Goal: Contribute content: Contribute content

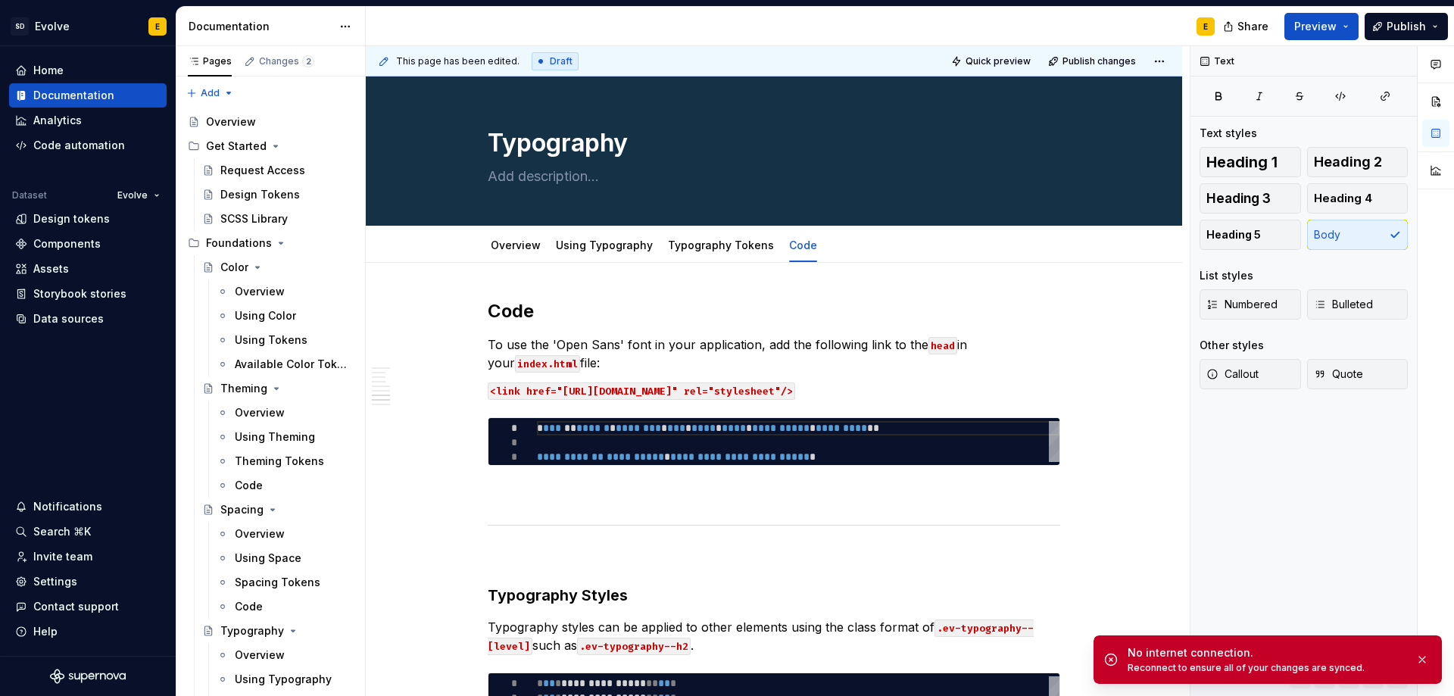
scroll to position [0, 326]
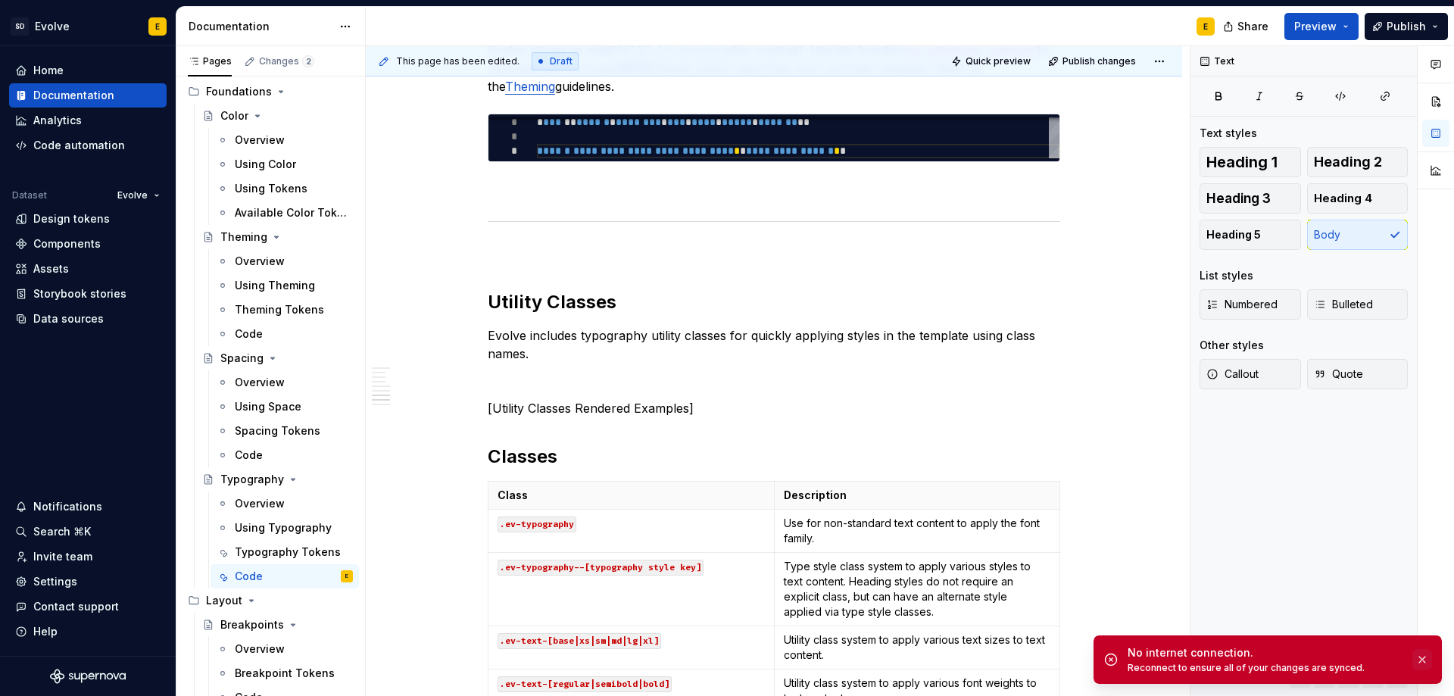
click at [1419, 657] on button "button" at bounding box center [1422, 659] width 20 height 21
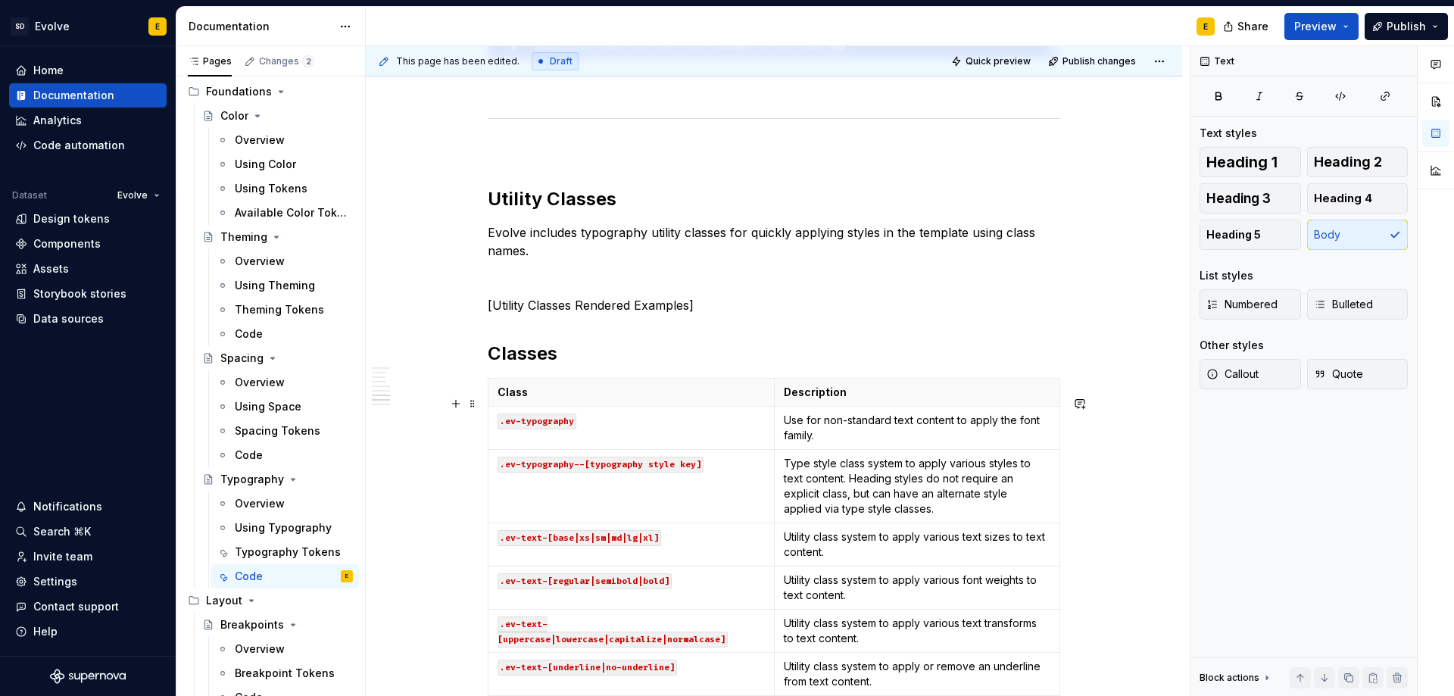
scroll to position [1820, 0]
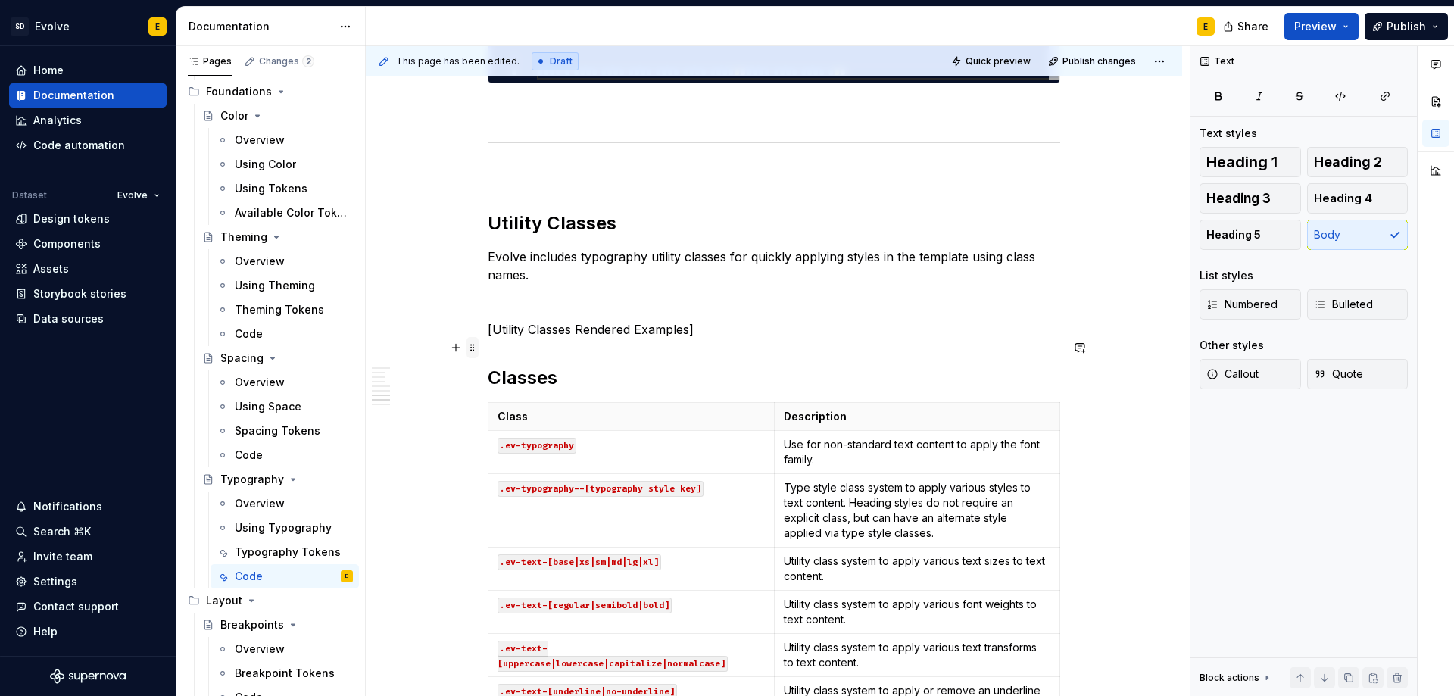
click at [470, 348] on span at bounding box center [472, 347] width 12 height 21
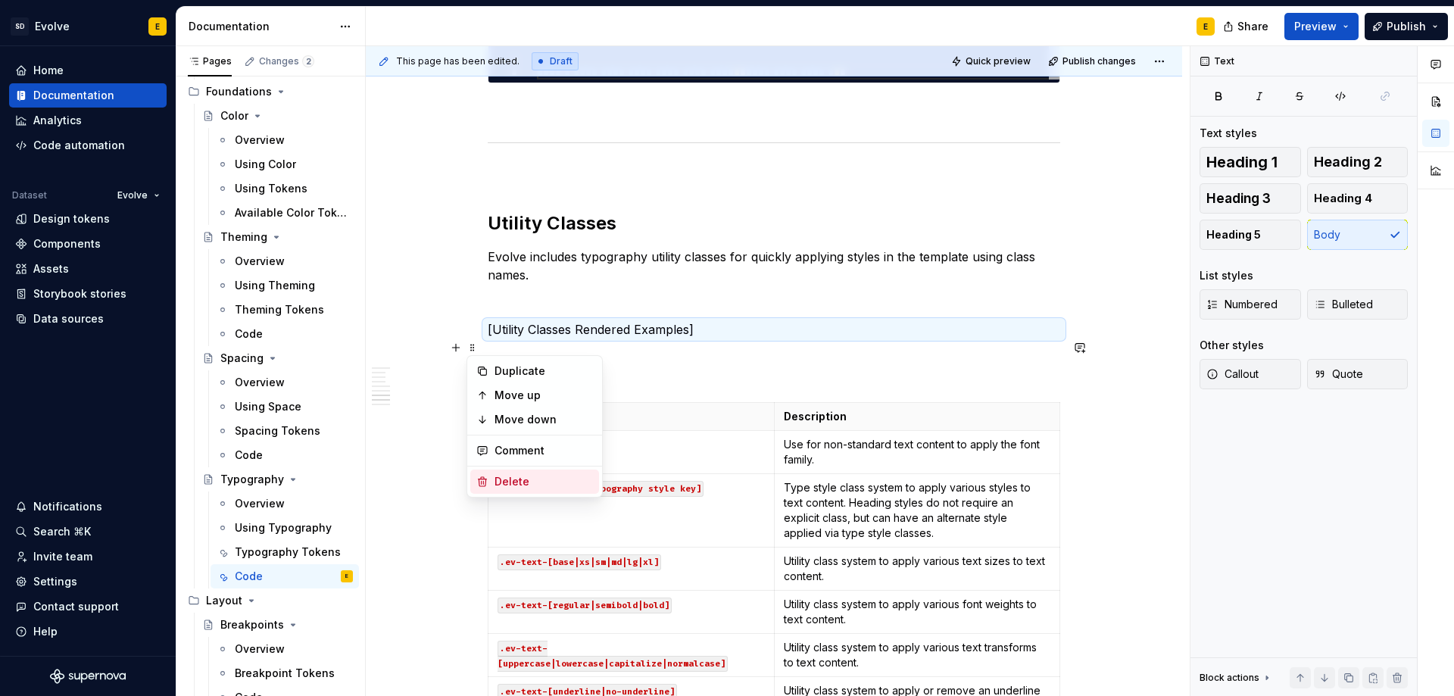
click at [517, 485] on div "Delete" at bounding box center [543, 481] width 98 height 15
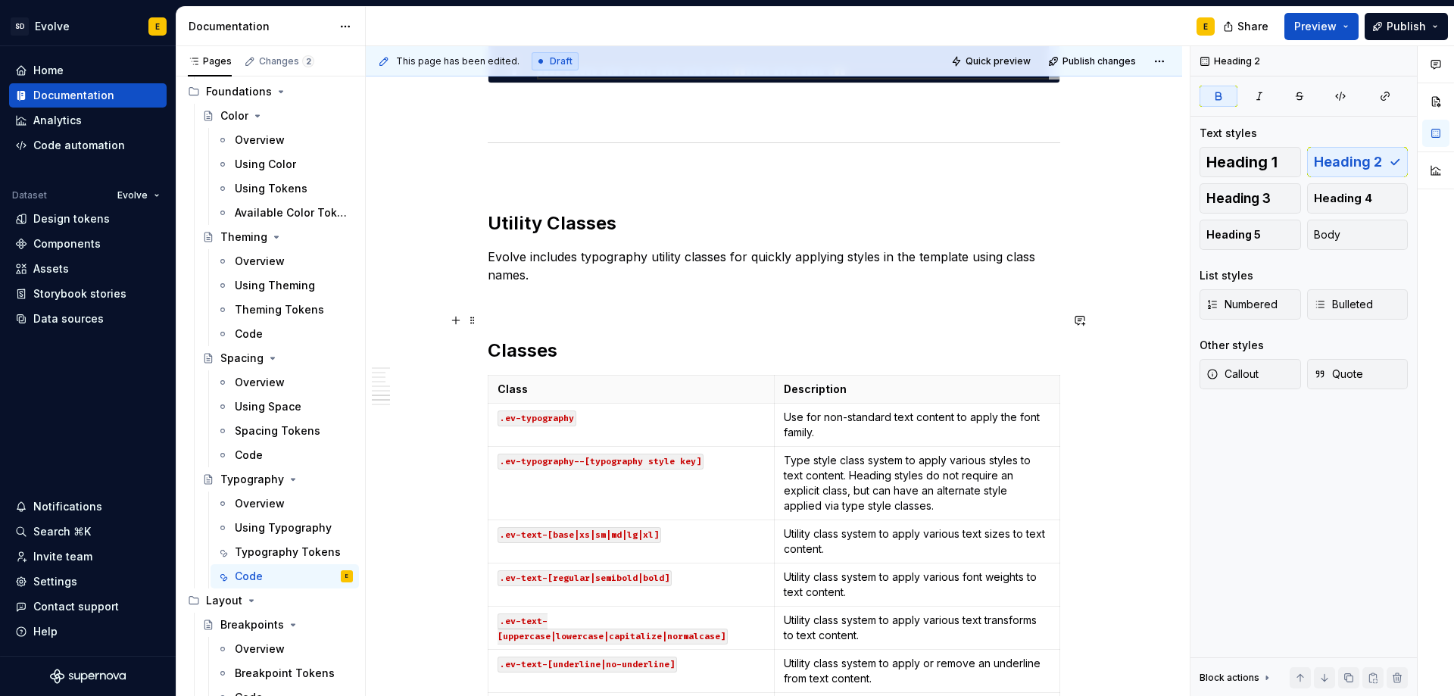
click at [520, 311] on p at bounding box center [774, 302] width 572 height 18
click at [465, 323] on button "button" at bounding box center [455, 320] width 21 height 21
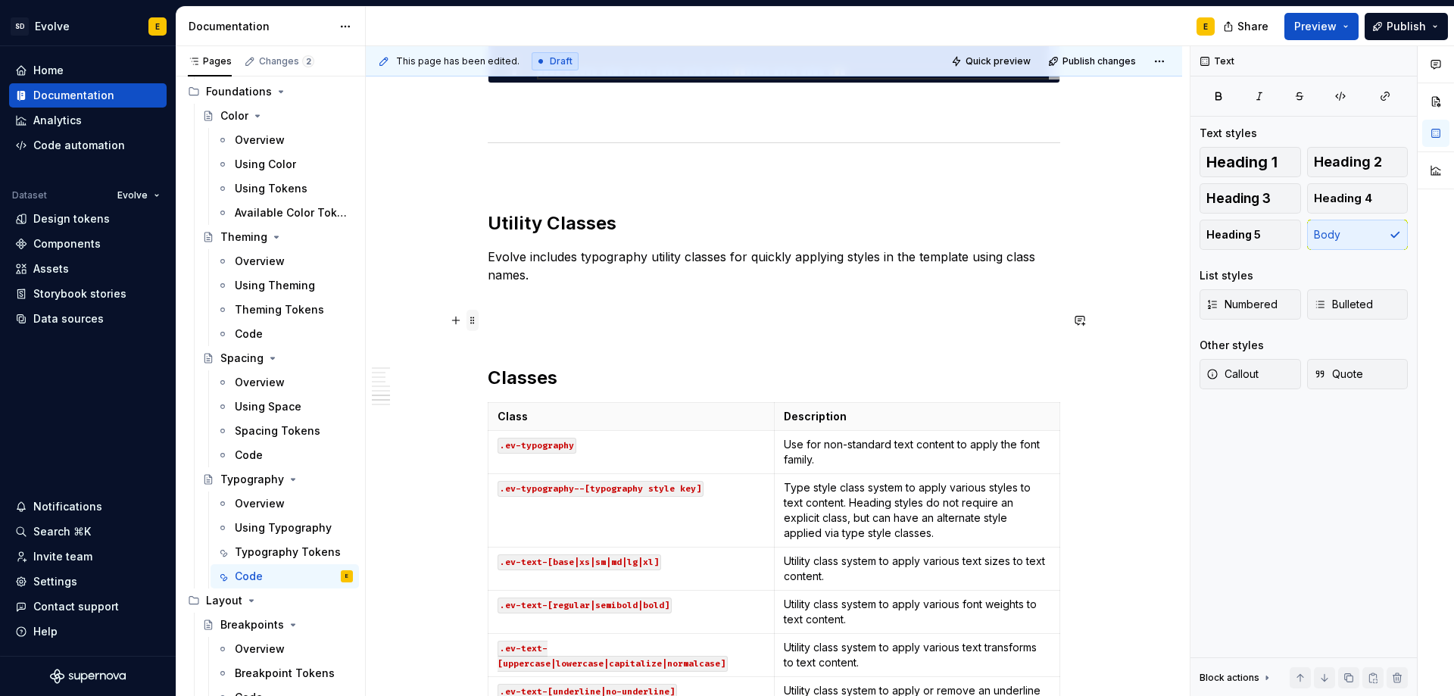
click at [472, 322] on span at bounding box center [472, 320] width 12 height 21
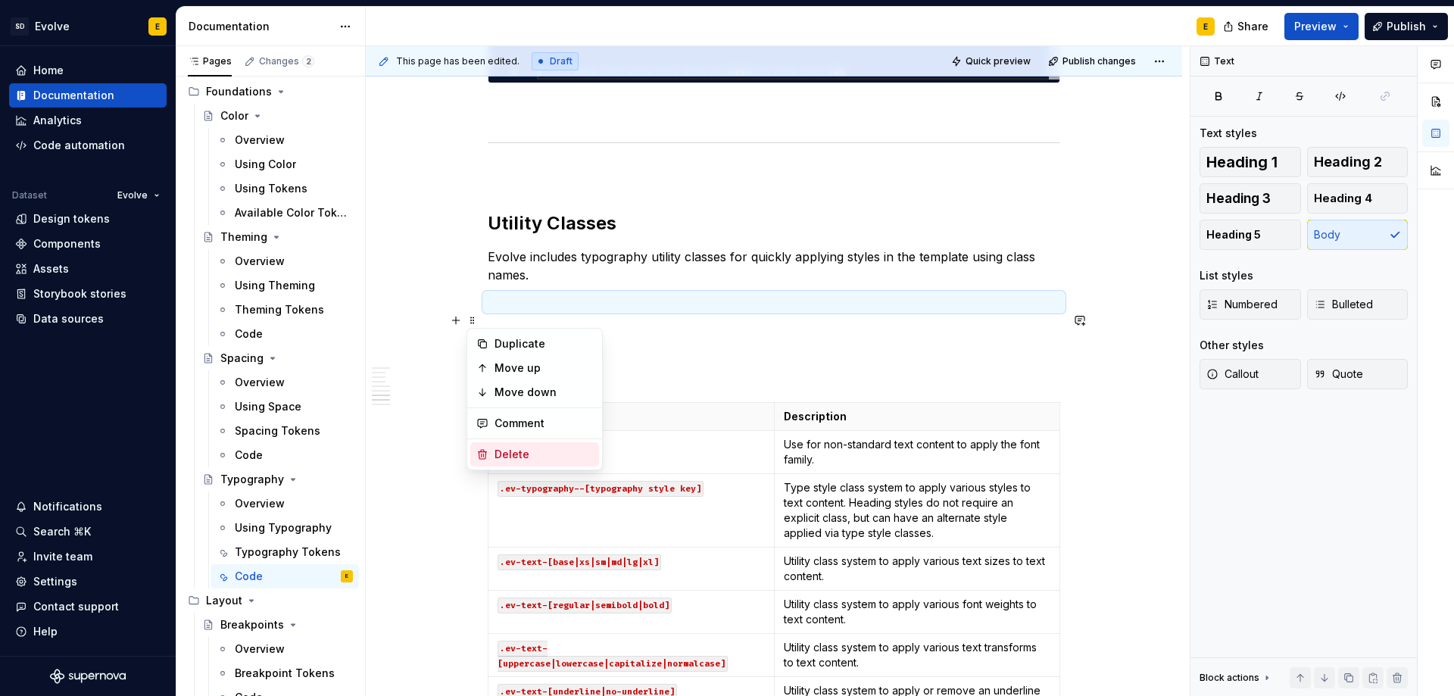
click at [510, 446] on div "Delete" at bounding box center [534, 454] width 129 height 24
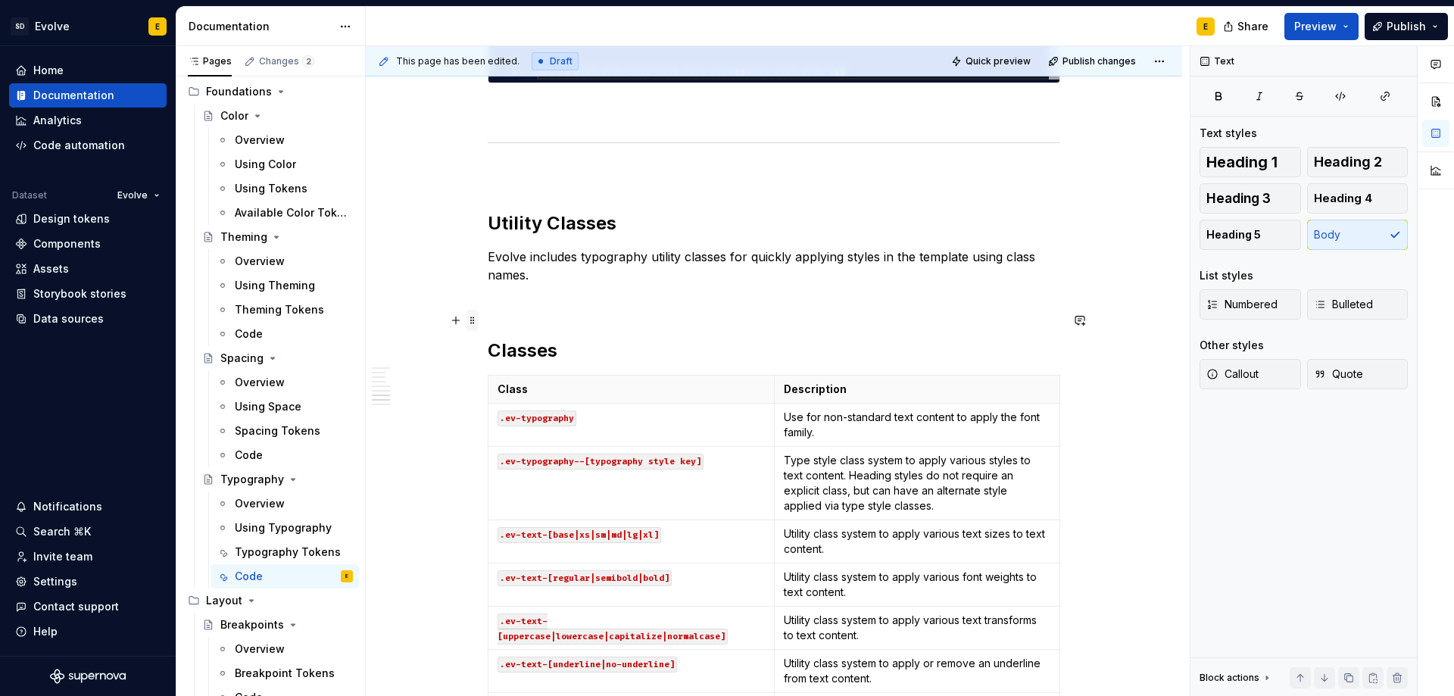
click at [475, 323] on span at bounding box center [472, 320] width 12 height 21
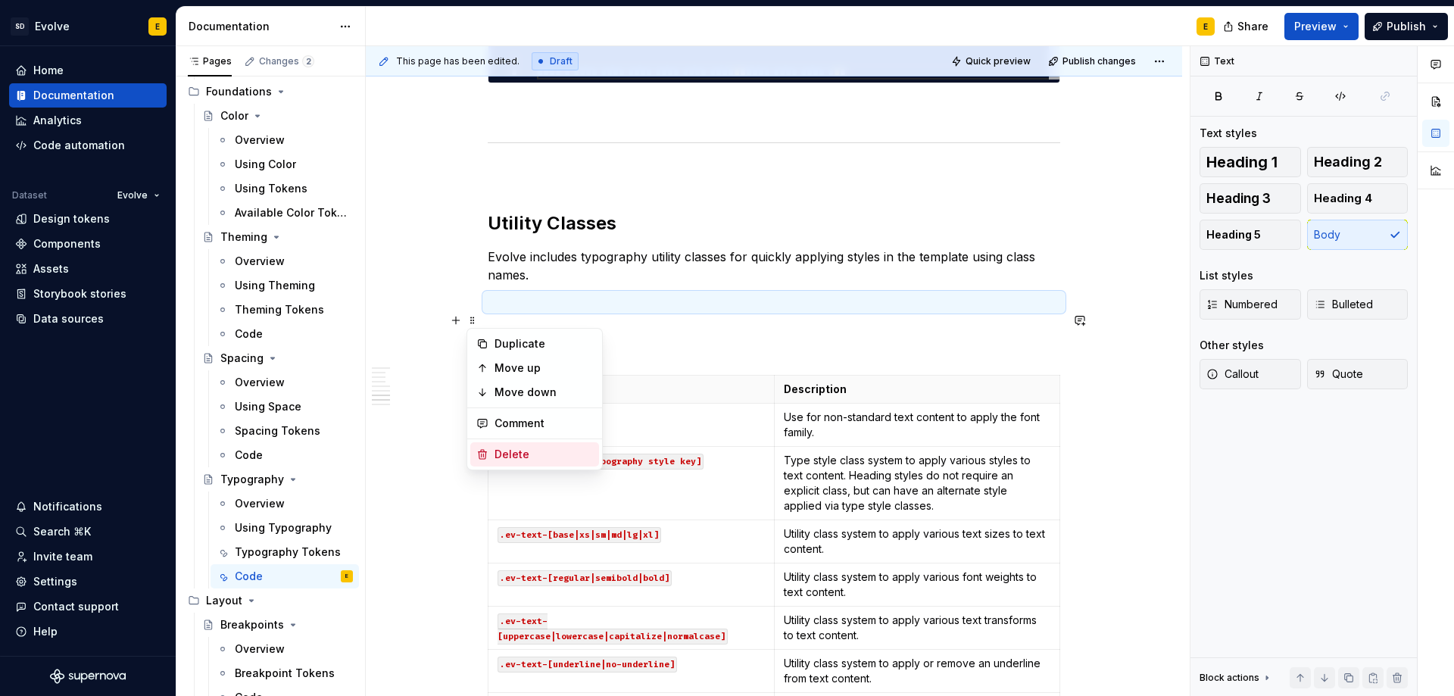
click at [507, 454] on div "Delete" at bounding box center [543, 454] width 98 height 15
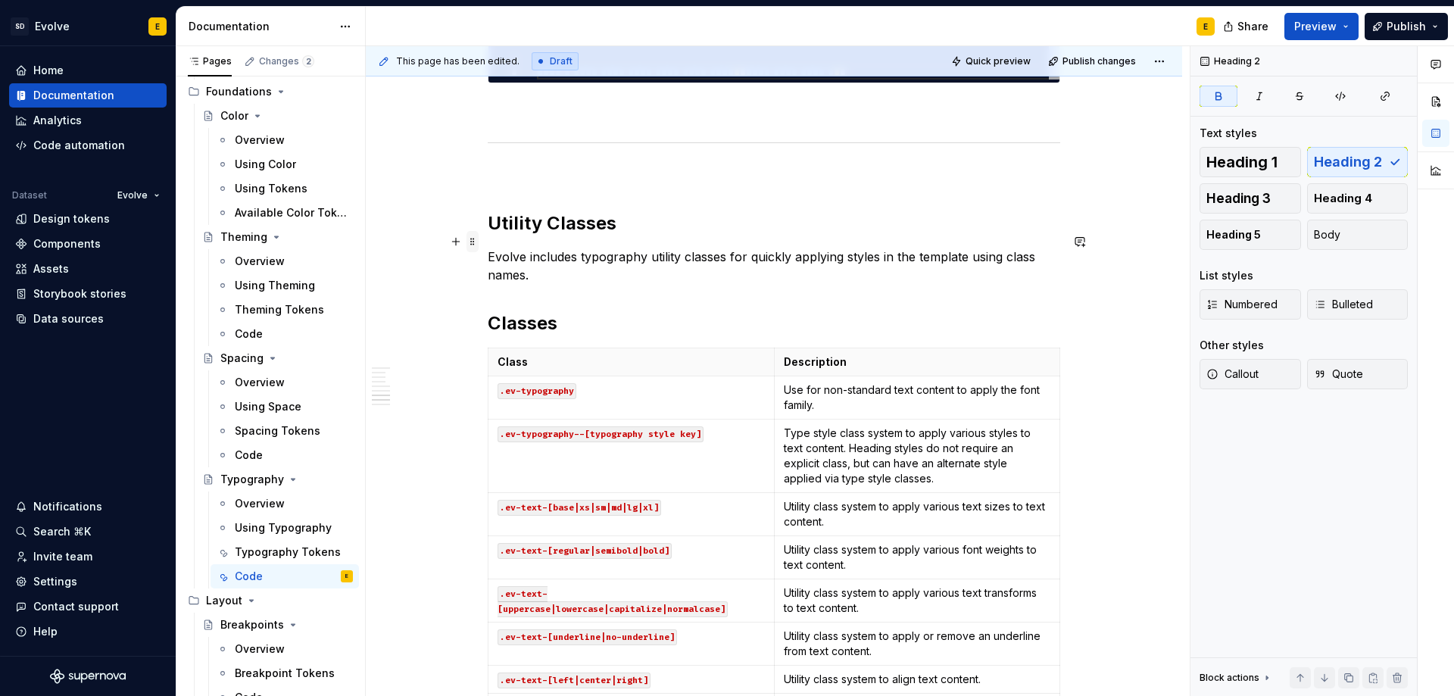
click at [471, 238] on span at bounding box center [472, 241] width 12 height 21
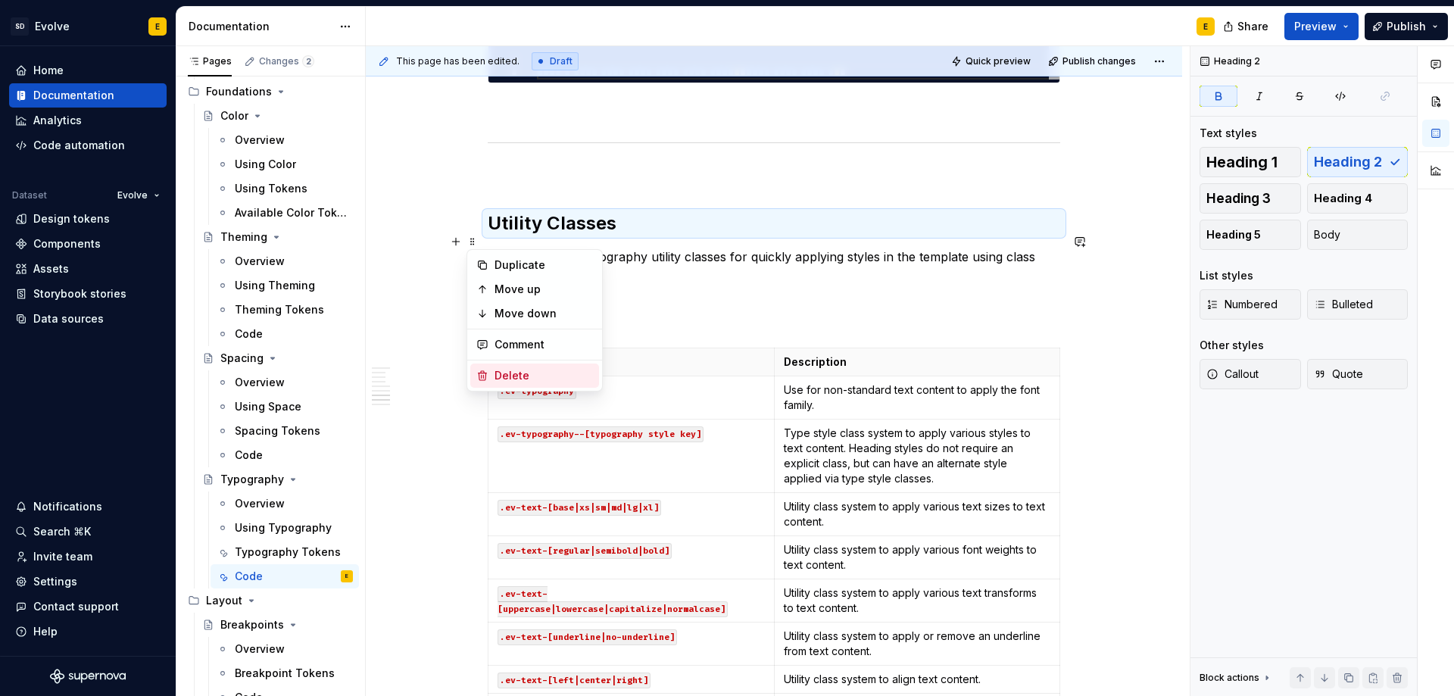
click at [497, 366] on div "Delete" at bounding box center [534, 375] width 129 height 24
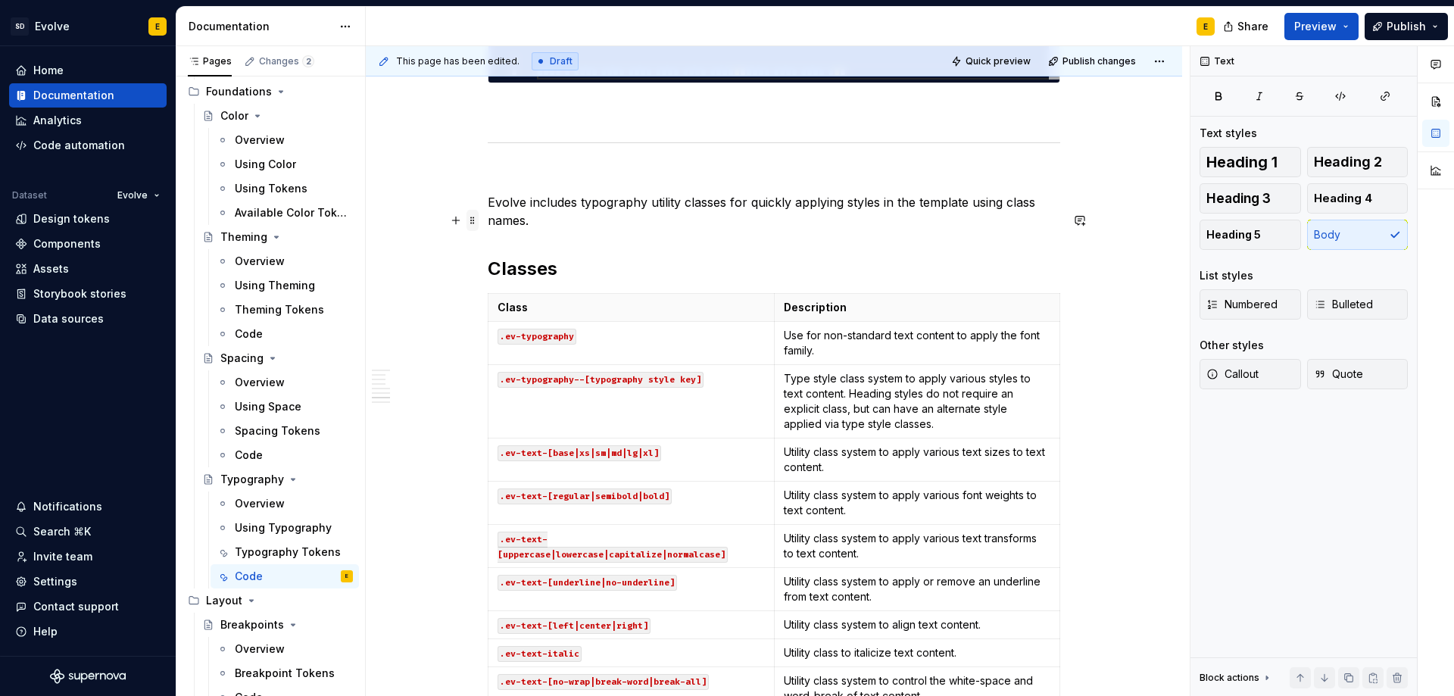
click at [470, 220] on span at bounding box center [472, 220] width 12 height 21
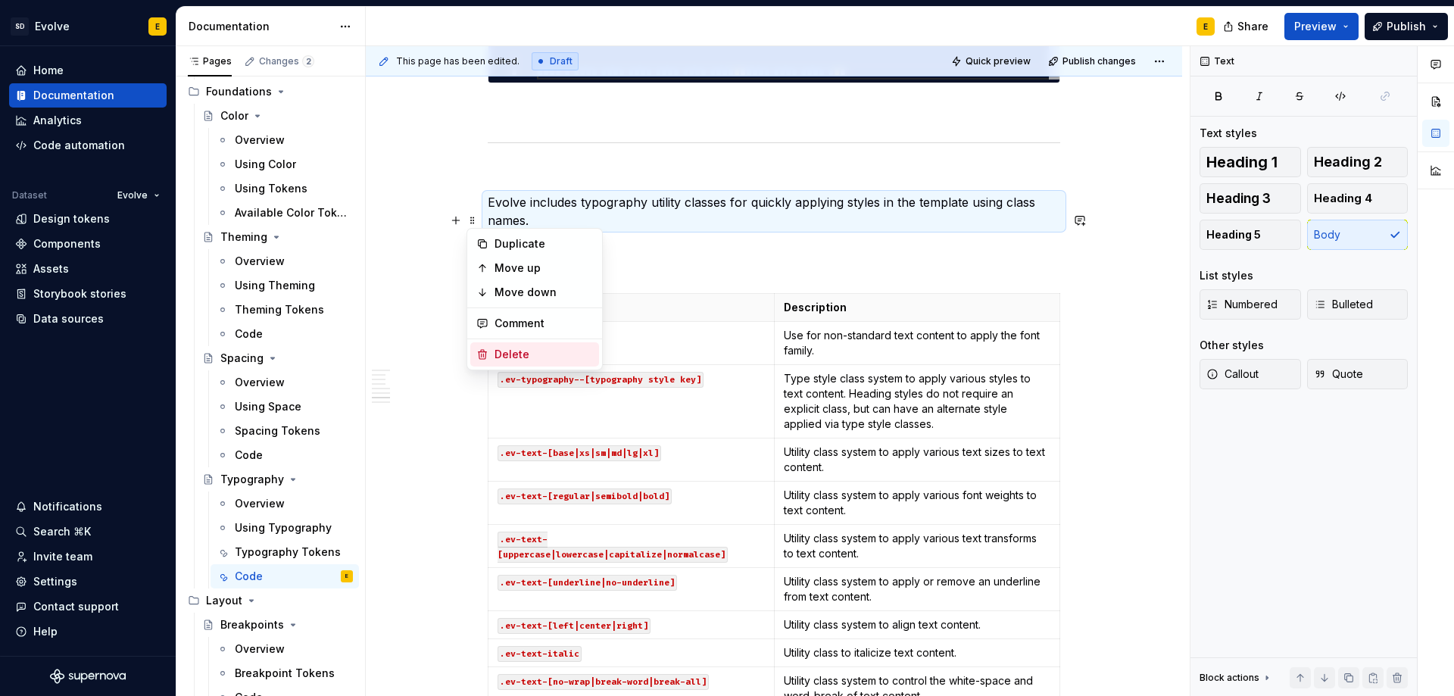
click at [495, 349] on div "Delete" at bounding box center [543, 354] width 98 height 15
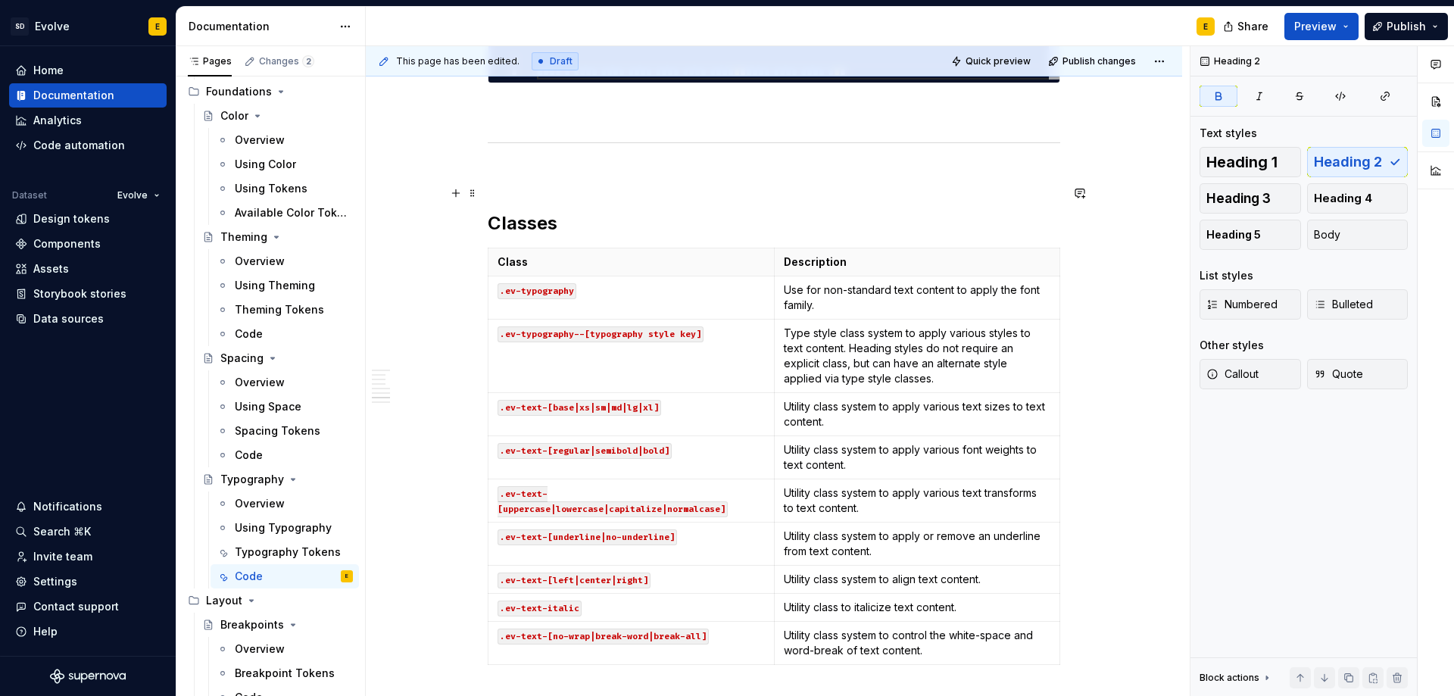
click at [493, 184] on p at bounding box center [774, 175] width 572 height 18
click at [525, 120] on p at bounding box center [774, 110] width 572 height 18
click at [529, 184] on p at bounding box center [774, 175] width 572 height 18
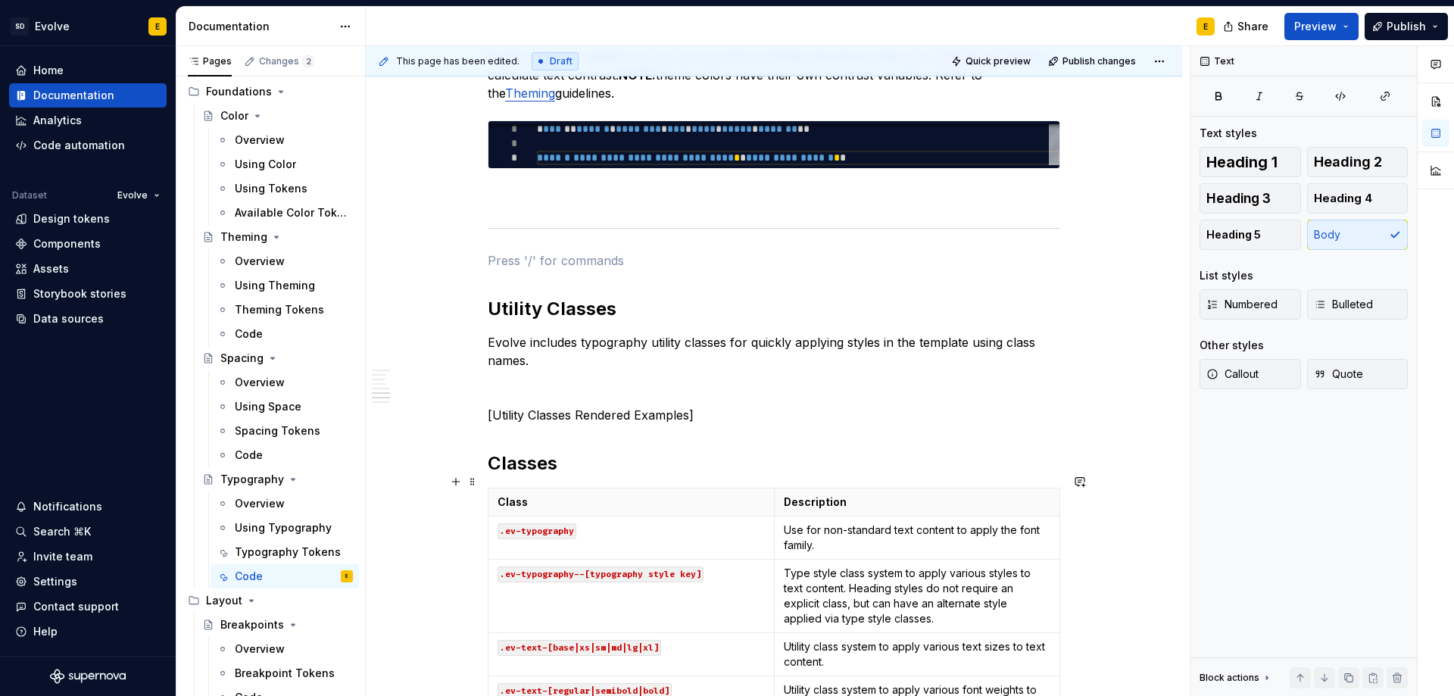
scroll to position [1744, 0]
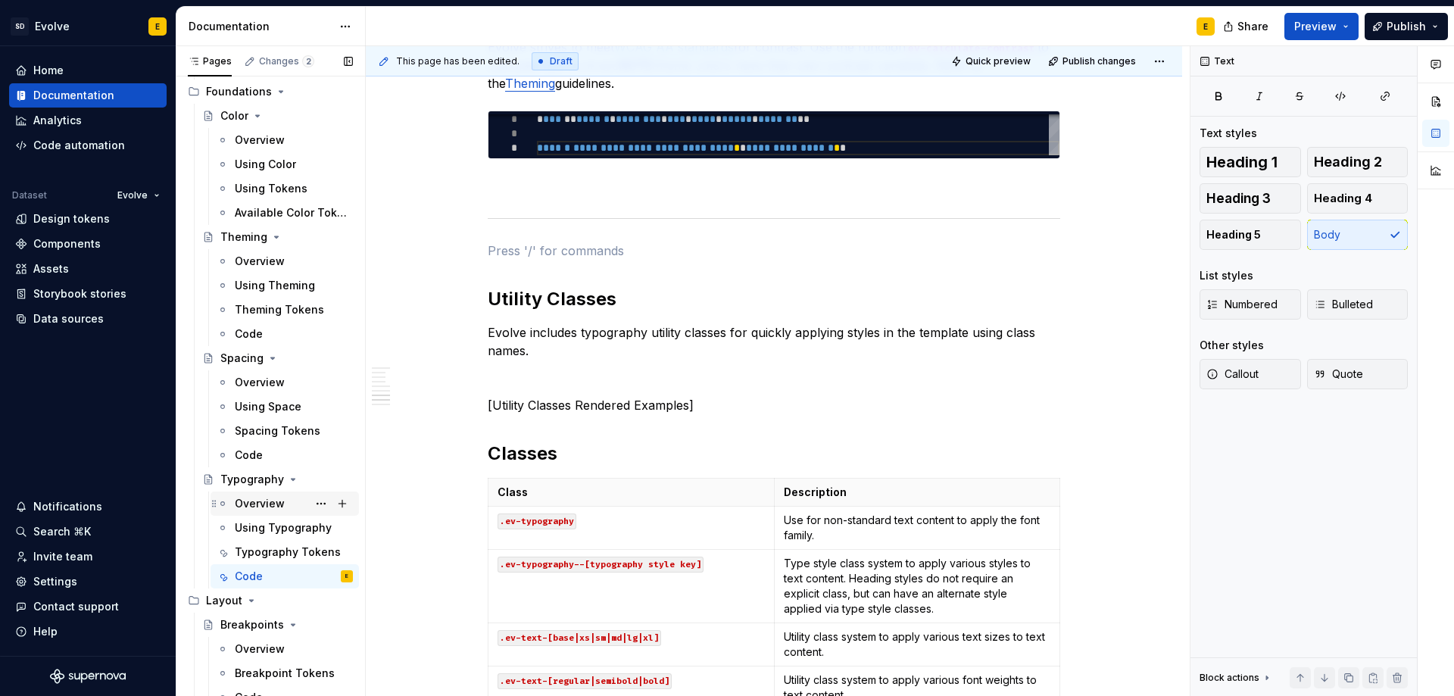
click at [257, 503] on div "Overview" at bounding box center [260, 503] width 50 height 15
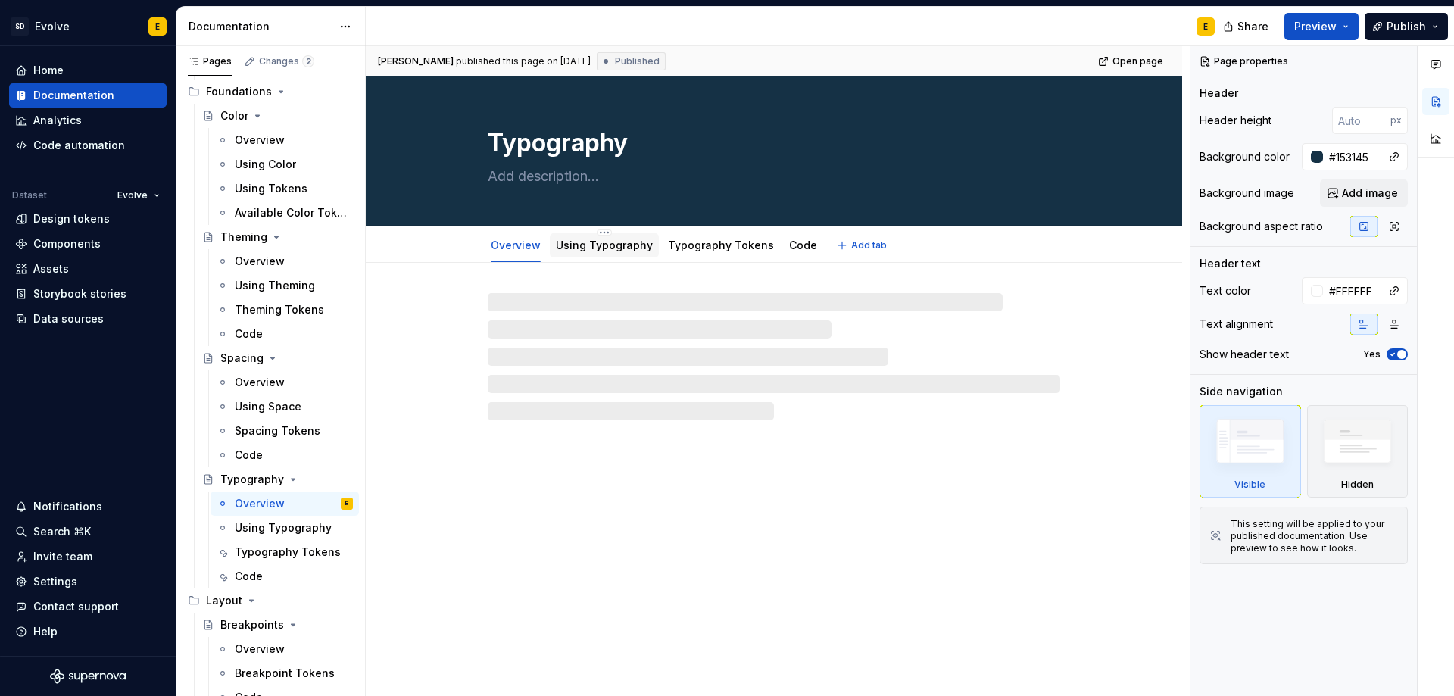
click at [605, 243] on link "Using Typography" at bounding box center [604, 244] width 97 height 13
type textarea "*"
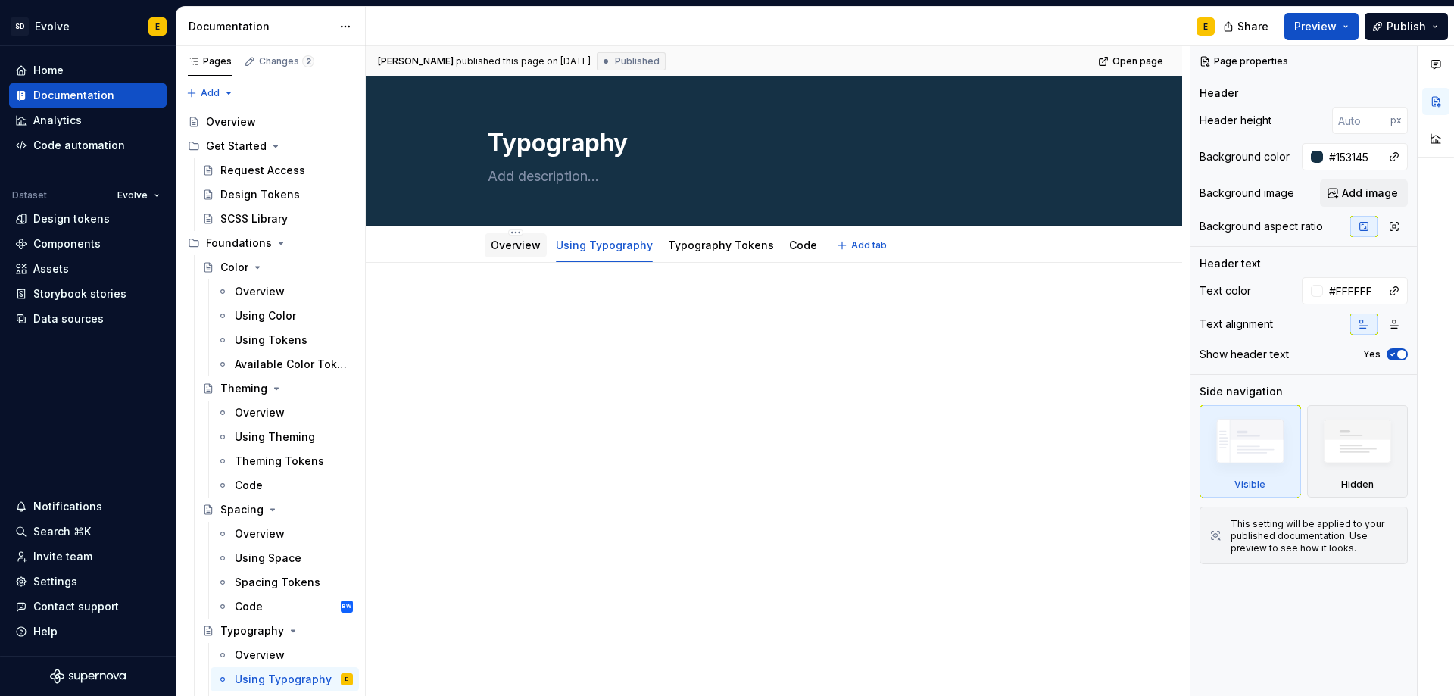
click at [508, 245] on link "Overview" at bounding box center [516, 244] width 50 height 13
click at [790, 248] on link "Code" at bounding box center [803, 244] width 28 height 13
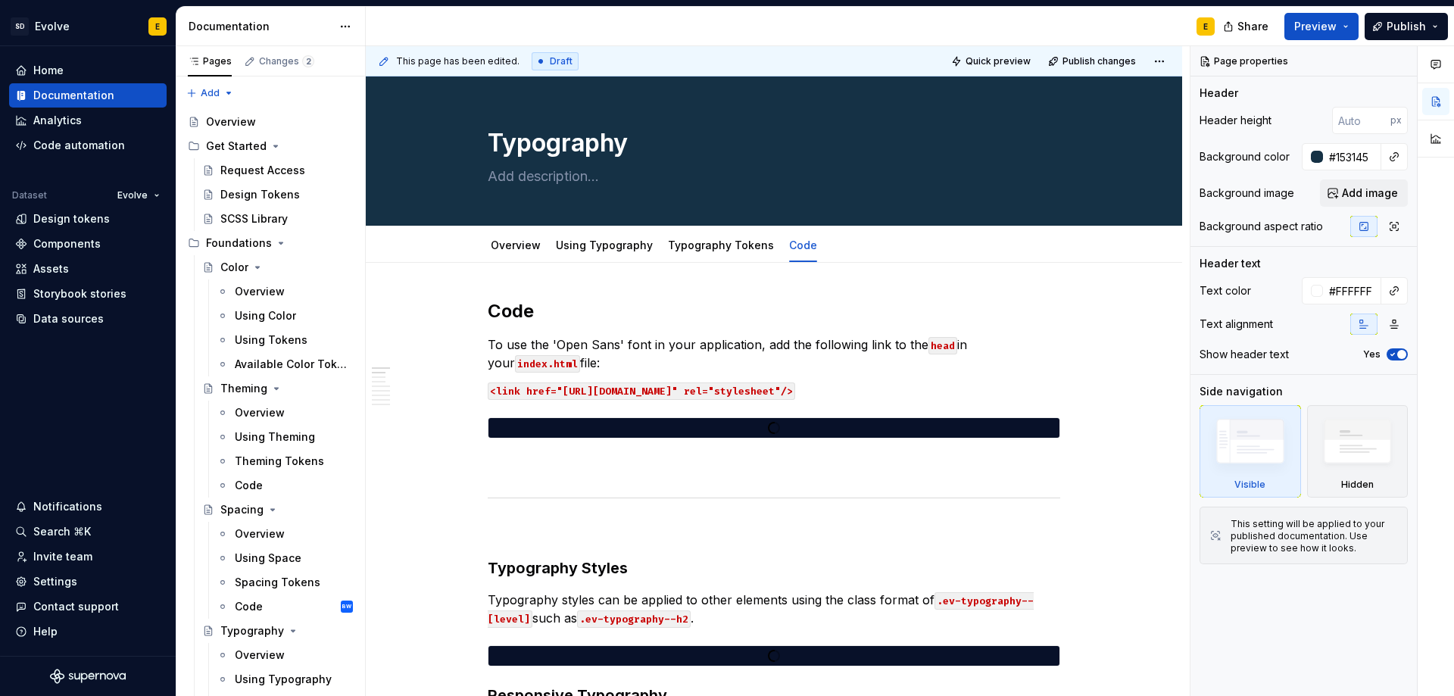
type textarea "*"
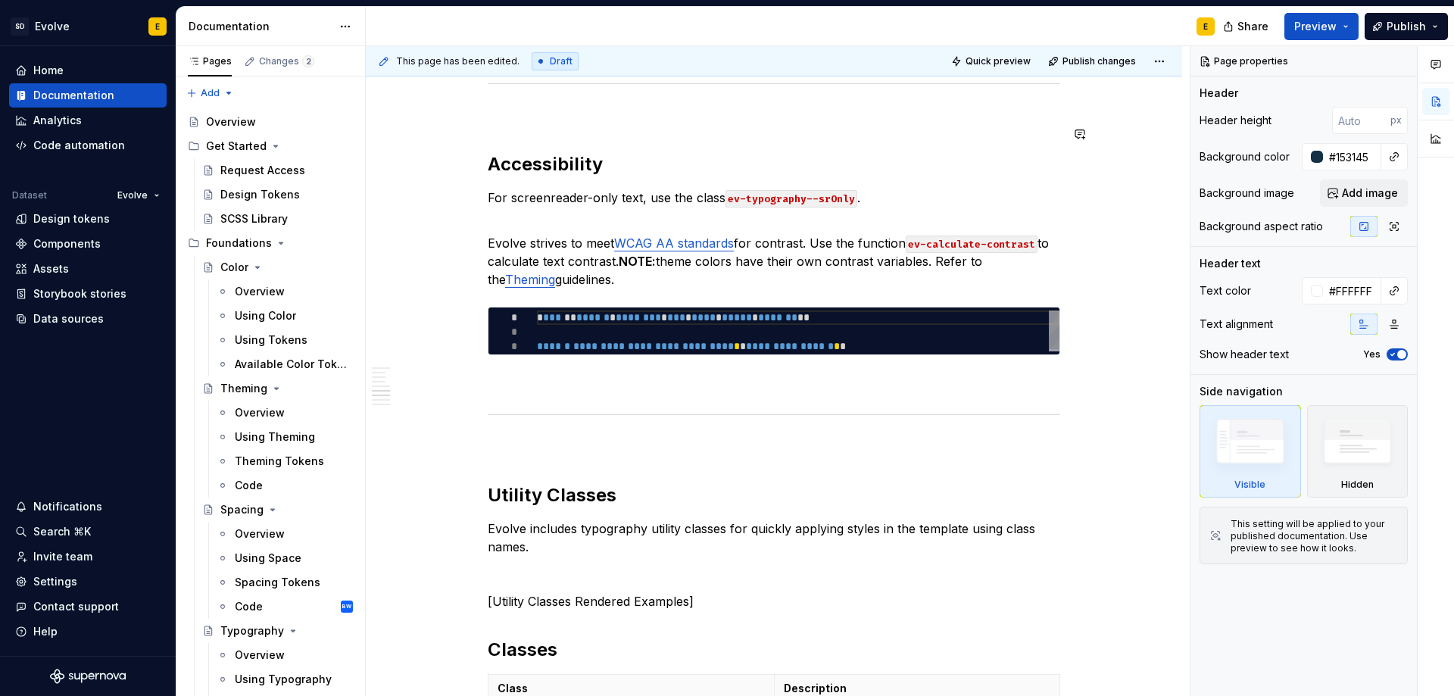
scroll to position [1666, 0]
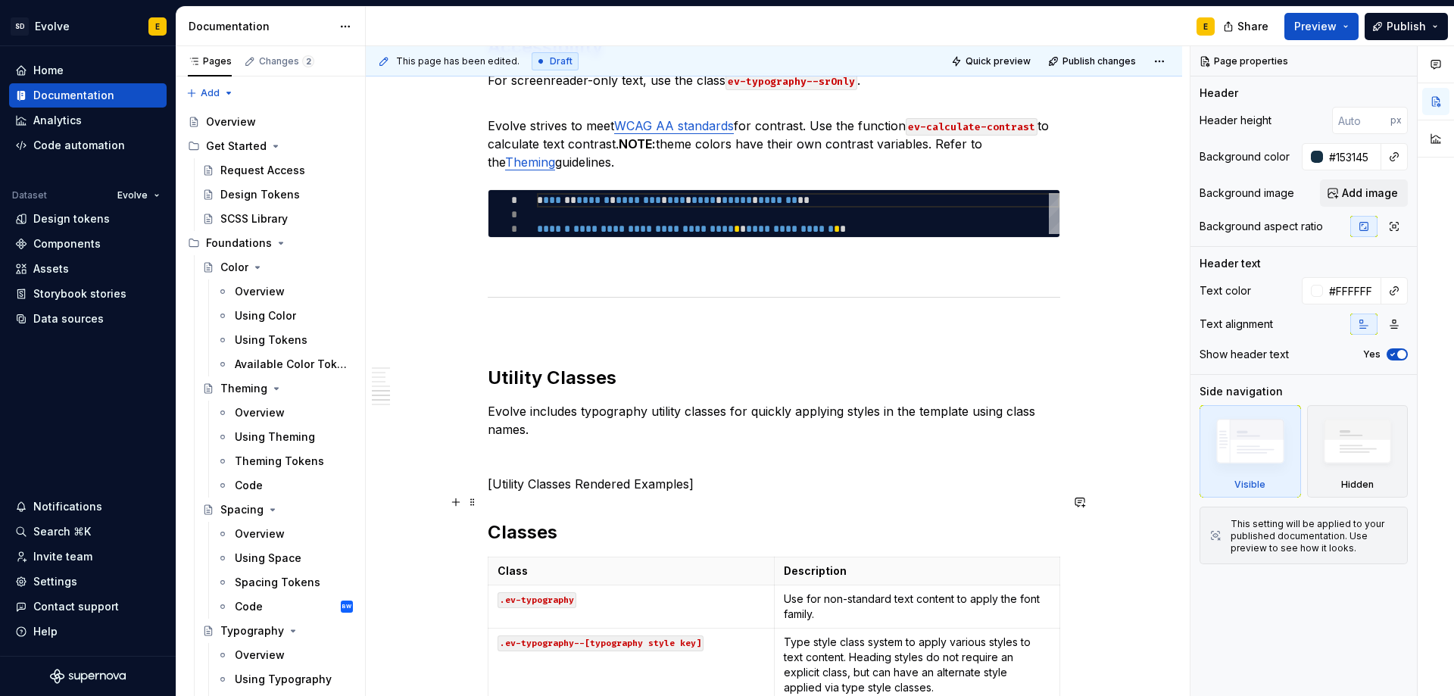
click at [717, 493] on p "[Utility Classes Rendered Examples]" at bounding box center [774, 484] width 572 height 18
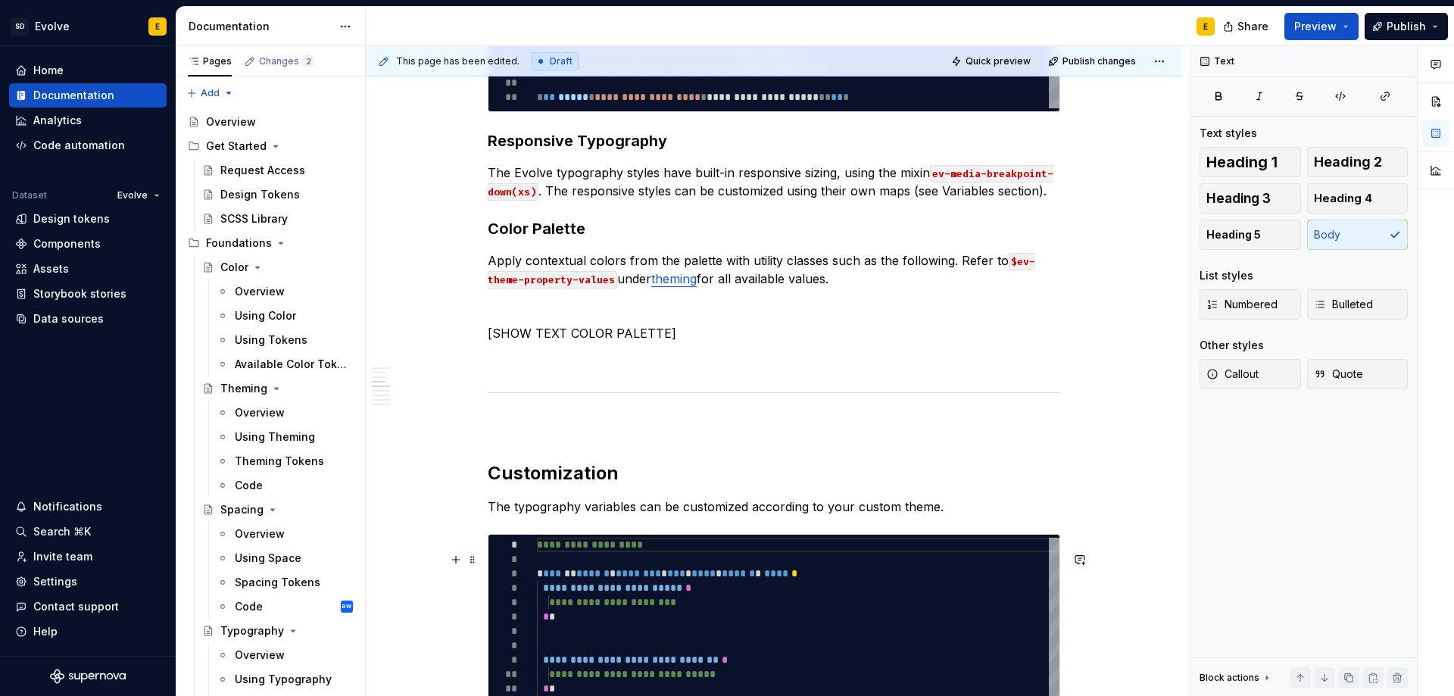
scroll to position [757, 0]
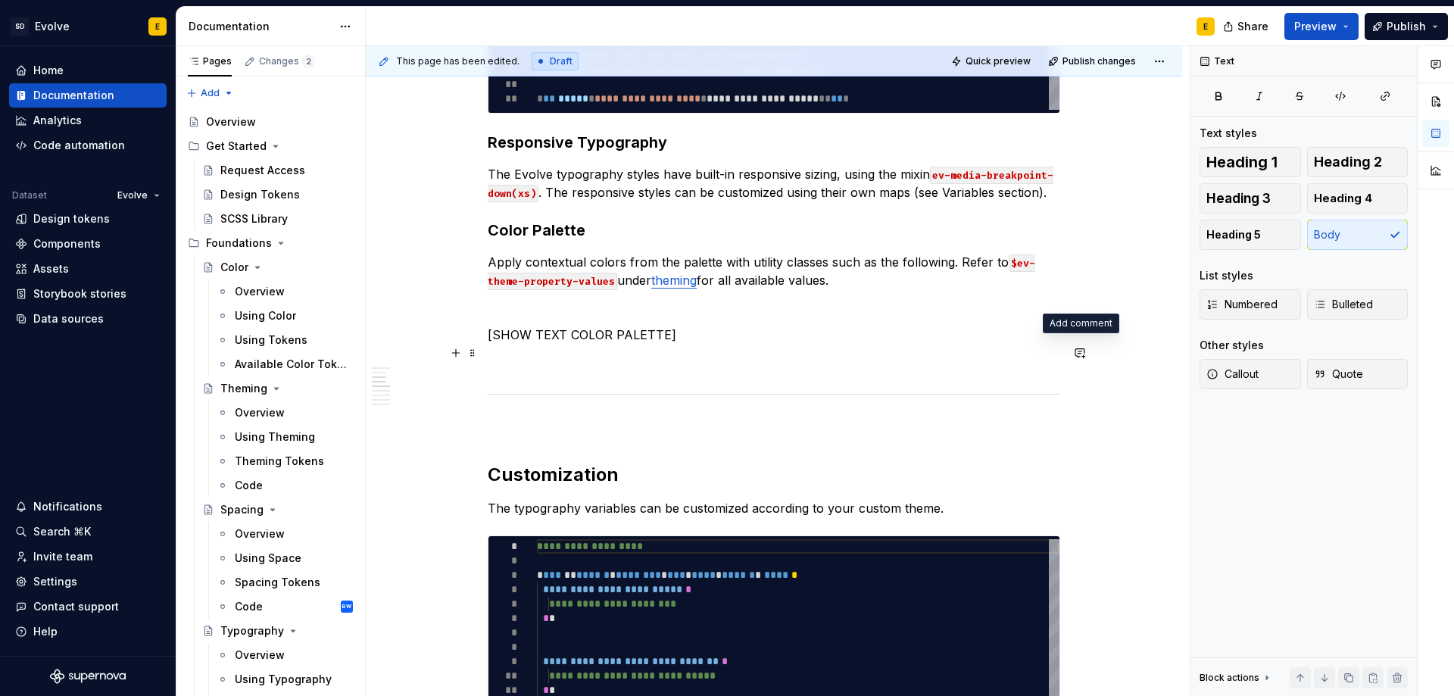
click at [1075, 353] on button "button" at bounding box center [1079, 352] width 21 height 21
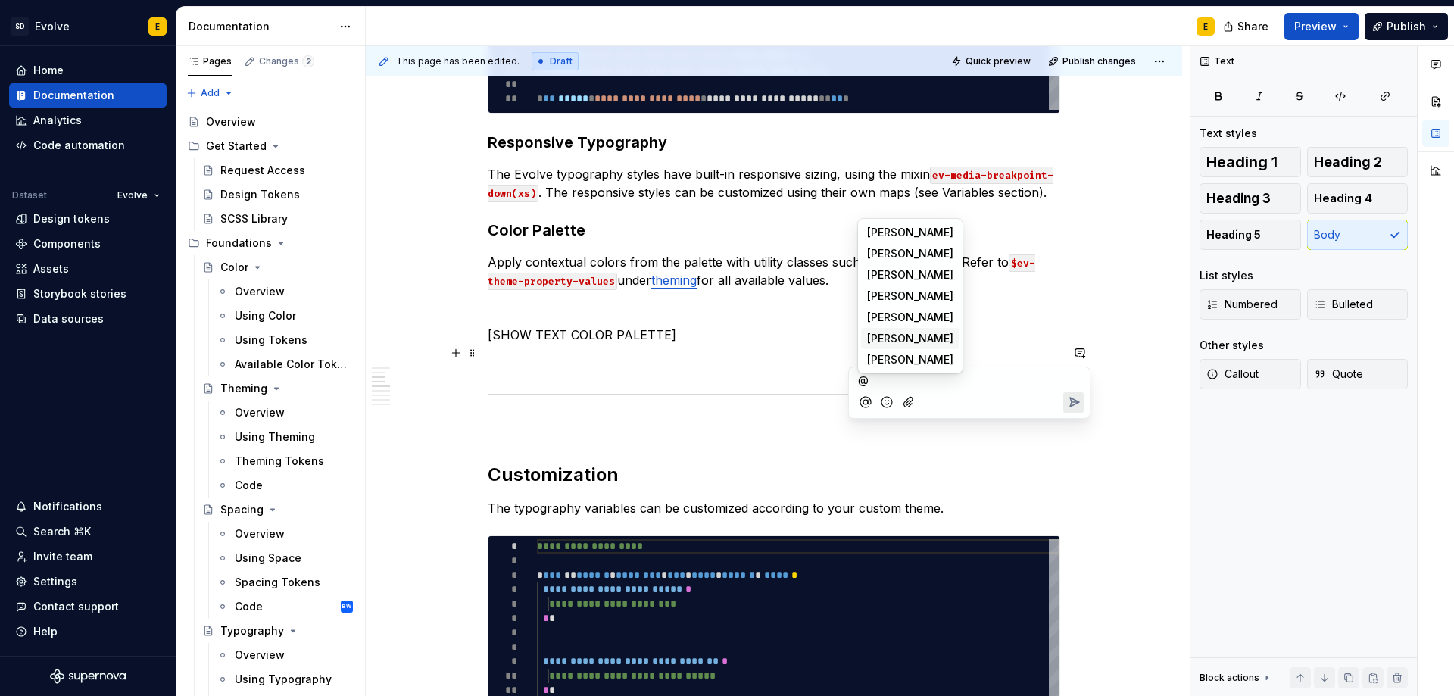
click at [888, 335] on span "[PERSON_NAME]" at bounding box center [910, 338] width 86 height 15
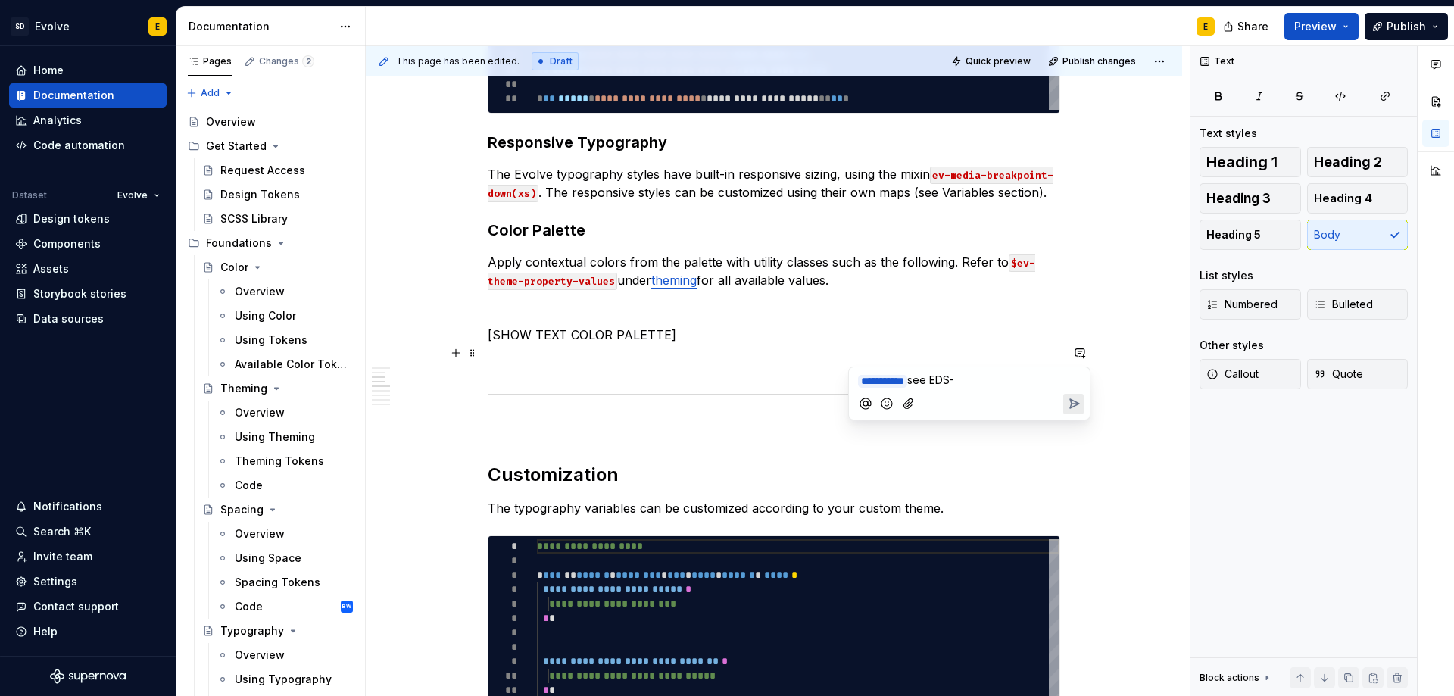
type textarea "*"
click at [1075, 402] on icon "Send" at bounding box center [1074, 403] width 9 height 9
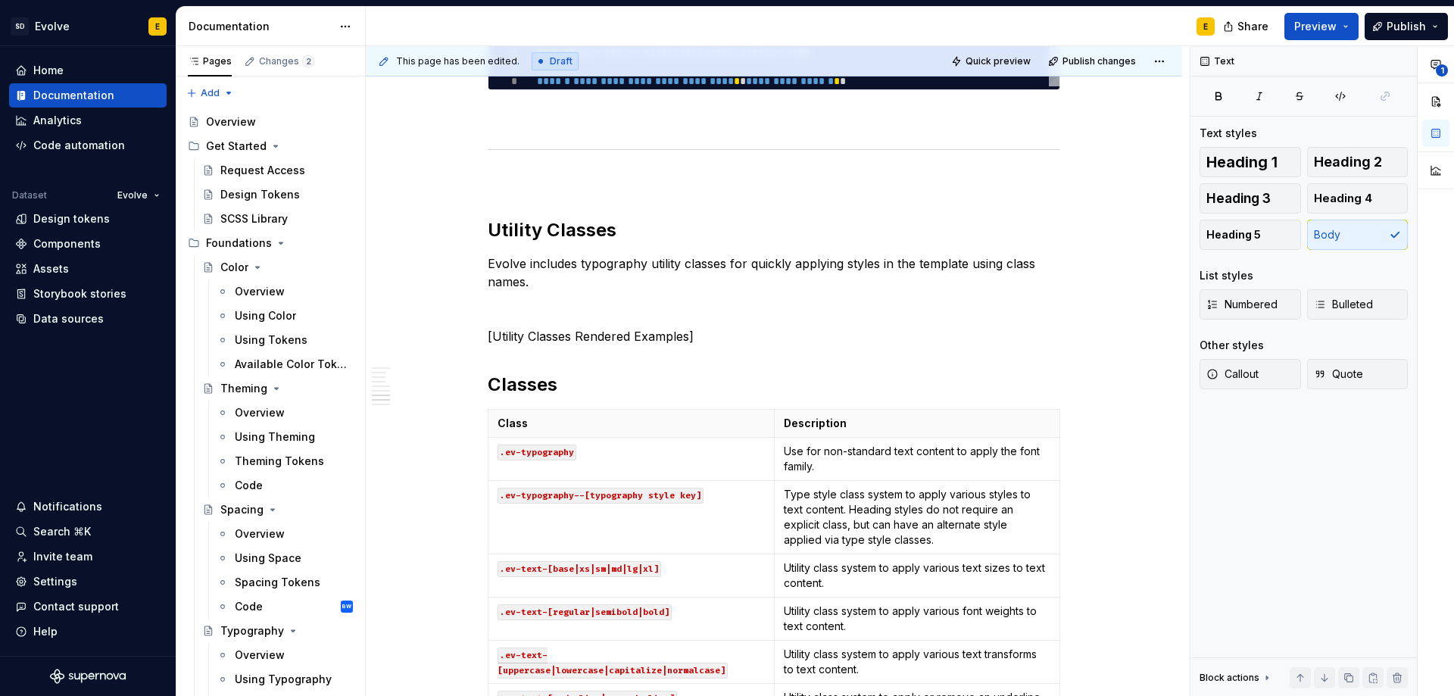
scroll to position [1817, 0]
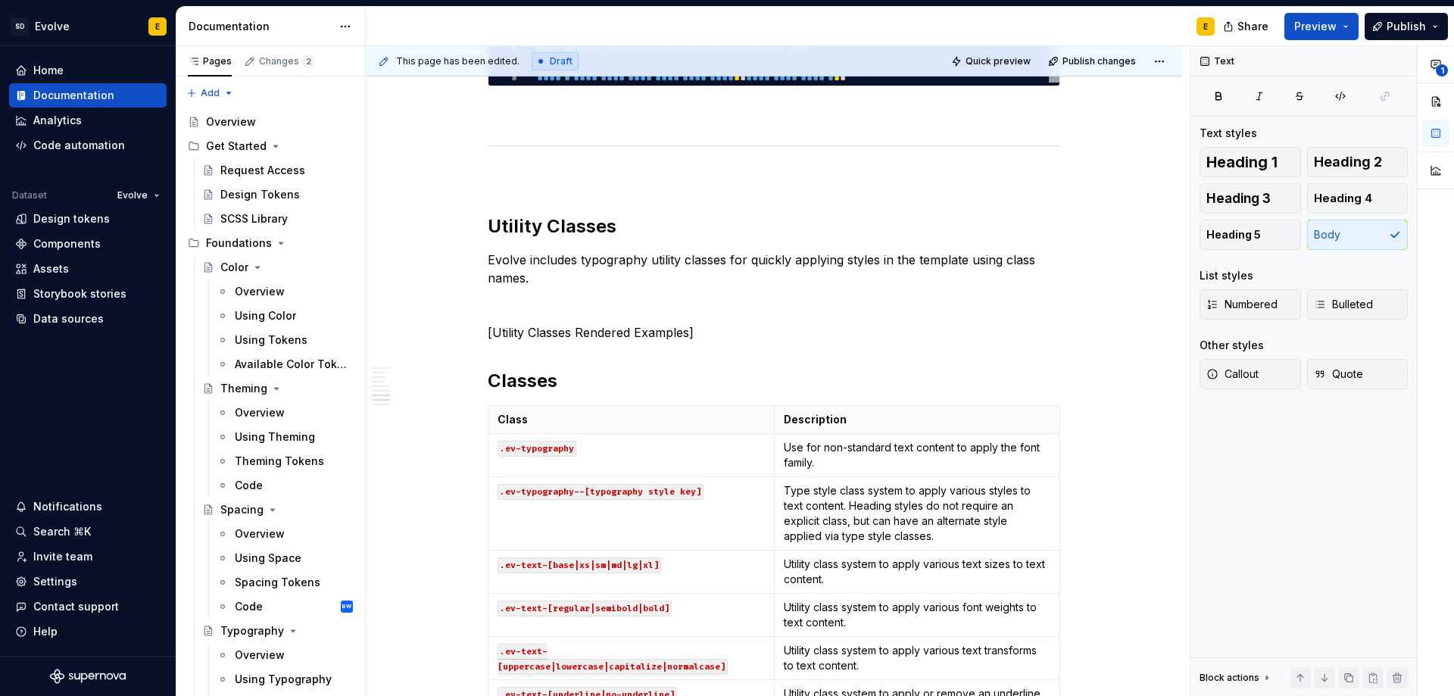
click at [1046, 341] on p "[Utility Classes Rendered Examples]" at bounding box center [774, 332] width 572 height 18
click at [1078, 348] on button "button" at bounding box center [1079, 350] width 21 height 21
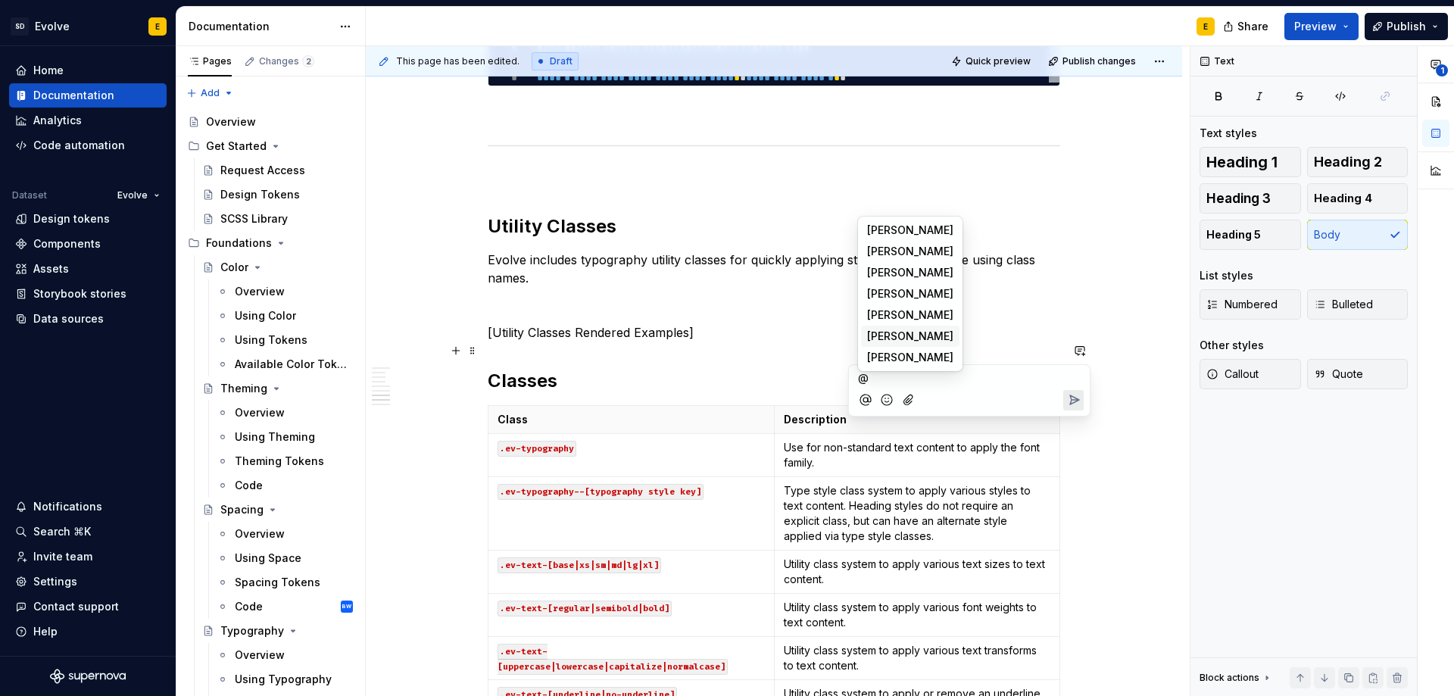
click at [891, 330] on span "[PERSON_NAME]" at bounding box center [910, 336] width 86 height 15
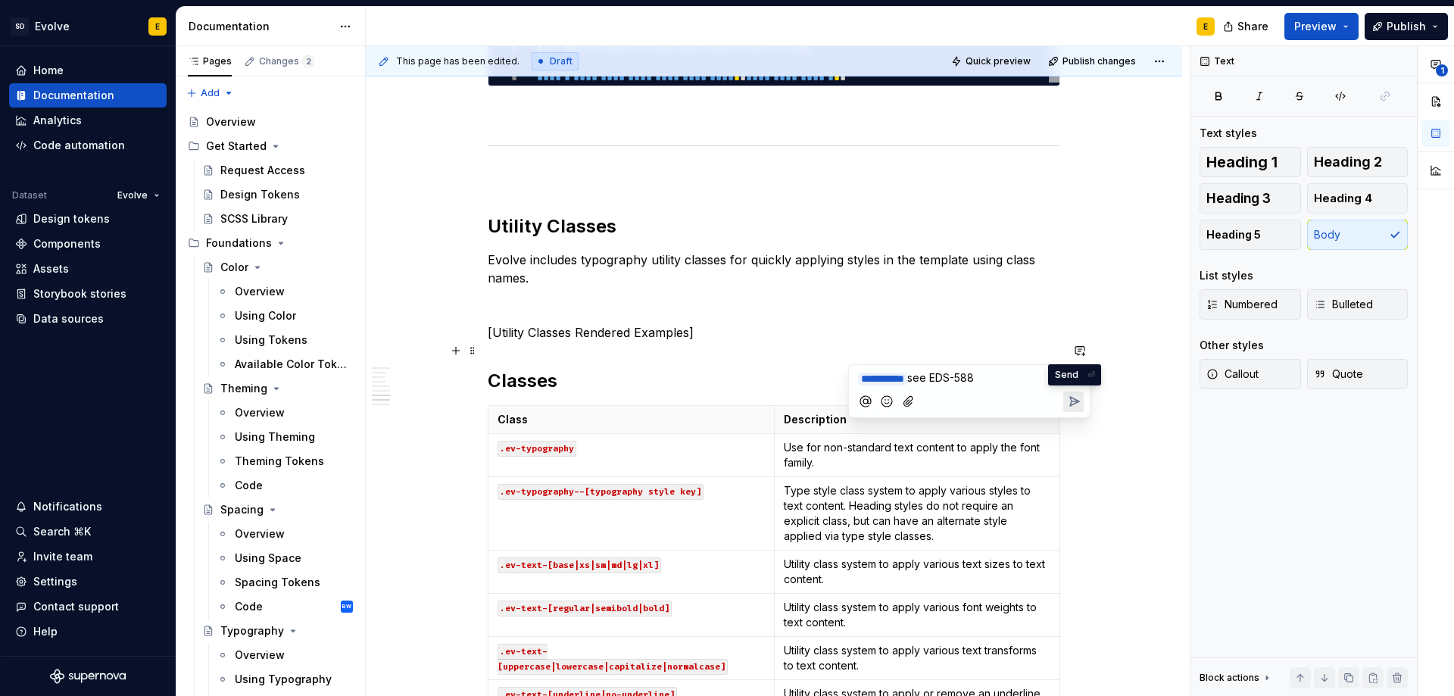
click at [1074, 397] on icon "Send" at bounding box center [1074, 401] width 9 height 9
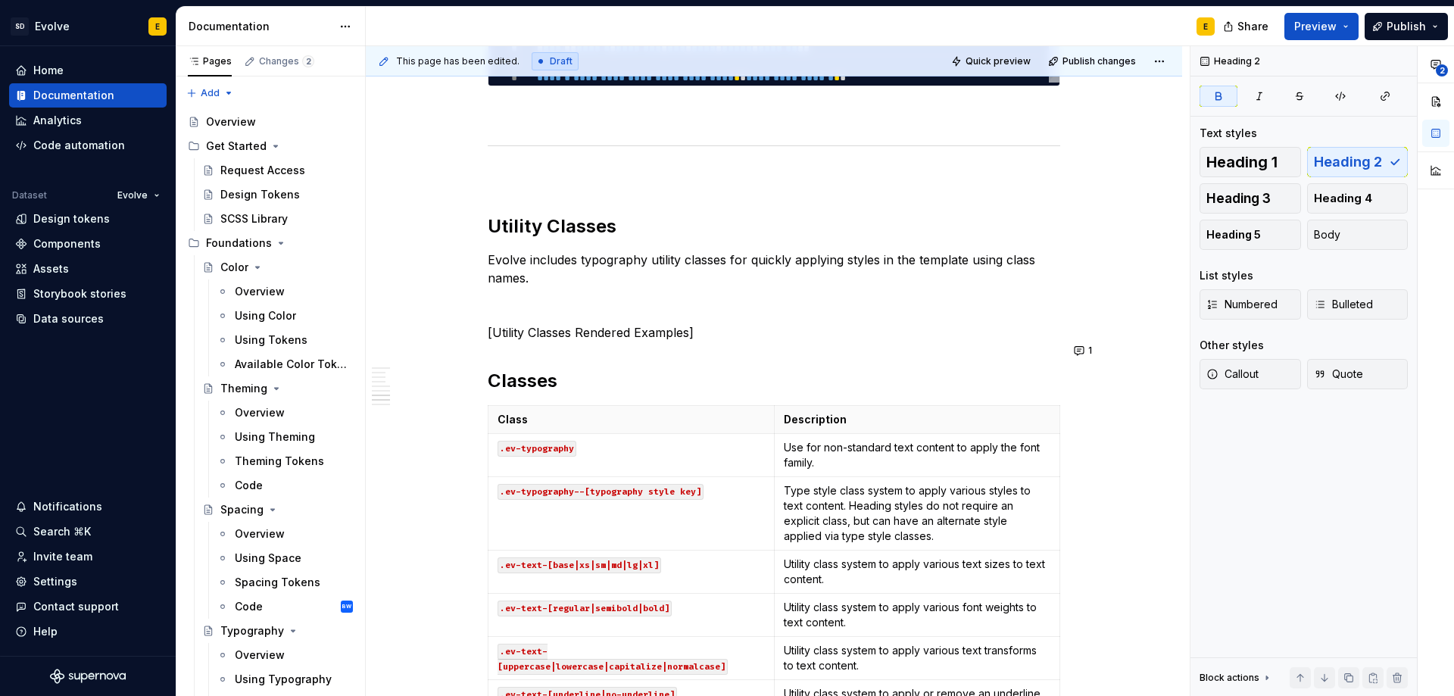
click at [717, 341] on p "[Utility Classes Rendered Examples]" at bounding box center [774, 332] width 572 height 18
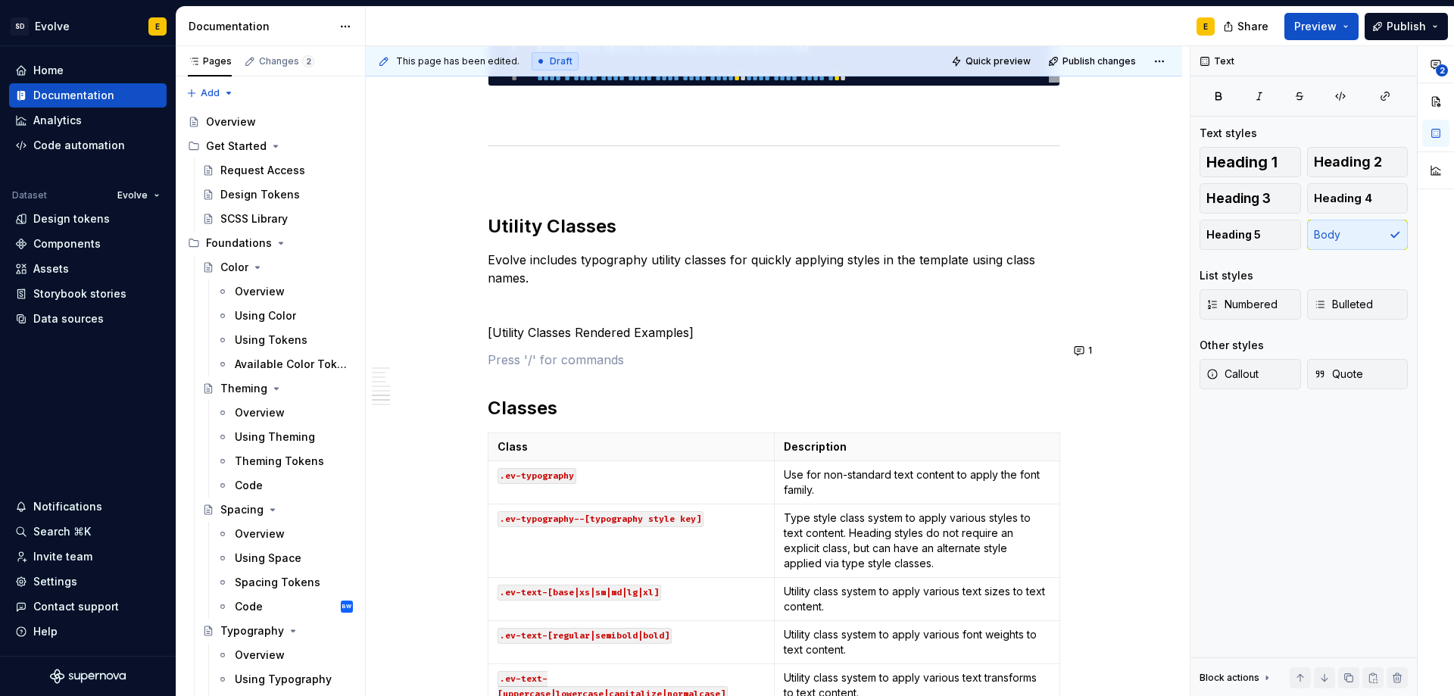
click at [717, 341] on p "[Utility Classes Rendered Examples]" at bounding box center [774, 332] width 572 height 18
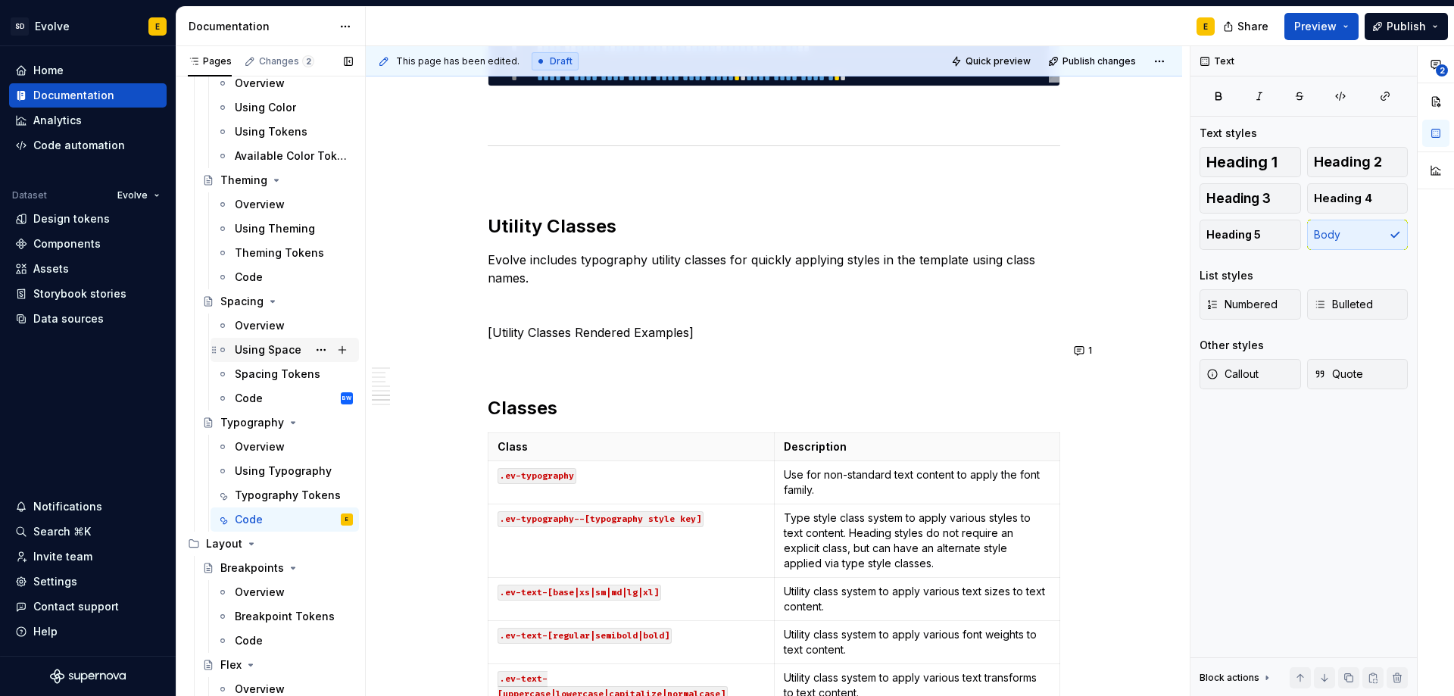
scroll to position [227, 0]
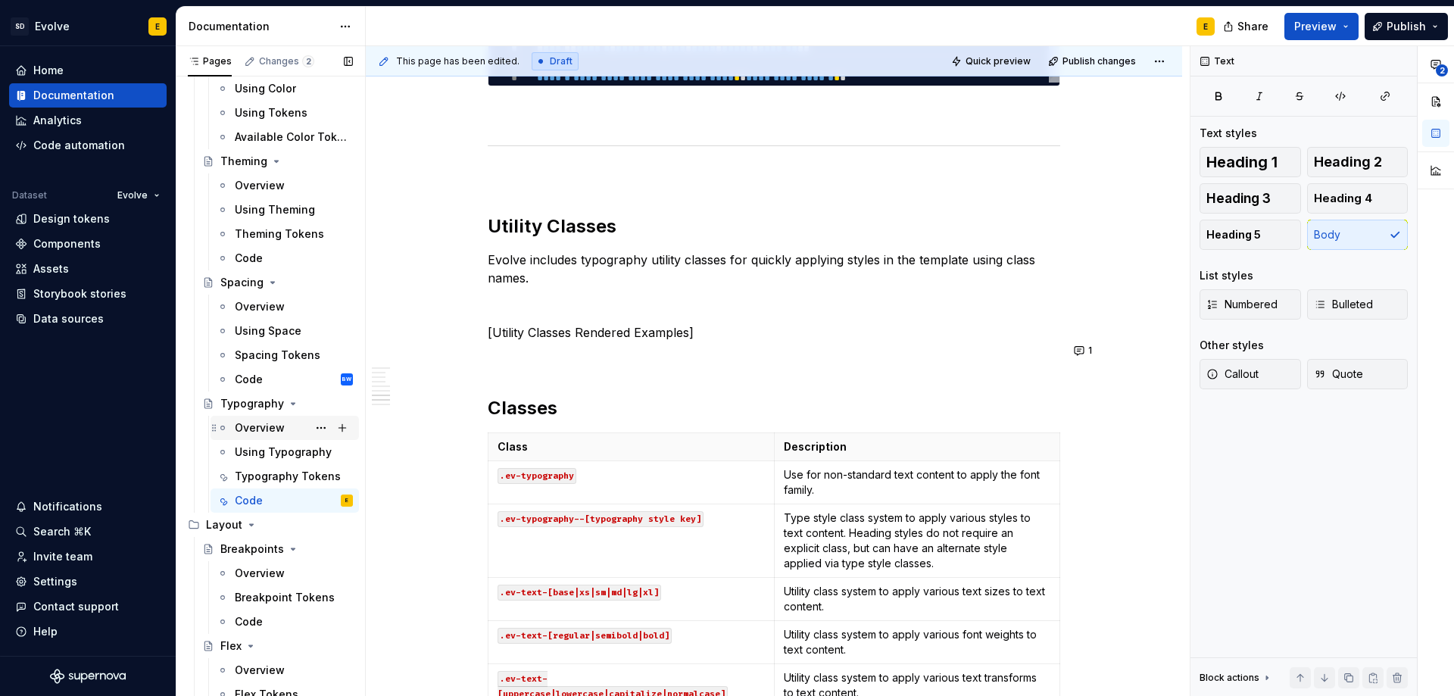
click at [265, 427] on div "Overview" at bounding box center [260, 427] width 50 height 15
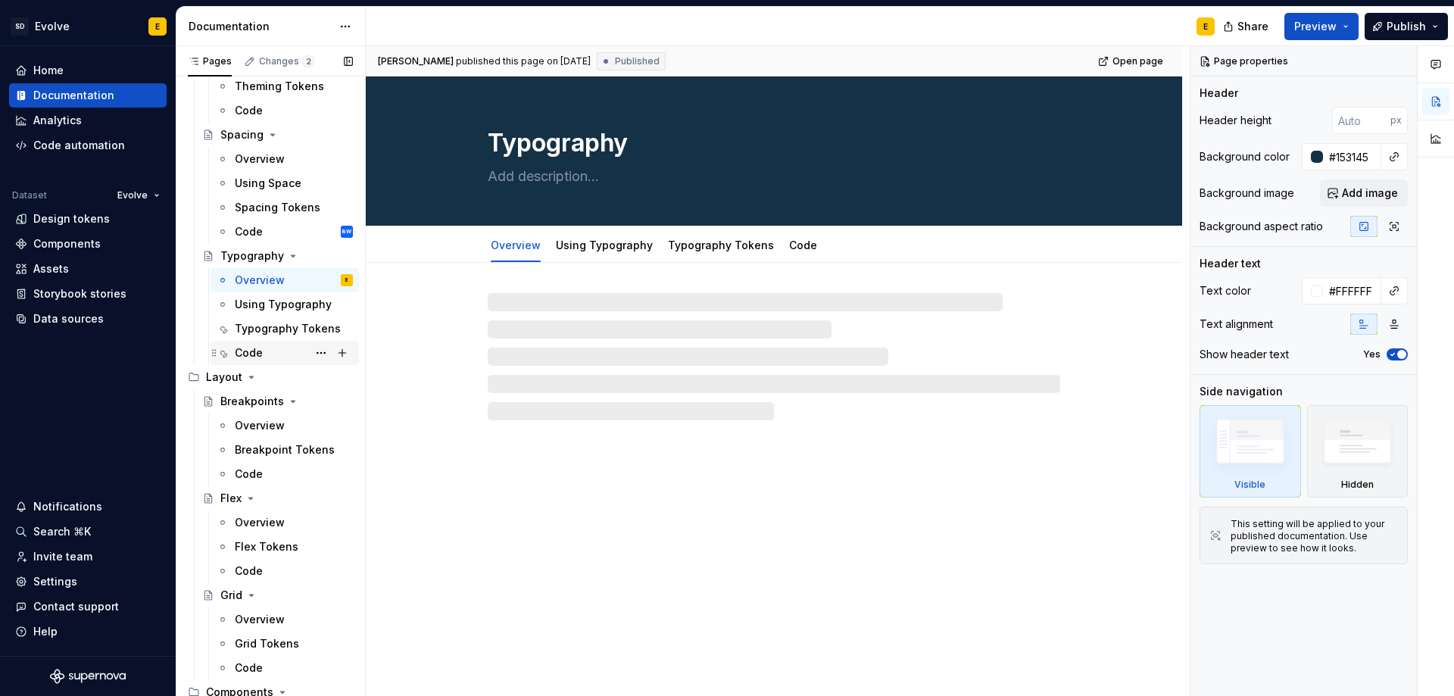
scroll to position [379, 0]
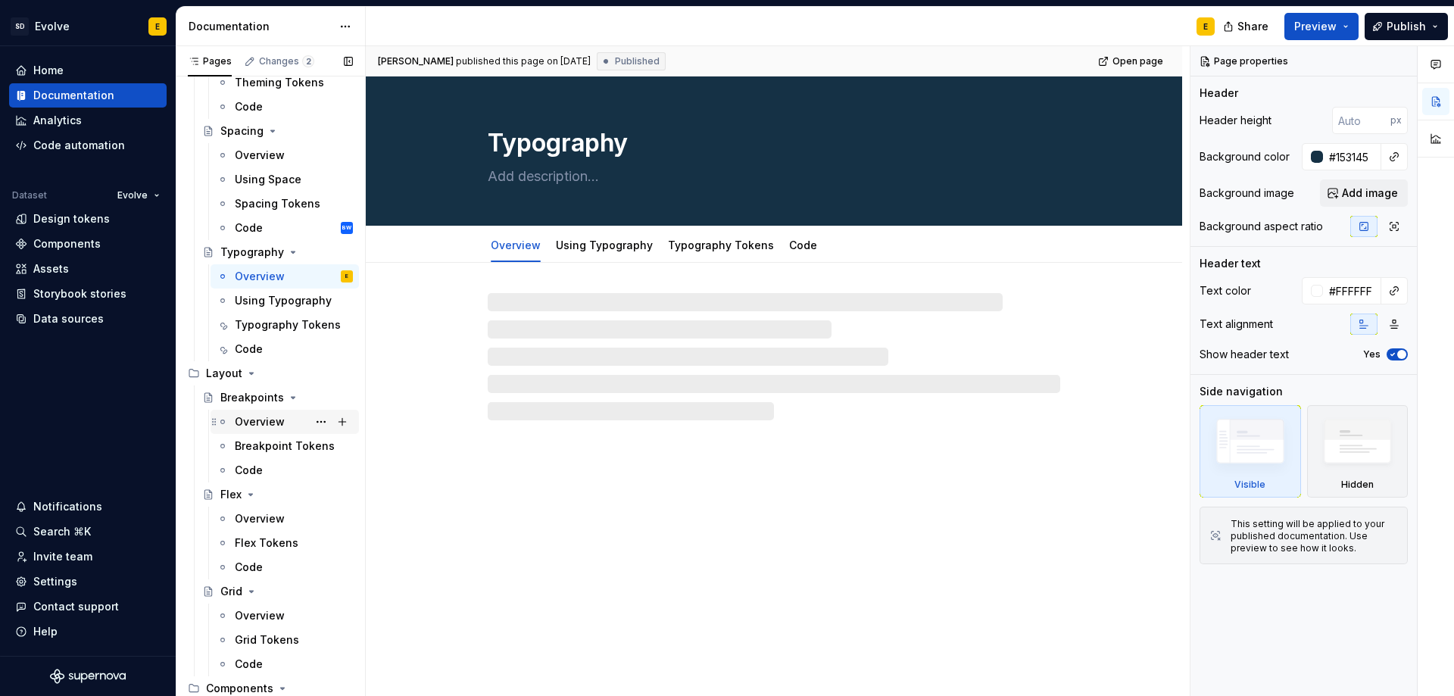
click at [267, 423] on div "Overview" at bounding box center [260, 421] width 50 height 15
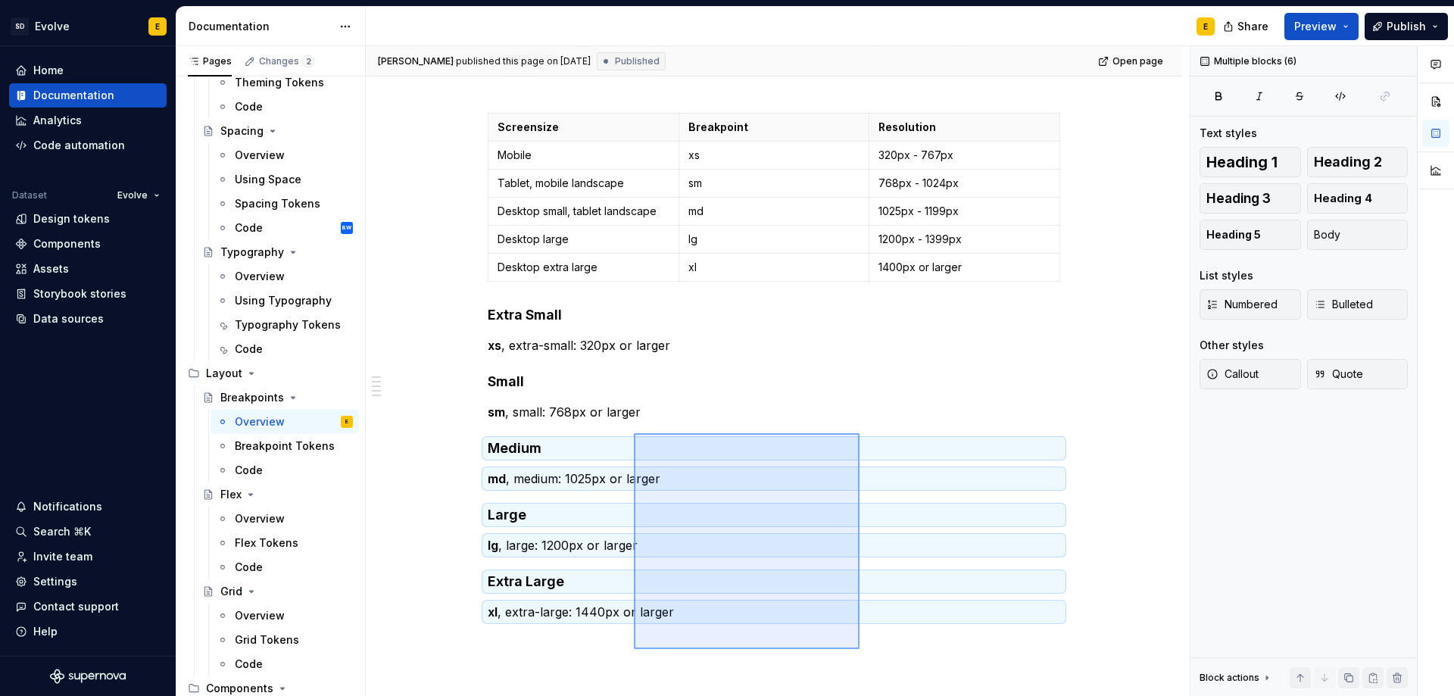
scroll to position [289, 0]
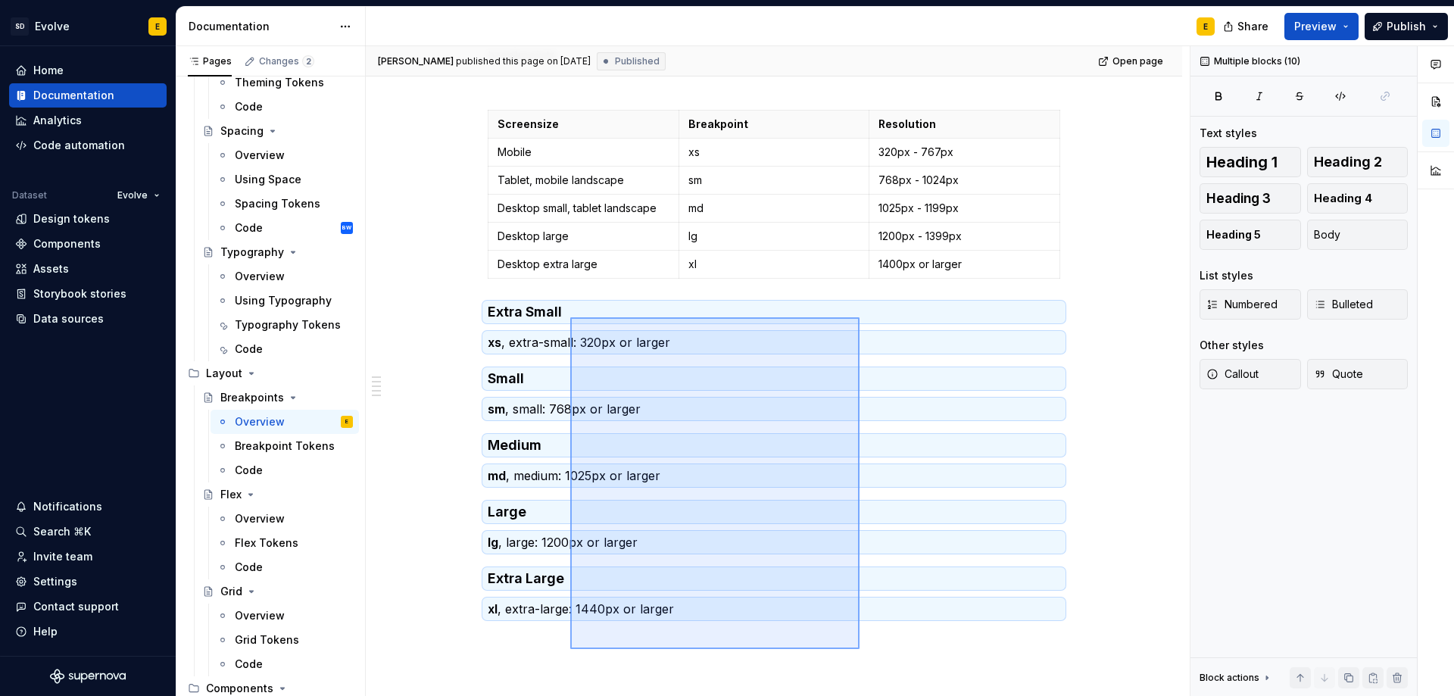
drag, startPoint x: 859, startPoint y: 652, endPoint x: 570, endPoint y: 317, distance: 442.3
click at [570, 317] on div "[PERSON_NAME] published this page on [DATE] Published Open page Breakpoints For…" at bounding box center [778, 371] width 824 height 650
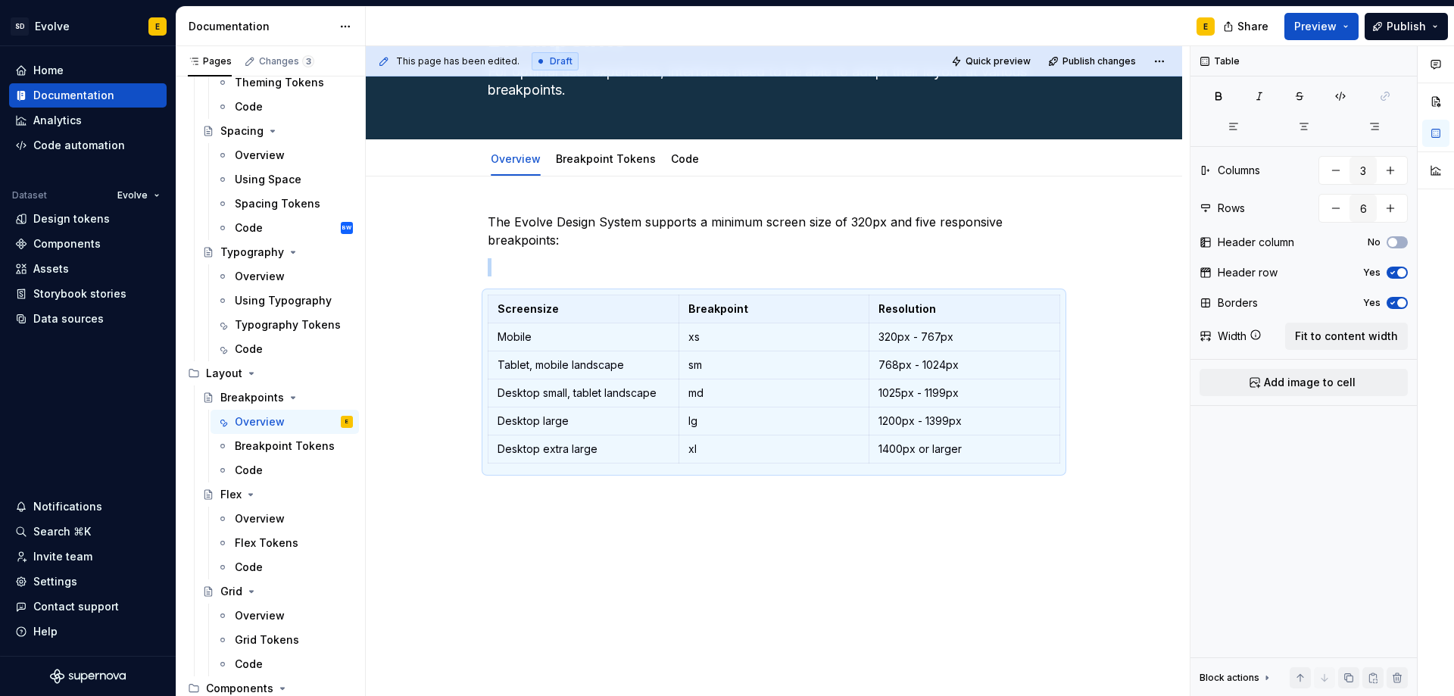
scroll to position [104, 0]
click at [1312, 342] on span "Fit to content width" at bounding box center [1346, 336] width 103 height 15
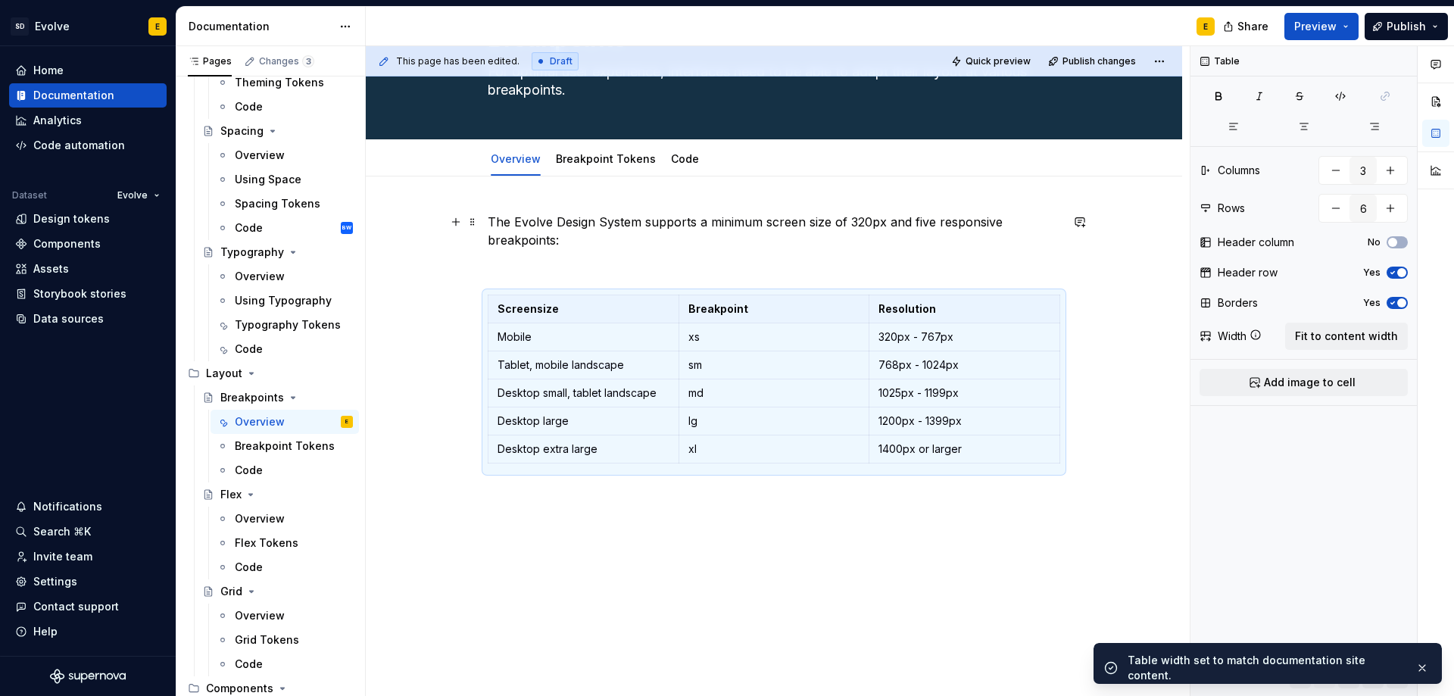
click at [622, 239] on p "The Evolve Design System supports a minimum screen size of 320px and five respo…" at bounding box center [774, 231] width 572 height 36
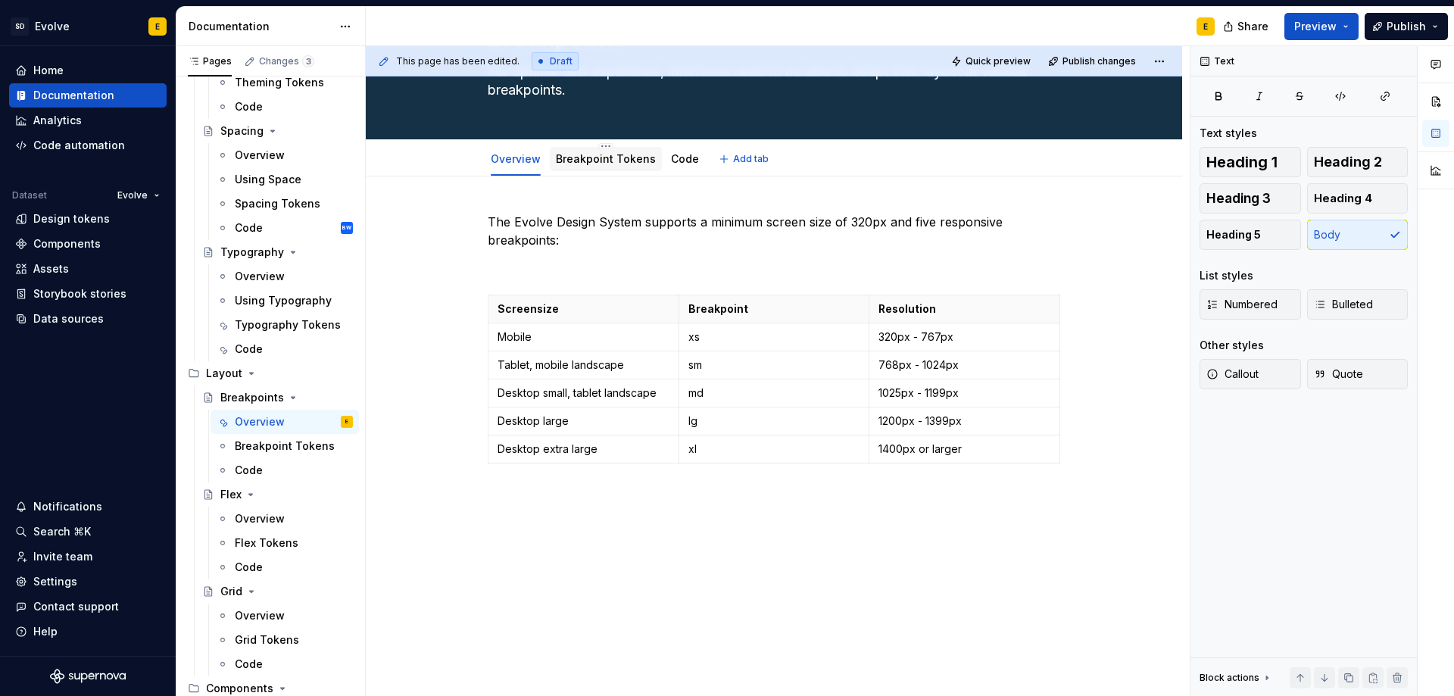
click at [609, 170] on div "Breakpoint Tokens" at bounding box center [606, 159] width 112 height 24
click at [682, 160] on link "Code" at bounding box center [685, 158] width 28 height 13
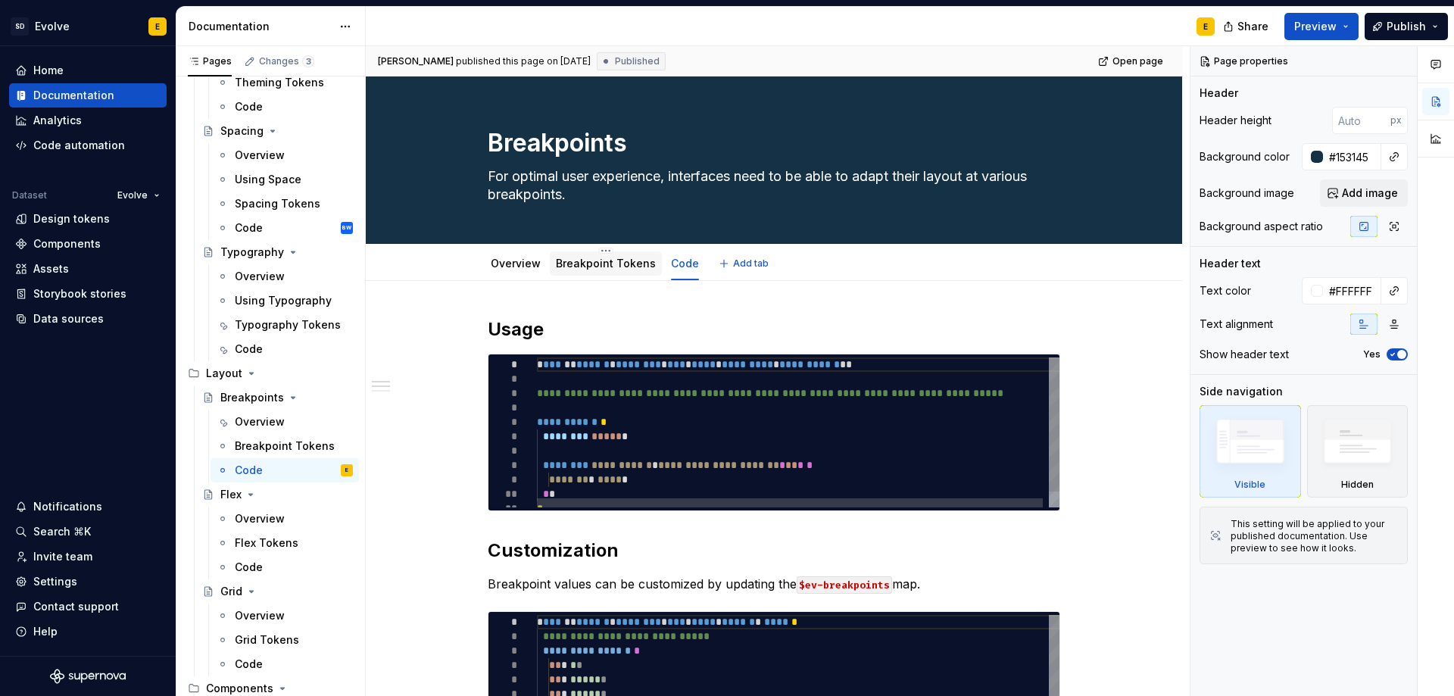
click at [581, 263] on link "Breakpoint Tokens" at bounding box center [606, 263] width 100 height 13
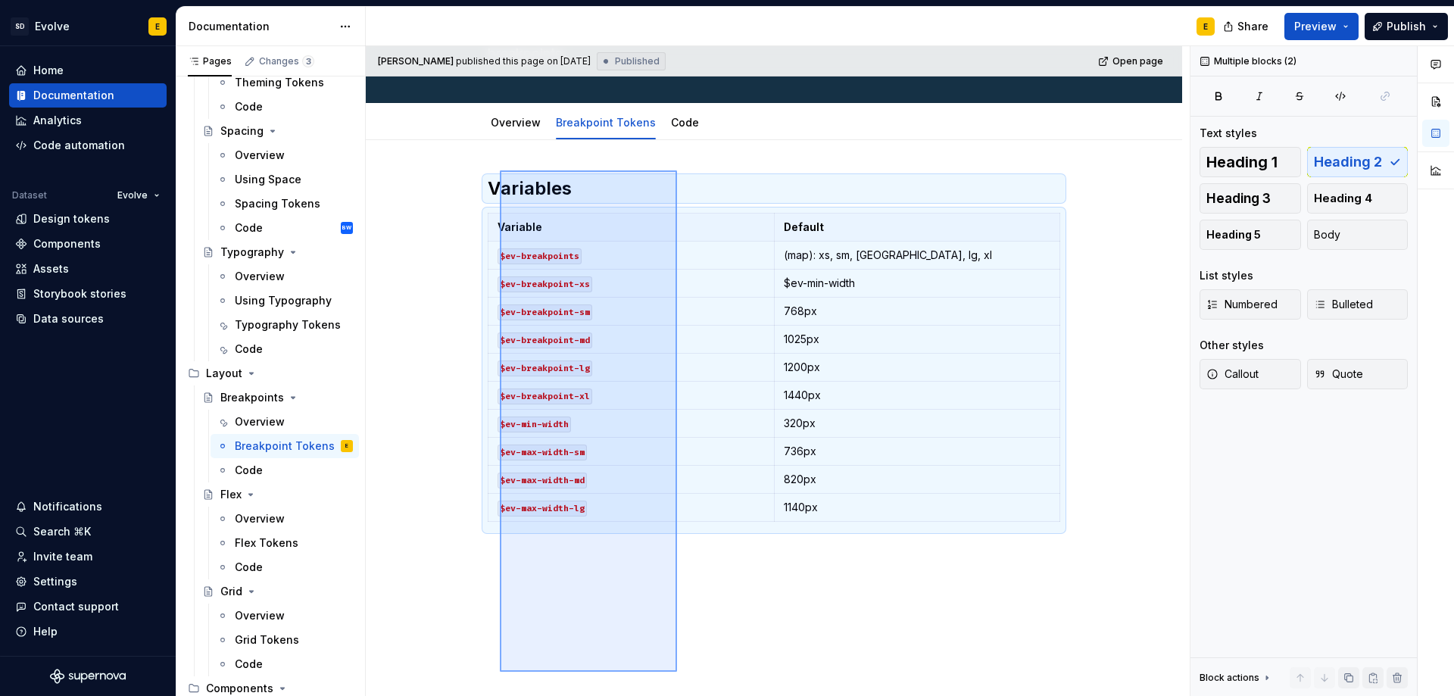
scroll to position [194, 0]
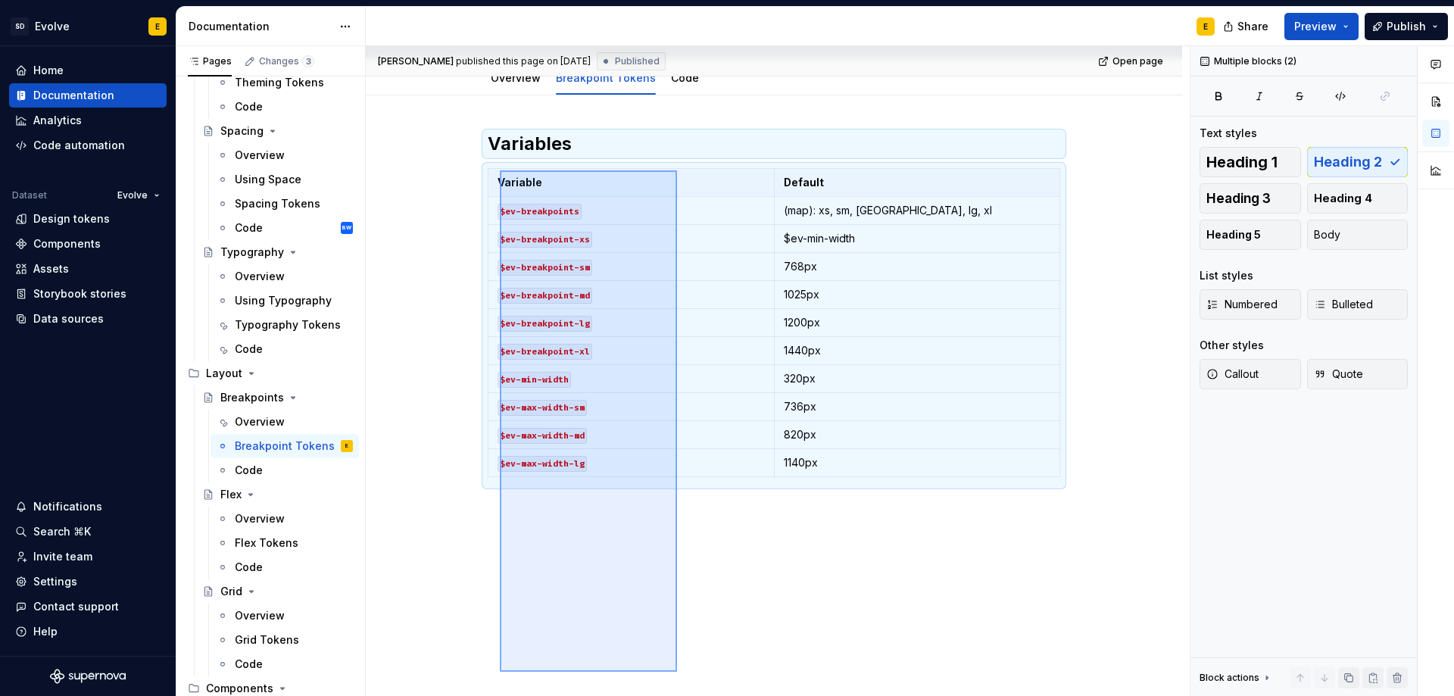
drag, startPoint x: 500, startPoint y: 301, endPoint x: 677, endPoint y: 672, distance: 411.1
click at [677, 672] on div "[PERSON_NAME] published this page on [DATE] Published Open page Breakpoints For…" at bounding box center [778, 371] width 824 height 650
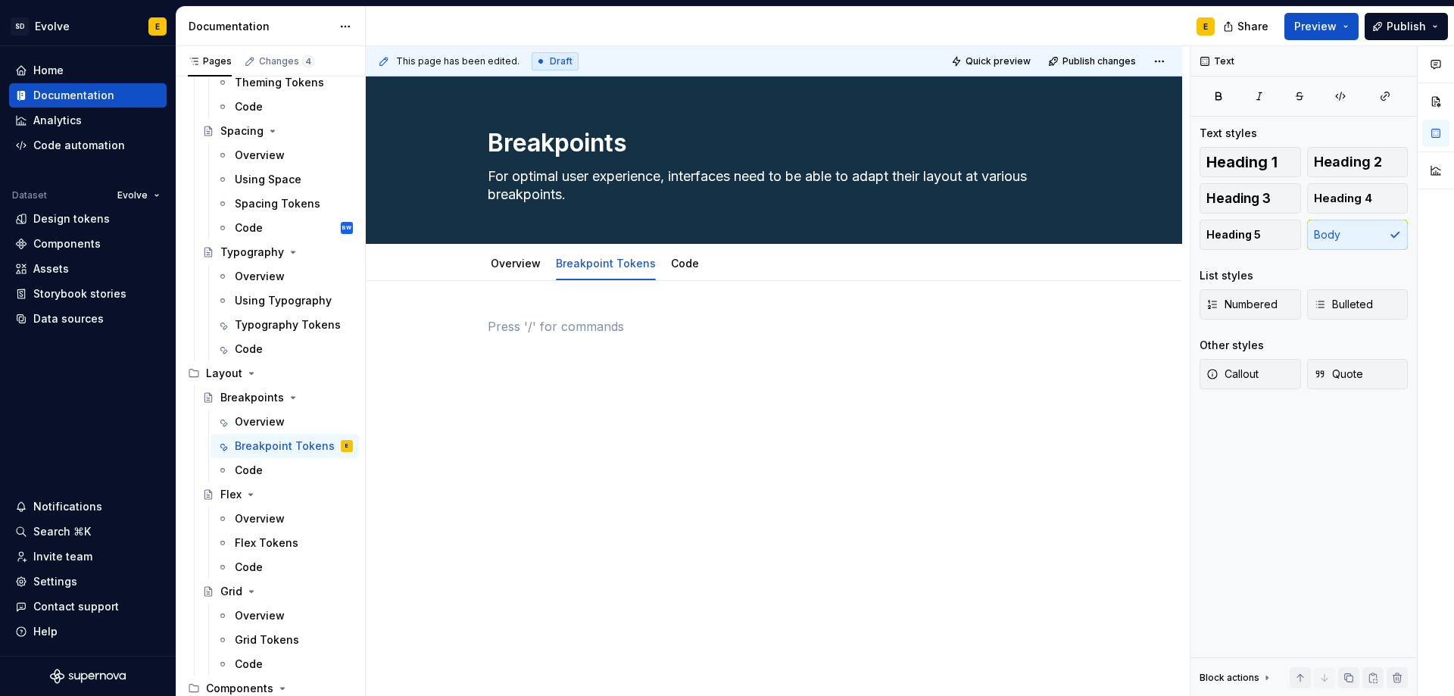
scroll to position [0, 0]
click at [672, 263] on link "Code" at bounding box center [685, 263] width 28 height 13
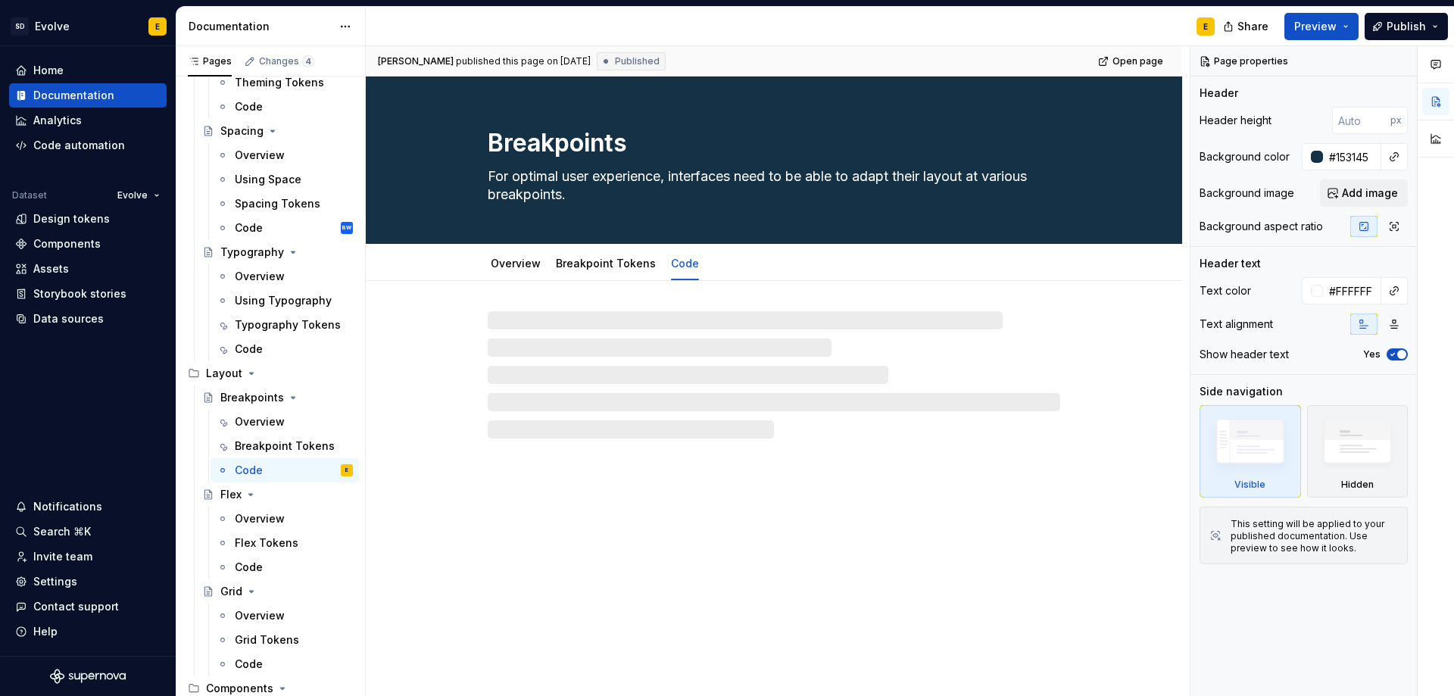
type textarea "*"
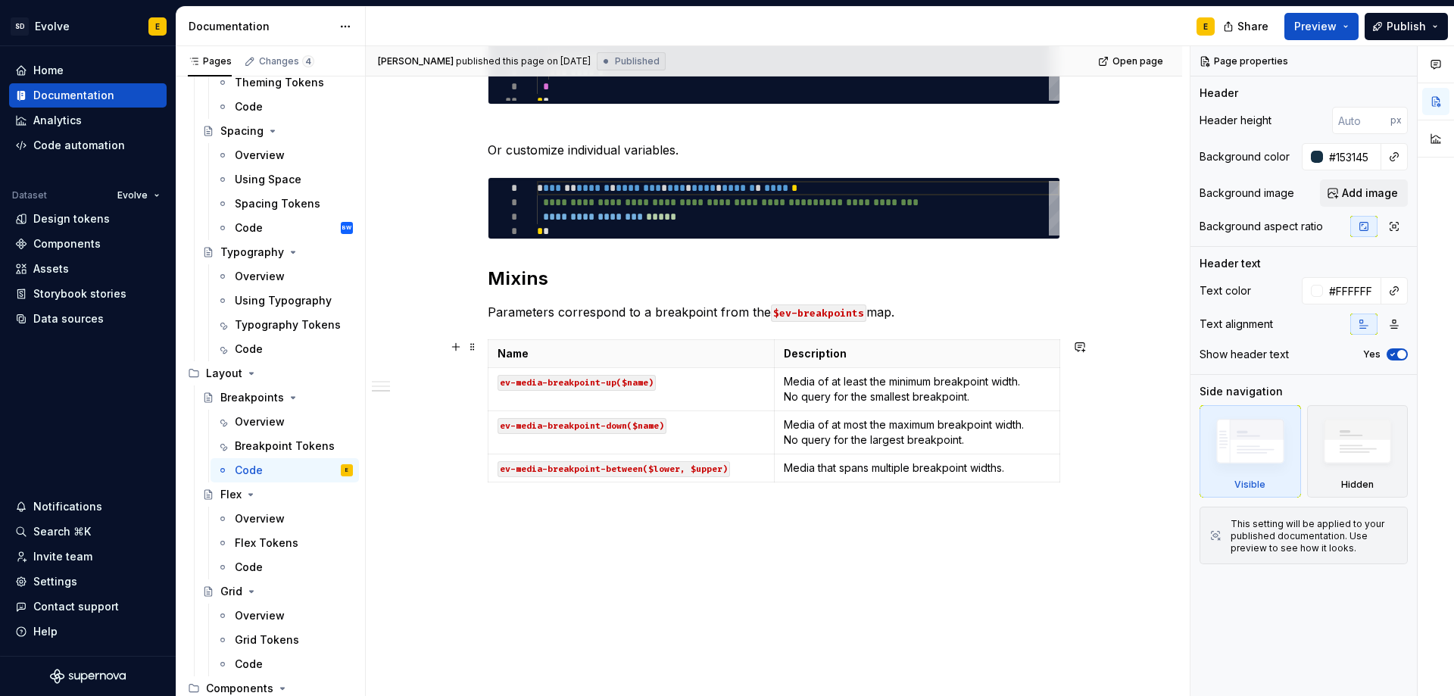
scroll to position [669, 0]
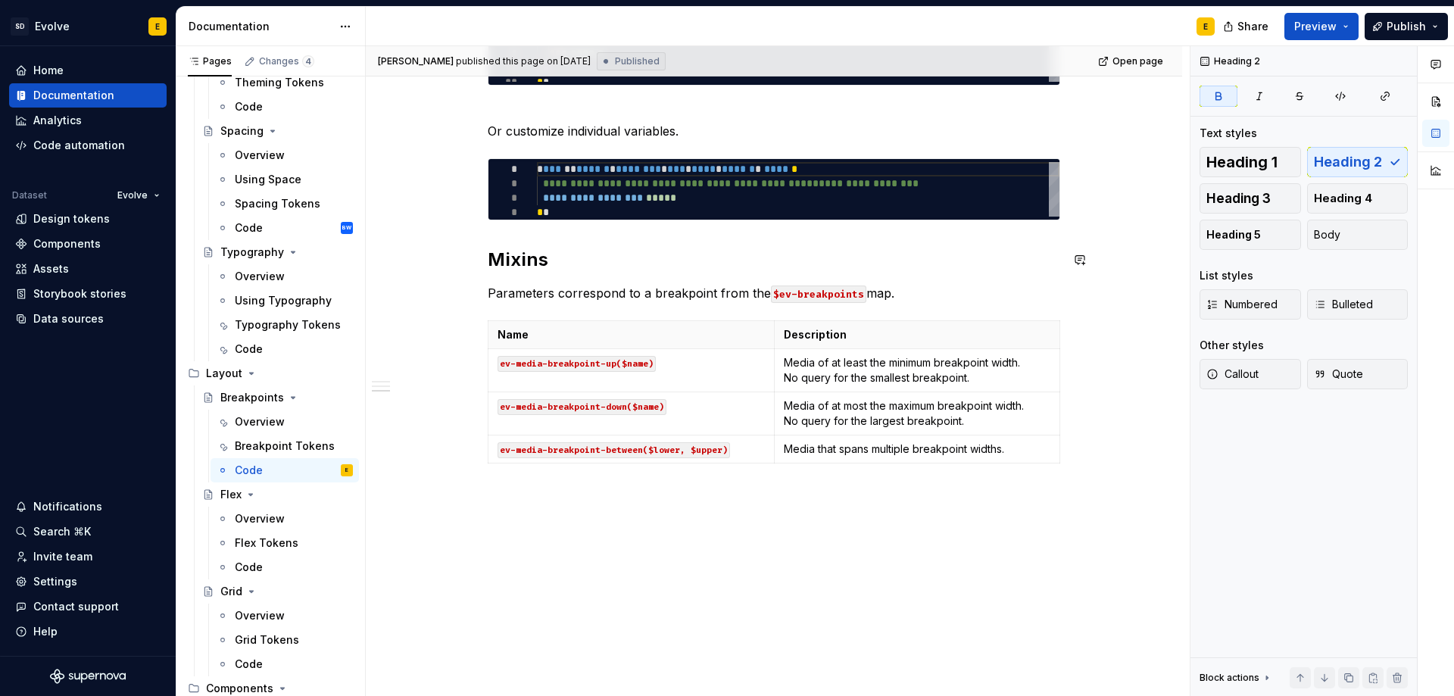
click at [591, 235] on div "**********" at bounding box center [774, 58] width 572 height 821
click at [470, 234] on div "**********" at bounding box center [774, 154] width 816 height 1085
click at [1098, 210] on div "**********" at bounding box center [774, 154] width 816 height 1085
click at [1080, 220] on div "**********" at bounding box center [774, 154] width 816 height 1085
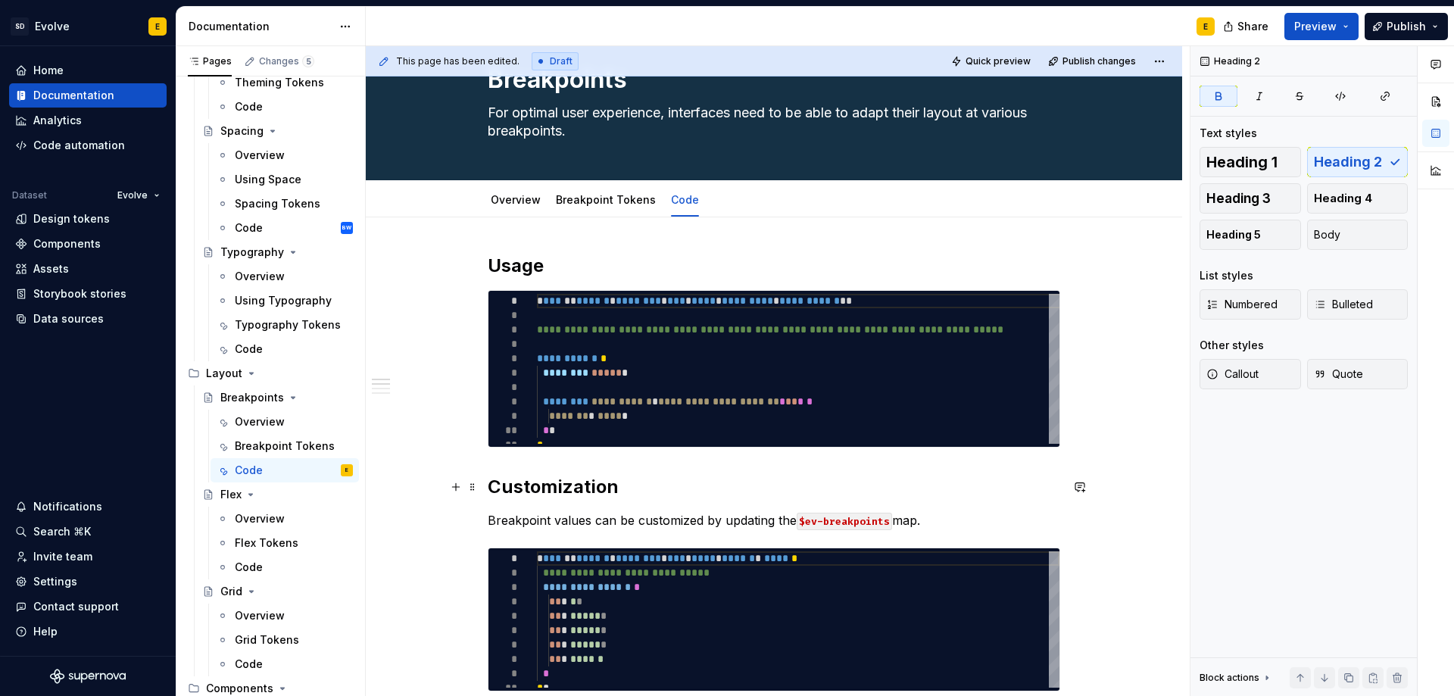
scroll to position [0, 0]
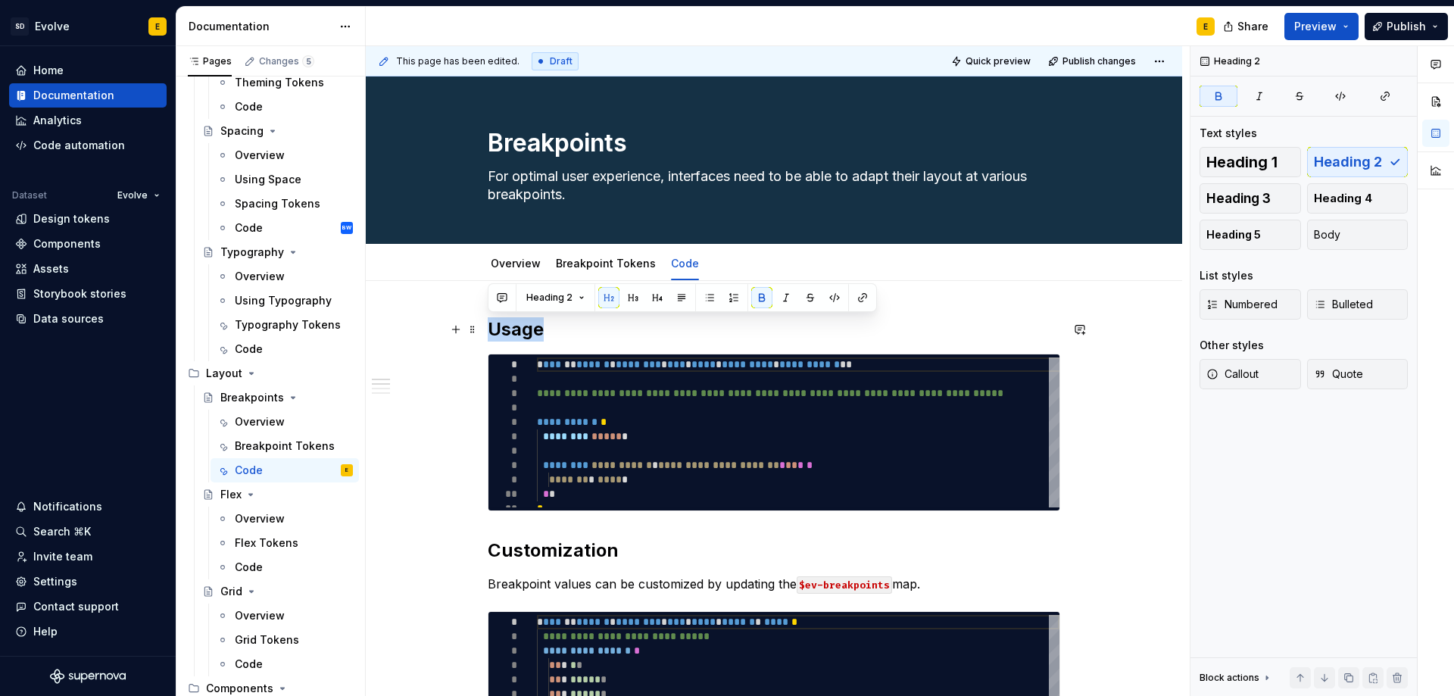
drag, startPoint x: 553, startPoint y: 327, endPoint x: 485, endPoint y: 332, distance: 67.6
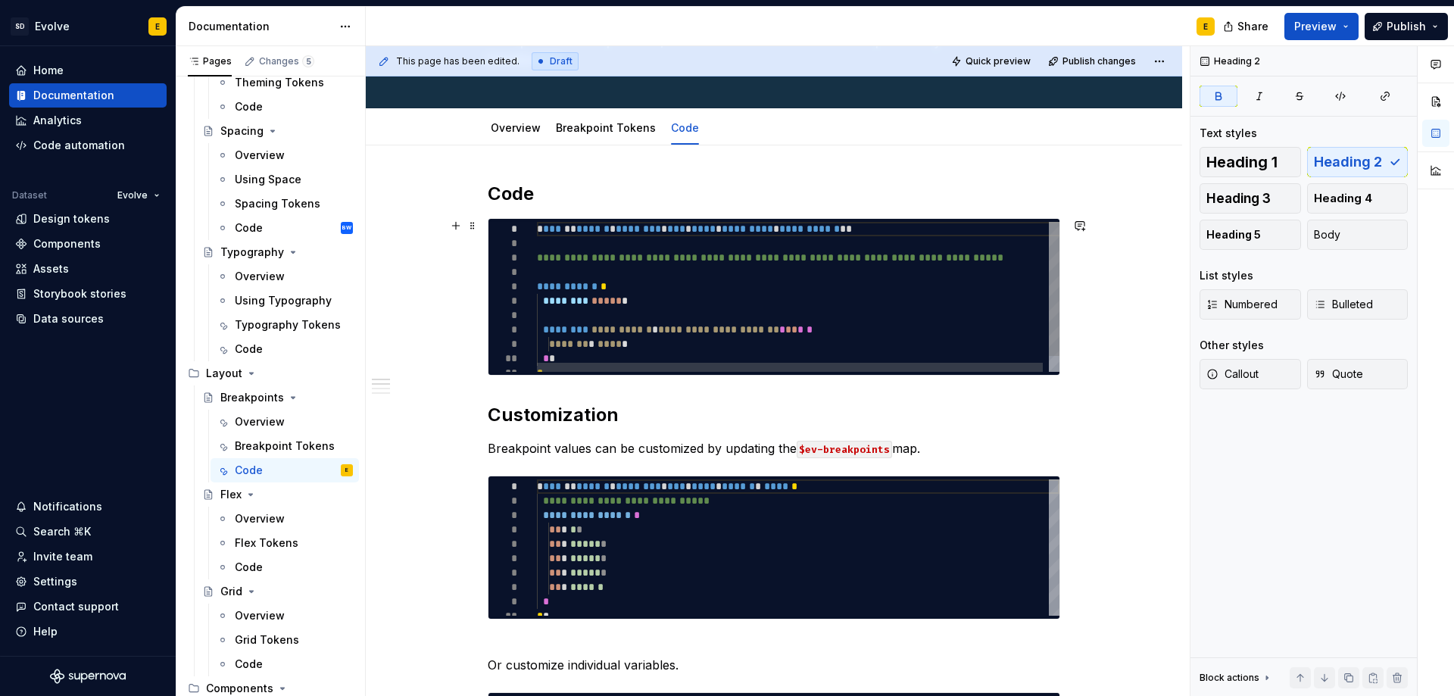
scroll to position [151, 0]
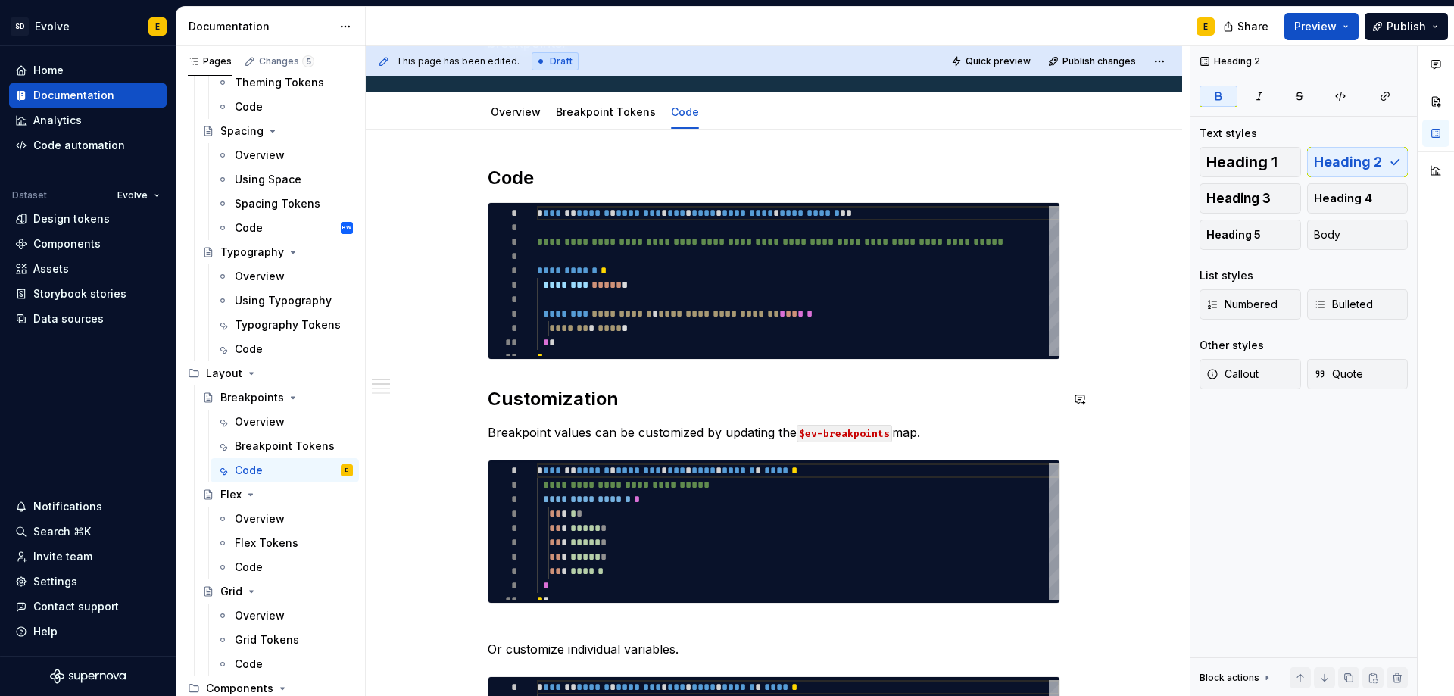
click at [453, 212] on button "button" at bounding box center [455, 209] width 21 height 21
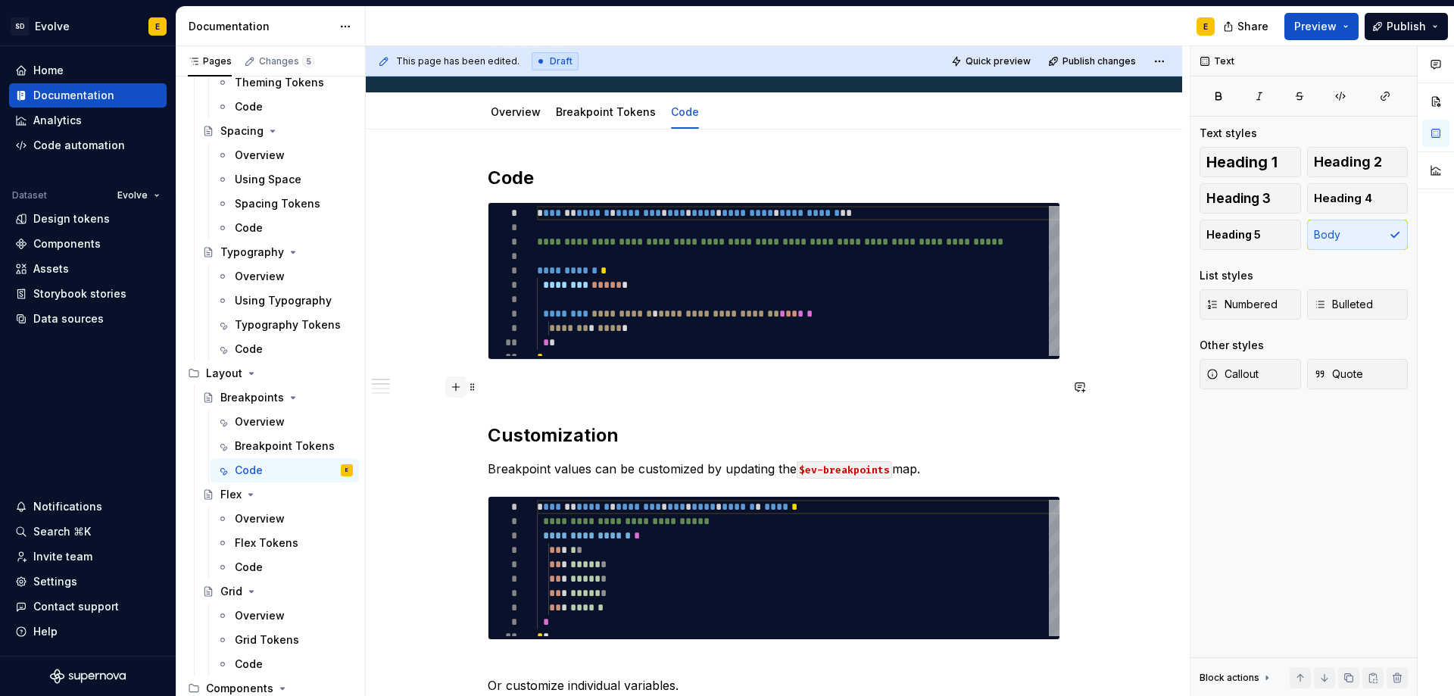
click at [456, 388] on button "button" at bounding box center [455, 386] width 21 height 21
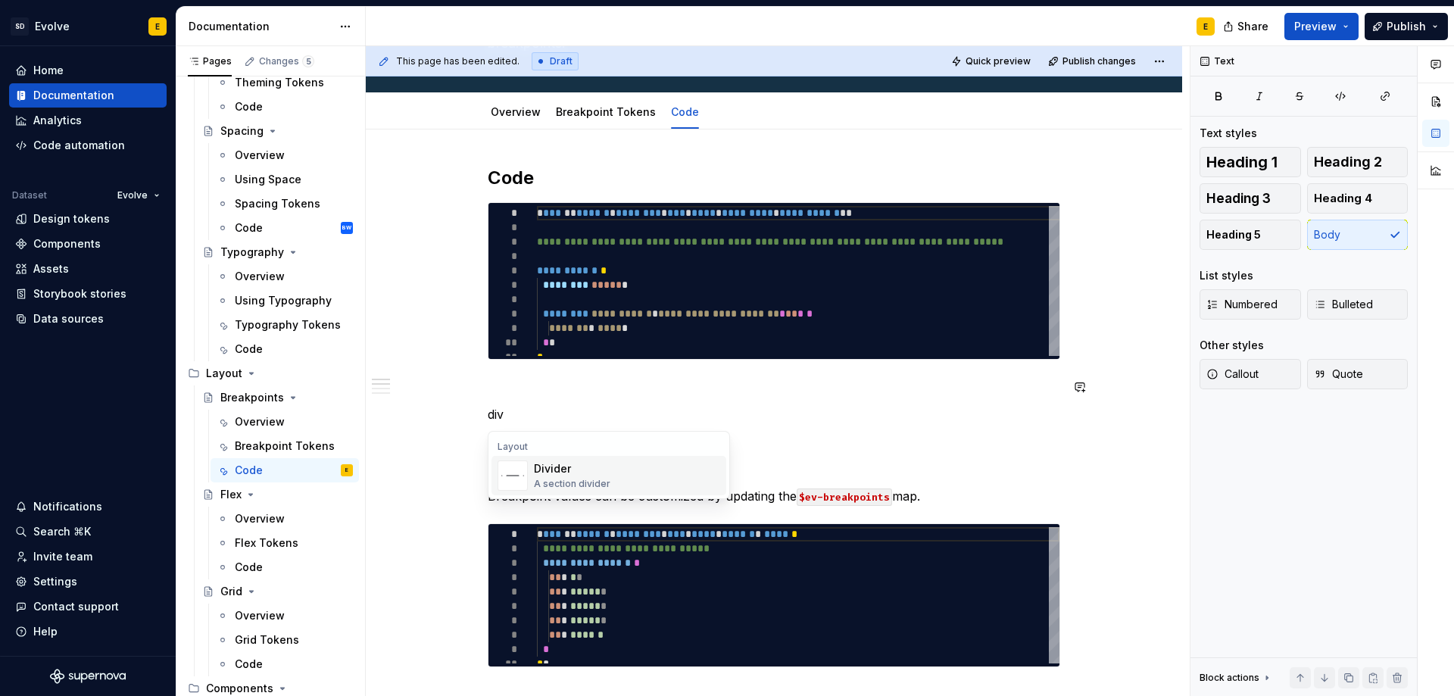
click at [575, 469] on div "Divider" at bounding box center [572, 468] width 76 height 15
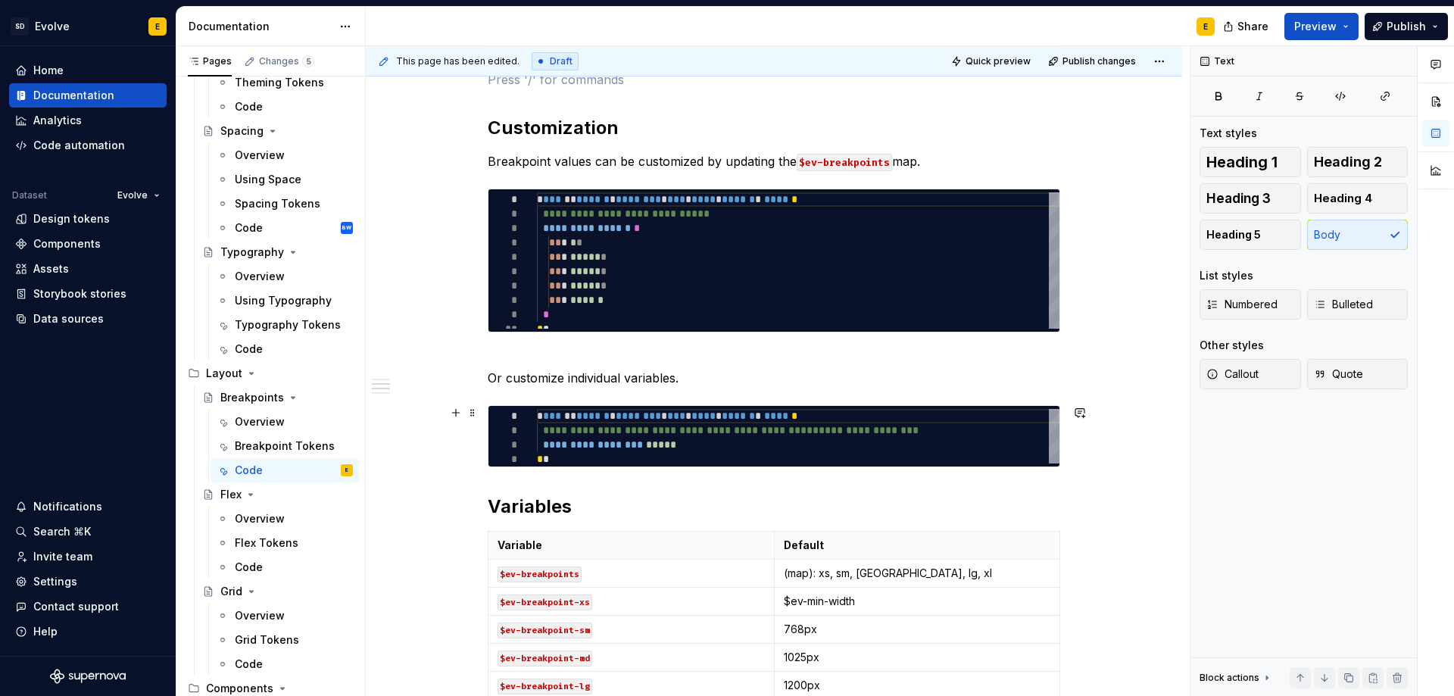
scroll to position [606, 0]
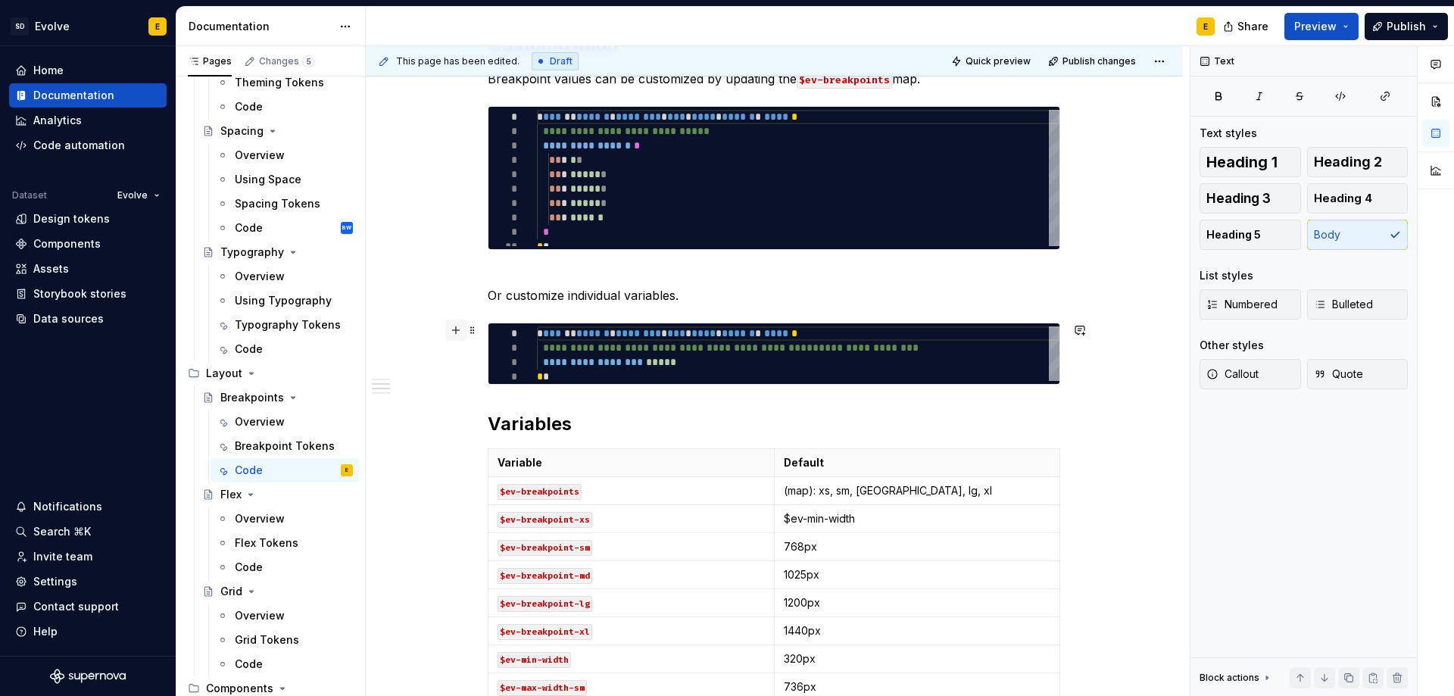
click at [454, 329] on button "button" at bounding box center [455, 329] width 21 height 21
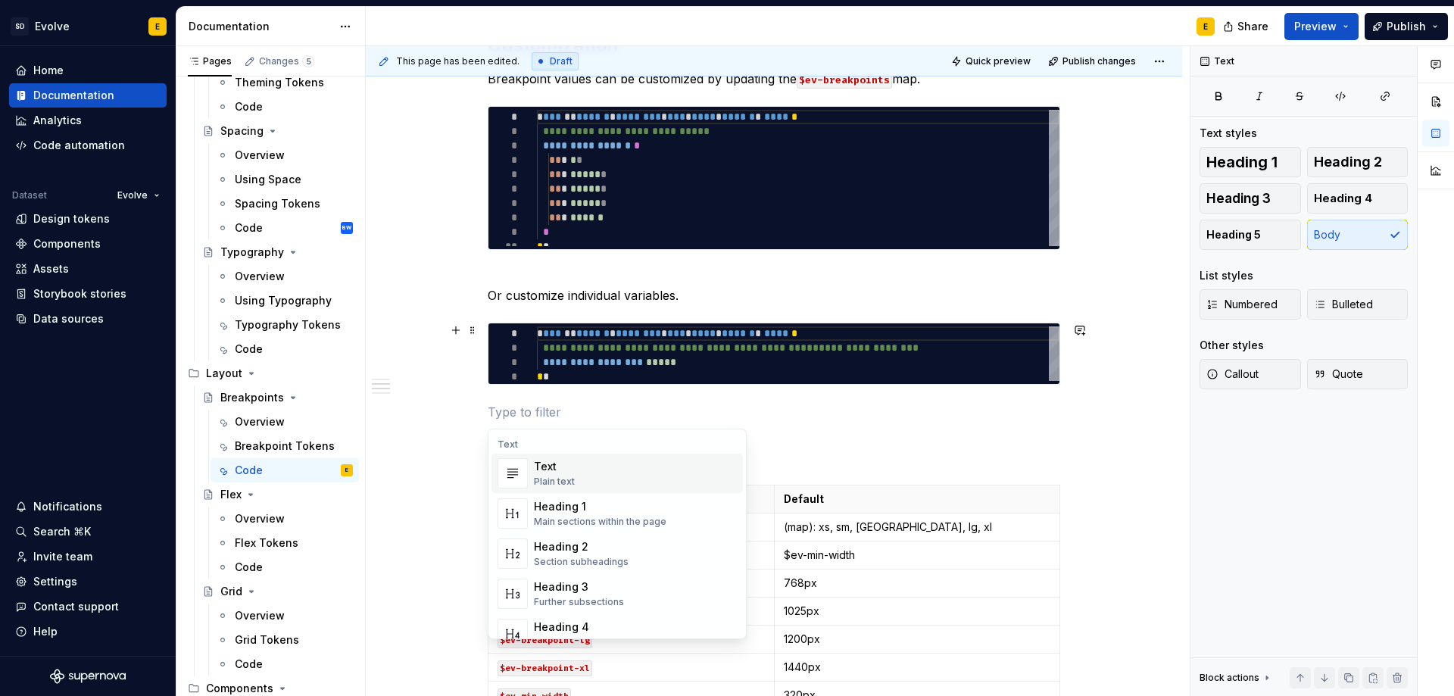
click at [492, 412] on p at bounding box center [774, 412] width 572 height 18
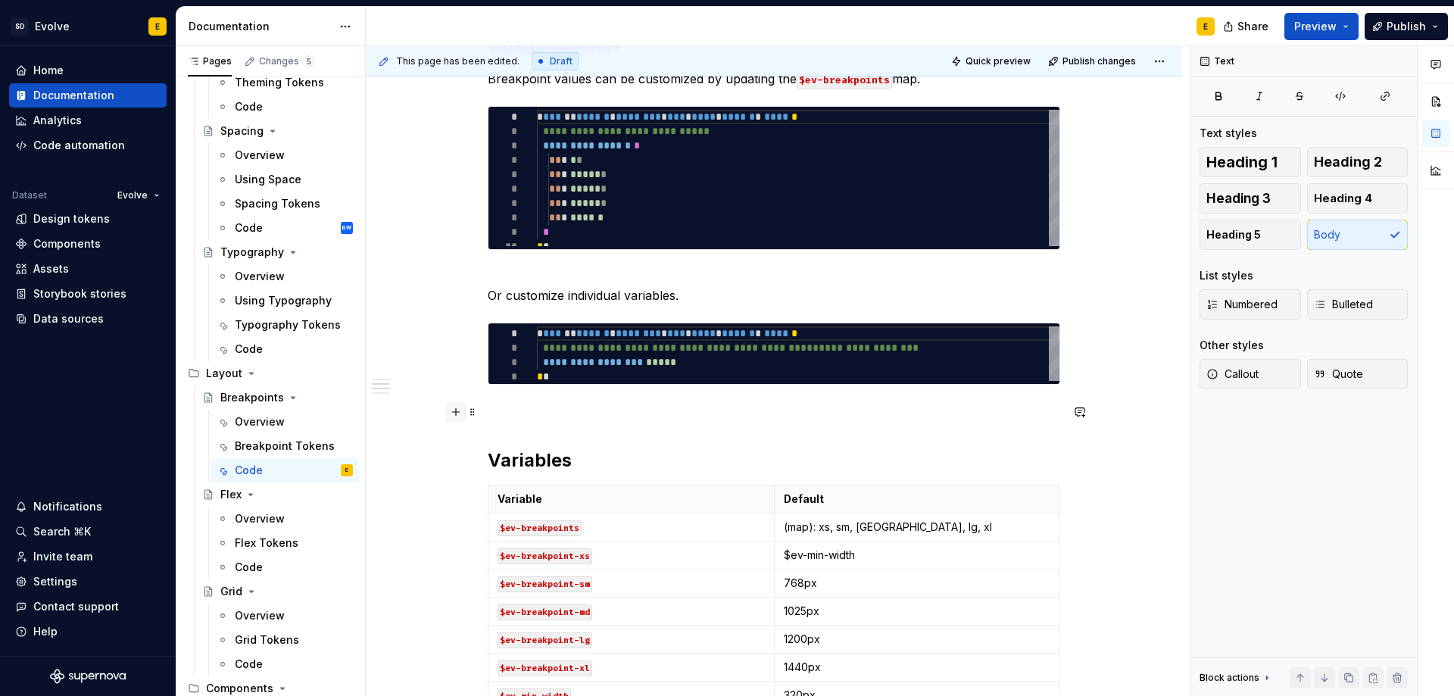
click at [451, 410] on button "button" at bounding box center [455, 411] width 21 height 21
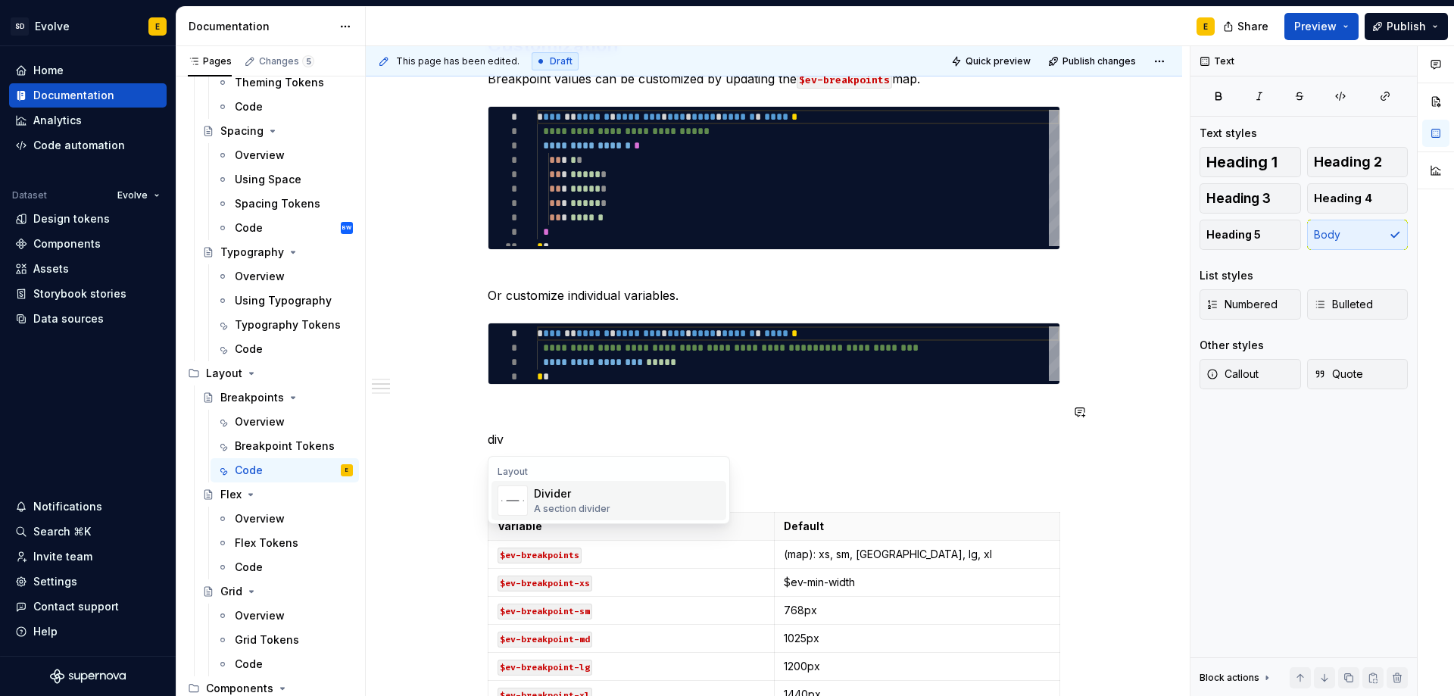
click at [536, 508] on div "A section divider" at bounding box center [572, 509] width 76 height 12
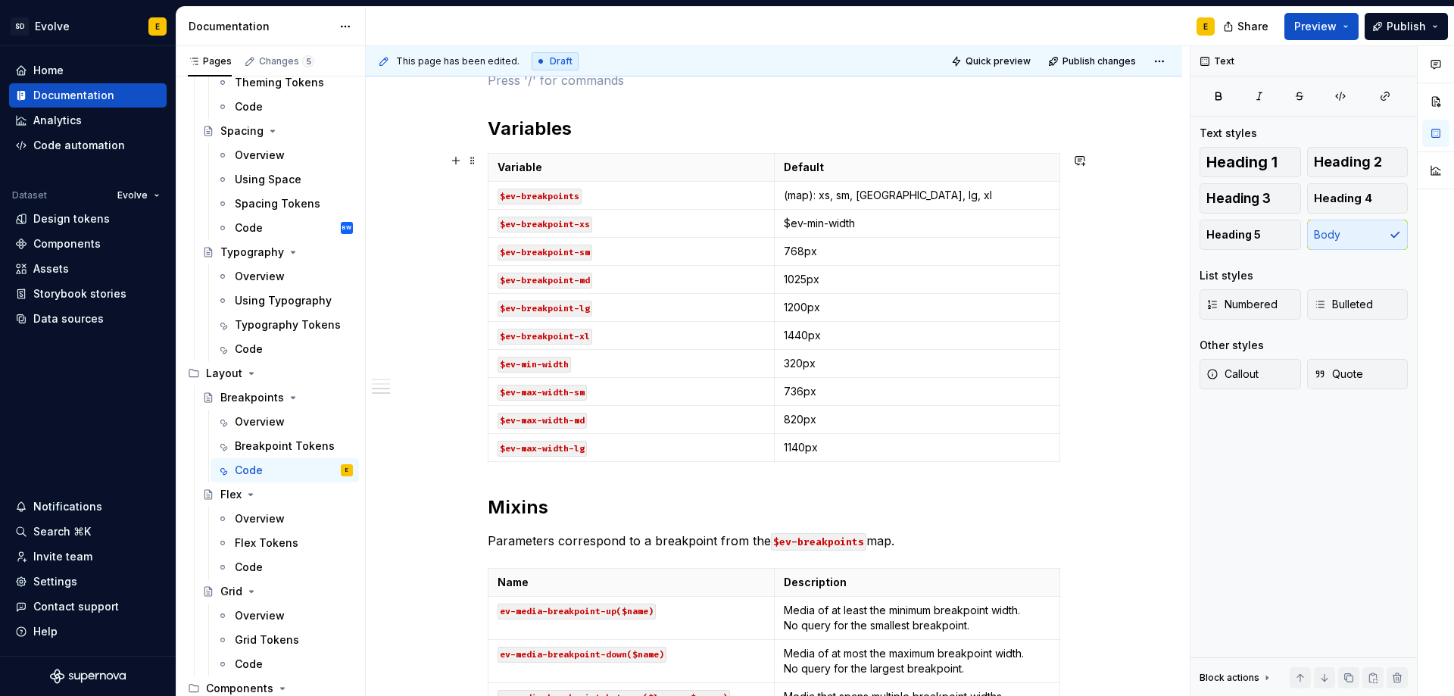
scroll to position [984, 0]
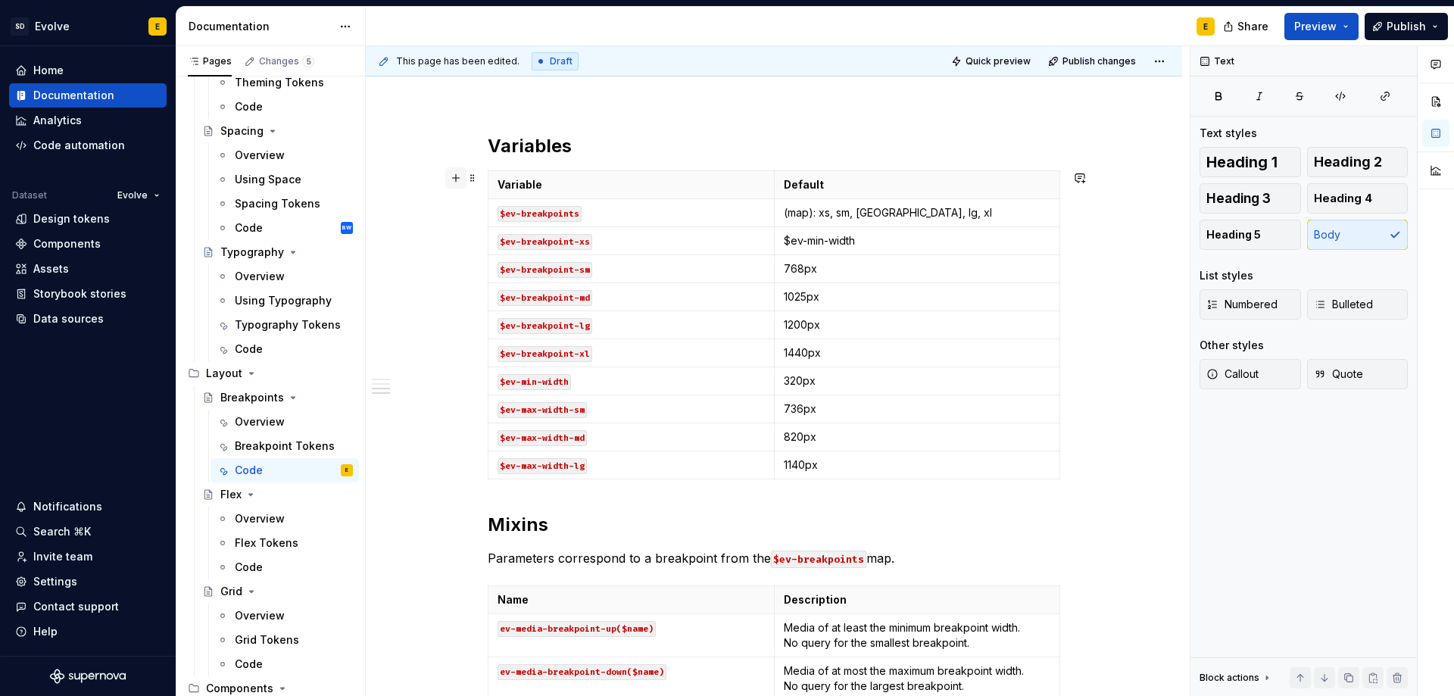
click at [454, 179] on button "button" at bounding box center [455, 177] width 21 height 21
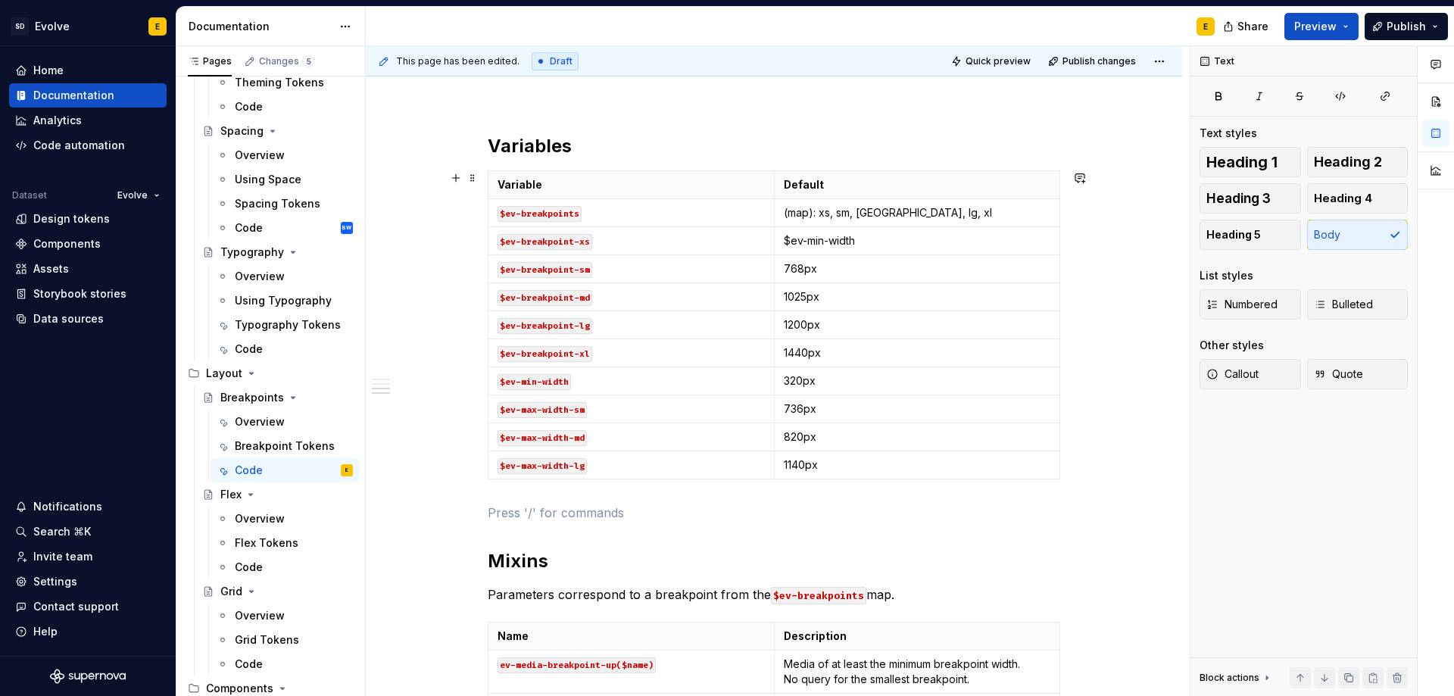
click at [501, 516] on p at bounding box center [774, 512] width 572 height 18
click at [451, 516] on button "button" at bounding box center [455, 512] width 21 height 21
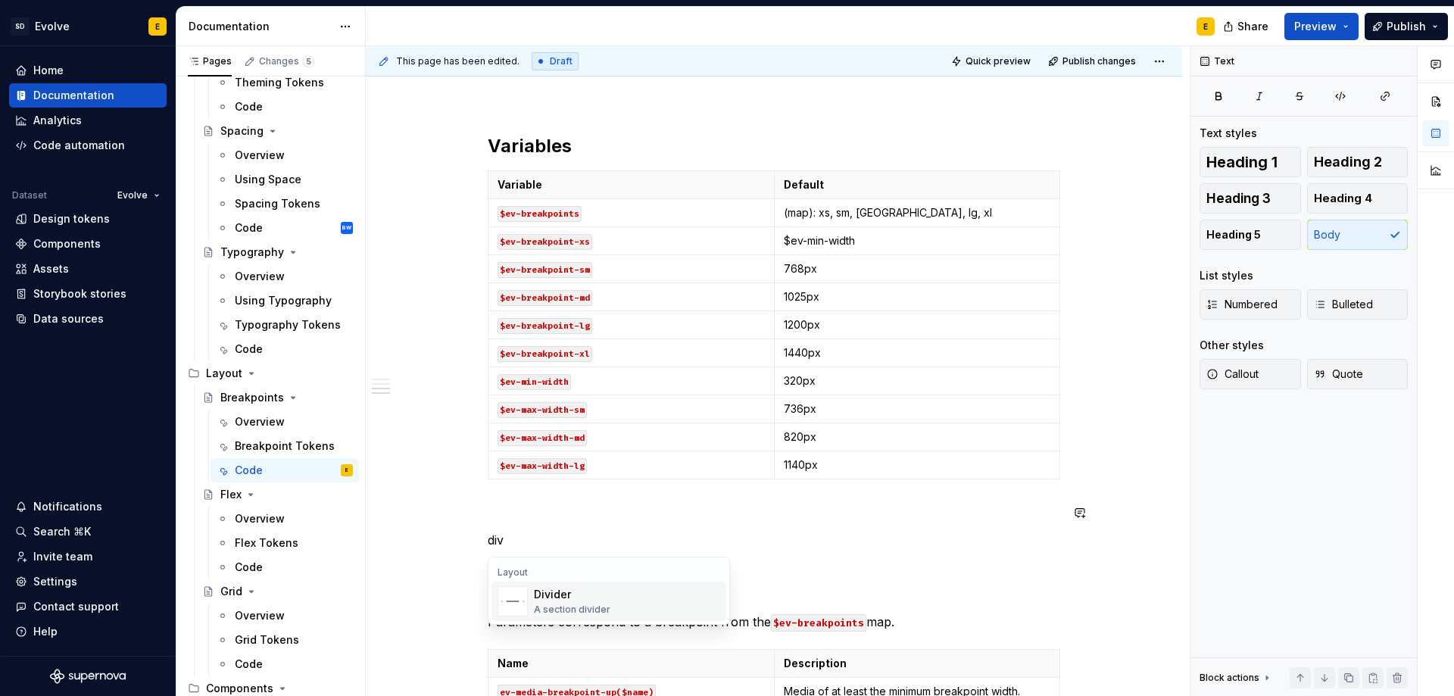
click at [575, 613] on div "A section divider" at bounding box center [572, 609] width 76 height 12
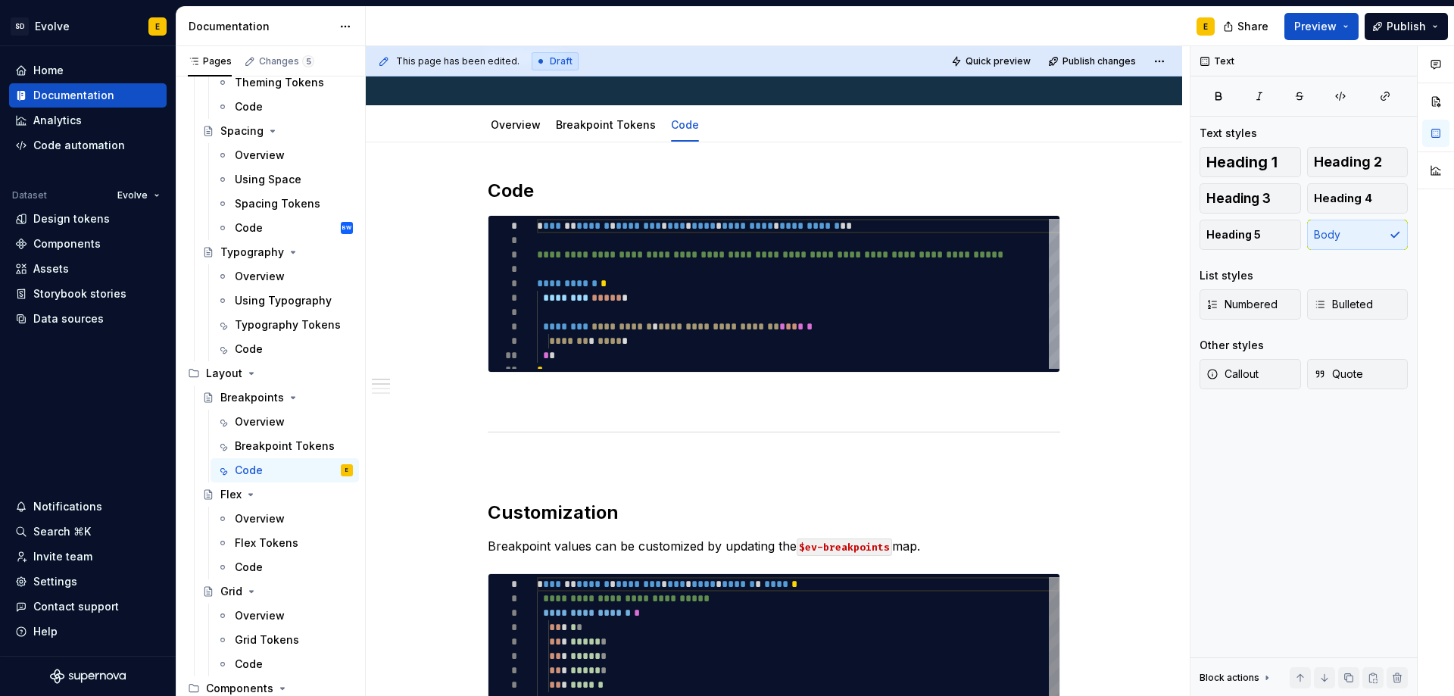
scroll to position [0, 0]
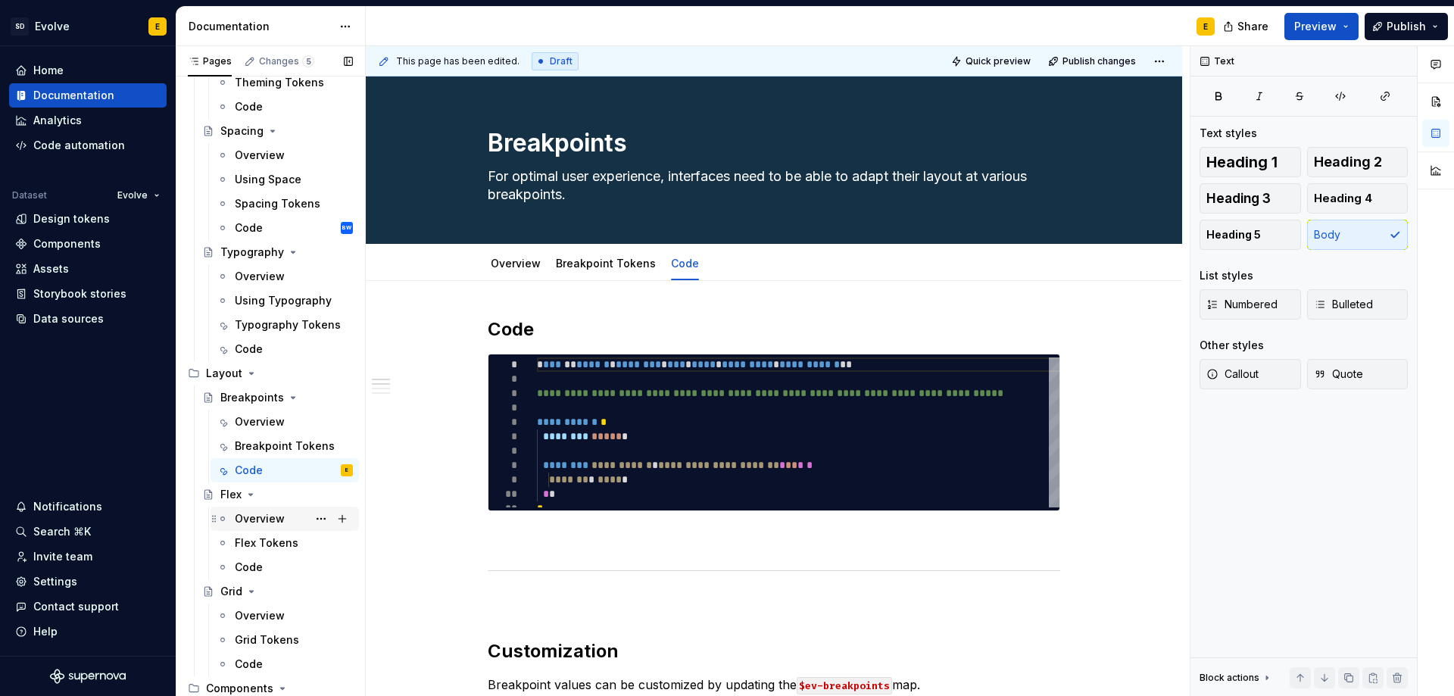
click at [244, 519] on div "Overview" at bounding box center [260, 518] width 50 height 15
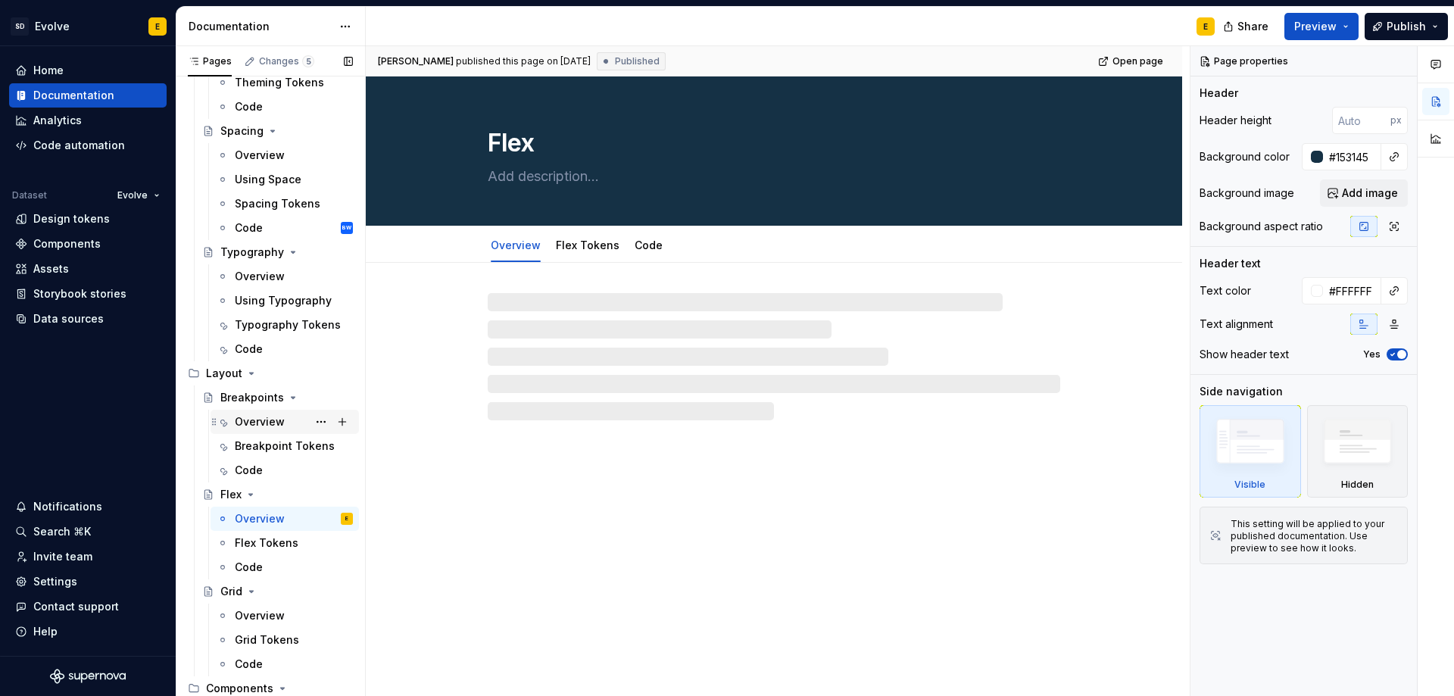
click at [254, 423] on div "Overview" at bounding box center [260, 421] width 50 height 15
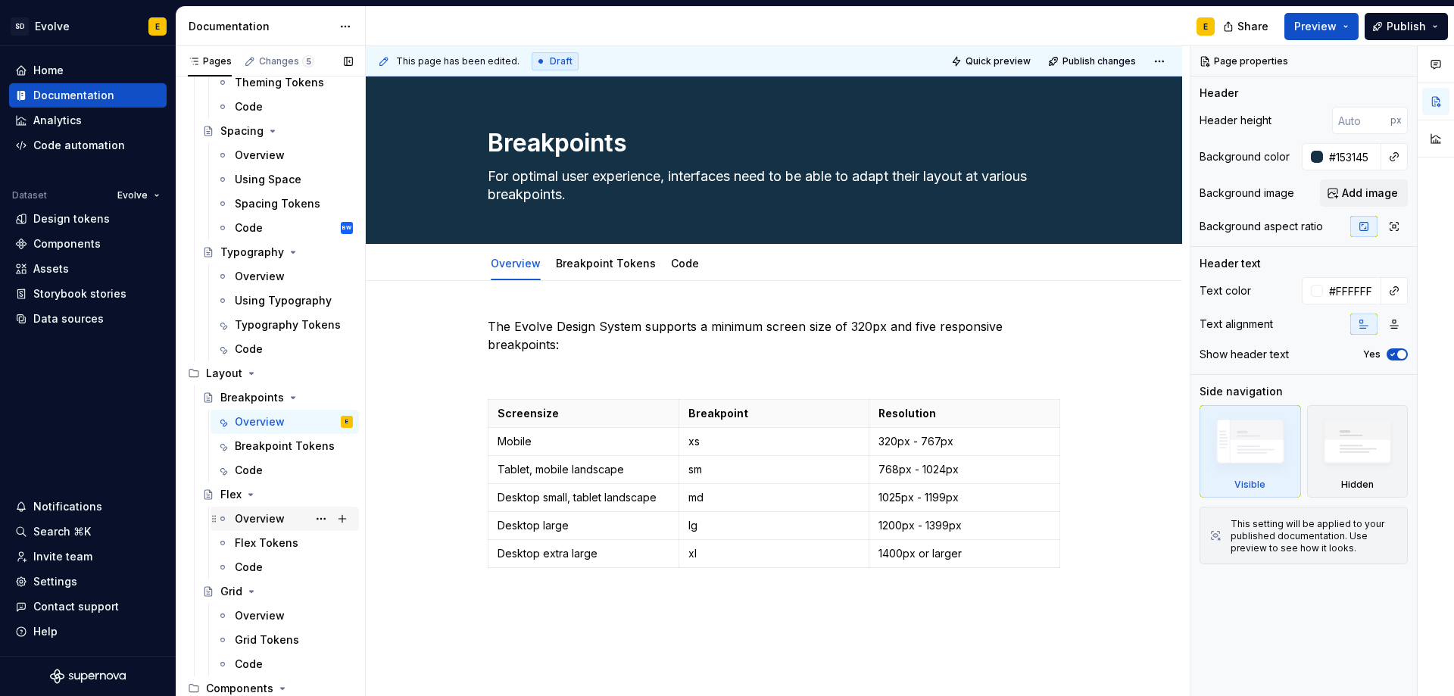
click at [253, 514] on div "Overview" at bounding box center [260, 518] width 50 height 15
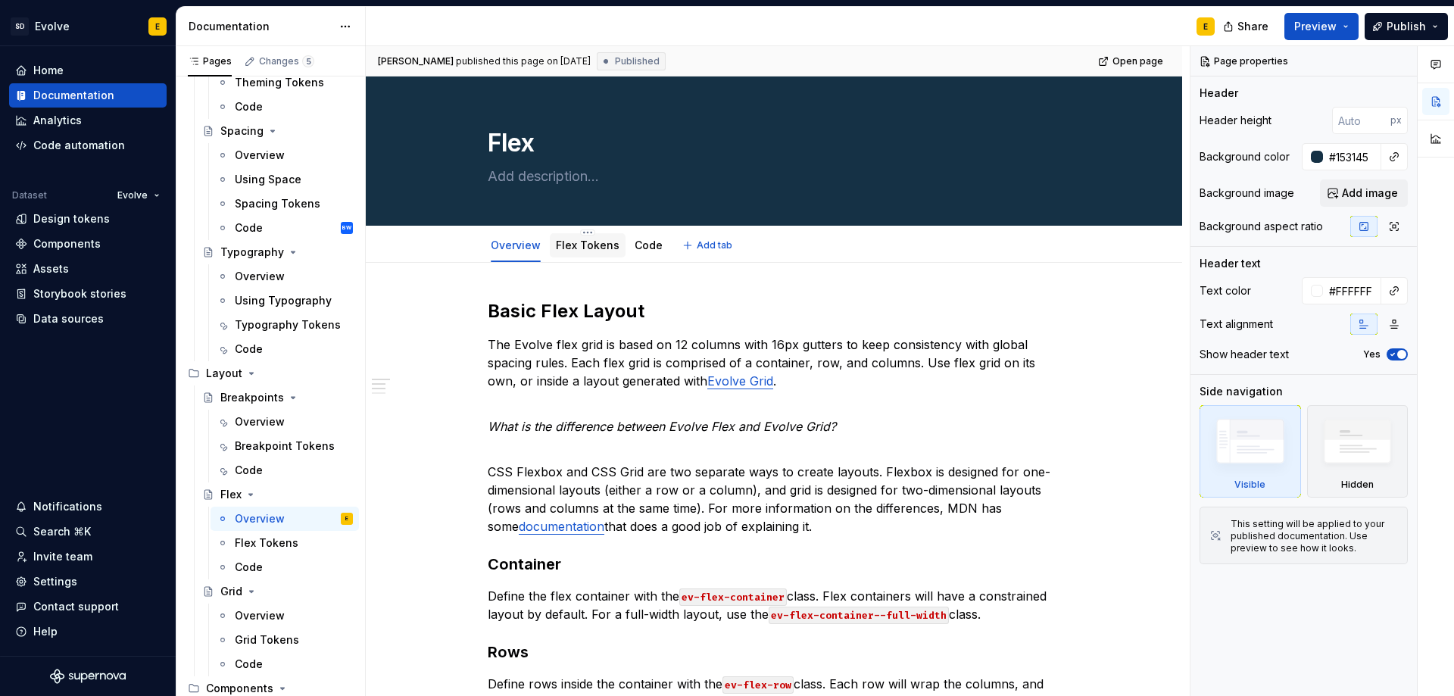
click at [586, 245] on link "Flex Tokens" at bounding box center [588, 244] width 64 height 13
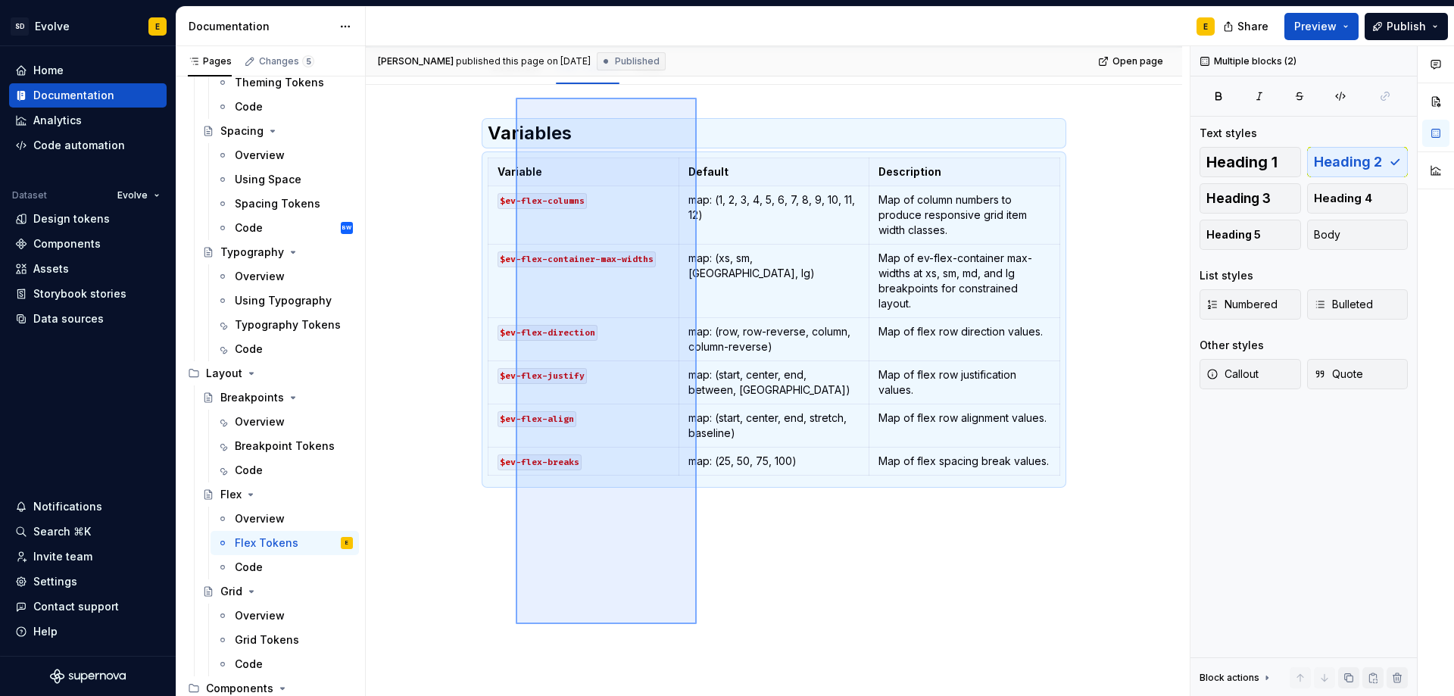
scroll to position [190, 0]
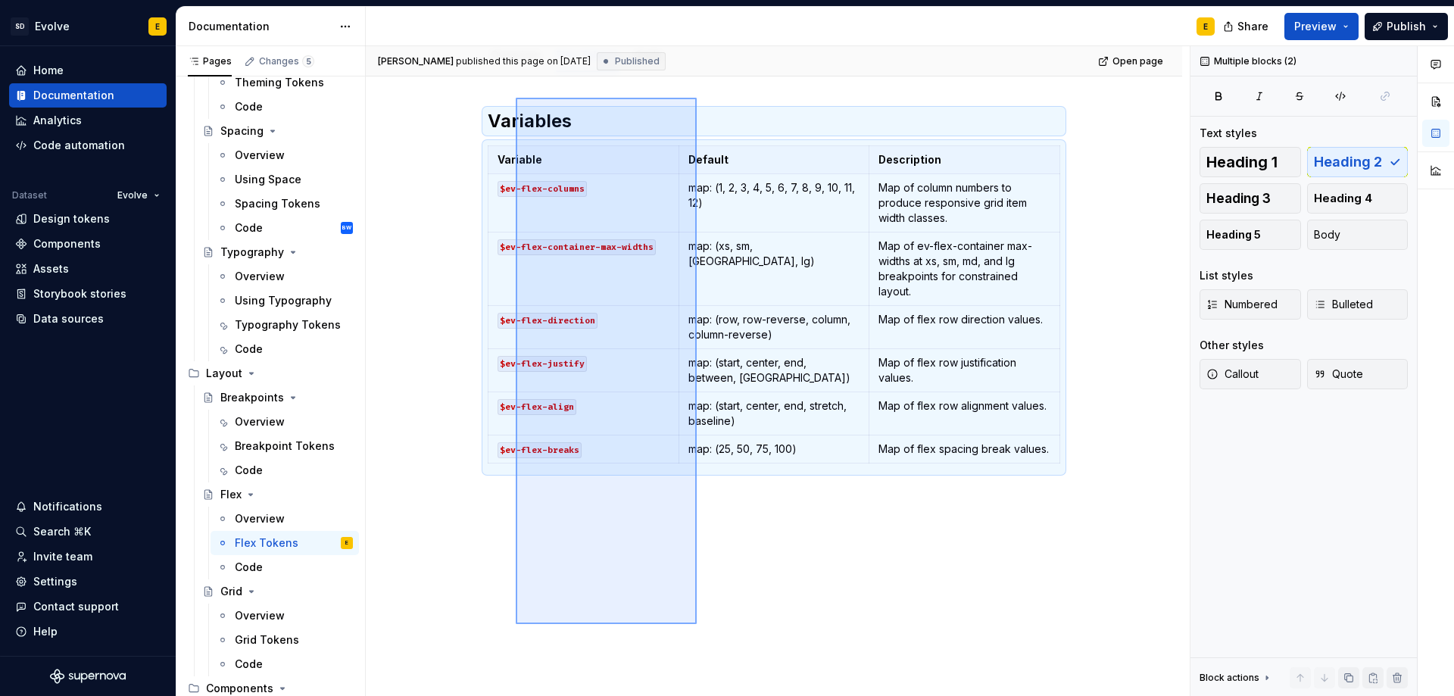
drag, startPoint x: 516, startPoint y: 288, endPoint x: 697, endPoint y: 623, distance: 381.5
click at [697, 623] on div "[PERSON_NAME] published this page on [DATE] Published Open page Flex Edit heade…" at bounding box center [778, 371] width 824 height 650
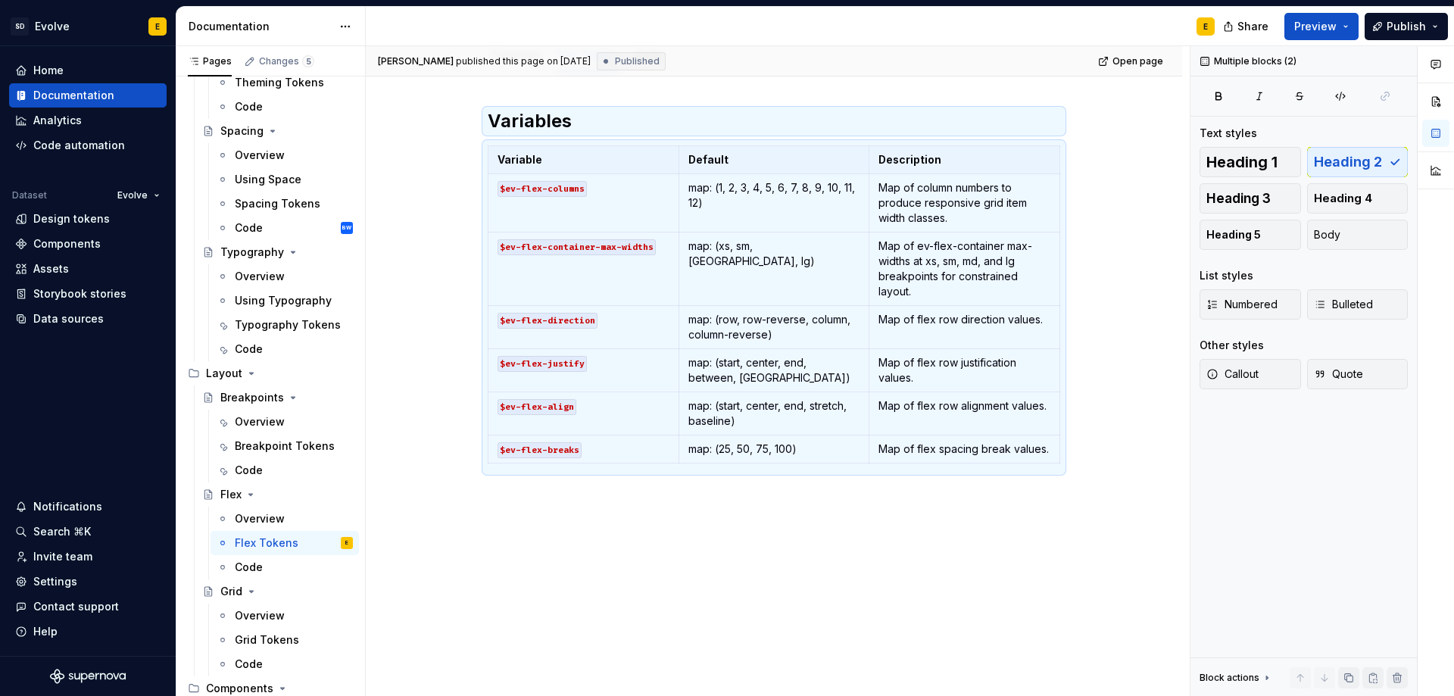
scroll to position [0, 0]
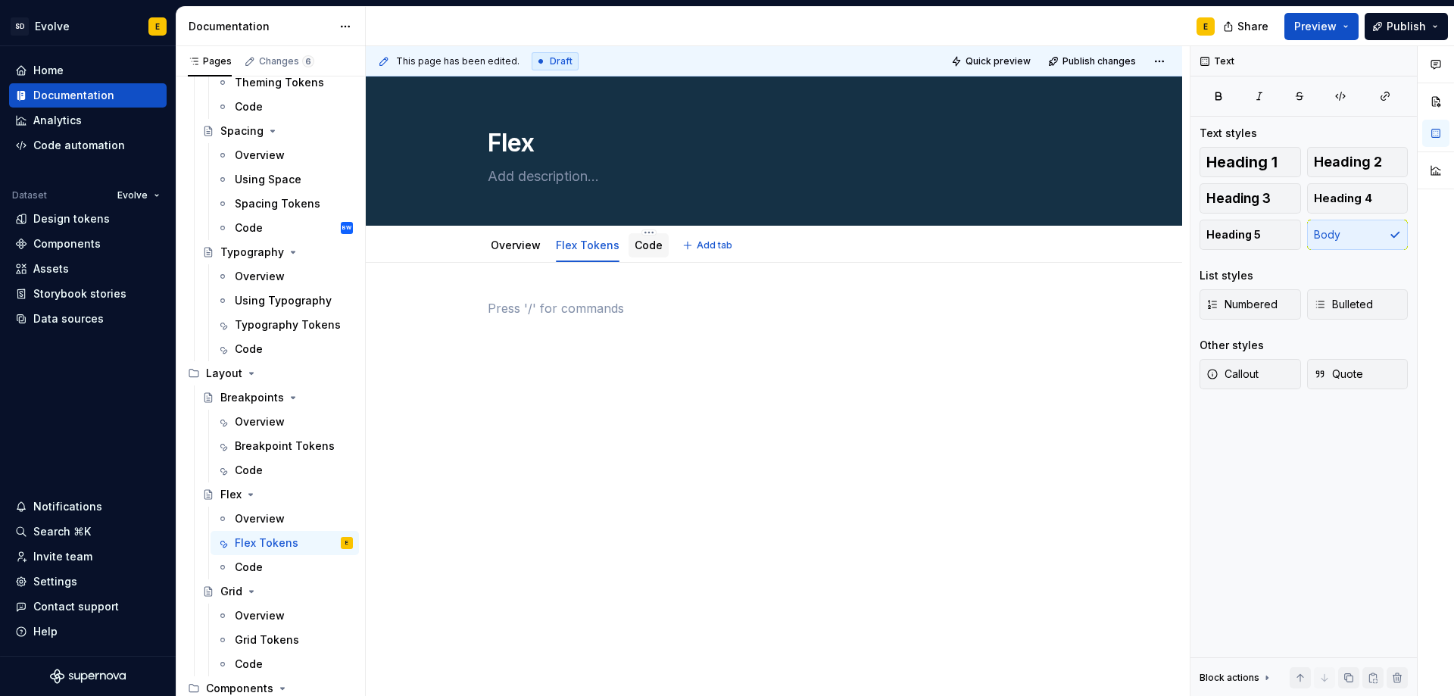
click at [638, 242] on link "Code" at bounding box center [648, 244] width 28 height 13
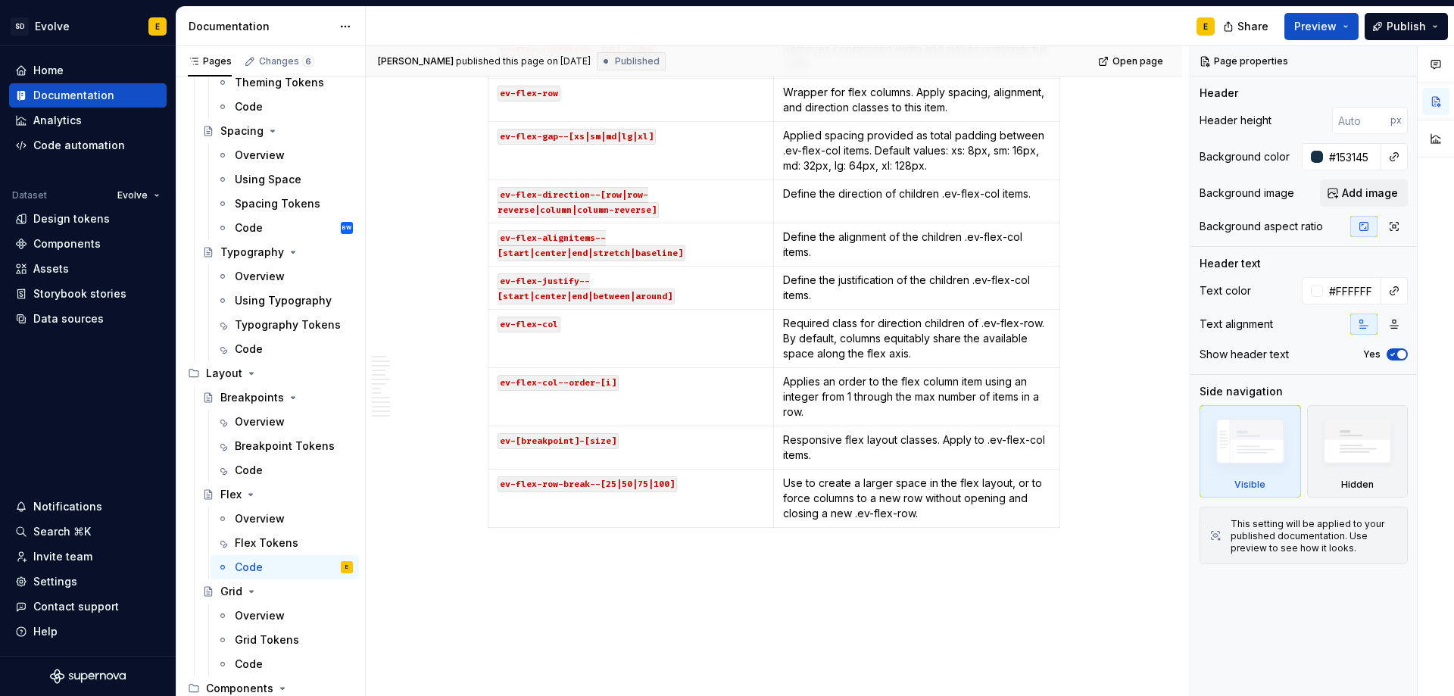
scroll to position [4484, 0]
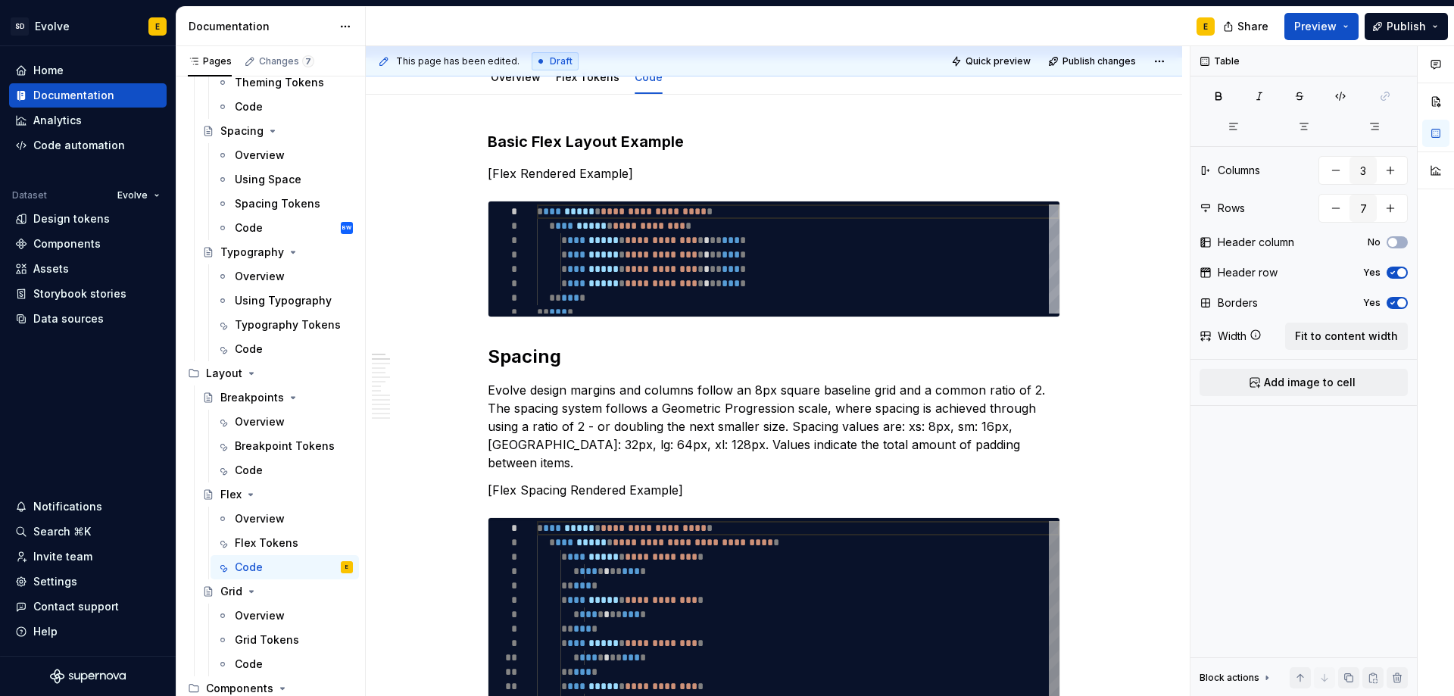
scroll to position [0, 0]
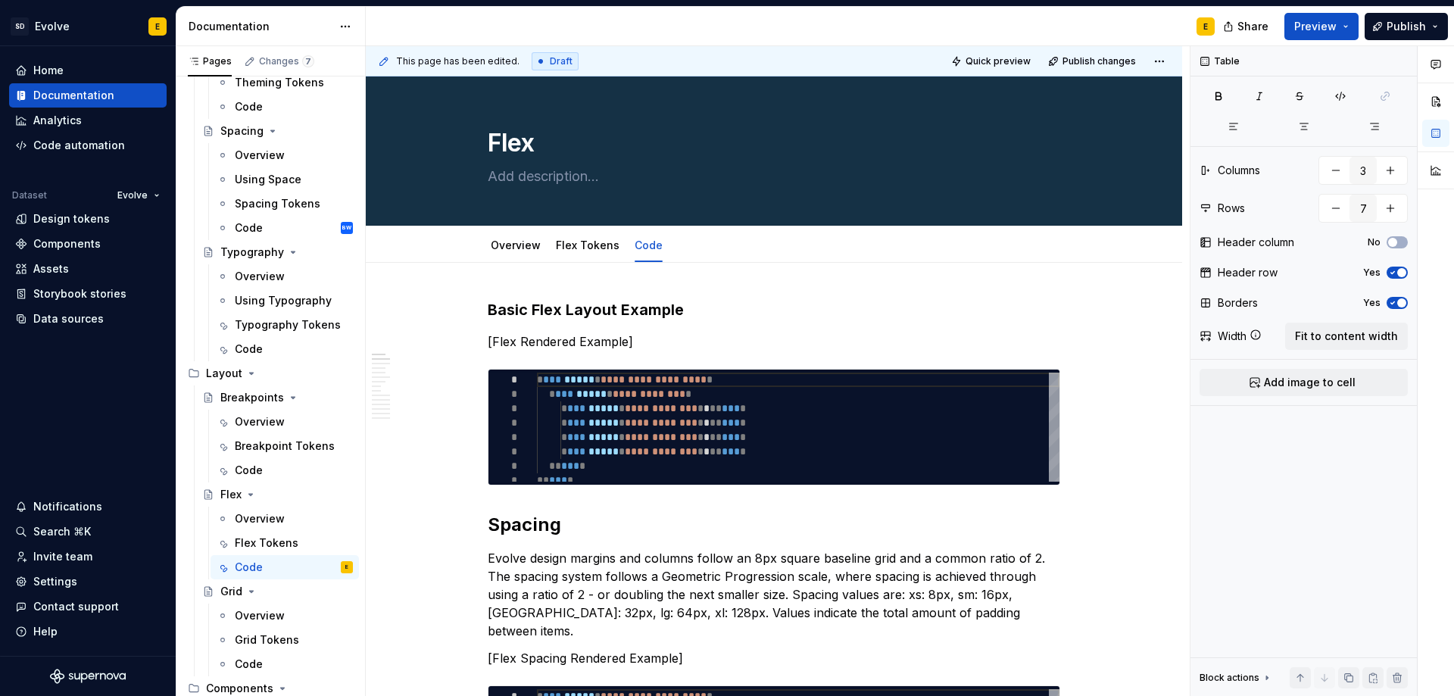
type textarea "*"
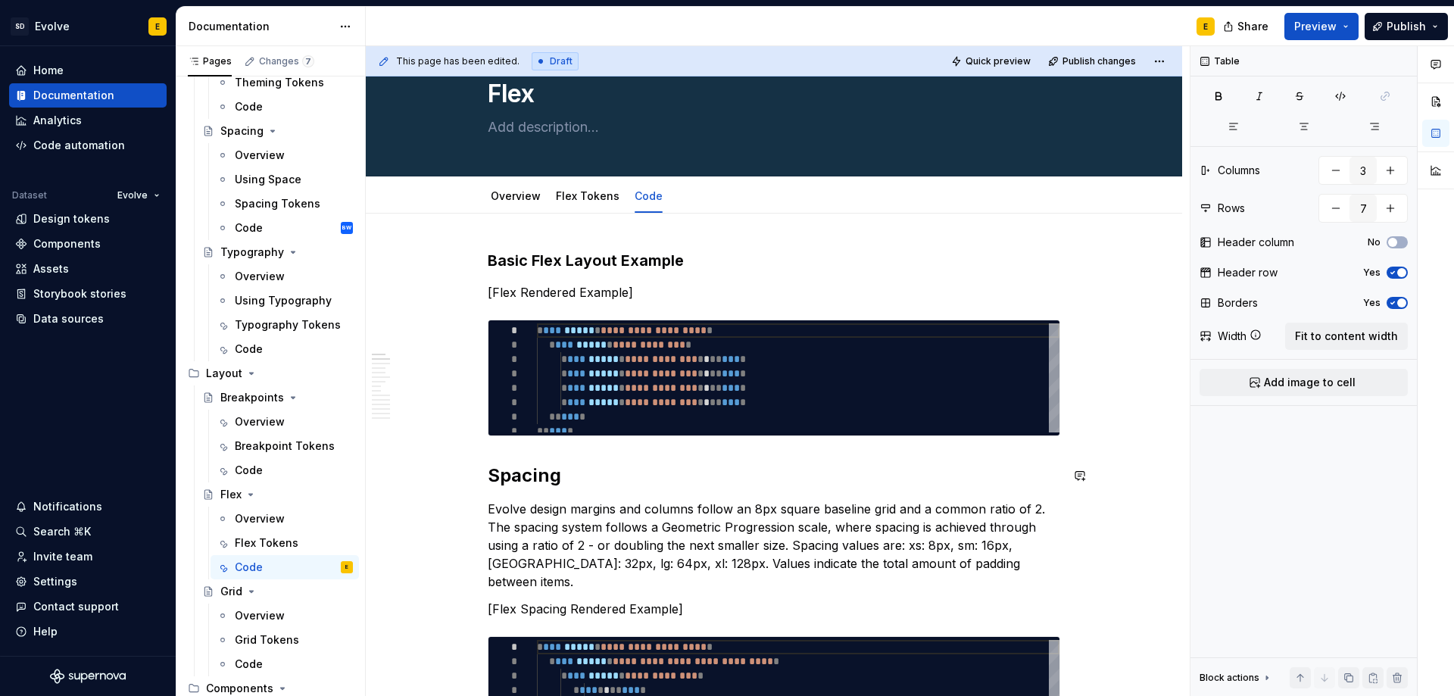
scroll to position [76, 0]
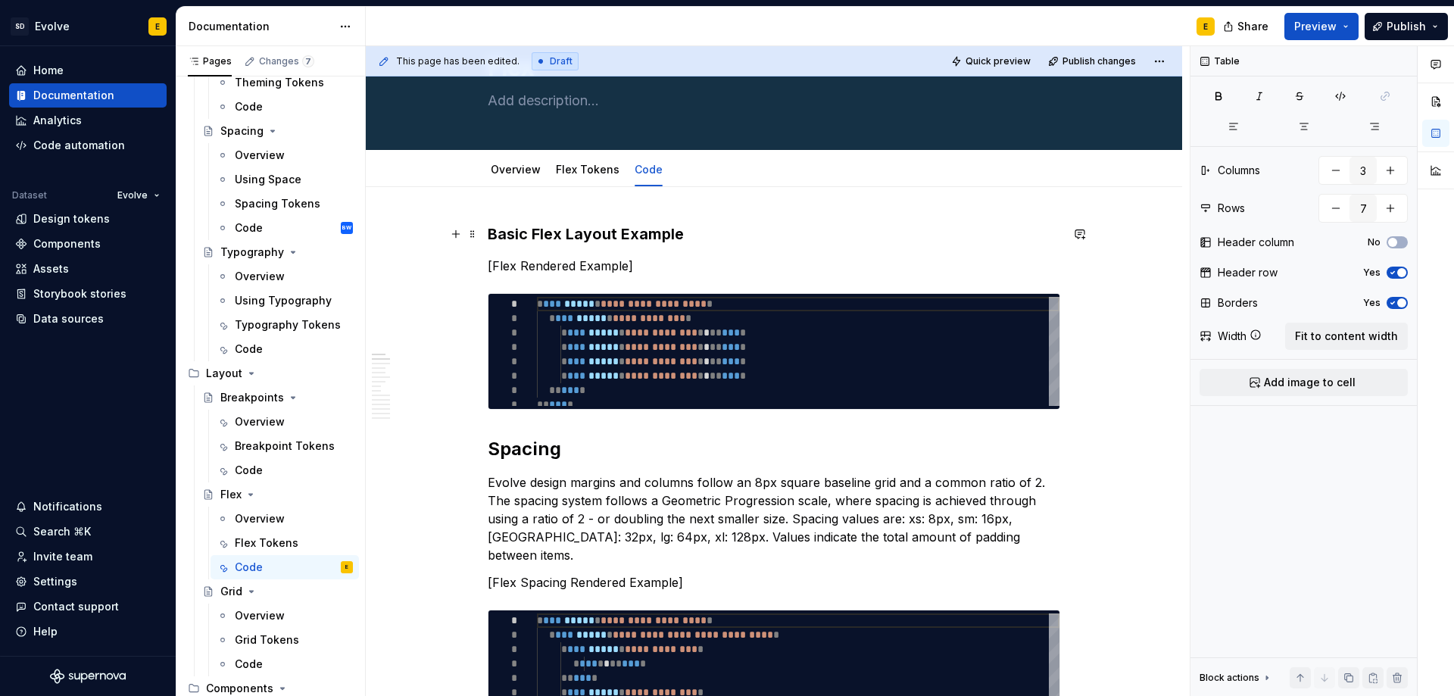
click at [546, 239] on strong "Basic Flex Layout Example" at bounding box center [586, 234] width 196 height 18
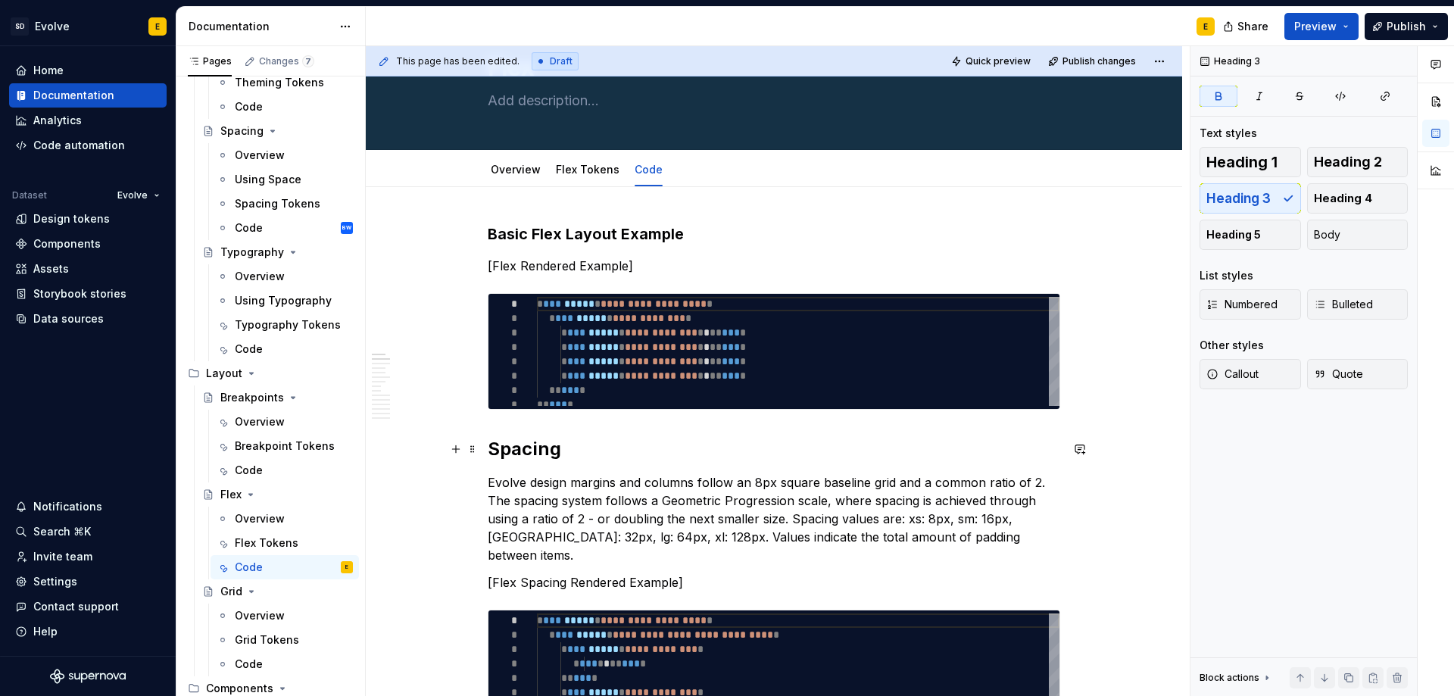
click at [532, 452] on strong "Spacing" at bounding box center [524, 449] width 73 height 22
click at [1280, 198] on button "Heading 3" at bounding box center [1249, 198] width 101 height 30
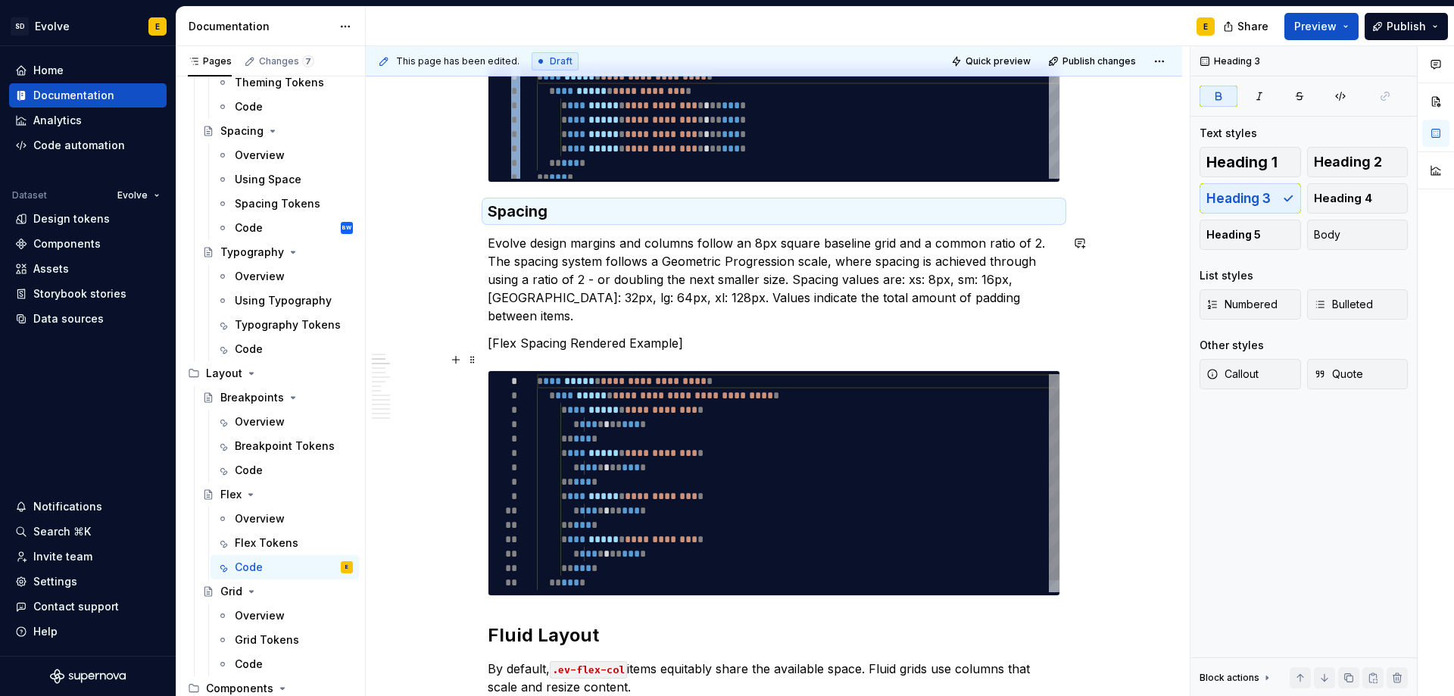
scroll to position [454, 0]
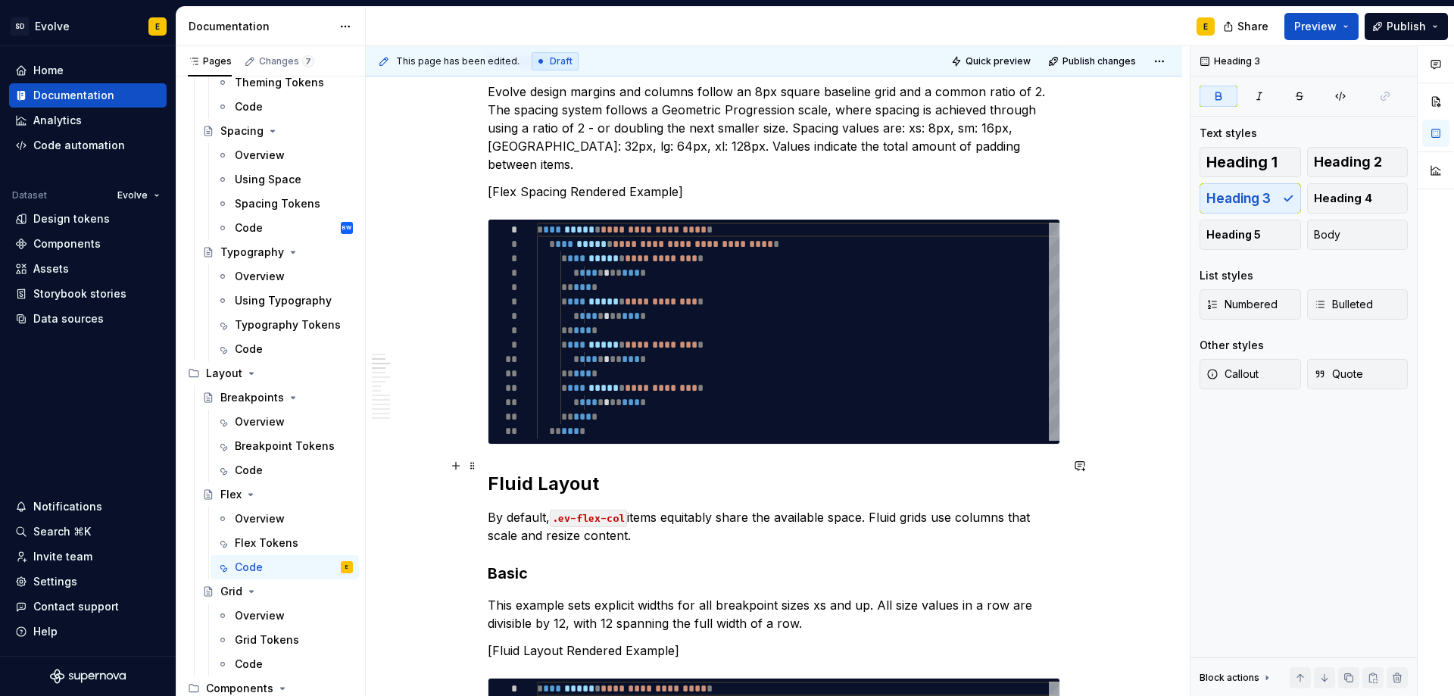
click at [567, 472] on strong "Fluid Layout" at bounding box center [543, 483] width 111 height 22
click at [1249, 196] on span "Heading 3" at bounding box center [1238, 198] width 64 height 15
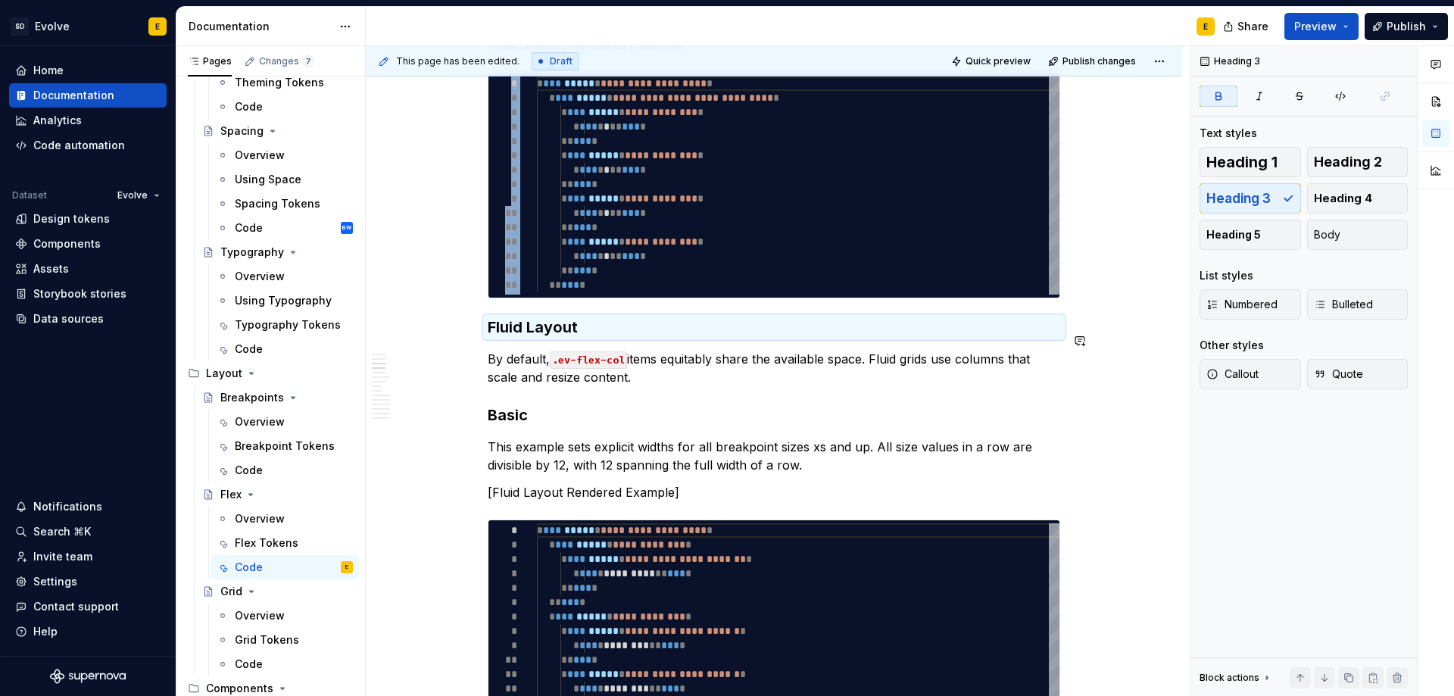
scroll to position [606, 0]
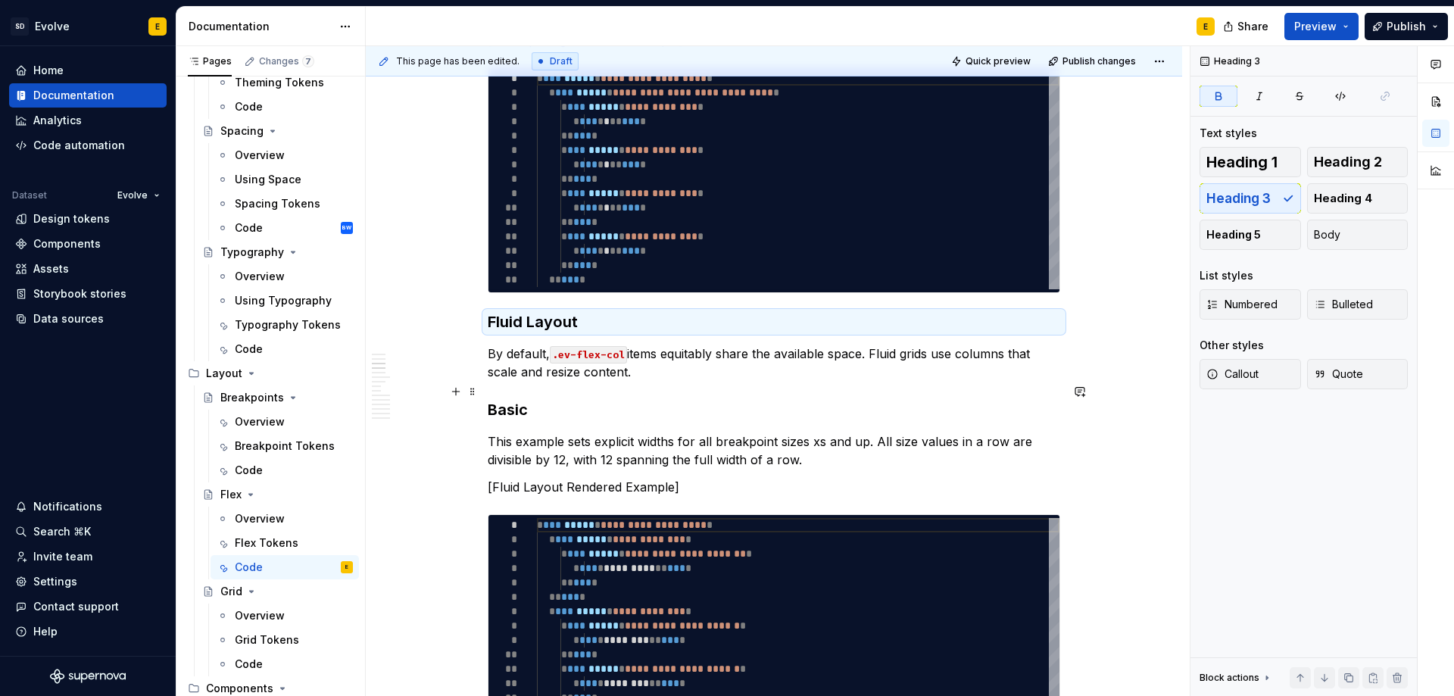
click at [516, 401] on strong "Basic" at bounding box center [508, 410] width 40 height 18
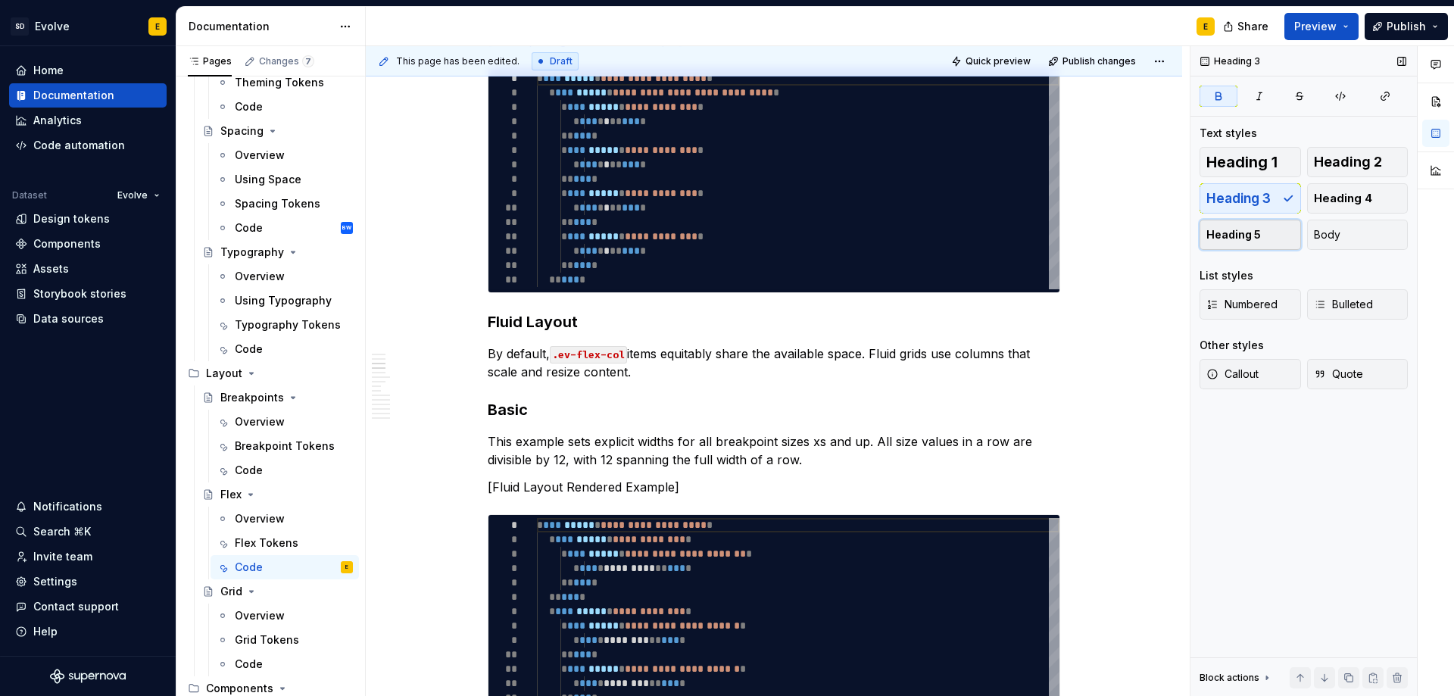
click at [1261, 228] on button "Heading 5" at bounding box center [1249, 235] width 101 height 30
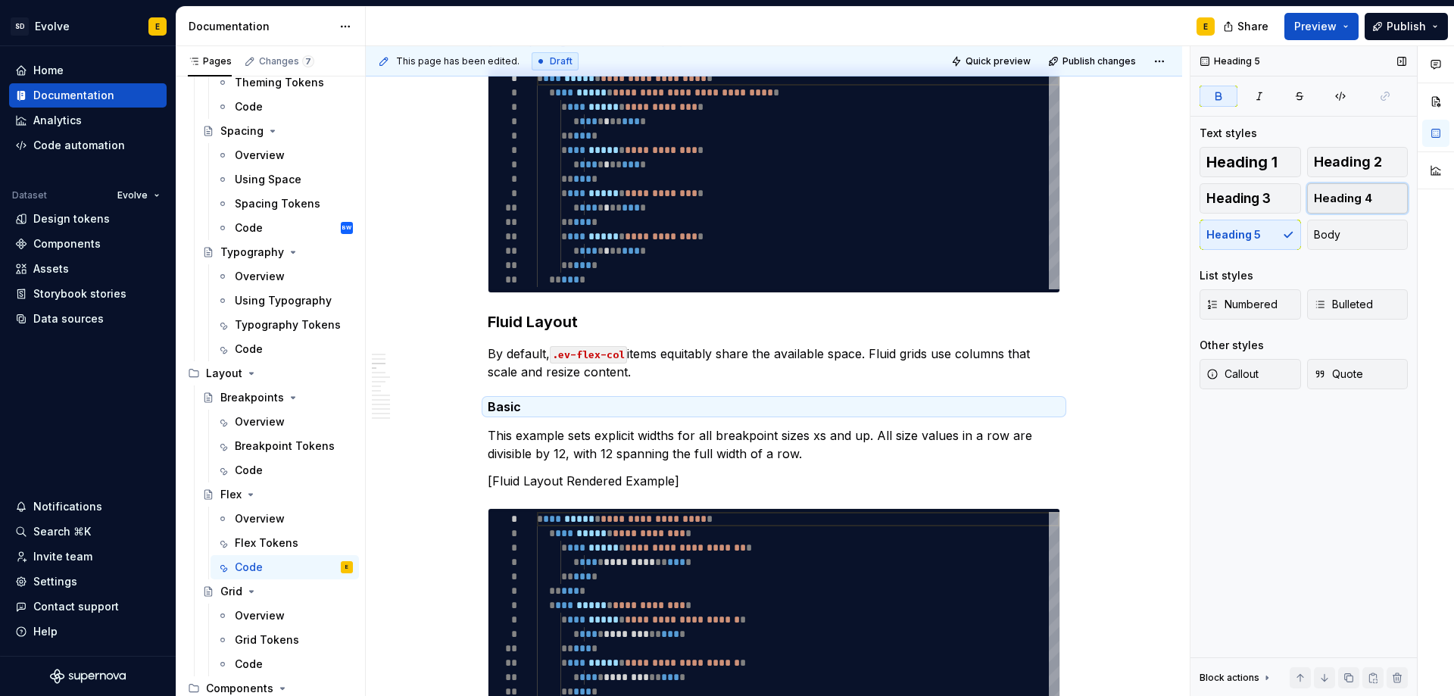
click at [1327, 187] on button "Heading 4" at bounding box center [1357, 198] width 101 height 30
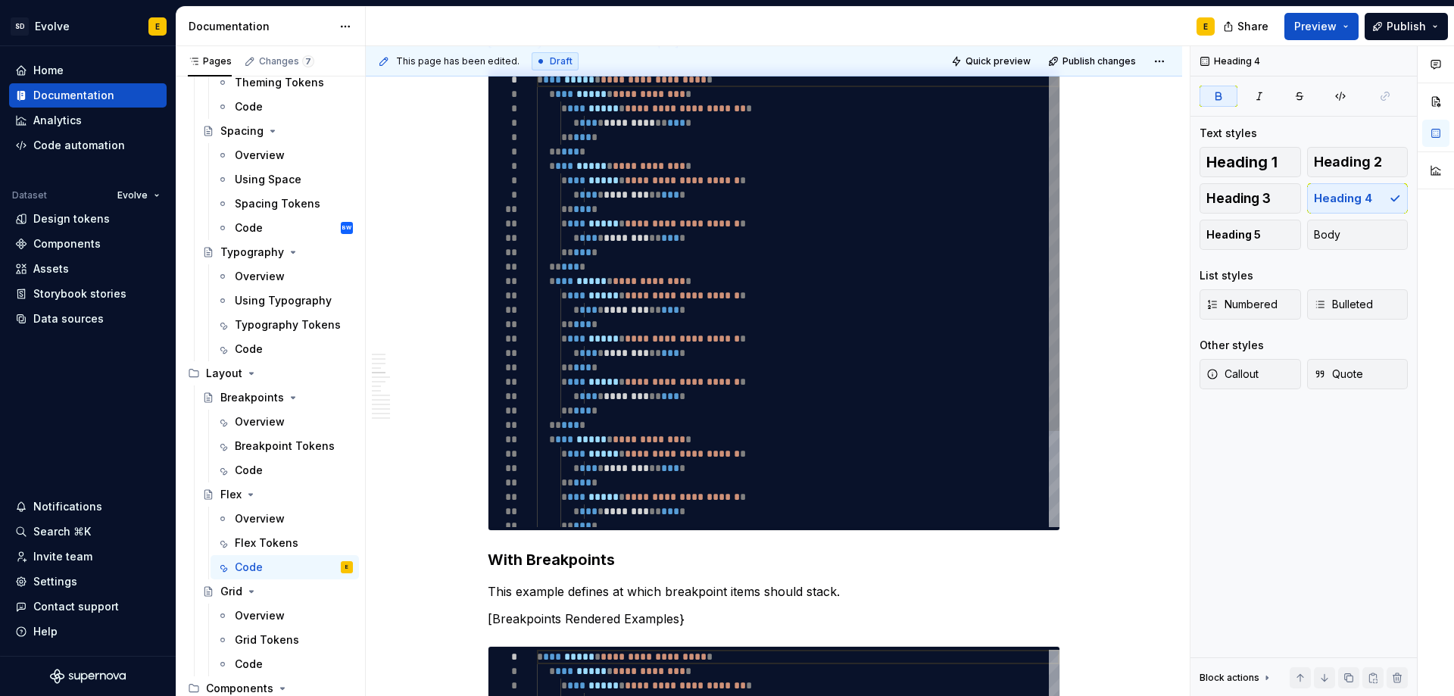
scroll to position [1136, 0]
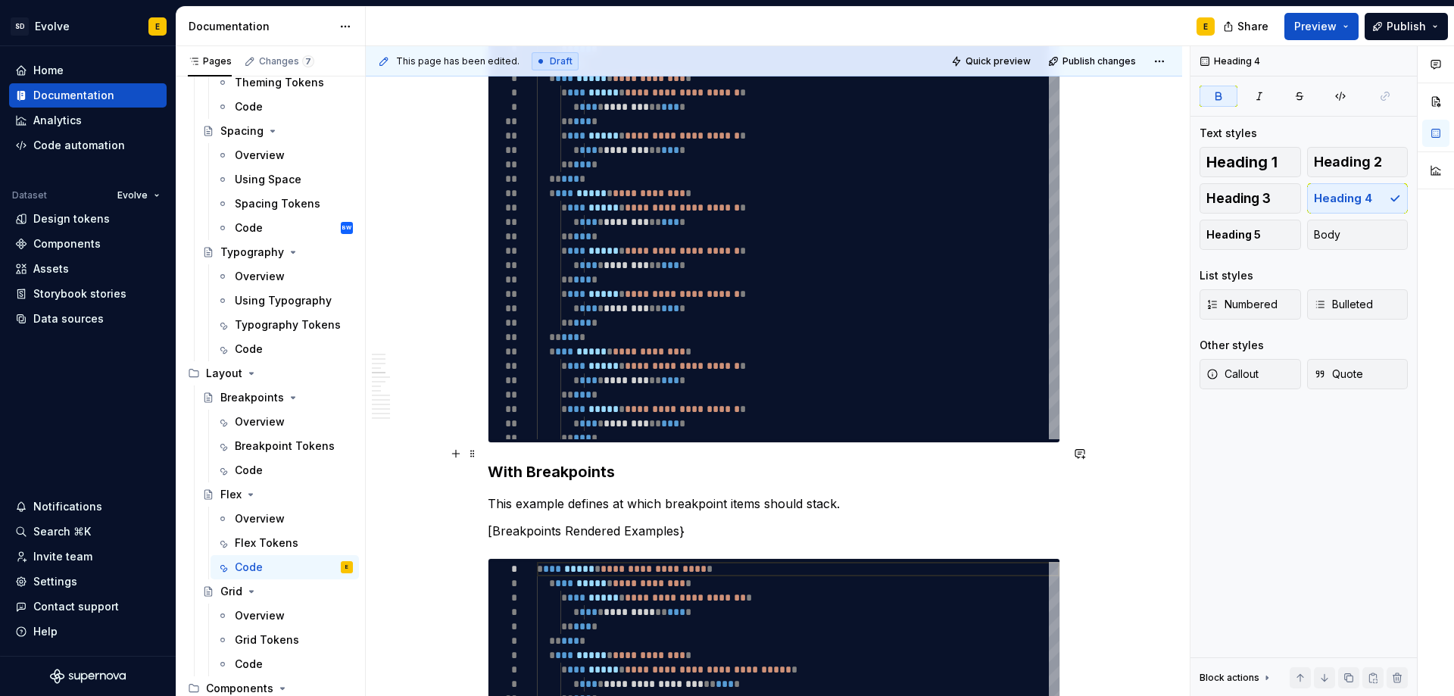
click at [622, 461] on h3 "With Breakpoints" at bounding box center [774, 471] width 572 height 21
click at [1351, 201] on span "Heading 4" at bounding box center [1343, 198] width 58 height 15
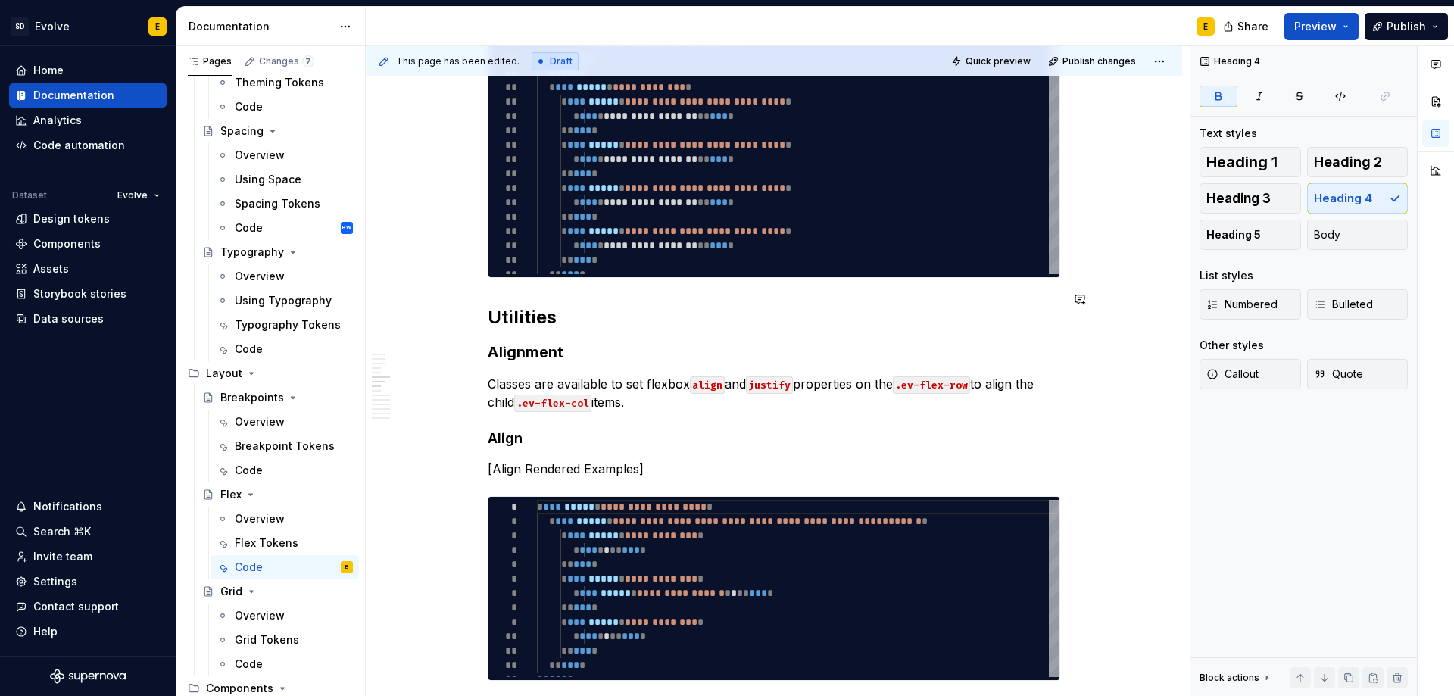
scroll to position [1817, 0]
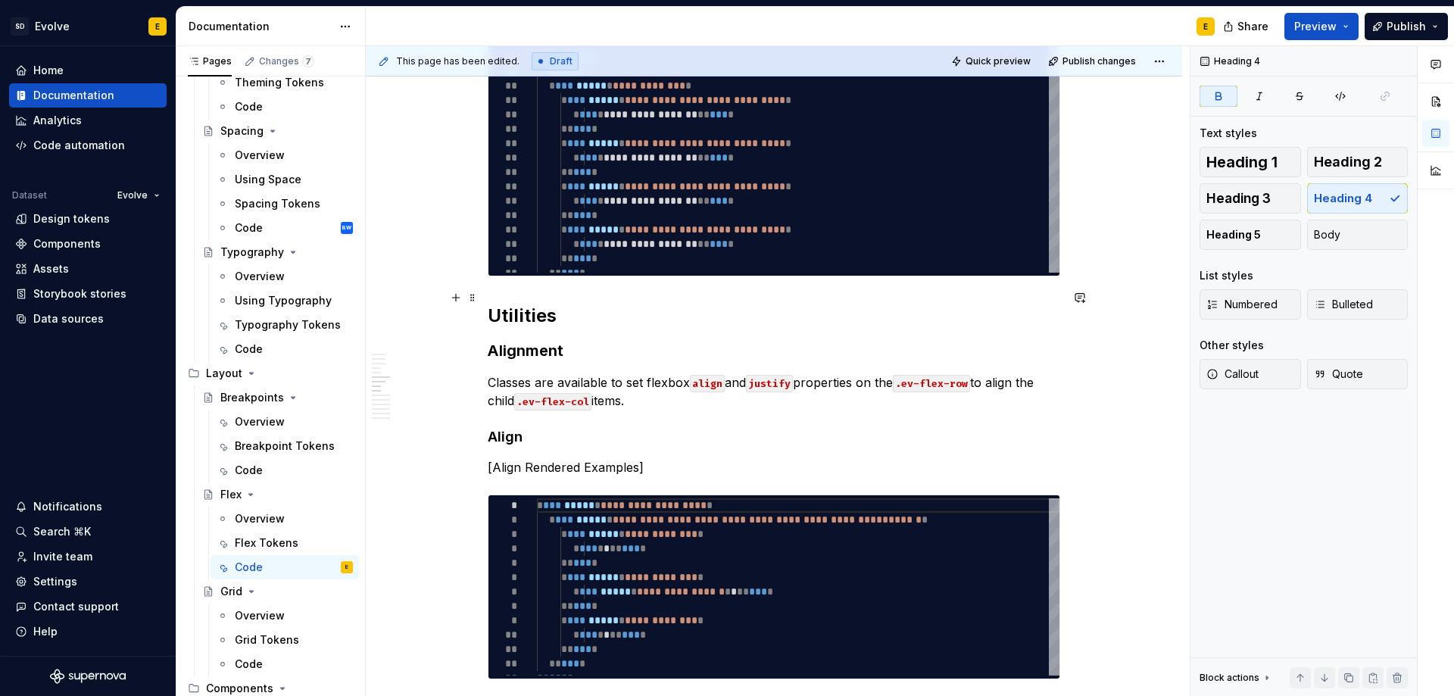
click at [549, 304] on strong "Utilities" at bounding box center [522, 315] width 69 height 22
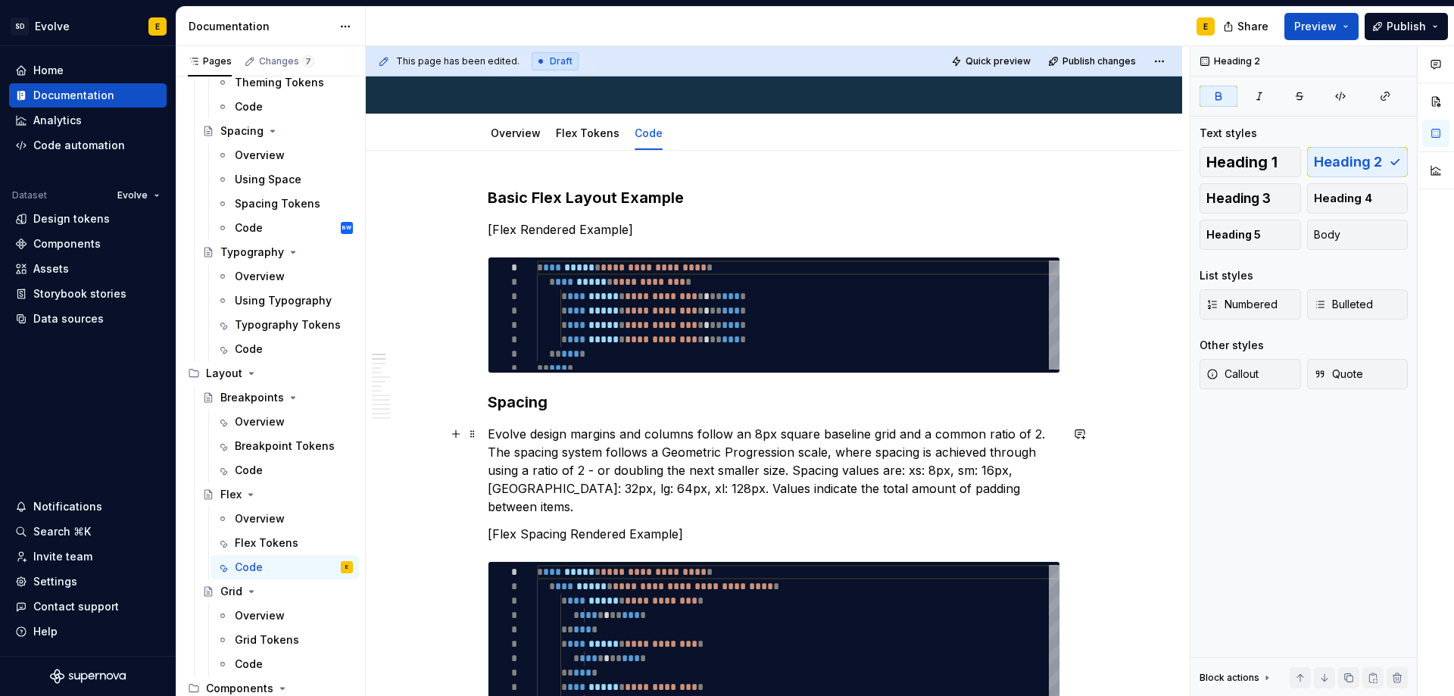
scroll to position [0, 0]
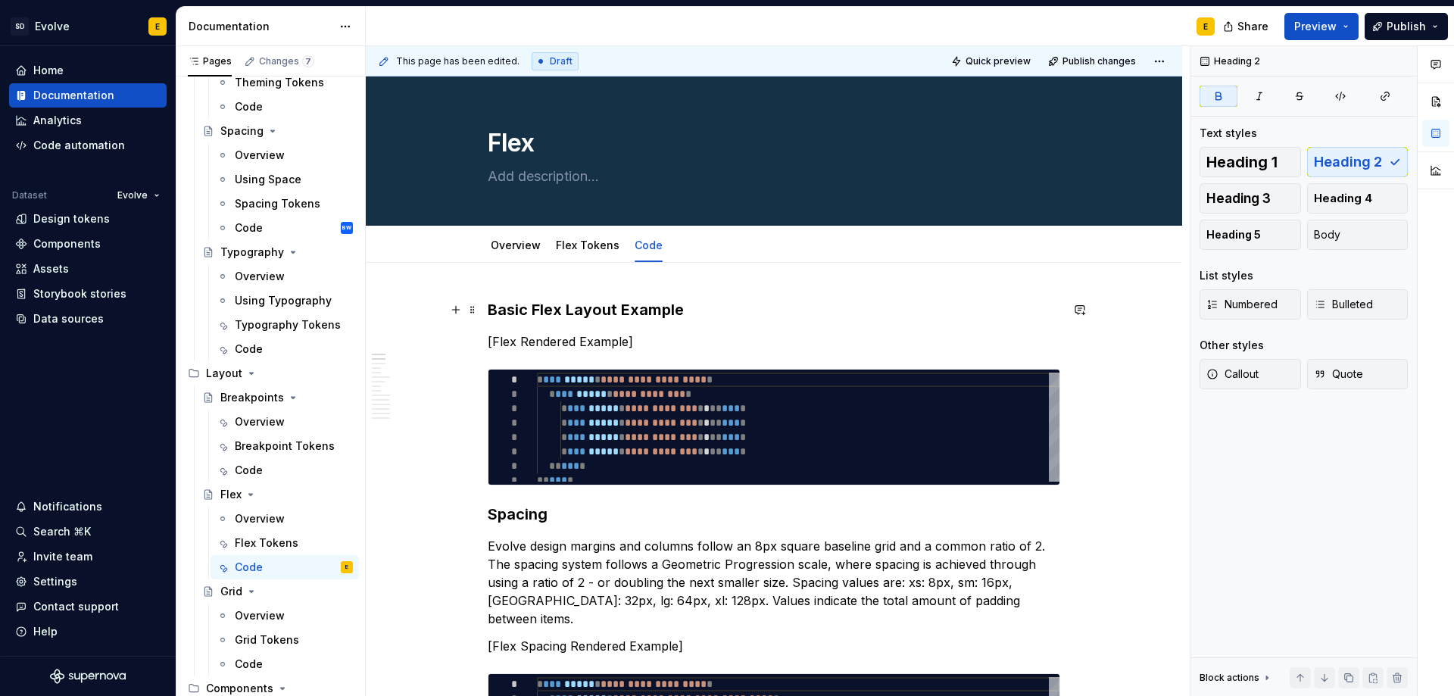
click at [656, 310] on strong "Basic Flex Layout Example" at bounding box center [586, 310] width 196 height 18
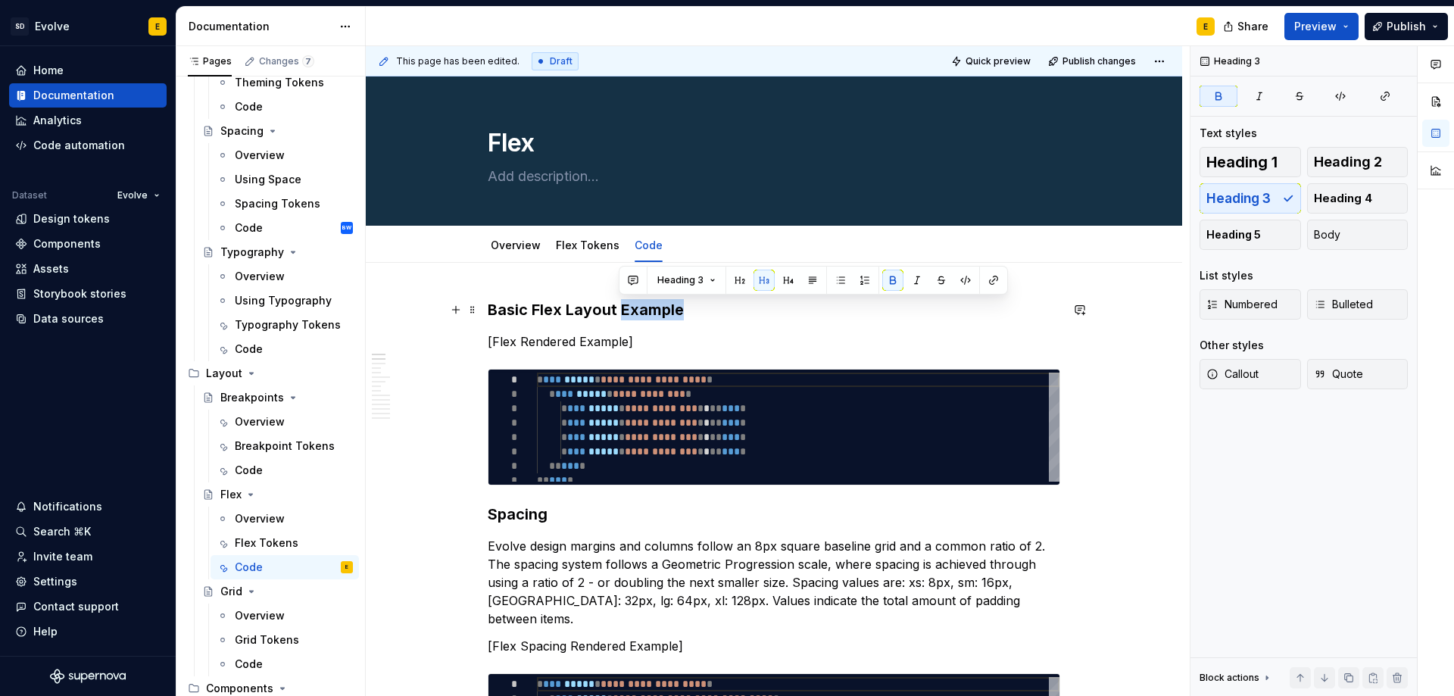
drag, startPoint x: 686, startPoint y: 310, endPoint x: 619, endPoint y: 313, distance: 66.7
click at [619, 313] on h3 "Basic Flex Layout Example" at bounding box center [774, 309] width 572 height 21
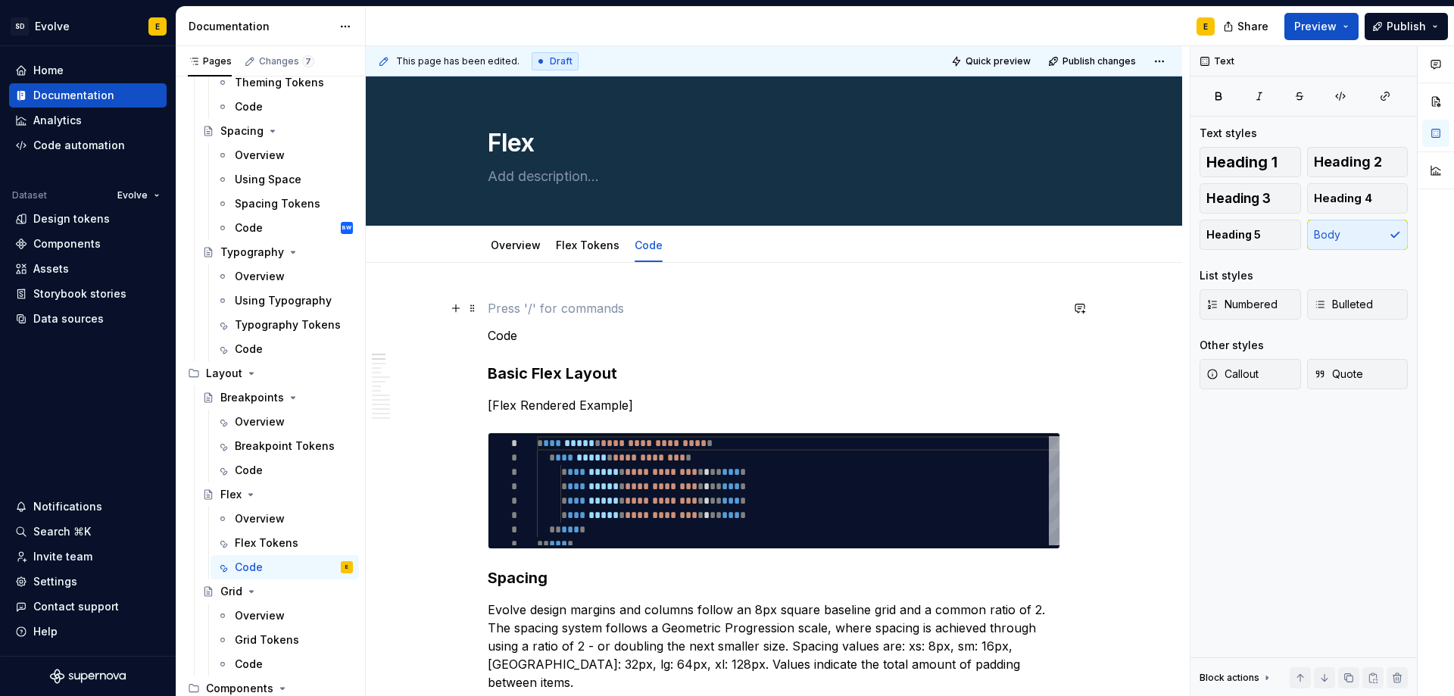
click at [610, 309] on p at bounding box center [774, 308] width 572 height 18
click at [591, 339] on p "Code" at bounding box center [774, 335] width 572 height 18
click at [1334, 157] on span "Heading 2" at bounding box center [1348, 161] width 68 height 15
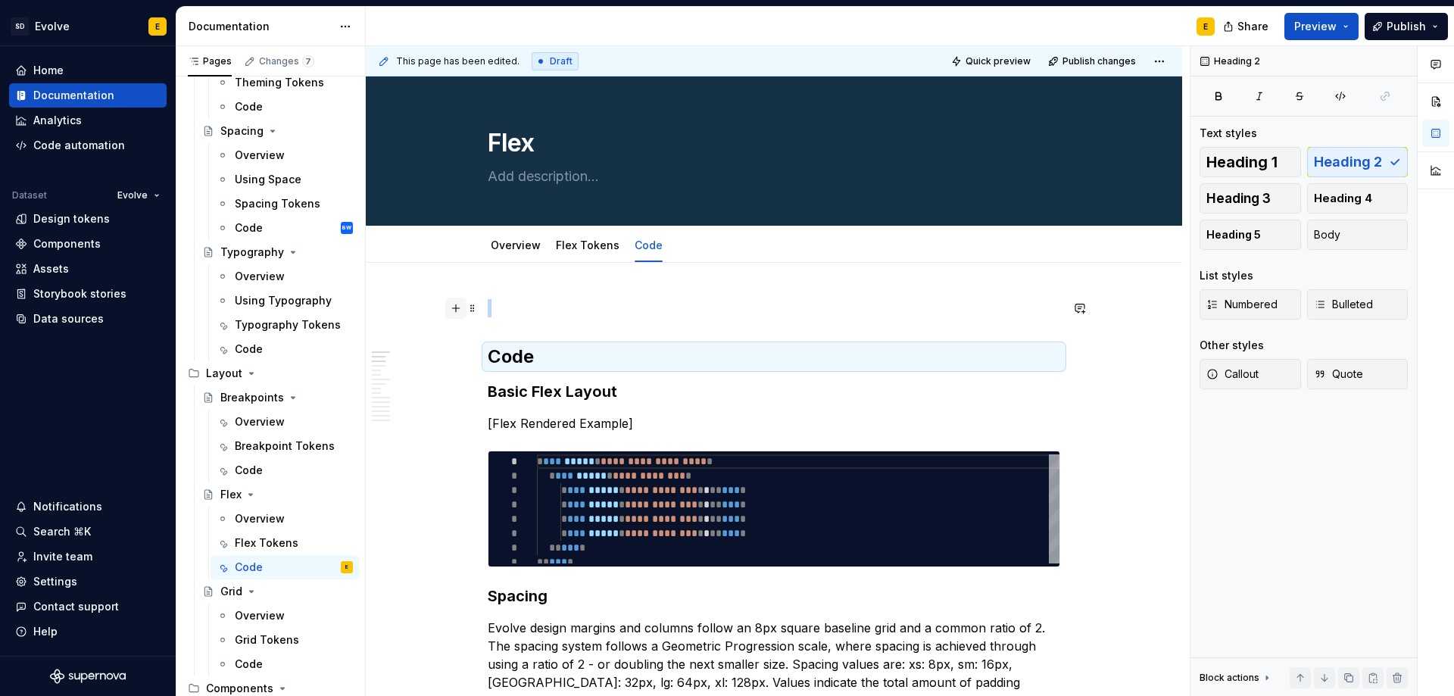
click at [449, 306] on button "button" at bounding box center [455, 308] width 21 height 21
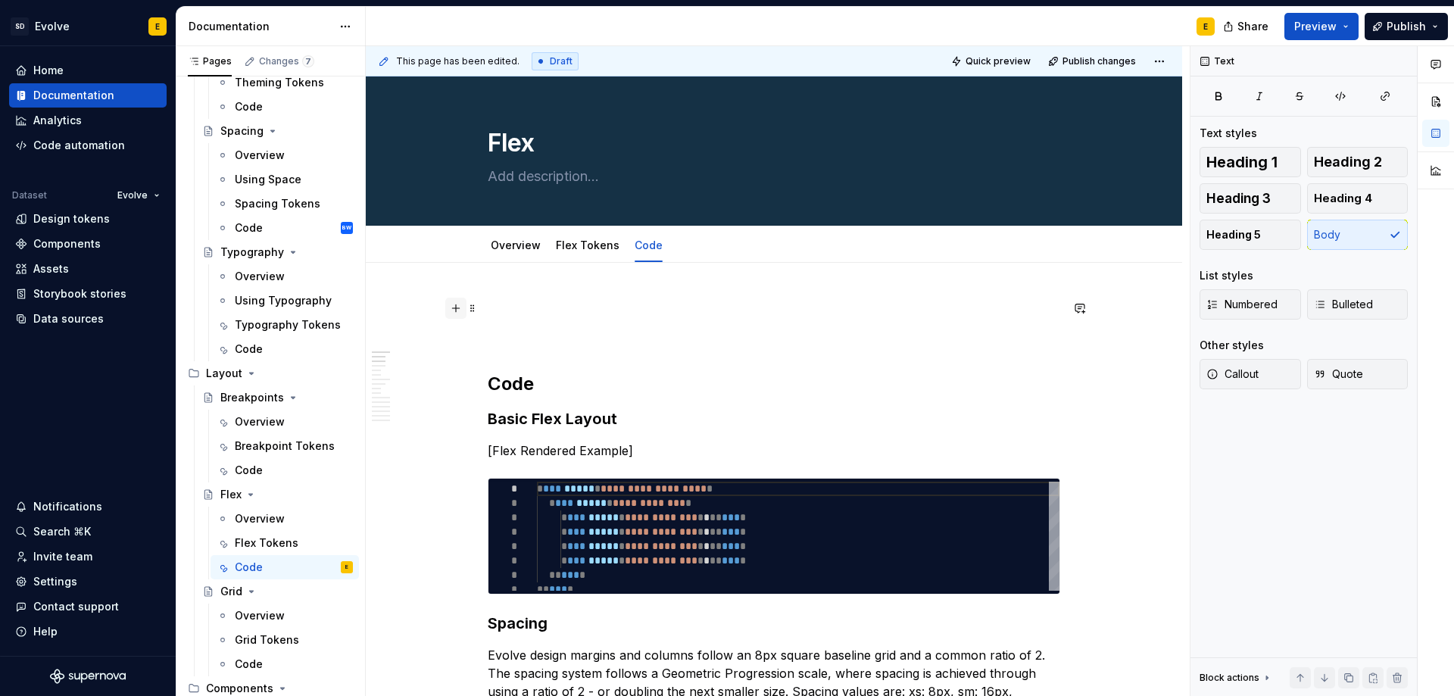
click at [459, 304] on button "button" at bounding box center [455, 308] width 21 height 21
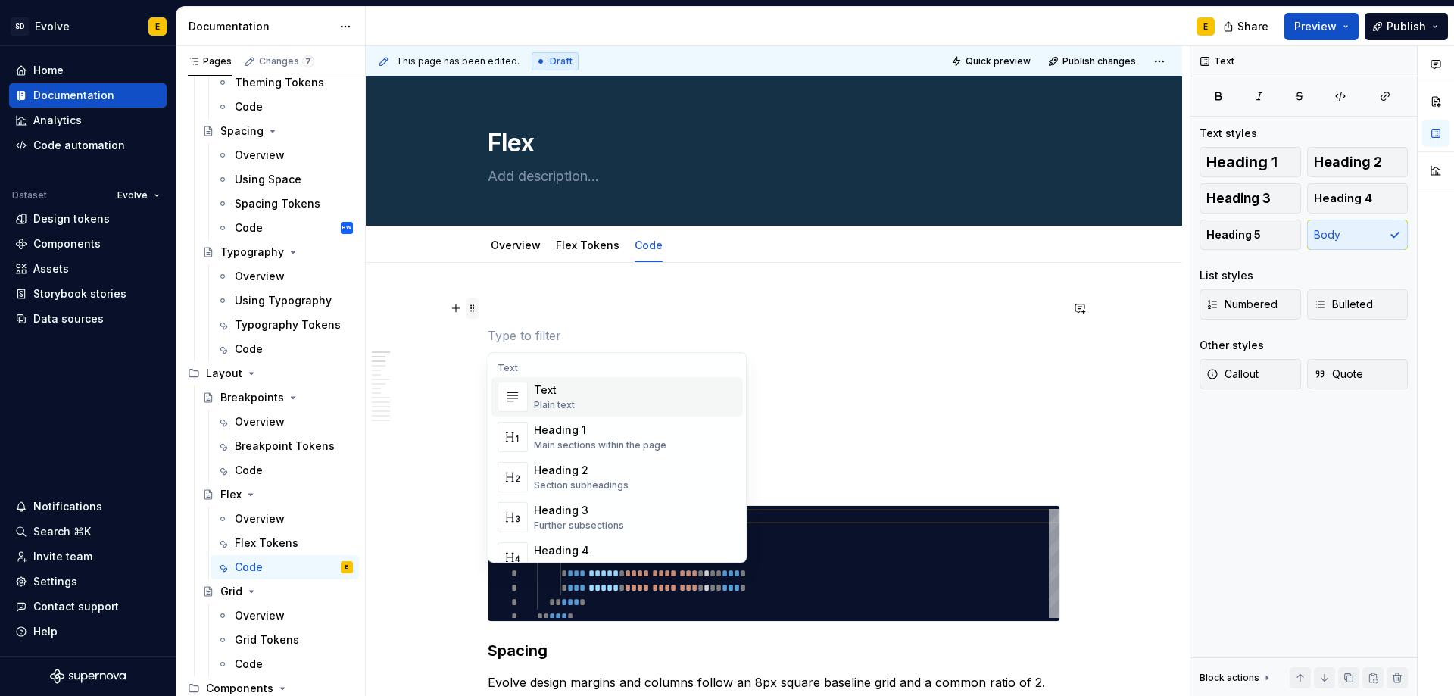
click at [467, 304] on span at bounding box center [472, 308] width 12 height 21
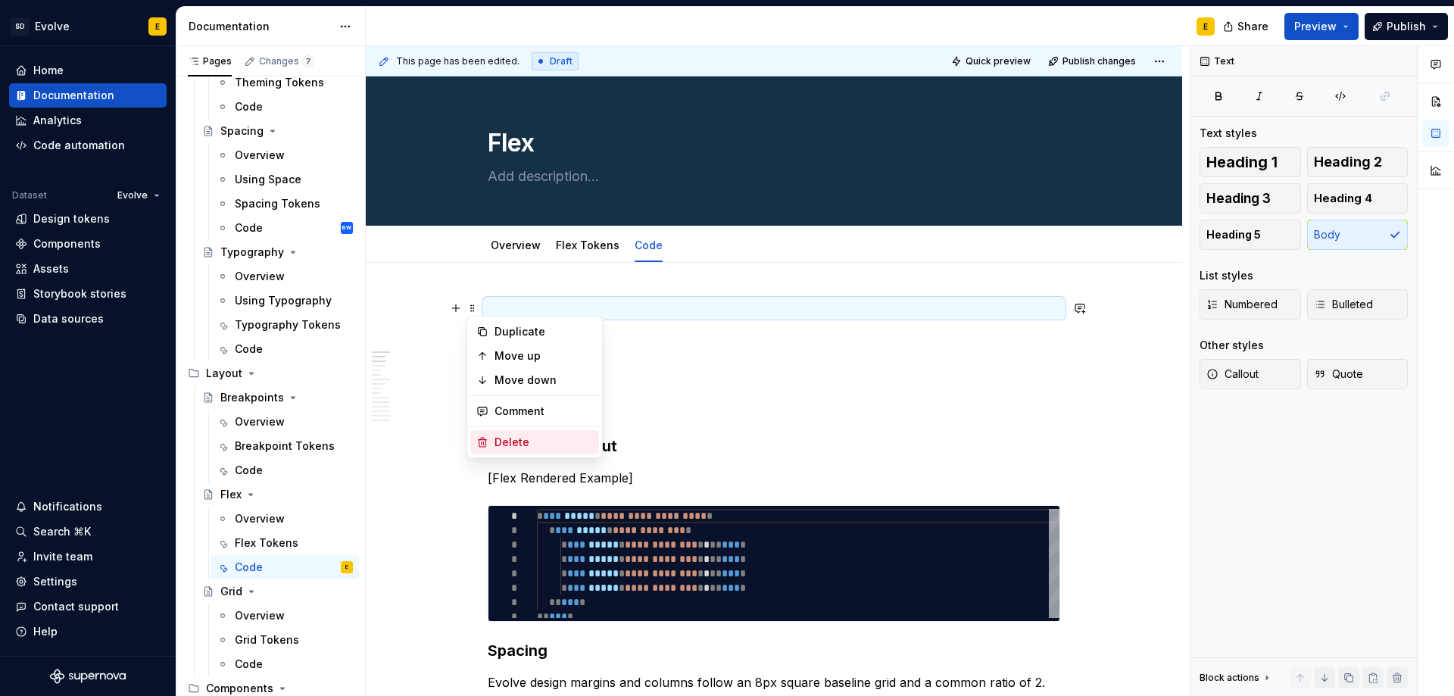
click at [515, 436] on div "Delete" at bounding box center [543, 442] width 98 height 15
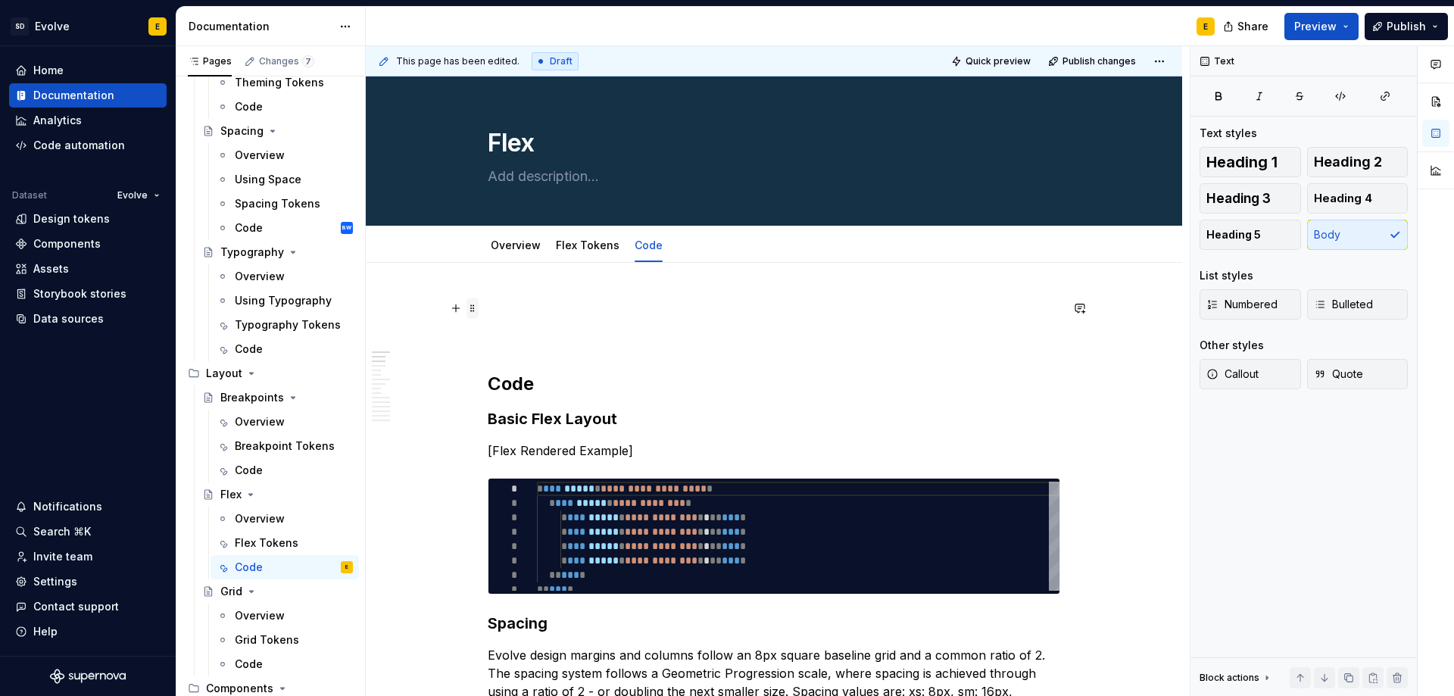
click at [473, 310] on span at bounding box center [472, 308] width 12 height 21
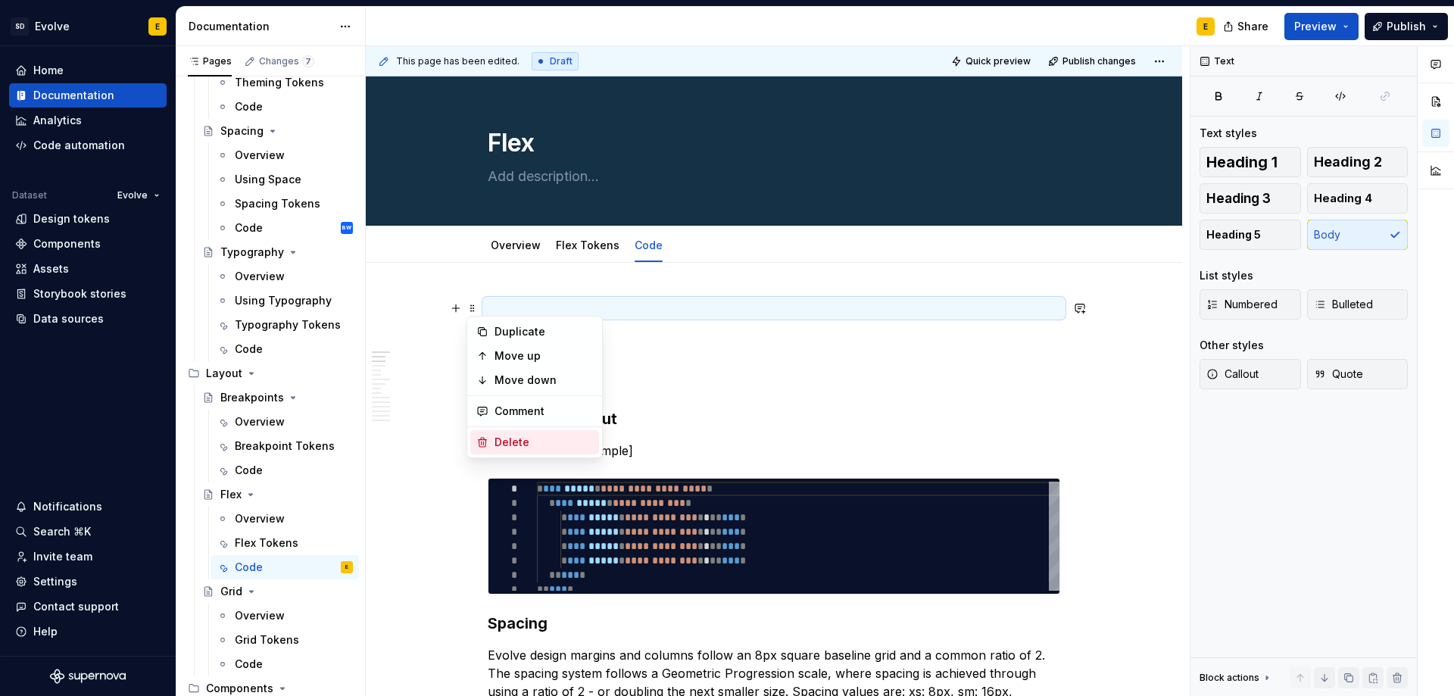
click at [513, 436] on div "Delete" at bounding box center [543, 442] width 98 height 15
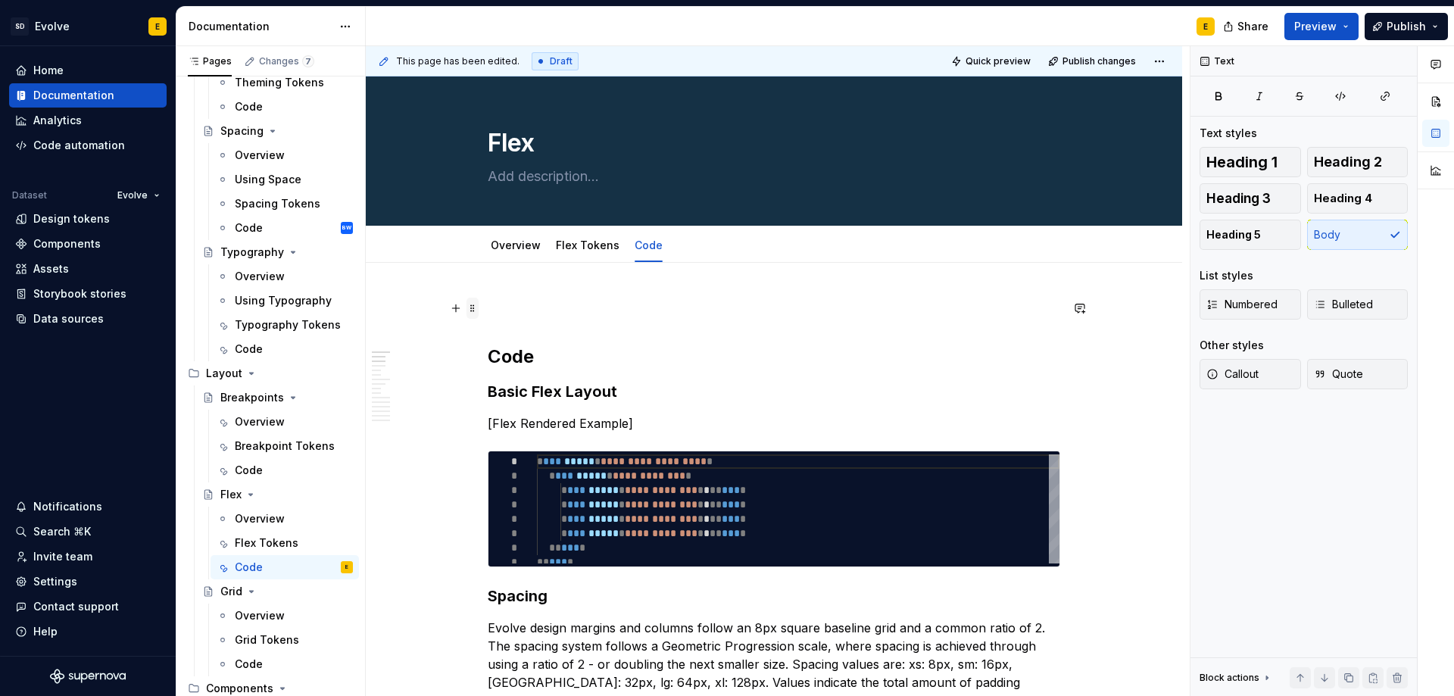
click at [475, 311] on span at bounding box center [472, 308] width 12 height 21
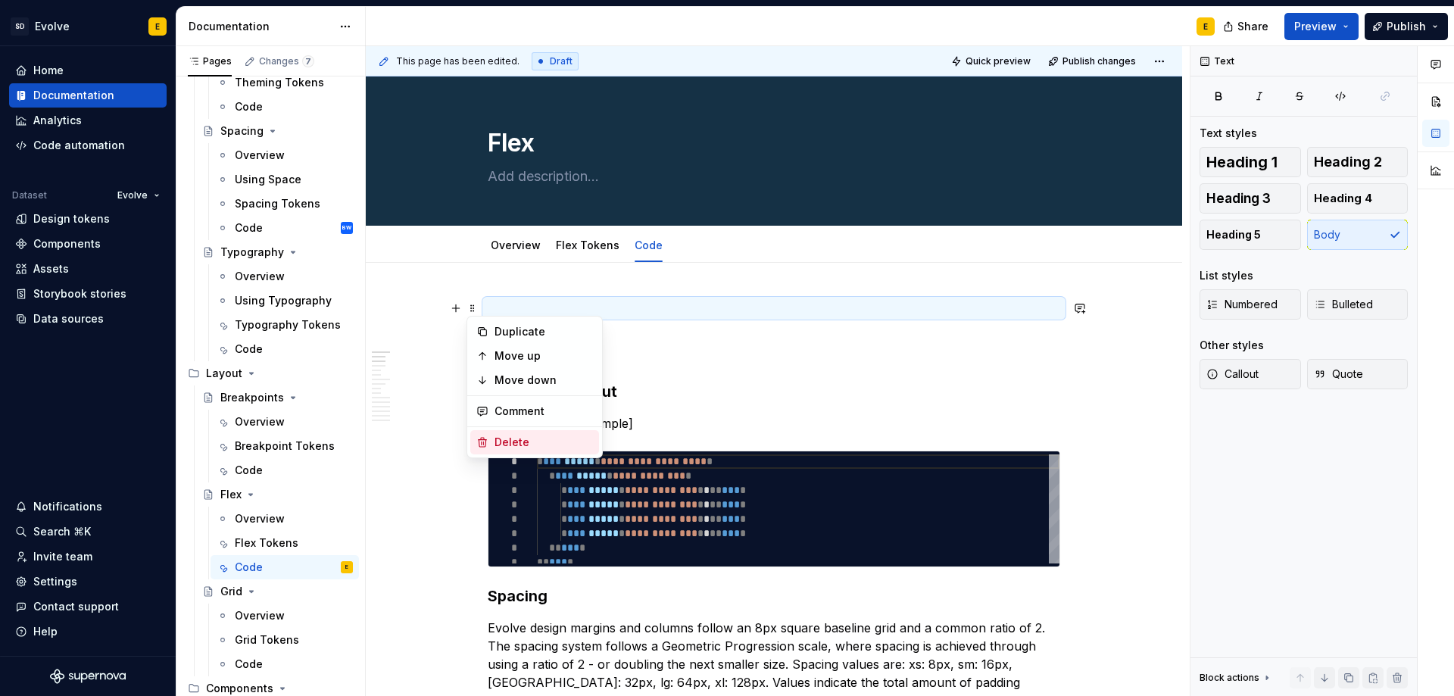
click at [505, 448] on div "Delete" at bounding box center [543, 442] width 98 height 15
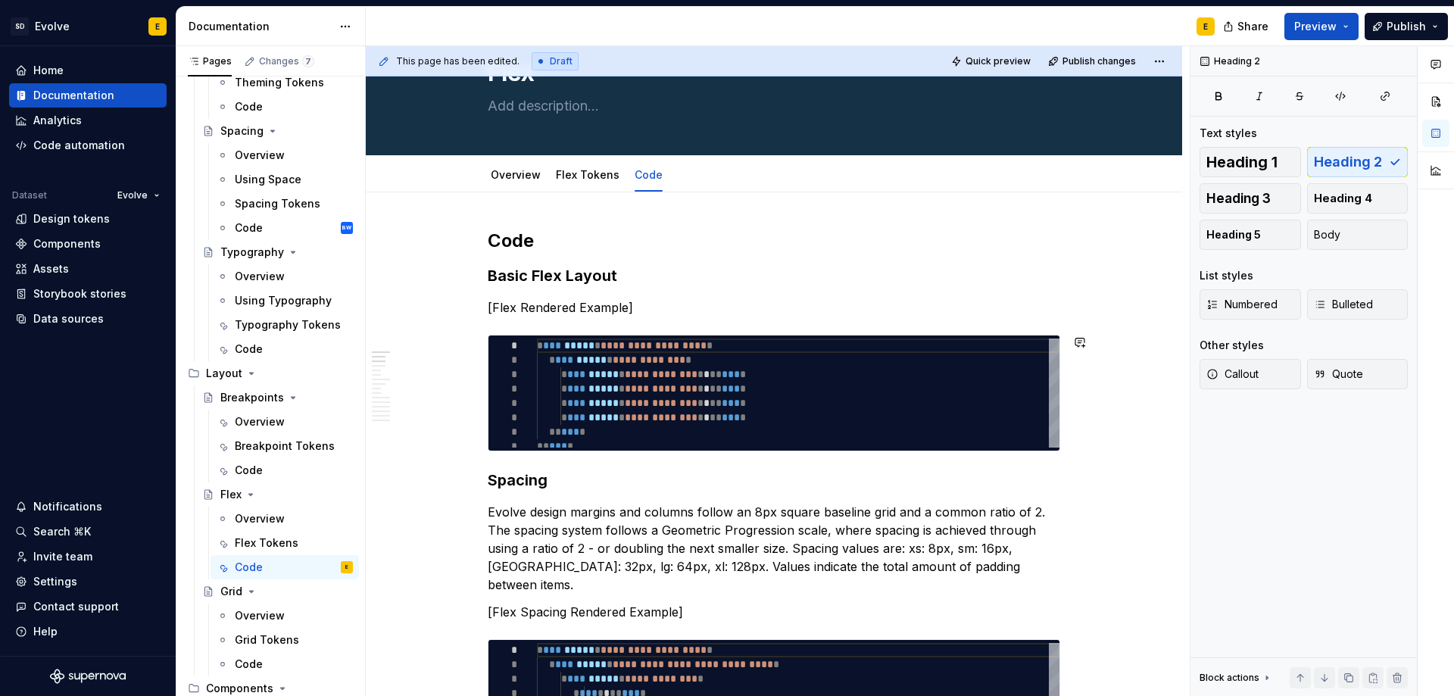
scroll to position [151, 0]
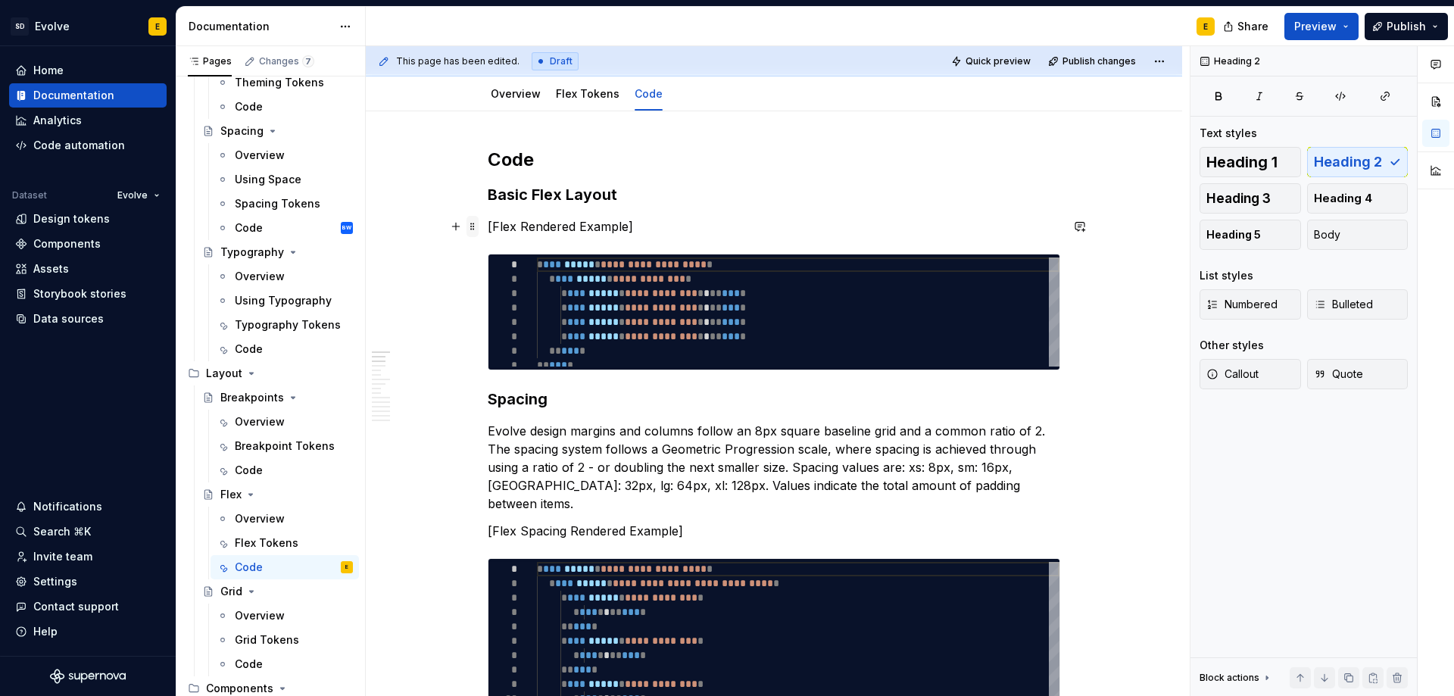
click at [469, 224] on span at bounding box center [472, 226] width 12 height 21
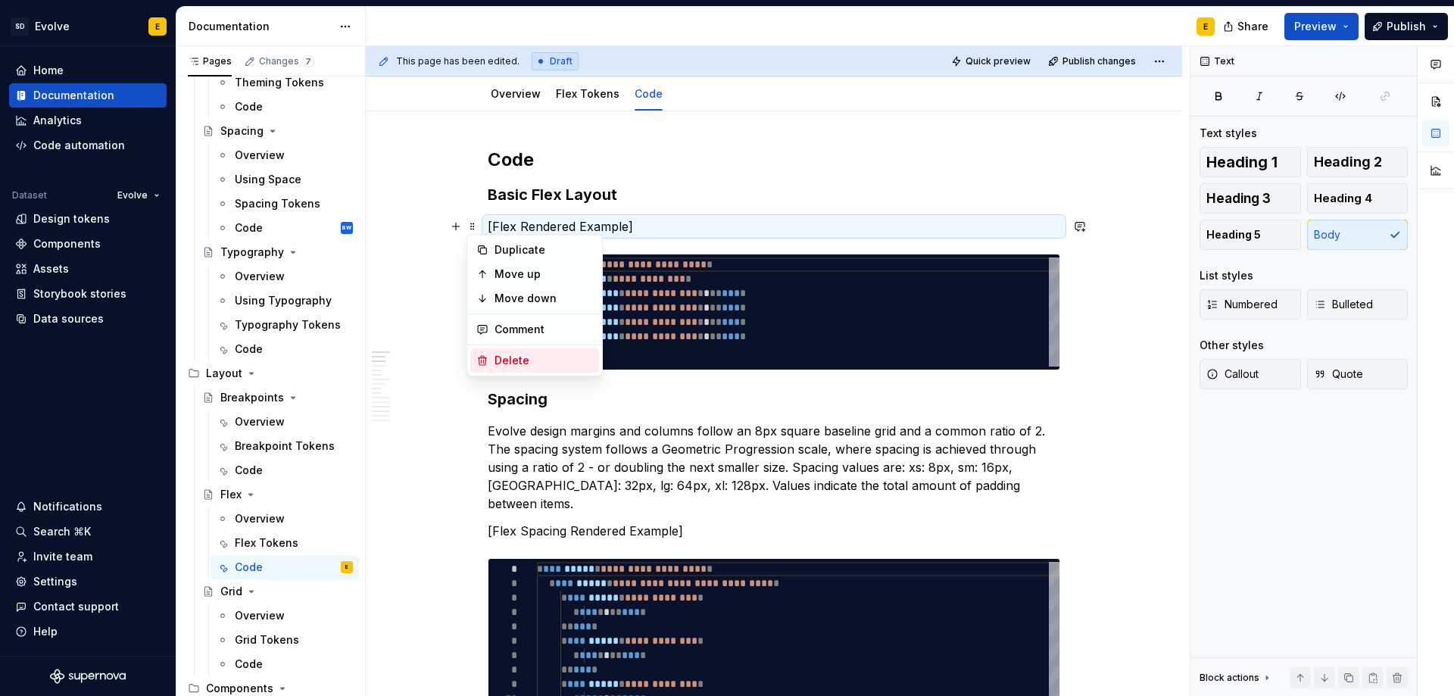
click at [496, 352] on div "Delete" at bounding box center [534, 360] width 129 height 24
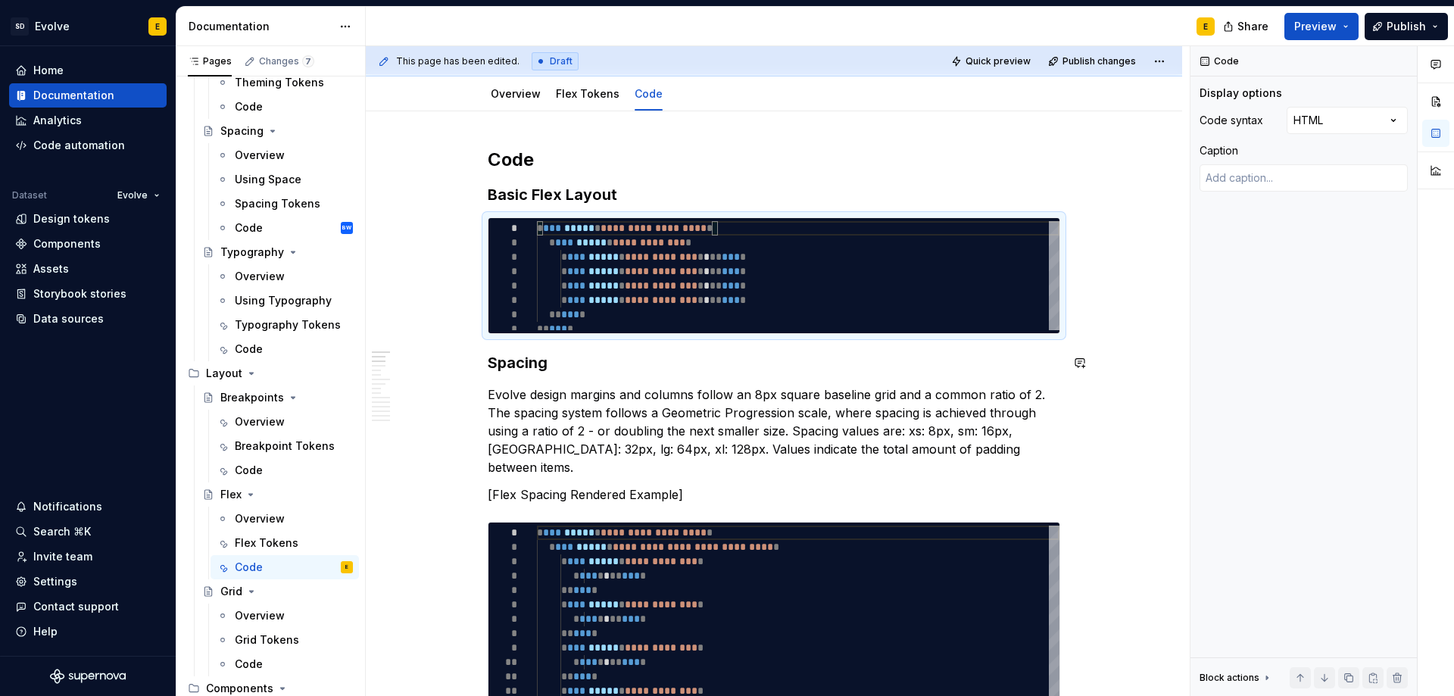
scroll to position [227, 0]
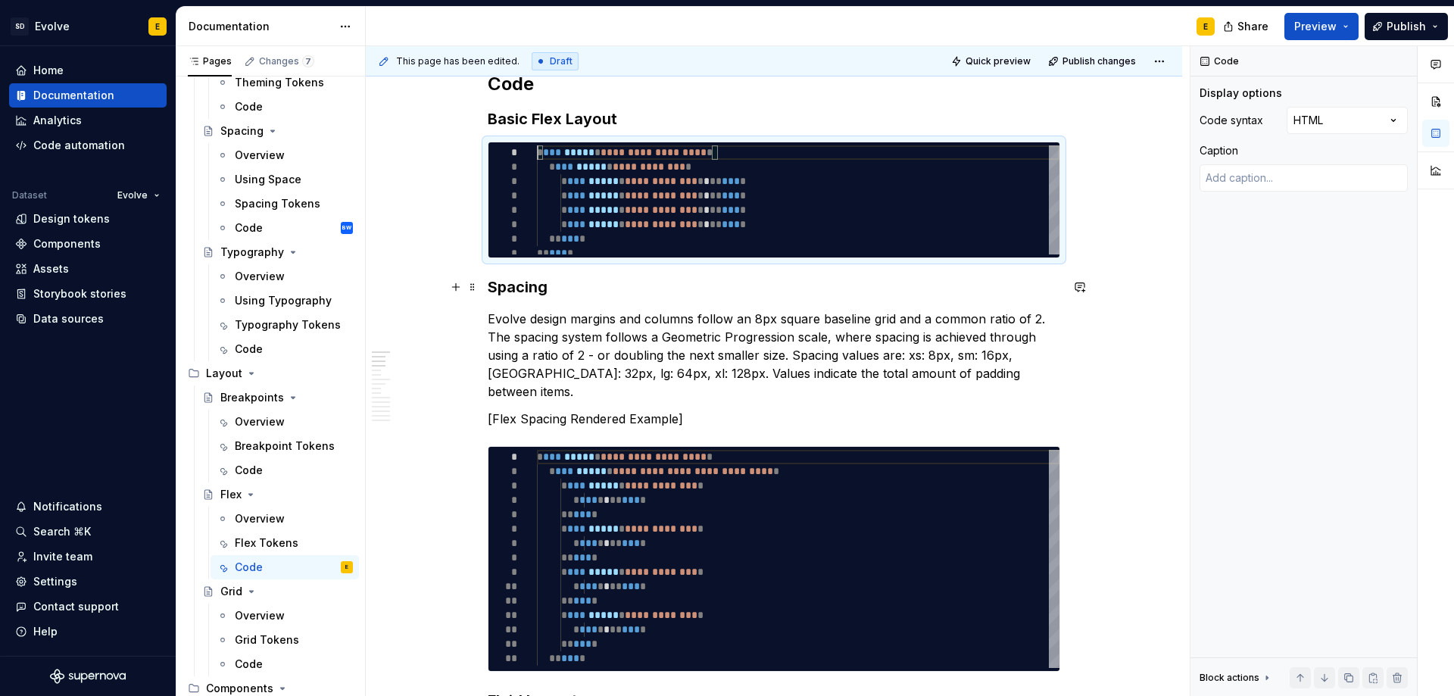
click at [488, 293] on strong "Spacing" at bounding box center [518, 287] width 60 height 18
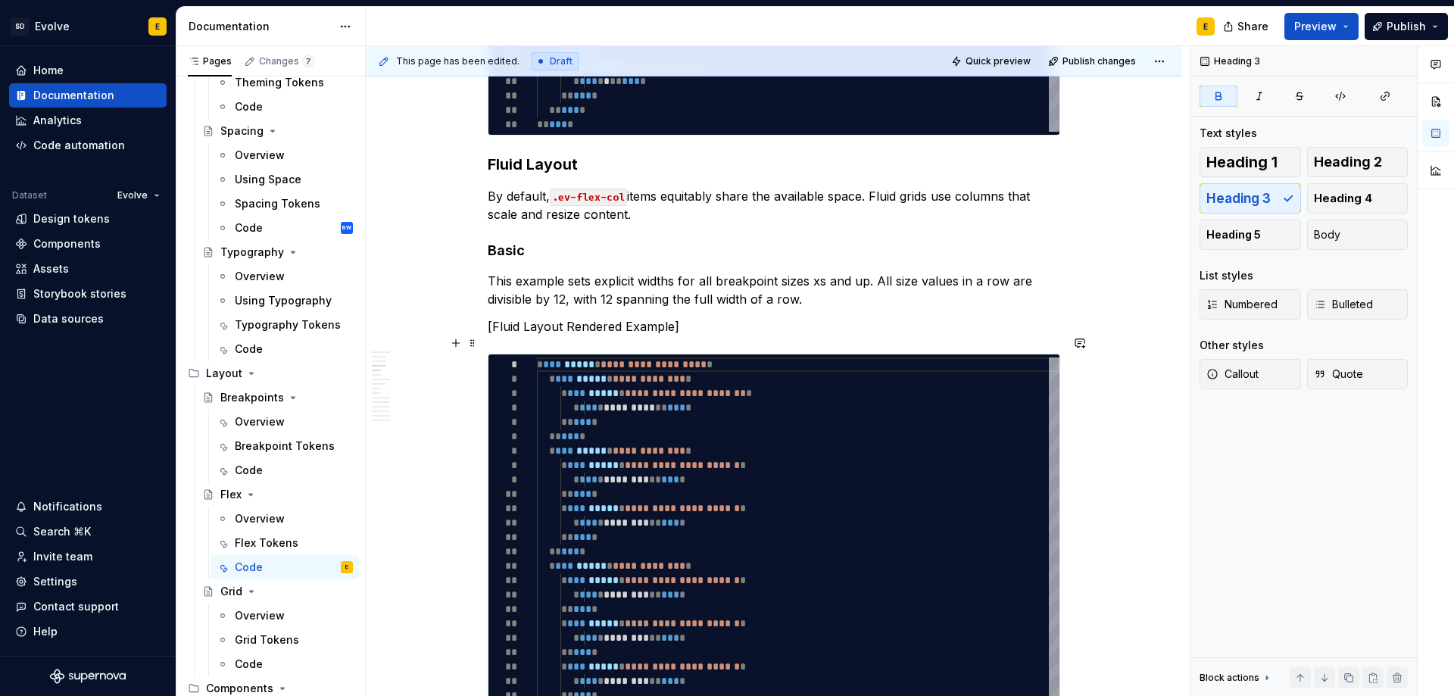
scroll to position [757, 0]
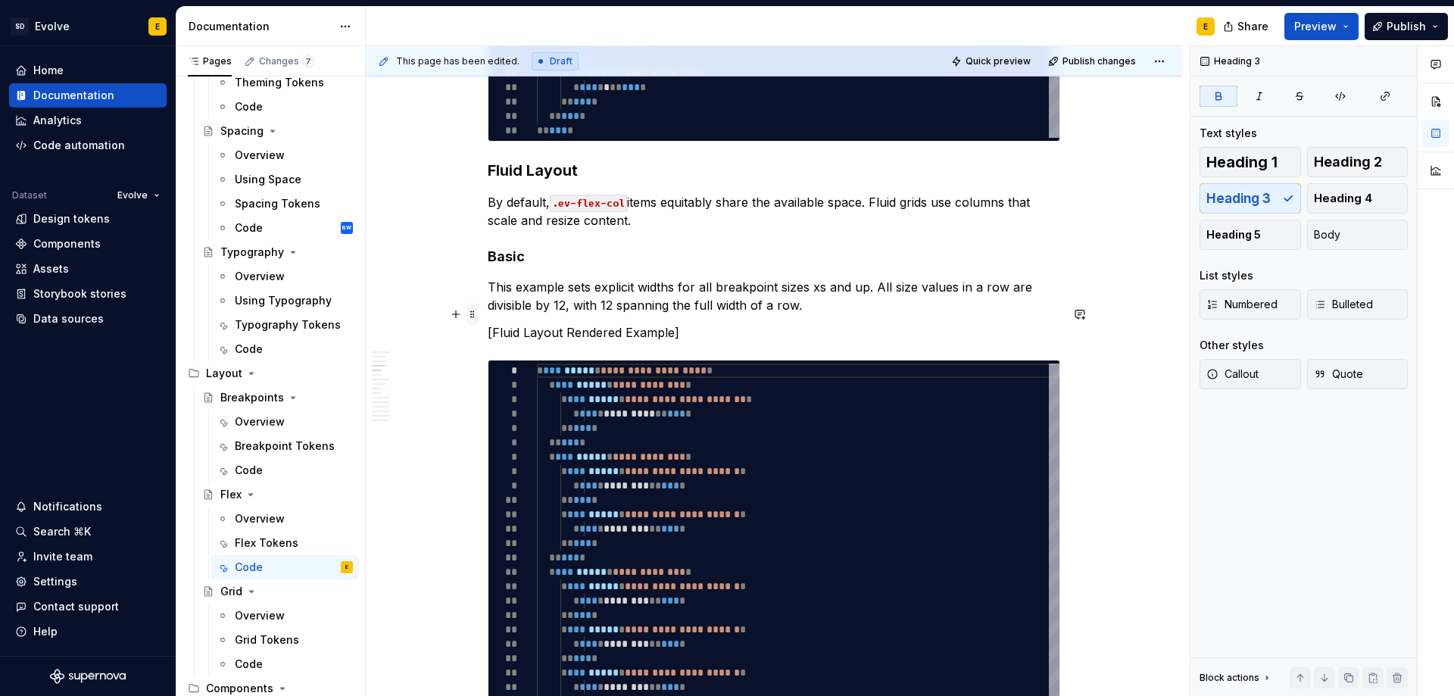
click at [478, 313] on span at bounding box center [472, 314] width 12 height 21
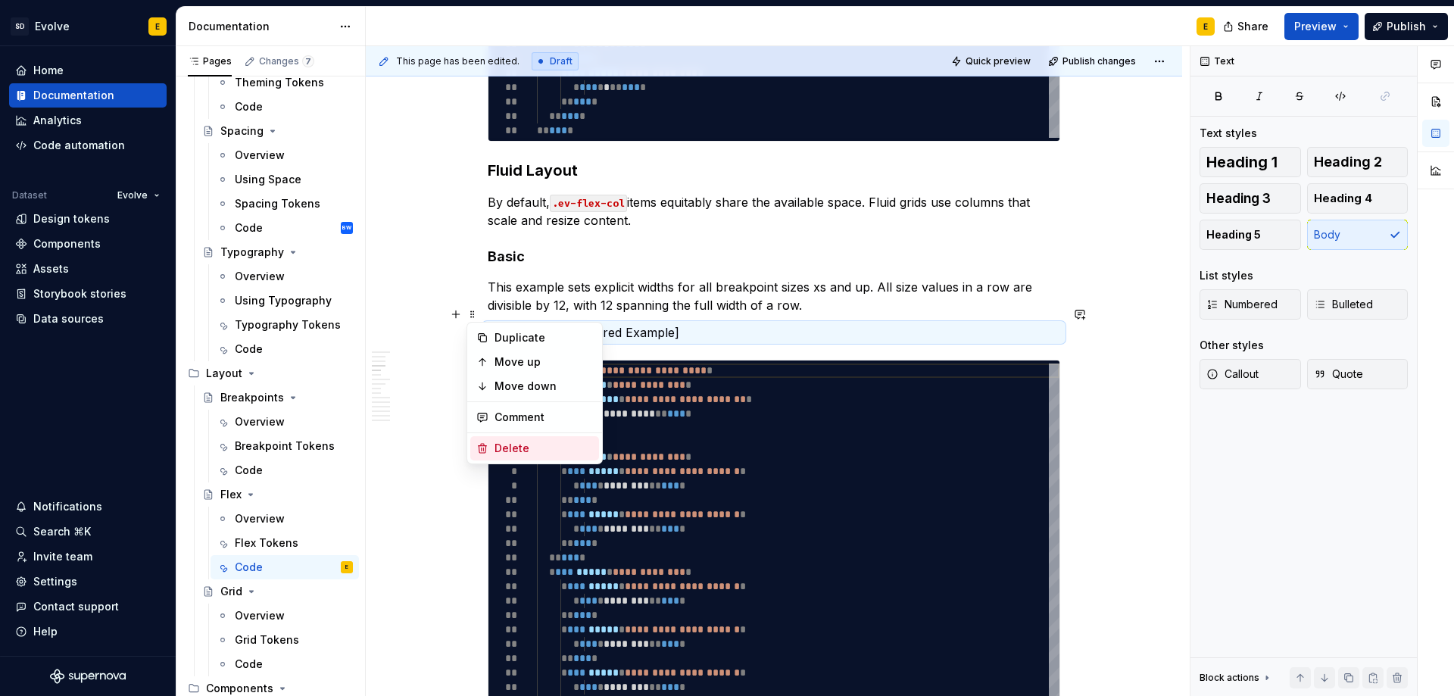
click at [491, 443] on div "Delete" at bounding box center [534, 448] width 129 height 24
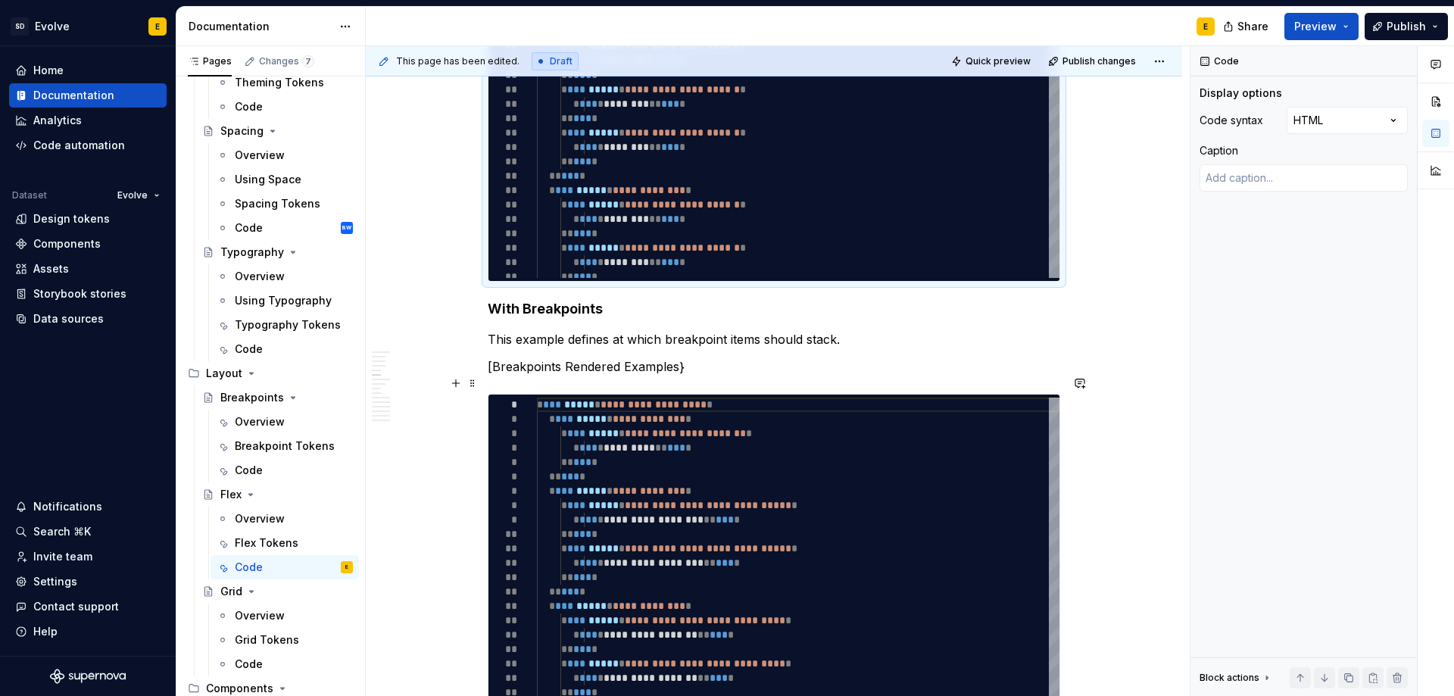
scroll to position [1287, 0]
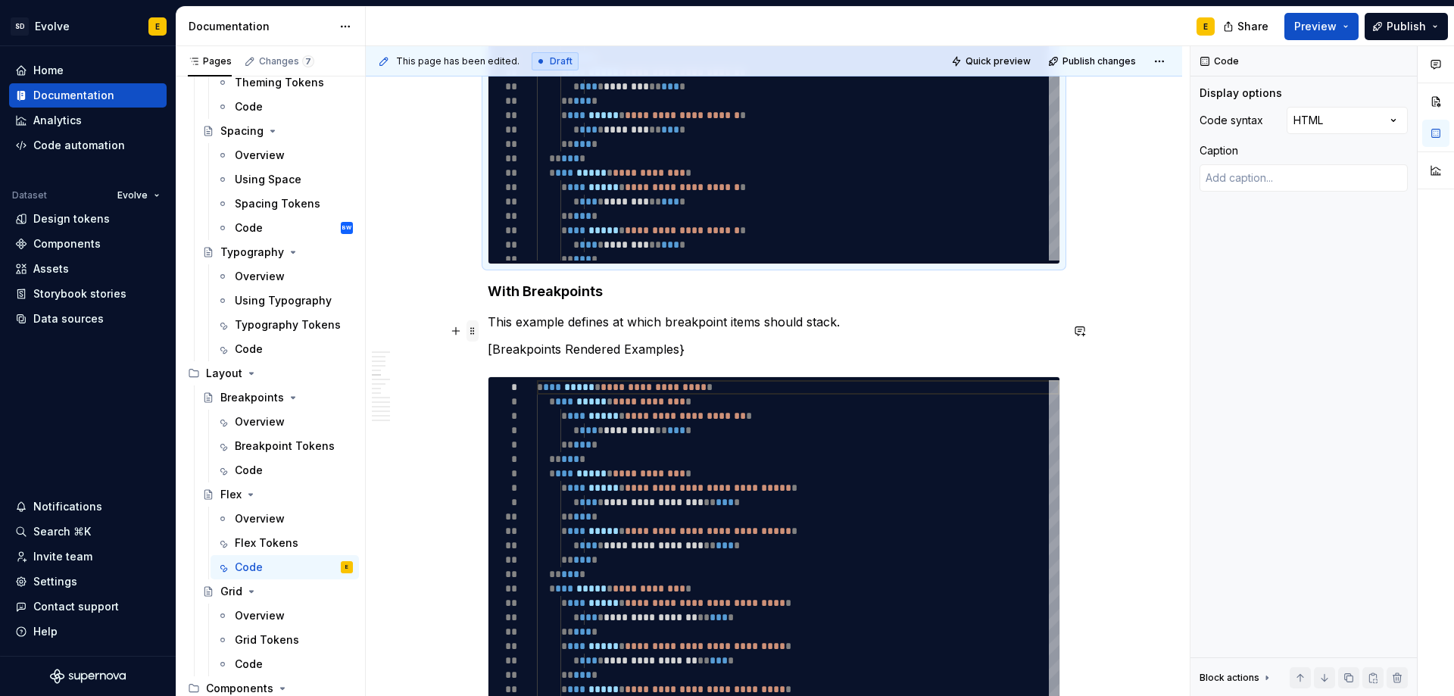
click at [473, 333] on span at bounding box center [472, 330] width 12 height 21
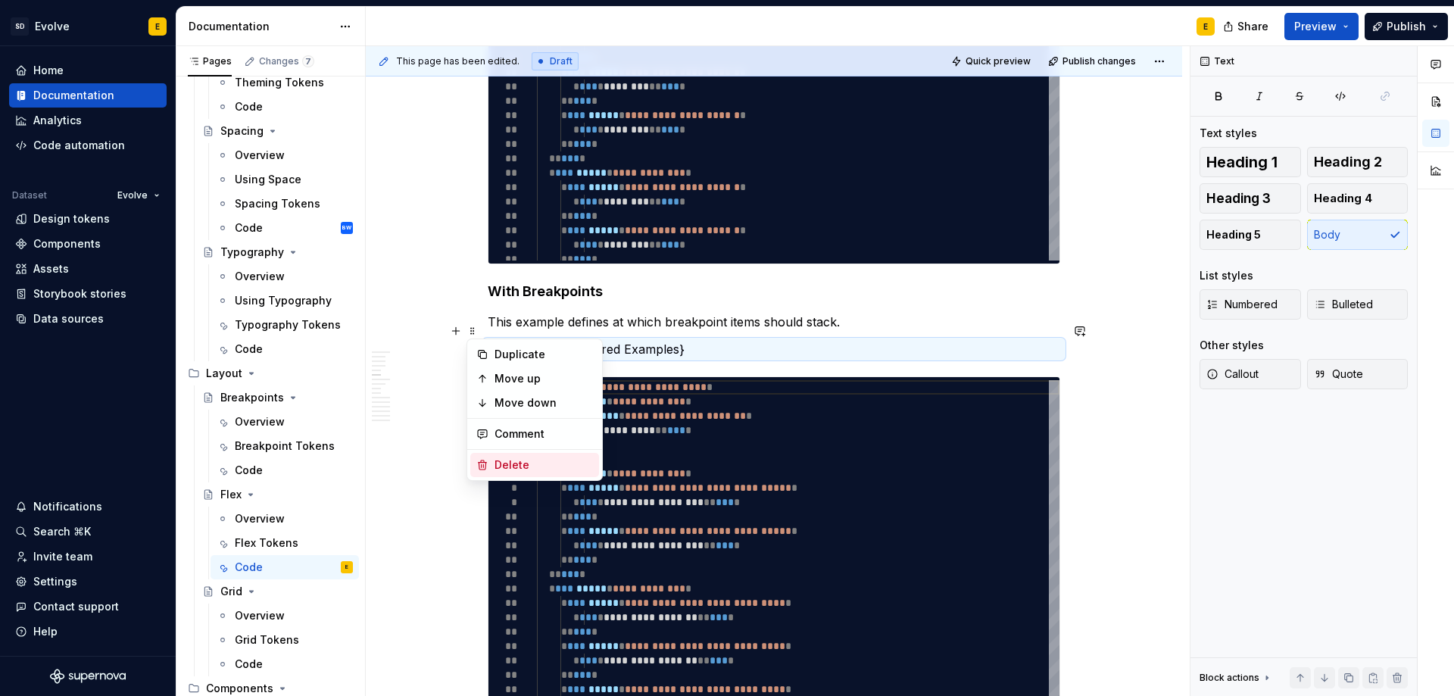
click at [510, 457] on div "Delete" at bounding box center [543, 464] width 98 height 15
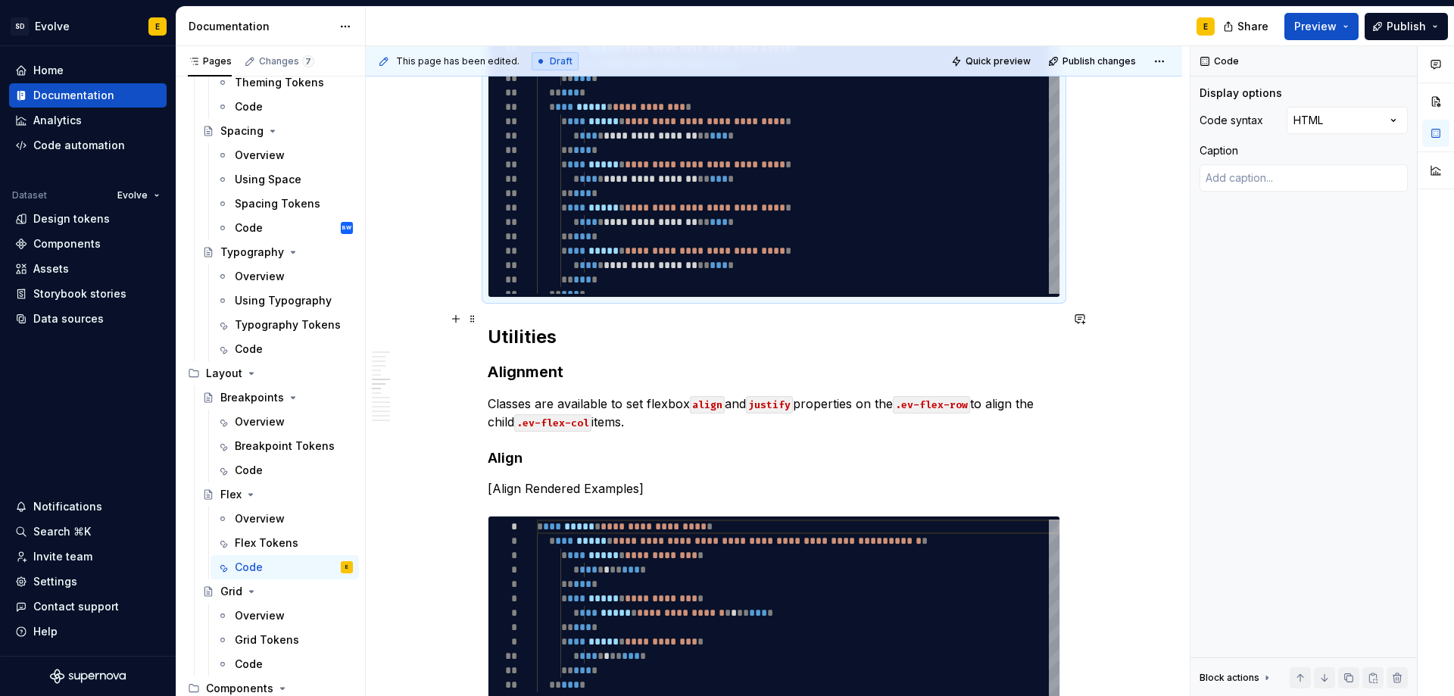
scroll to position [1817, 0]
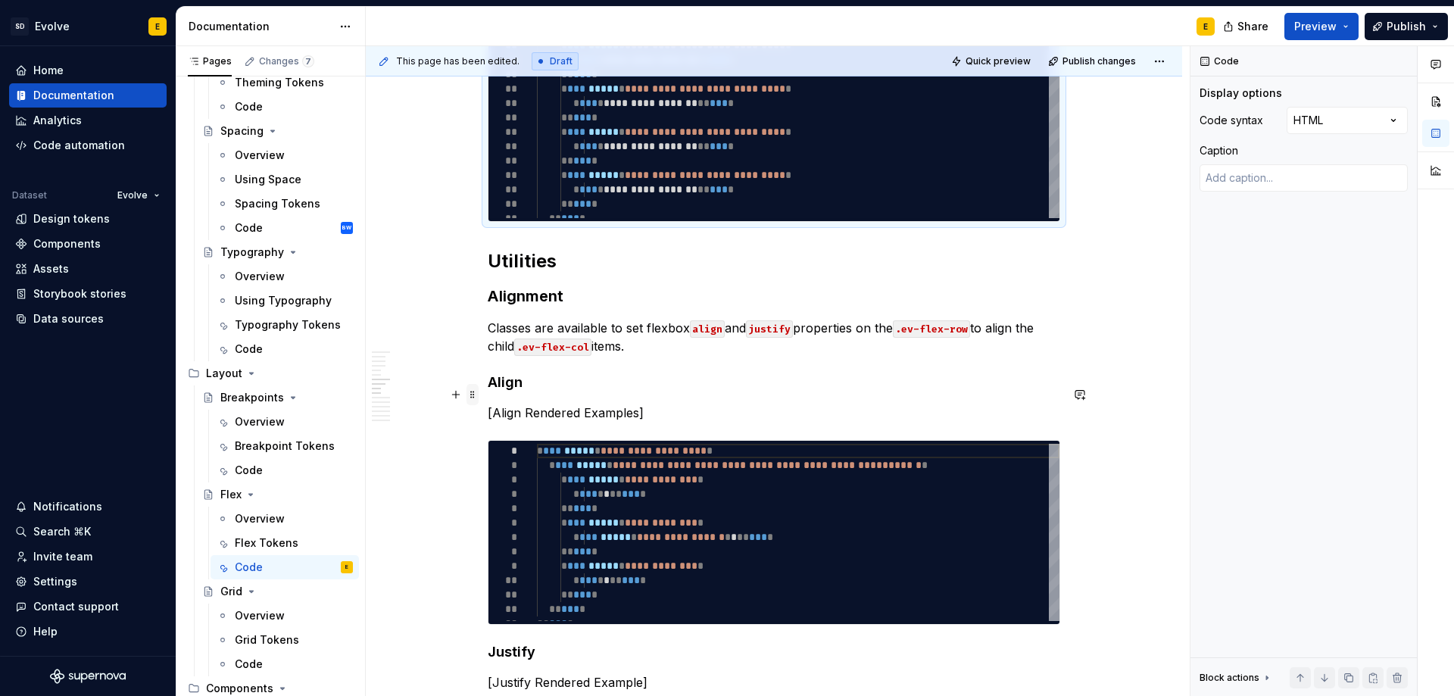
click at [474, 397] on span at bounding box center [472, 394] width 12 height 21
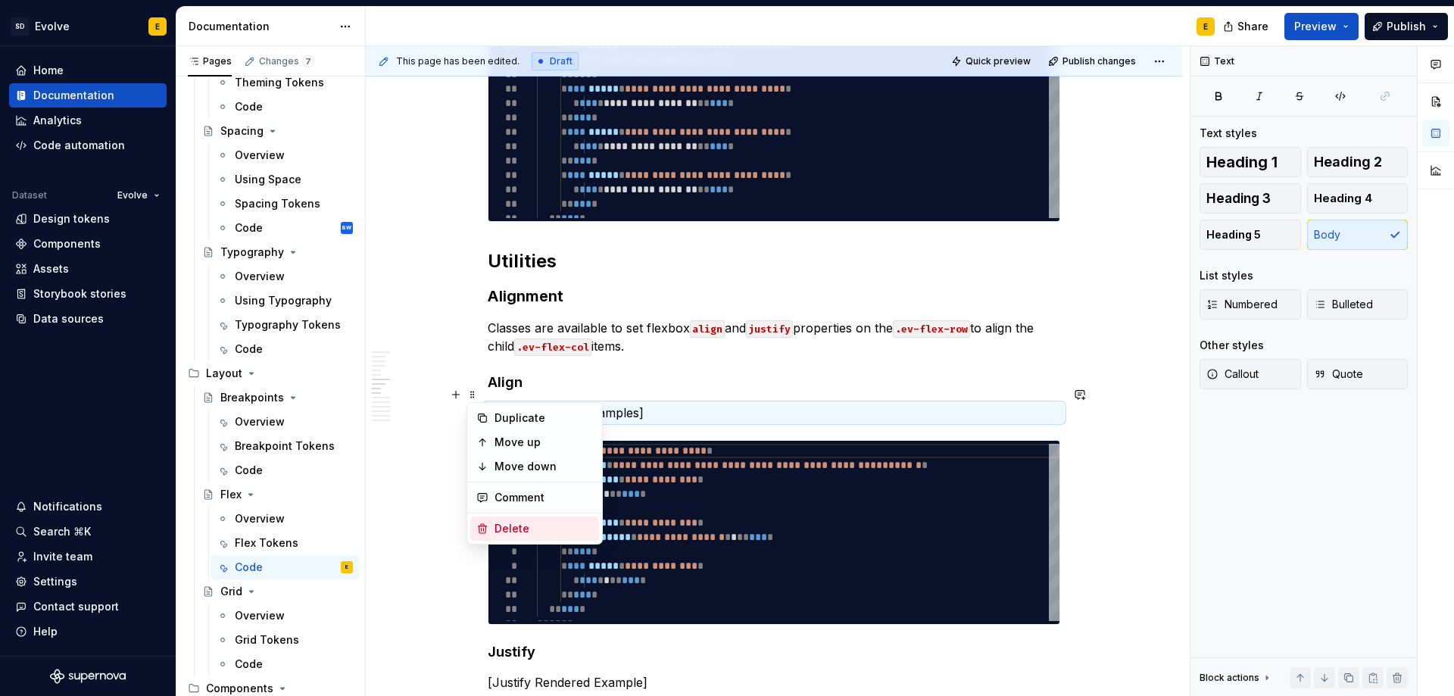
click at [513, 530] on div "Delete" at bounding box center [543, 528] width 98 height 15
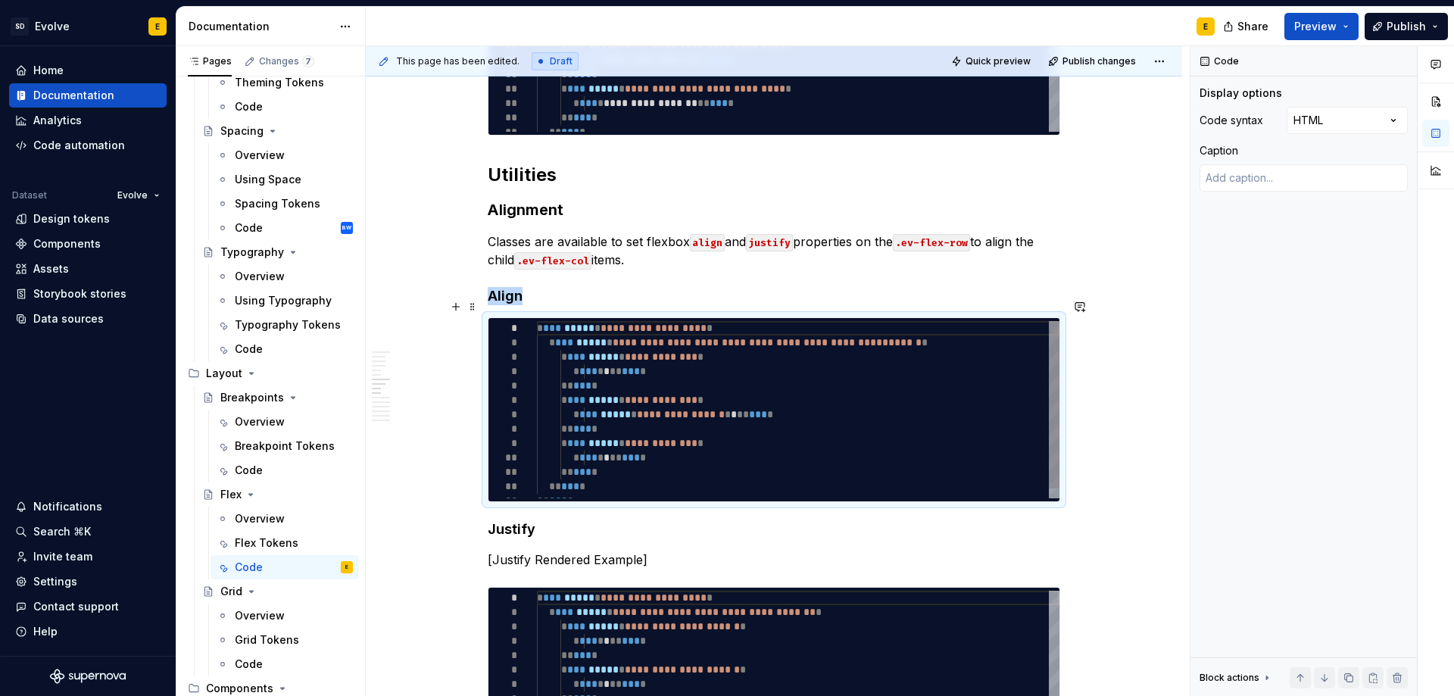
scroll to position [2044, 0]
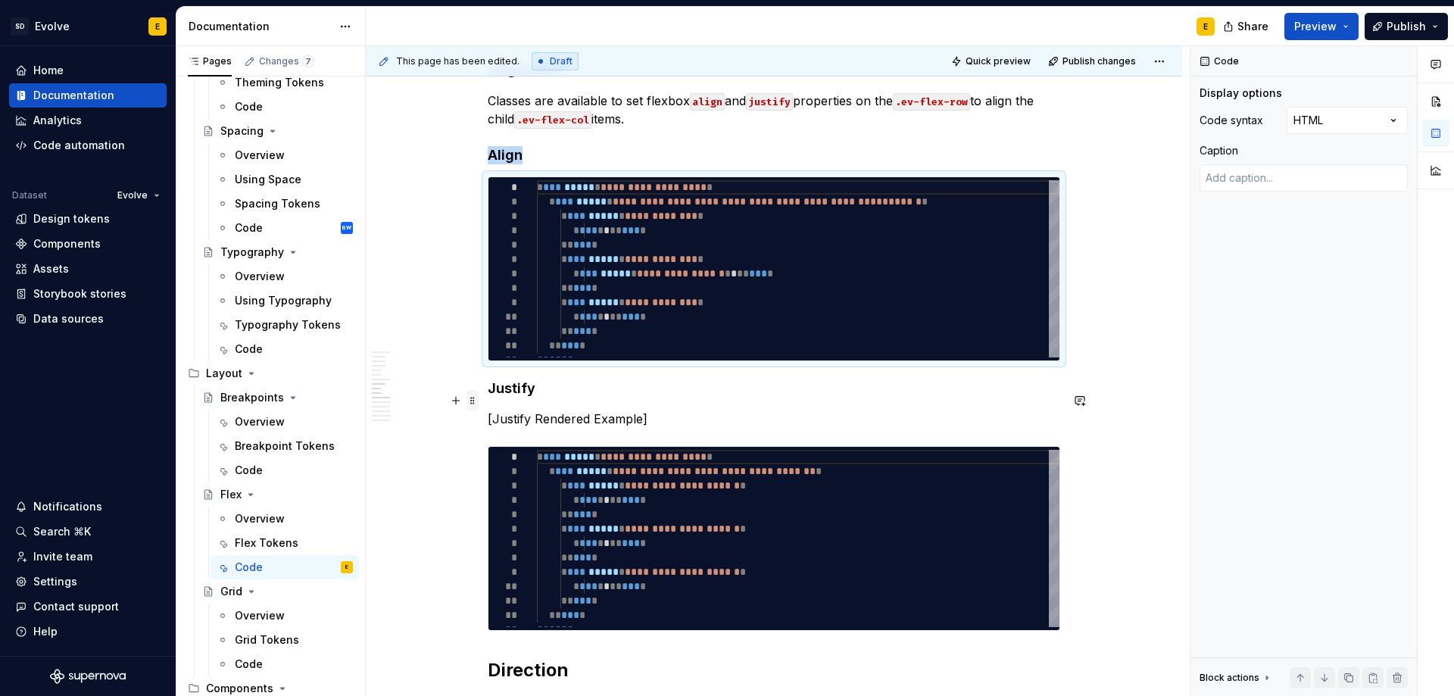
click at [466, 406] on span at bounding box center [472, 400] width 12 height 21
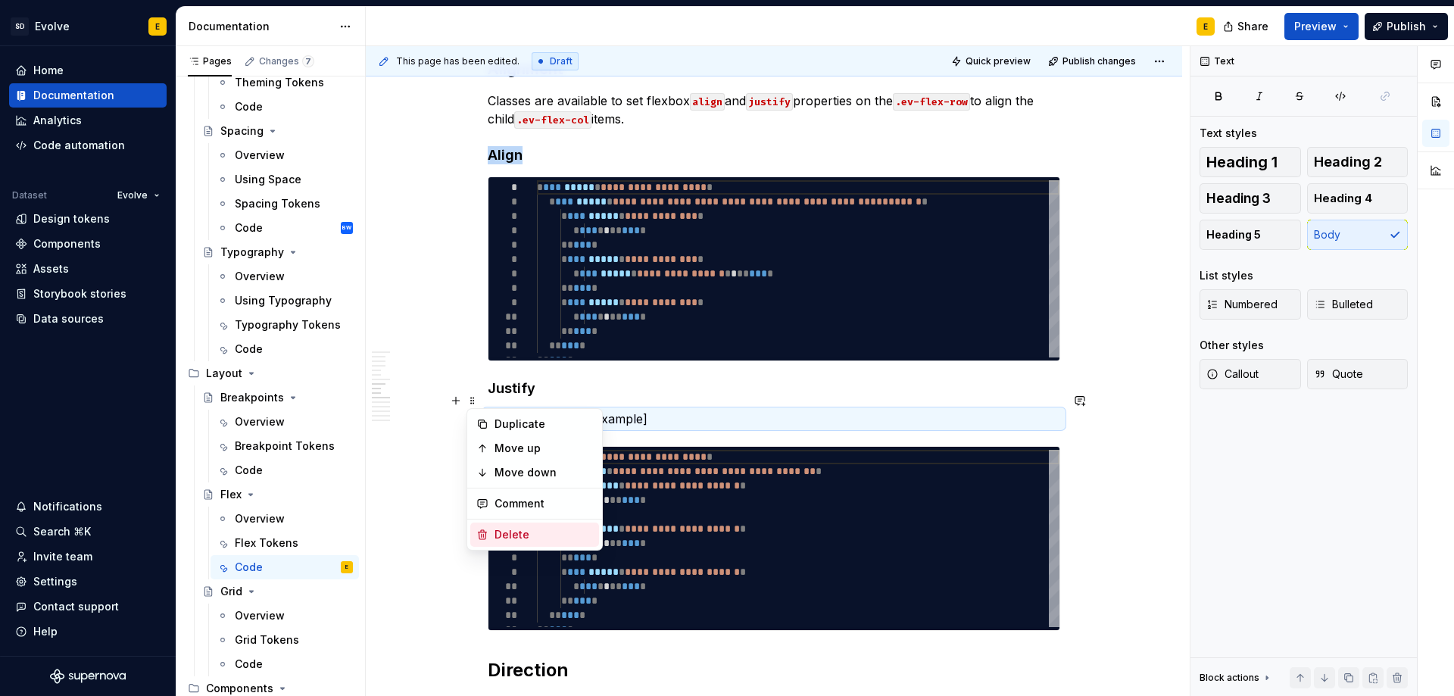
click at [509, 531] on div "Delete" at bounding box center [543, 534] width 98 height 15
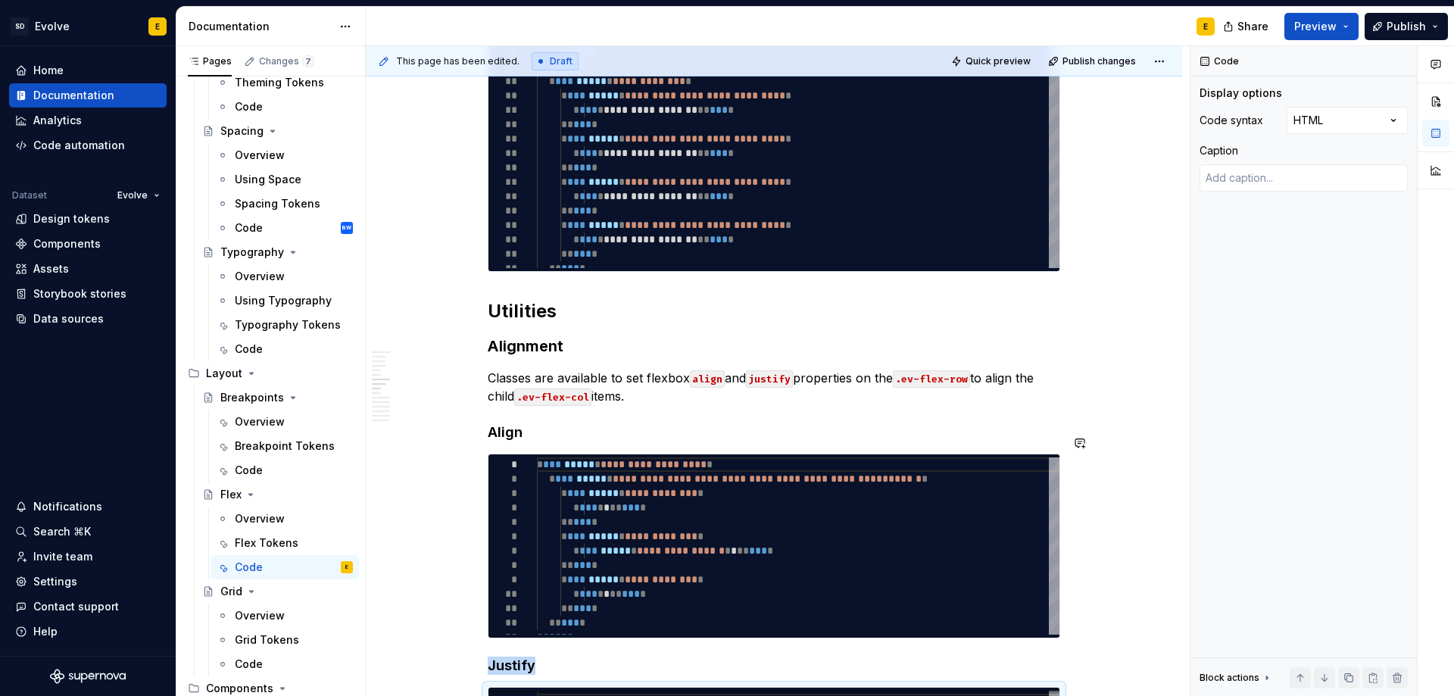
scroll to position [1666, 0]
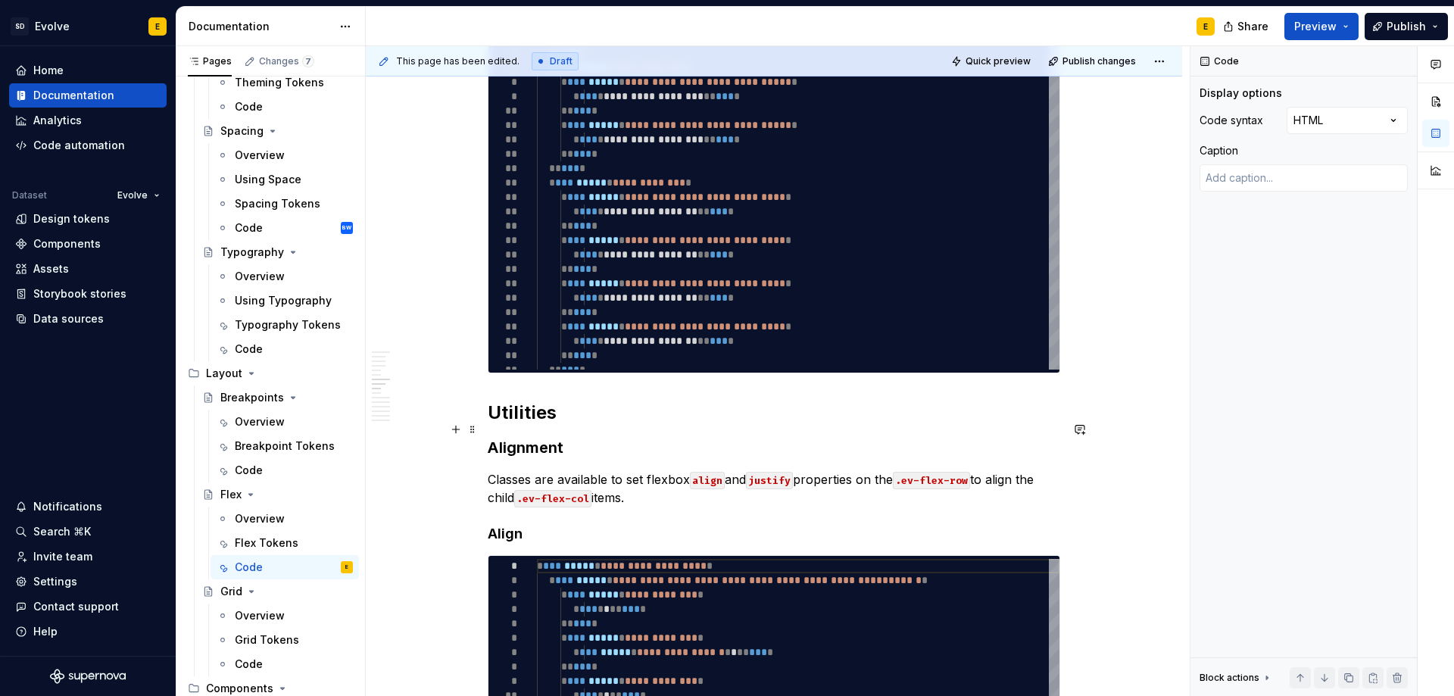
click at [555, 438] on strong "Alignment" at bounding box center [526, 447] width 76 height 18
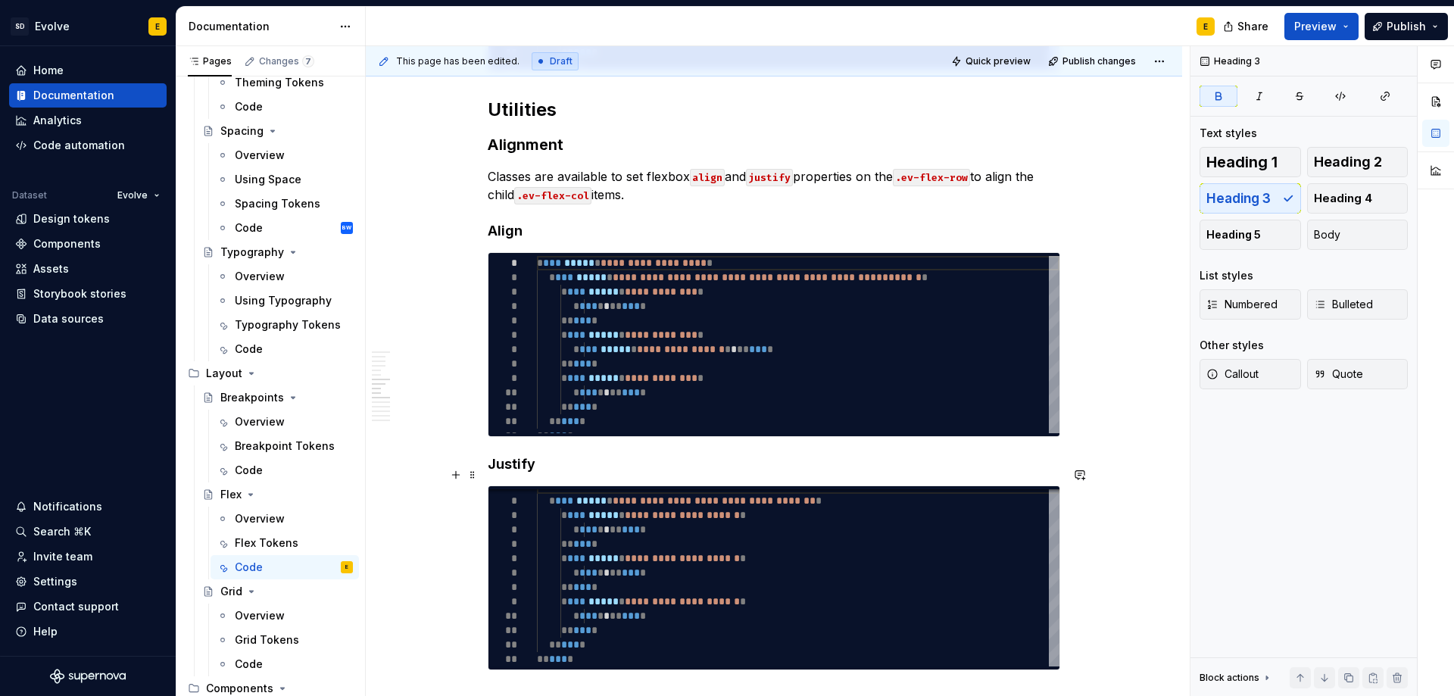
scroll to position [2196, 0]
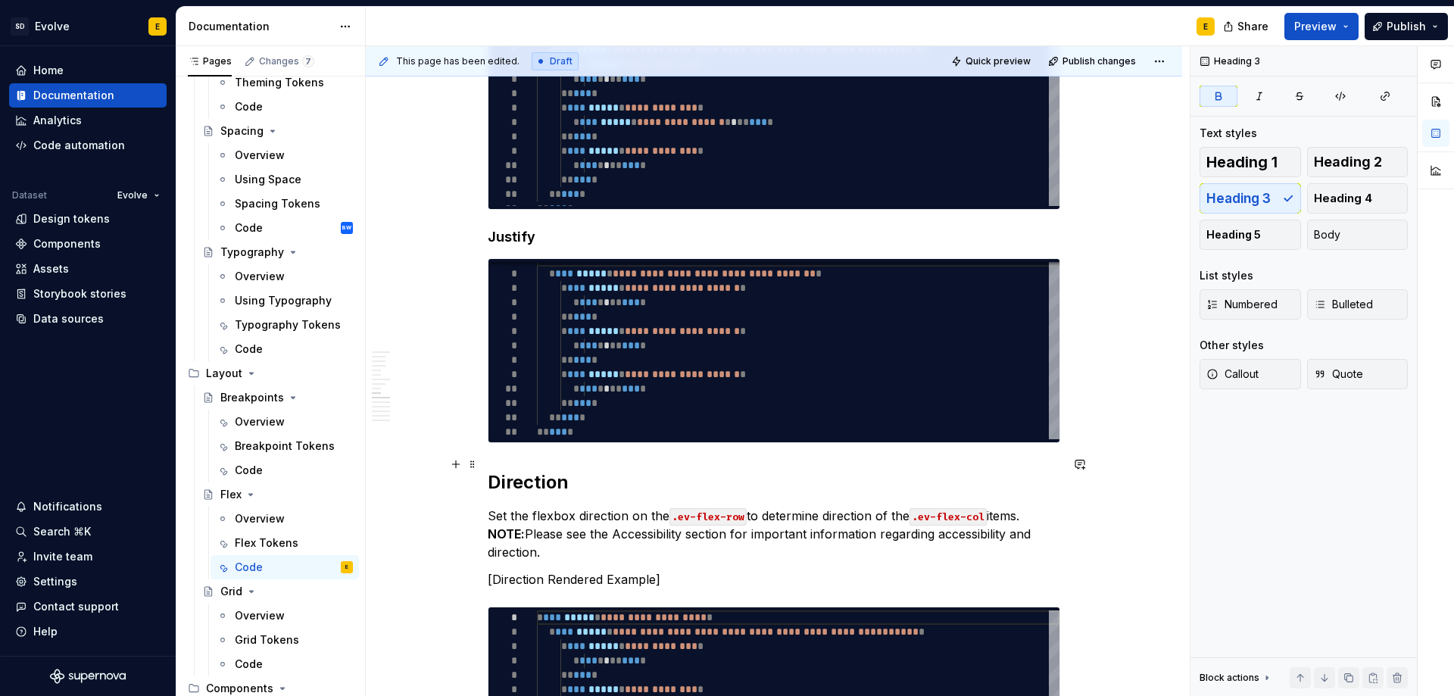
click at [541, 471] on strong "Direction" at bounding box center [528, 482] width 81 height 22
click at [1227, 198] on span "Heading 3" at bounding box center [1238, 198] width 64 height 15
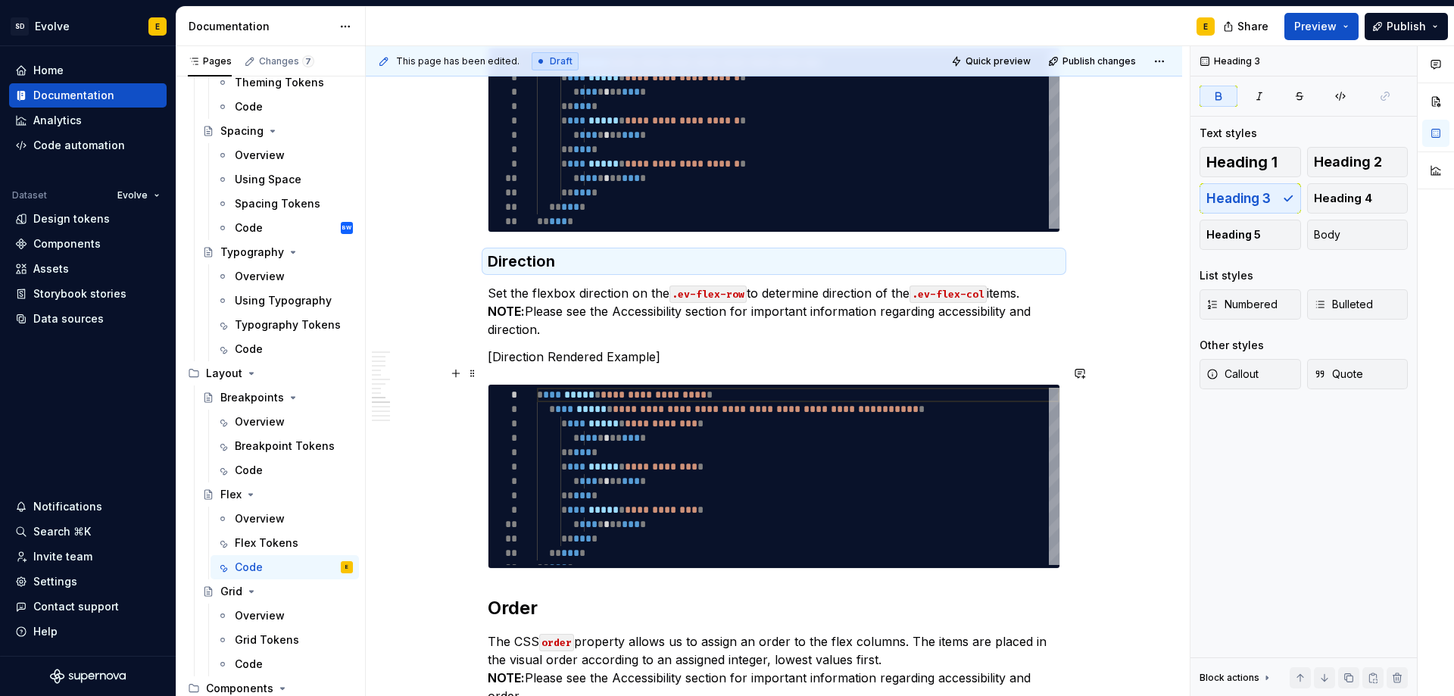
scroll to position [2423, 0]
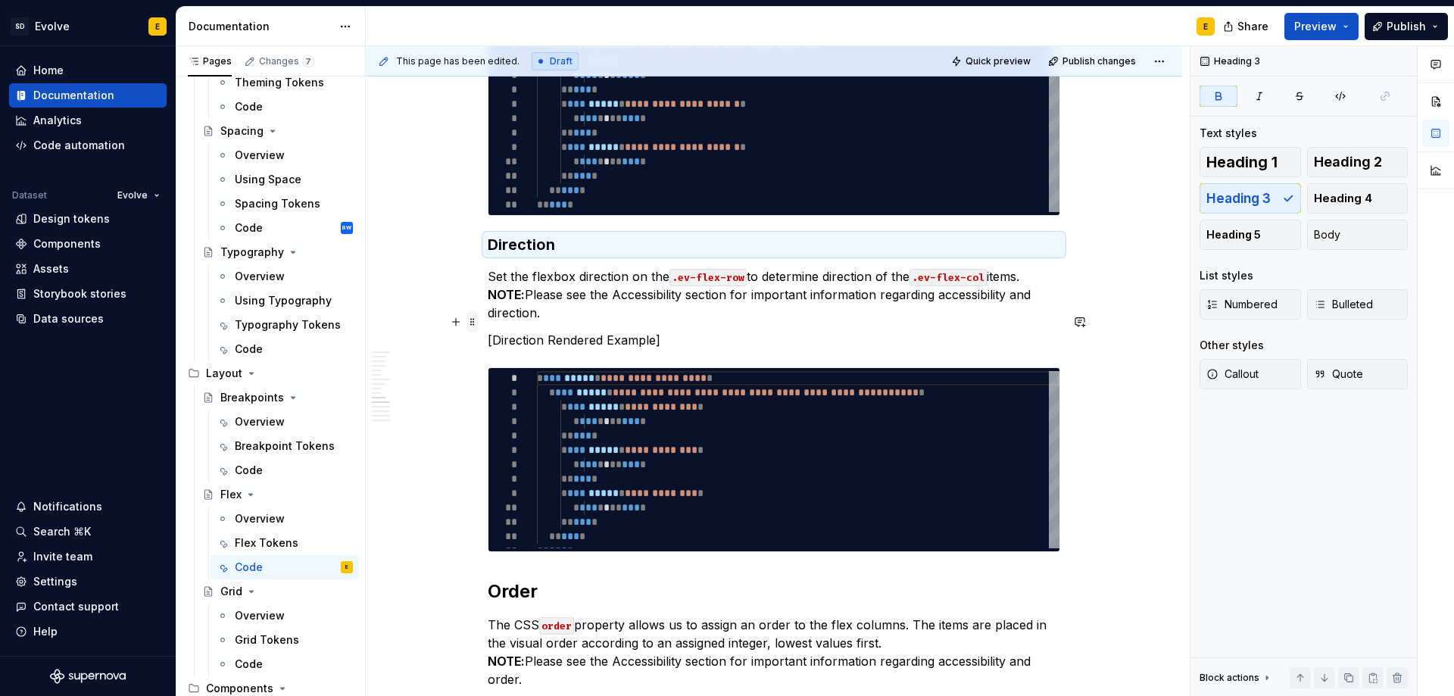
click at [467, 326] on span at bounding box center [472, 321] width 12 height 21
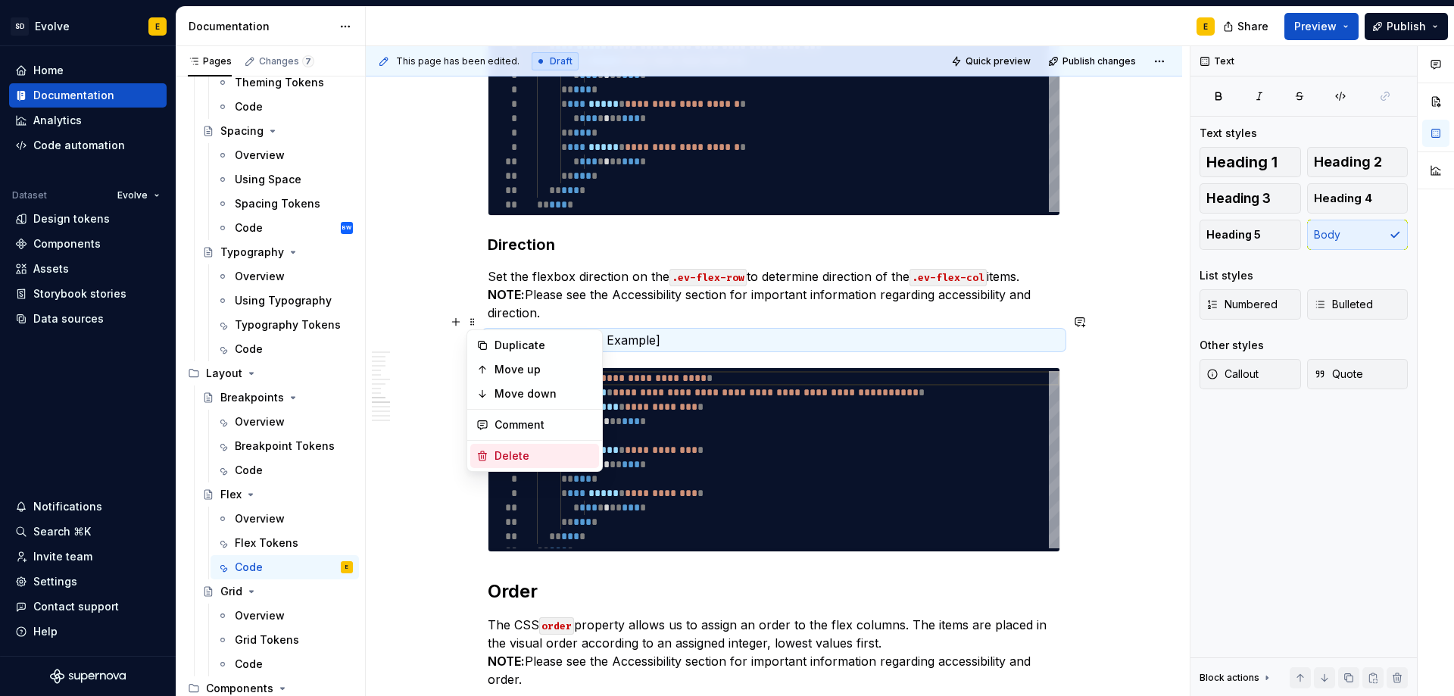
click at [504, 458] on div "Delete" at bounding box center [543, 455] width 98 height 15
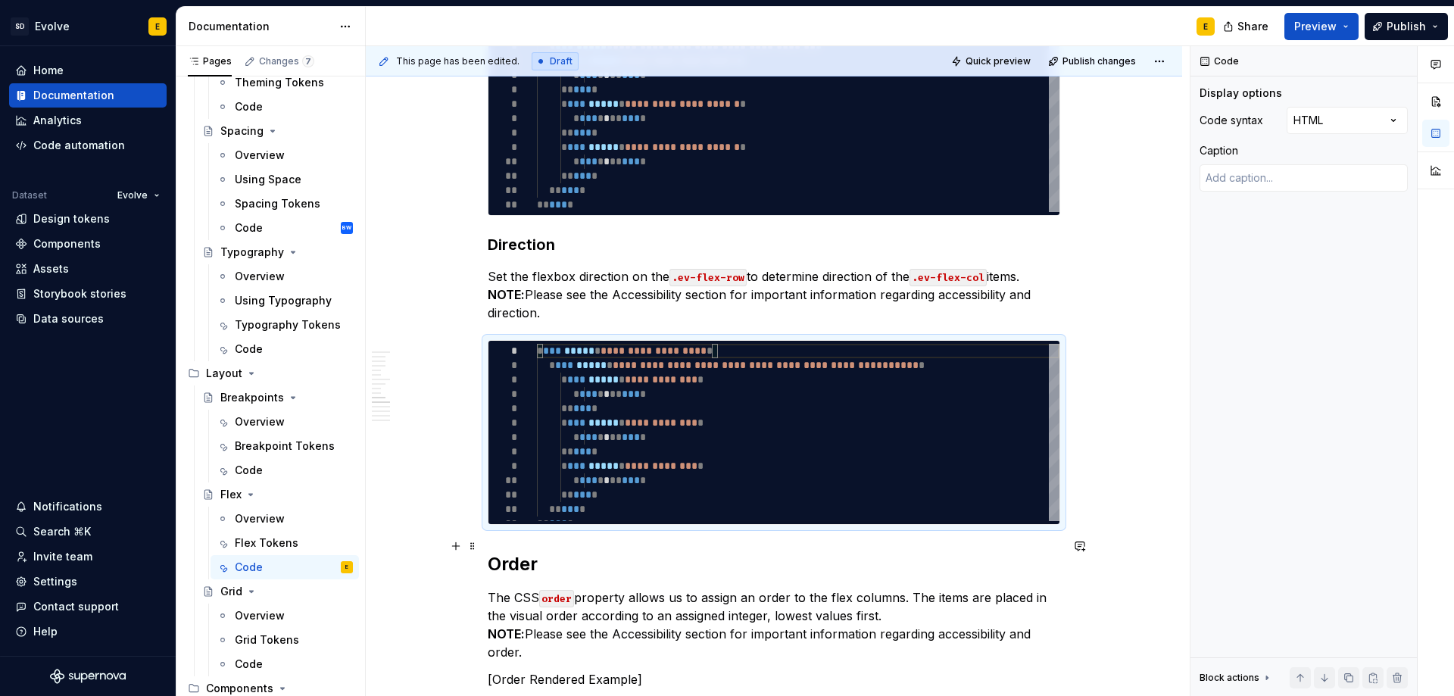
click at [513, 553] on strong "Order" at bounding box center [513, 564] width 50 height 22
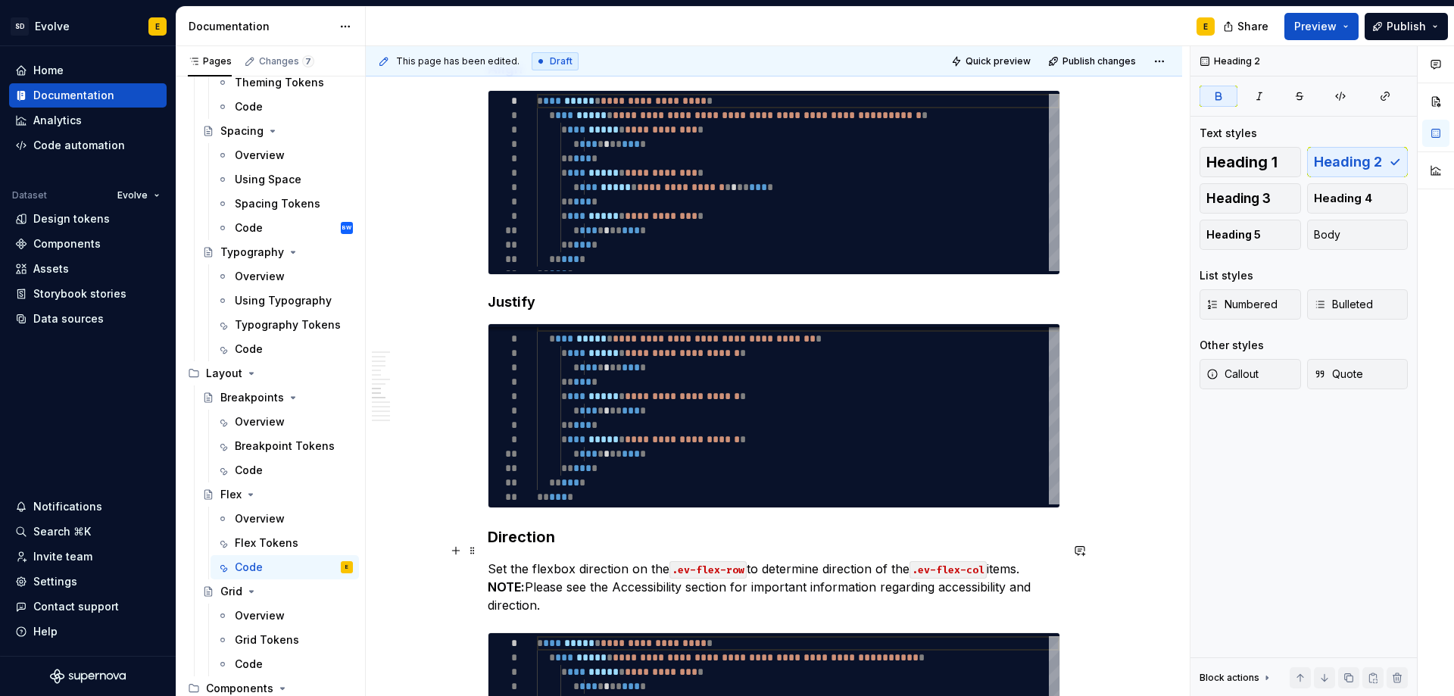
scroll to position [2044, 0]
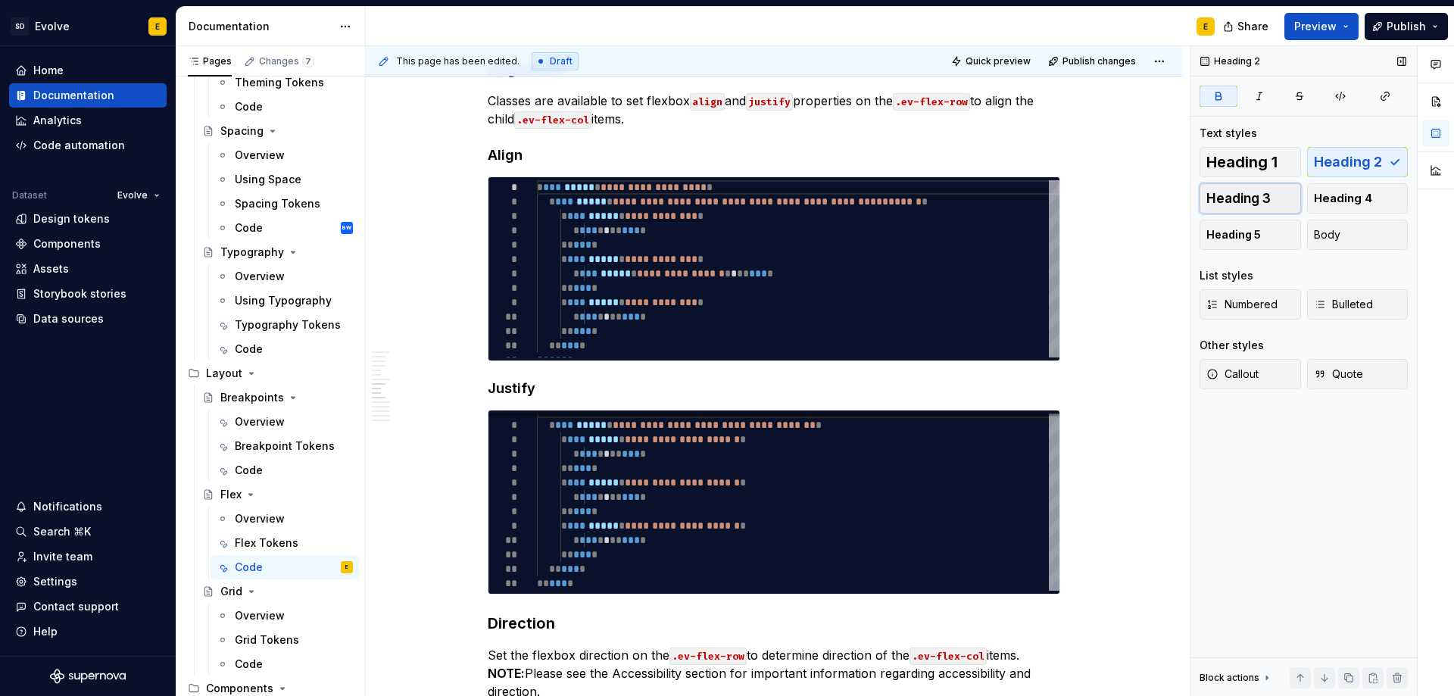
click at [1273, 190] on button "Heading 3" at bounding box center [1249, 198] width 101 height 30
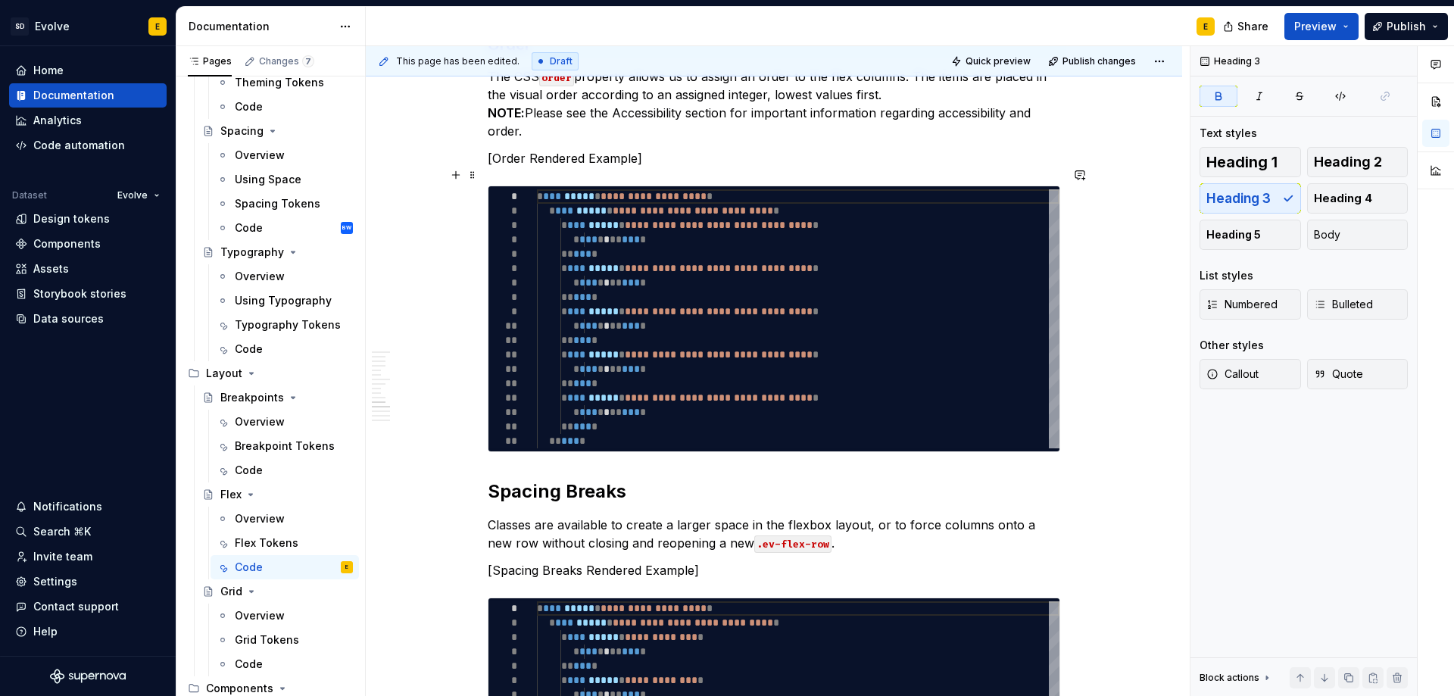
scroll to position [2953, 0]
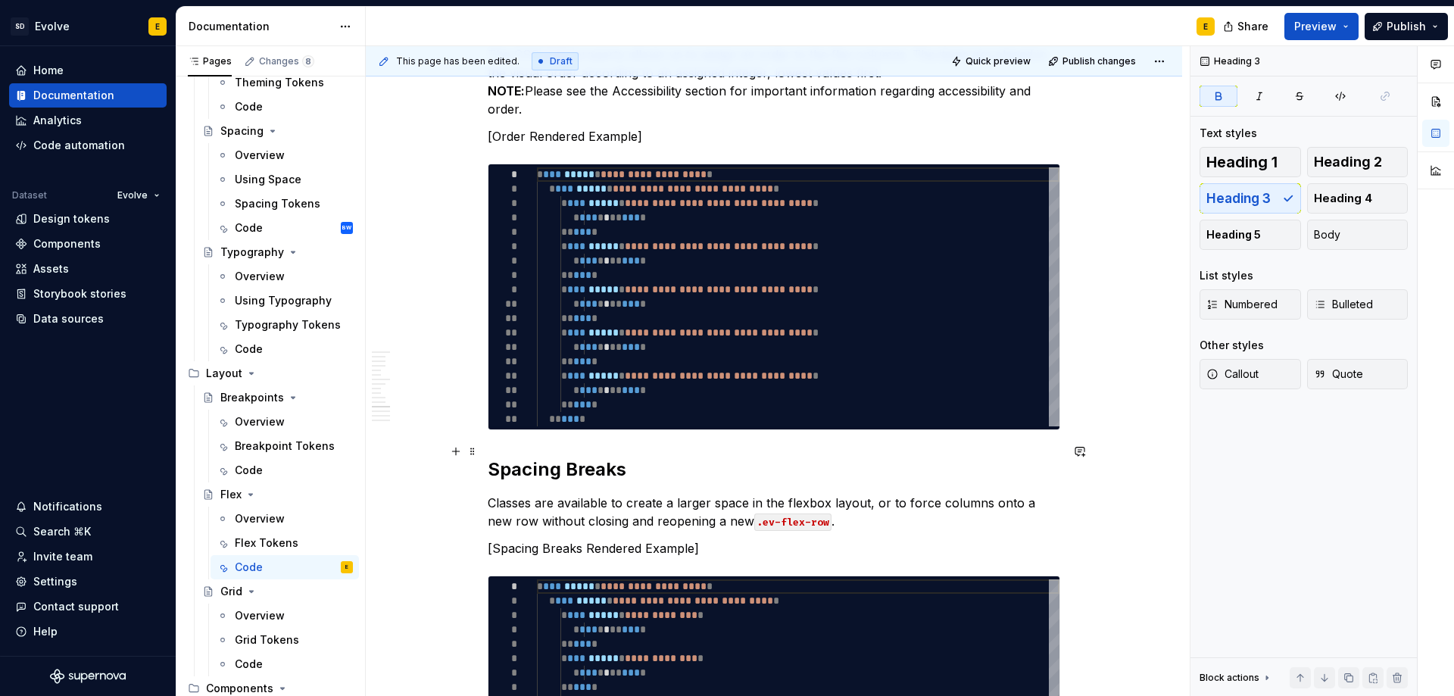
click at [549, 458] on strong "Spacing Breaks" at bounding box center [557, 469] width 139 height 22
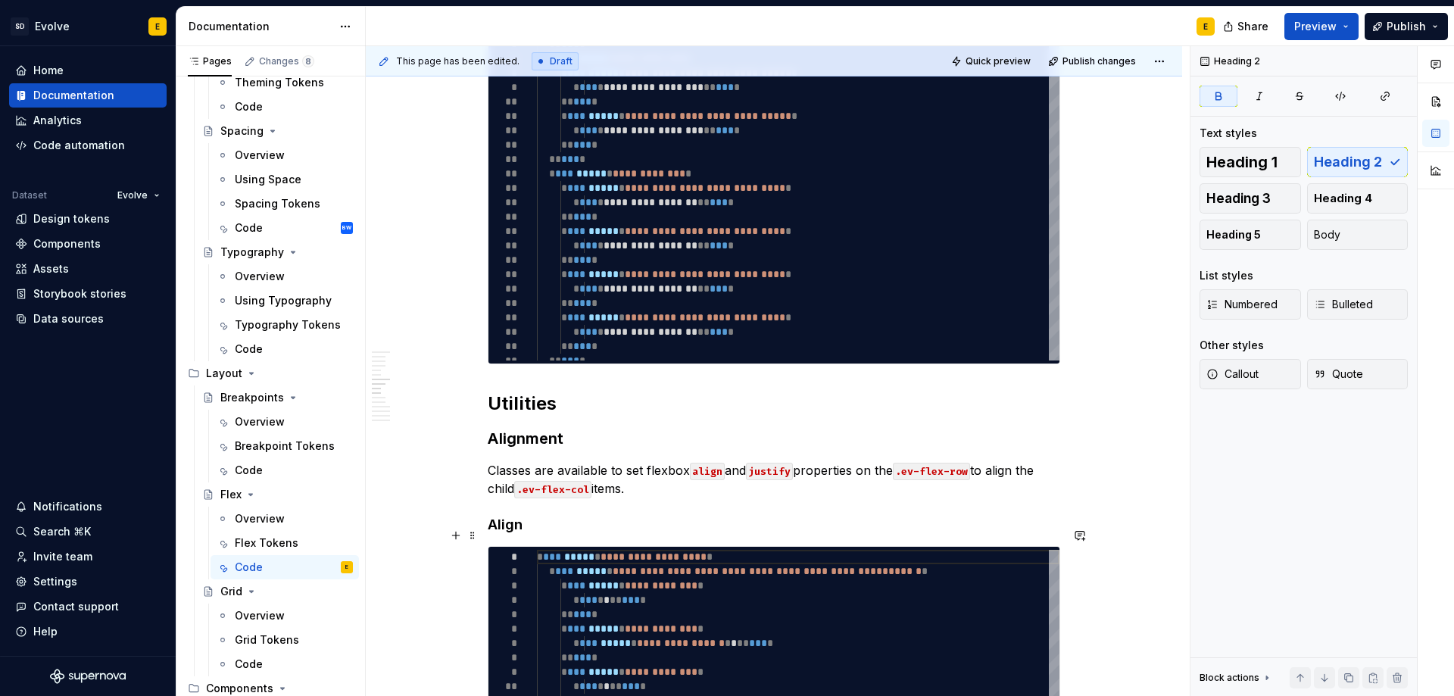
scroll to position [1666, 0]
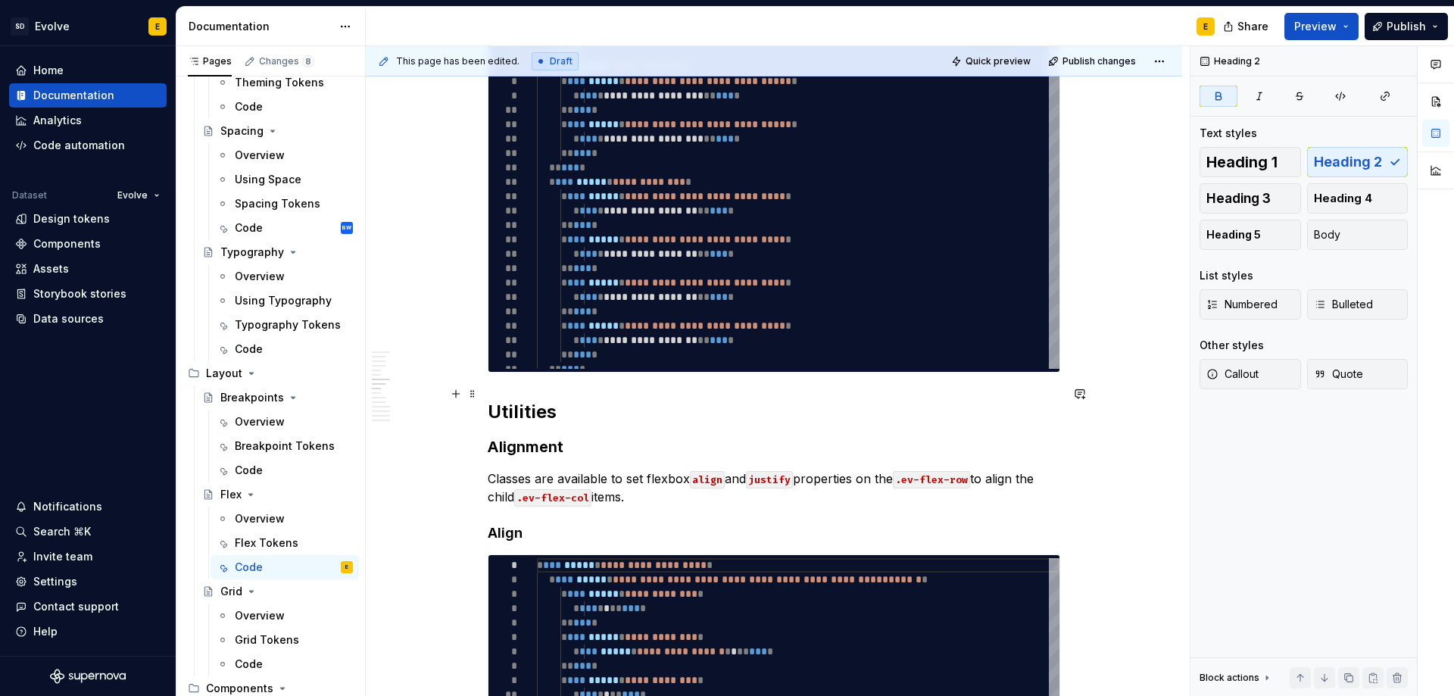
click at [511, 401] on strong "Utilities" at bounding box center [522, 412] width 69 height 22
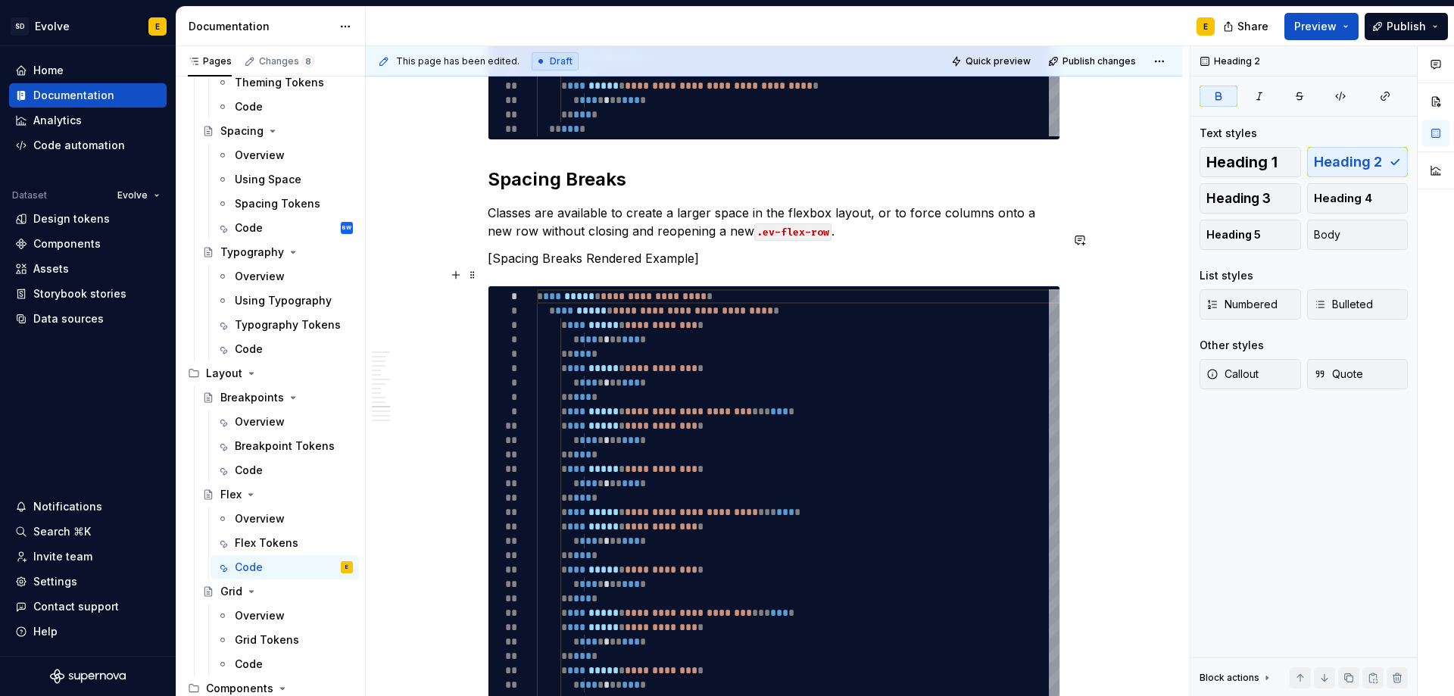
scroll to position [3256, 0]
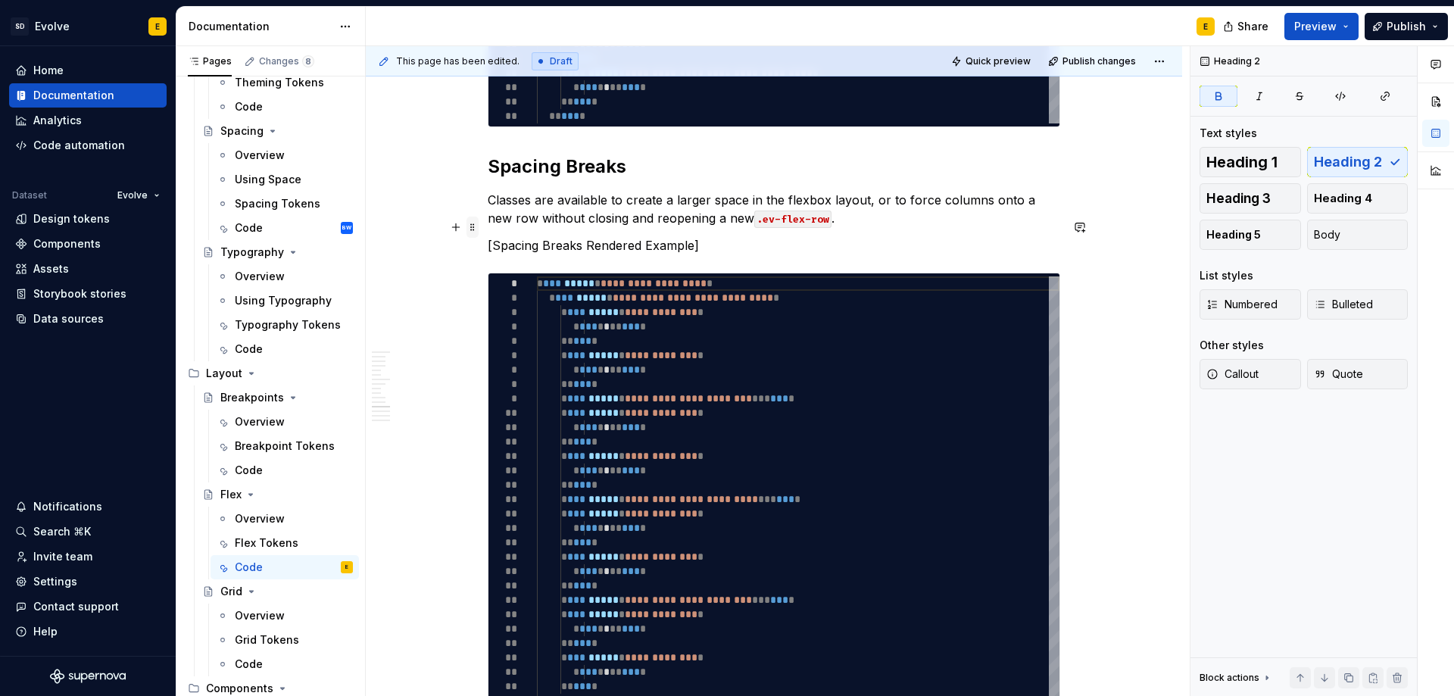
click at [472, 227] on span at bounding box center [472, 227] width 12 height 21
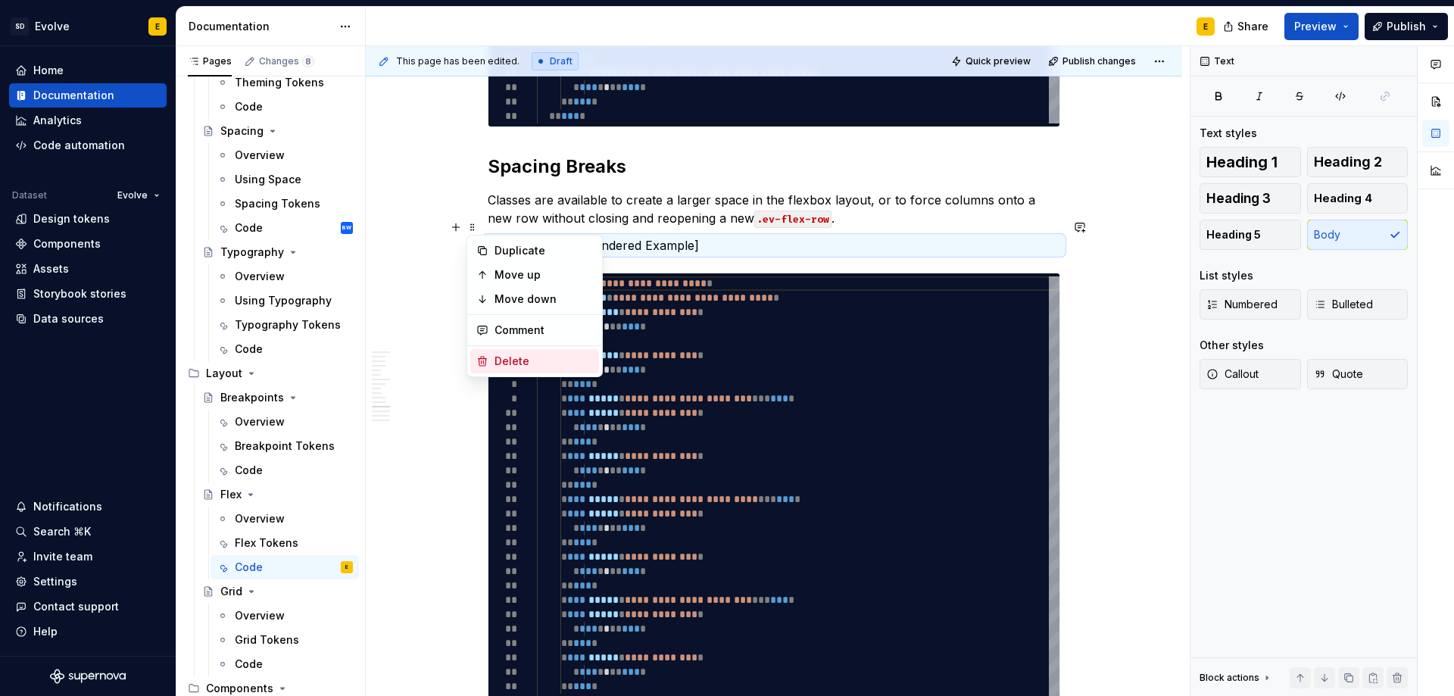
click at [519, 357] on div "Delete" at bounding box center [543, 361] width 98 height 15
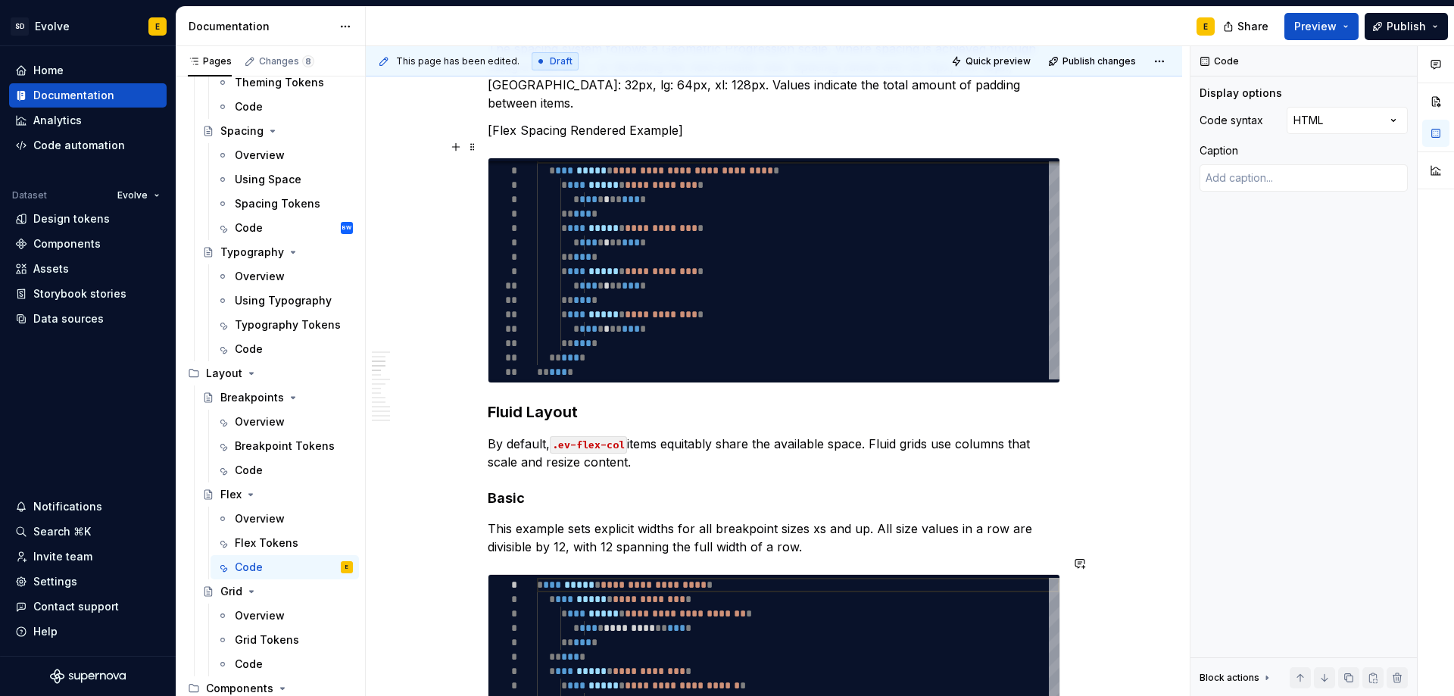
scroll to position [379, 0]
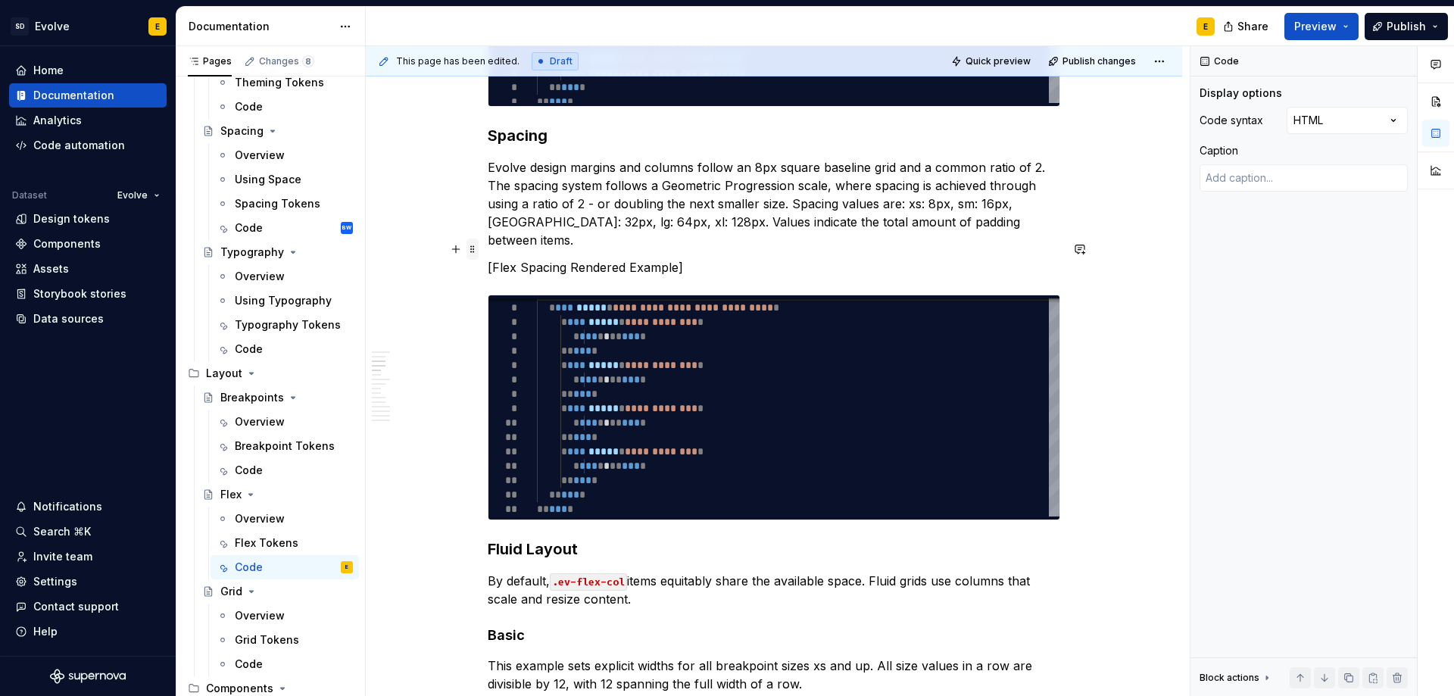
click at [472, 249] on span at bounding box center [472, 248] width 12 height 21
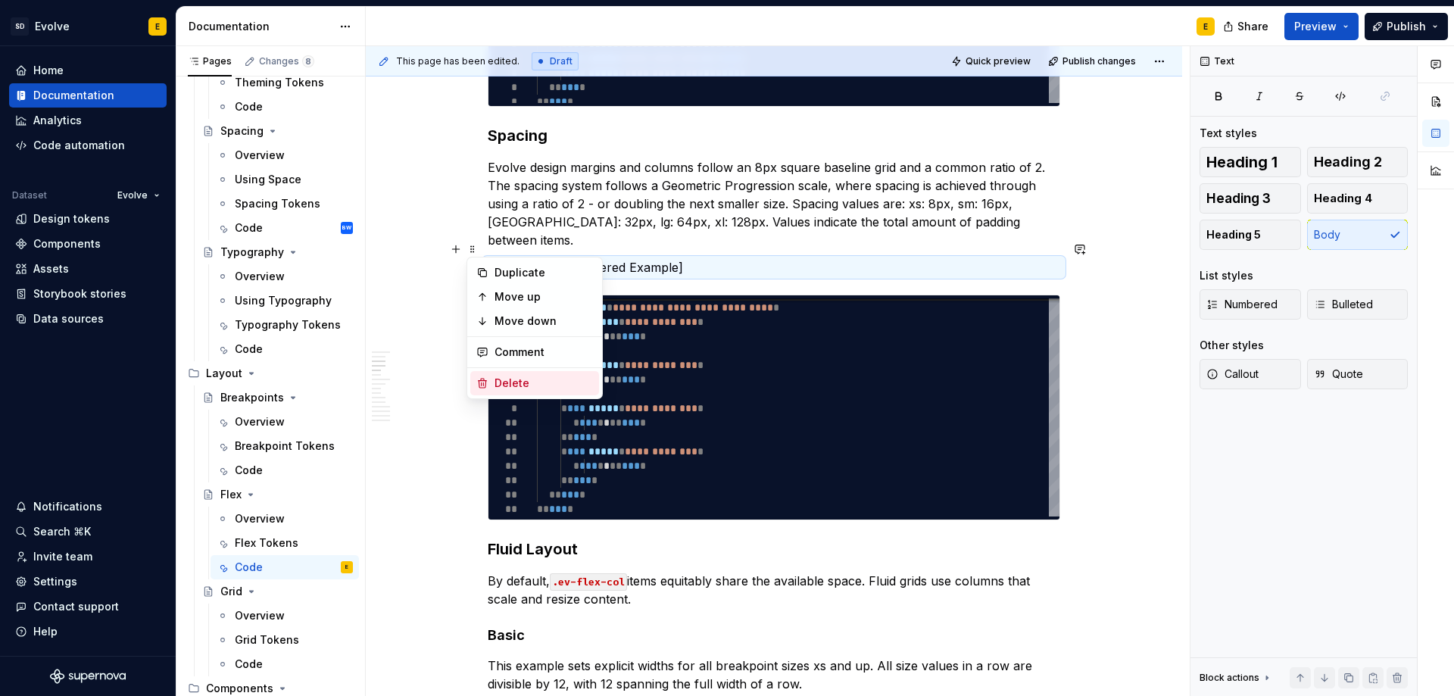
click at [491, 378] on div "Delete" at bounding box center [534, 383] width 129 height 24
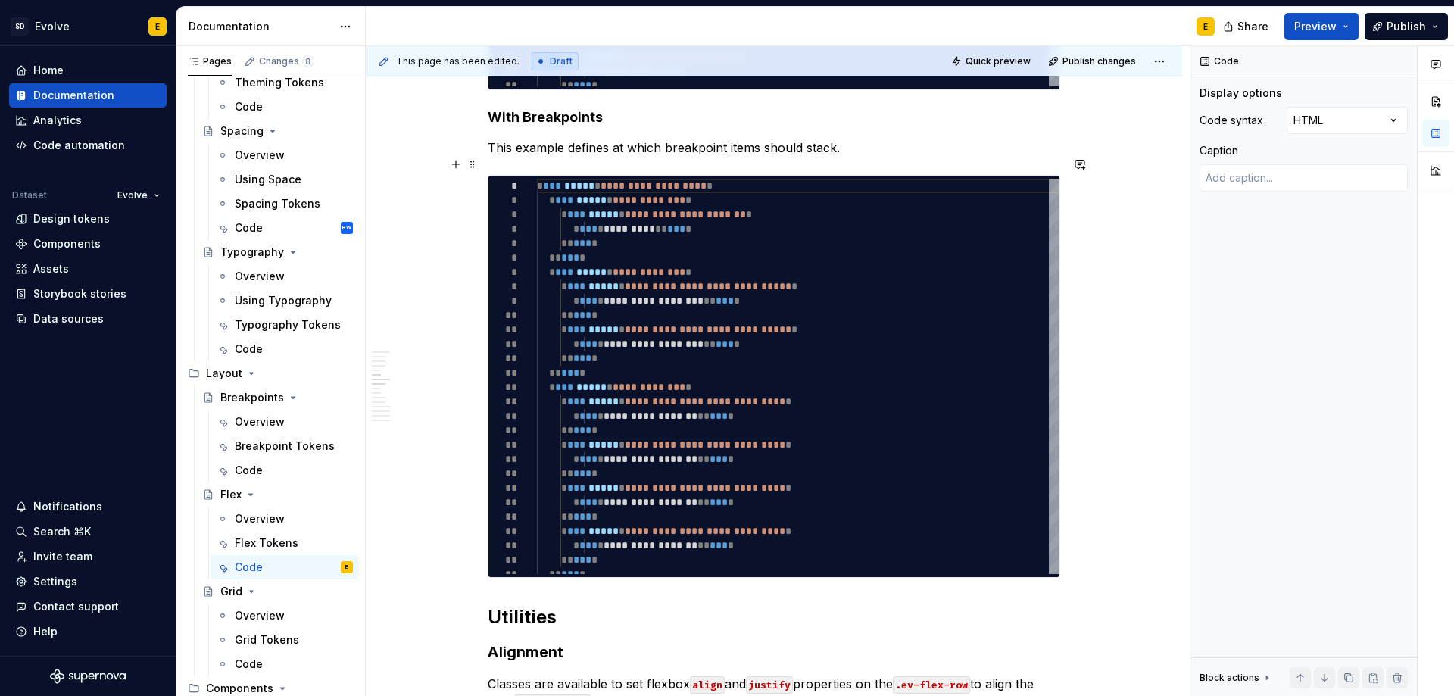
scroll to position [1439, 0]
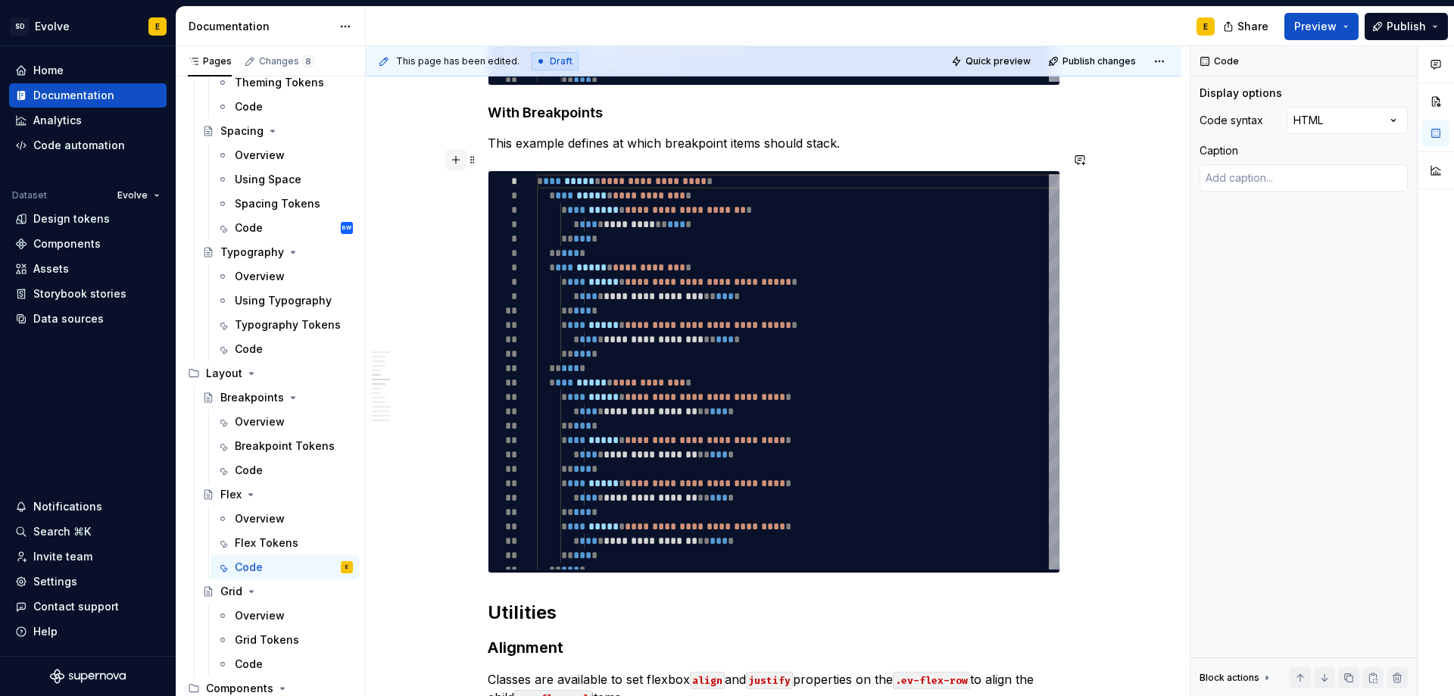
click at [454, 164] on button "button" at bounding box center [455, 159] width 21 height 21
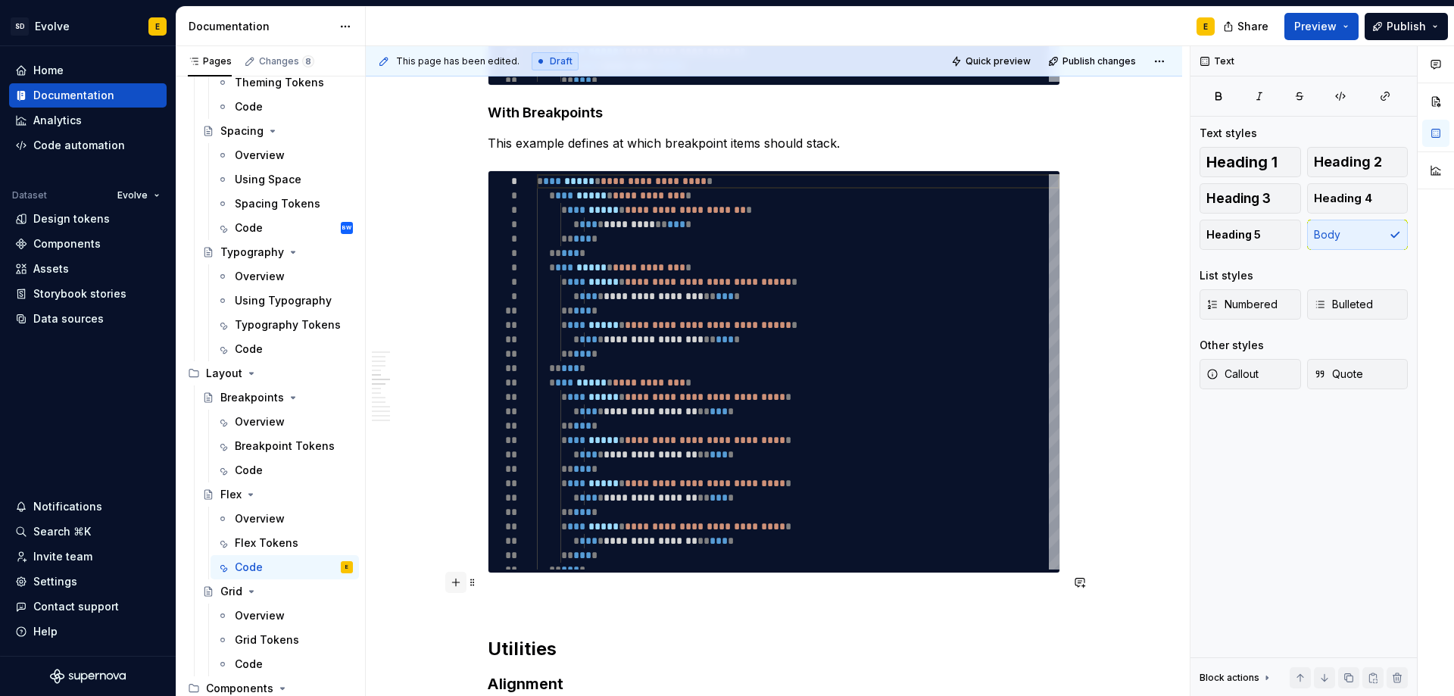
click at [452, 581] on button "button" at bounding box center [455, 582] width 21 height 21
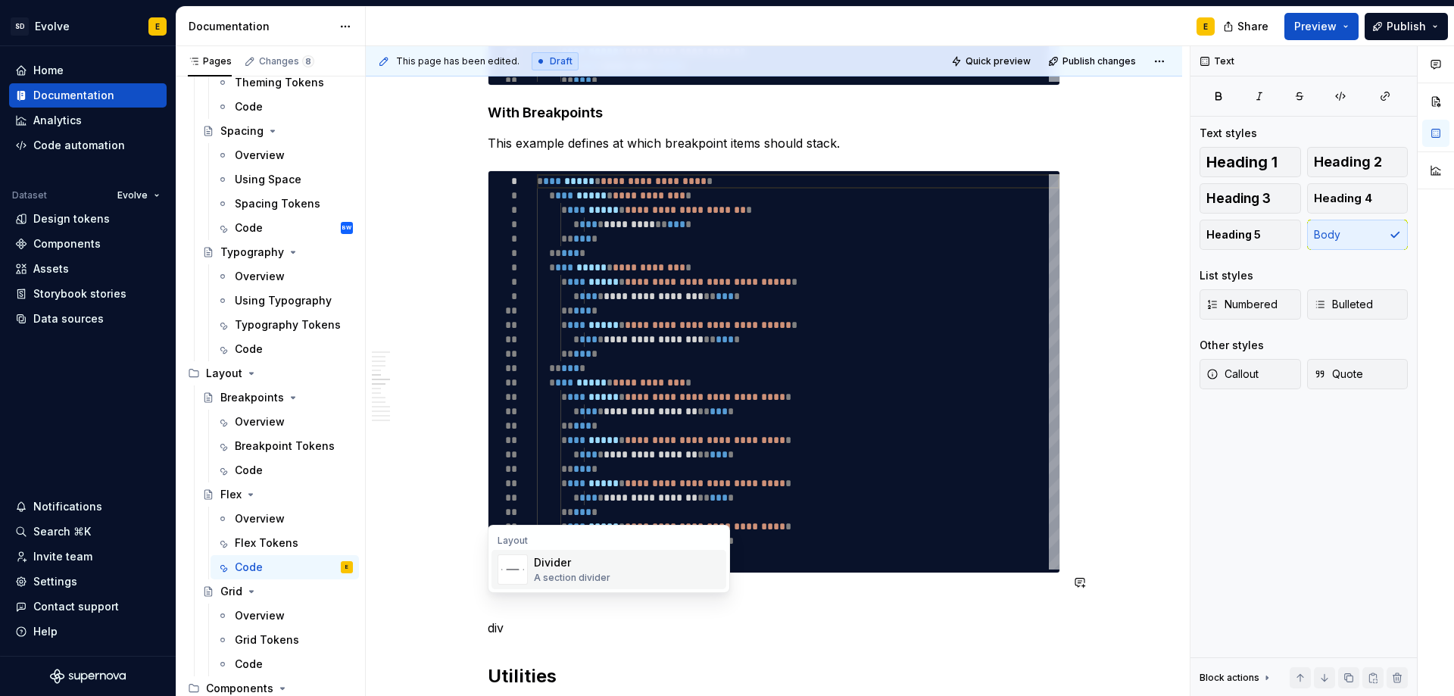
click at [573, 568] on div "Divider" at bounding box center [572, 562] width 76 height 15
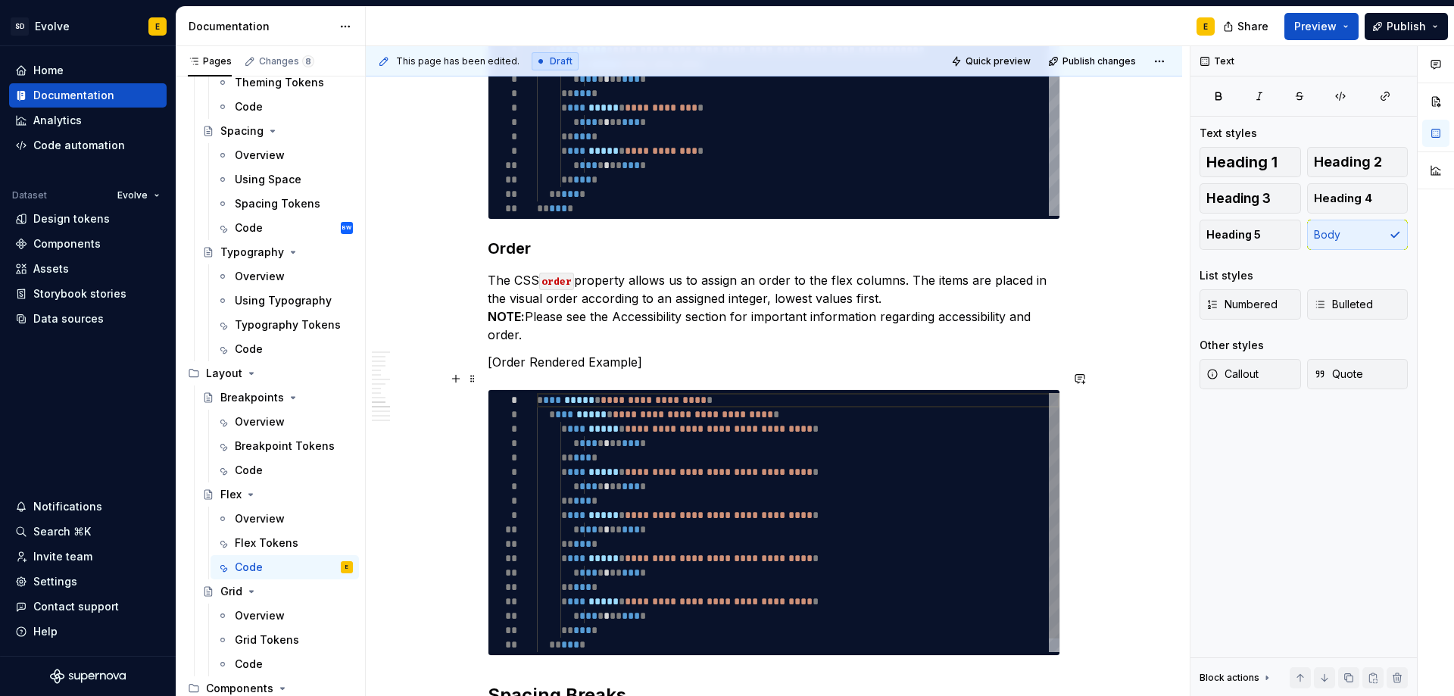
scroll to position [3028, 0]
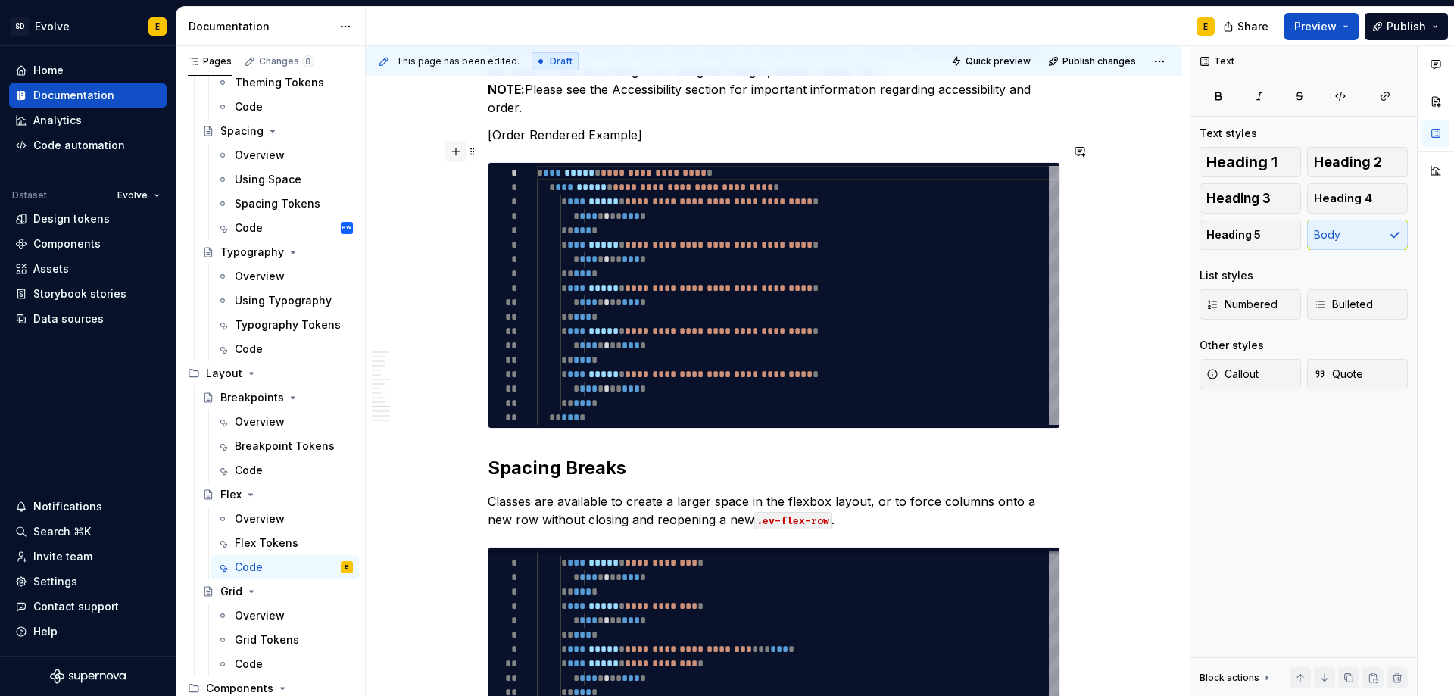
click at [455, 151] on button "button" at bounding box center [455, 151] width 21 height 21
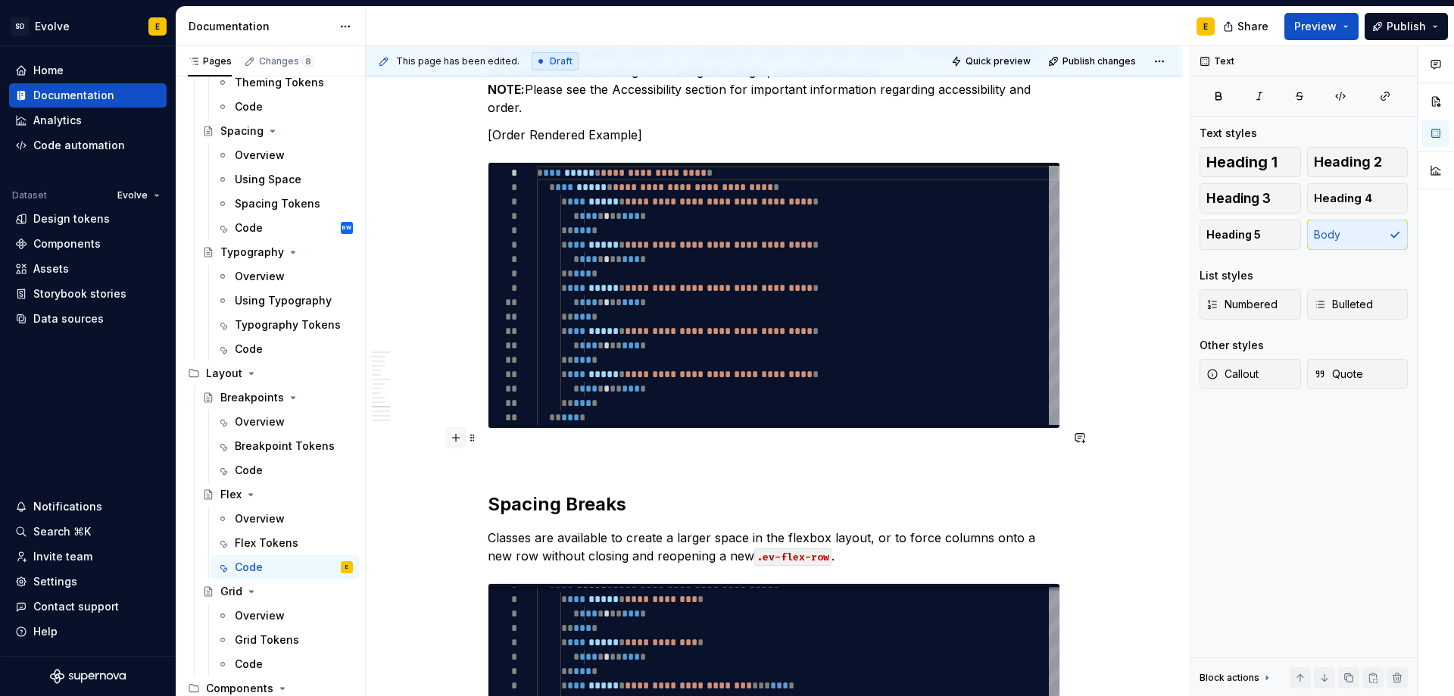
click at [456, 438] on button "button" at bounding box center [455, 437] width 21 height 21
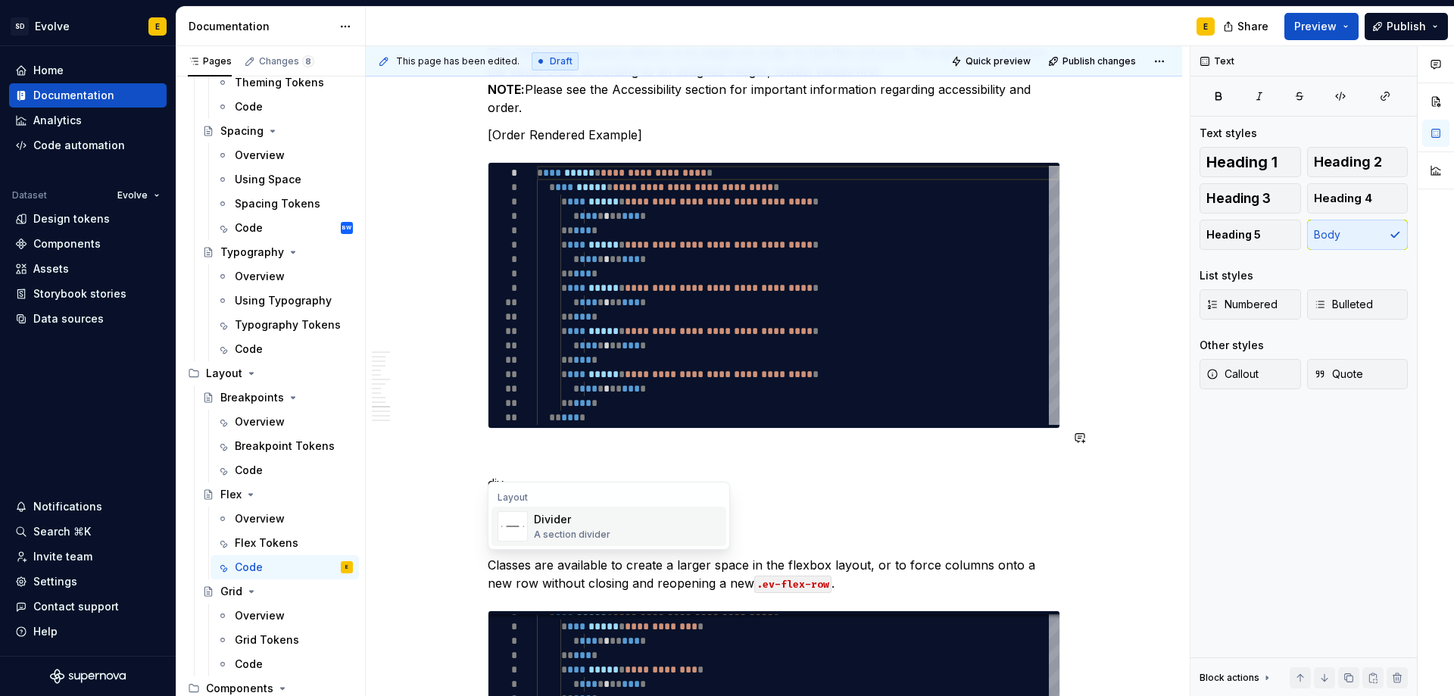
click at [556, 530] on div "A section divider" at bounding box center [572, 534] width 76 height 12
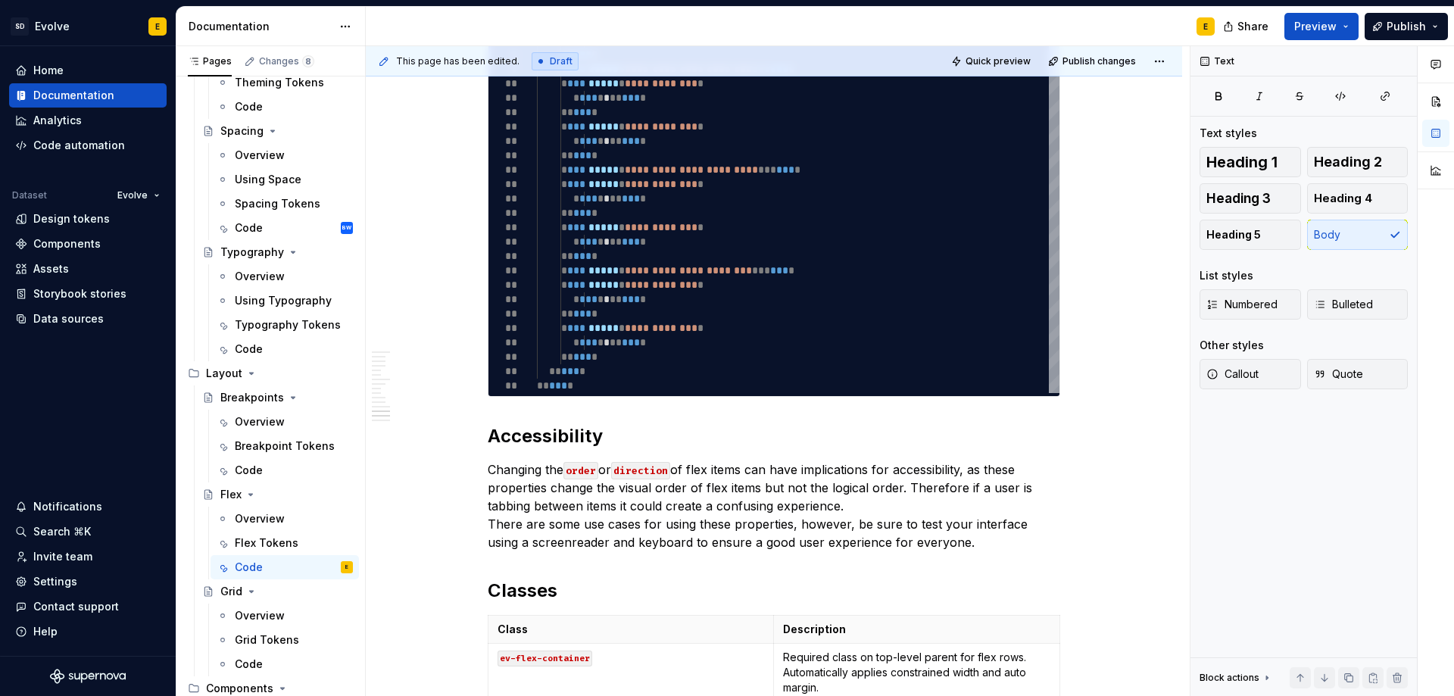
scroll to position [3710, 0]
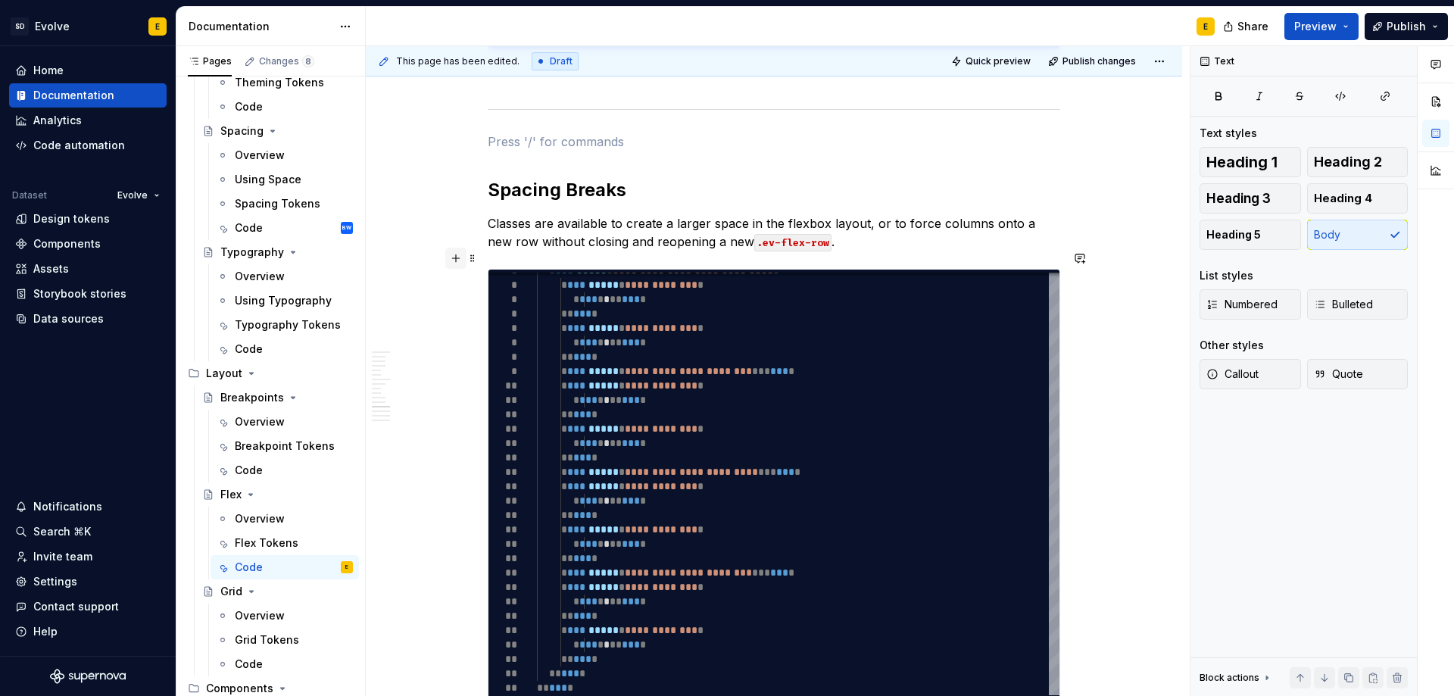
click at [455, 254] on button "button" at bounding box center [455, 258] width 21 height 21
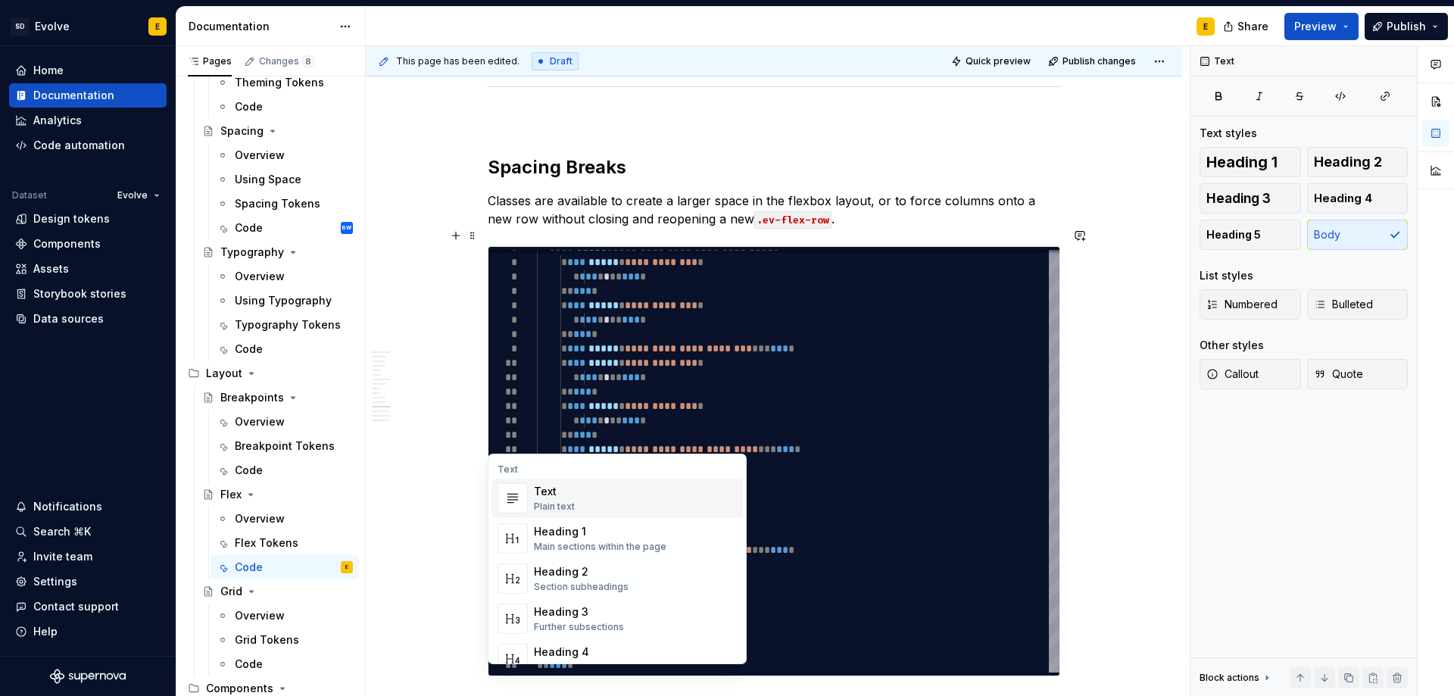
scroll to position [3657, 0]
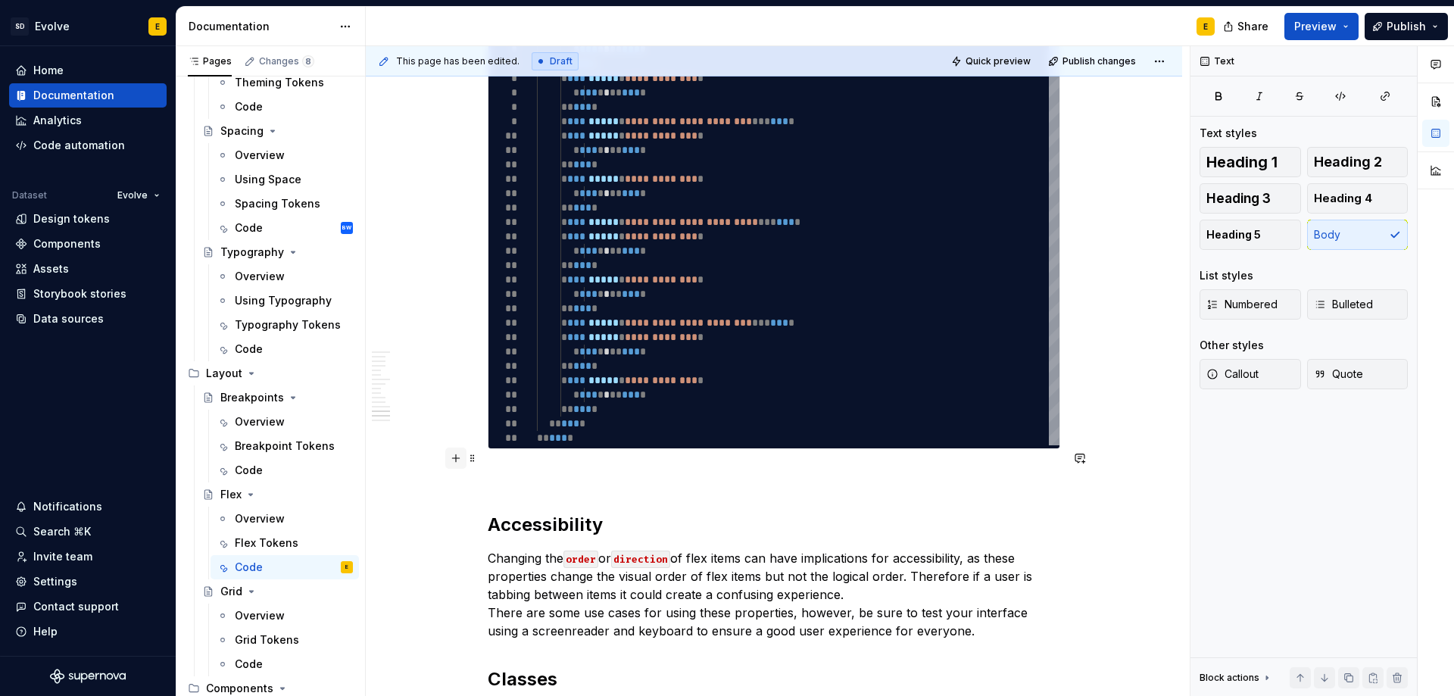
click at [446, 458] on button "button" at bounding box center [455, 457] width 21 height 21
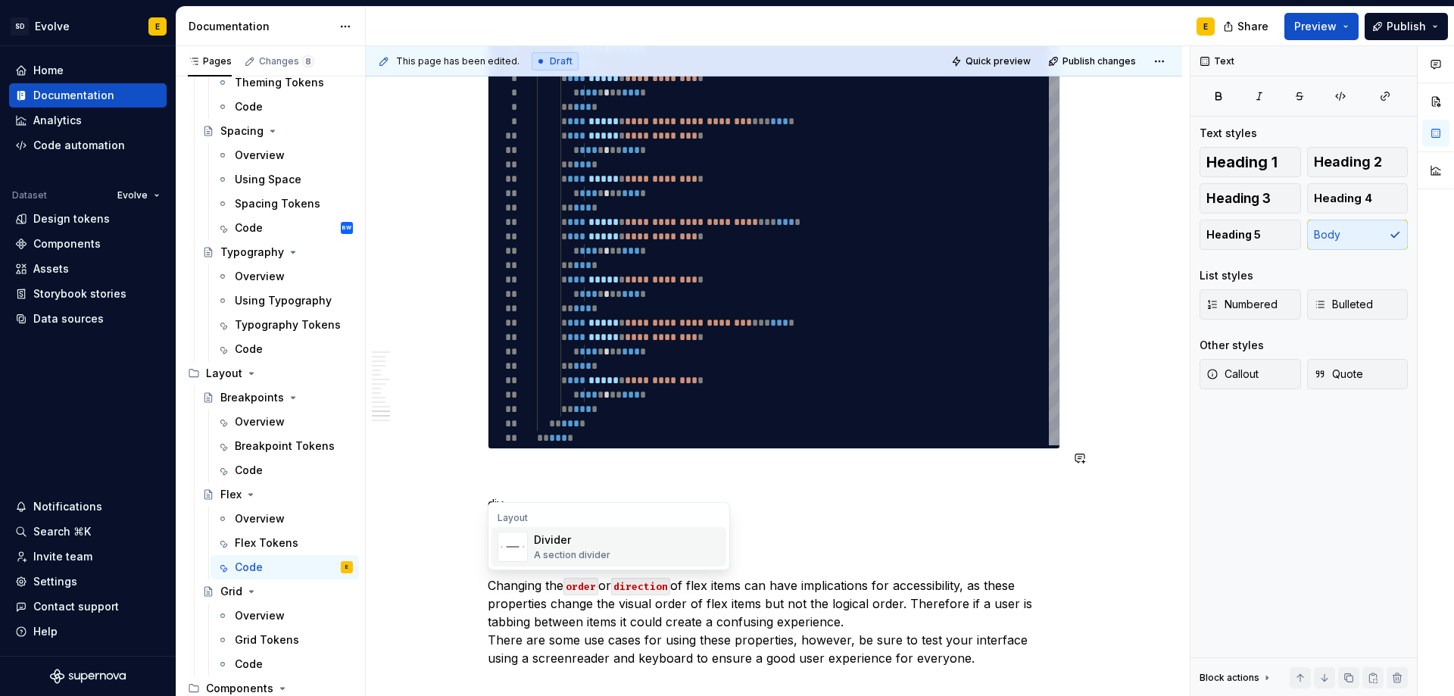
click at [558, 534] on div "Divider" at bounding box center [572, 539] width 76 height 15
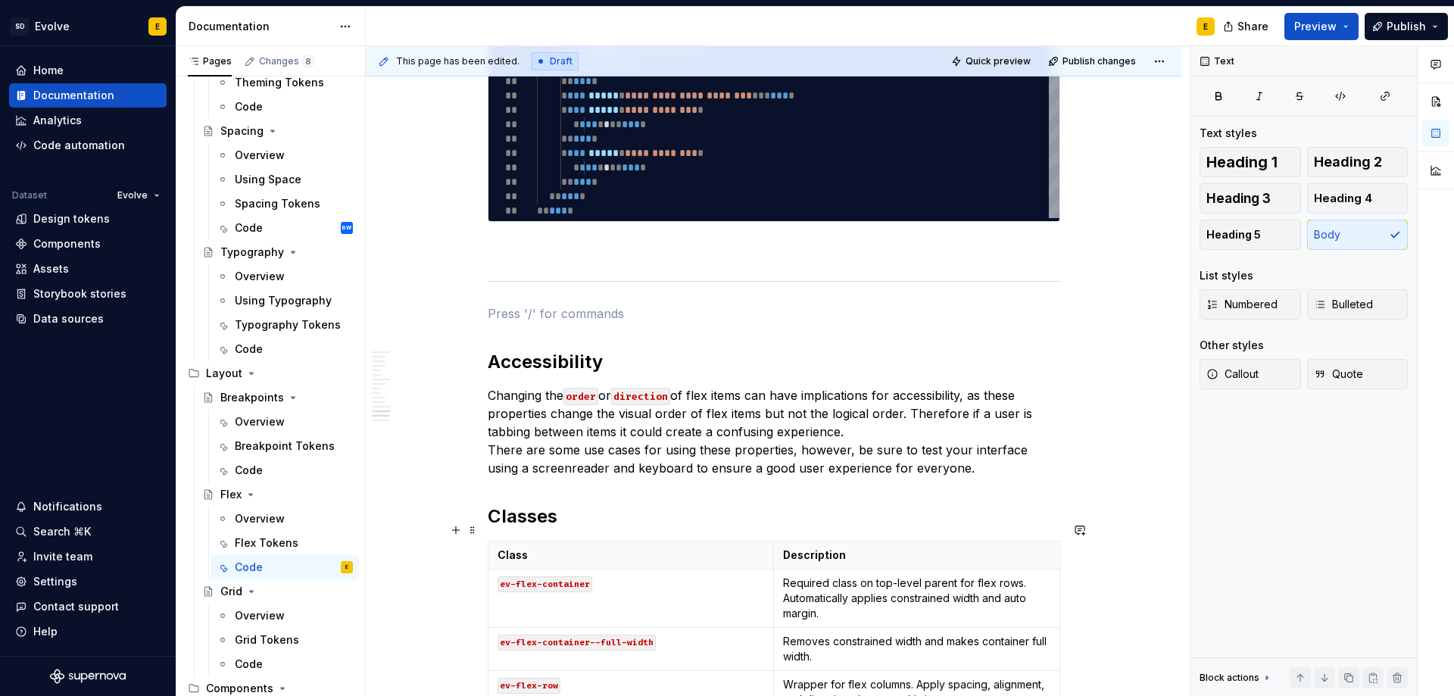
scroll to position [3960, 0]
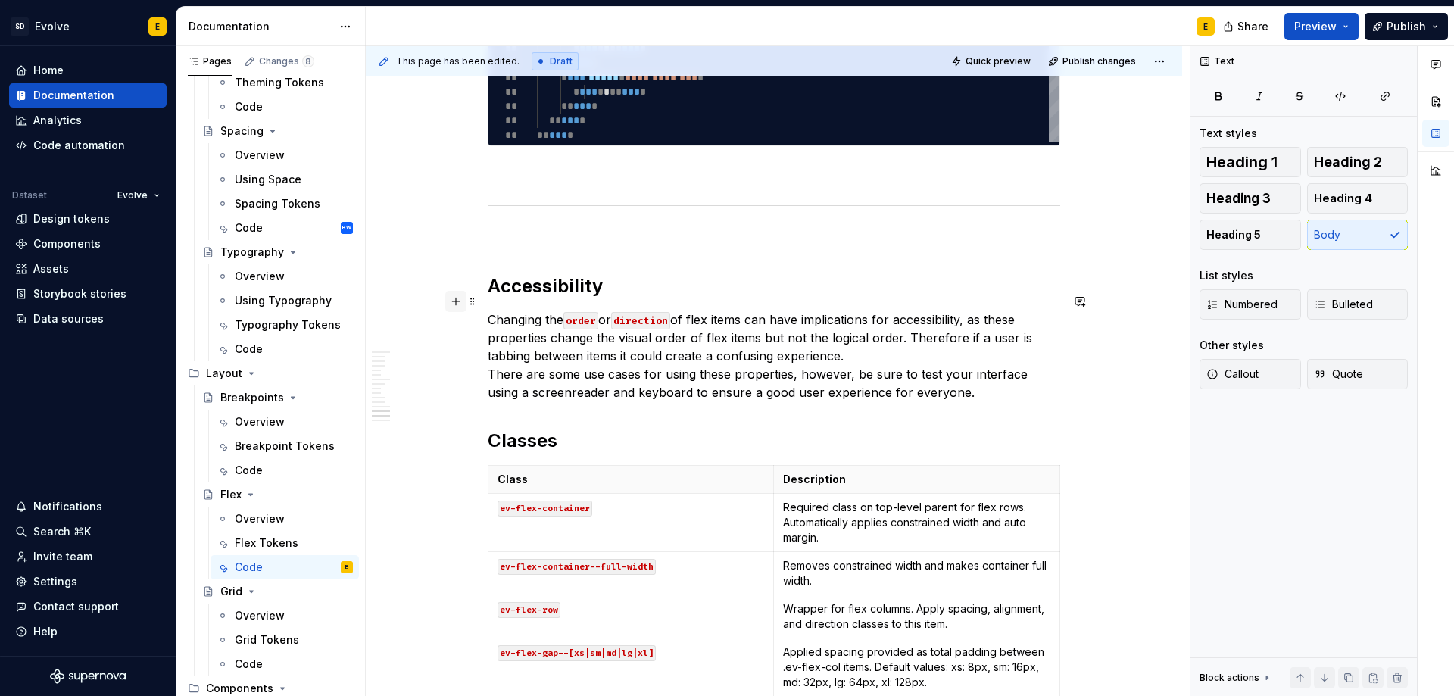
click at [454, 298] on button "button" at bounding box center [455, 301] width 21 height 21
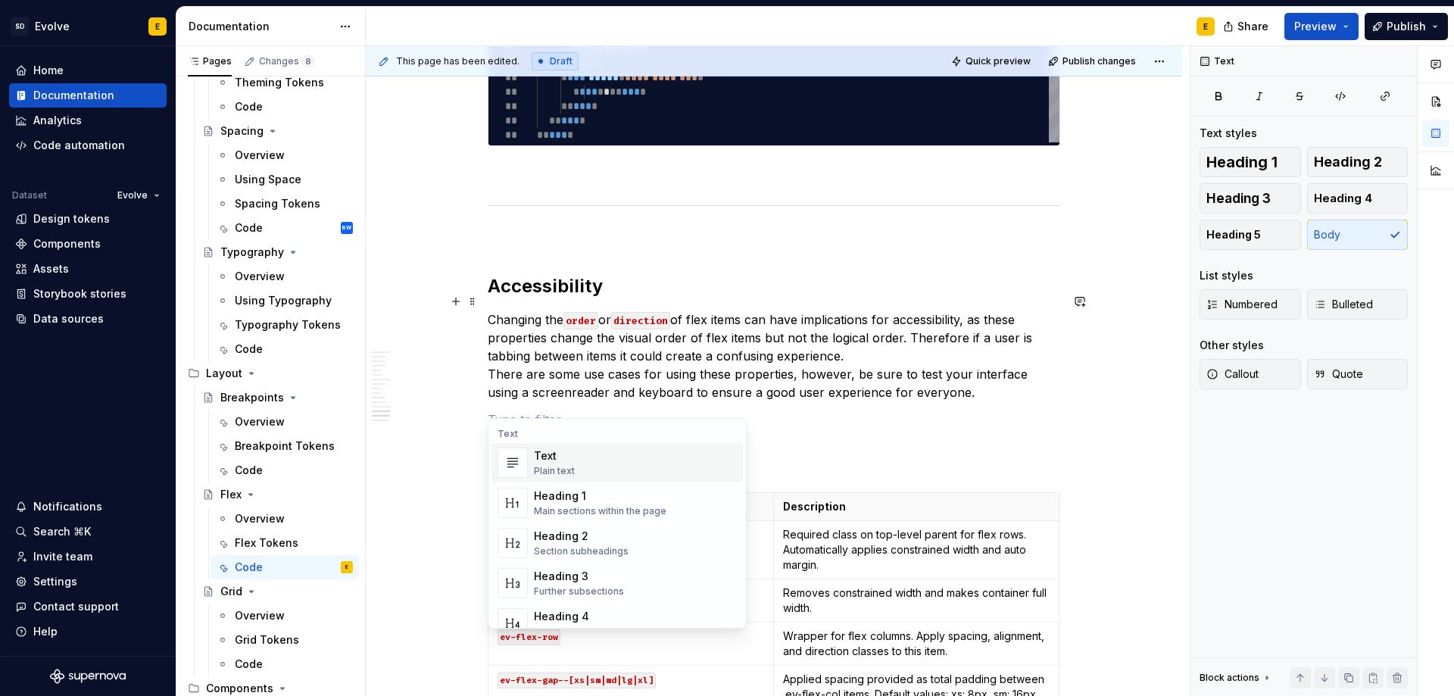
click at [508, 410] on p at bounding box center [774, 419] width 572 height 18
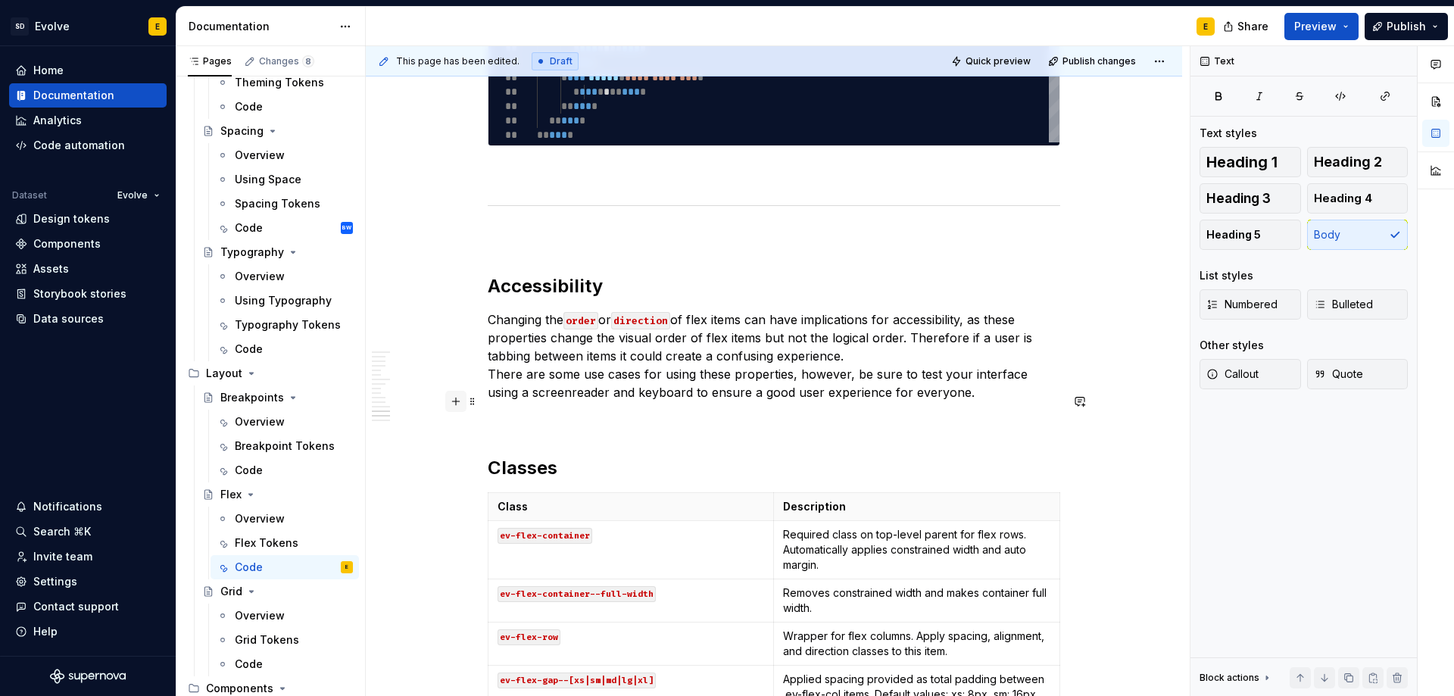
click at [453, 403] on button "button" at bounding box center [455, 401] width 21 height 21
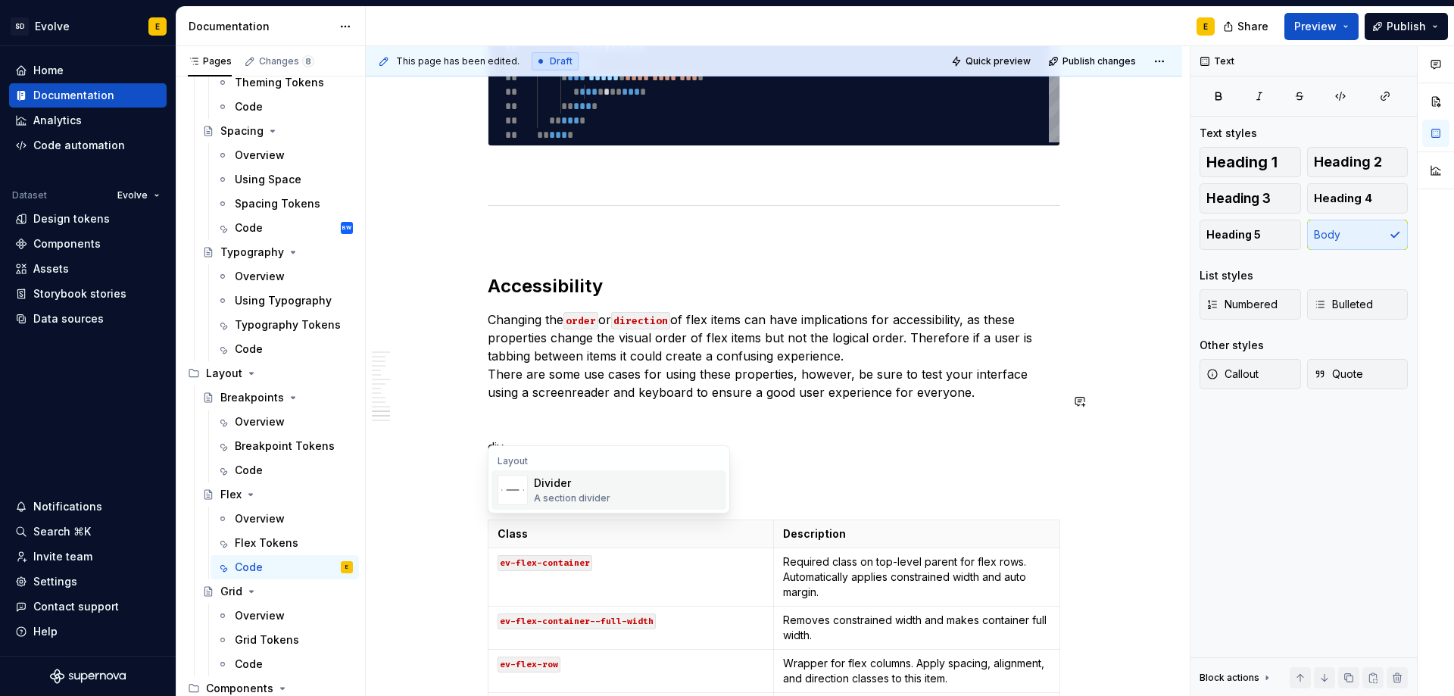
click at [547, 484] on div "Divider" at bounding box center [572, 482] width 76 height 15
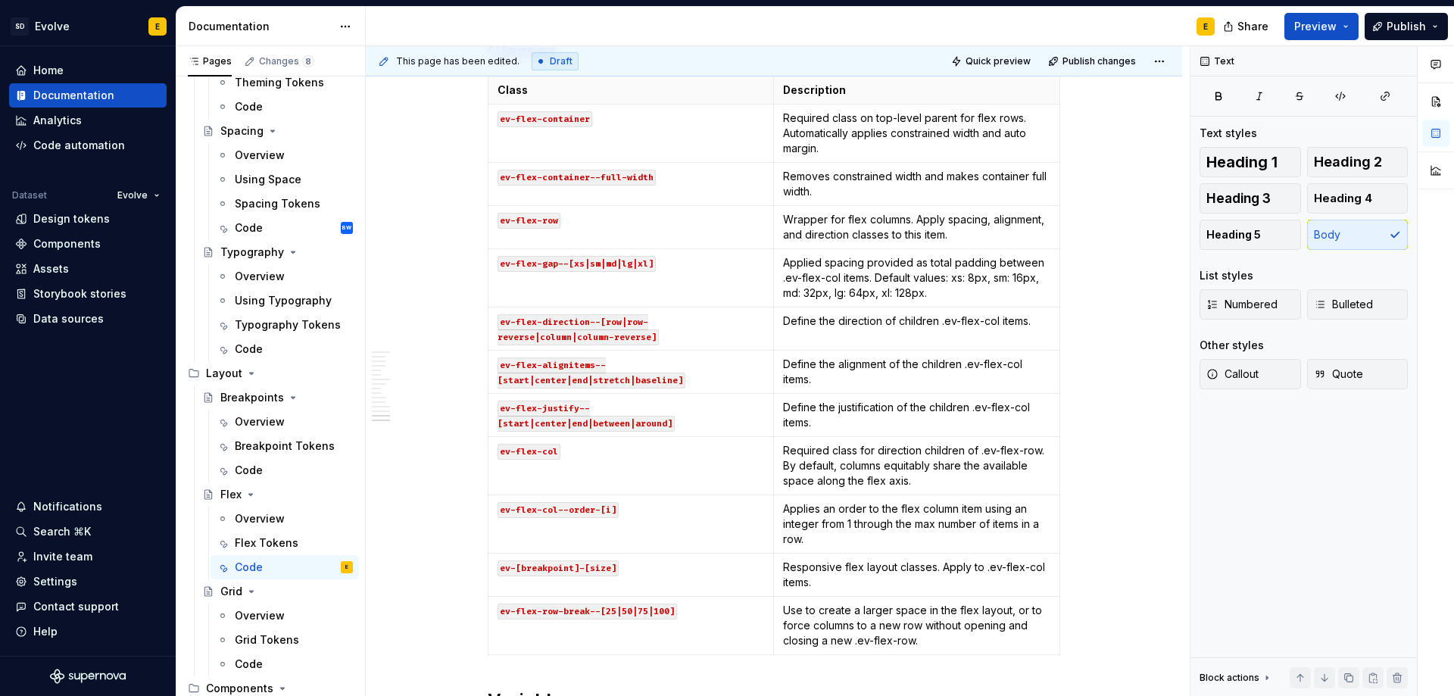
scroll to position [4414, 0]
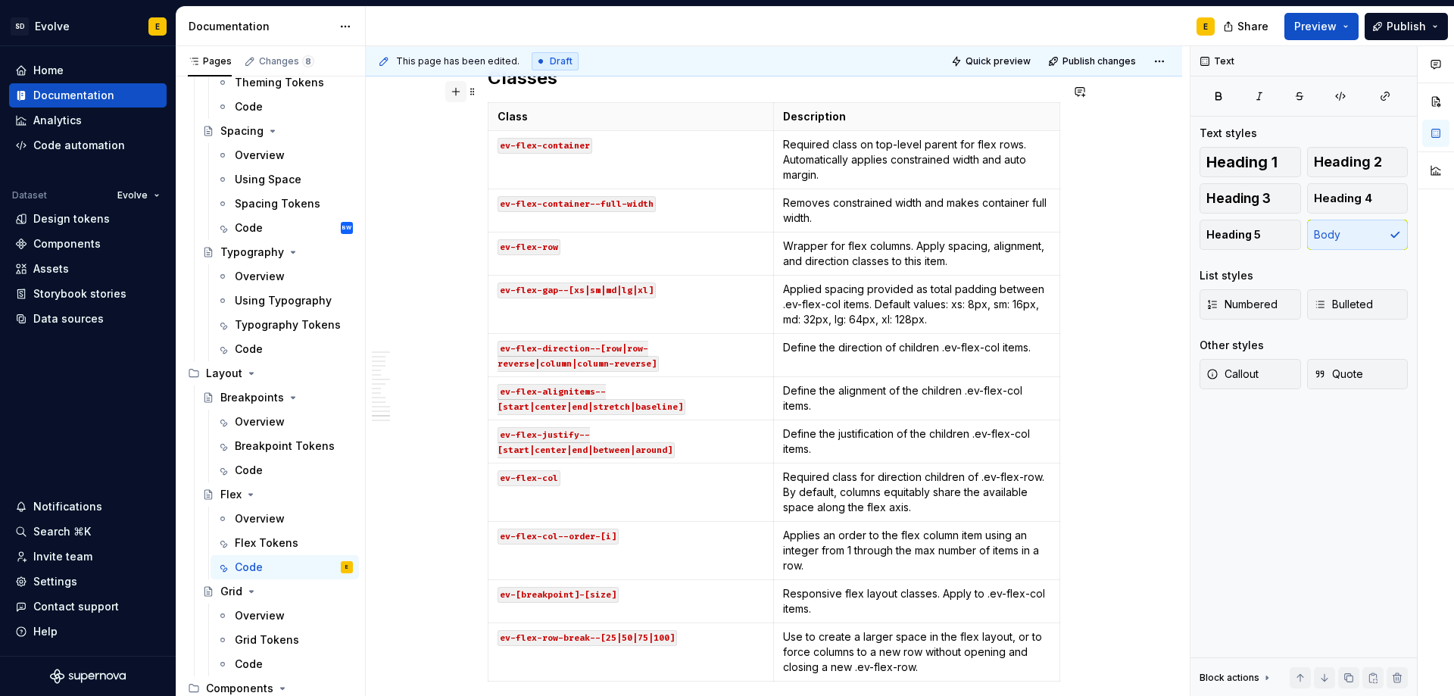
click at [450, 92] on button "button" at bounding box center [455, 91] width 21 height 21
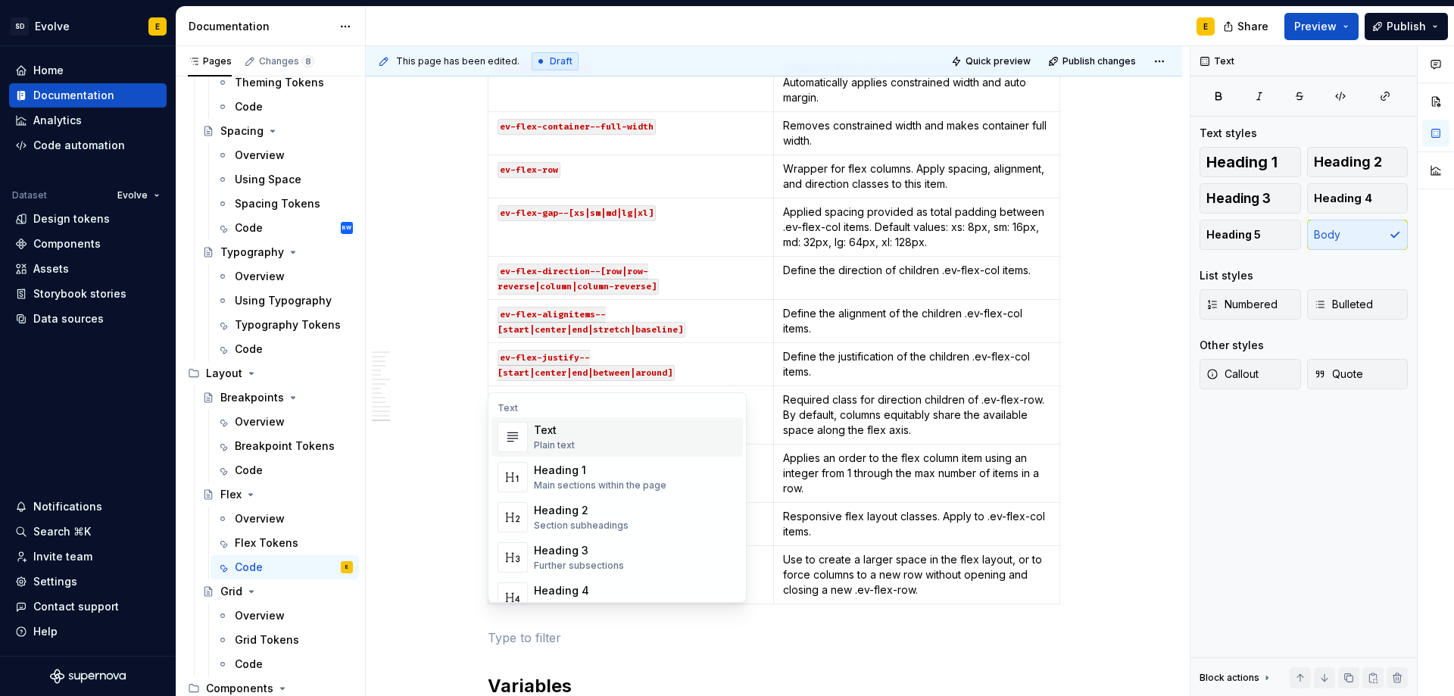
scroll to position [4577, 0]
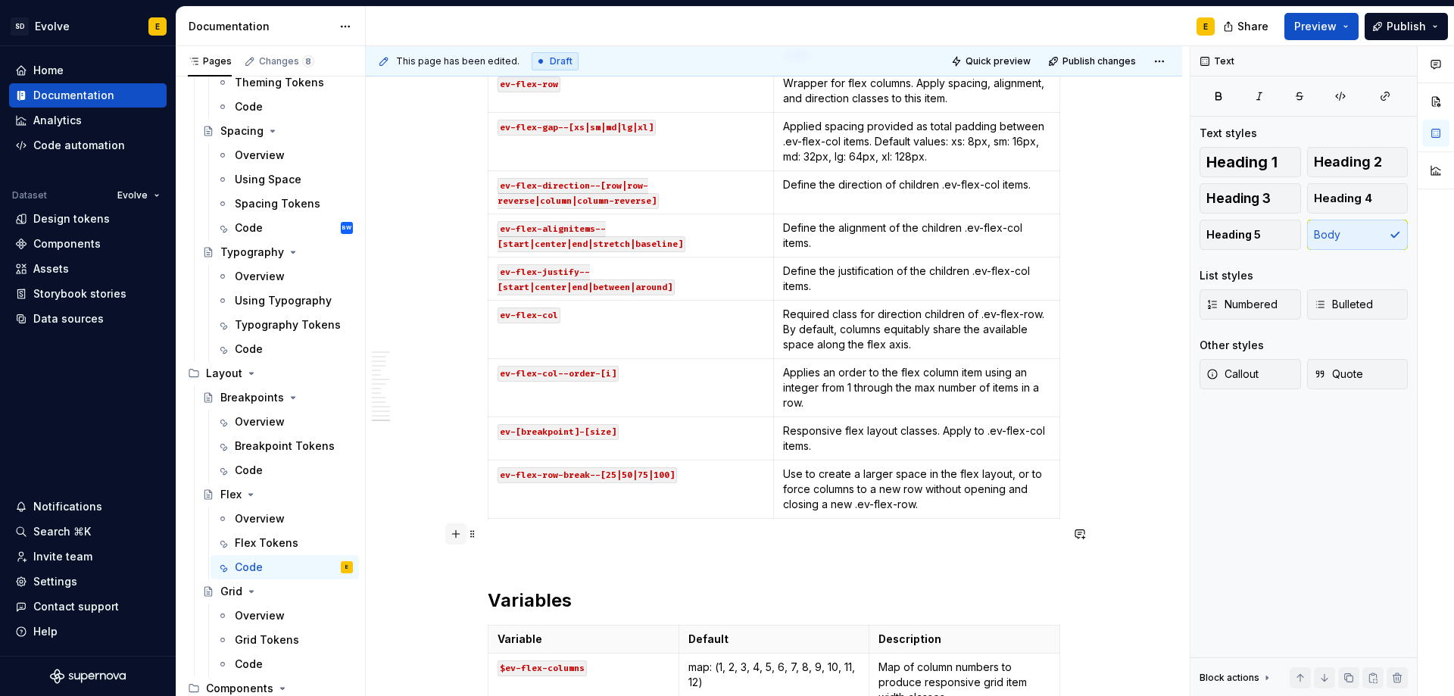
click at [454, 534] on button "button" at bounding box center [455, 533] width 21 height 21
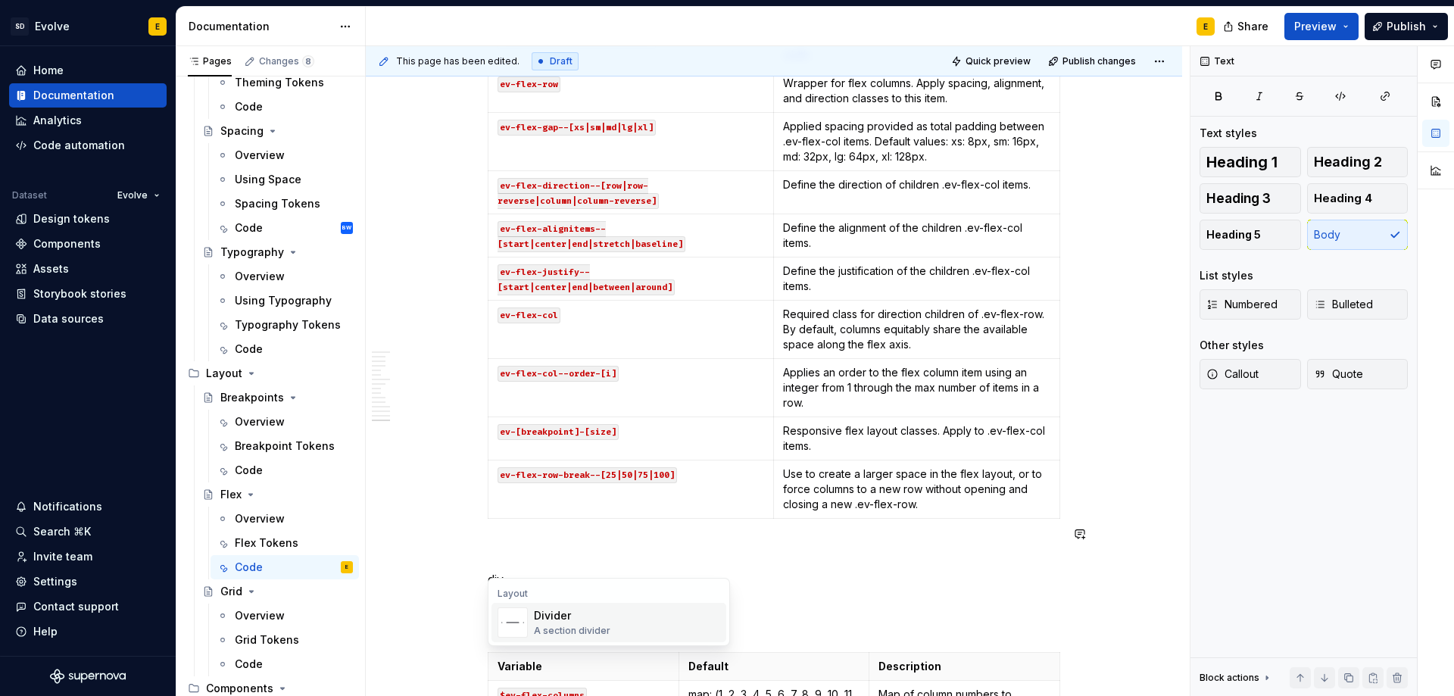
click at [571, 631] on div "A section divider" at bounding box center [572, 631] width 76 height 12
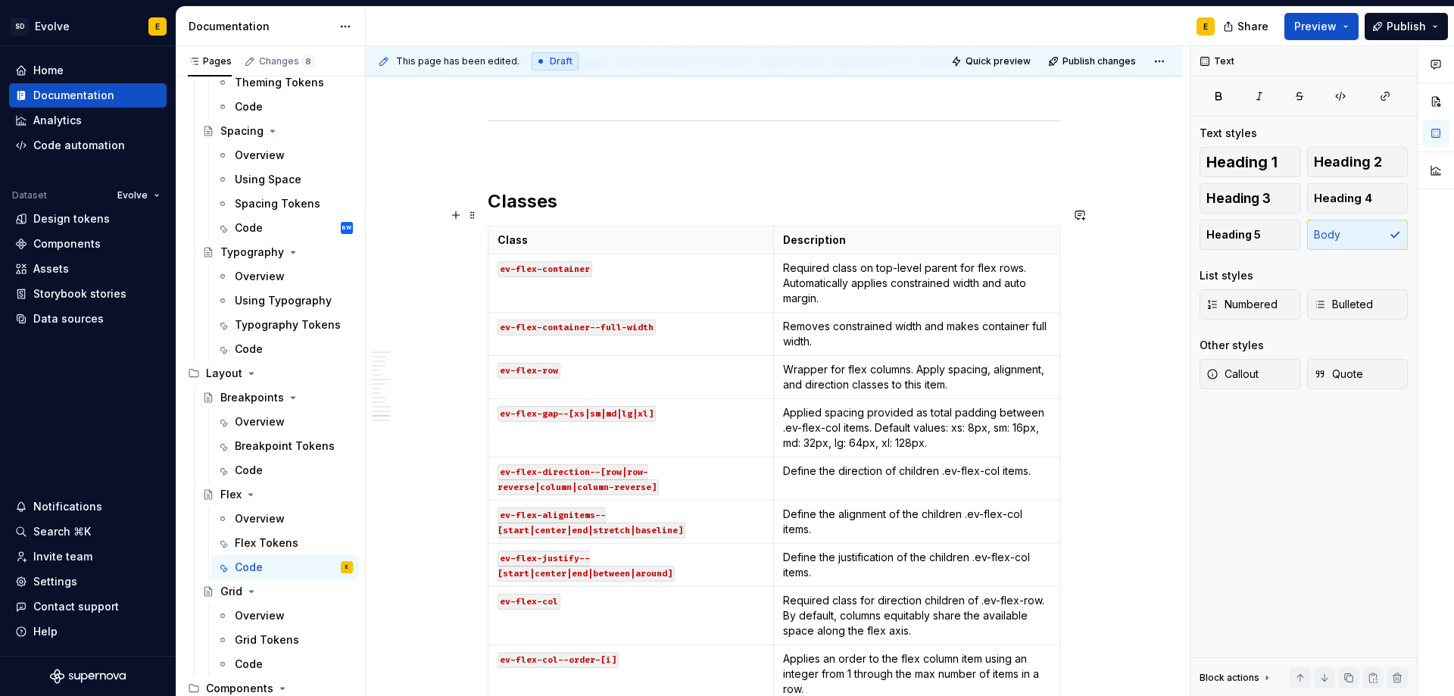
scroll to position [4269, 0]
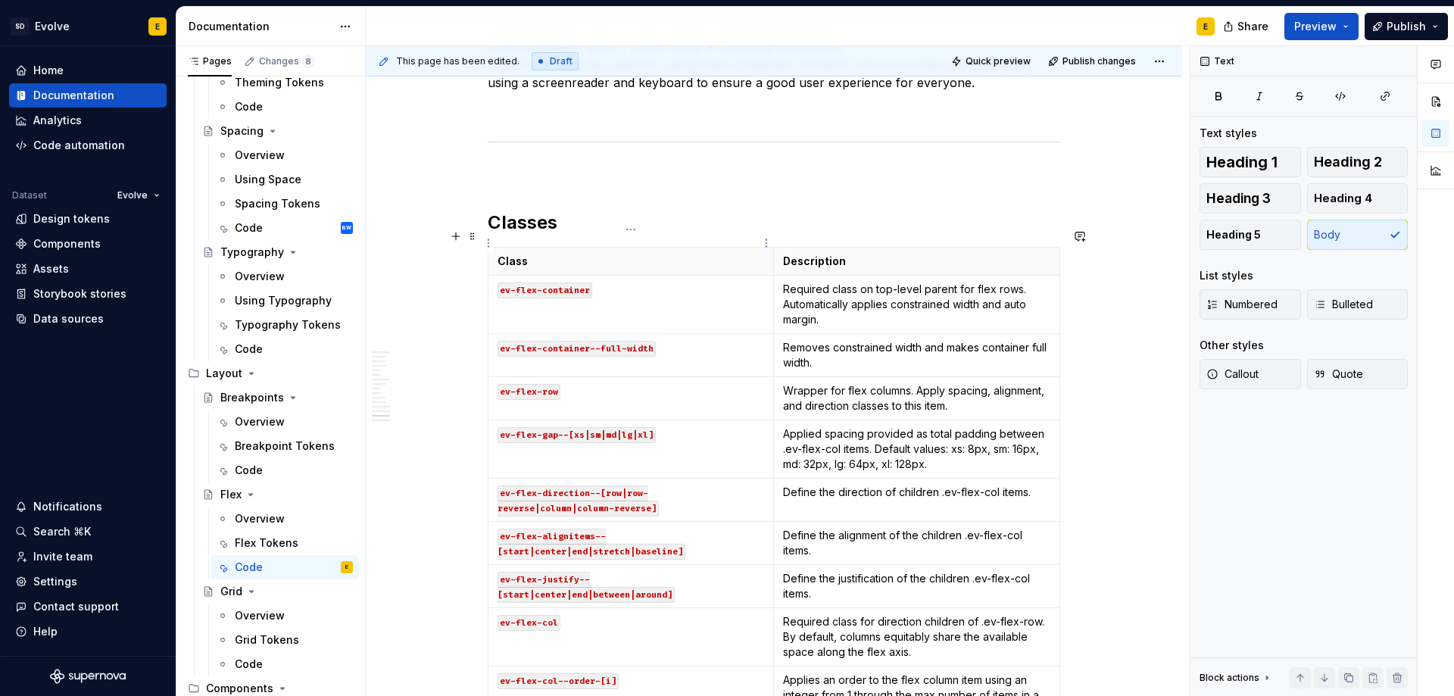
click at [743, 254] on p "Class" at bounding box center [630, 261] width 267 height 15
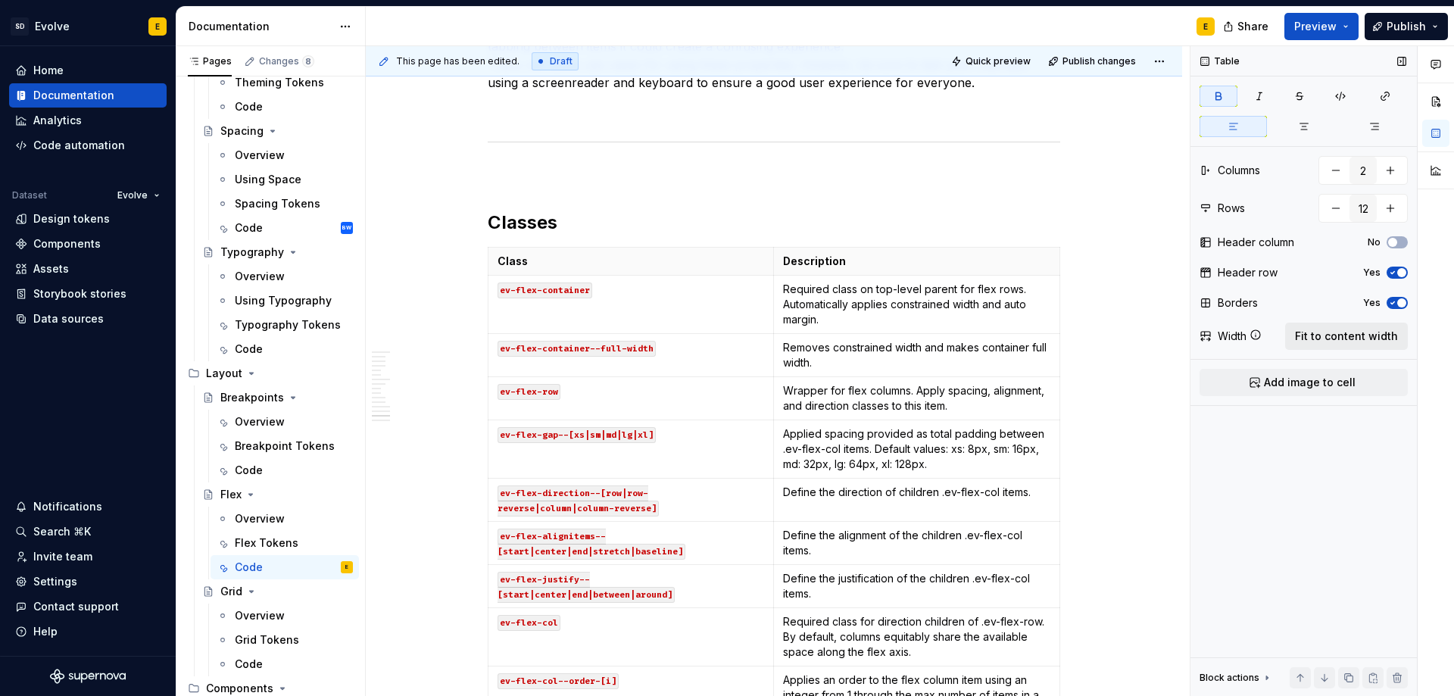
click at [1361, 342] on span "Fit to content width" at bounding box center [1346, 336] width 103 height 15
type textarea "*"
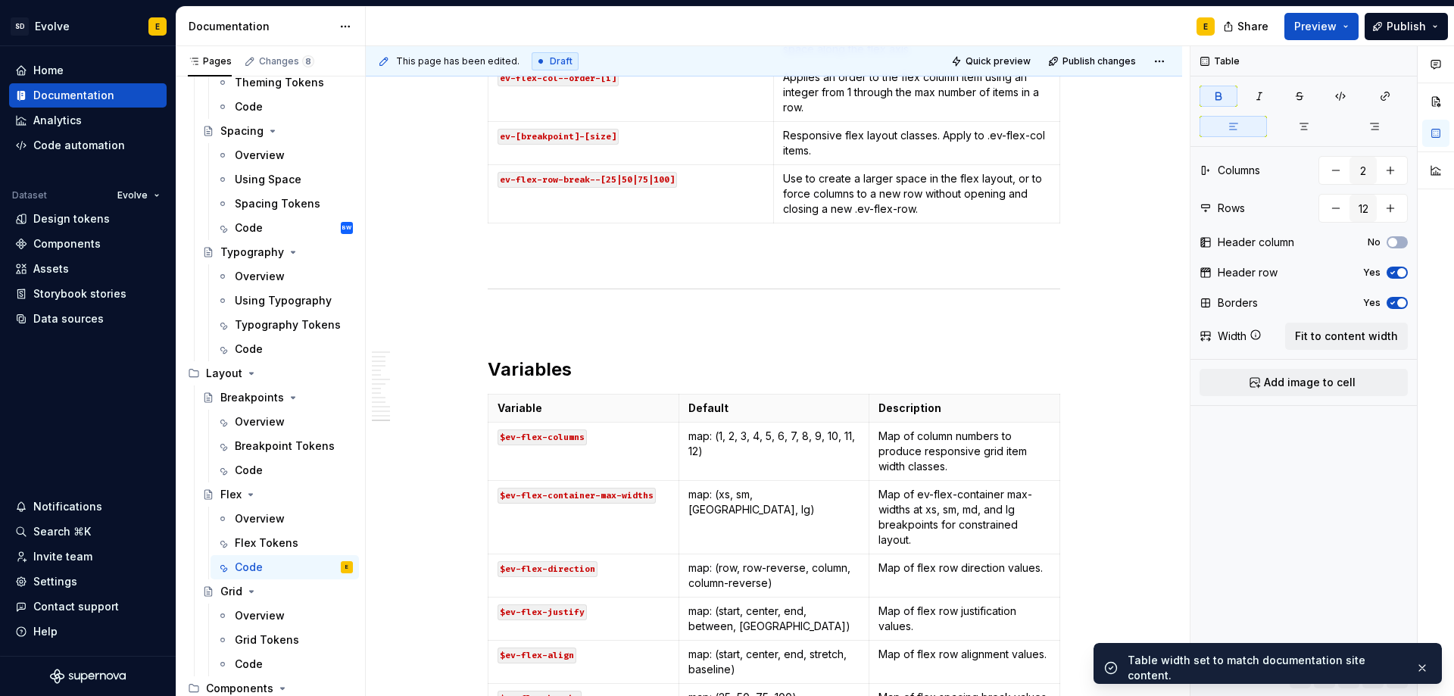
scroll to position [4875, 0]
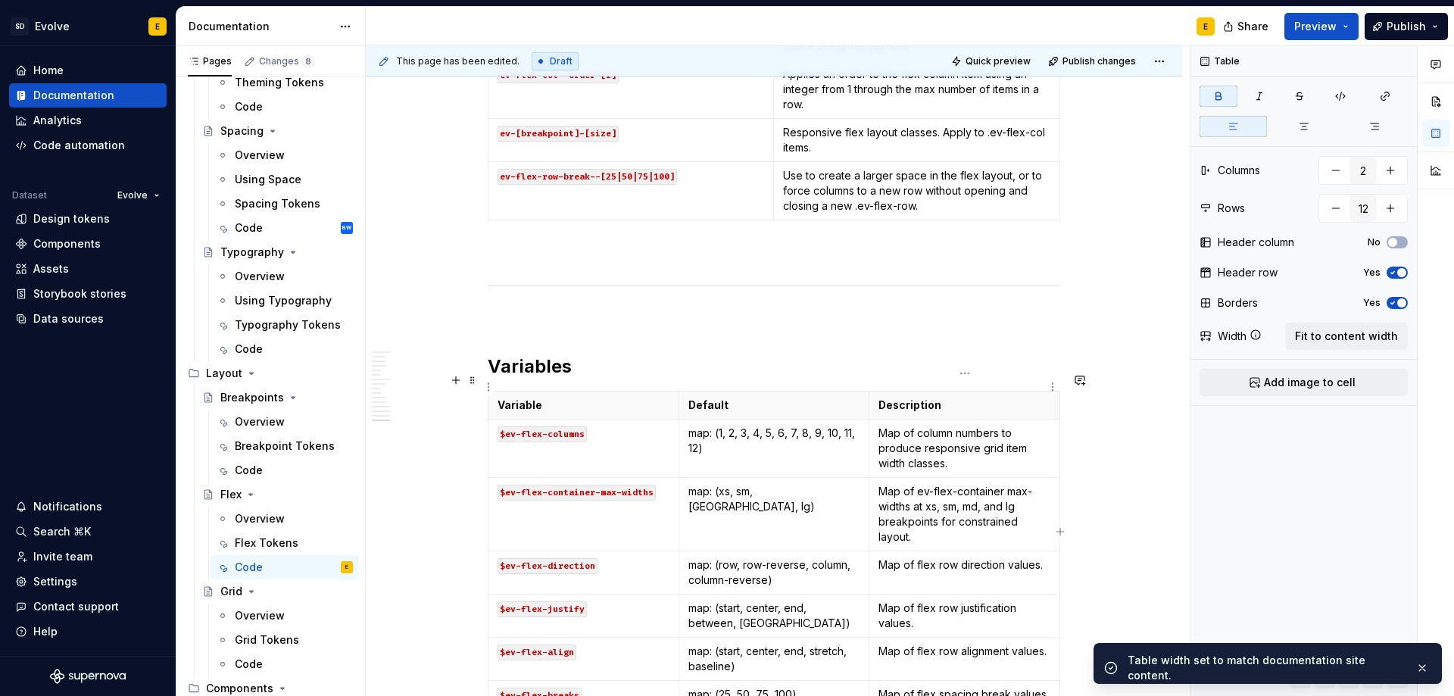
type input "3"
type input "7"
click at [1027, 397] on p "Description" at bounding box center [964, 404] width 172 height 15
click at [1340, 331] on span "Fit to content width" at bounding box center [1346, 336] width 103 height 15
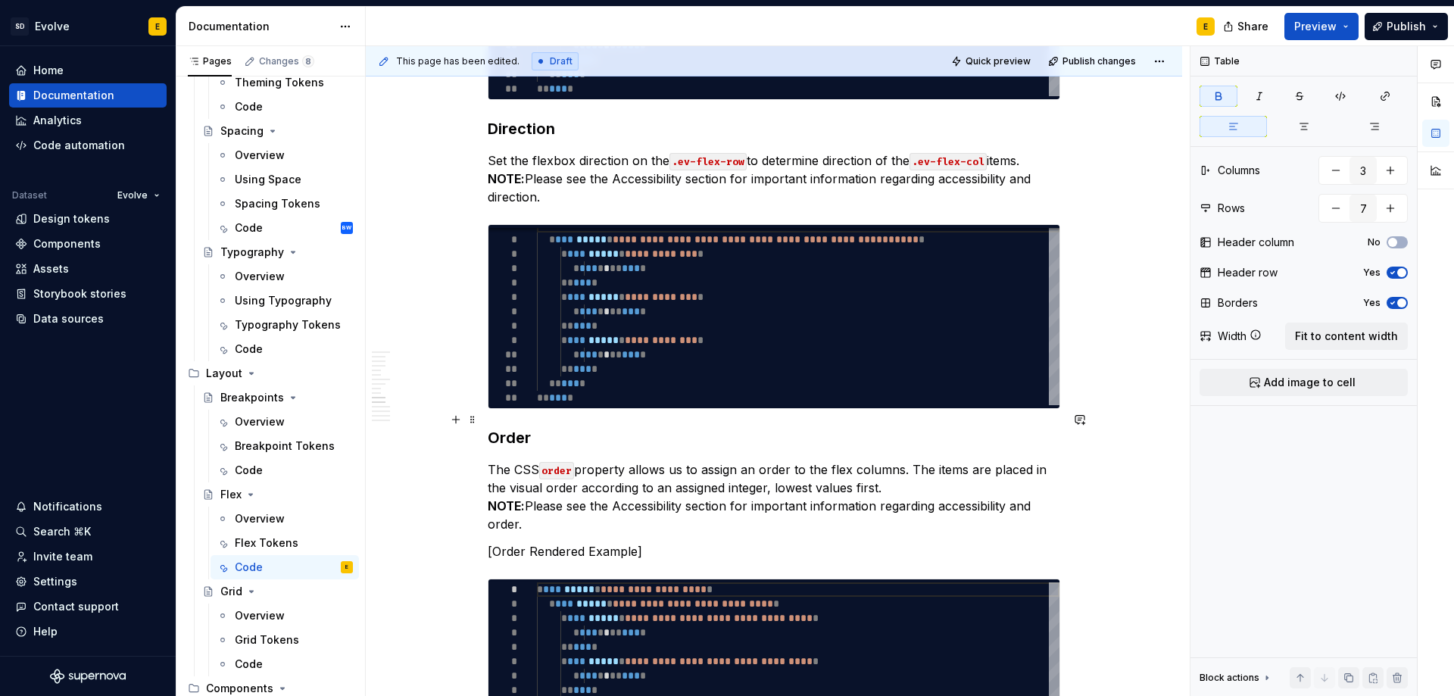
scroll to position [2679, 0]
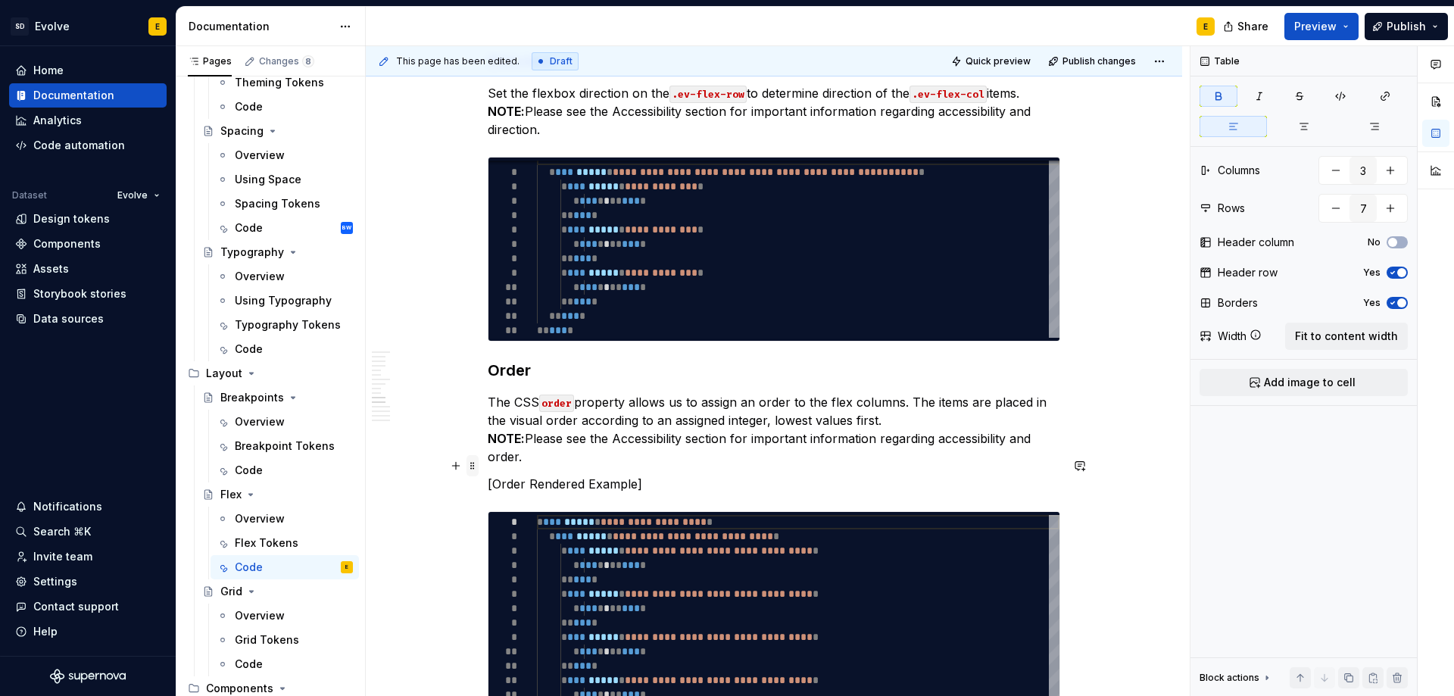
click at [473, 466] on span at bounding box center [472, 465] width 12 height 21
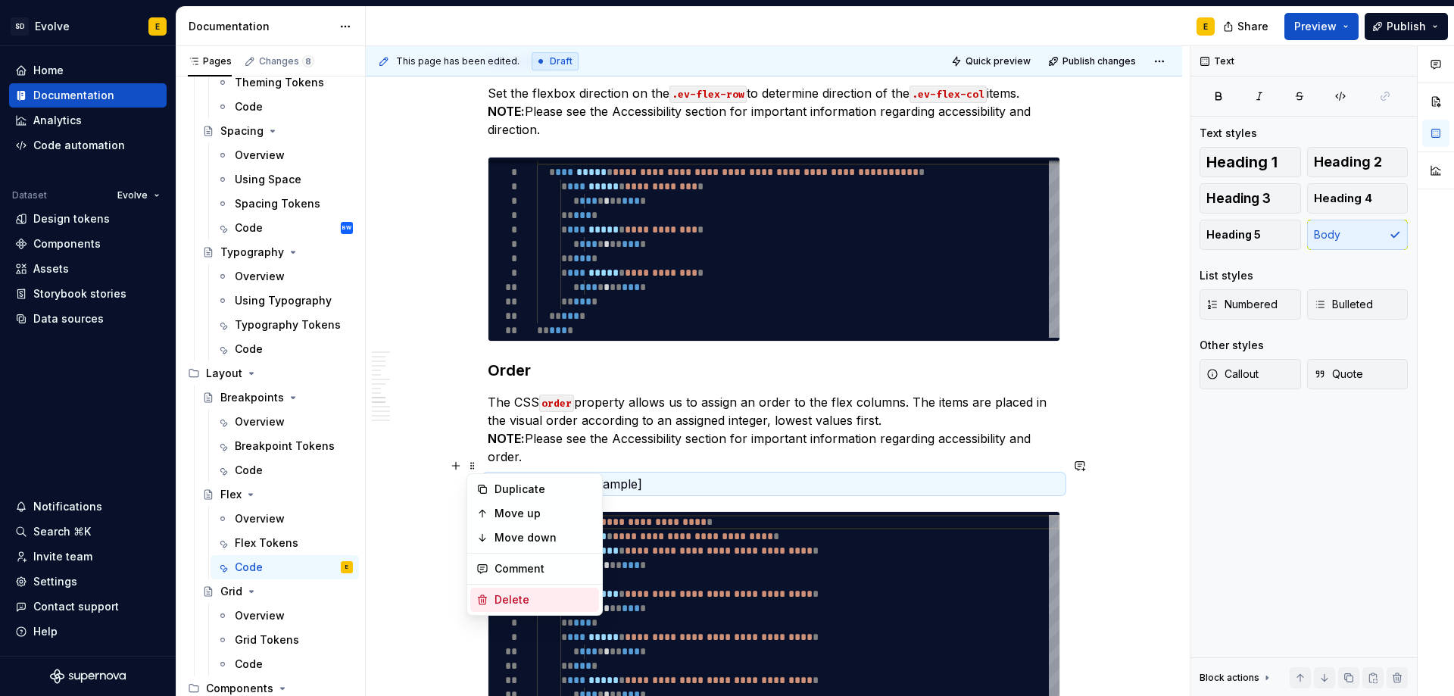
click at [503, 593] on div "Delete" at bounding box center [543, 599] width 98 height 15
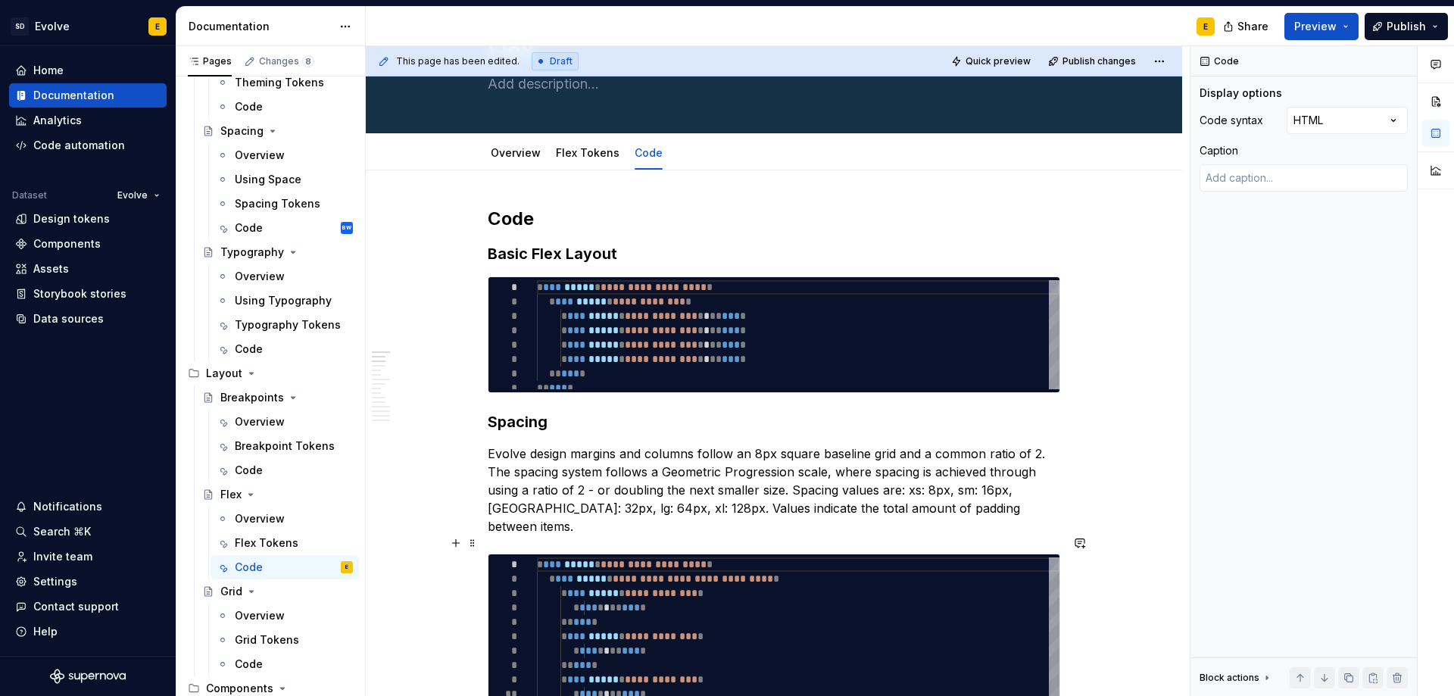
scroll to position [0, 0]
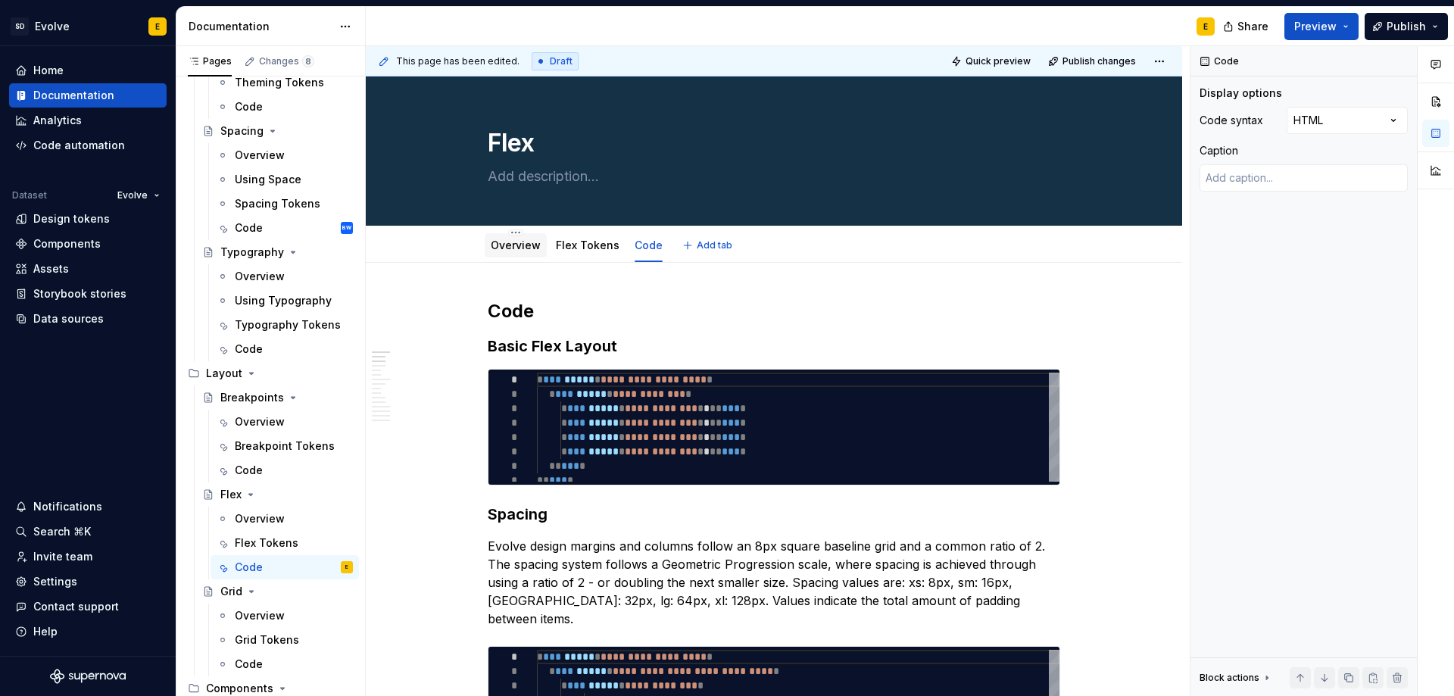
click at [506, 251] on link "Overview" at bounding box center [516, 244] width 50 height 13
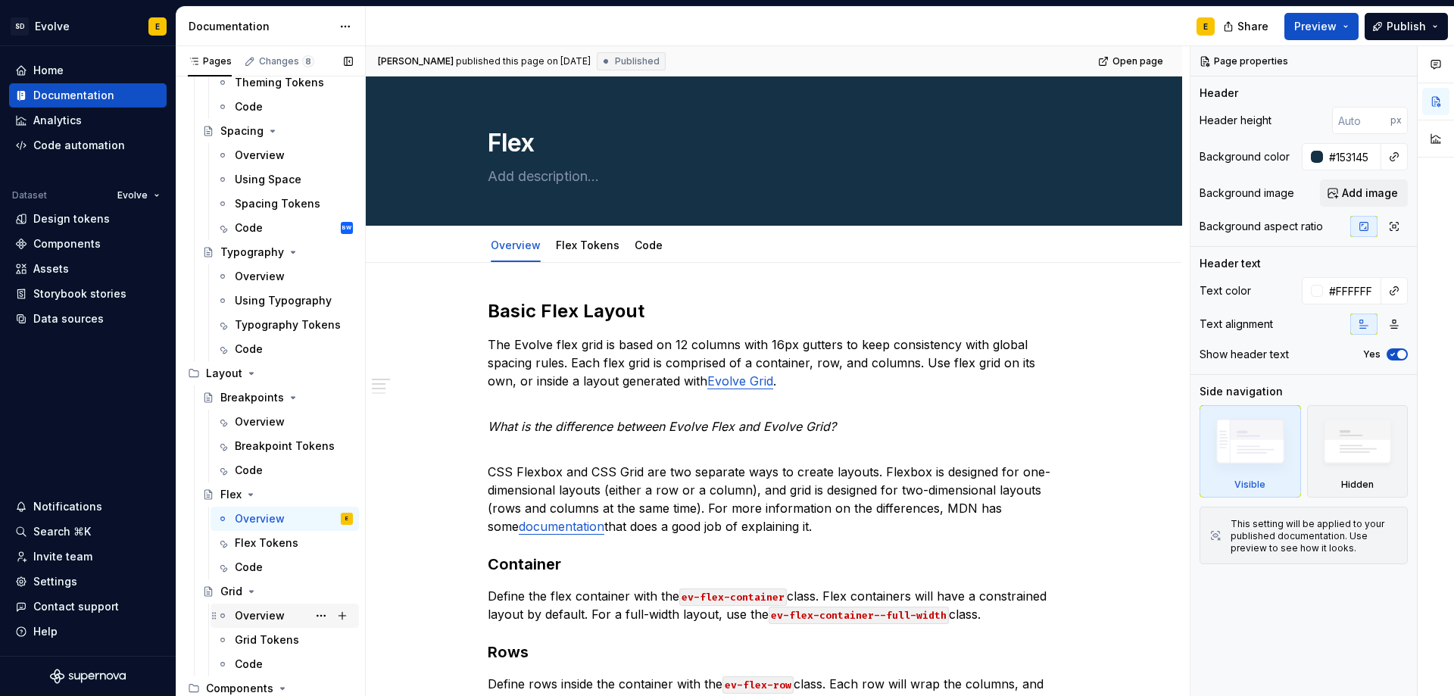
click at [253, 616] on div "Overview" at bounding box center [260, 615] width 50 height 15
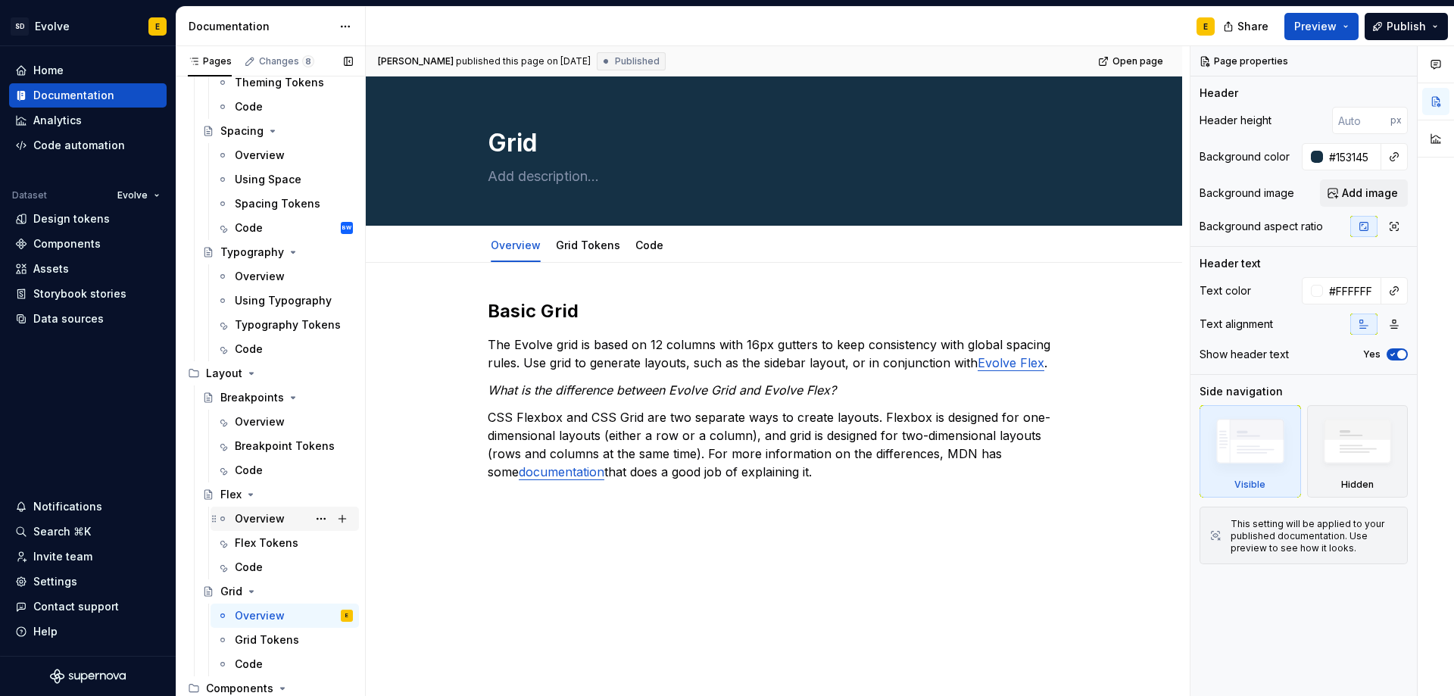
click at [249, 516] on div "Overview" at bounding box center [260, 518] width 50 height 15
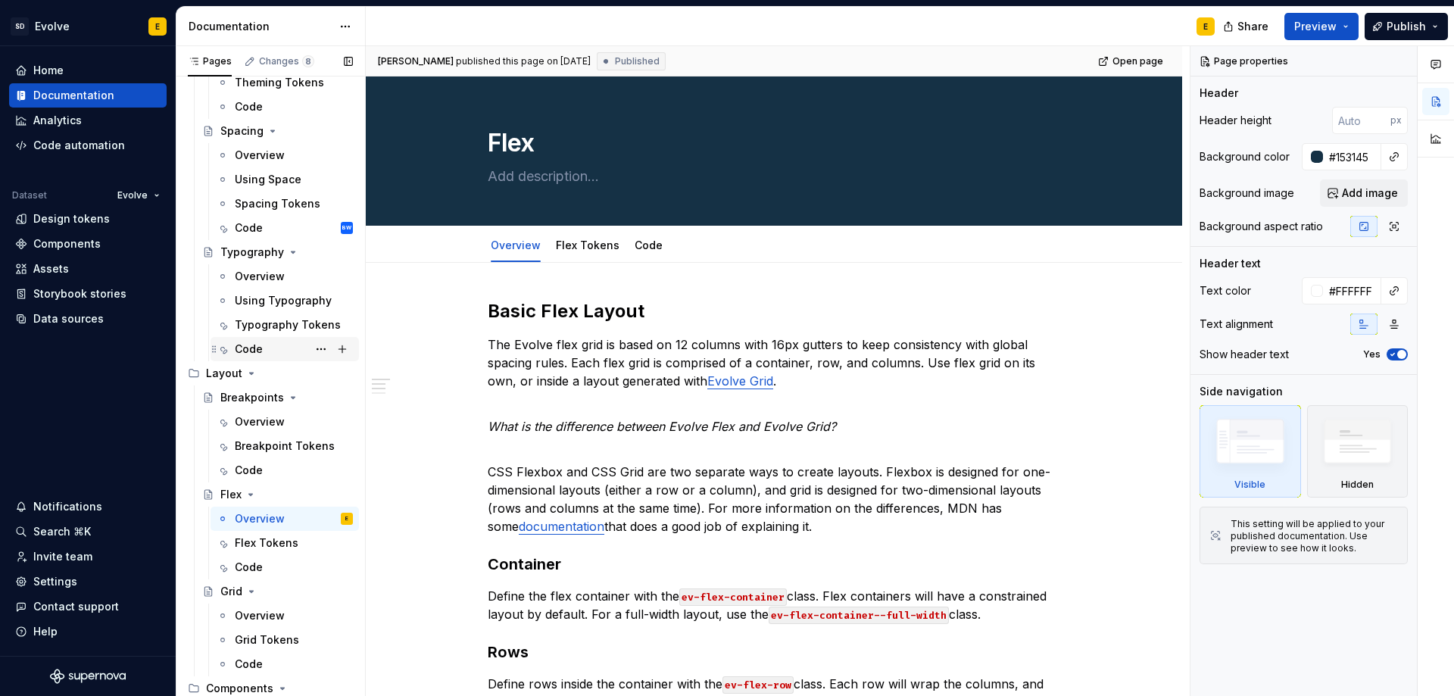
click at [260, 347] on div "Code" at bounding box center [249, 348] width 28 height 15
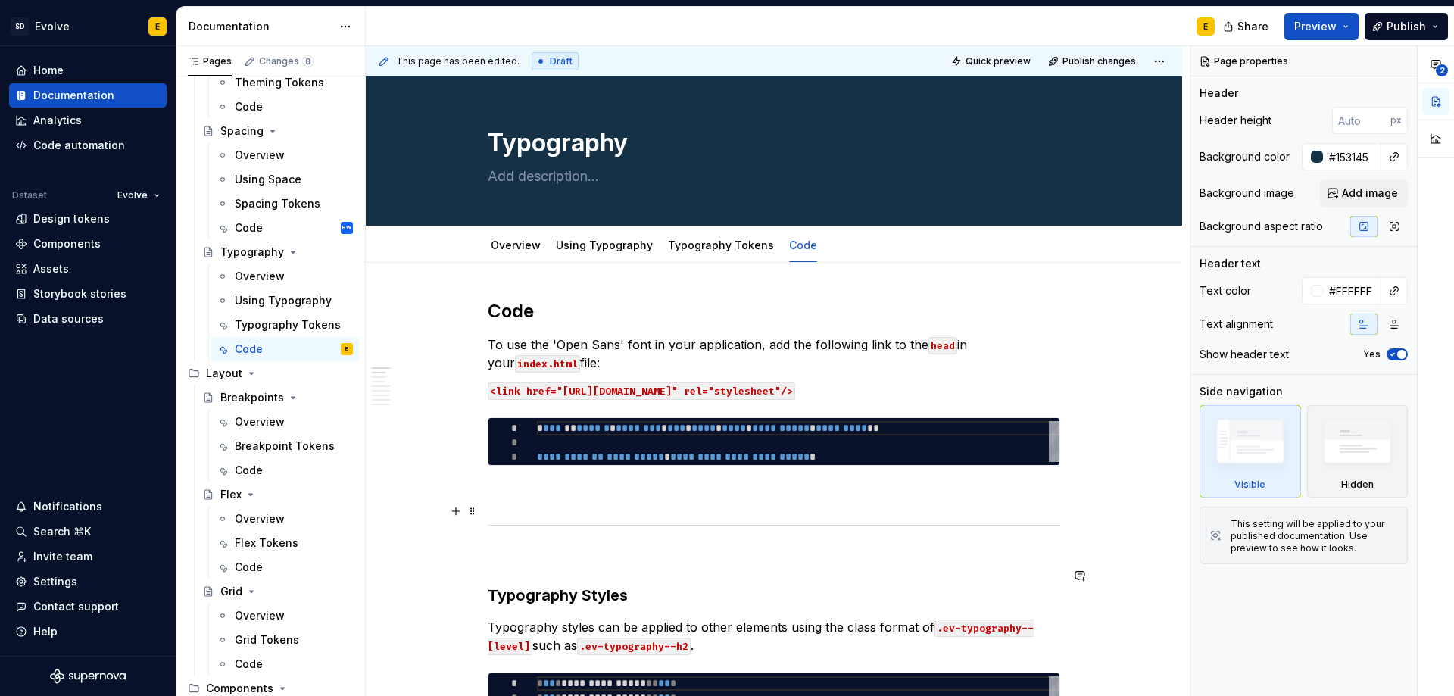
type textarea "*"
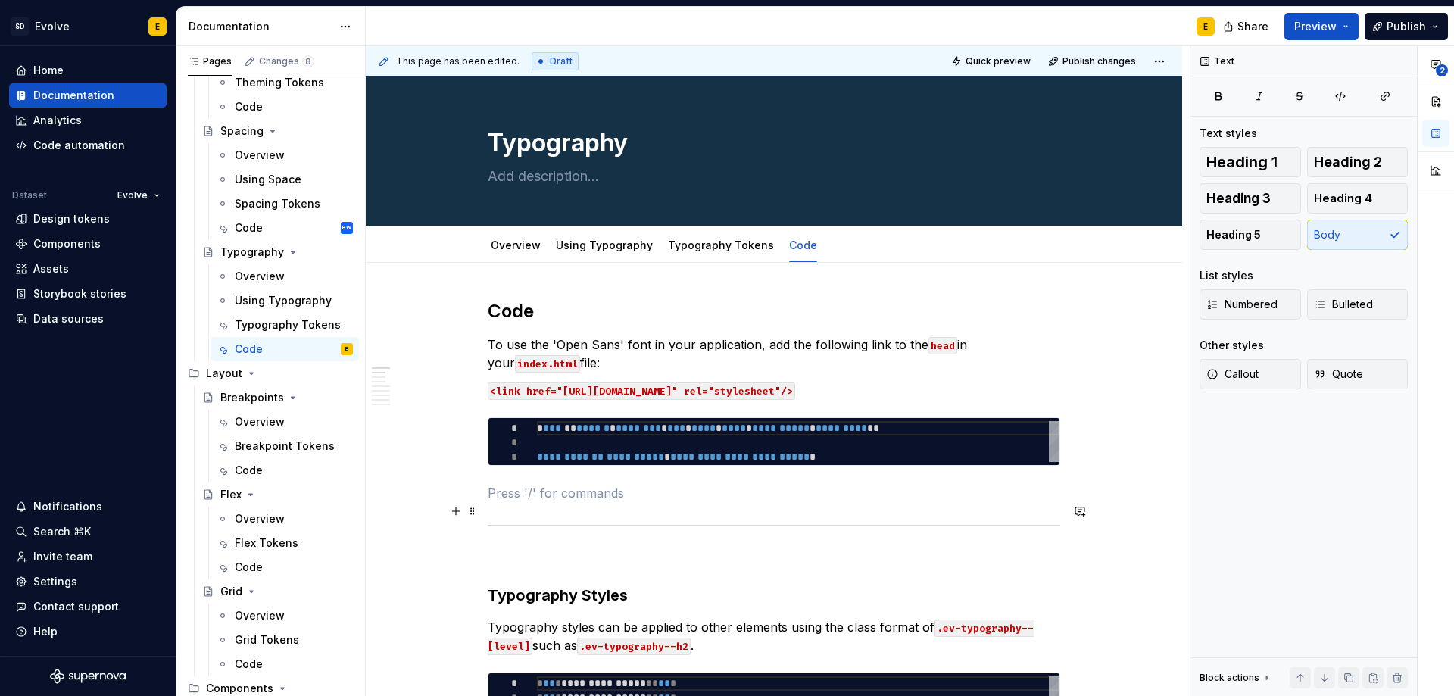
click at [633, 502] on p at bounding box center [774, 493] width 572 height 18
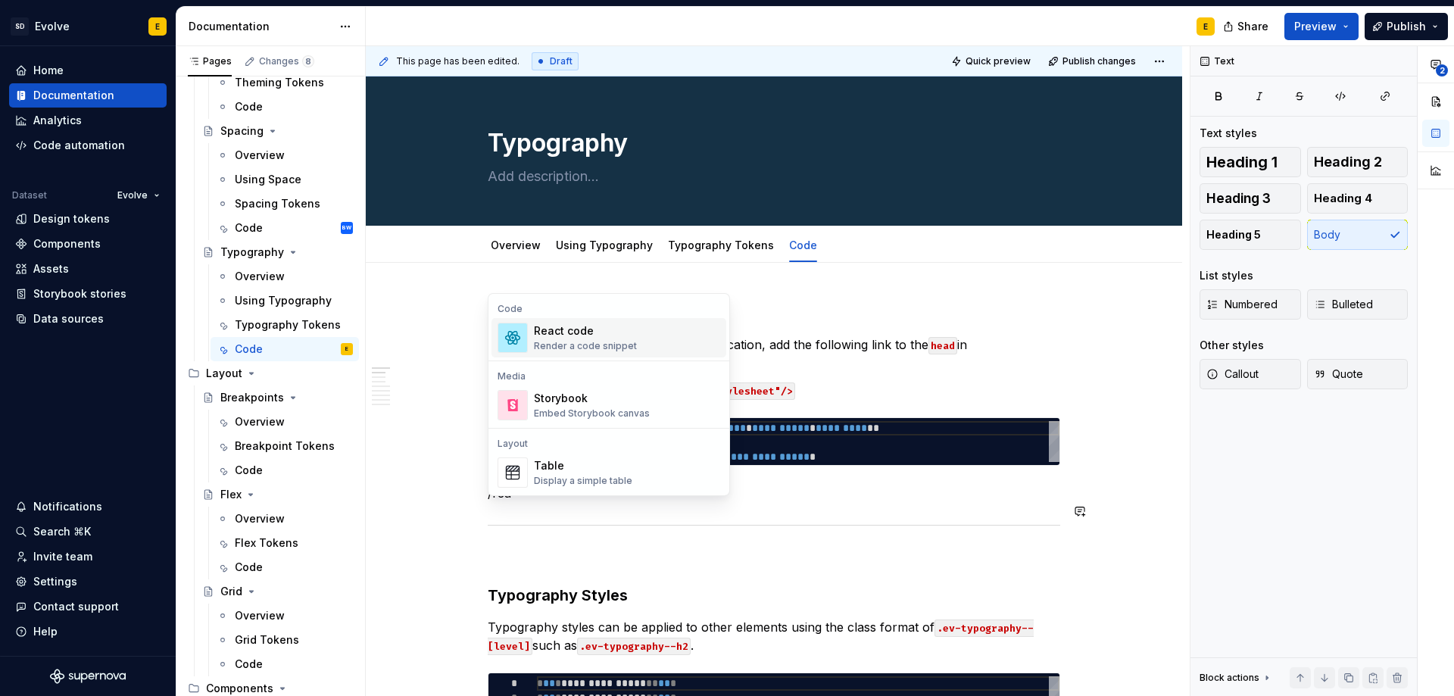
click at [589, 335] on div "React code" at bounding box center [585, 330] width 103 height 15
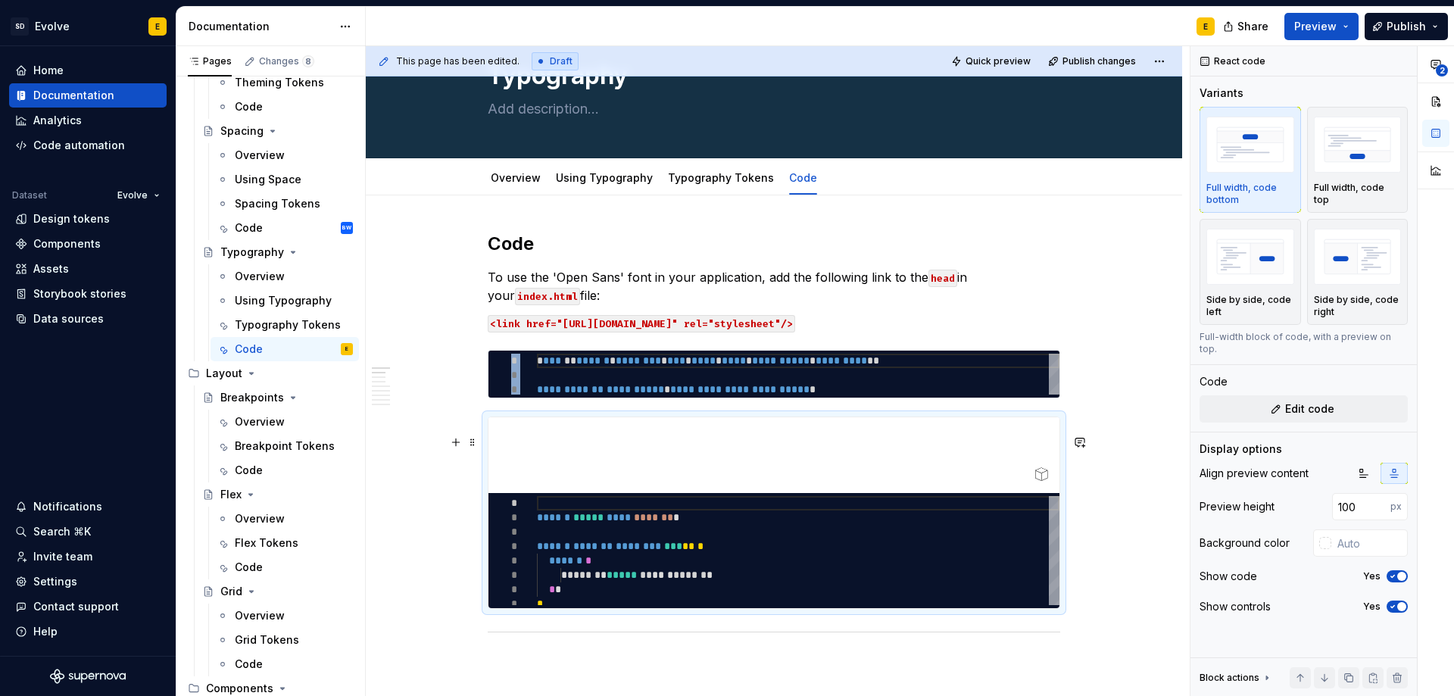
scroll to position [151, 0]
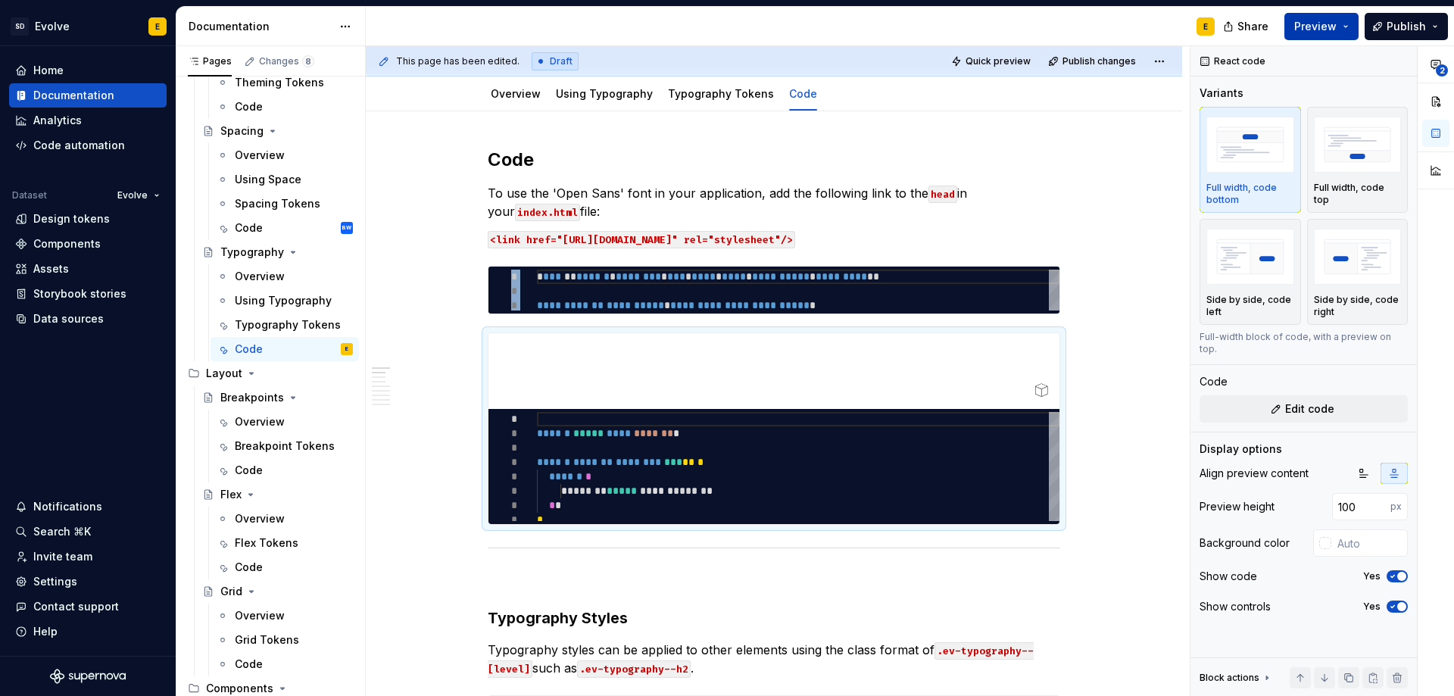
click at [1330, 23] on span "Preview" at bounding box center [1315, 26] width 42 height 15
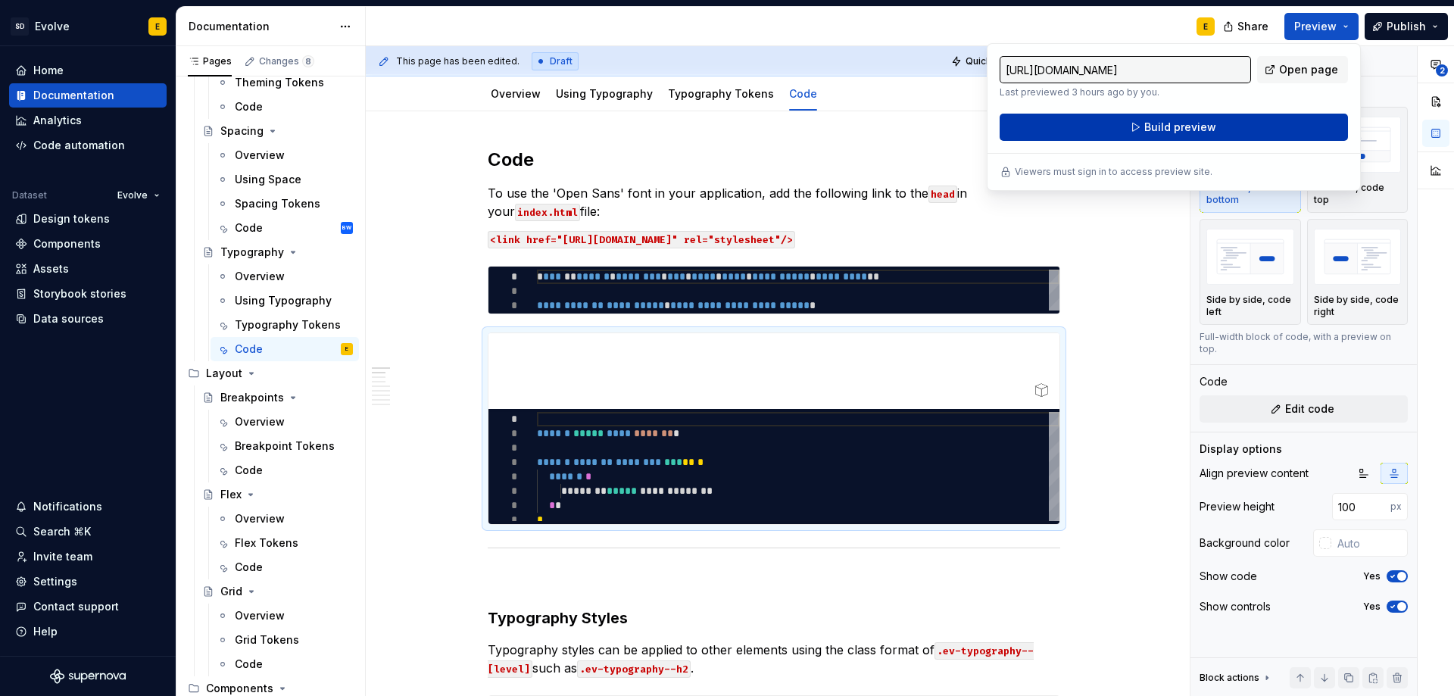
click at [1245, 124] on button "Build preview" at bounding box center [1173, 127] width 348 height 27
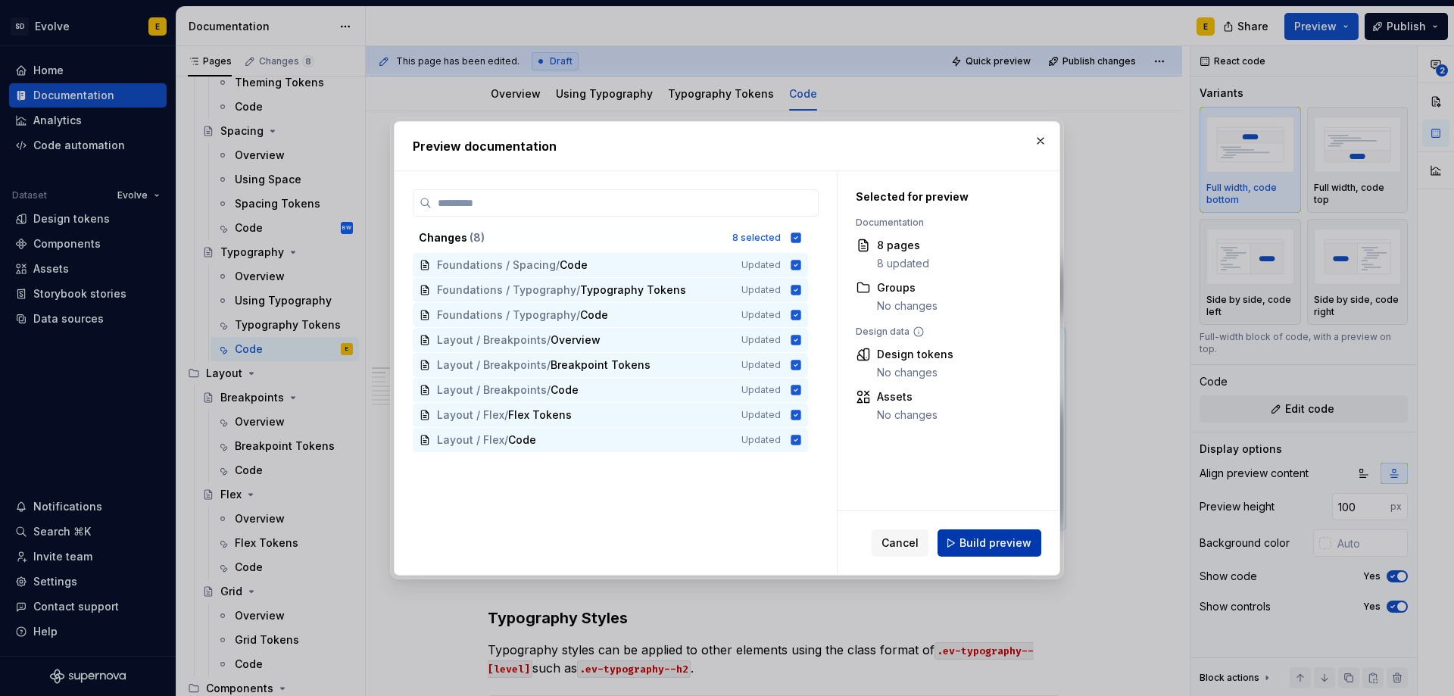
click at [992, 539] on span "Build preview" at bounding box center [995, 542] width 72 height 15
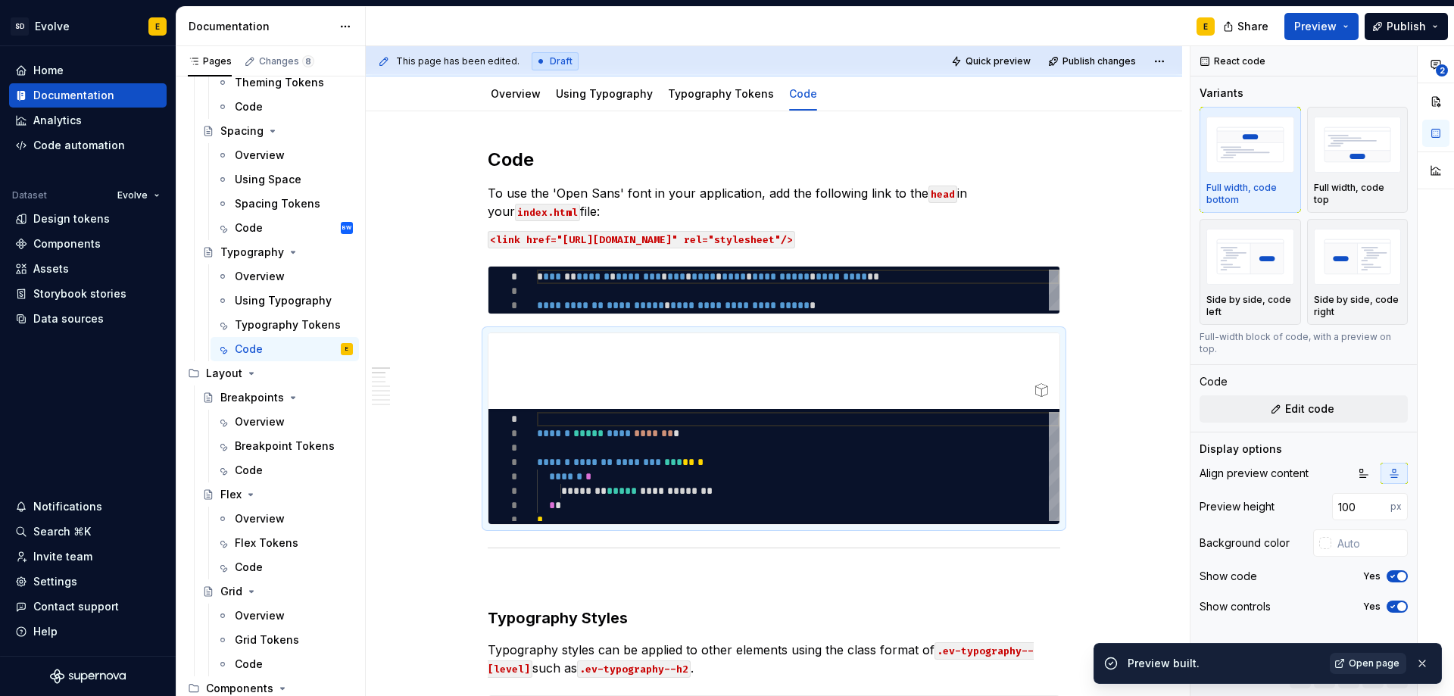
click at [1391, 659] on span "Open page" at bounding box center [1373, 663] width 51 height 12
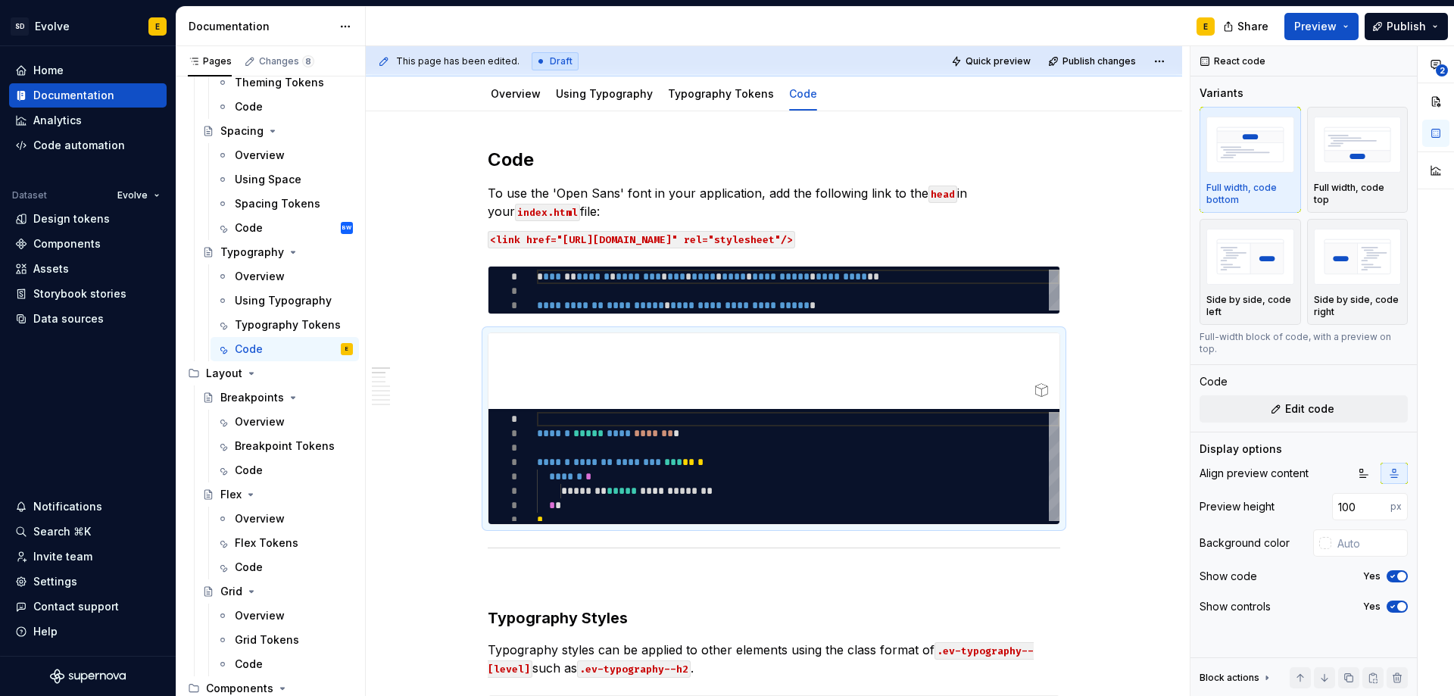
type textarea "*"
click at [821, 391] on div at bounding box center [773, 371] width 571 height 76
click at [1333, 498] on input "100" at bounding box center [1361, 506] width 58 height 27
type input "300"
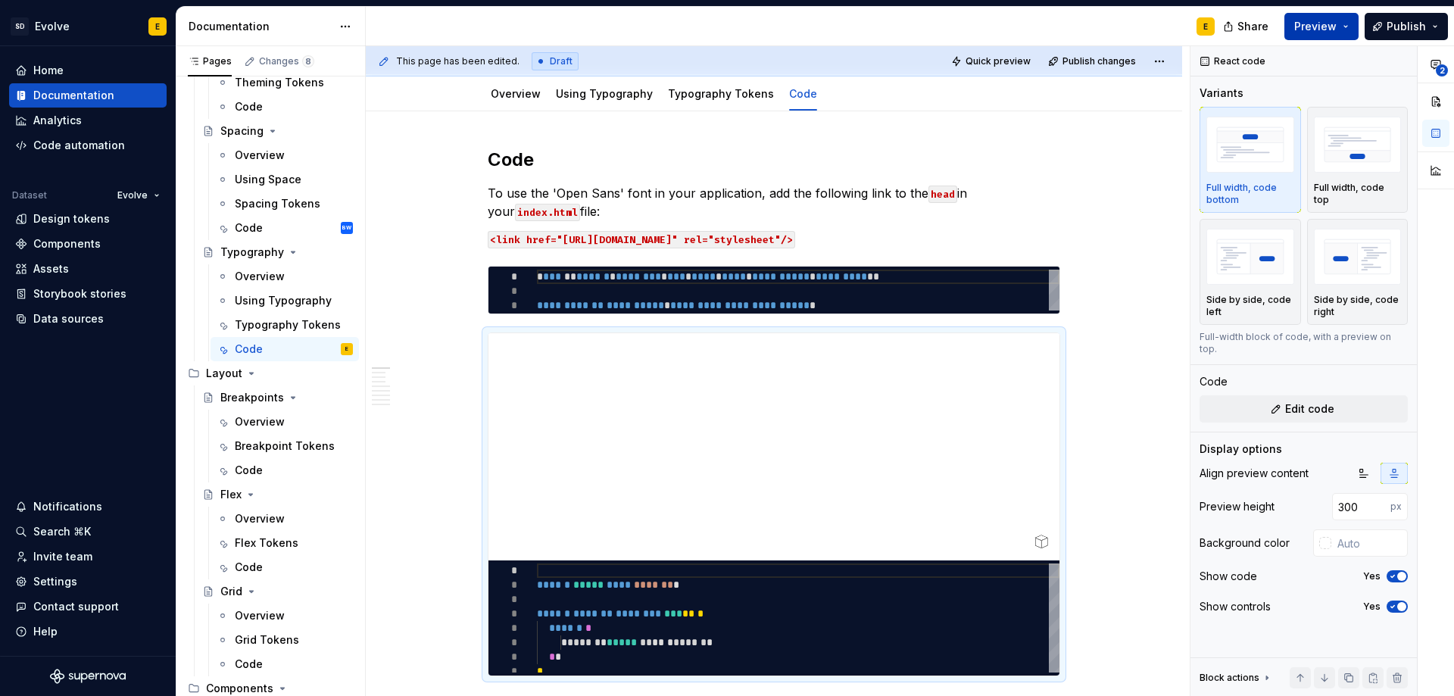
click at [1309, 23] on span "Preview" at bounding box center [1315, 26] width 42 height 15
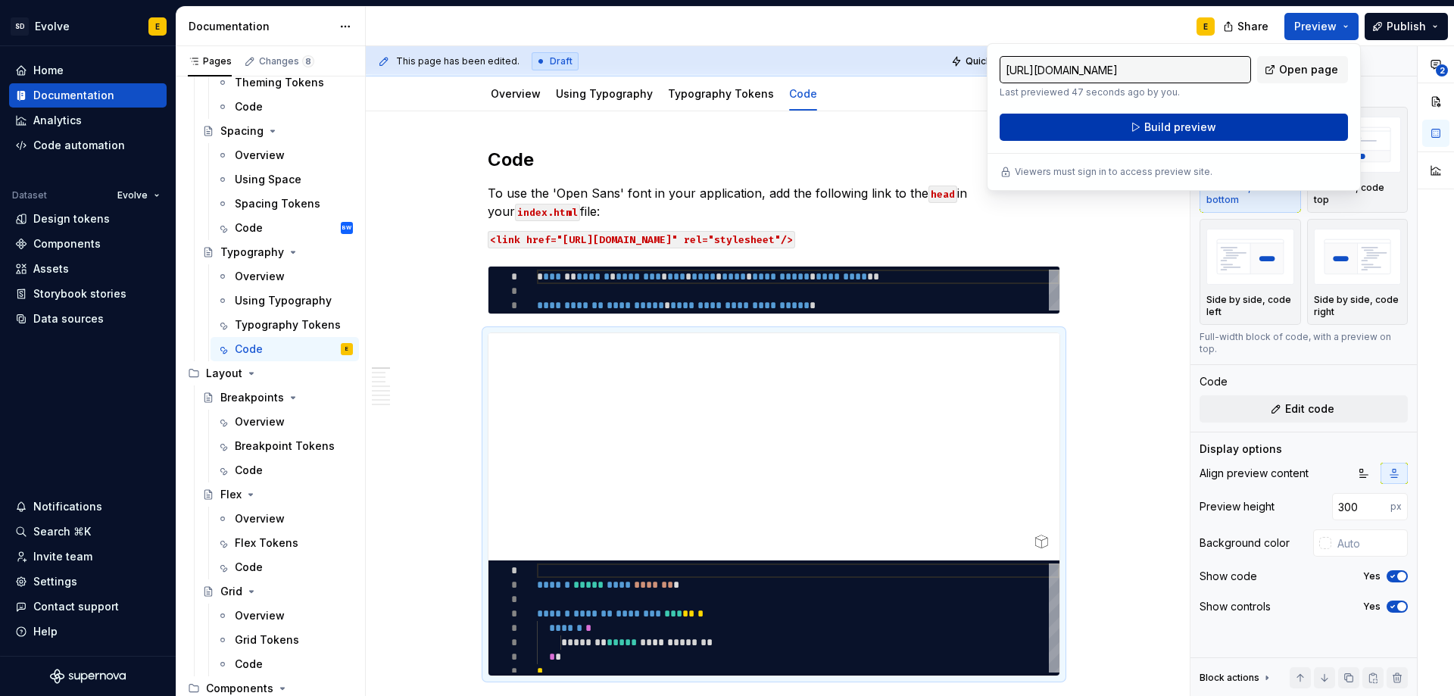
click at [1228, 127] on button "Build preview" at bounding box center [1173, 127] width 348 height 27
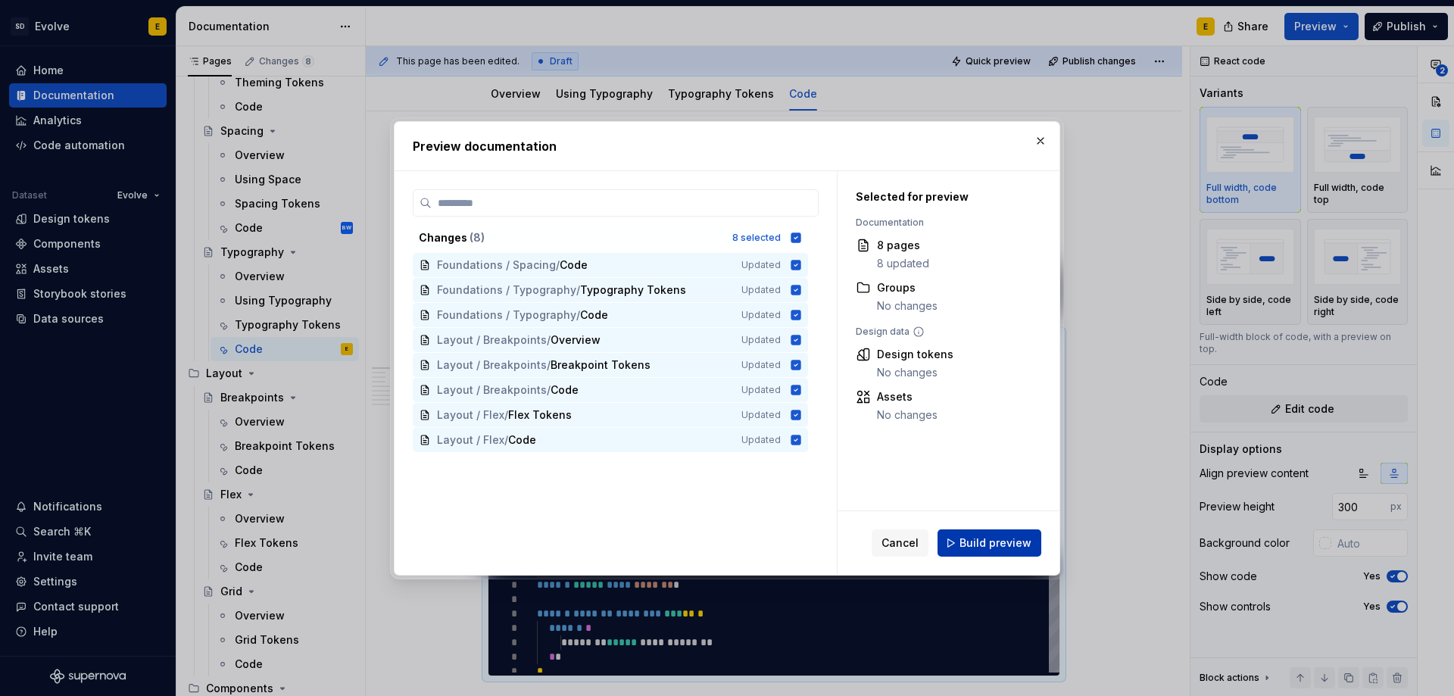
click at [985, 544] on span "Build preview" at bounding box center [995, 542] width 72 height 15
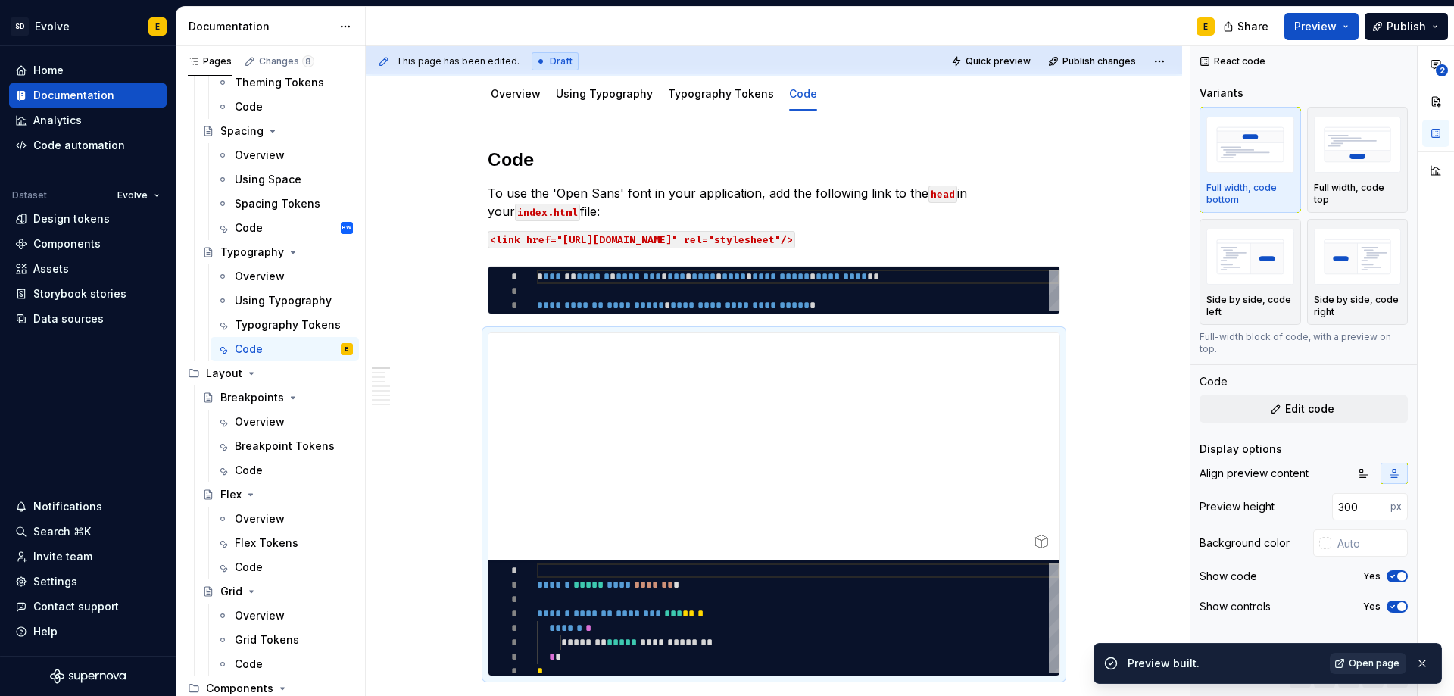
click at [1395, 666] on span "Open page" at bounding box center [1373, 663] width 51 height 12
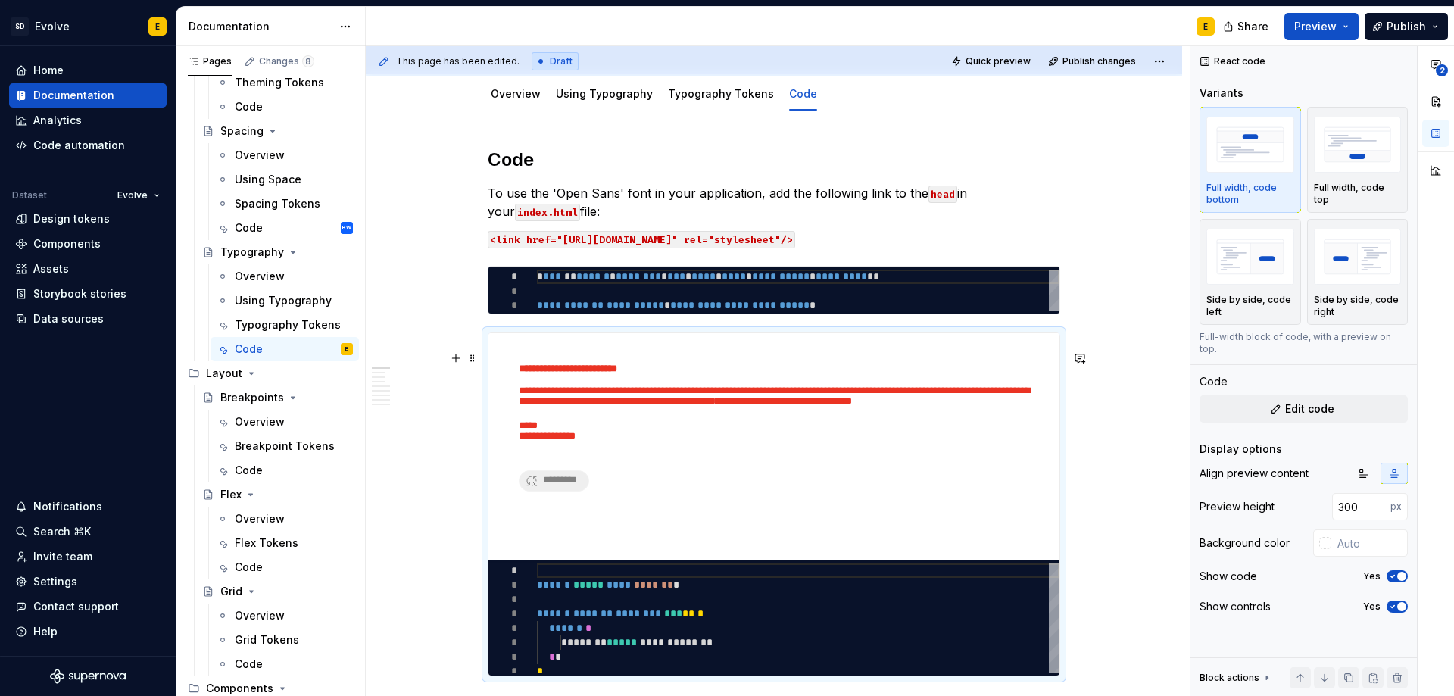
click at [902, 354] on div "**********" at bounding box center [773, 446] width 571 height 227
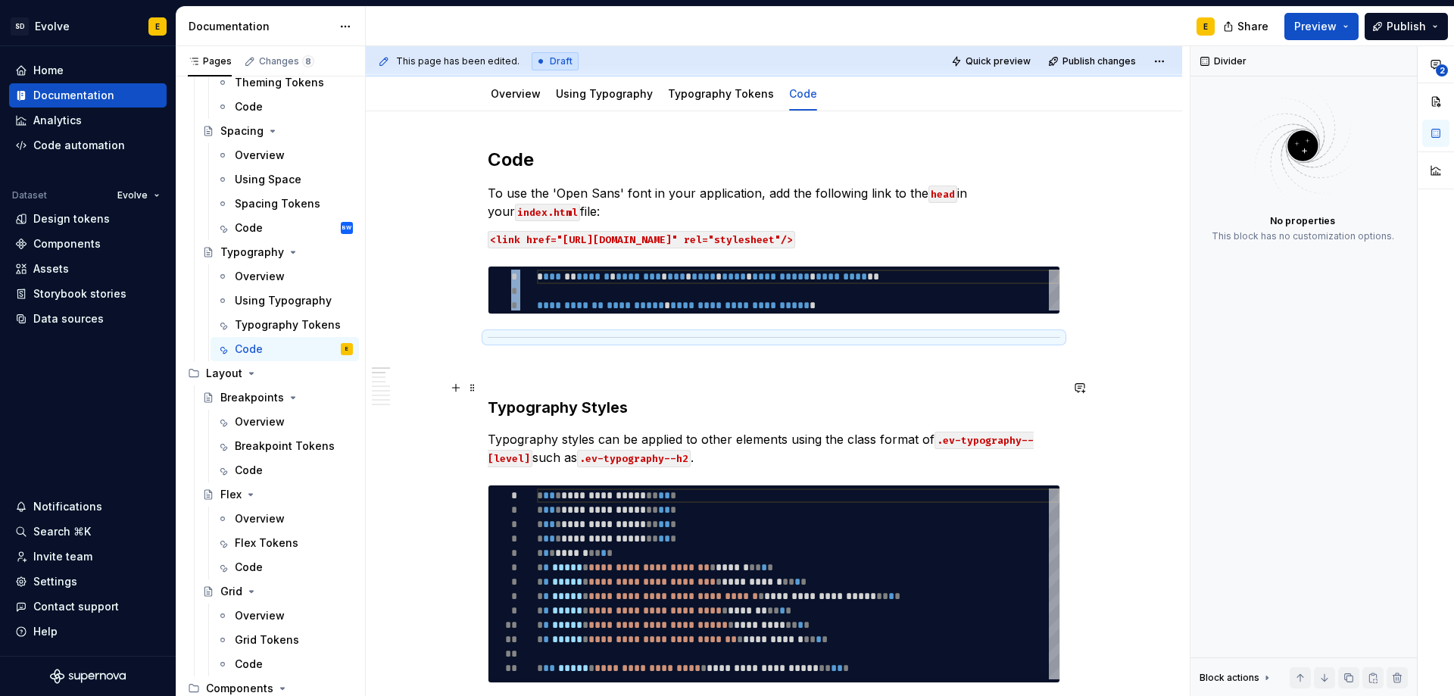
click at [874, 379] on p at bounding box center [774, 369] width 572 height 18
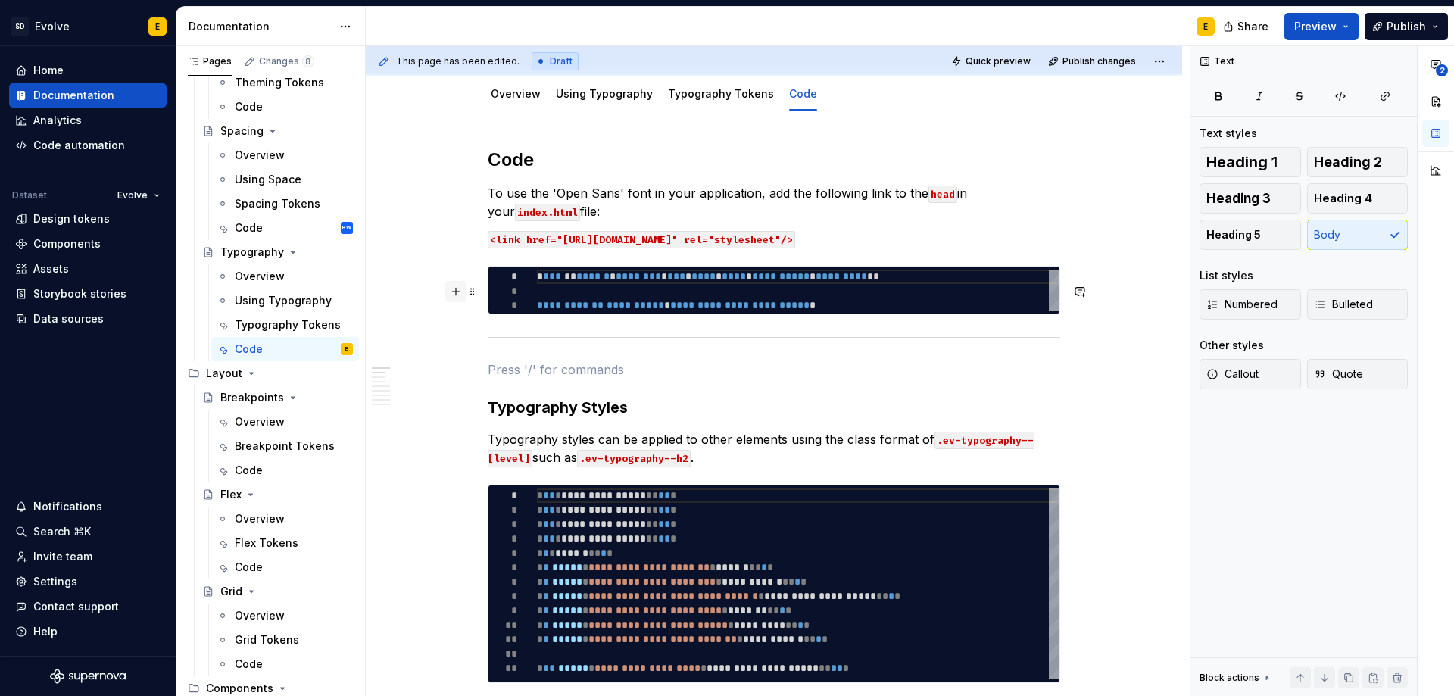
click at [456, 292] on button "button" at bounding box center [455, 291] width 21 height 21
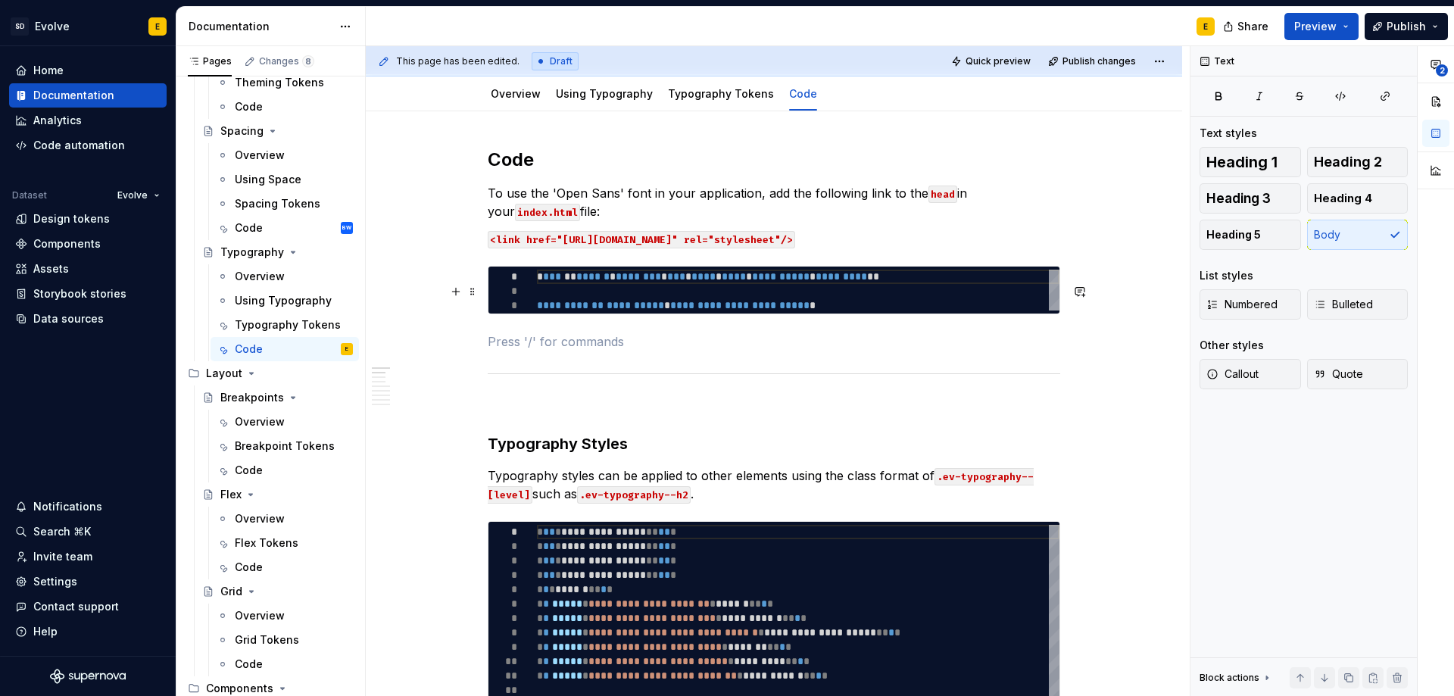
click at [547, 351] on p at bounding box center [774, 341] width 572 height 18
click at [667, 415] on p at bounding box center [774, 406] width 572 height 18
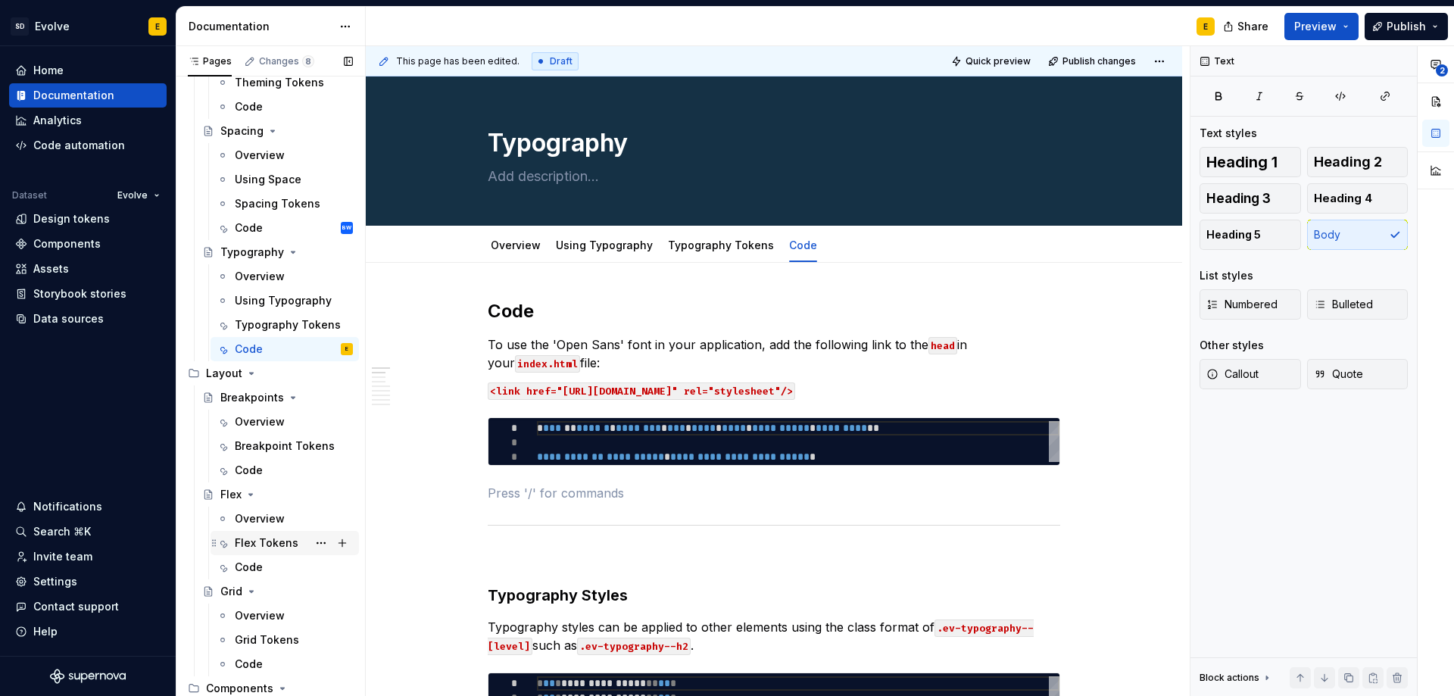
scroll to position [454, 0]
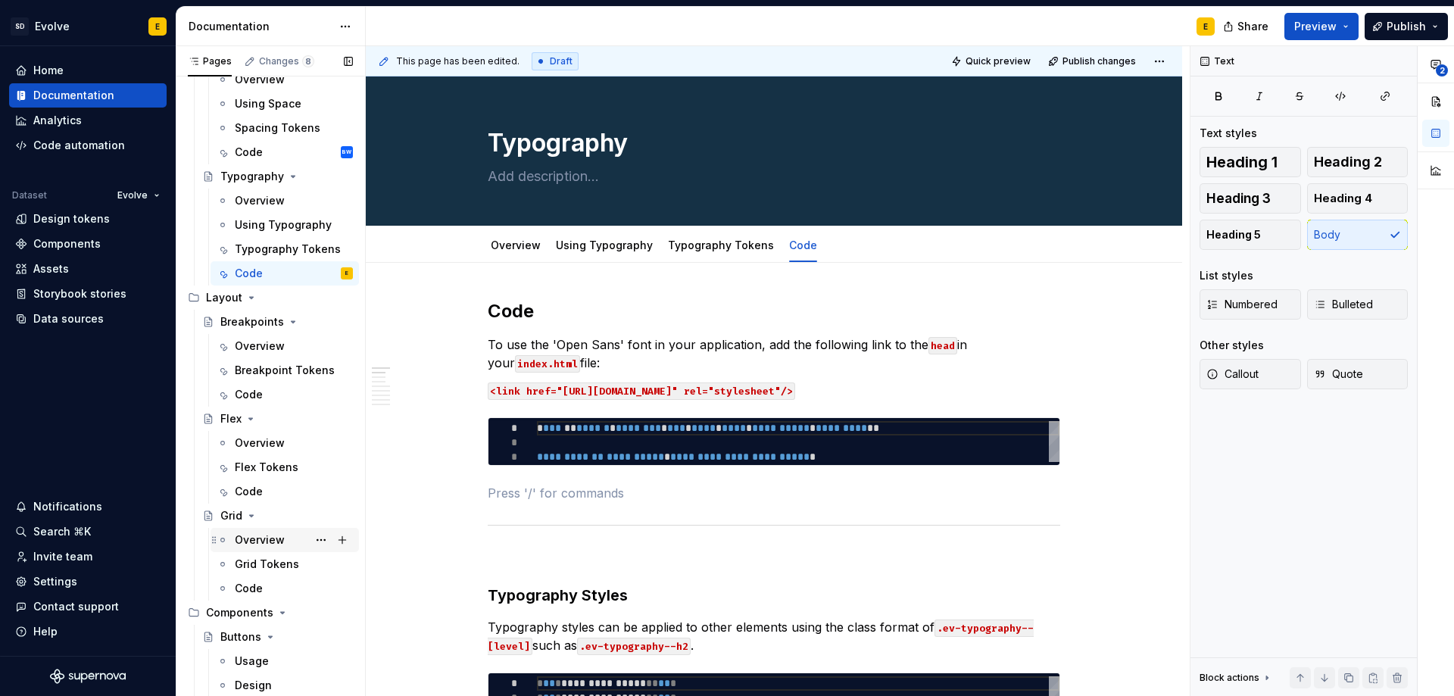
click at [258, 536] on div "Overview" at bounding box center [260, 539] width 50 height 15
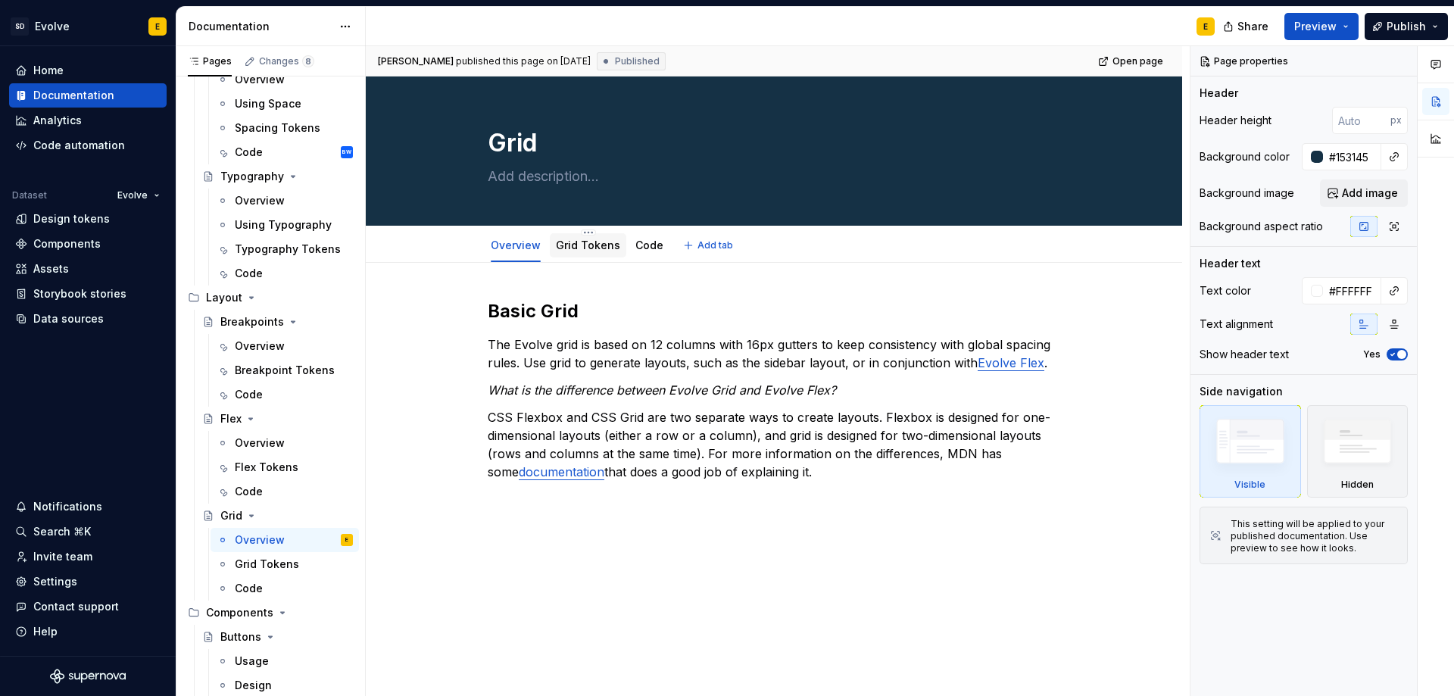
click at [575, 247] on link "Grid Tokens" at bounding box center [588, 244] width 64 height 13
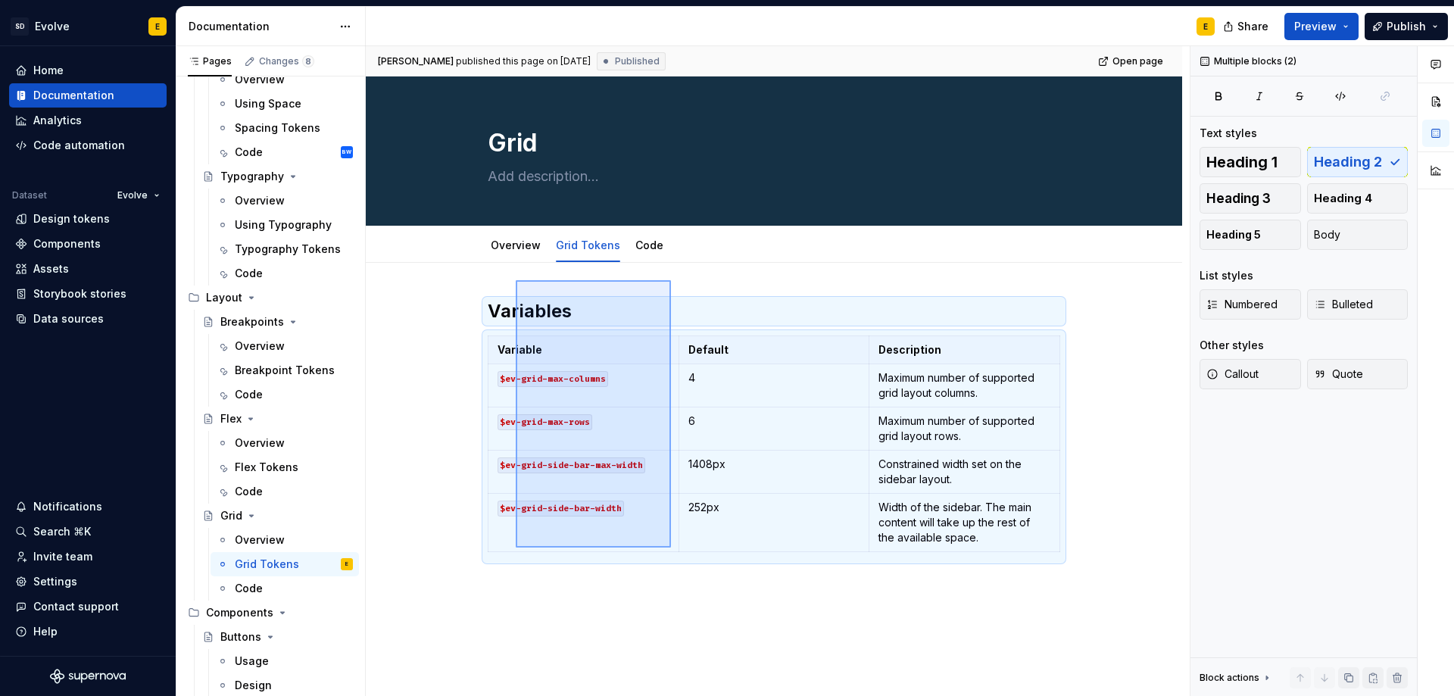
drag, startPoint x: 516, startPoint y: 280, endPoint x: 671, endPoint y: 547, distance: 309.1
click at [671, 547] on div "[PERSON_NAME] published this page on [DATE] Published Open page Grid Edit heade…" at bounding box center [778, 371] width 824 height 650
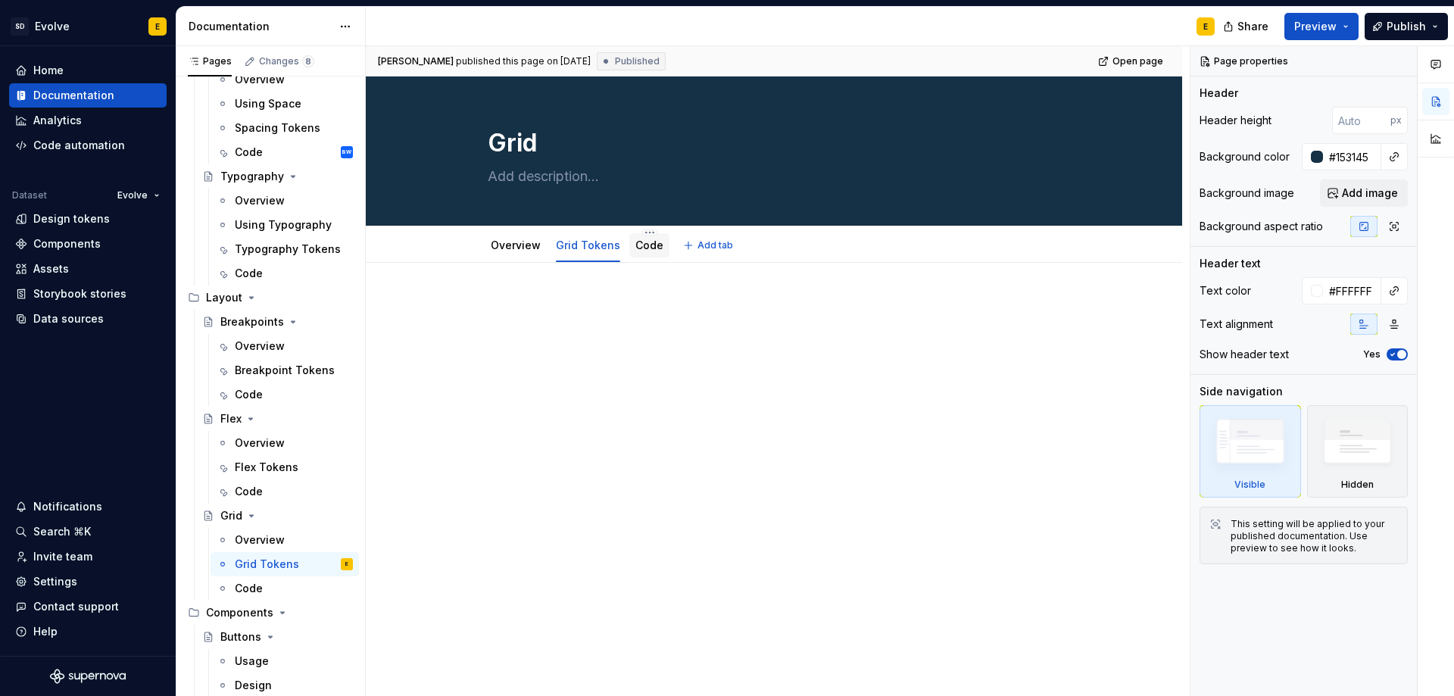
click at [643, 248] on link "Code" at bounding box center [649, 244] width 28 height 13
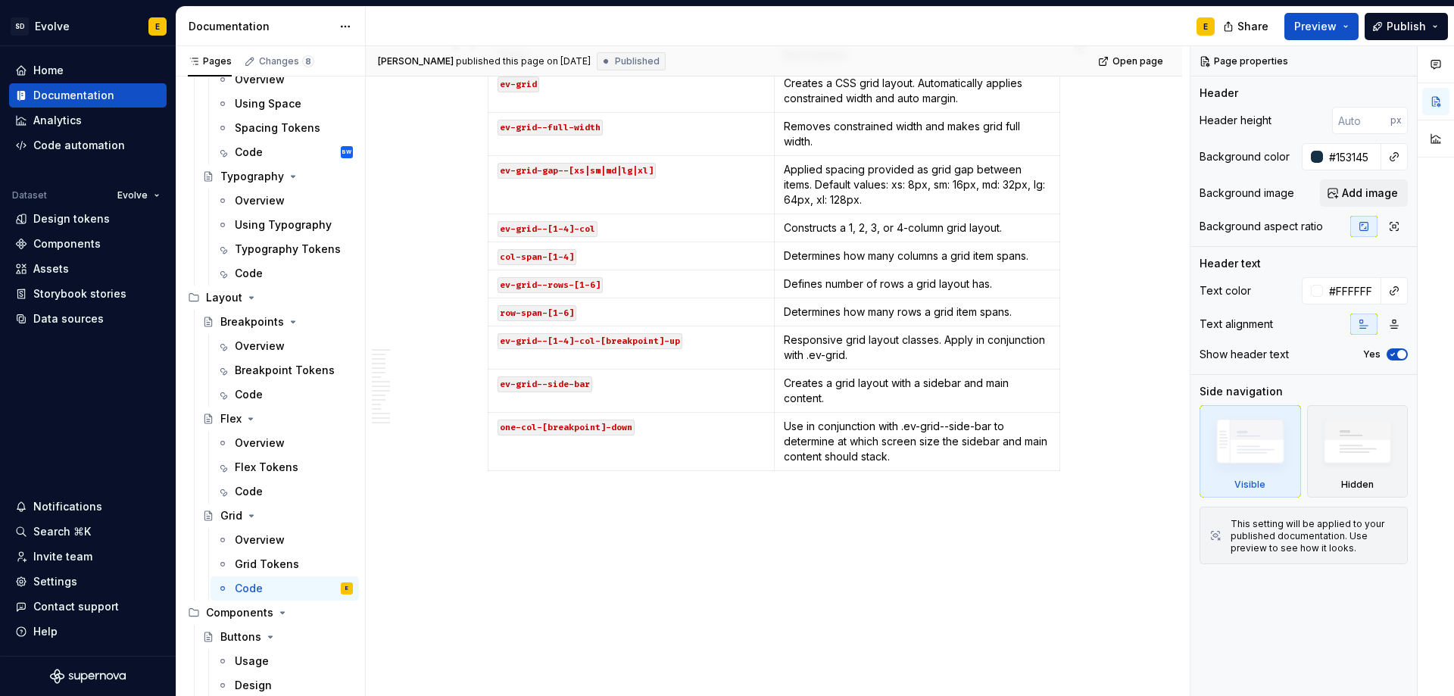
scroll to position [3633, 0]
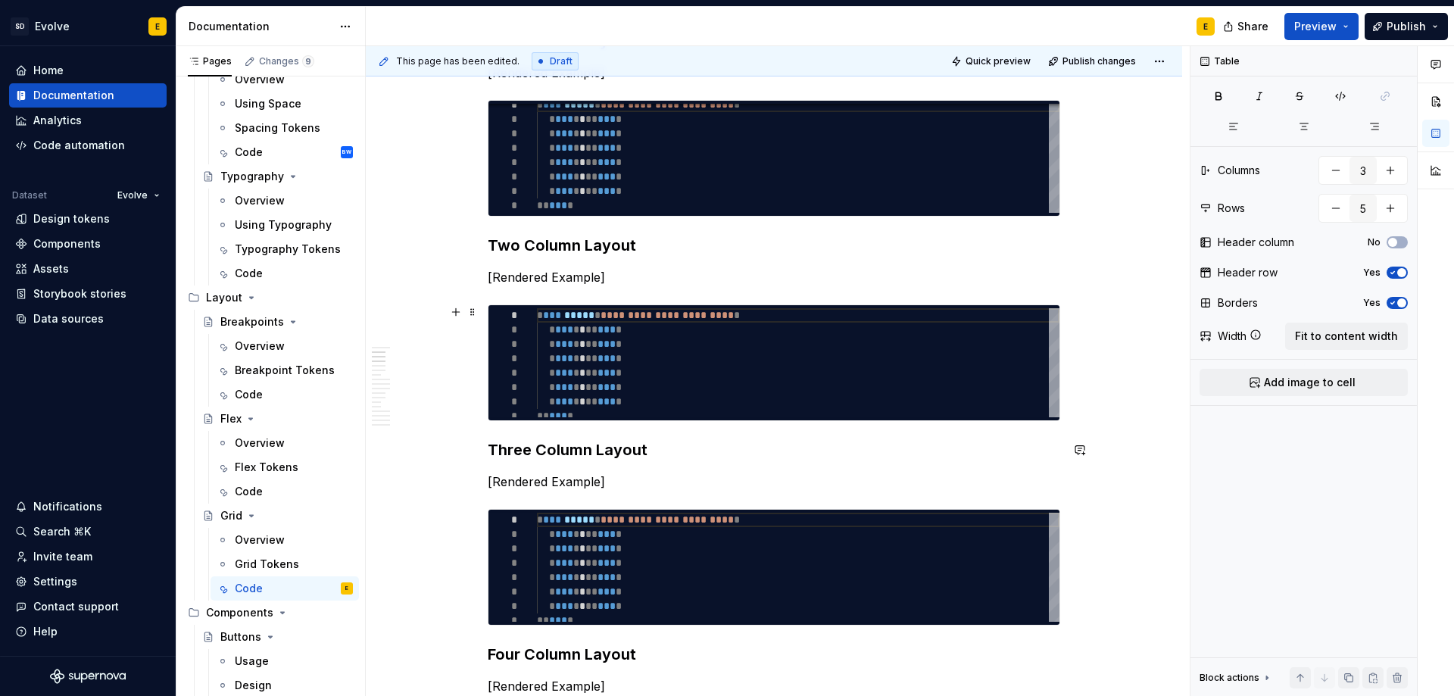
scroll to position [0, 0]
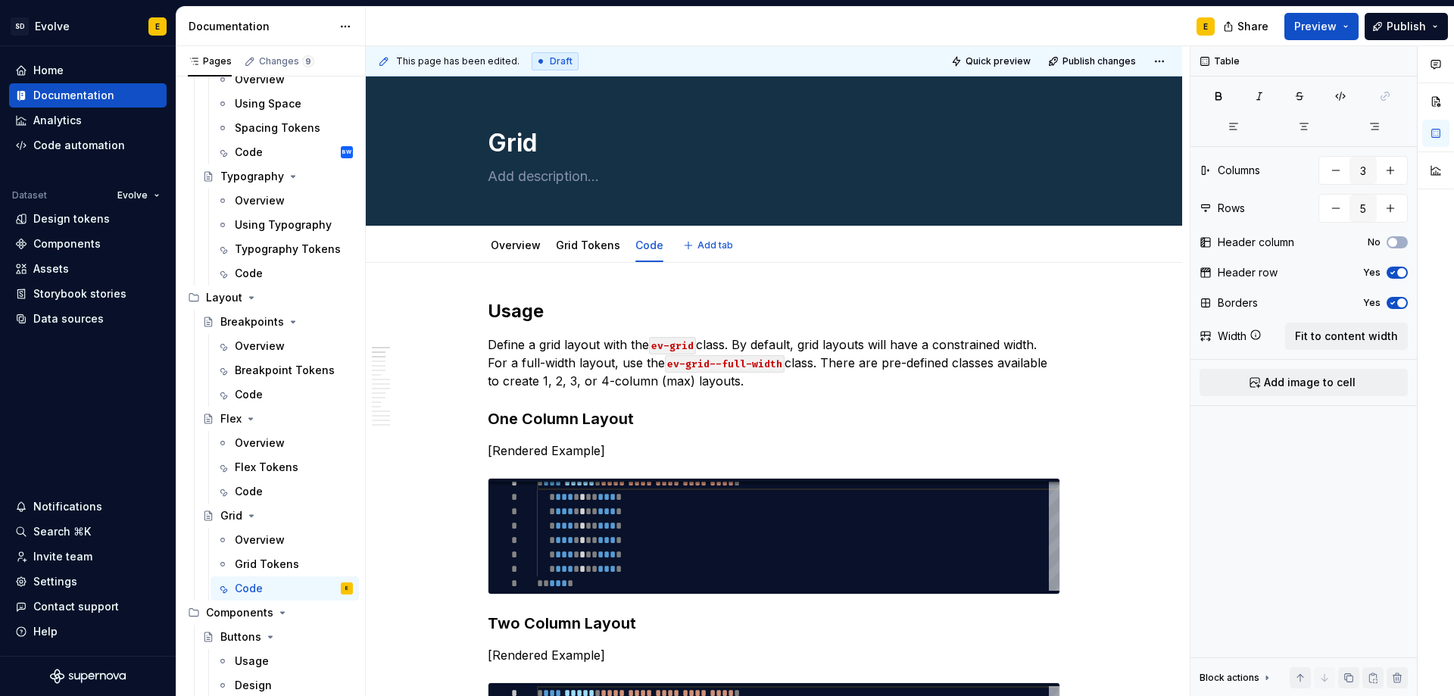
type textarea "*"
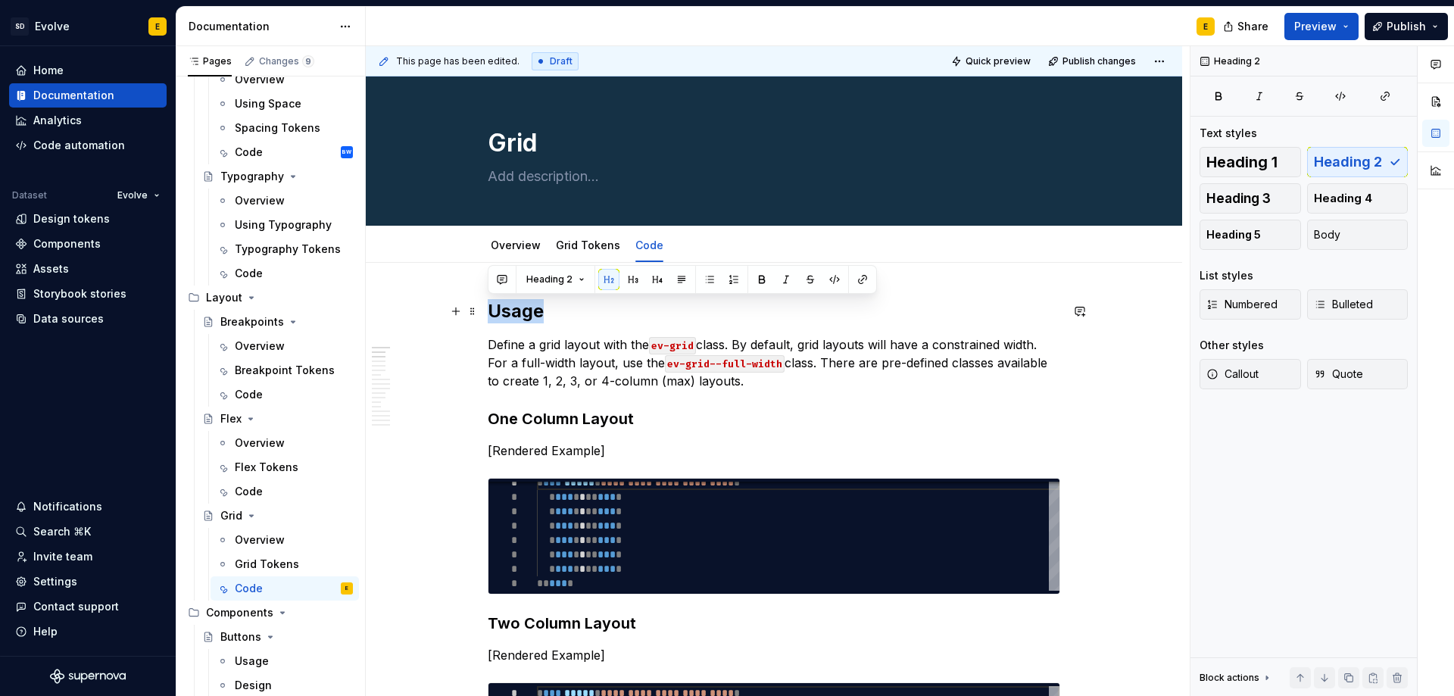
drag, startPoint x: 544, startPoint y: 316, endPoint x: 487, endPoint y: 319, distance: 57.6
click at [469, 450] on span at bounding box center [472, 450] width 12 height 21
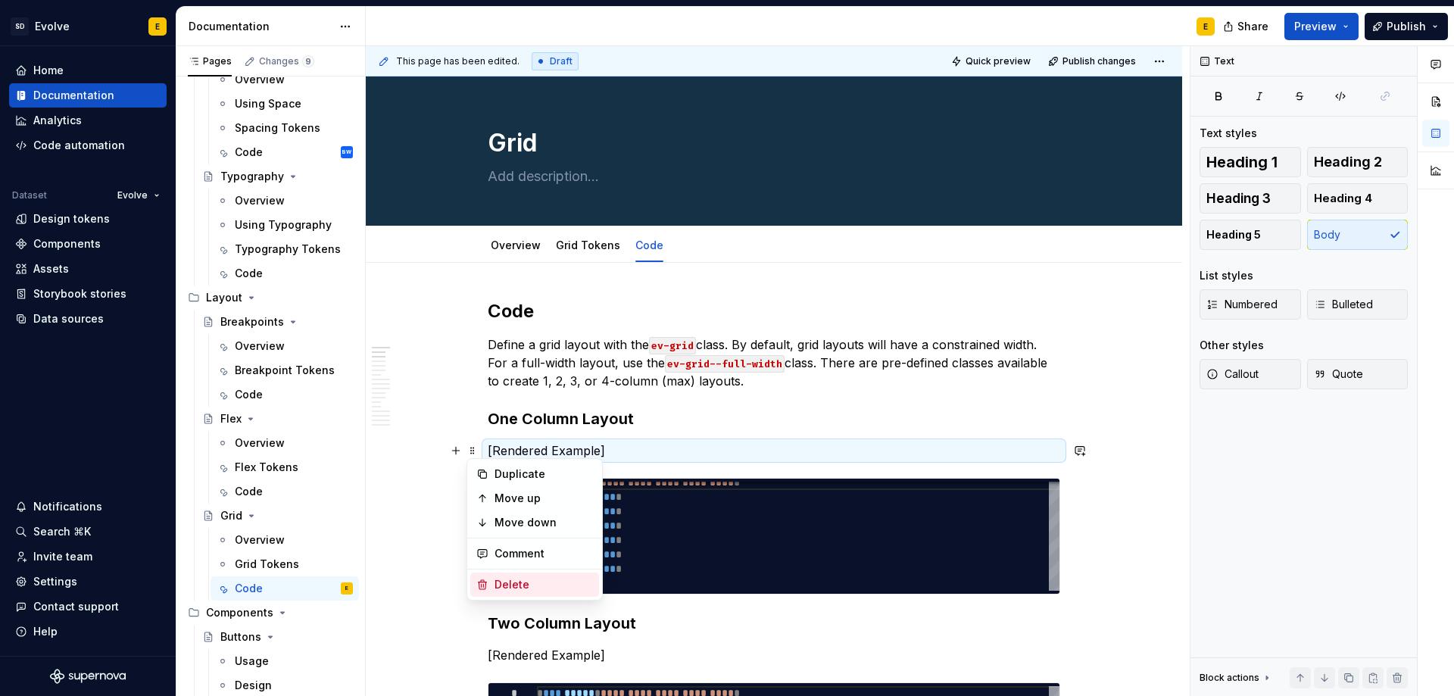
click at [500, 582] on div "Delete" at bounding box center [543, 584] width 98 height 15
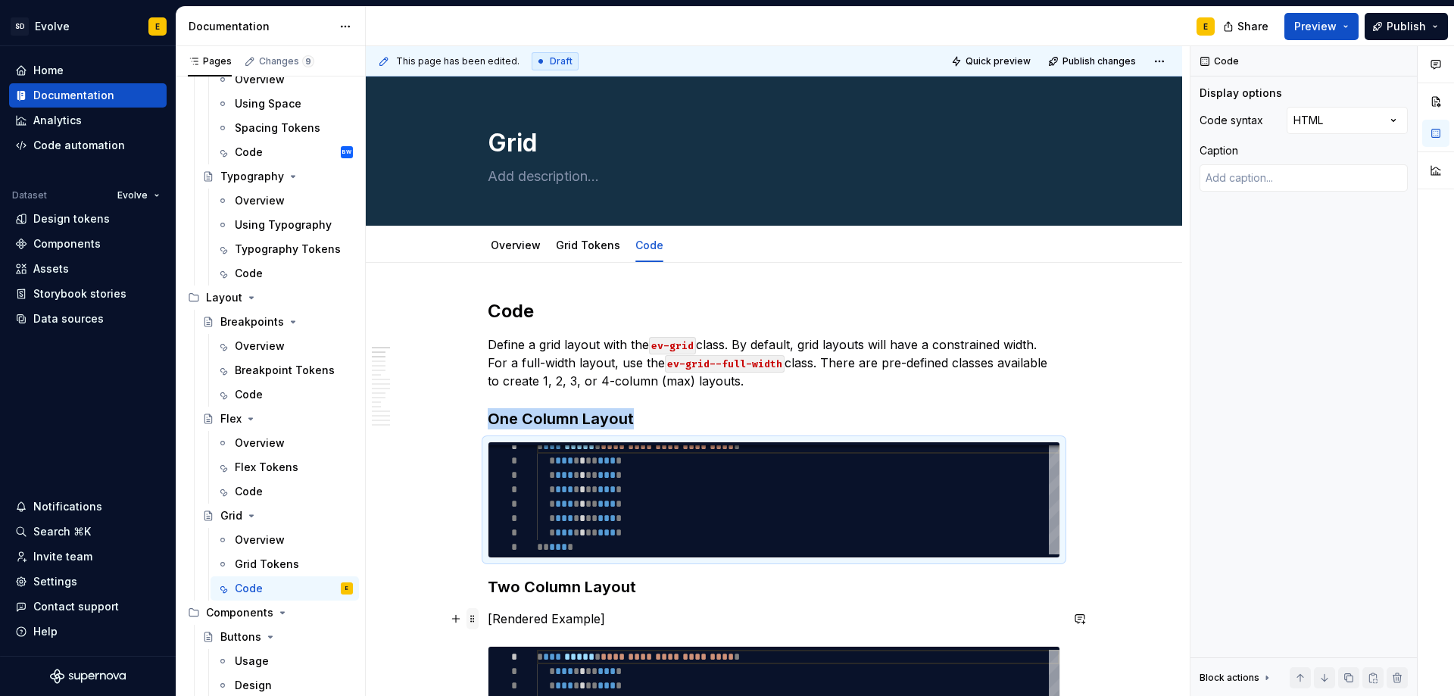
click at [473, 622] on span at bounding box center [472, 618] width 12 height 21
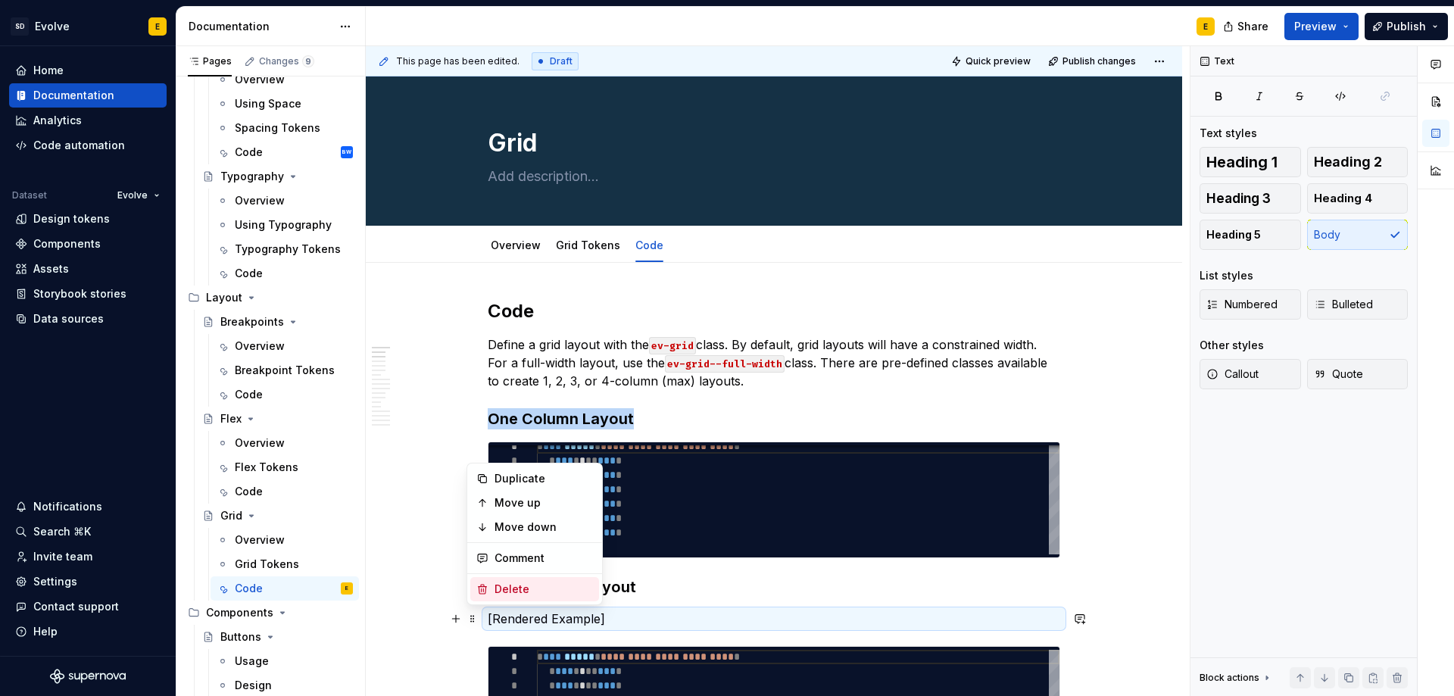
click at [522, 594] on div "Delete" at bounding box center [543, 588] width 98 height 15
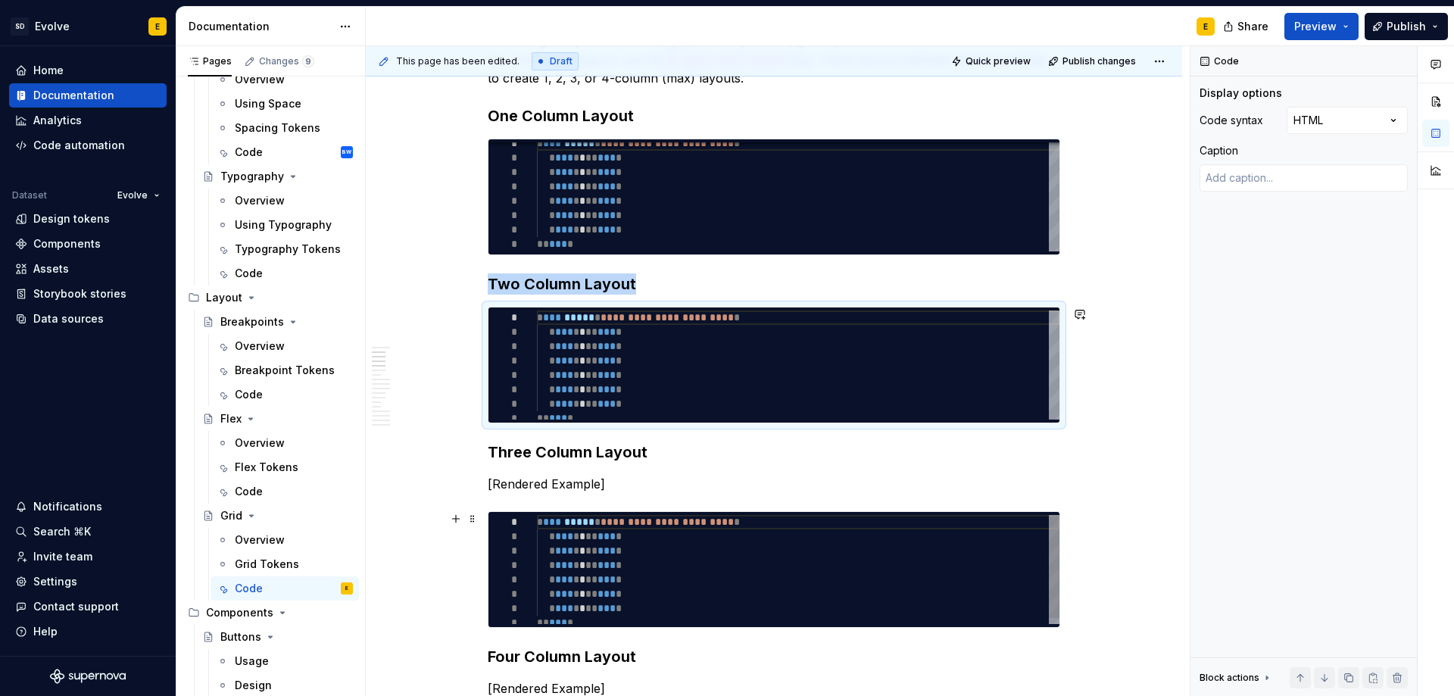
scroll to position [530, 0]
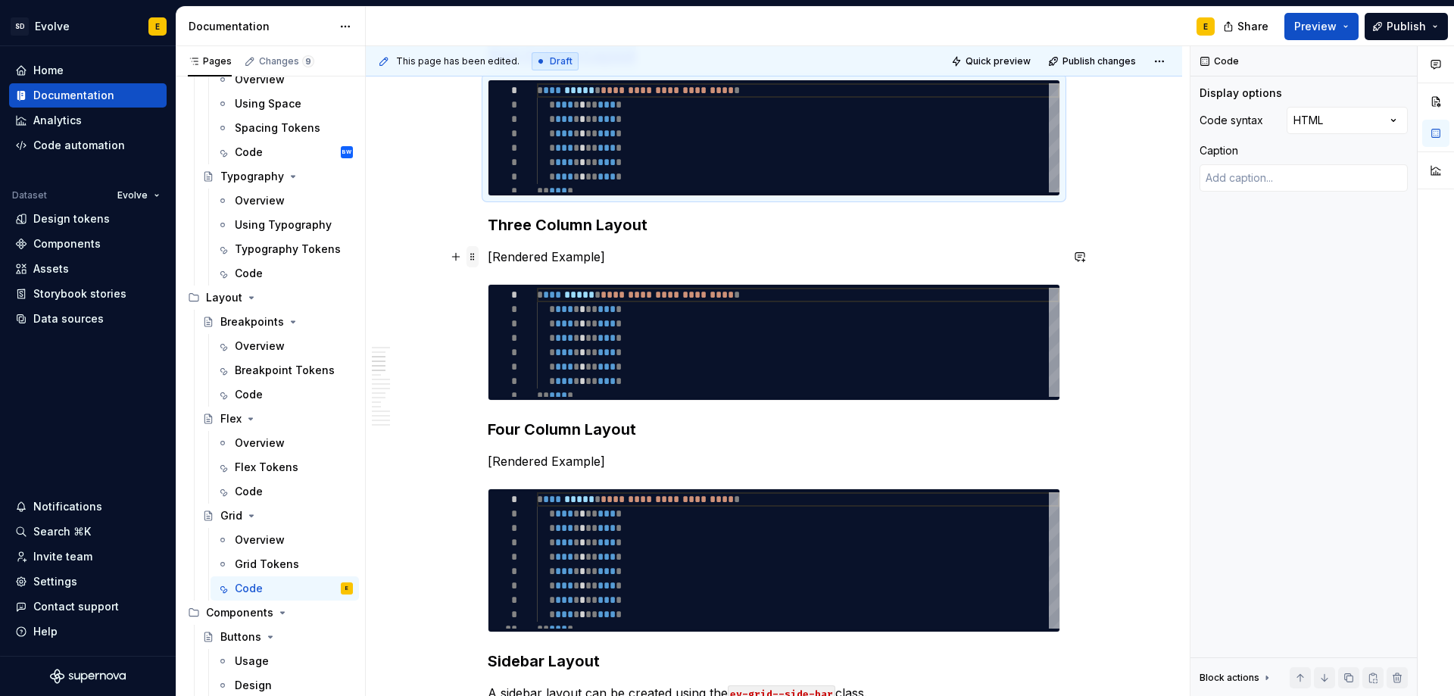
click at [471, 258] on span at bounding box center [472, 256] width 12 height 21
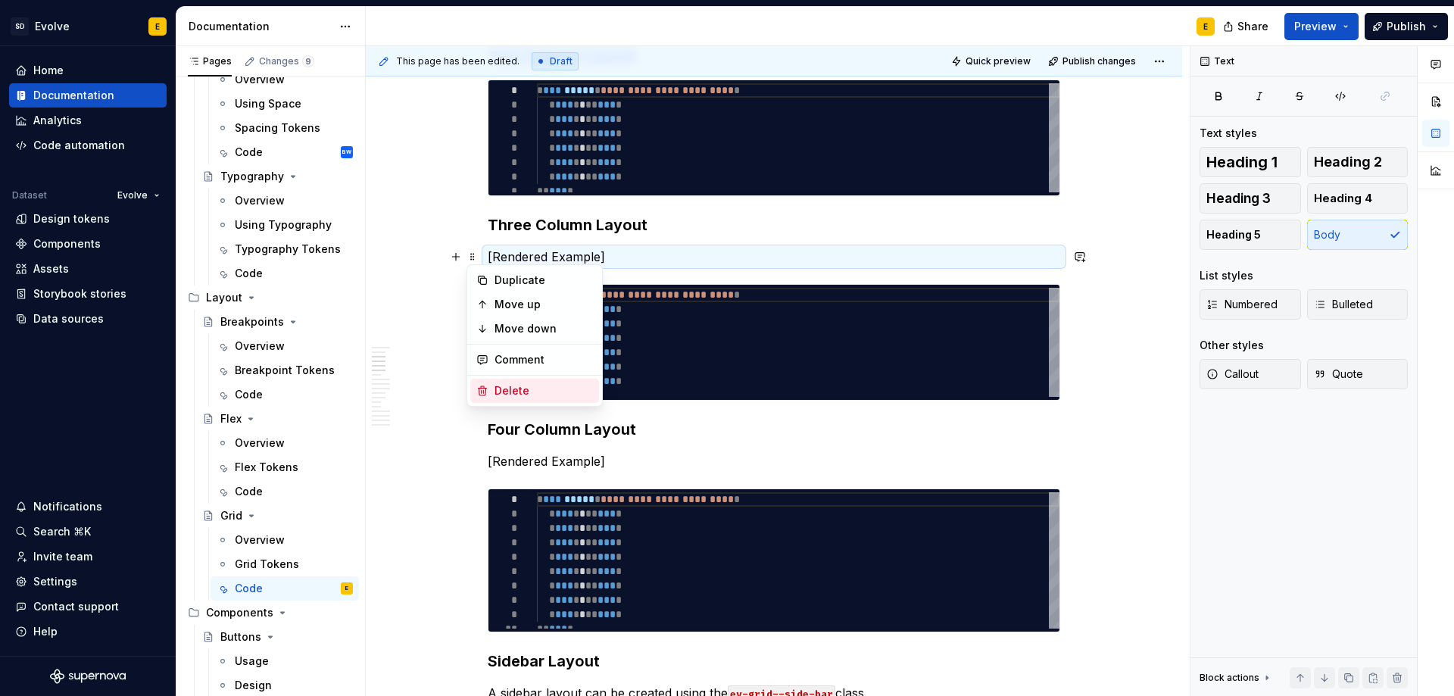
click at [505, 394] on div "Delete" at bounding box center [543, 390] width 98 height 15
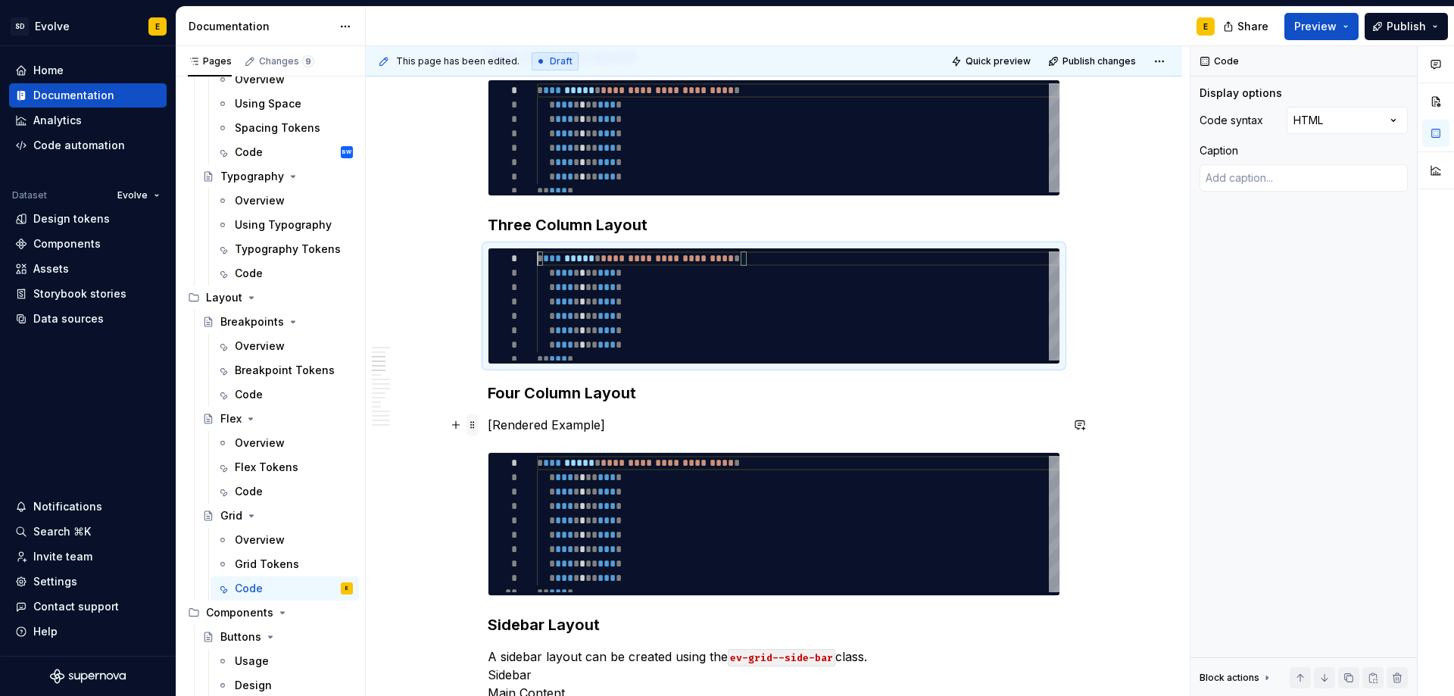
click at [472, 432] on span at bounding box center [472, 424] width 12 height 21
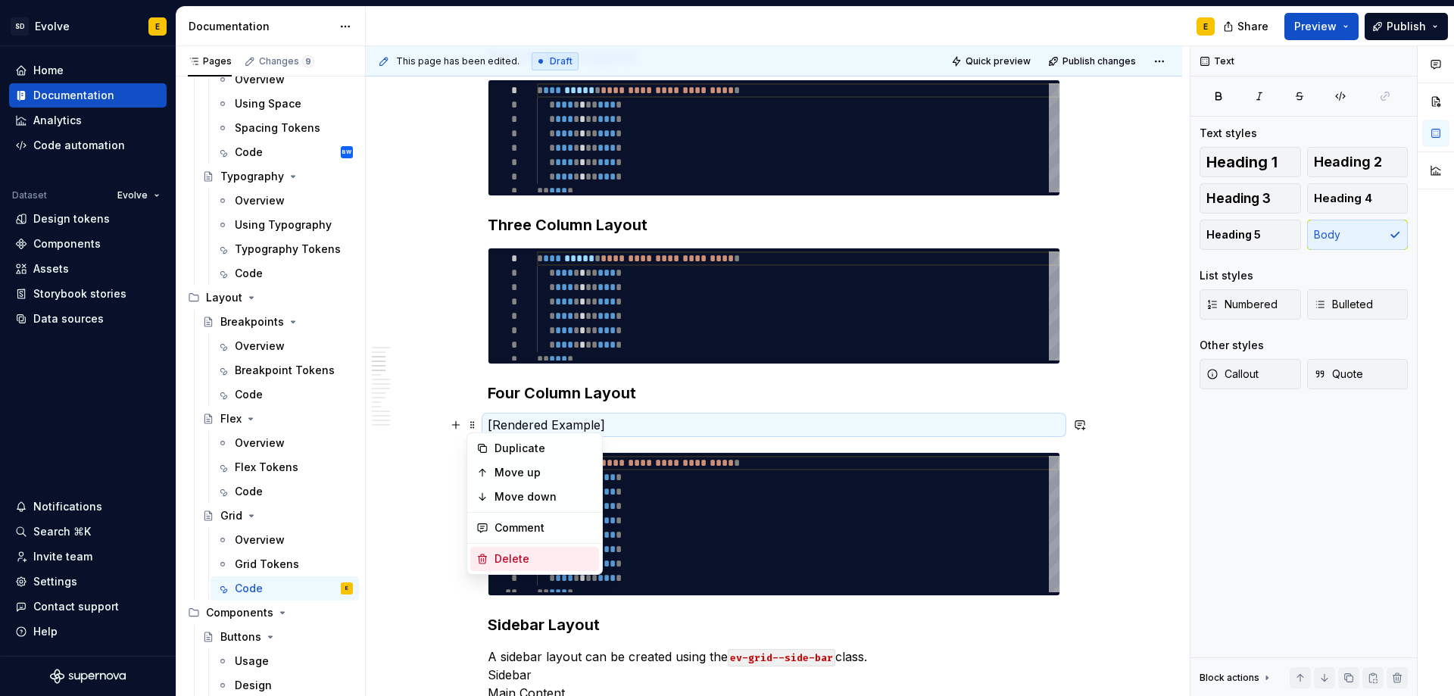
click at [515, 556] on div "Delete" at bounding box center [543, 558] width 98 height 15
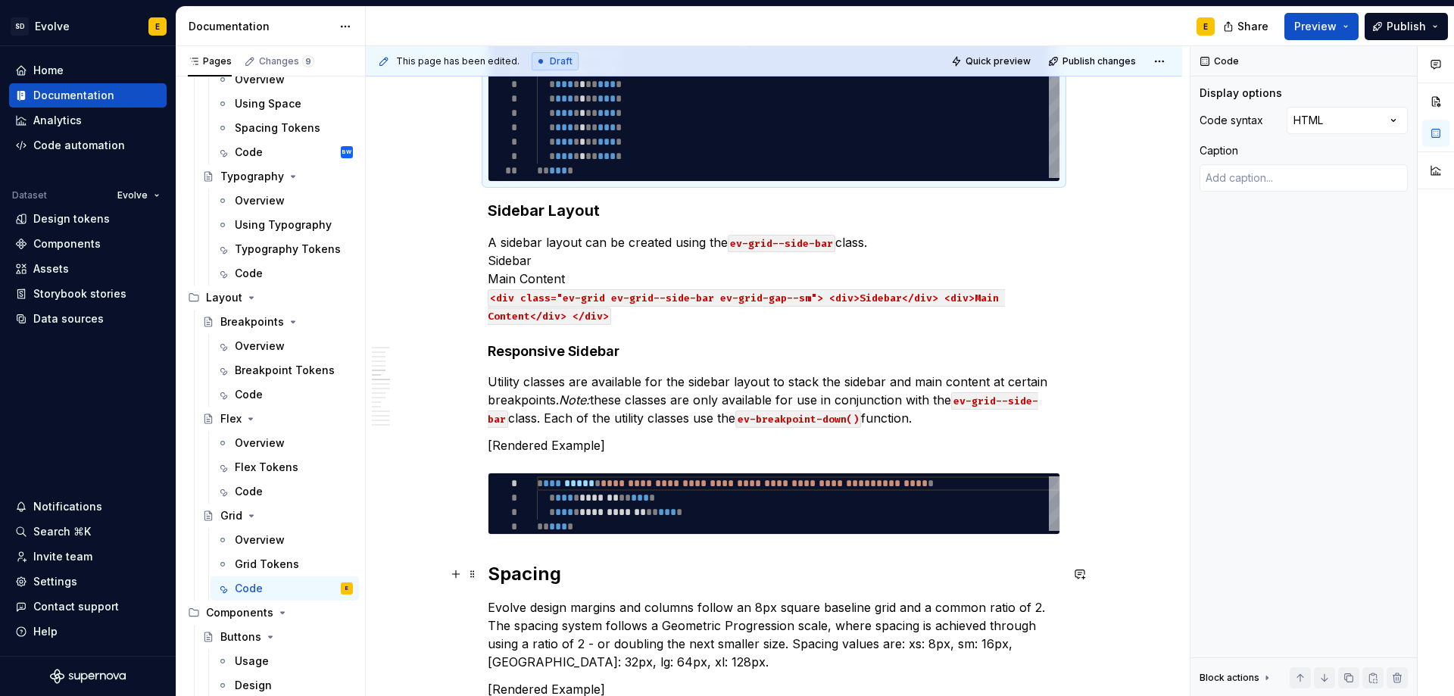
scroll to position [909, 0]
click at [472, 445] on span at bounding box center [472, 444] width 12 height 21
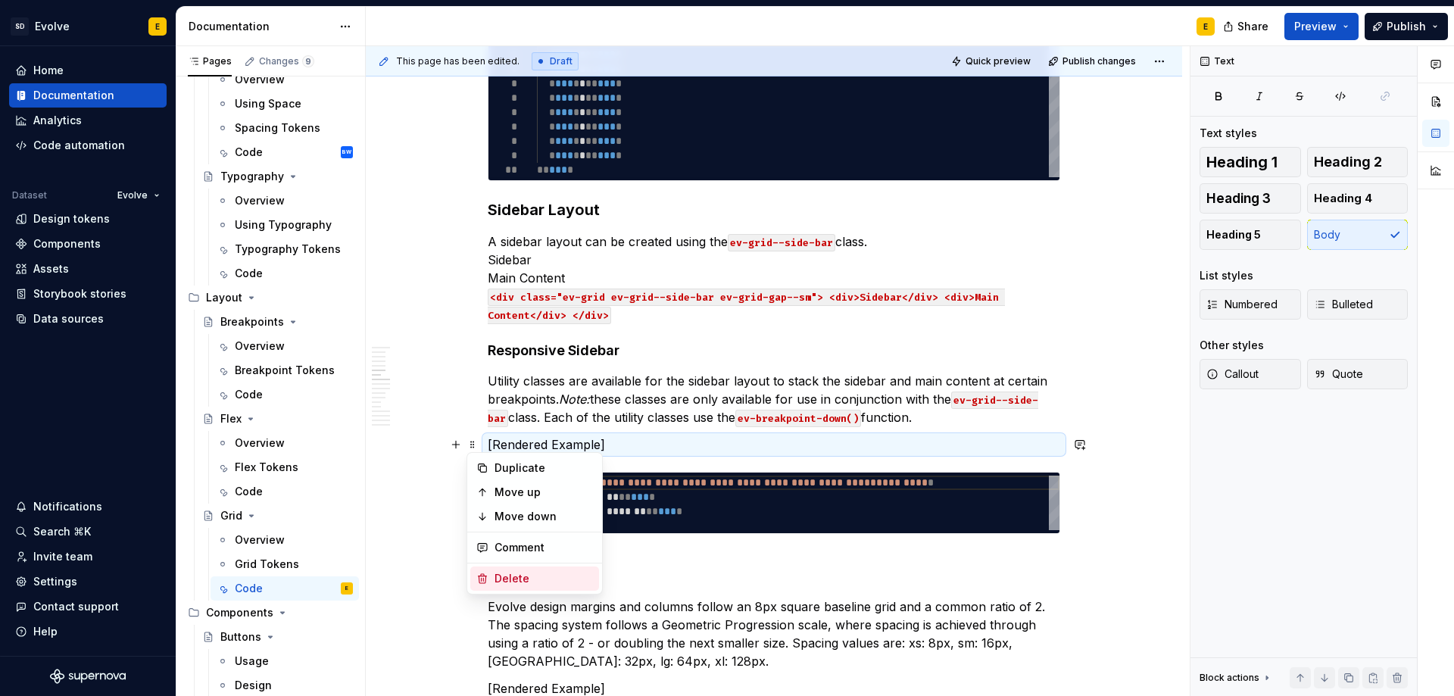
click at [495, 571] on div "Delete" at bounding box center [543, 578] width 98 height 15
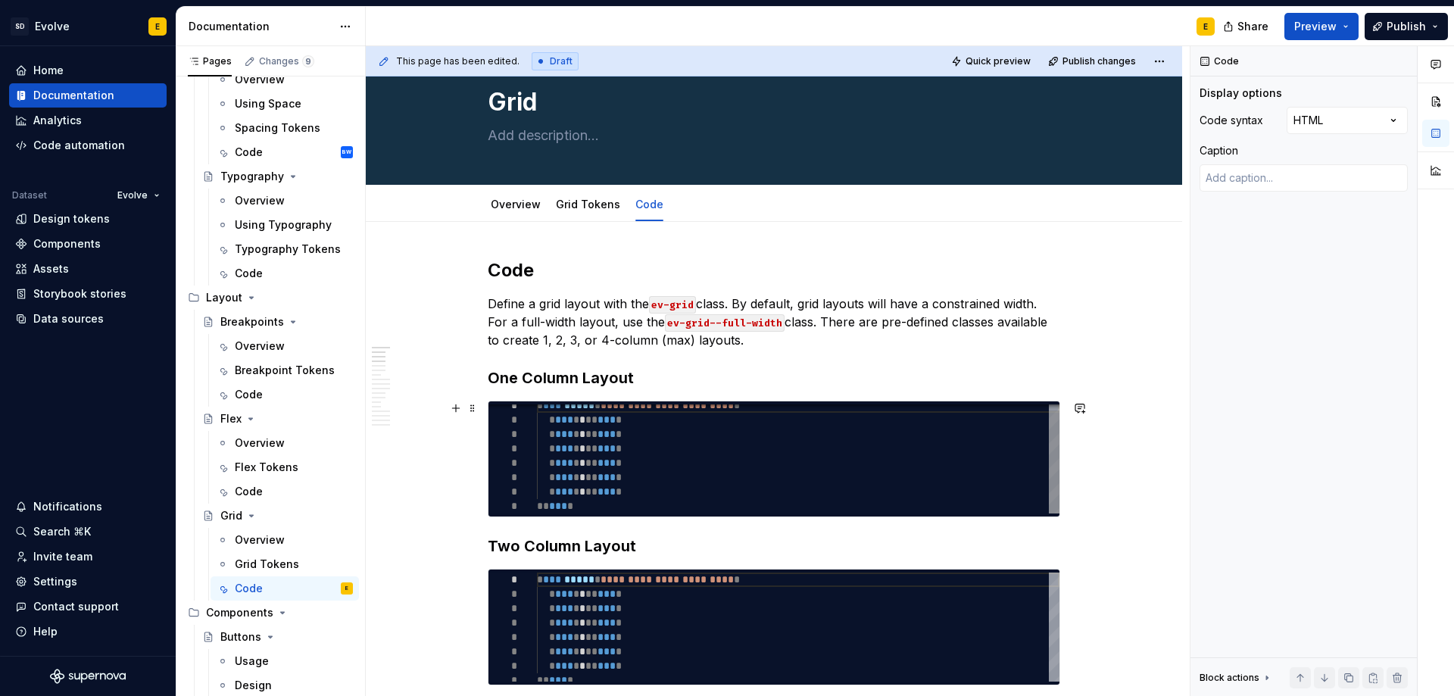
scroll to position [76, 0]
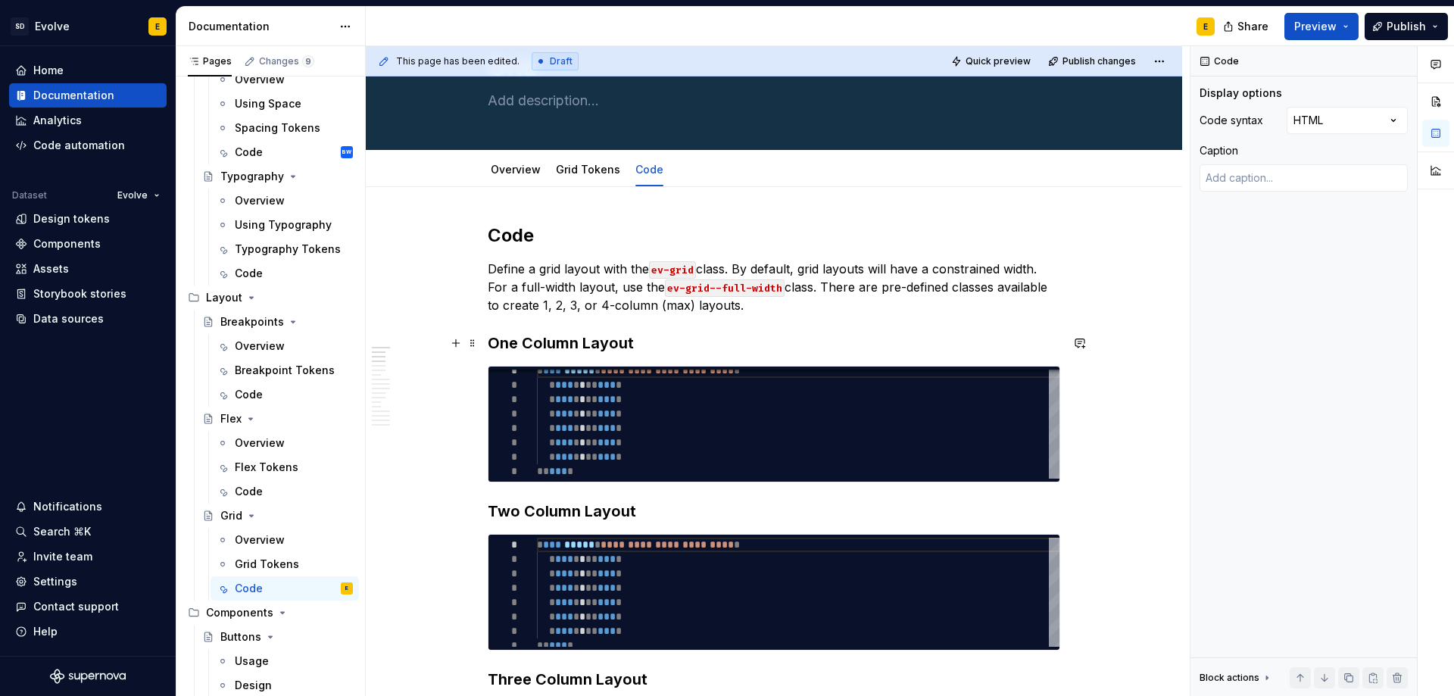
click at [587, 338] on strong "One Column Layout" at bounding box center [561, 343] width 146 height 18
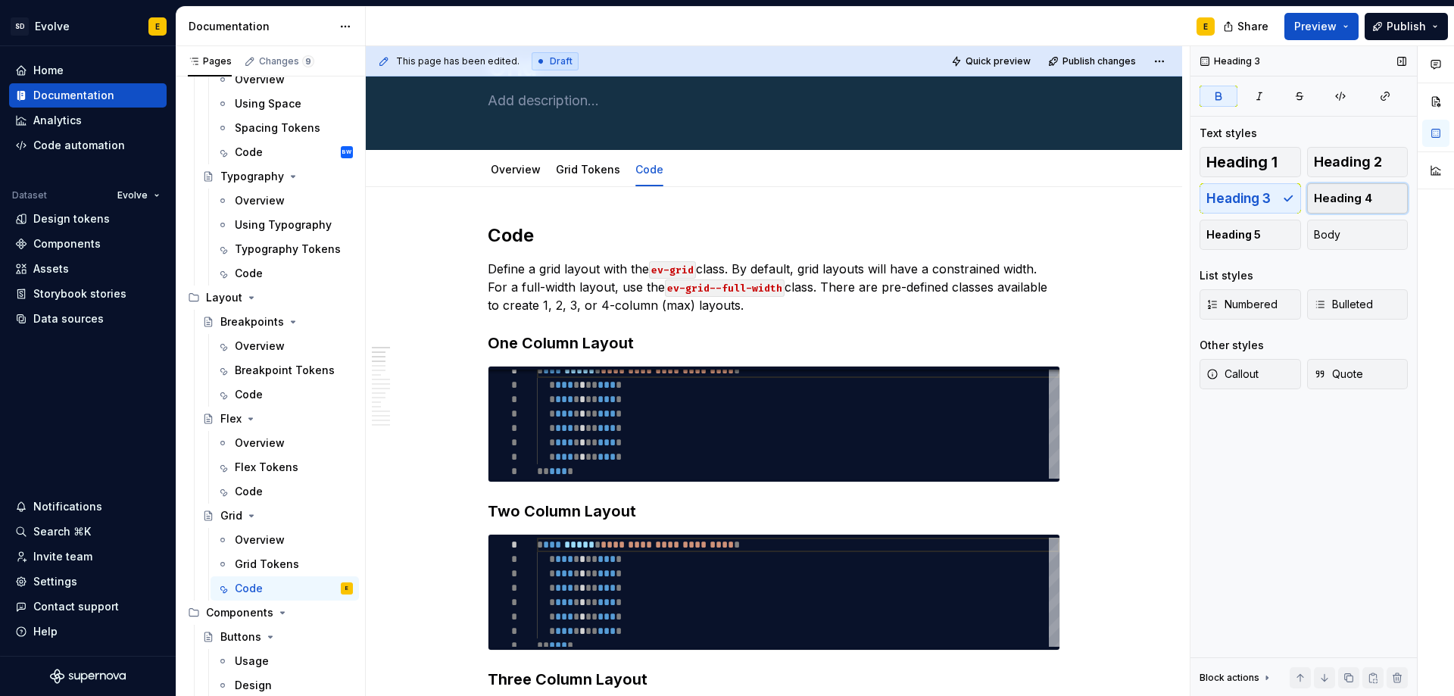
click at [1350, 200] on span "Heading 4" at bounding box center [1343, 198] width 58 height 15
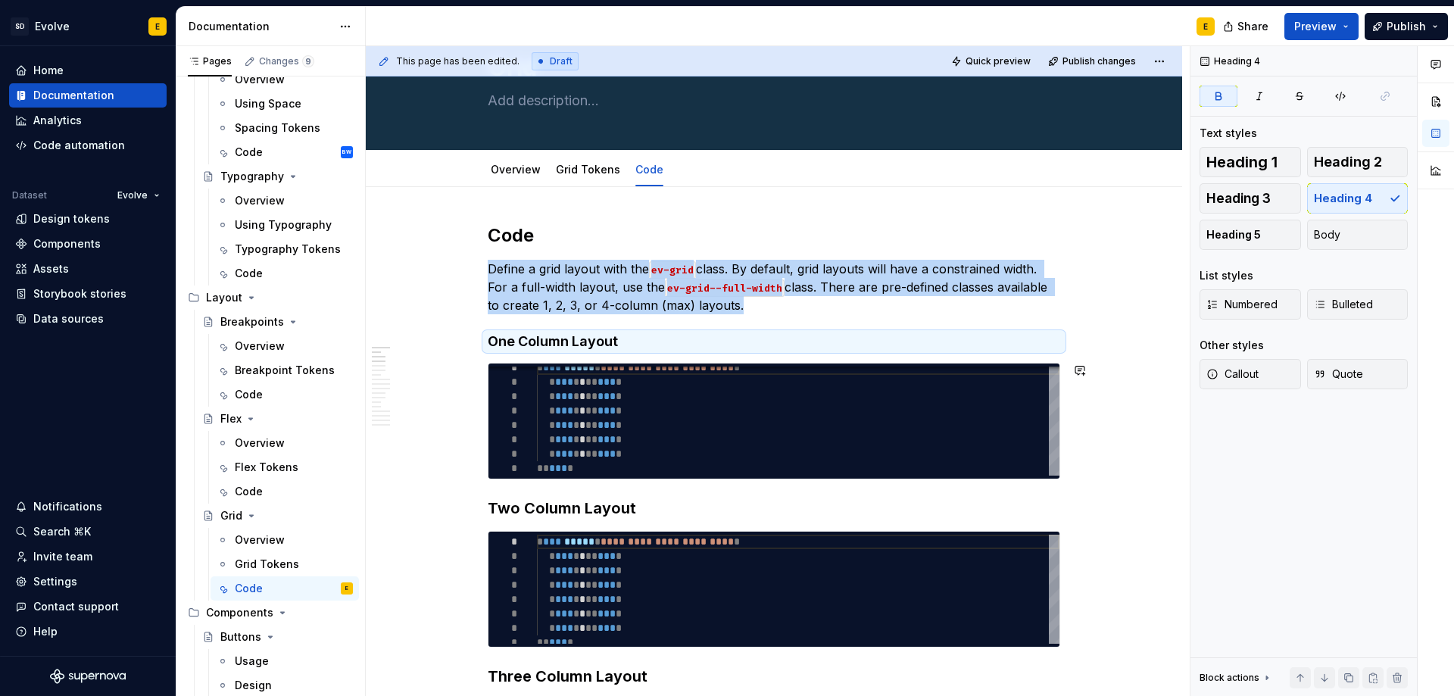
click at [616, 500] on strong "Two Column Layout" at bounding box center [562, 508] width 148 height 18
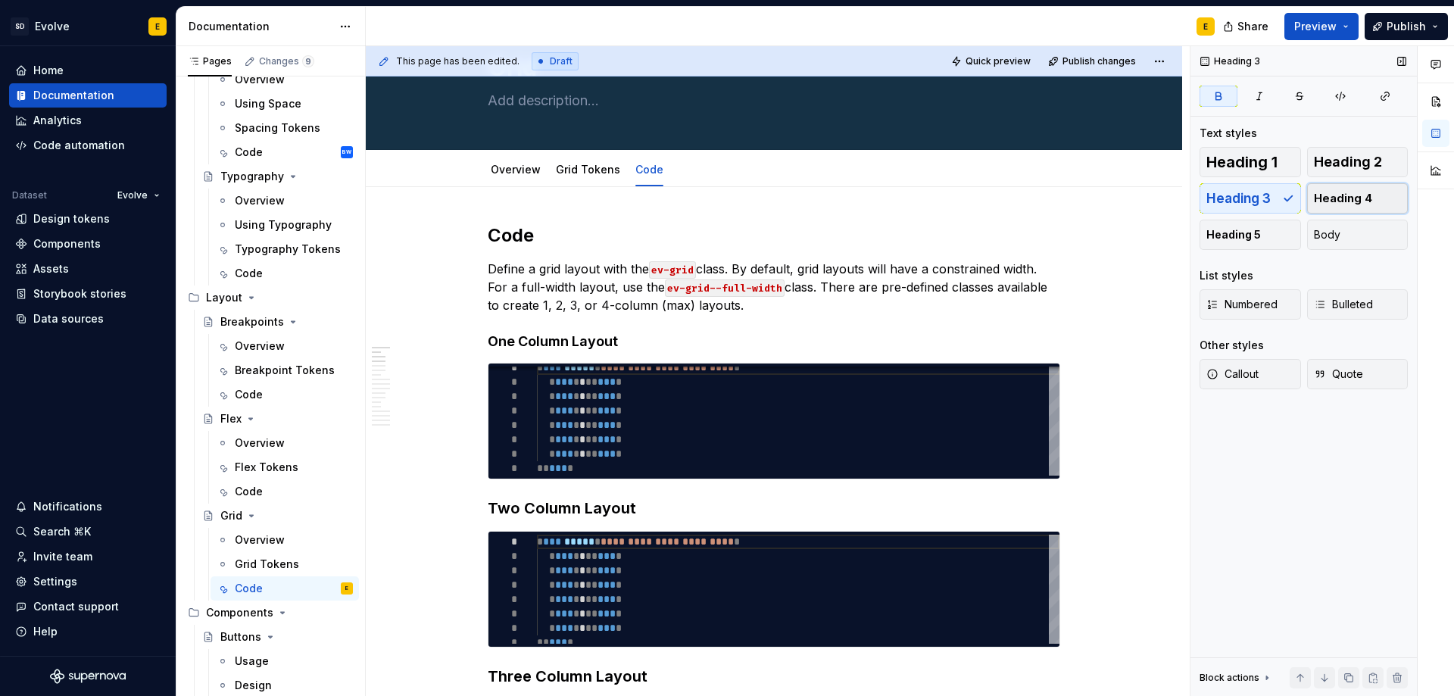
click at [1339, 199] on span "Heading 4" at bounding box center [1343, 198] width 58 height 15
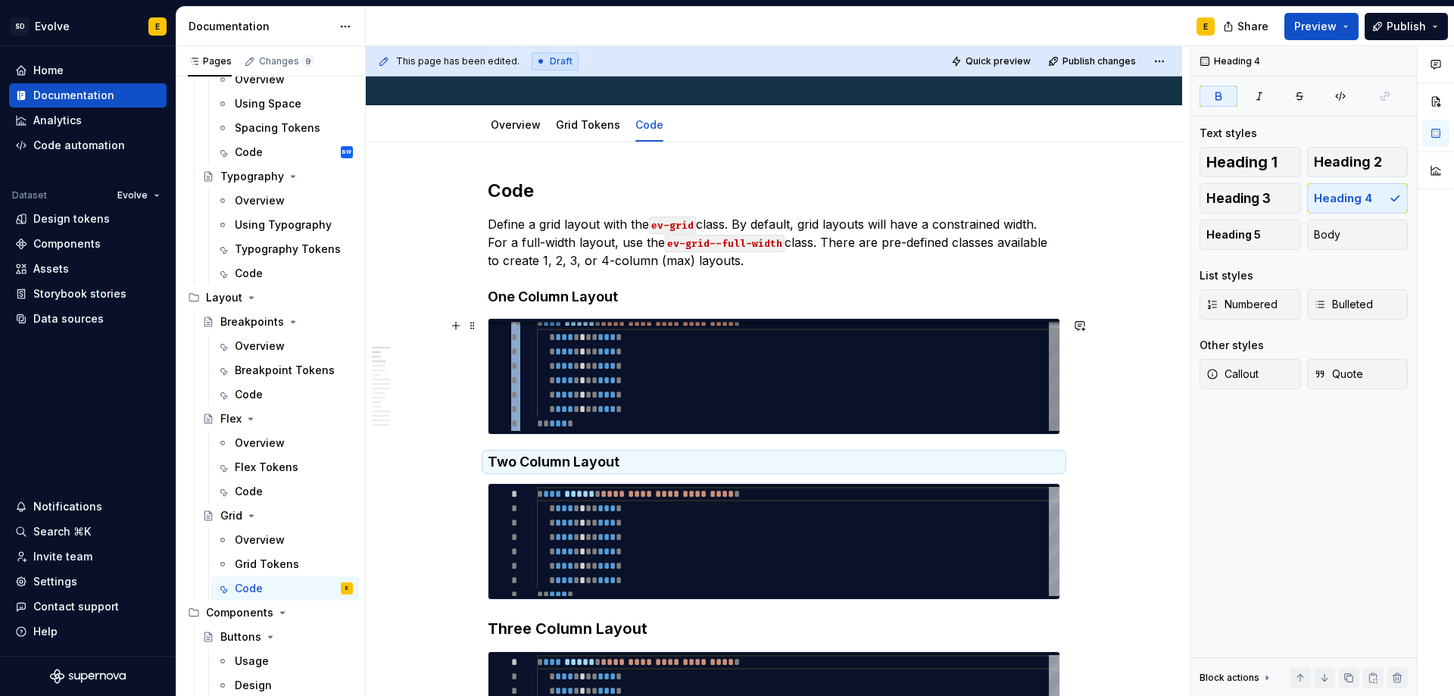
scroll to position [151, 0]
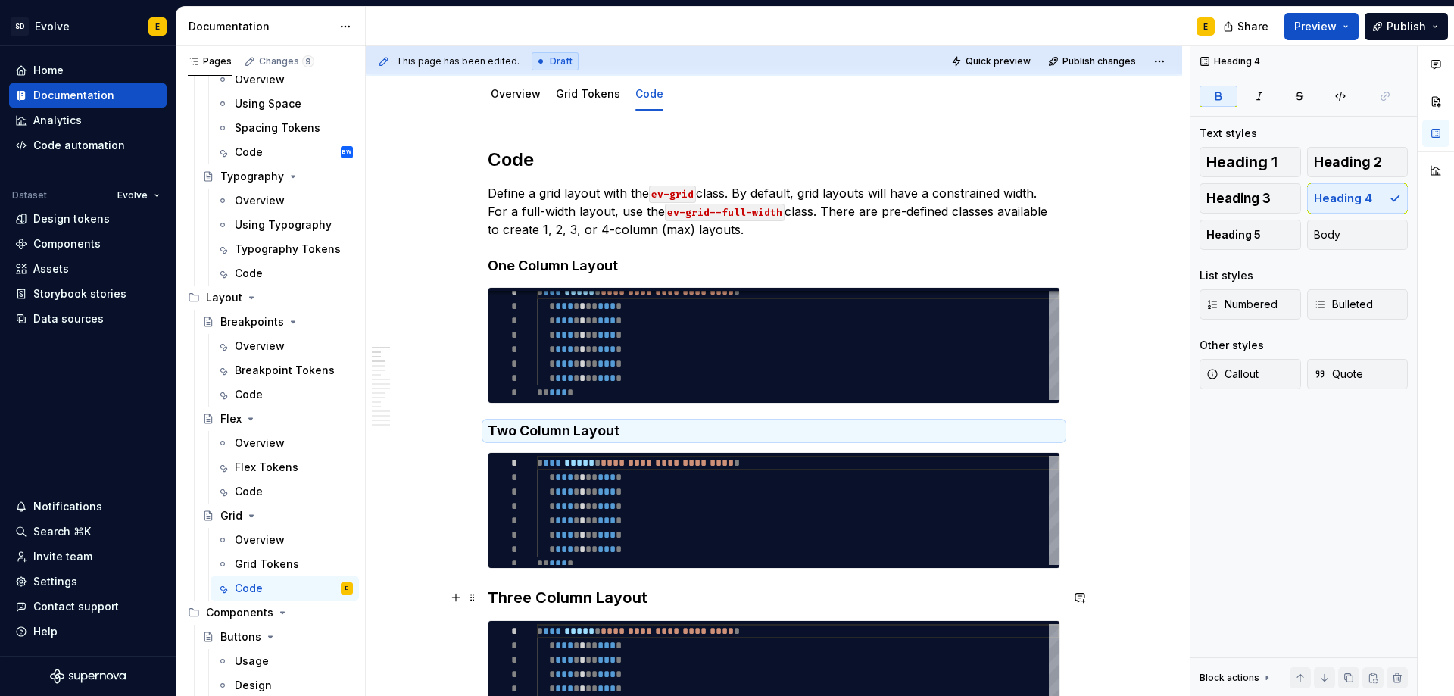
click at [578, 595] on strong "Three Column Layout" at bounding box center [568, 597] width 160 height 18
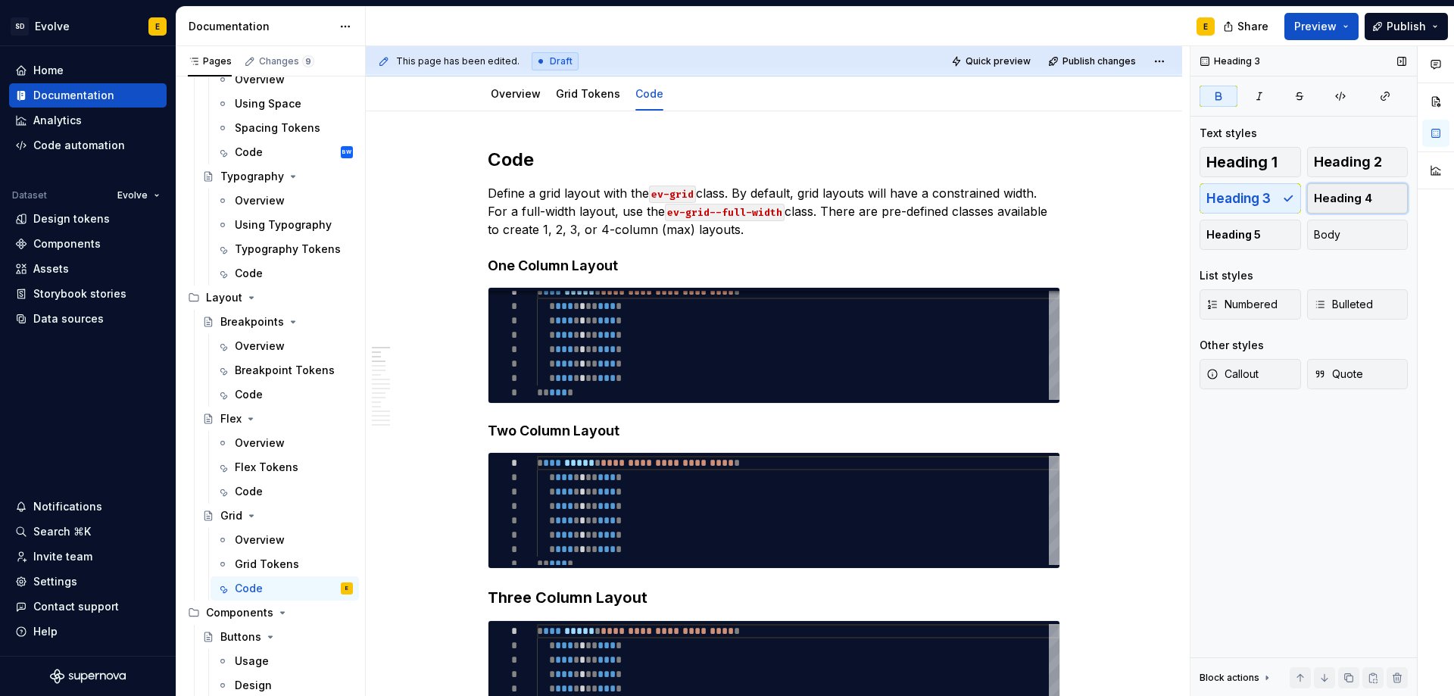
click at [1334, 189] on button "Heading 4" at bounding box center [1357, 198] width 101 height 30
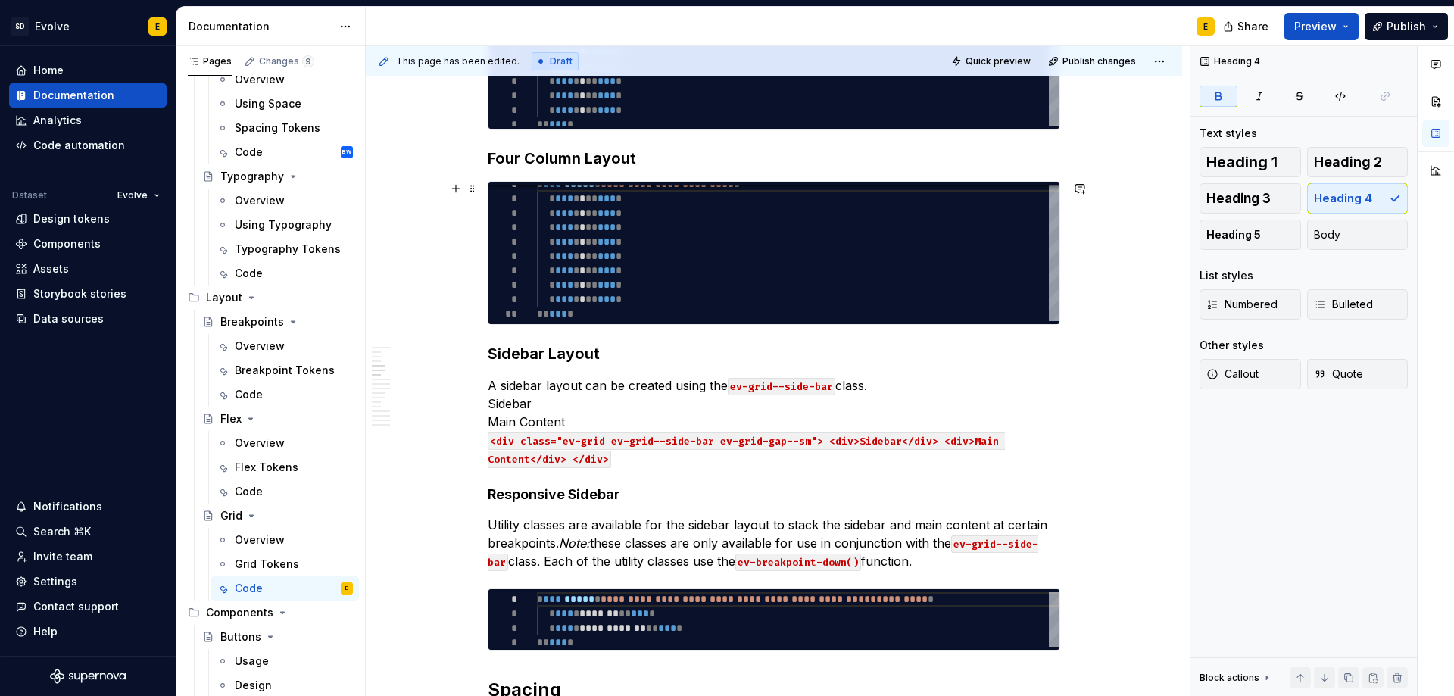
scroll to position [757, 0]
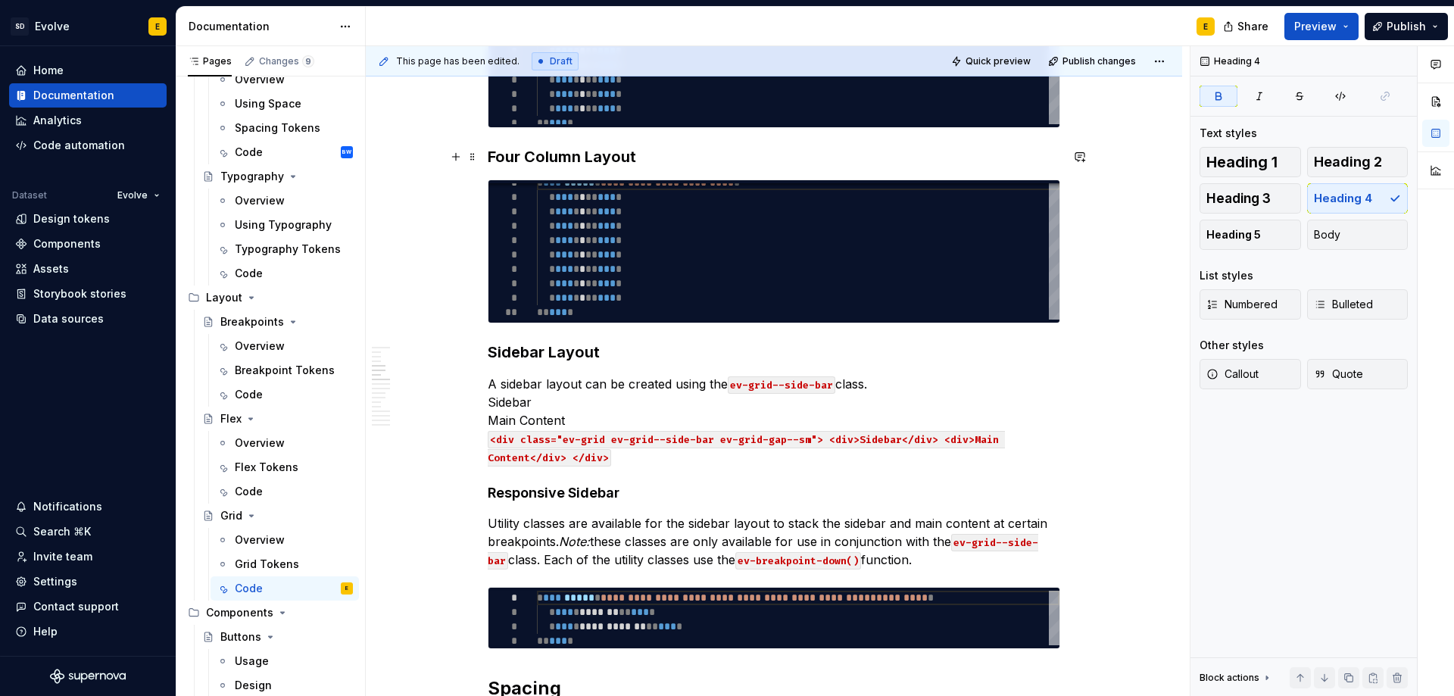
click at [605, 149] on strong "Four Column Layout" at bounding box center [562, 157] width 148 height 18
click at [1339, 192] on span "Heading 4" at bounding box center [1343, 198] width 58 height 15
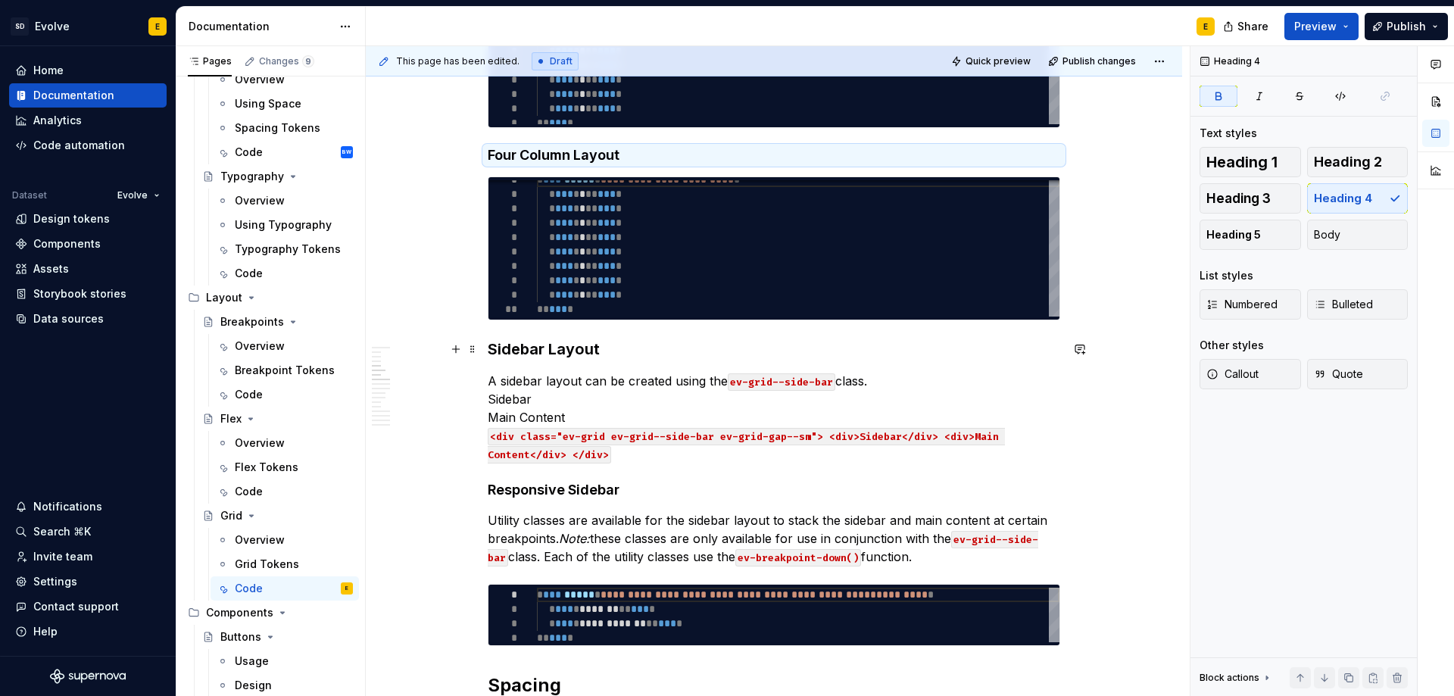
click at [575, 349] on strong "Sidebar Layout" at bounding box center [544, 349] width 112 height 18
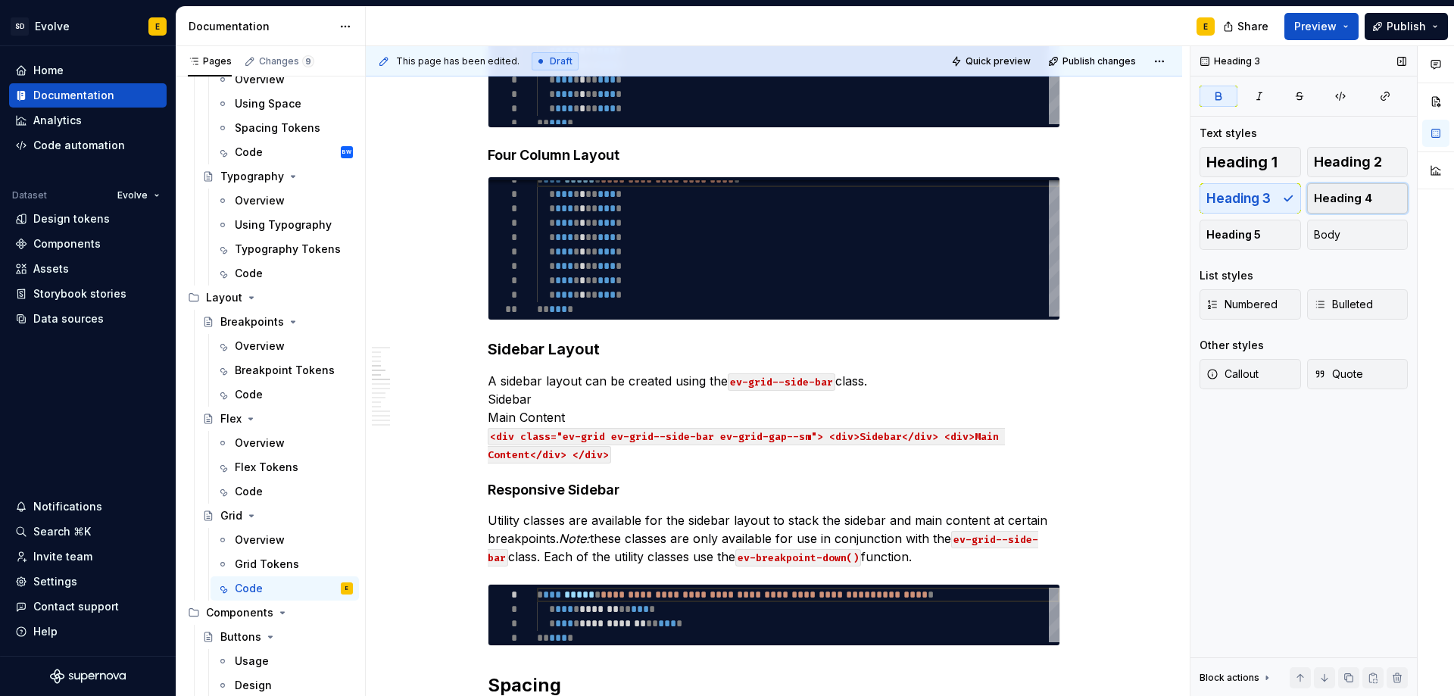
click at [1346, 195] on span "Heading 4" at bounding box center [1343, 198] width 58 height 15
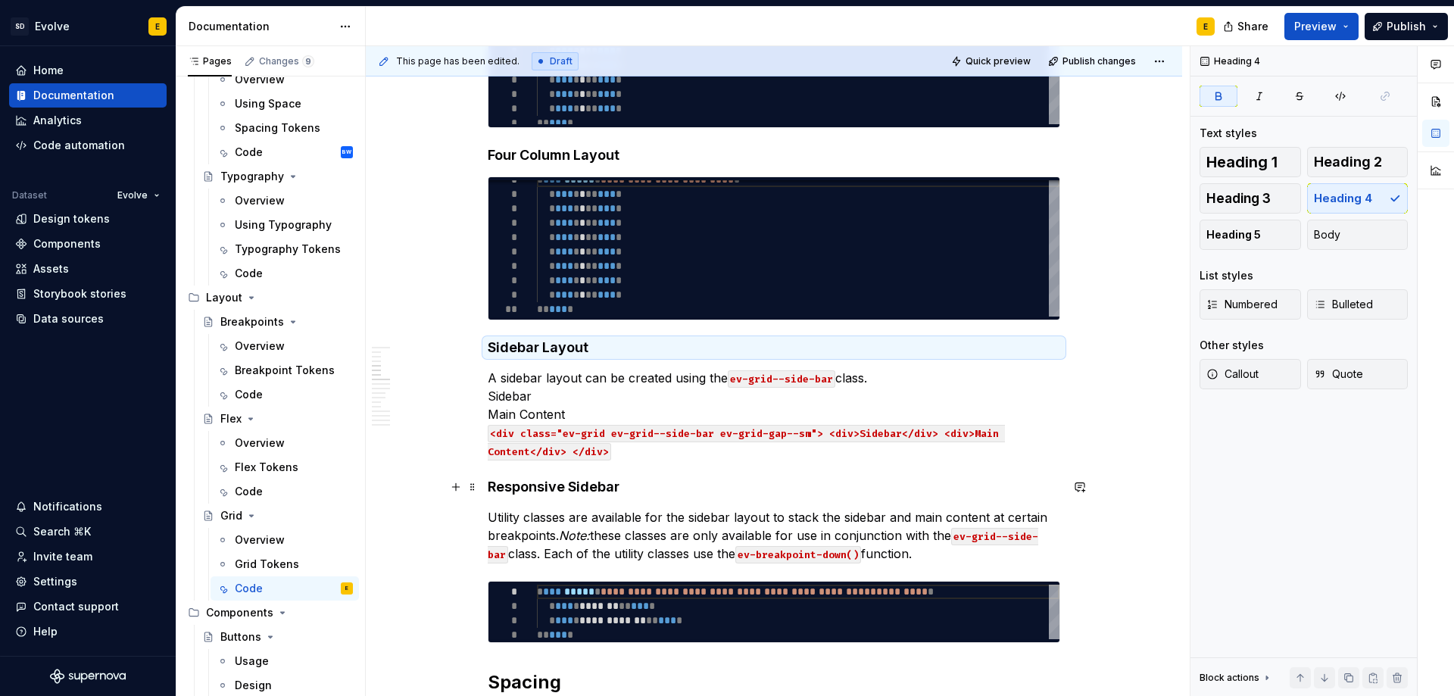
click at [604, 491] on strong "Responsive Sidebar" at bounding box center [554, 486] width 132 height 16
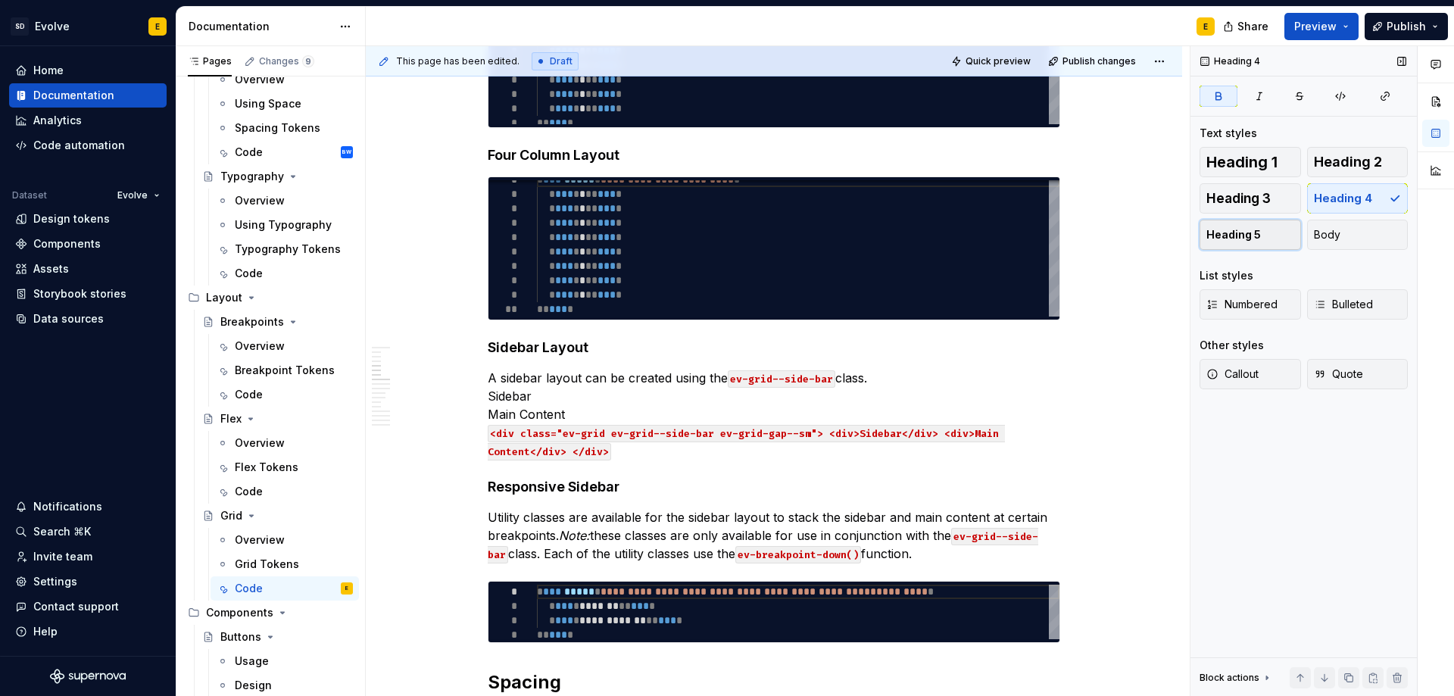
click at [1242, 230] on span "Heading 5" at bounding box center [1233, 234] width 55 height 15
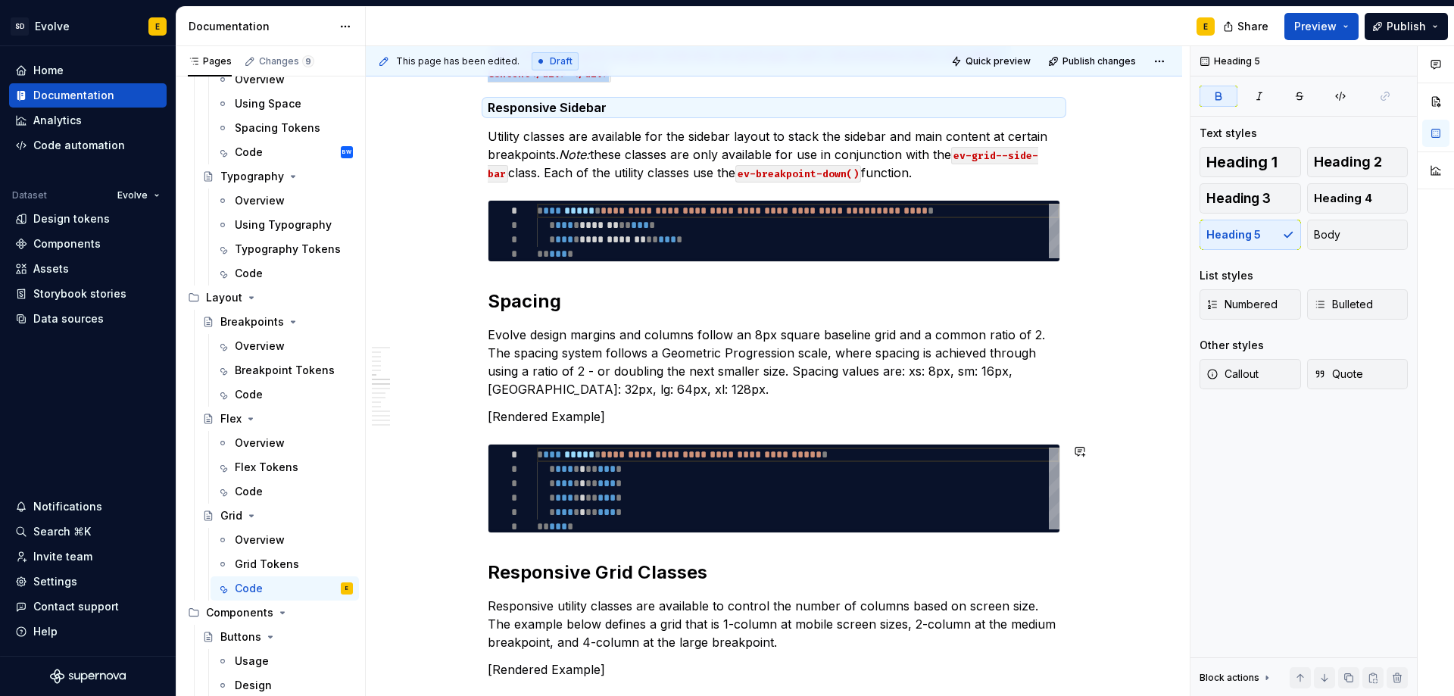
scroll to position [1136, 0]
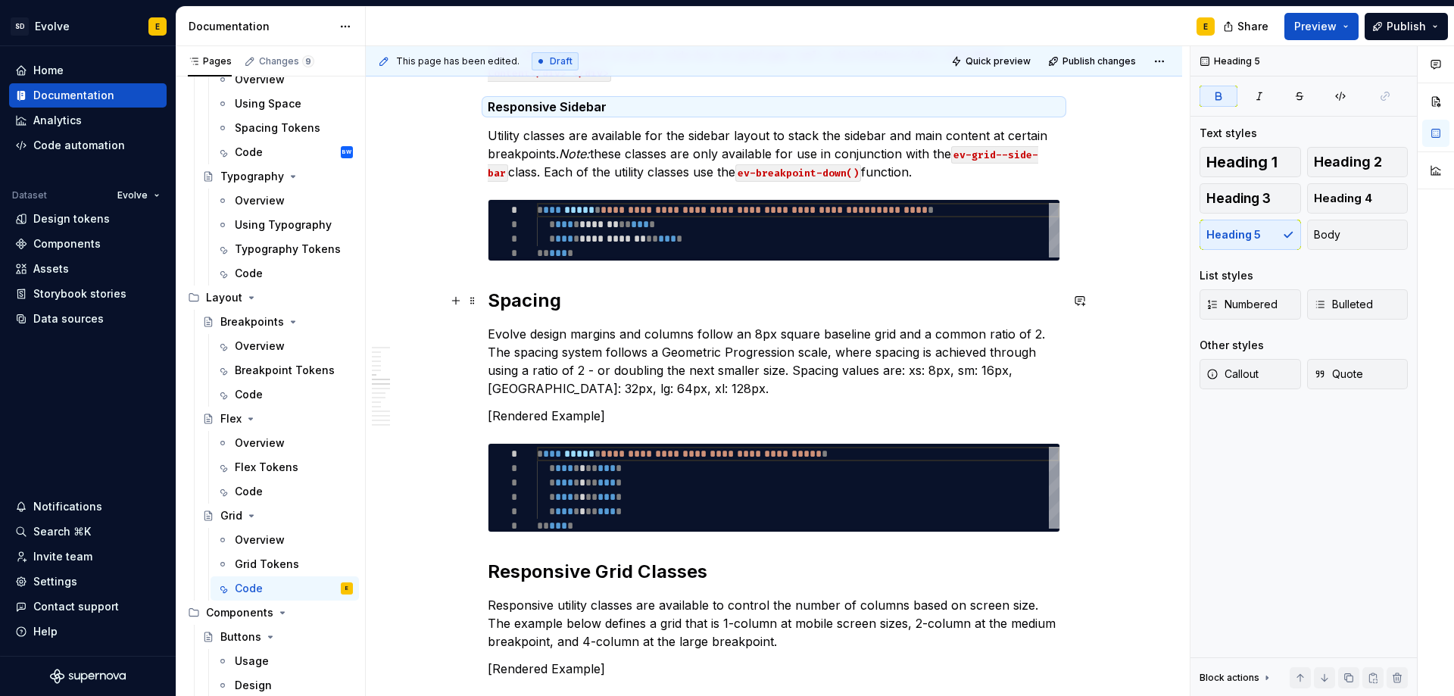
click at [539, 303] on strong "Spacing" at bounding box center [524, 300] width 73 height 22
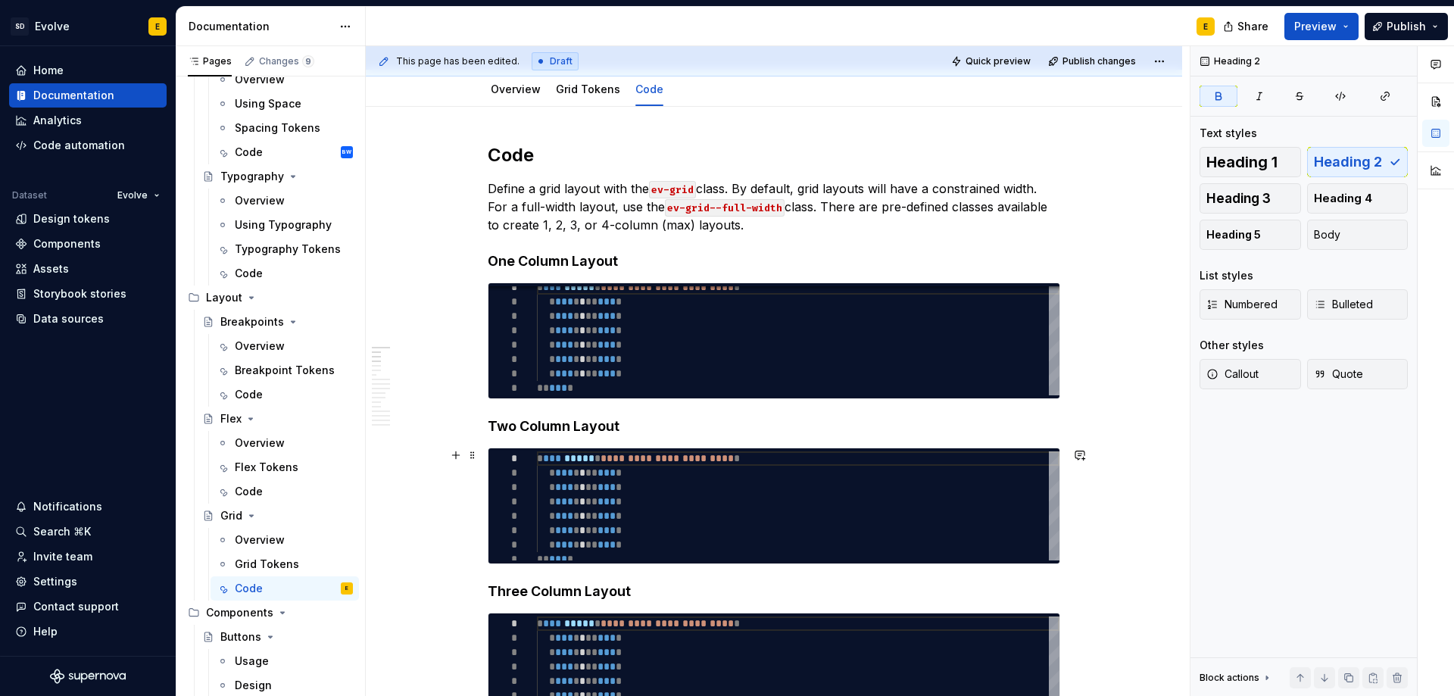
scroll to position [151, 0]
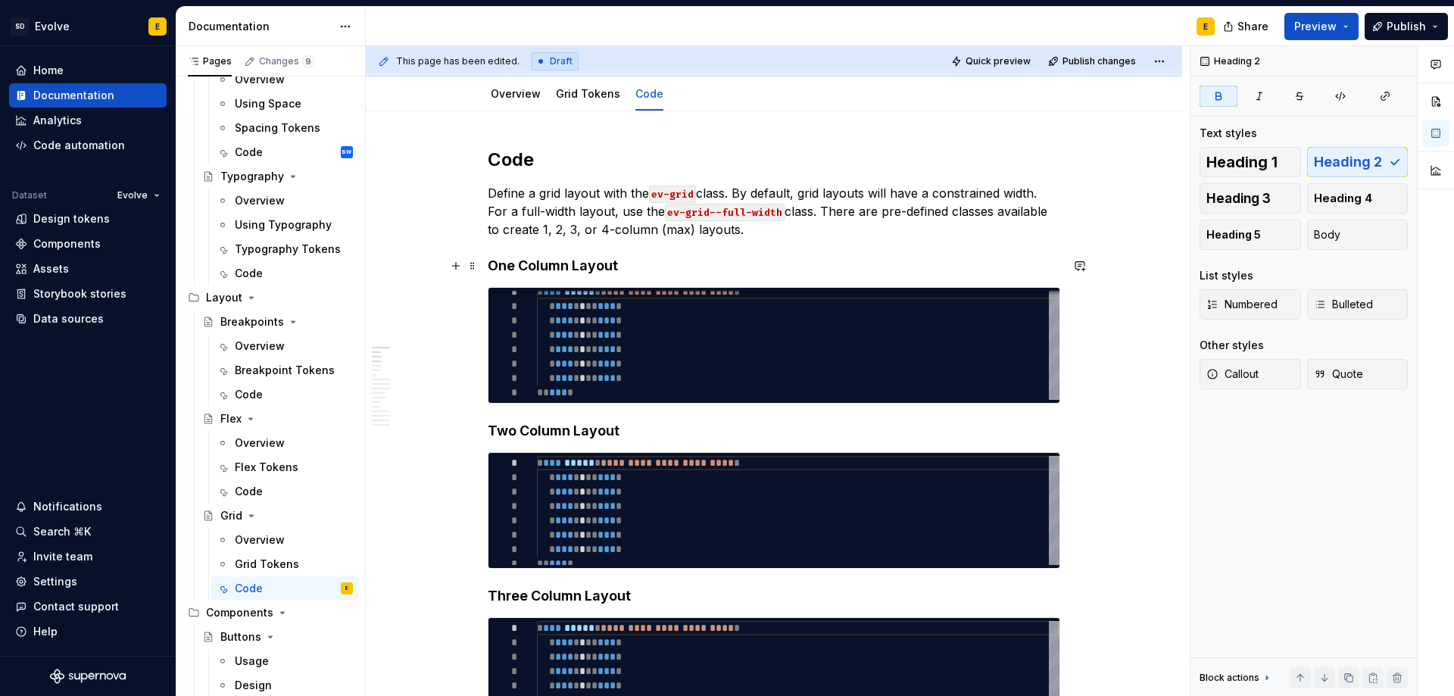
click at [582, 263] on strong "One Column Layout" at bounding box center [553, 265] width 130 height 16
click at [1236, 199] on span "Heading 3" at bounding box center [1238, 198] width 64 height 15
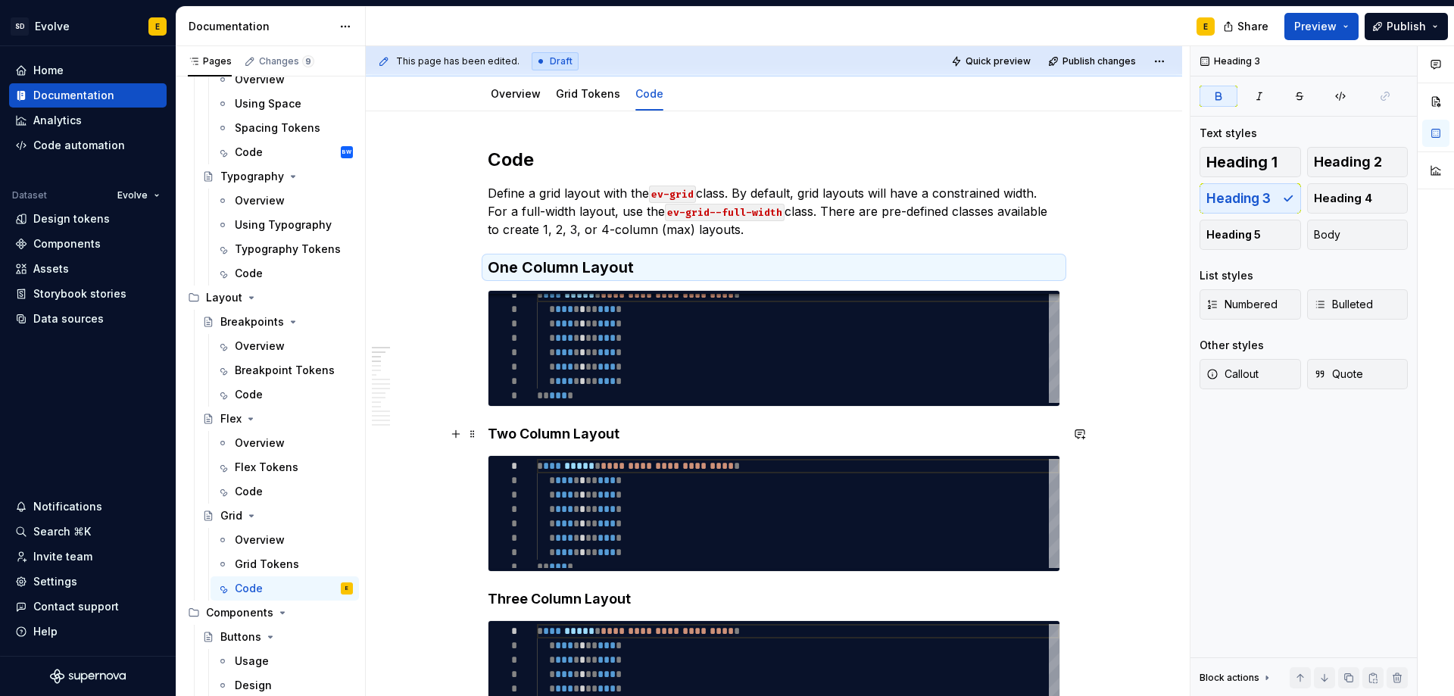
click at [603, 435] on strong "Two Column Layout" at bounding box center [554, 433] width 132 height 16
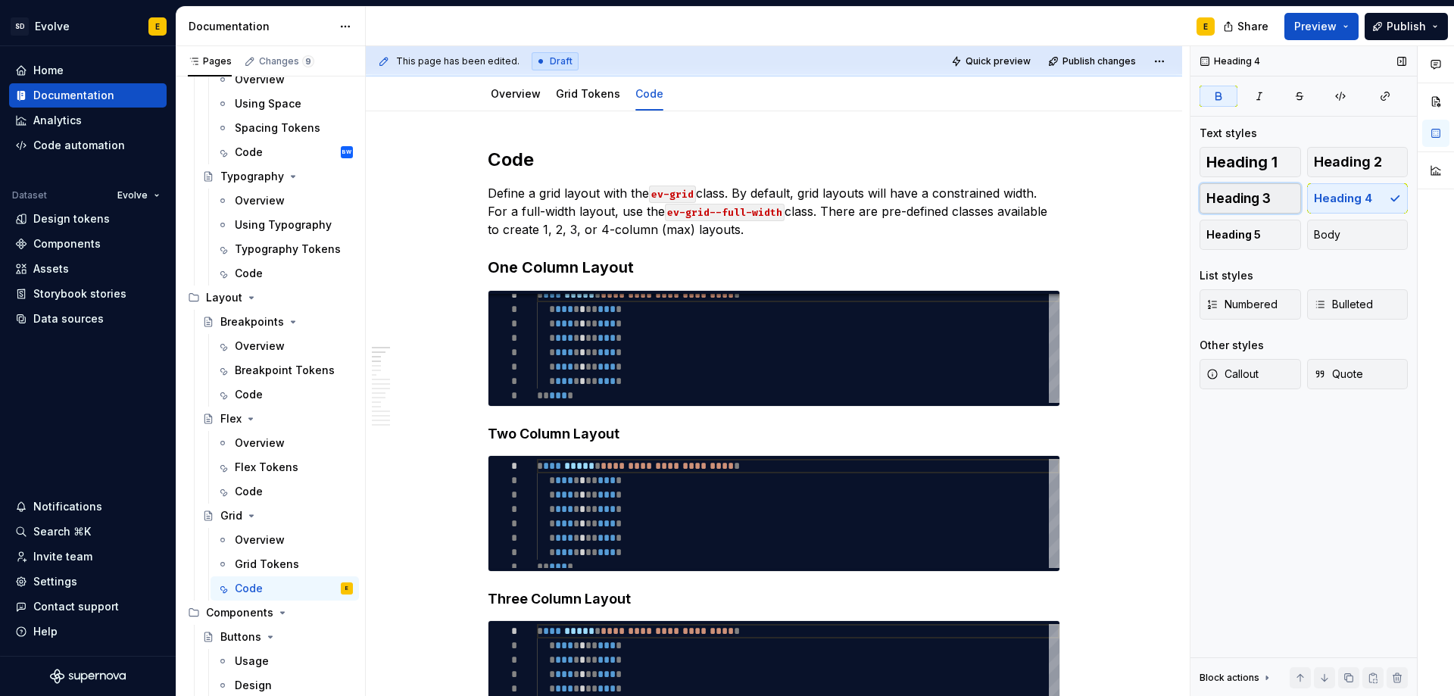
click at [1249, 201] on span "Heading 3" at bounding box center [1238, 198] width 64 height 15
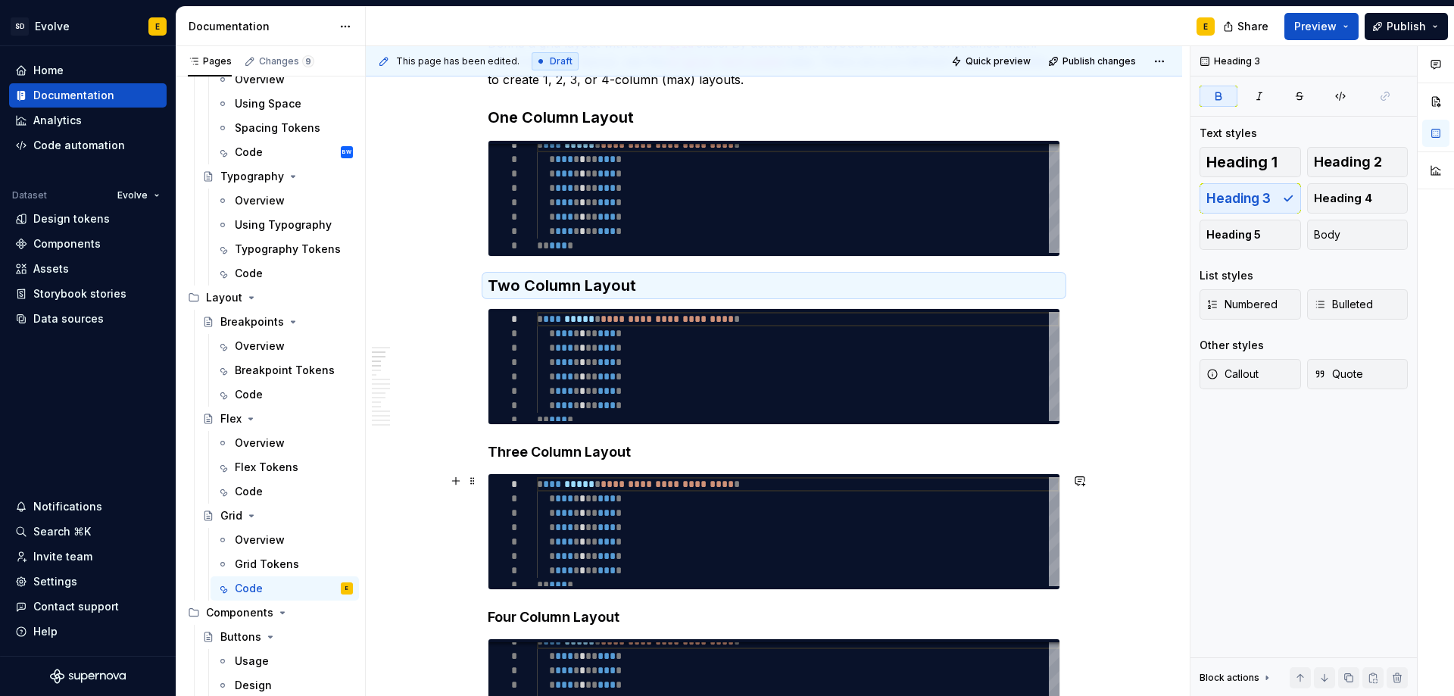
scroll to position [303, 0]
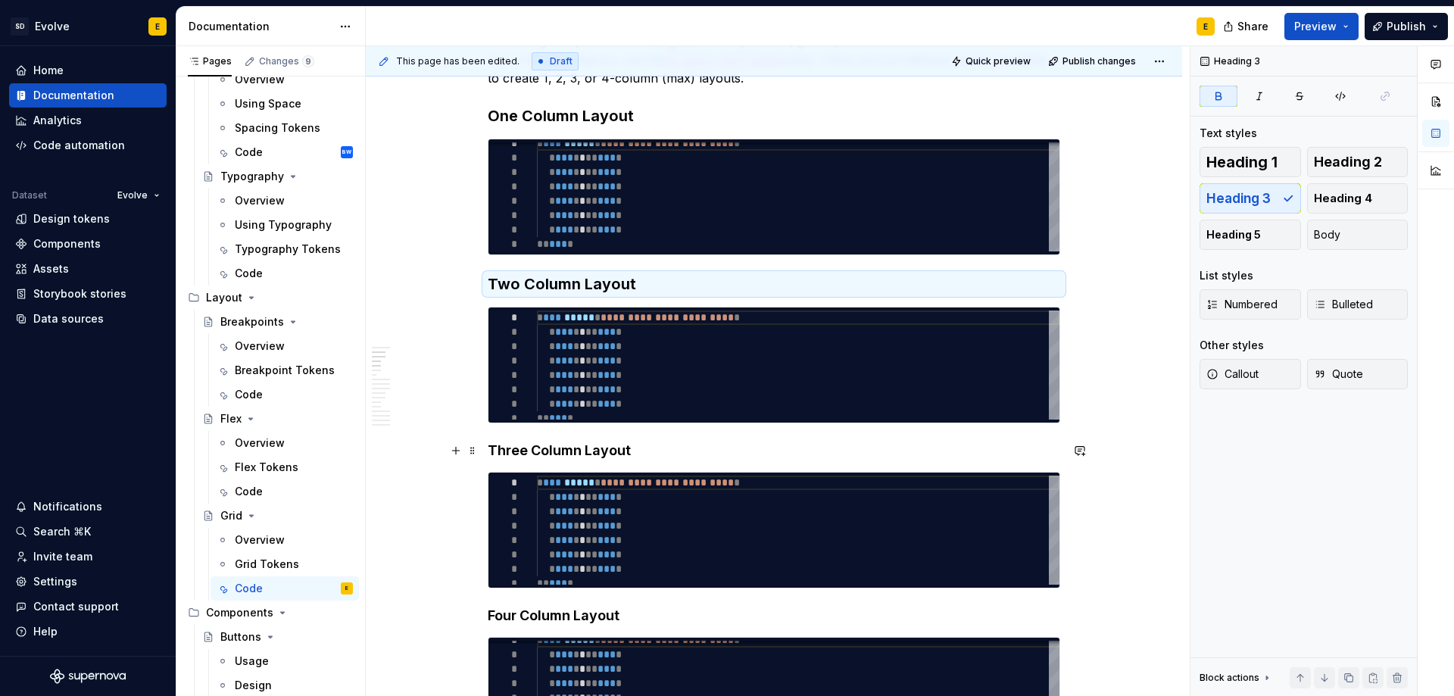
click at [616, 455] on strong "Three Column Layout" at bounding box center [559, 450] width 143 height 16
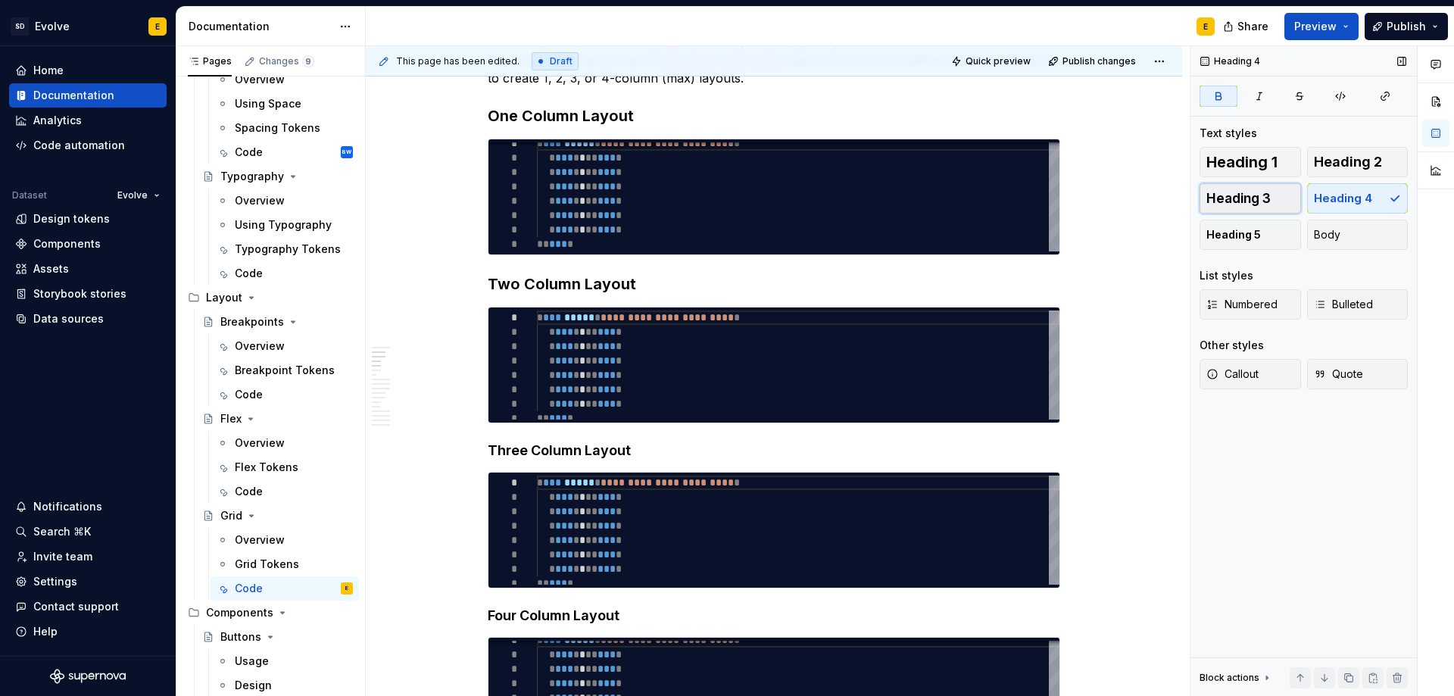
click at [1250, 196] on span "Heading 3" at bounding box center [1238, 198] width 64 height 15
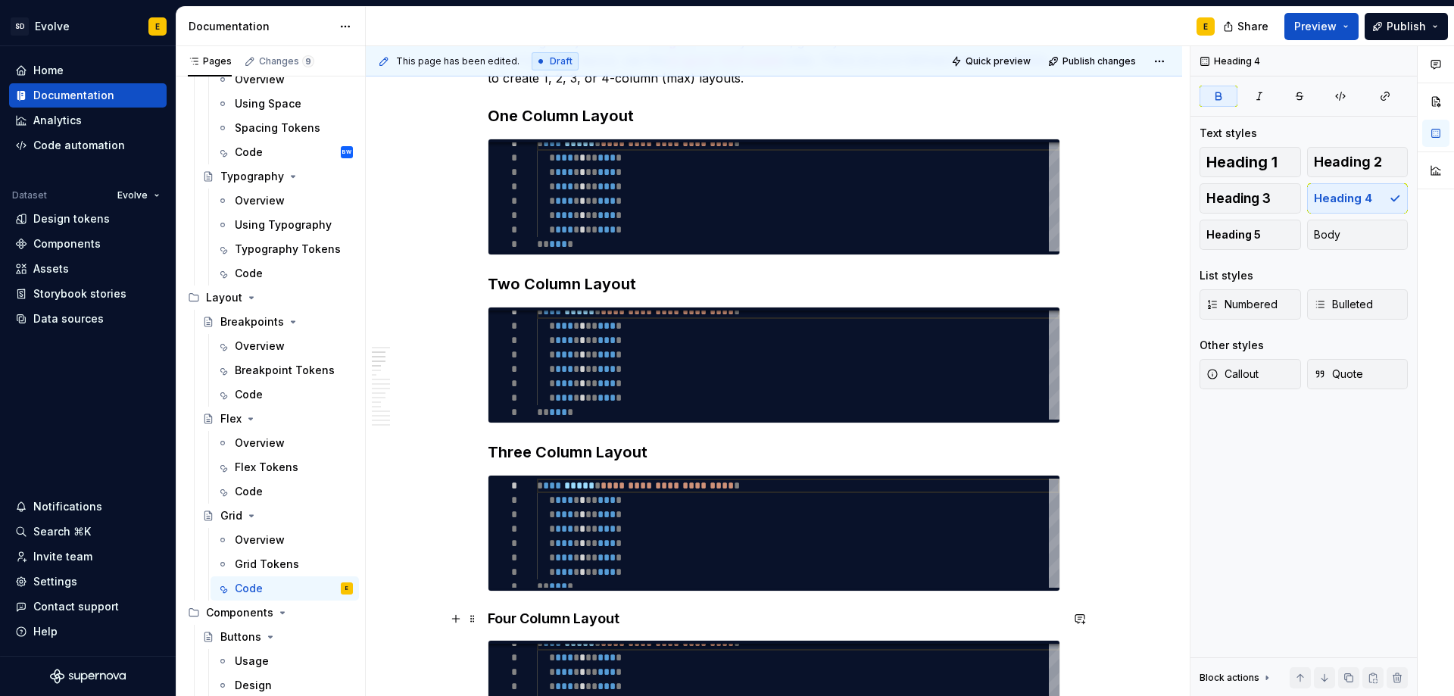
click at [613, 620] on strong "Four Column Layout" at bounding box center [554, 618] width 132 height 16
click at [1235, 194] on span "Heading 3" at bounding box center [1238, 198] width 64 height 15
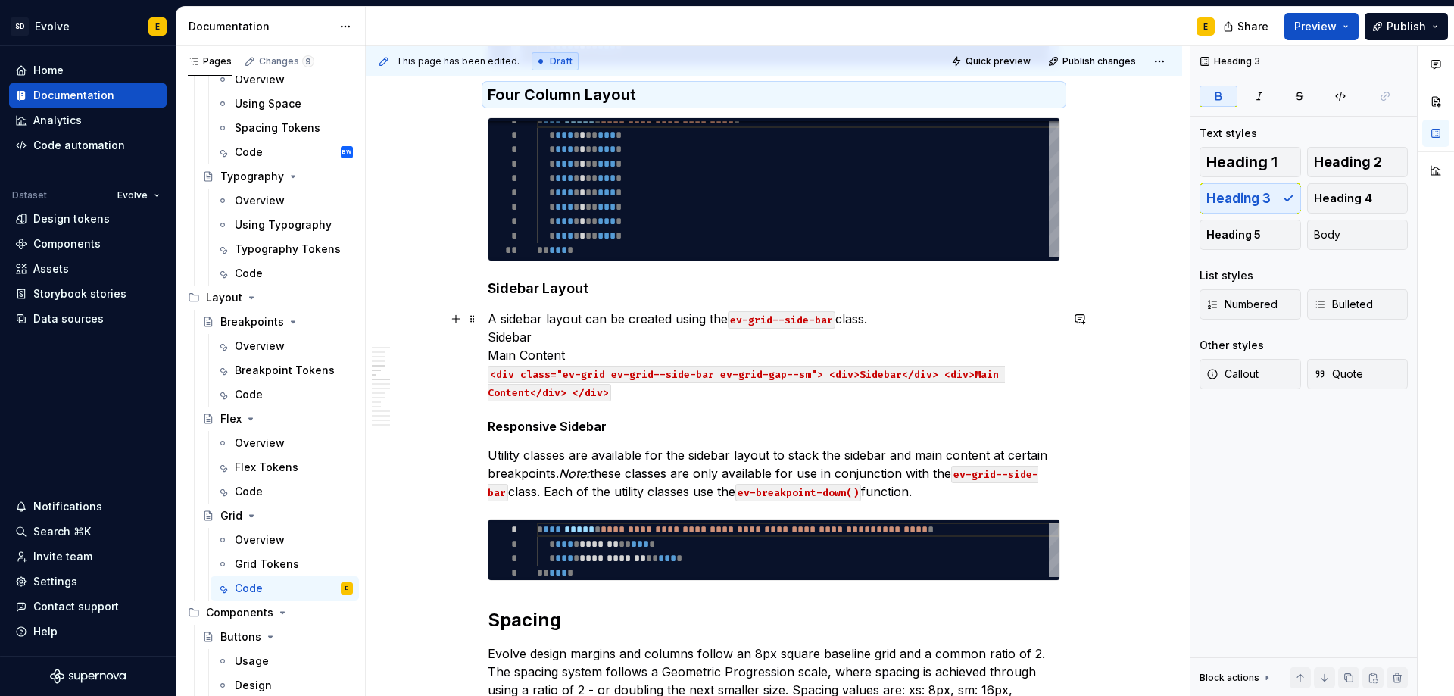
scroll to position [833, 0]
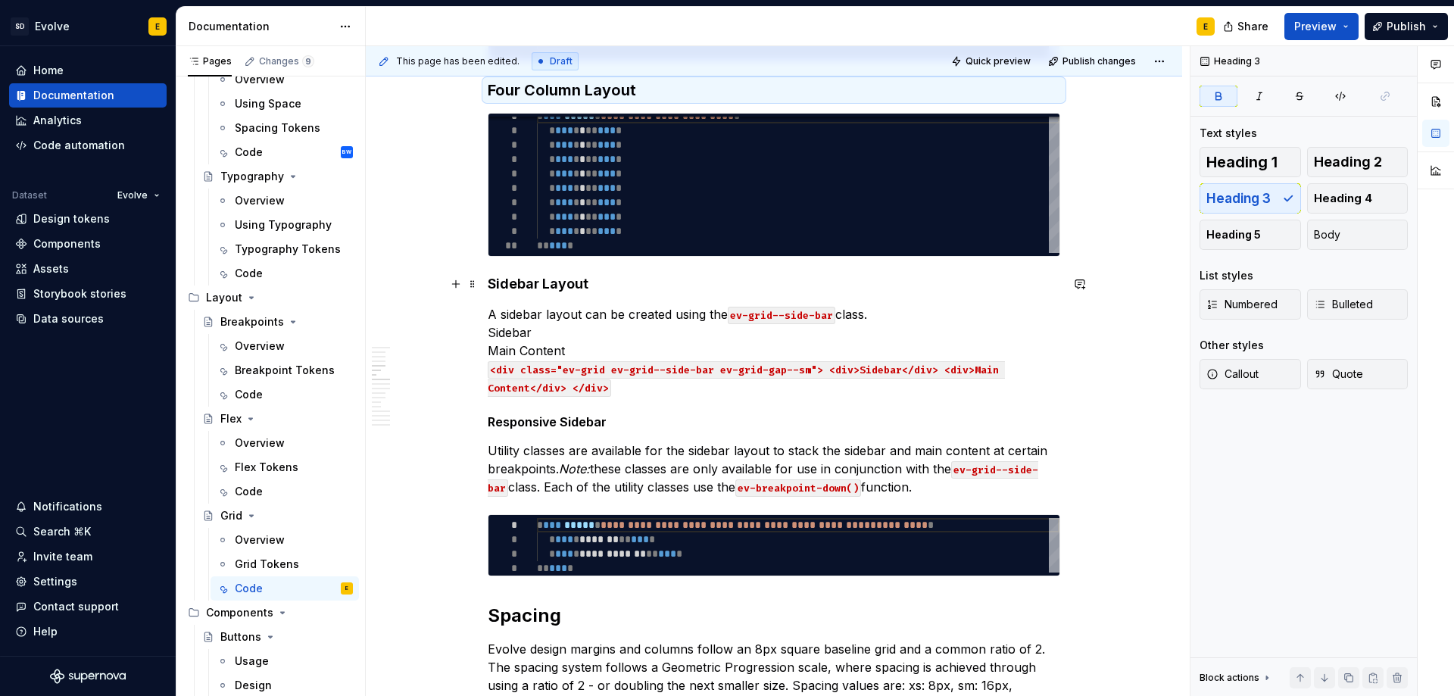
click at [584, 286] on strong "Sidebar Layout" at bounding box center [538, 284] width 101 height 16
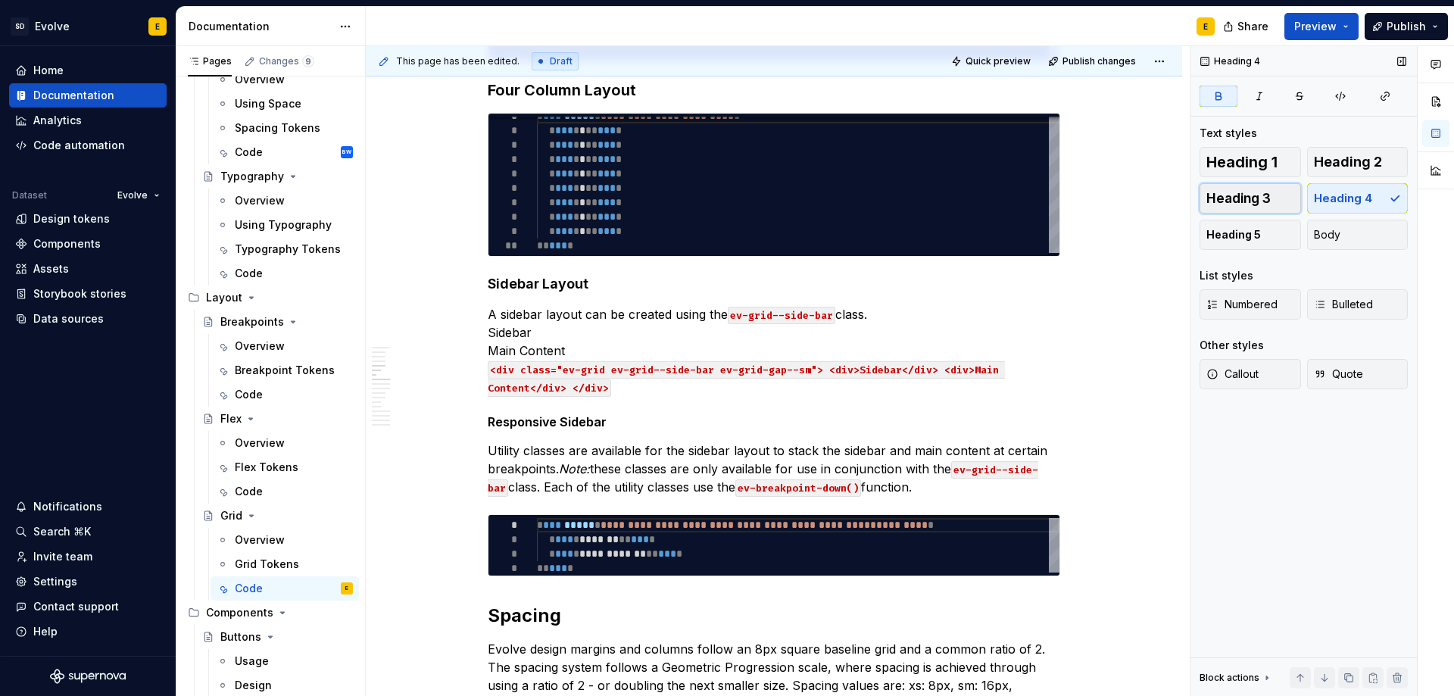
click at [1242, 195] on span "Heading 3" at bounding box center [1238, 198] width 64 height 15
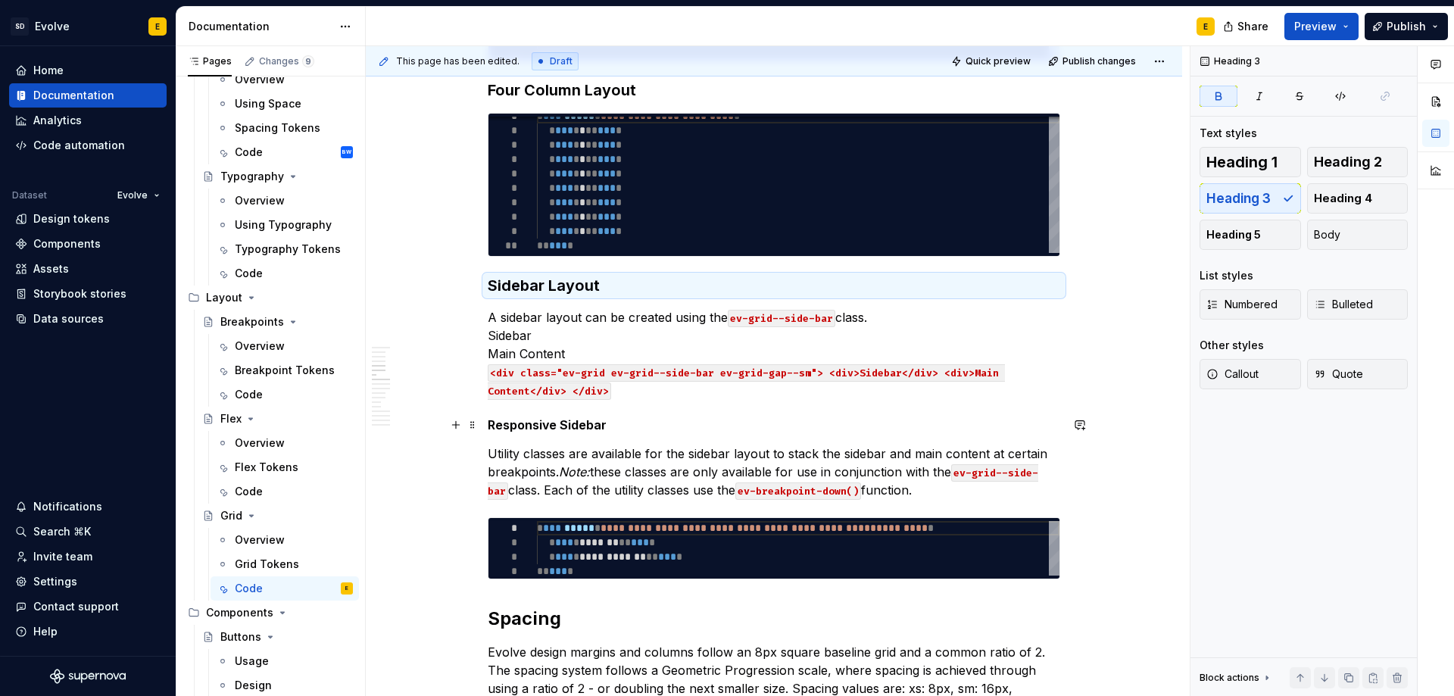
click at [614, 430] on h5 "Responsive Sidebar" at bounding box center [774, 424] width 572 height 15
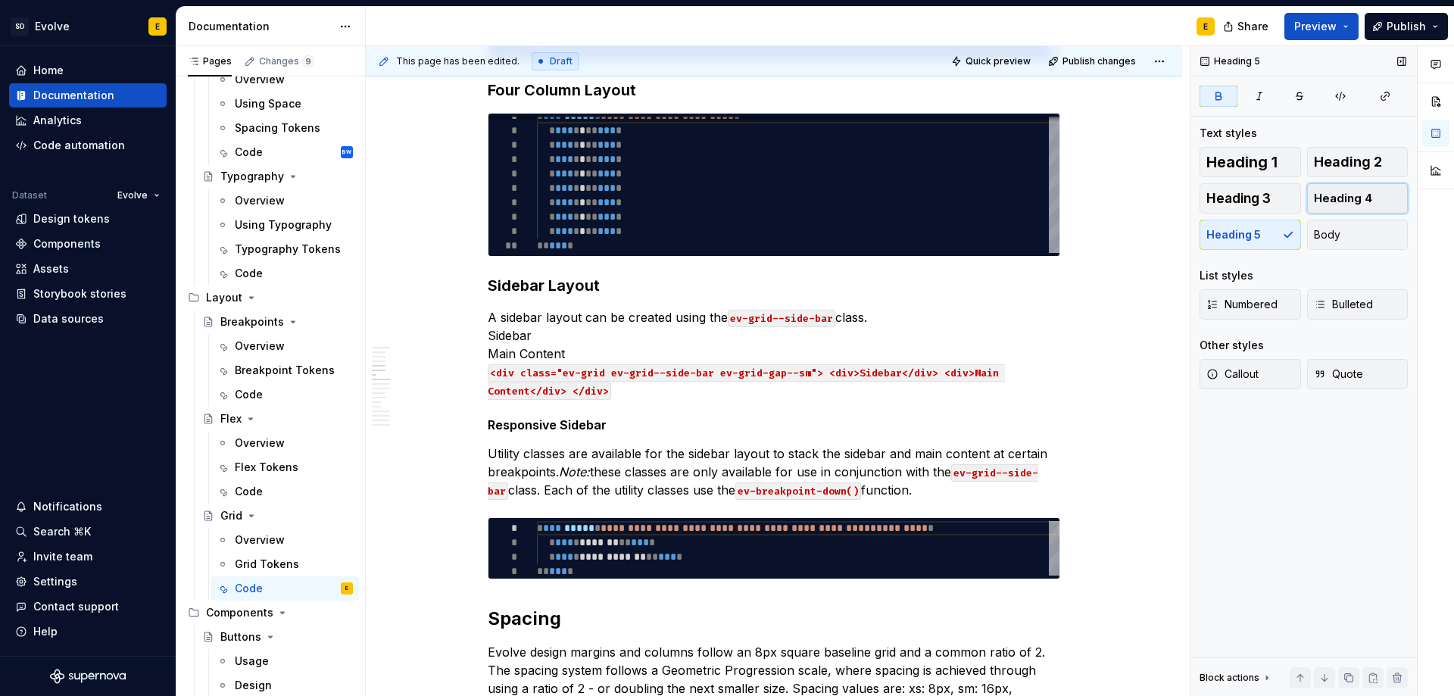
click at [1356, 194] on span "Heading 4" at bounding box center [1343, 198] width 58 height 15
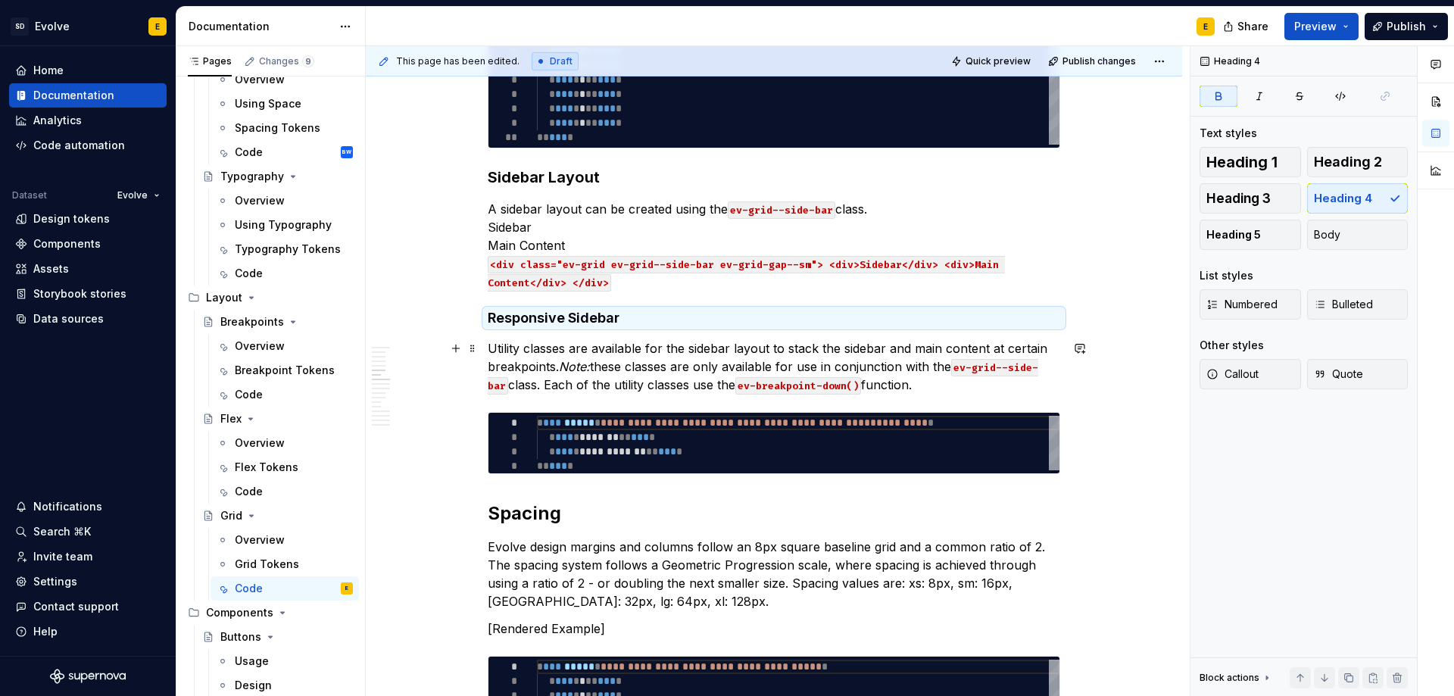
scroll to position [1136, 0]
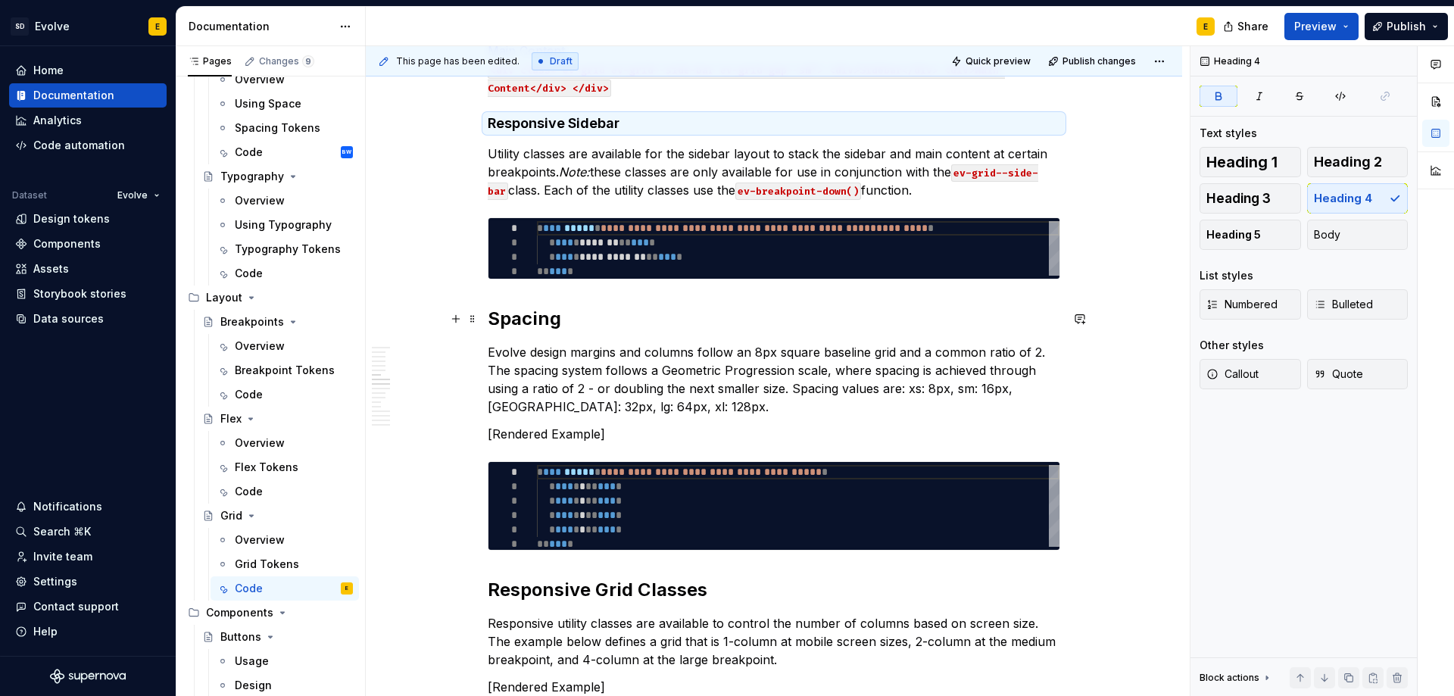
click at [549, 325] on strong "Spacing" at bounding box center [524, 318] width 73 height 22
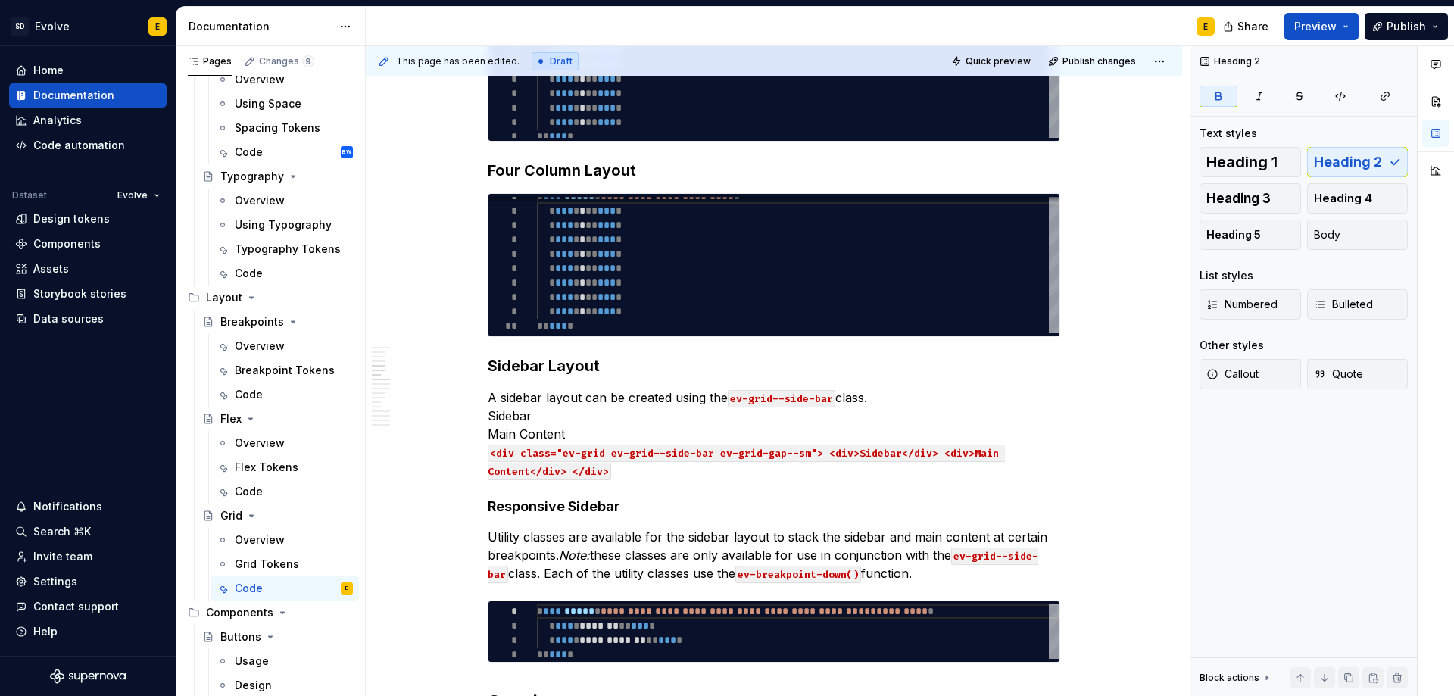
scroll to position [833, 0]
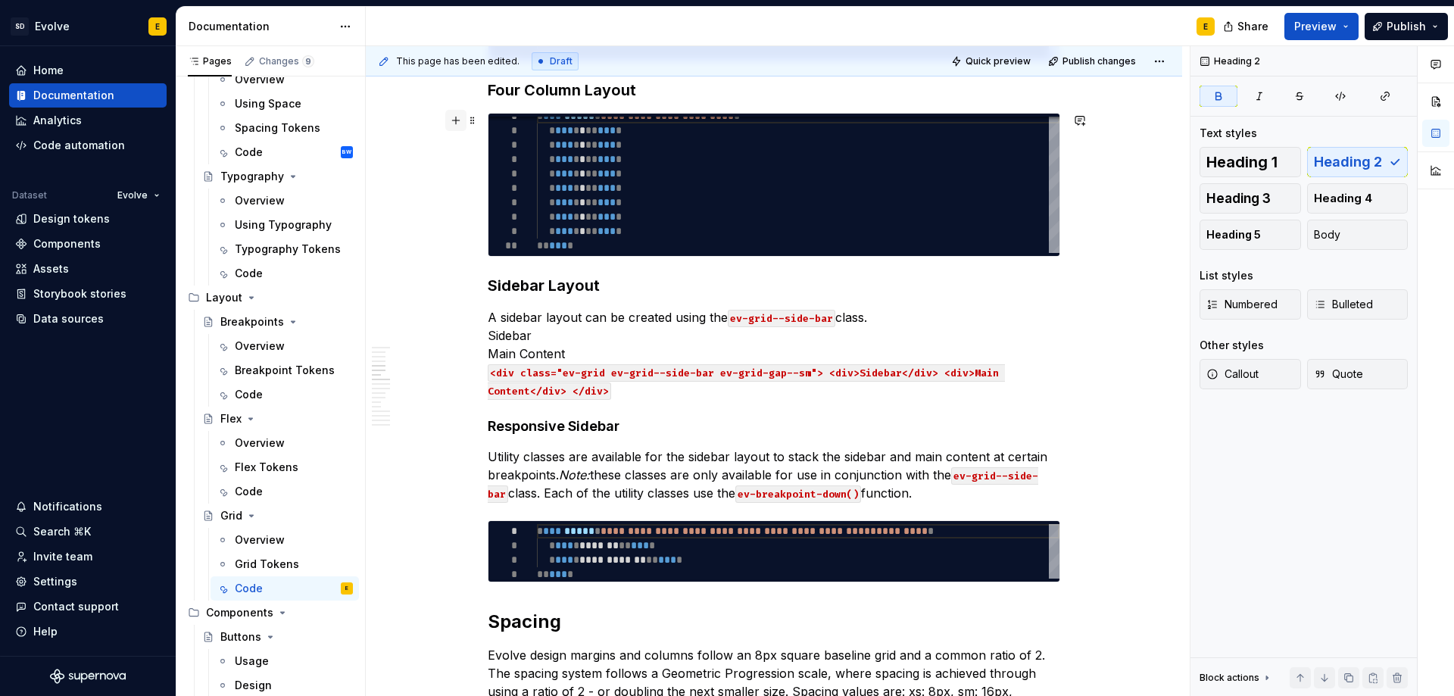
click at [453, 124] on button "button" at bounding box center [455, 120] width 21 height 21
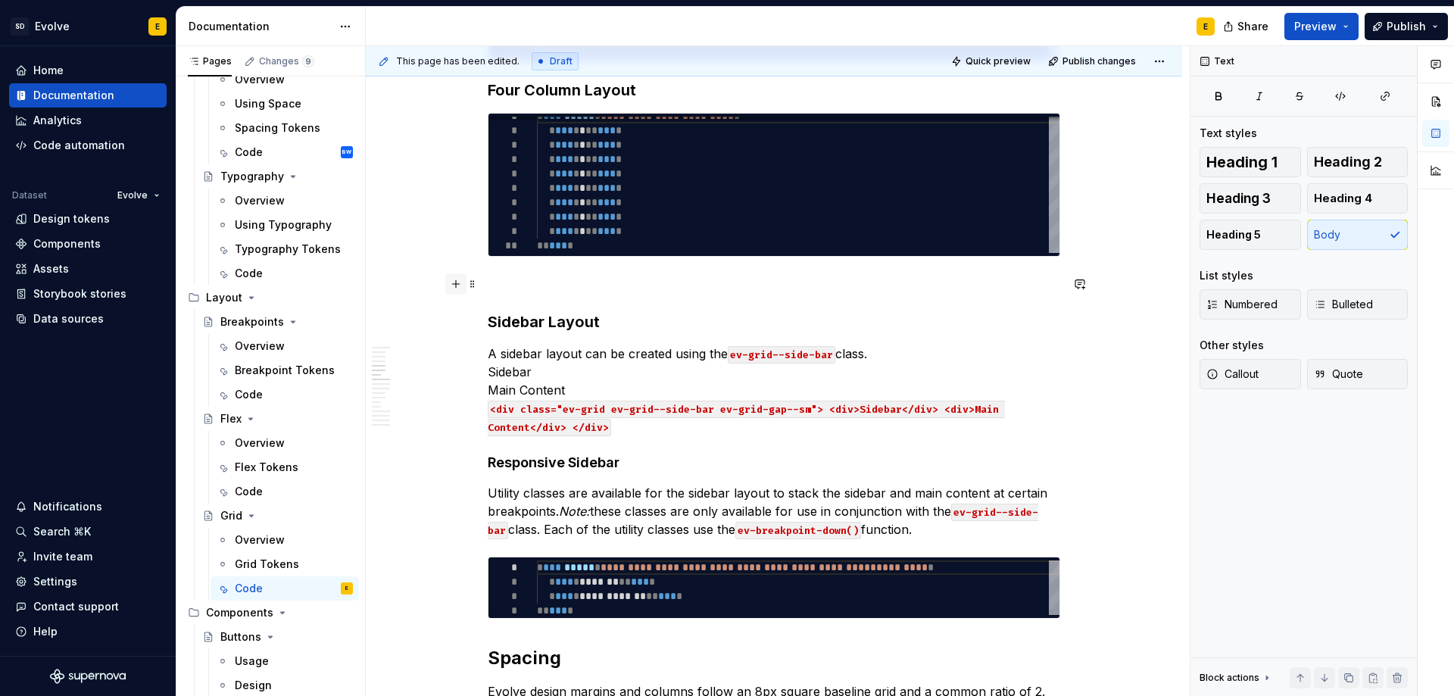
click at [454, 285] on button "button" at bounding box center [455, 283] width 21 height 21
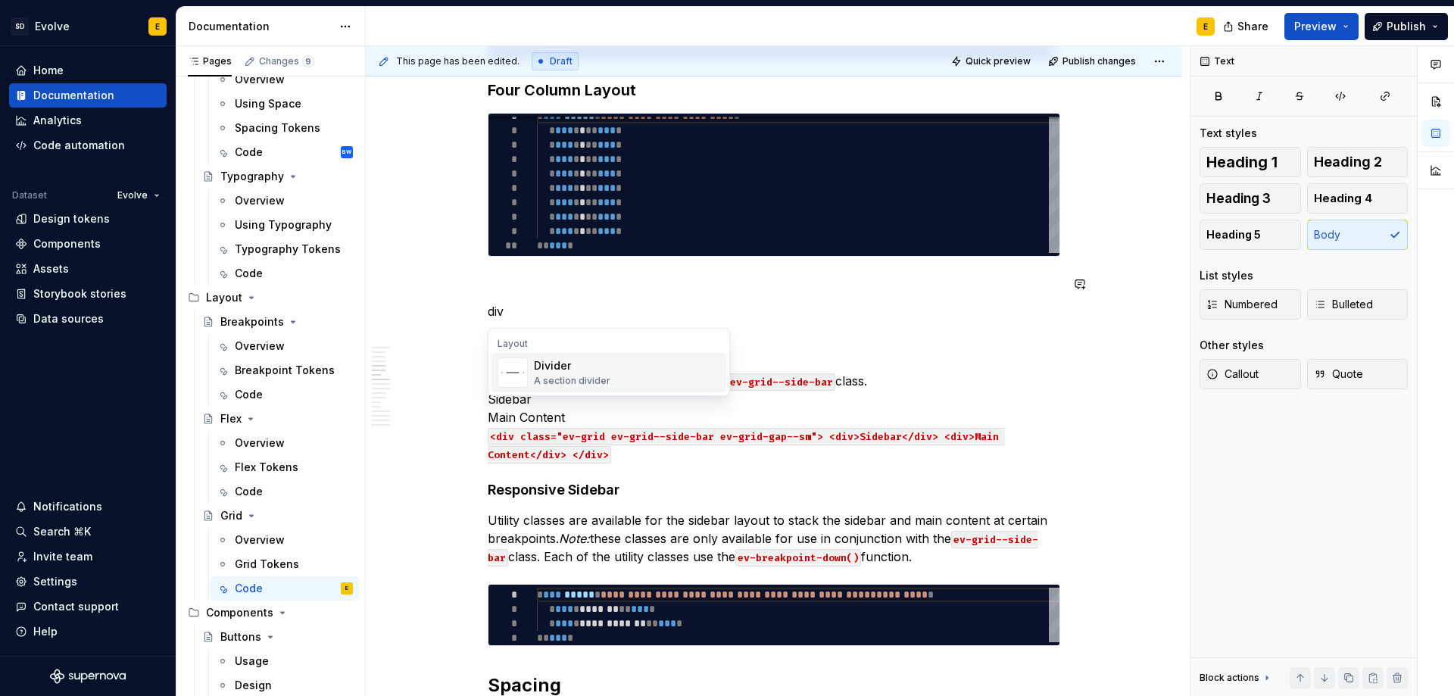
click at [601, 381] on div "A section divider" at bounding box center [572, 381] width 76 height 12
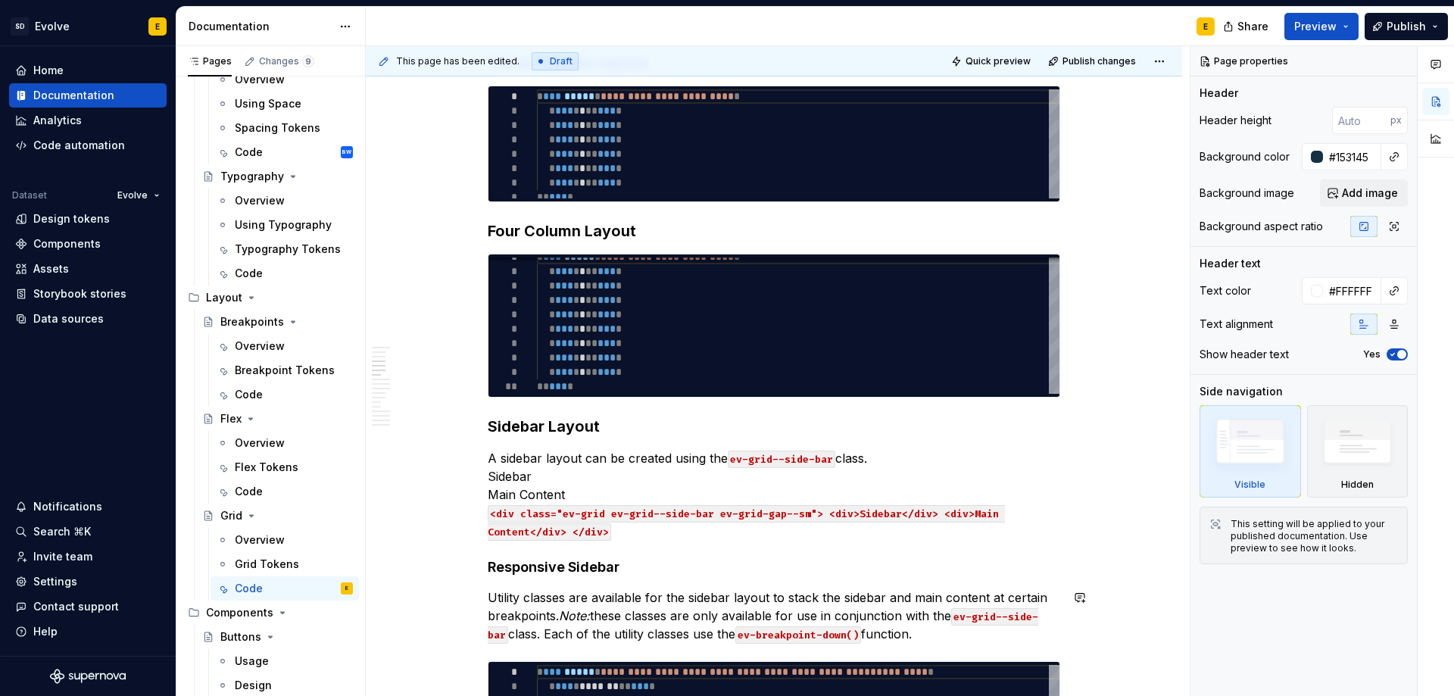
scroll to position [681, 0]
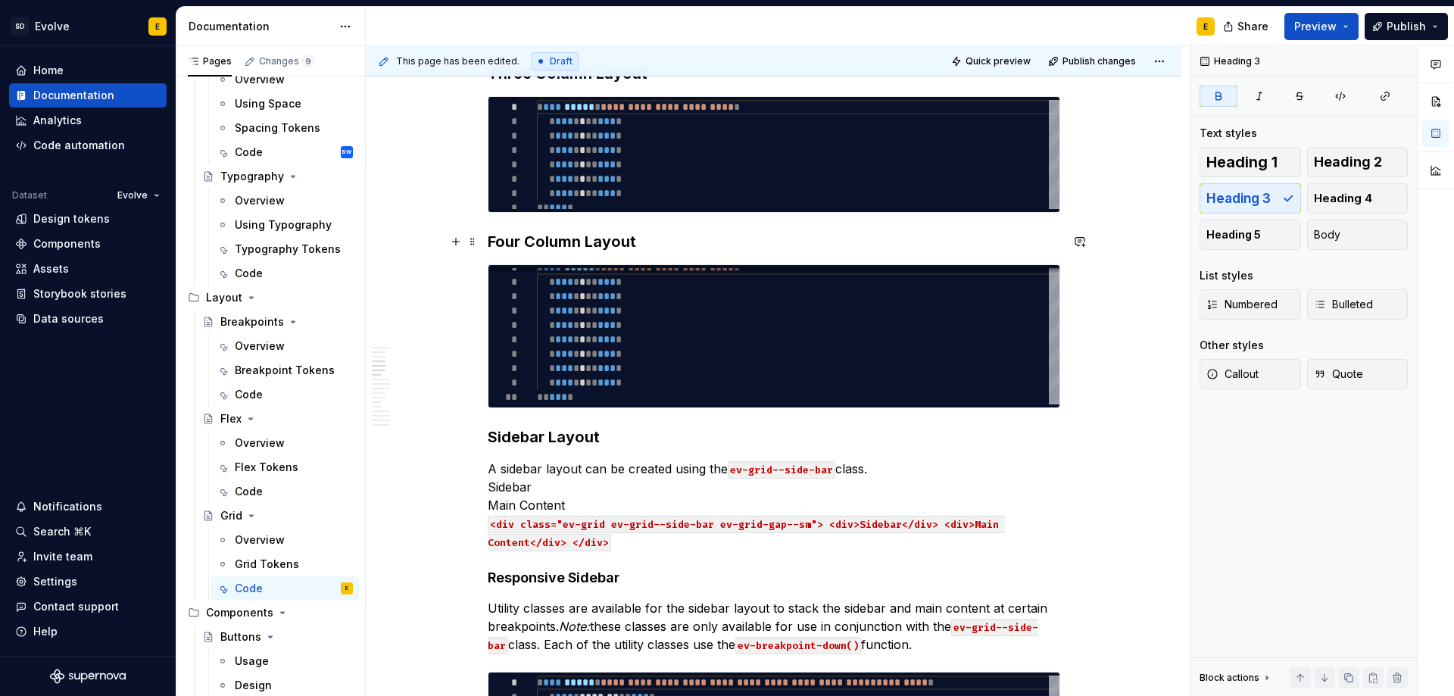
click at [577, 238] on strong "Four Column Layout" at bounding box center [562, 241] width 148 height 18
click at [556, 441] on strong "Sidebar Layout" at bounding box center [544, 437] width 112 height 18
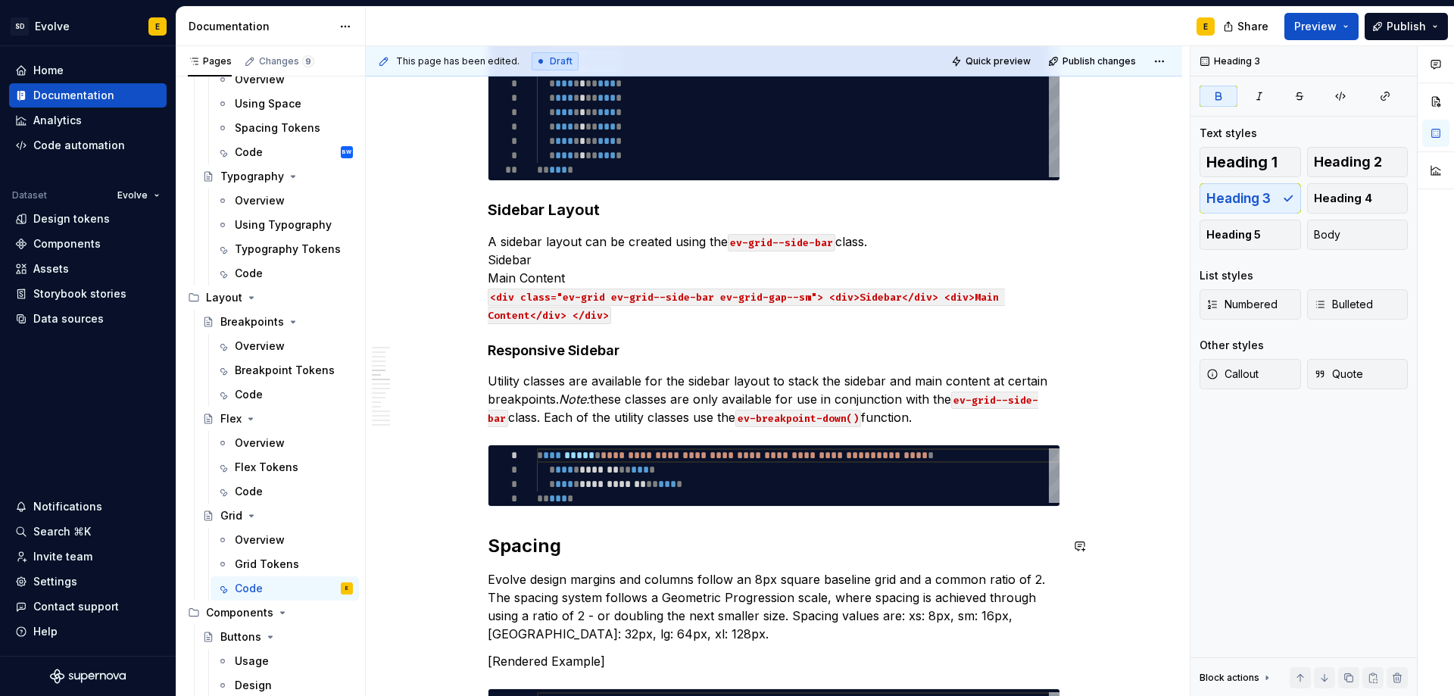
scroll to position [1060, 0]
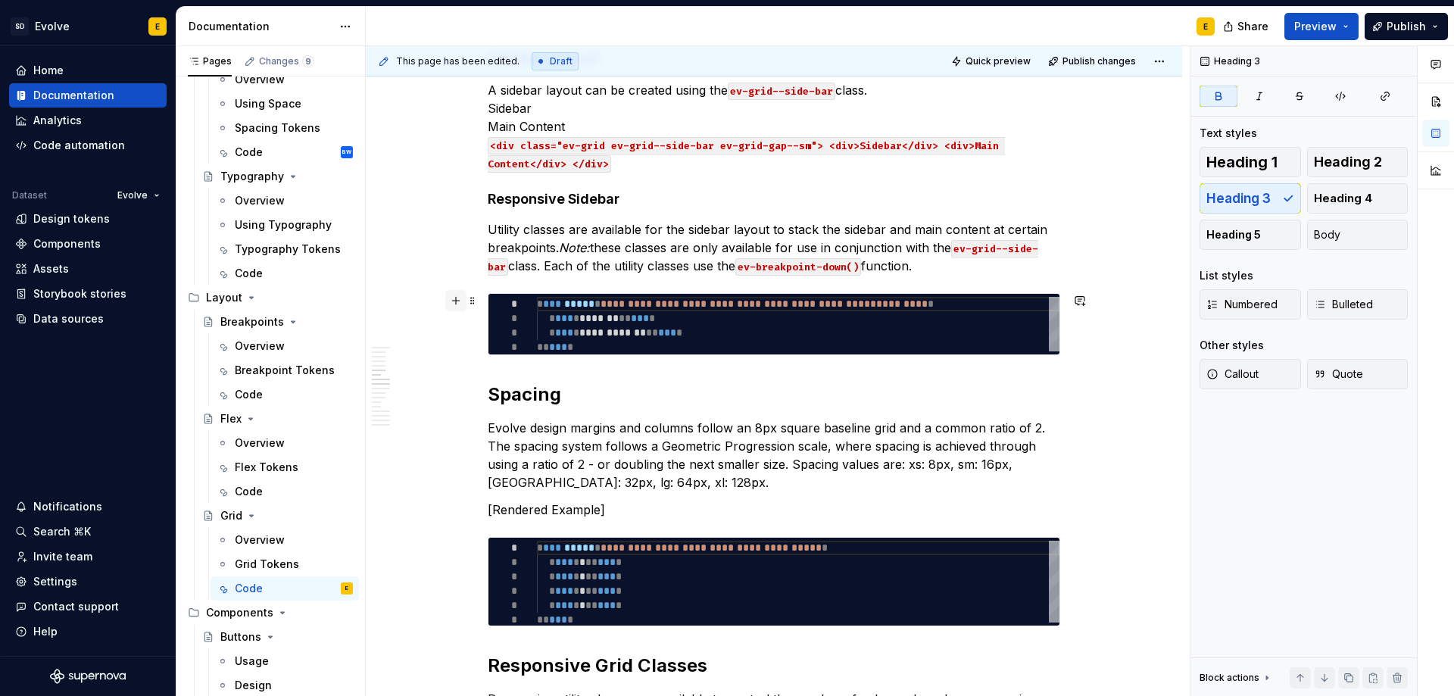
click at [458, 295] on button "button" at bounding box center [455, 300] width 21 height 21
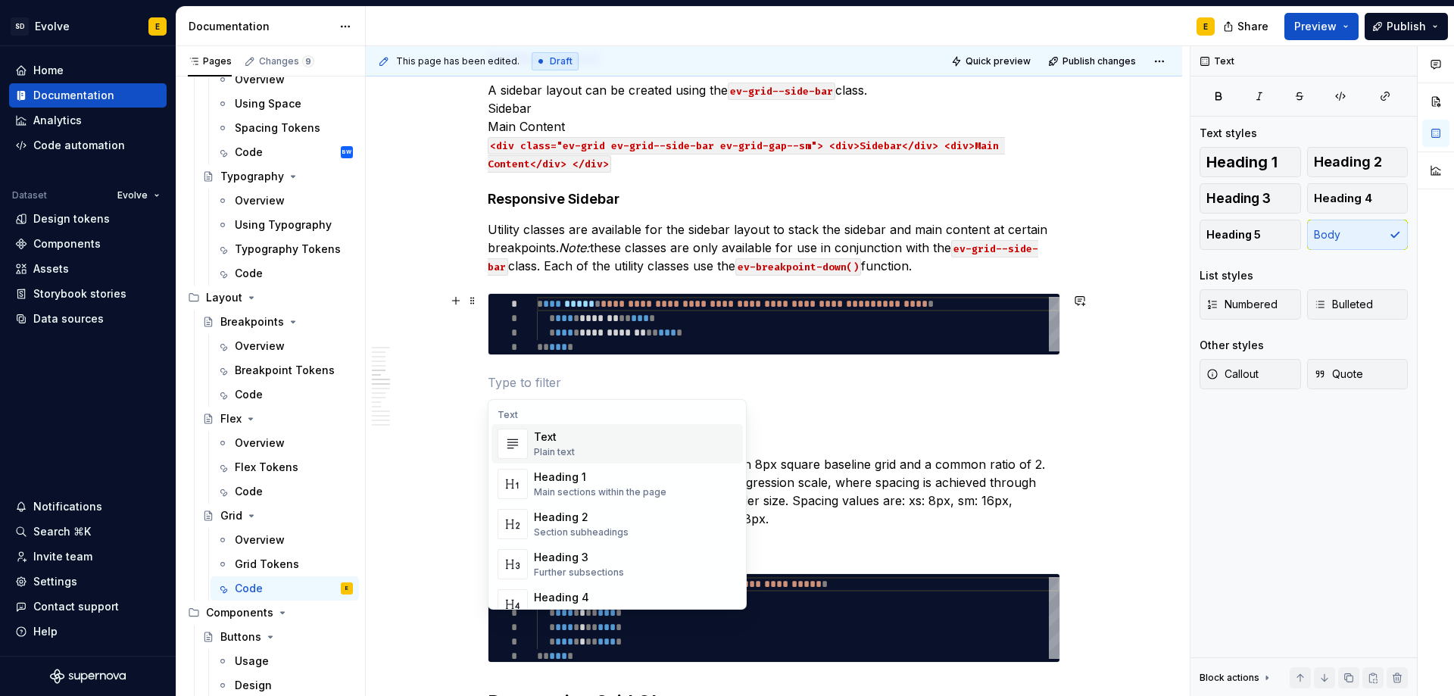
click at [477, 386] on div "**********" at bounding box center [778, 371] width 824 height 650
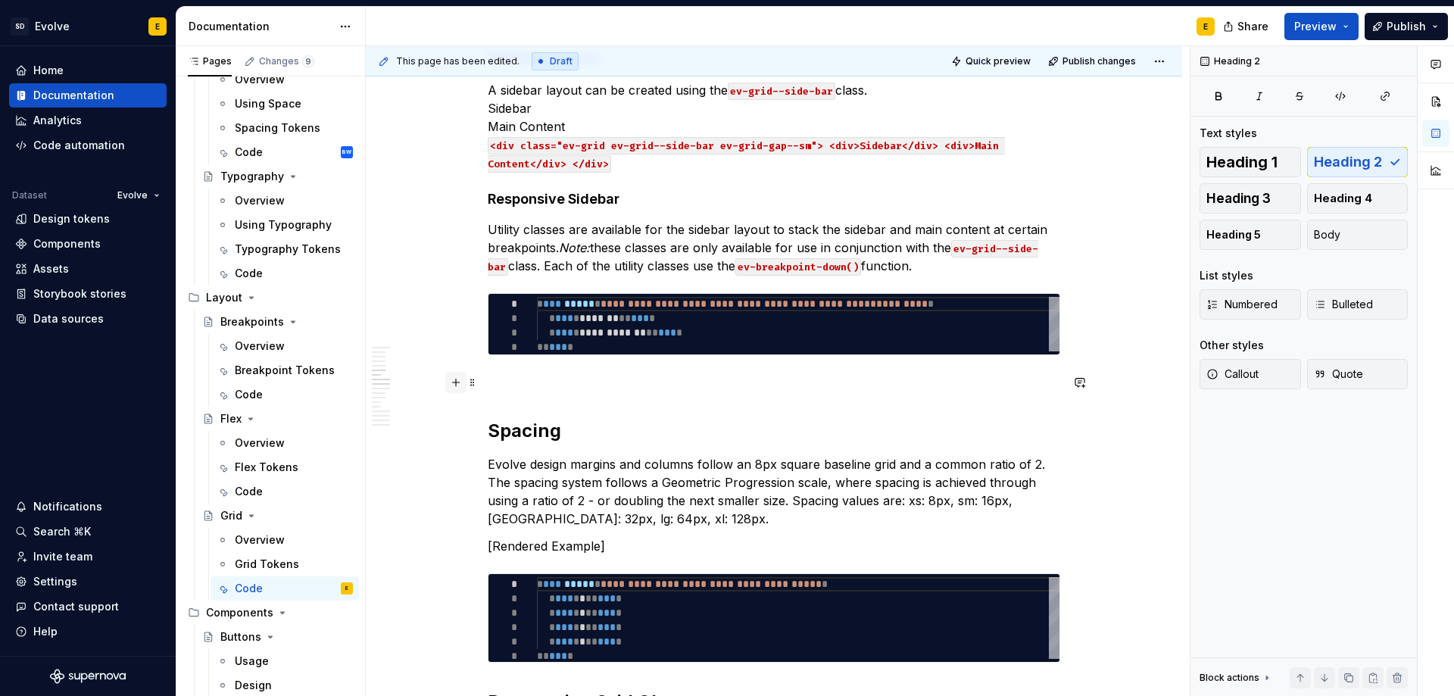
click at [457, 383] on button "button" at bounding box center [455, 382] width 21 height 21
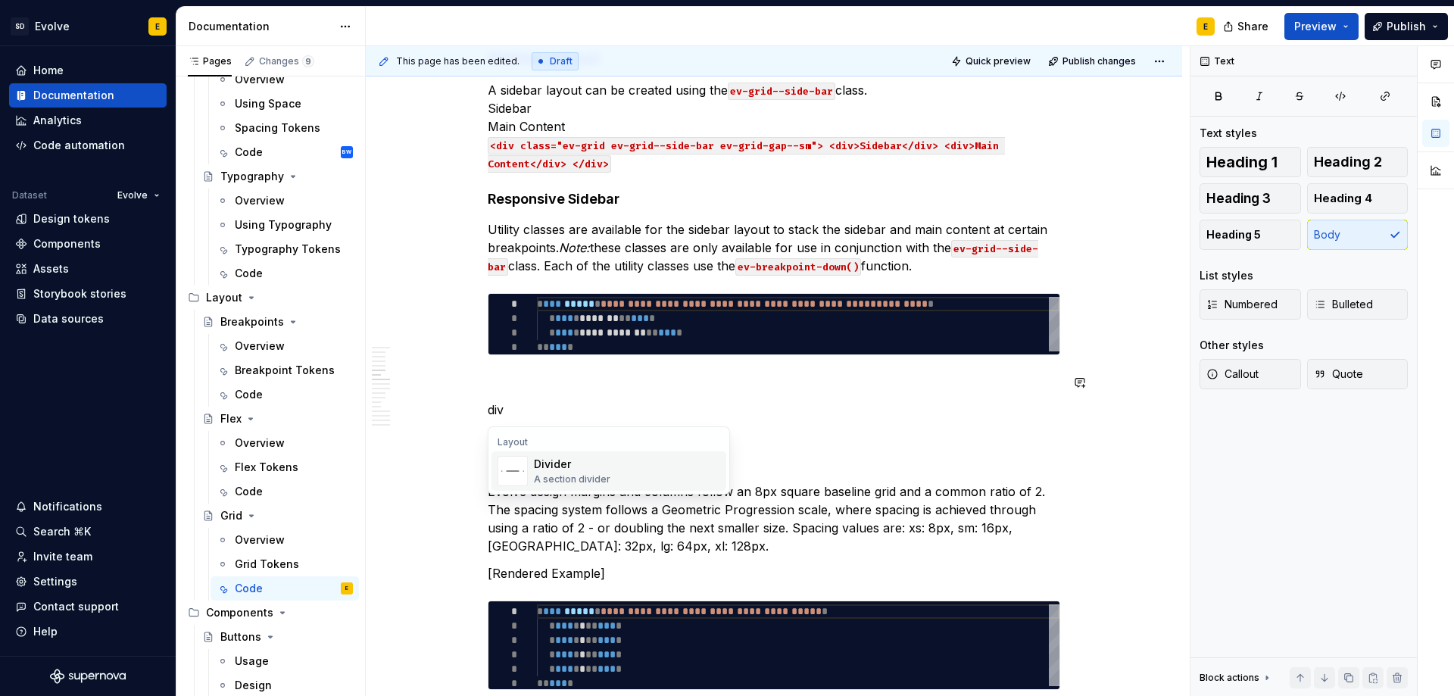
click at [555, 483] on div "A section divider" at bounding box center [572, 479] width 76 height 12
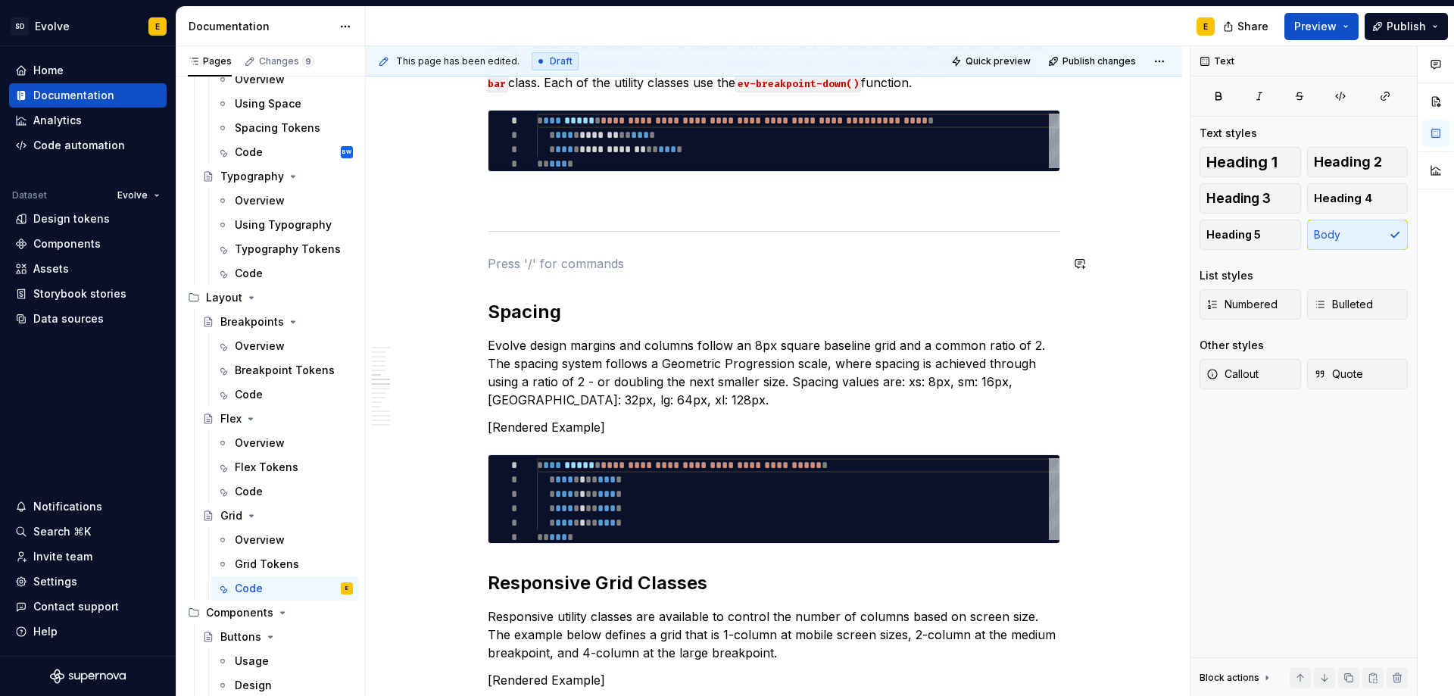
scroll to position [1287, 0]
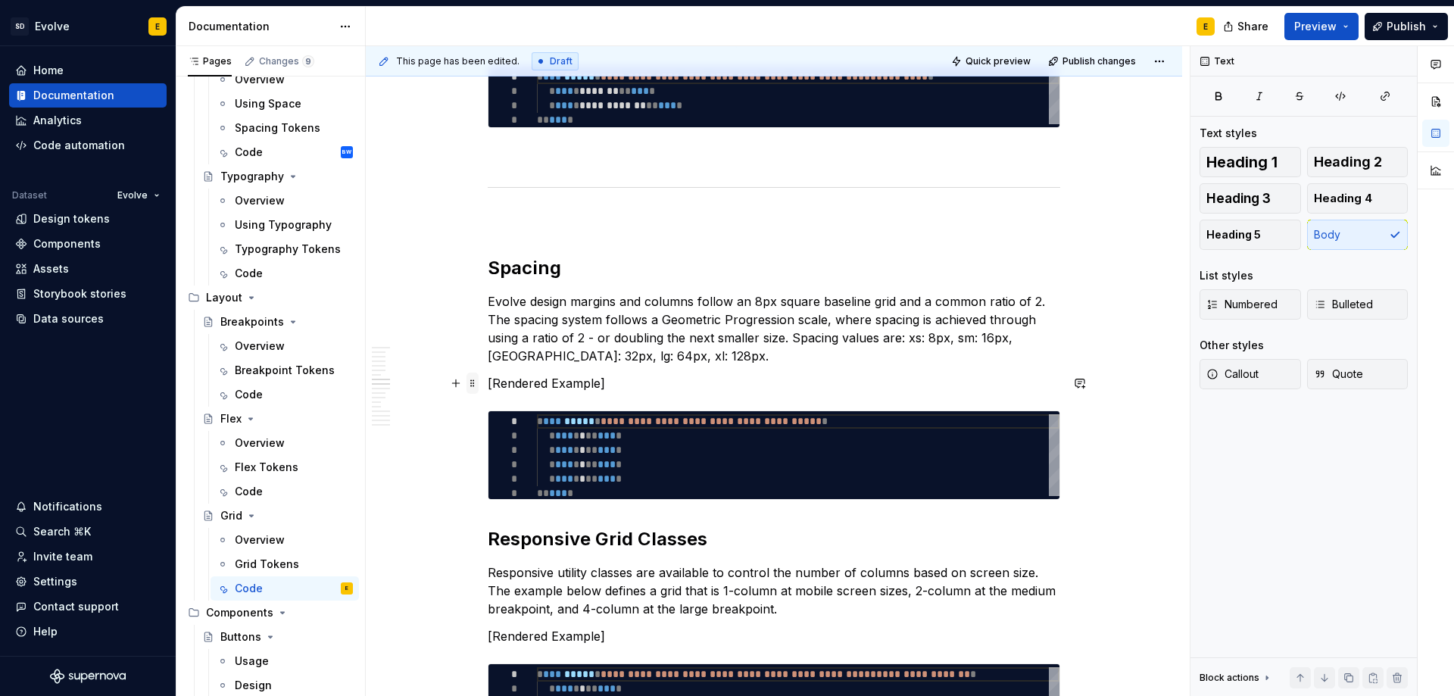
click at [475, 385] on span at bounding box center [472, 382] width 12 height 21
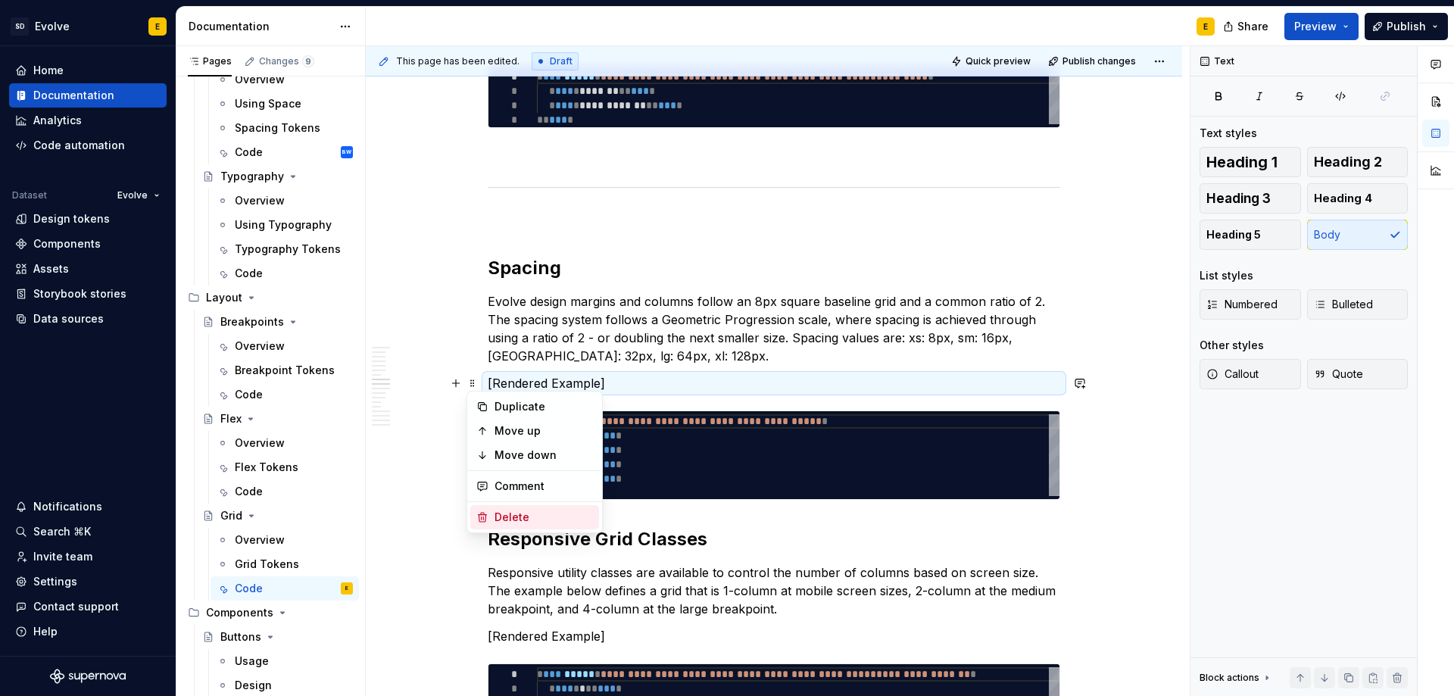
click at [496, 519] on div "Delete" at bounding box center [543, 517] width 98 height 15
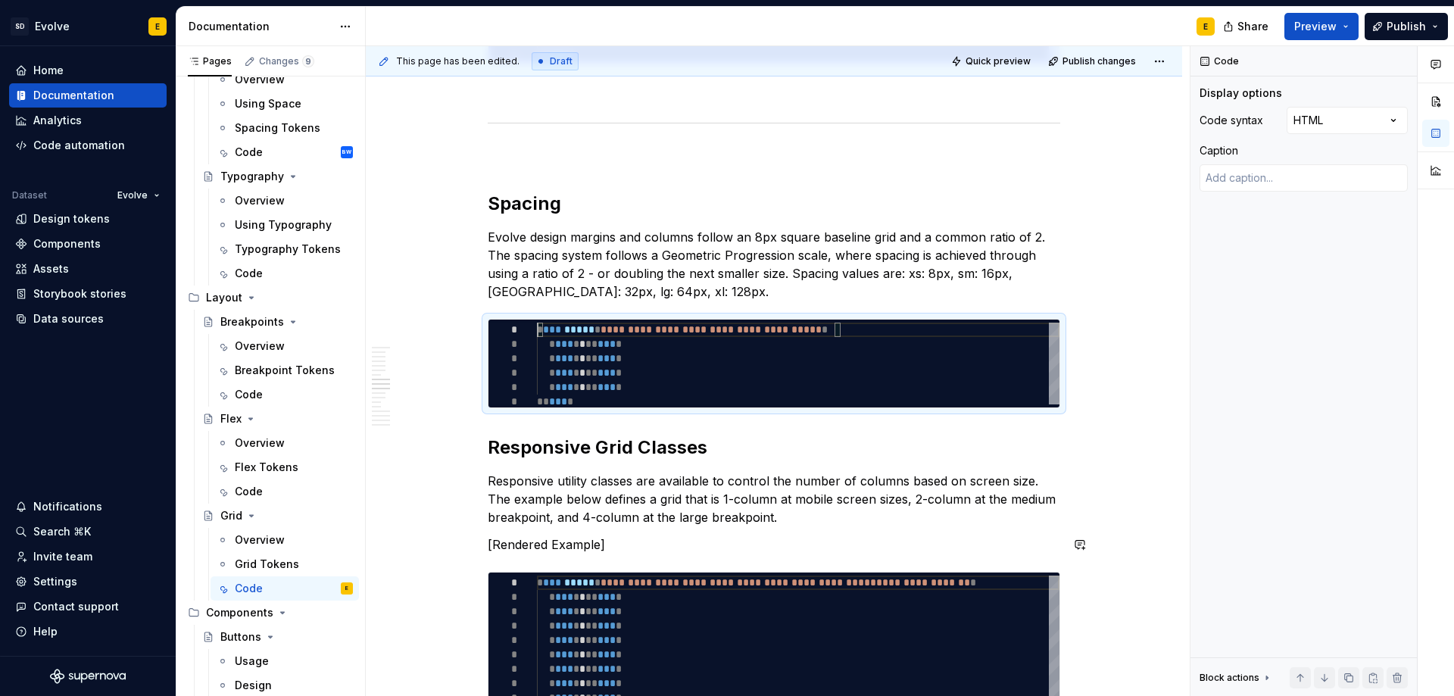
scroll to position [1439, 0]
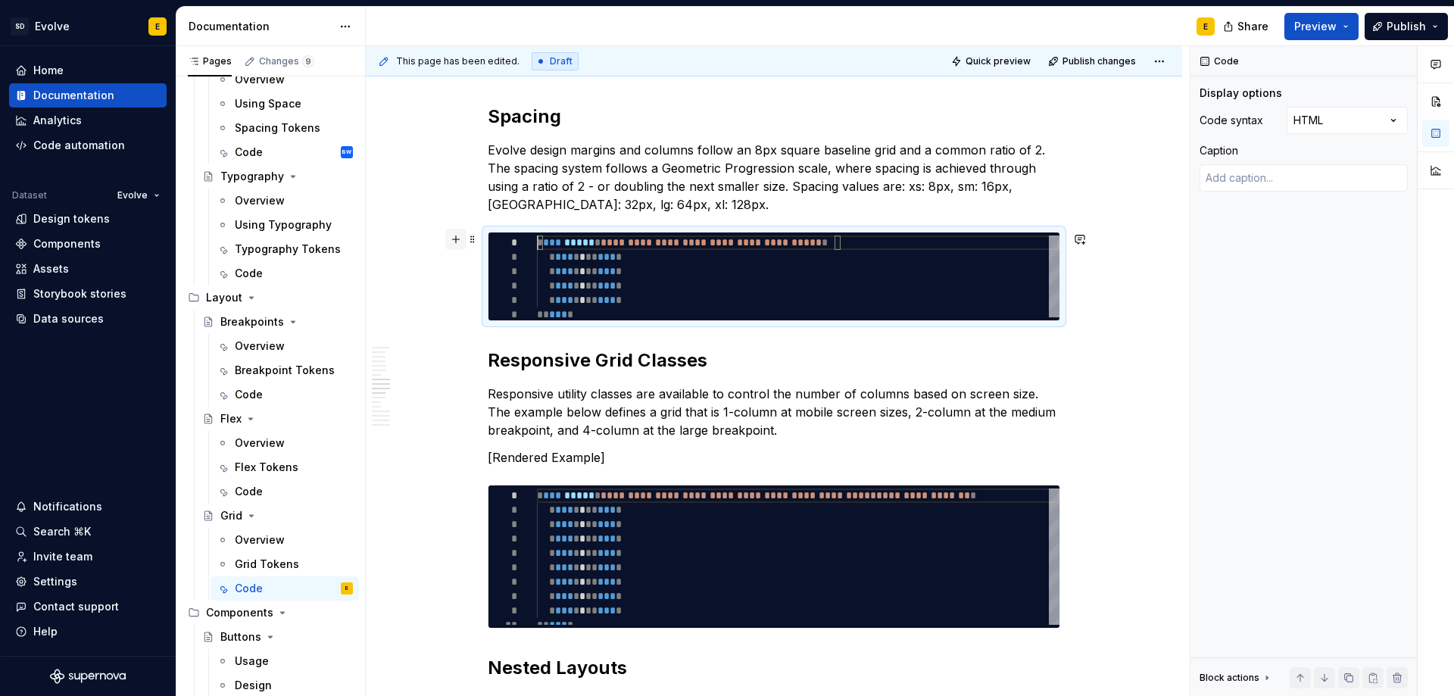
click at [456, 238] on button "button" at bounding box center [455, 239] width 21 height 21
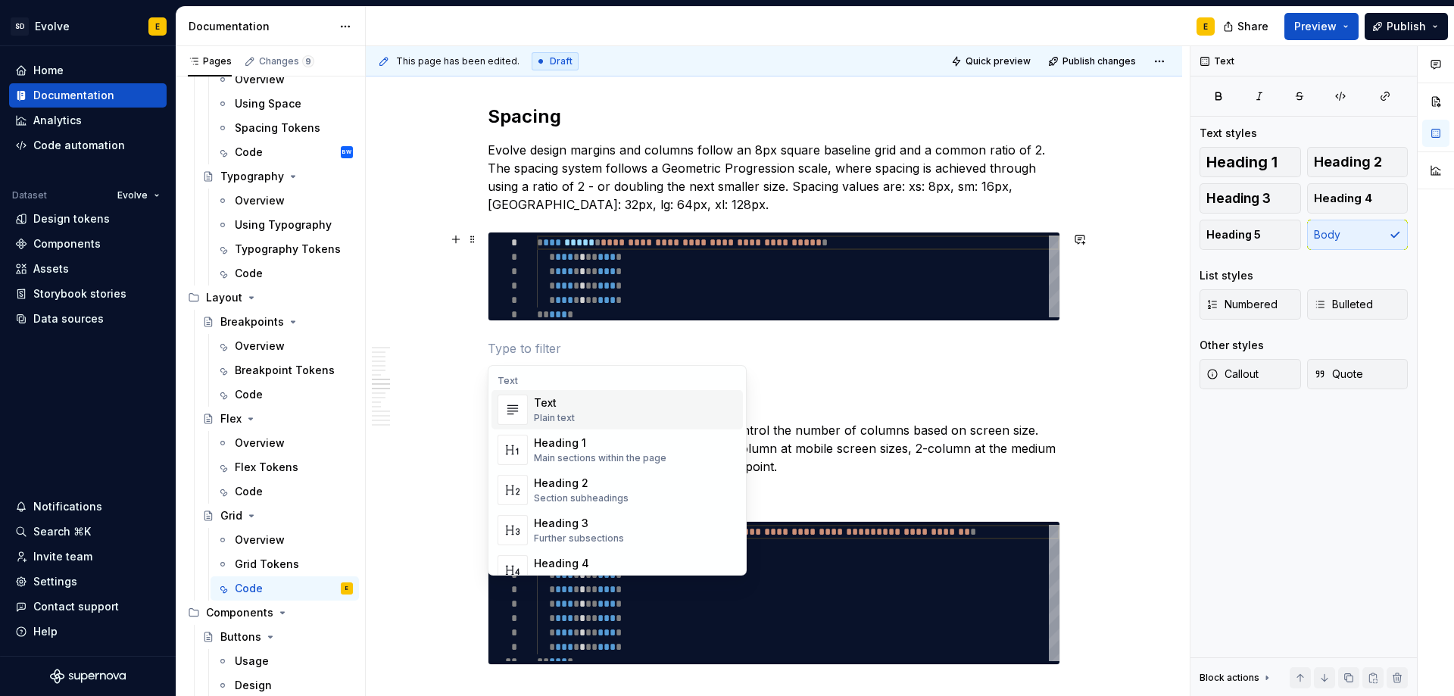
click at [505, 346] on p at bounding box center [774, 348] width 572 height 18
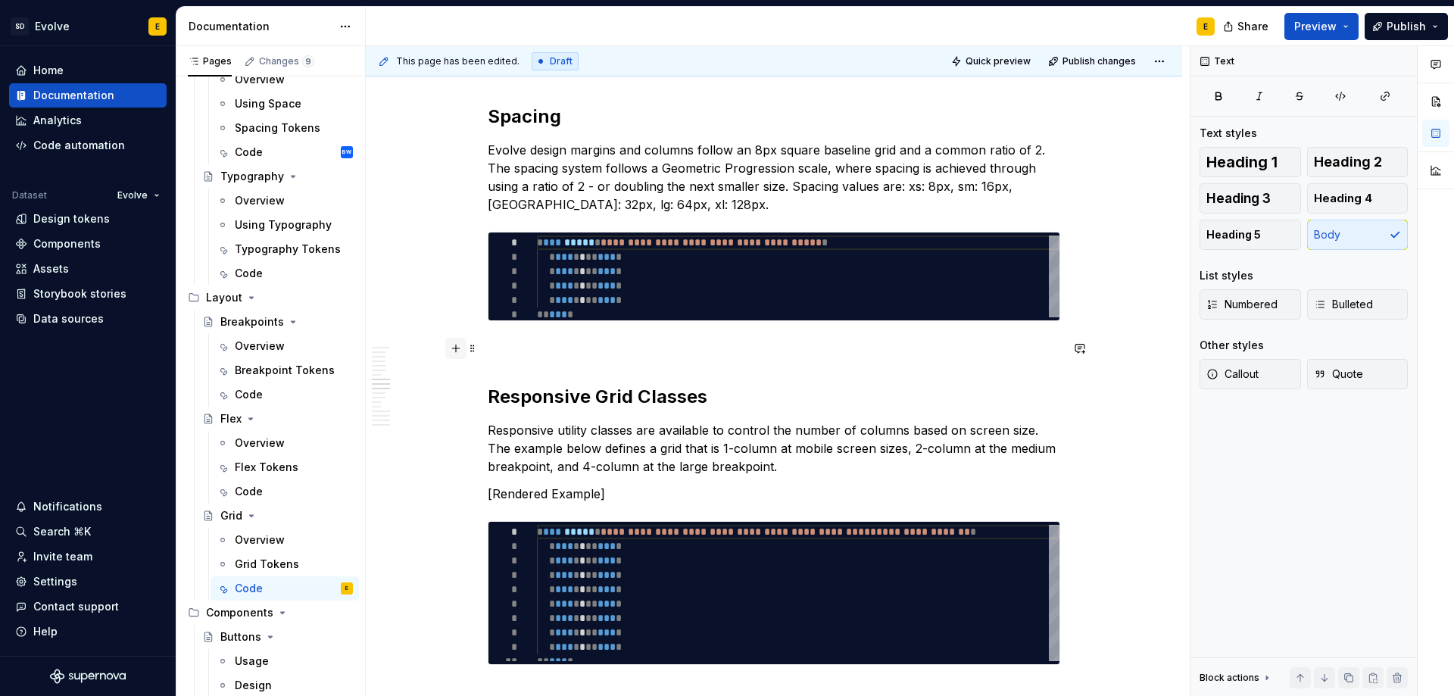
click at [459, 351] on button "button" at bounding box center [455, 348] width 21 height 21
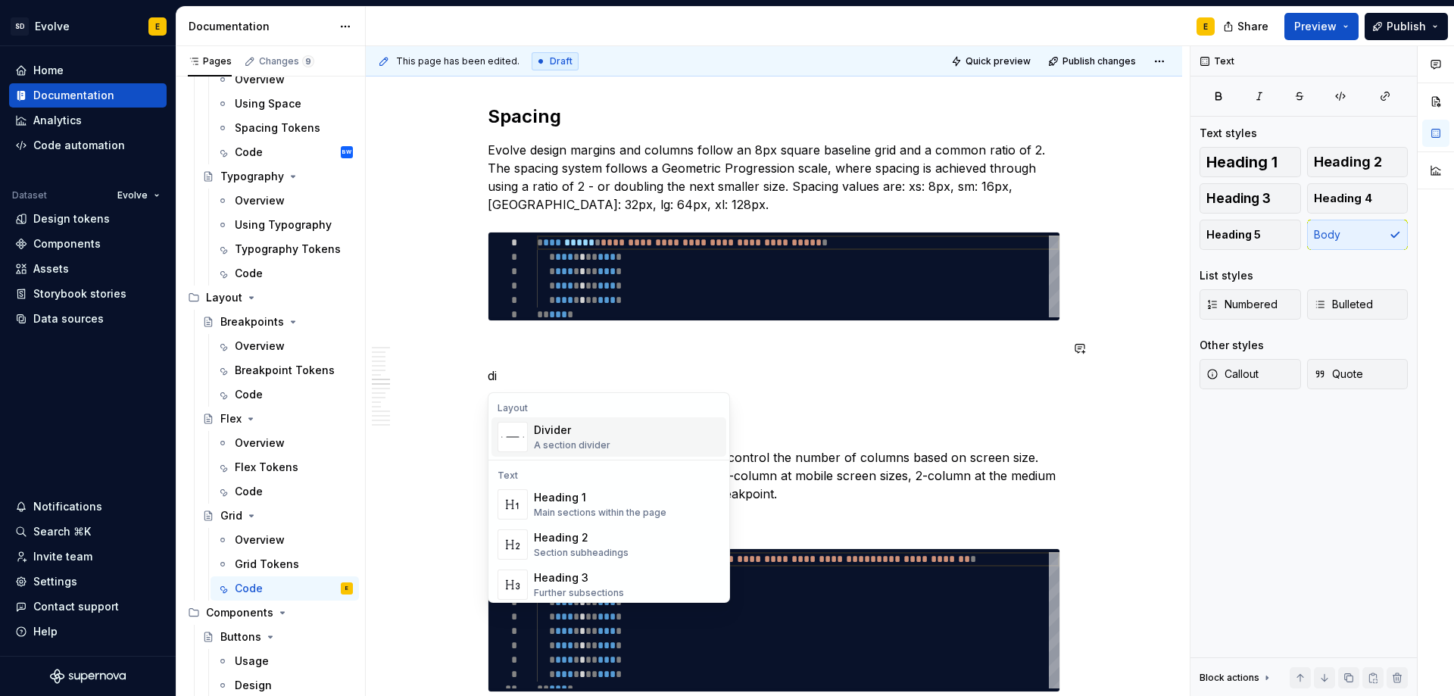
click at [572, 429] on div "Divider" at bounding box center [572, 429] width 76 height 15
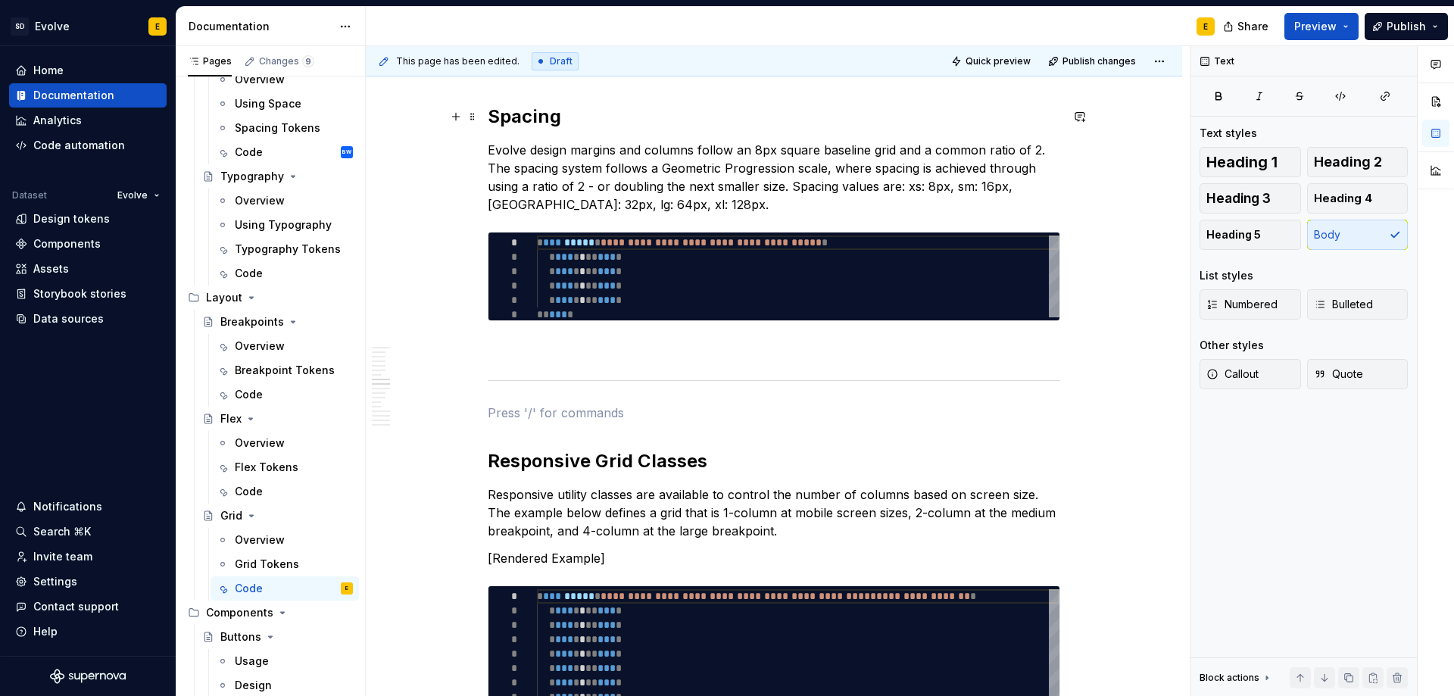
click at [525, 120] on strong "Spacing" at bounding box center [524, 116] width 73 height 22
click at [642, 466] on strong "Responsive Grid Classes" at bounding box center [598, 461] width 220 height 22
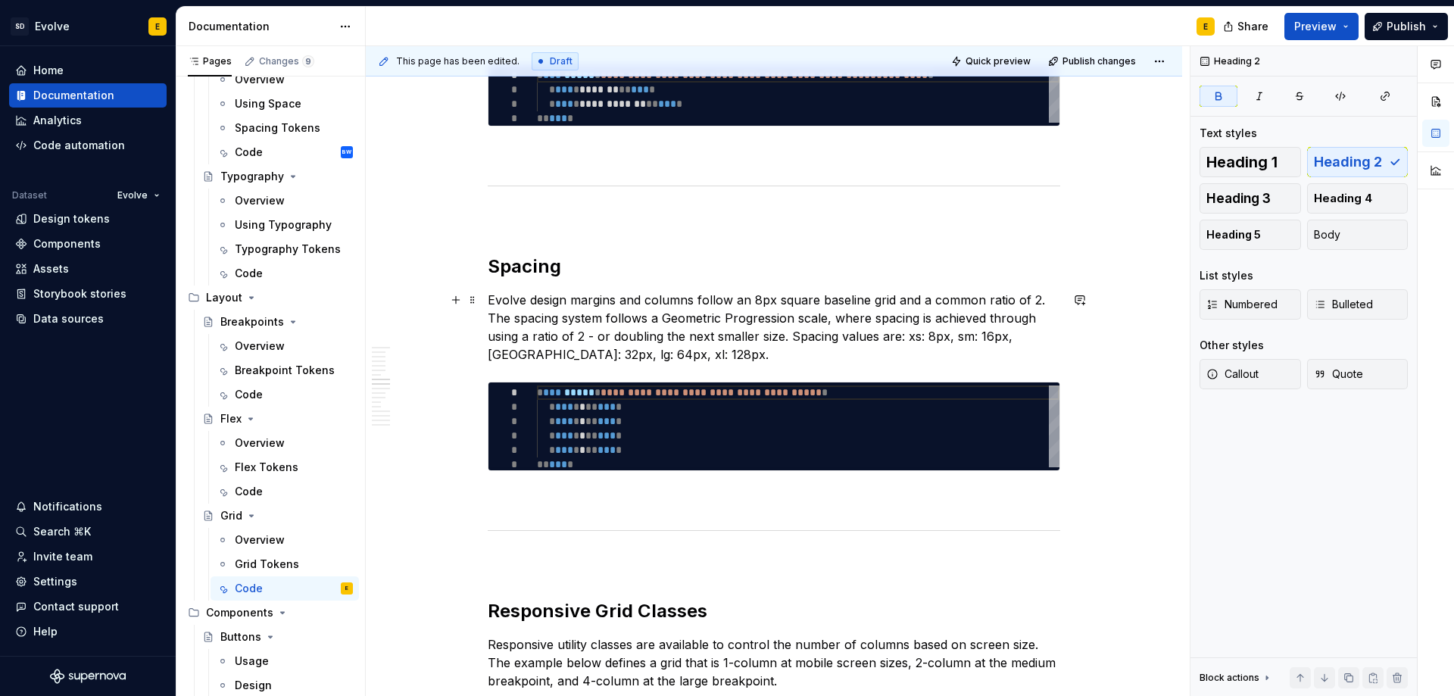
scroll to position [1287, 0]
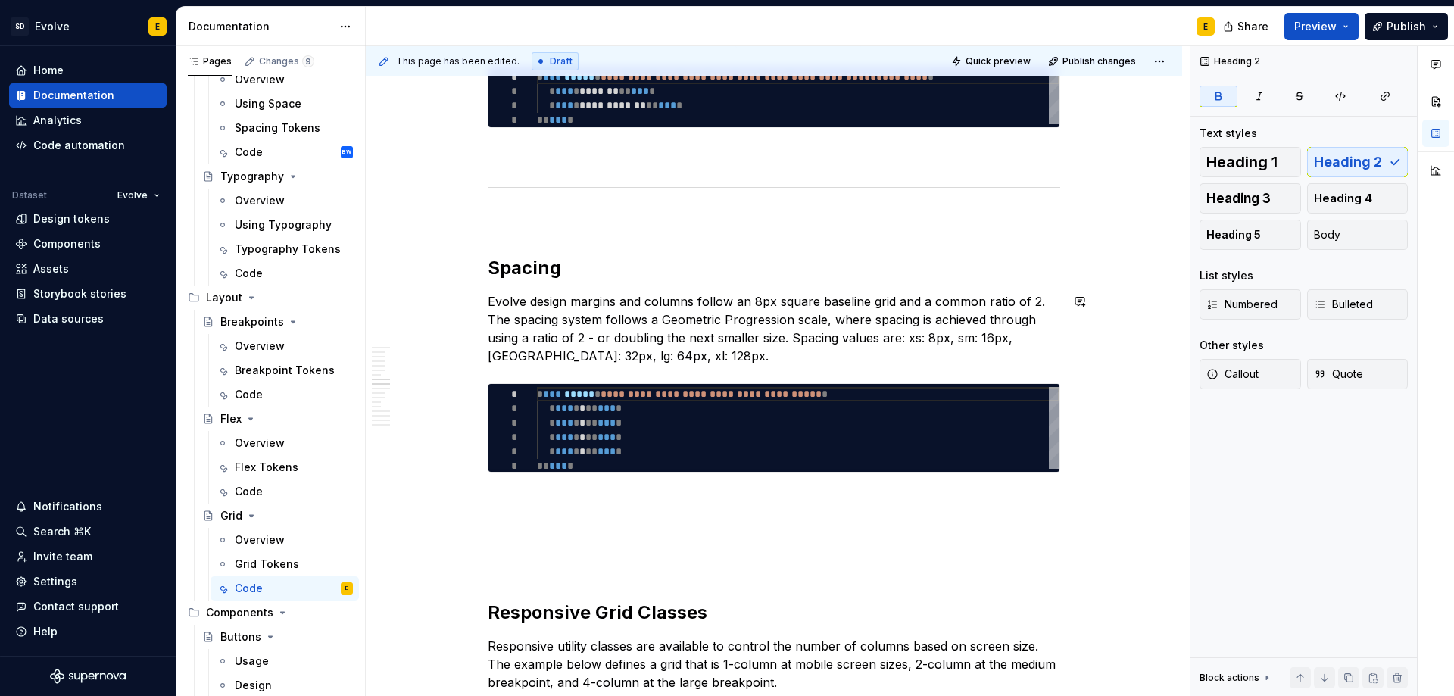
click at [523, 272] on strong "Spacing" at bounding box center [524, 268] width 73 height 22
click at [1223, 202] on span "Heading 3" at bounding box center [1238, 198] width 64 height 15
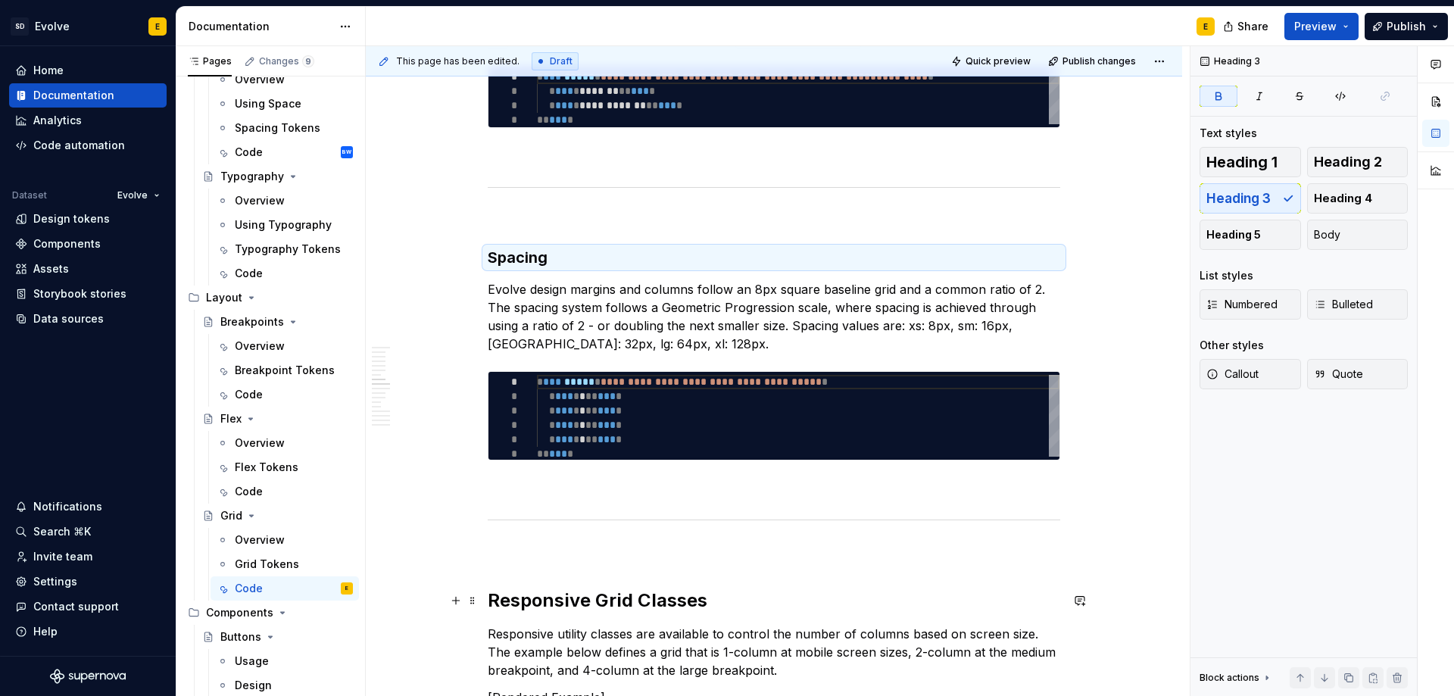
click at [581, 604] on strong "Responsive Grid Classes" at bounding box center [598, 600] width 220 height 22
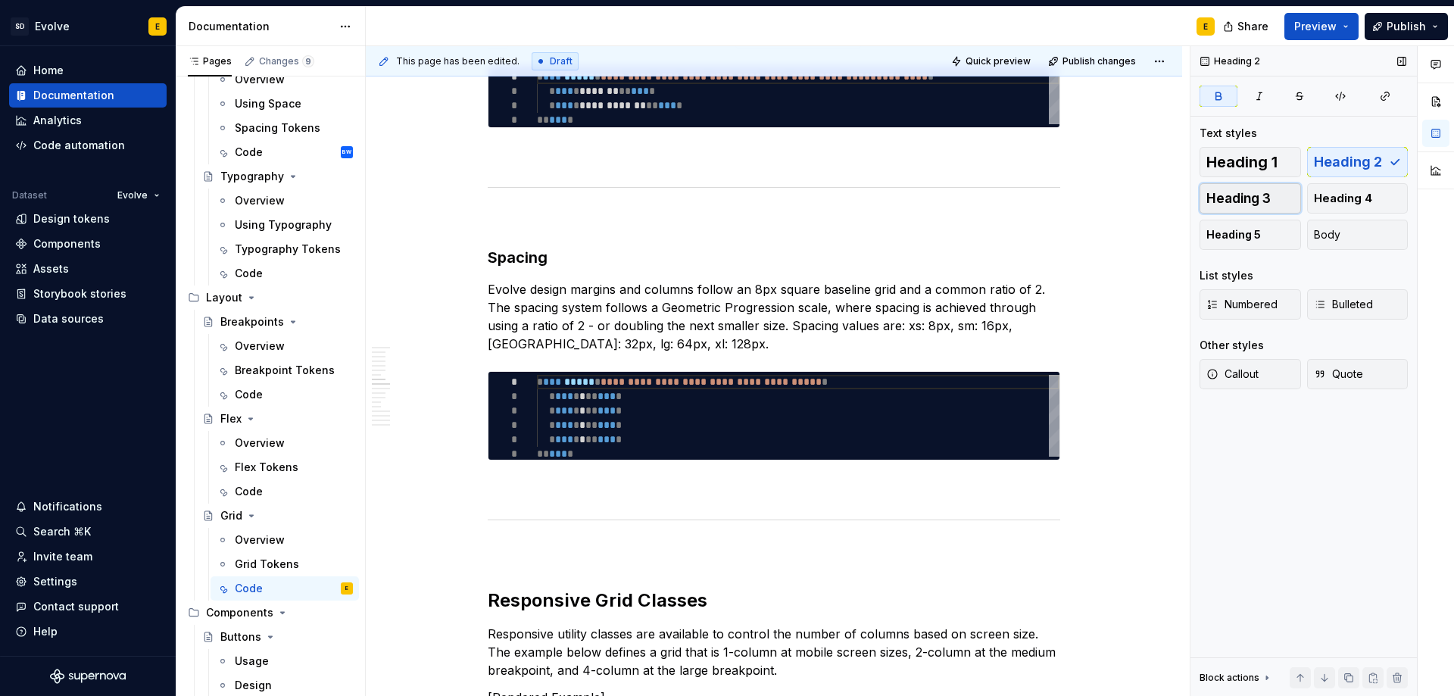
click at [1229, 198] on span "Heading 3" at bounding box center [1238, 198] width 64 height 15
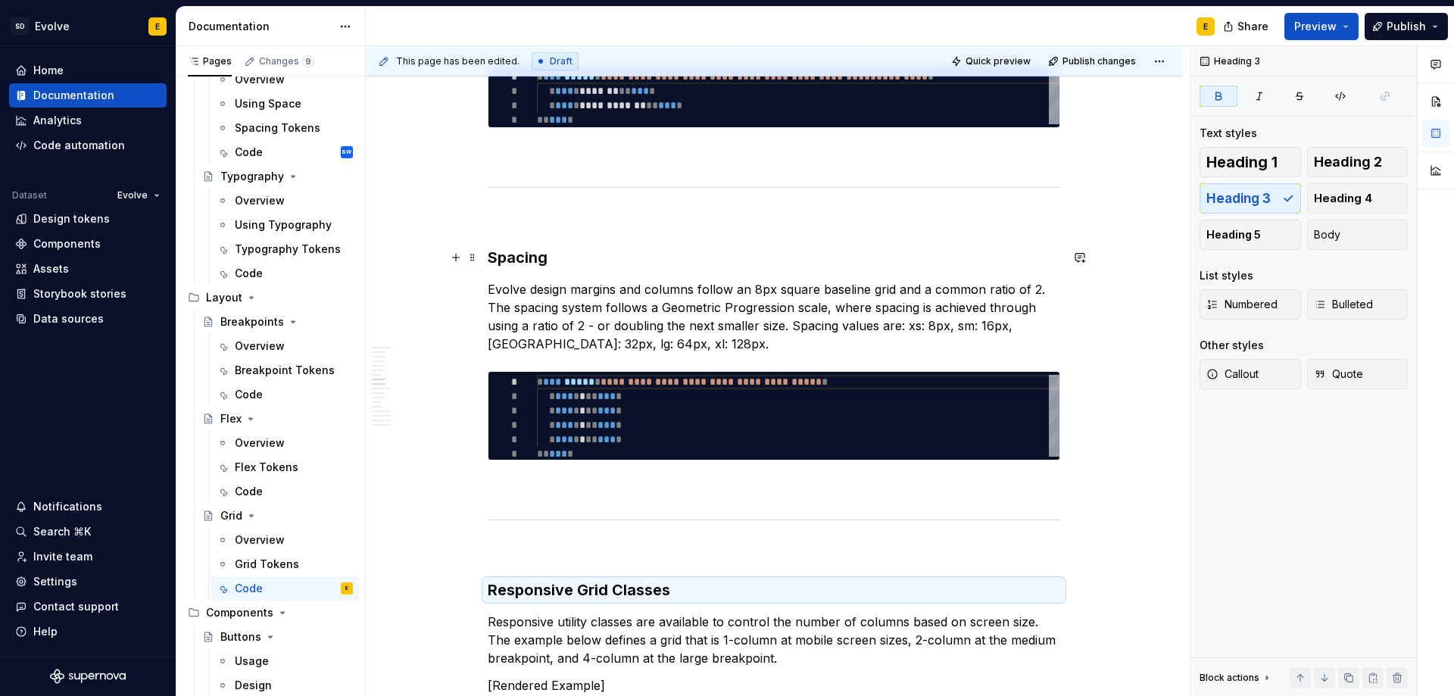
click at [516, 255] on strong "Spacing" at bounding box center [518, 257] width 60 height 18
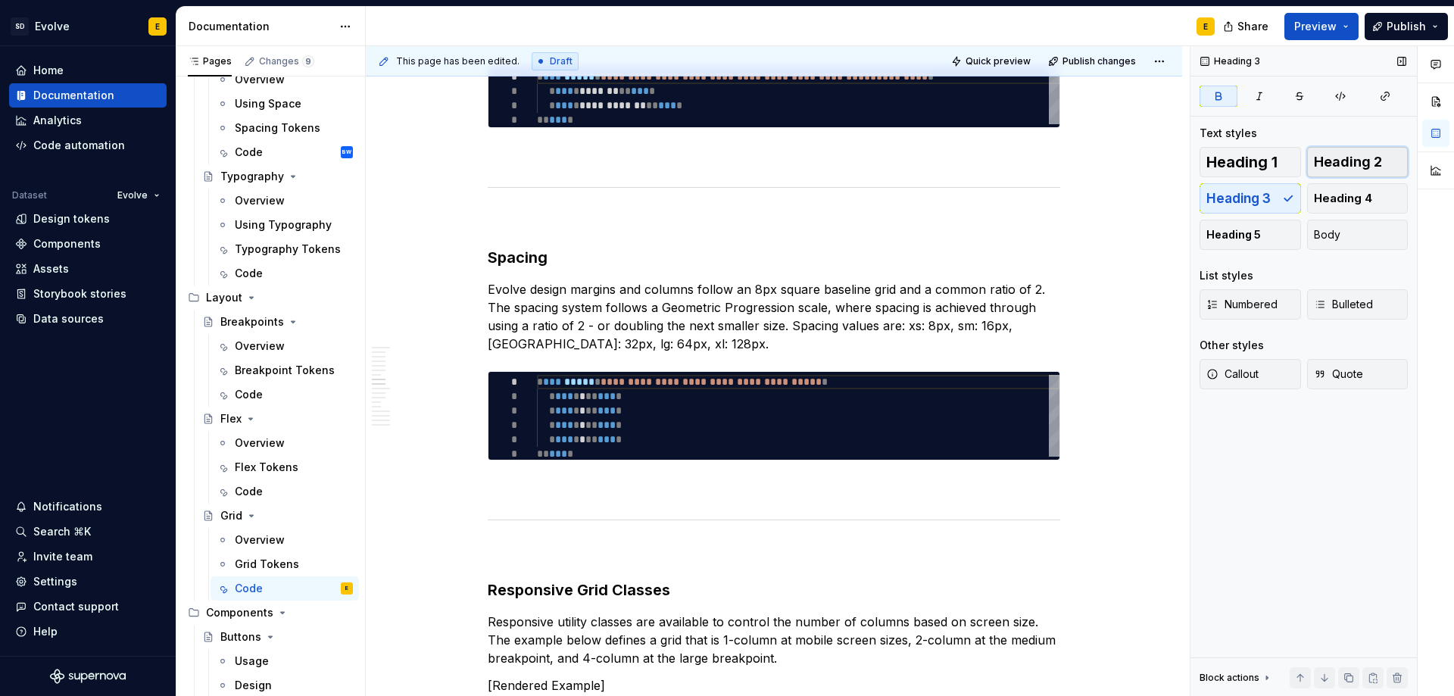
click at [1336, 157] on span "Heading 2" at bounding box center [1348, 161] width 68 height 15
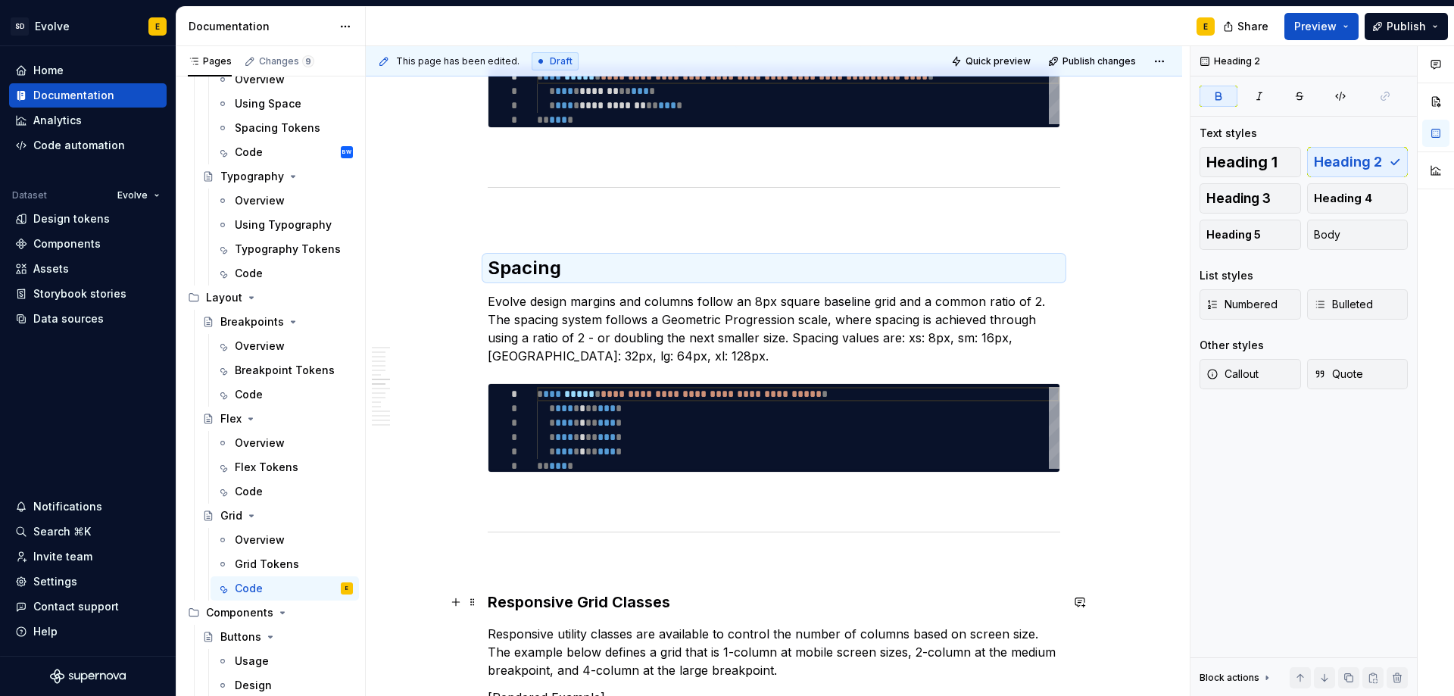
click at [650, 595] on strong "Responsive Grid Classes" at bounding box center [579, 602] width 182 height 18
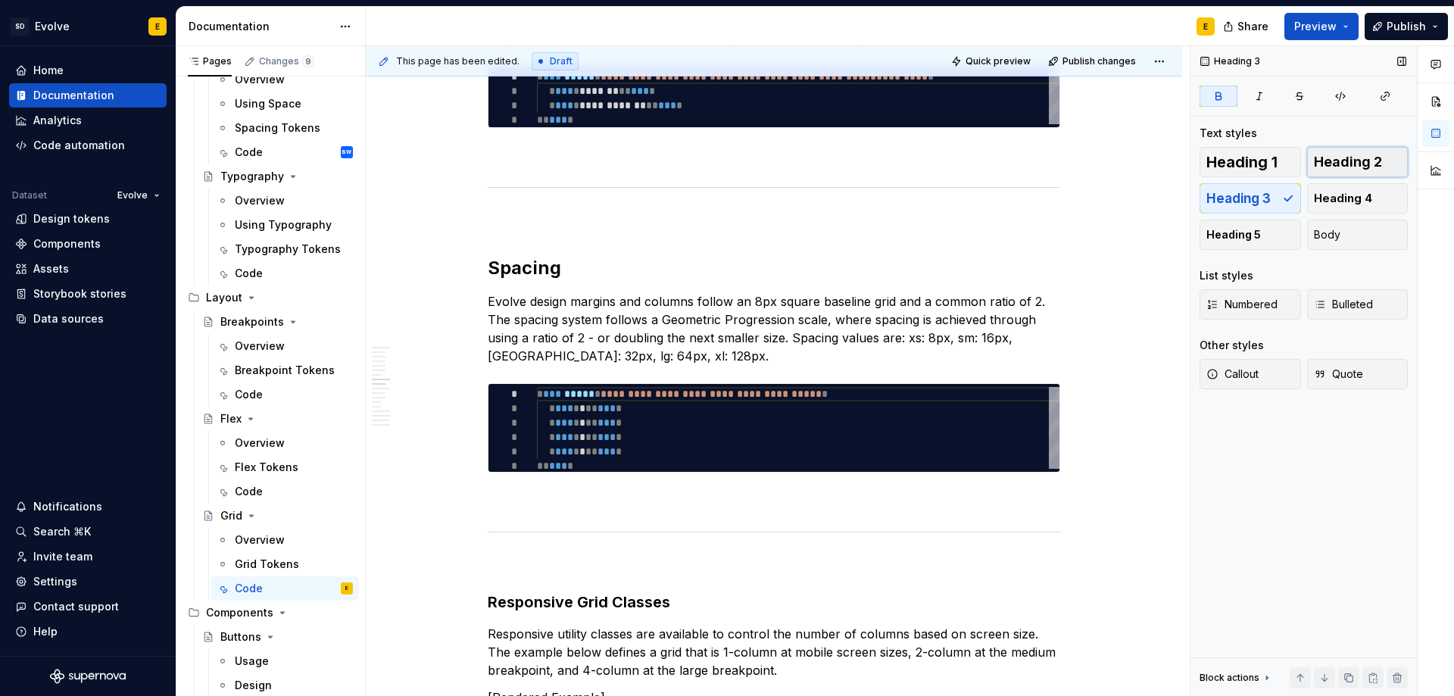
click at [1348, 163] on span "Heading 2" at bounding box center [1348, 161] width 68 height 15
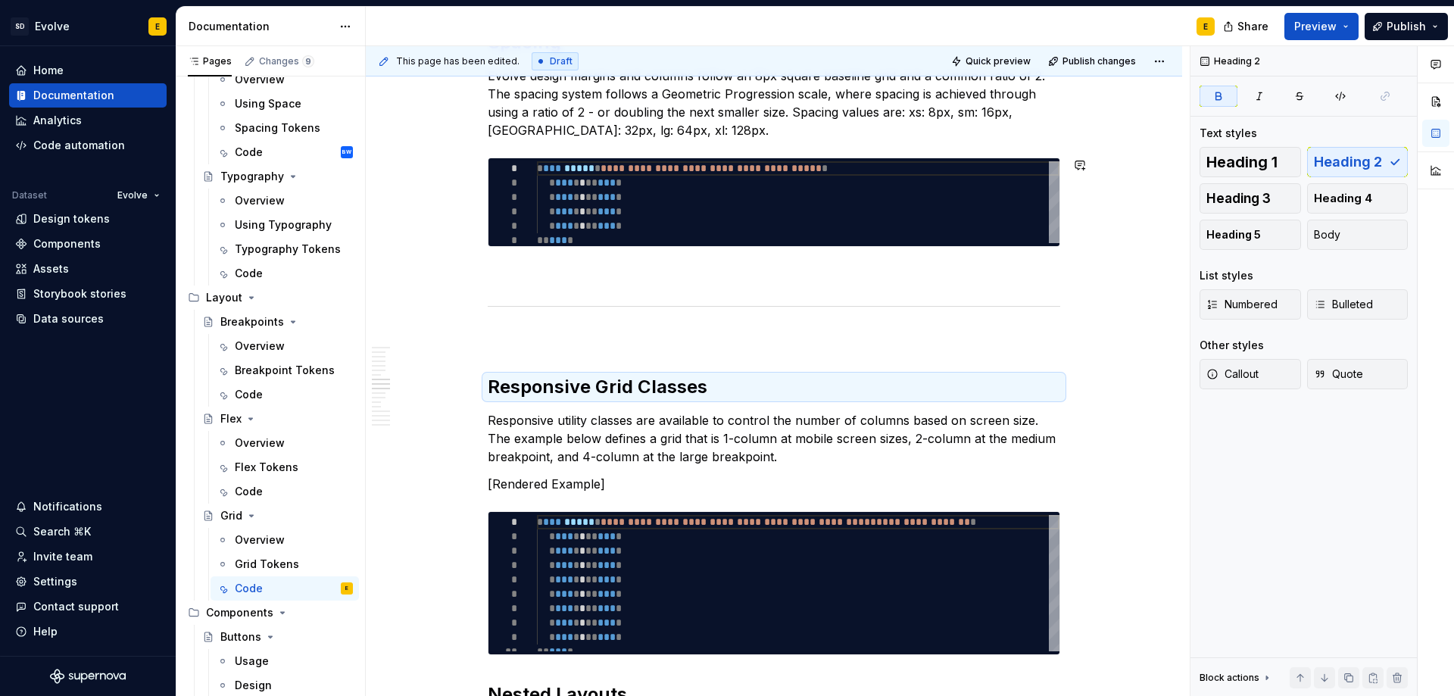
scroll to position [1514, 0]
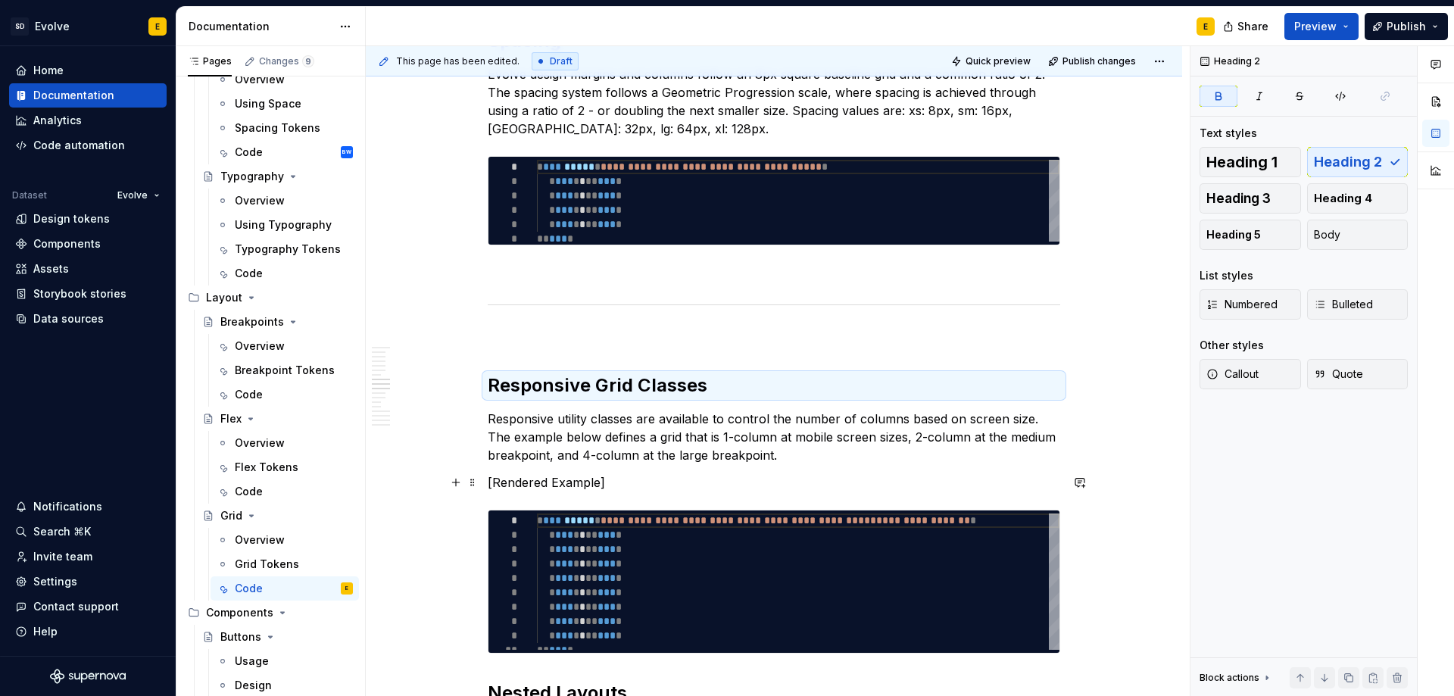
click at [470, 480] on span at bounding box center [472, 482] width 12 height 21
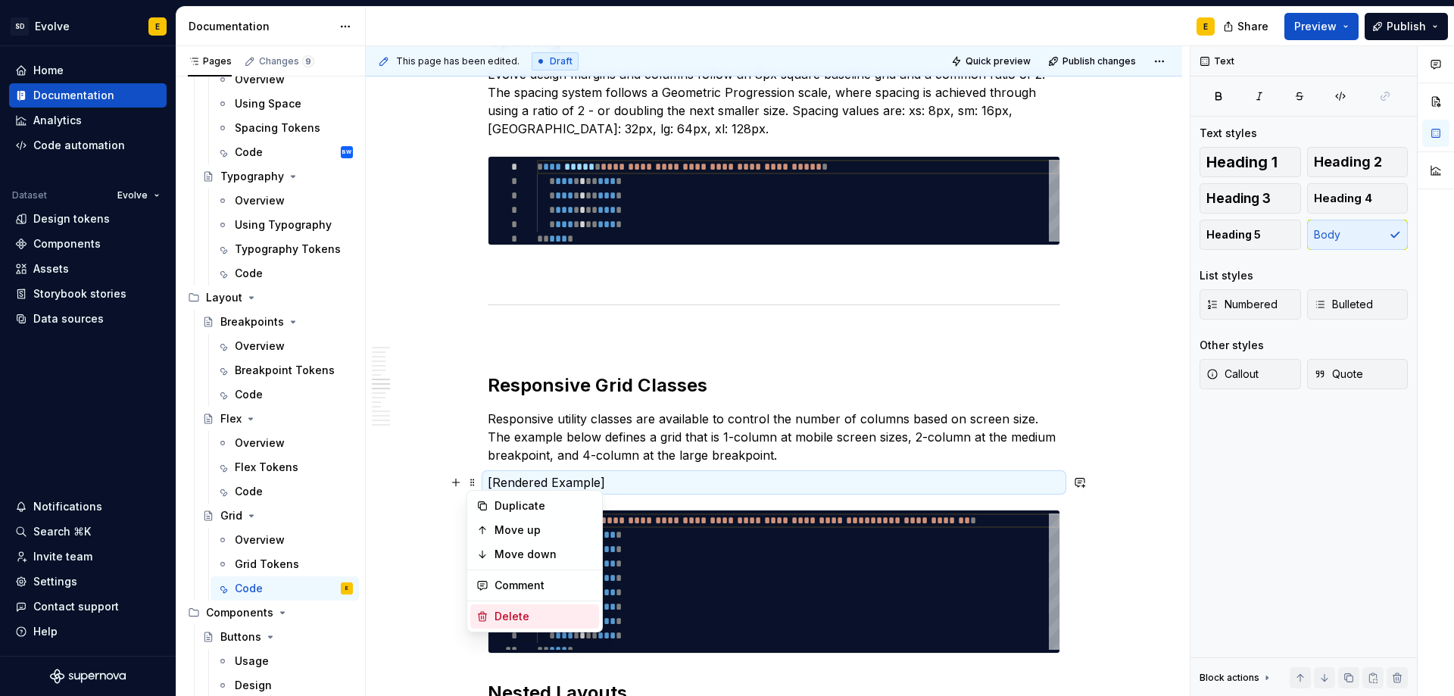
click at [500, 611] on div "Delete" at bounding box center [543, 616] width 98 height 15
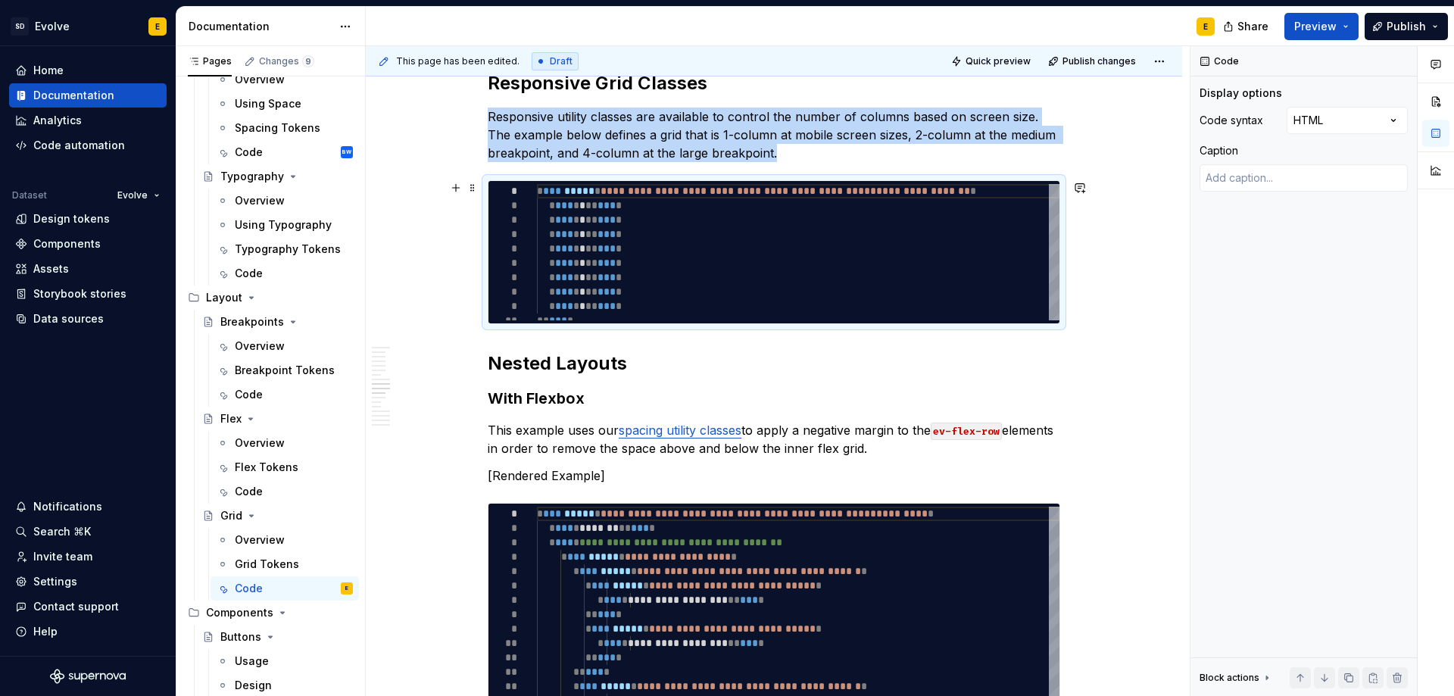
scroll to position [1817, 0]
click at [456, 182] on button "button" at bounding box center [455, 186] width 21 height 21
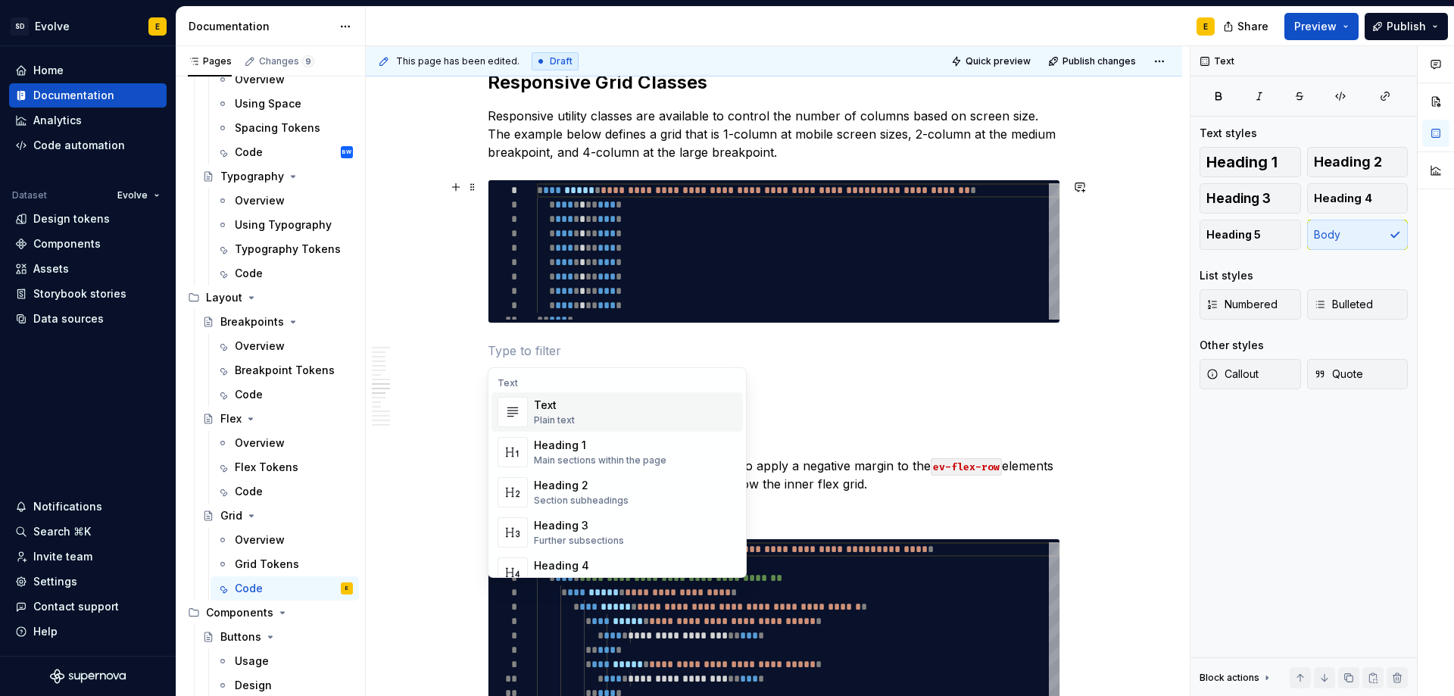
click at [473, 360] on div "**********" at bounding box center [774, 628] width 816 height 4364
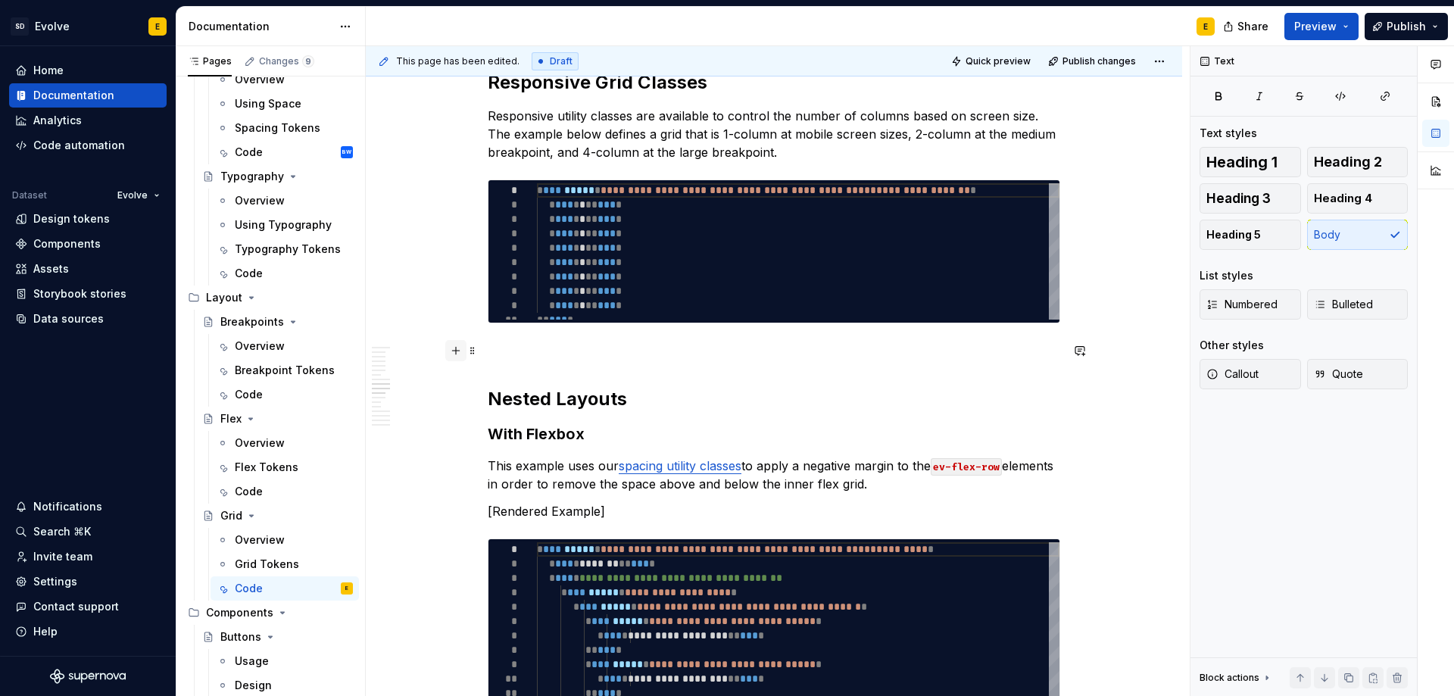
click at [451, 350] on button "button" at bounding box center [455, 350] width 21 height 21
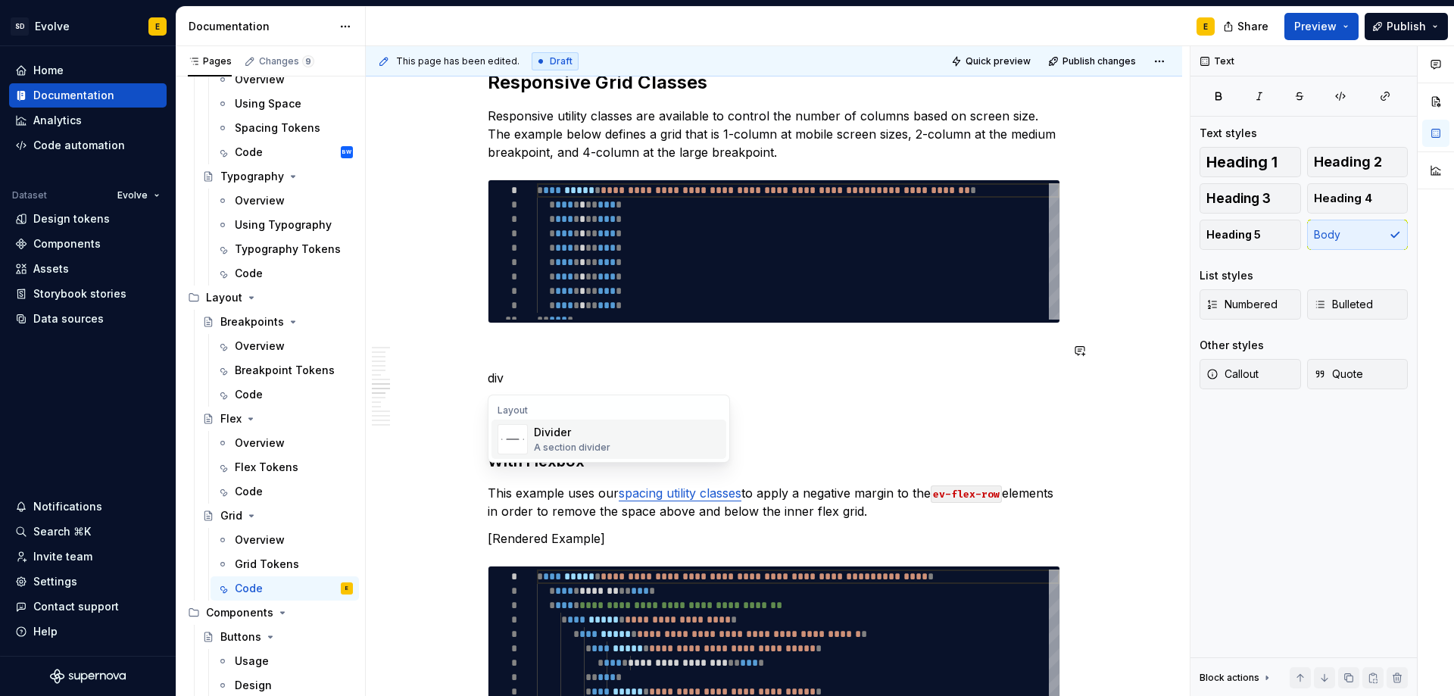
click at [572, 432] on div "Divider" at bounding box center [572, 432] width 76 height 15
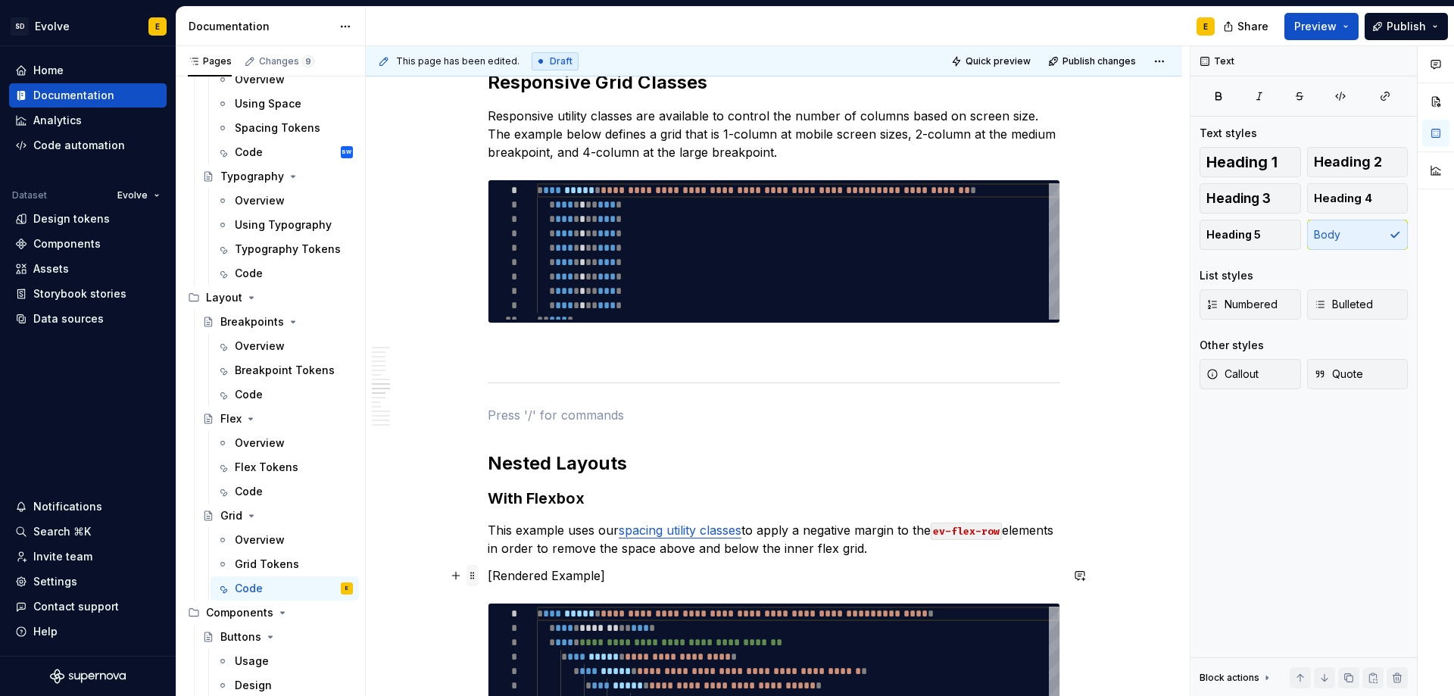
click at [469, 581] on span at bounding box center [472, 575] width 12 height 21
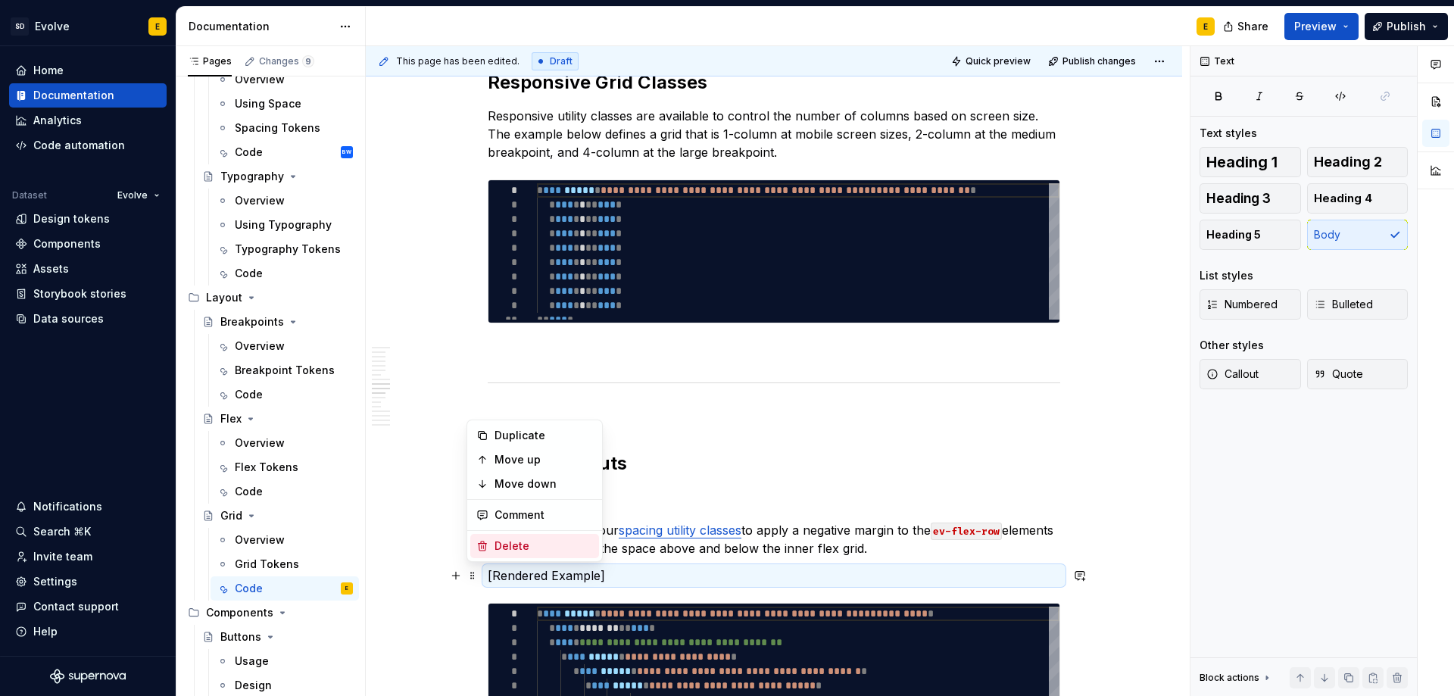
click at [498, 549] on div "Delete" at bounding box center [543, 545] width 98 height 15
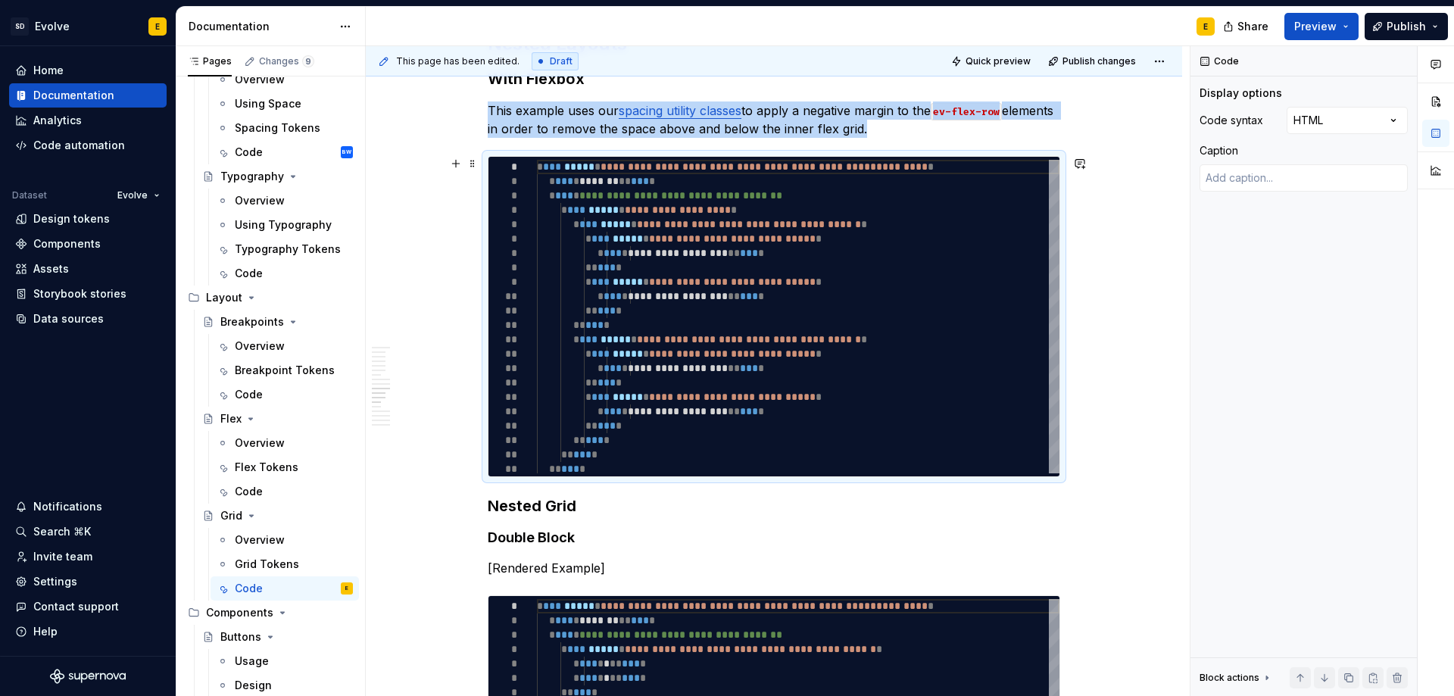
scroll to position [2271, 0]
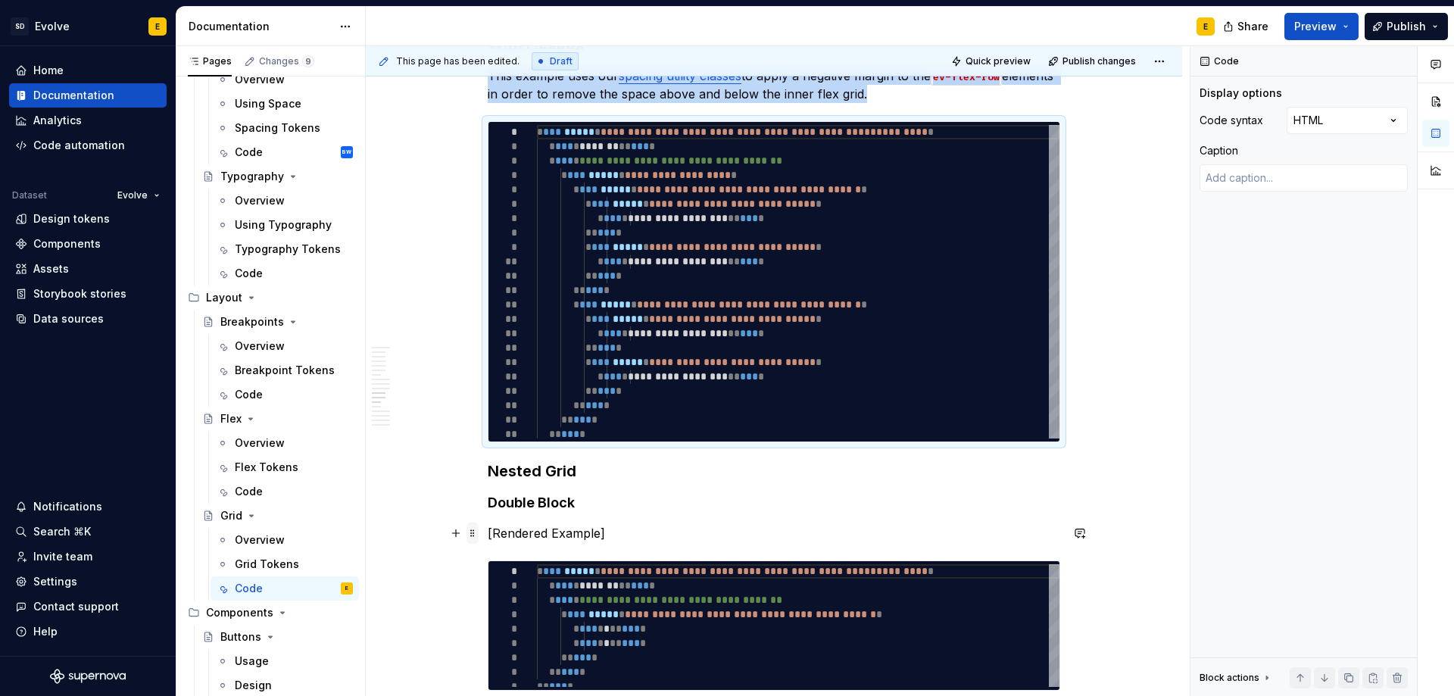
click at [478, 536] on span at bounding box center [472, 532] width 12 height 21
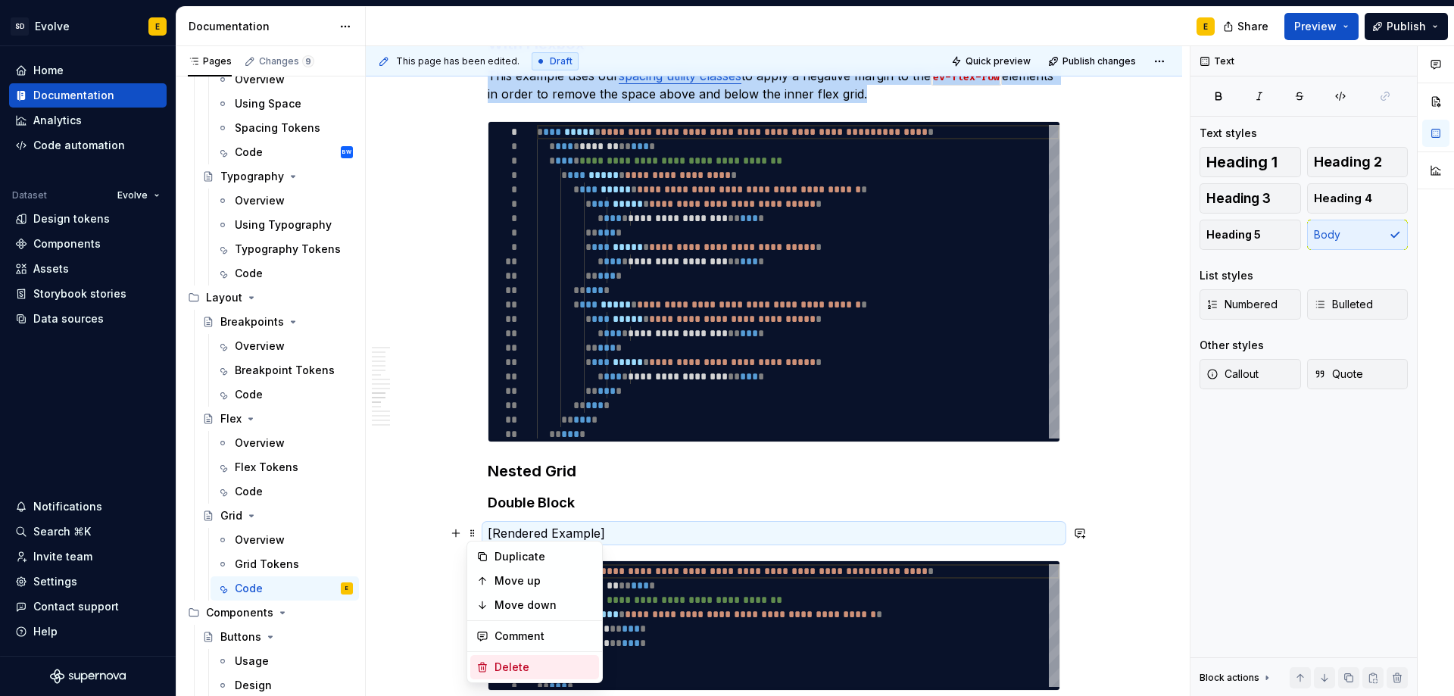
click at [509, 665] on div "Delete" at bounding box center [543, 666] width 98 height 15
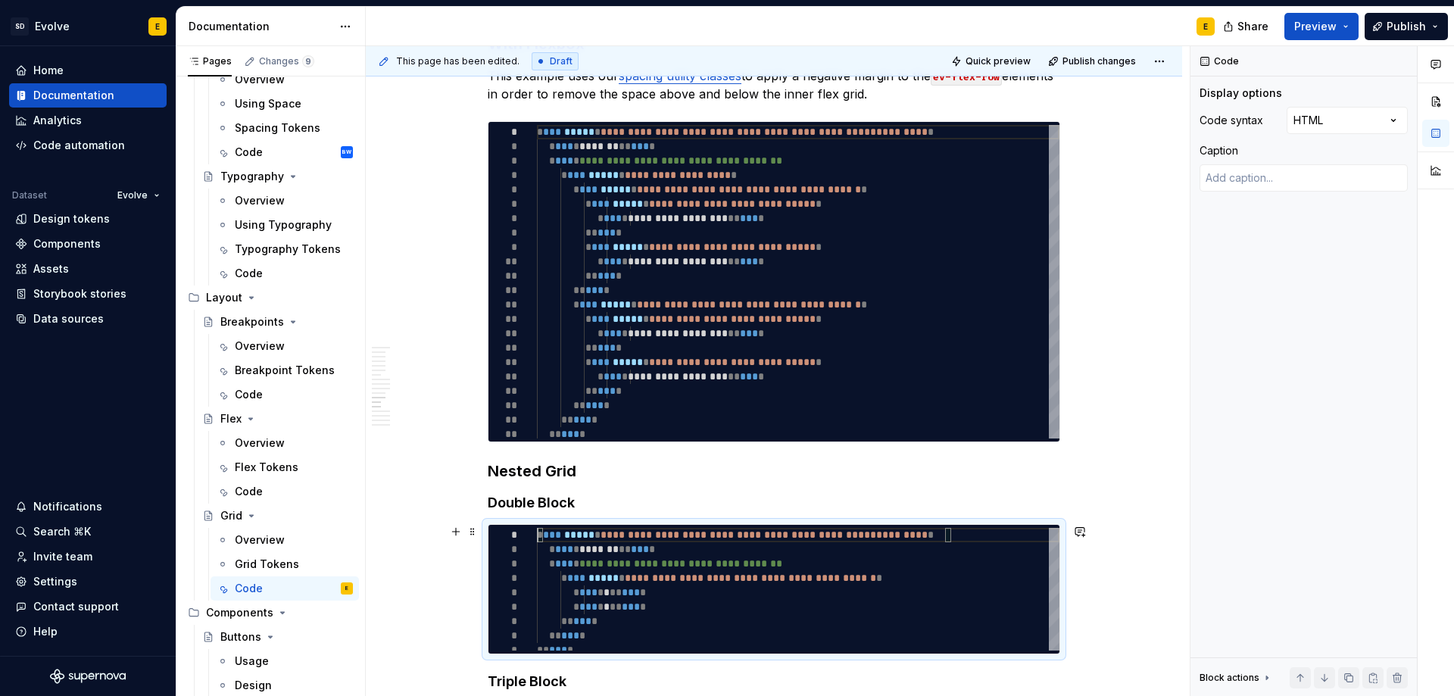
scroll to position [2423, 0]
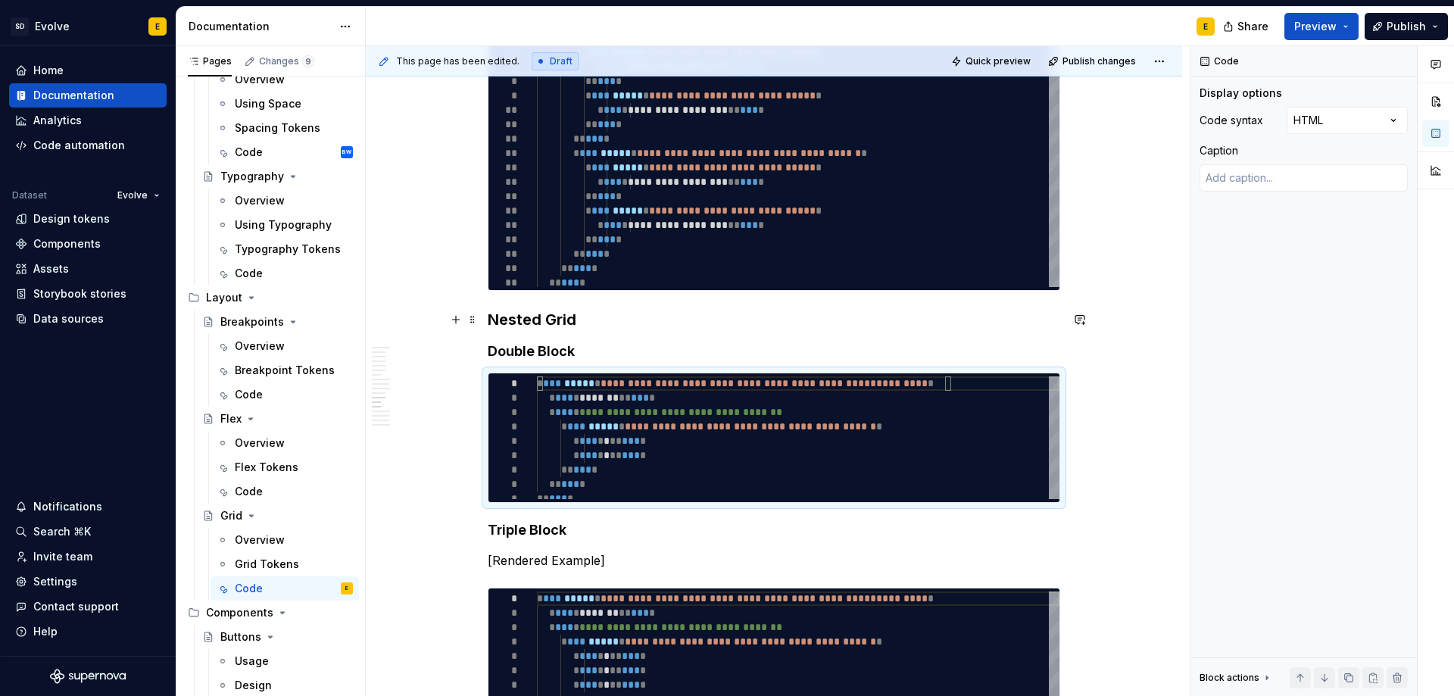
click at [515, 323] on strong "Nested Grid" at bounding box center [532, 319] width 89 height 18
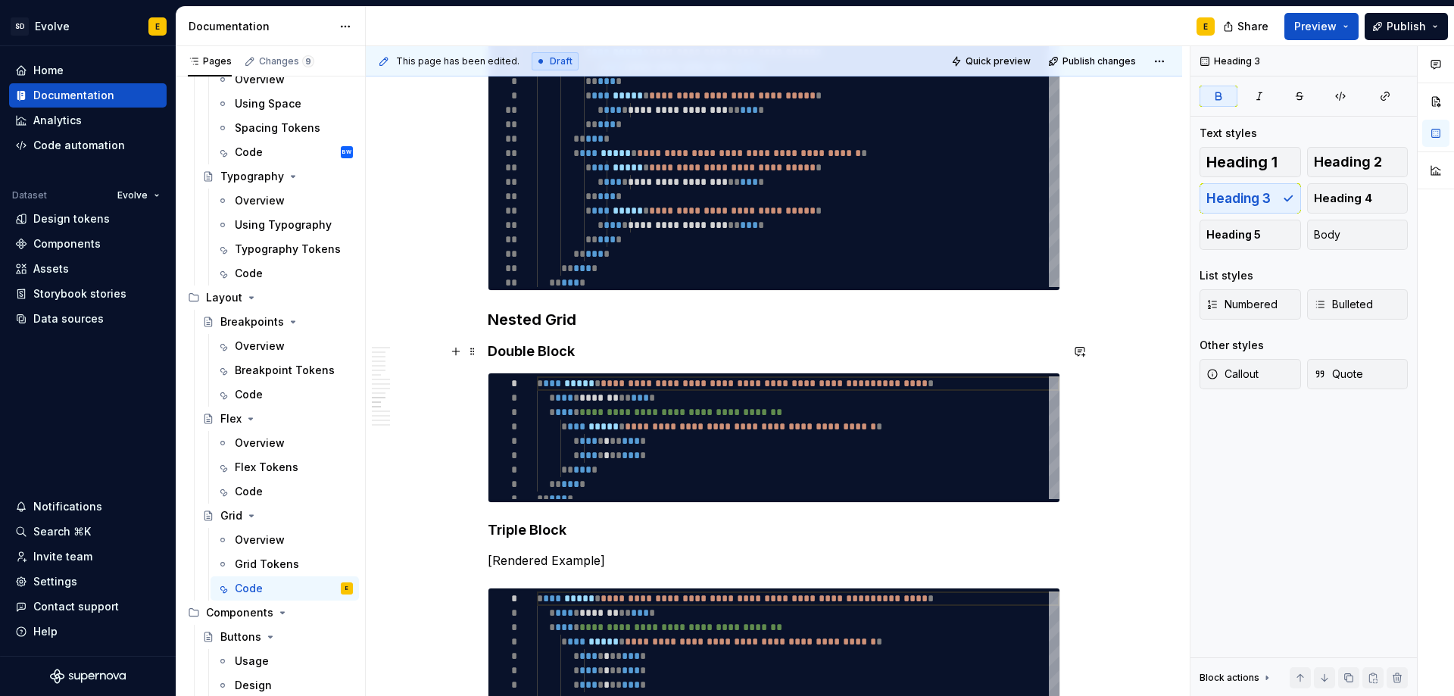
click at [523, 353] on strong "Double Block" at bounding box center [531, 351] width 87 height 16
click at [527, 528] on strong "Triple Block" at bounding box center [527, 530] width 79 height 16
click at [473, 564] on span at bounding box center [472, 560] width 12 height 21
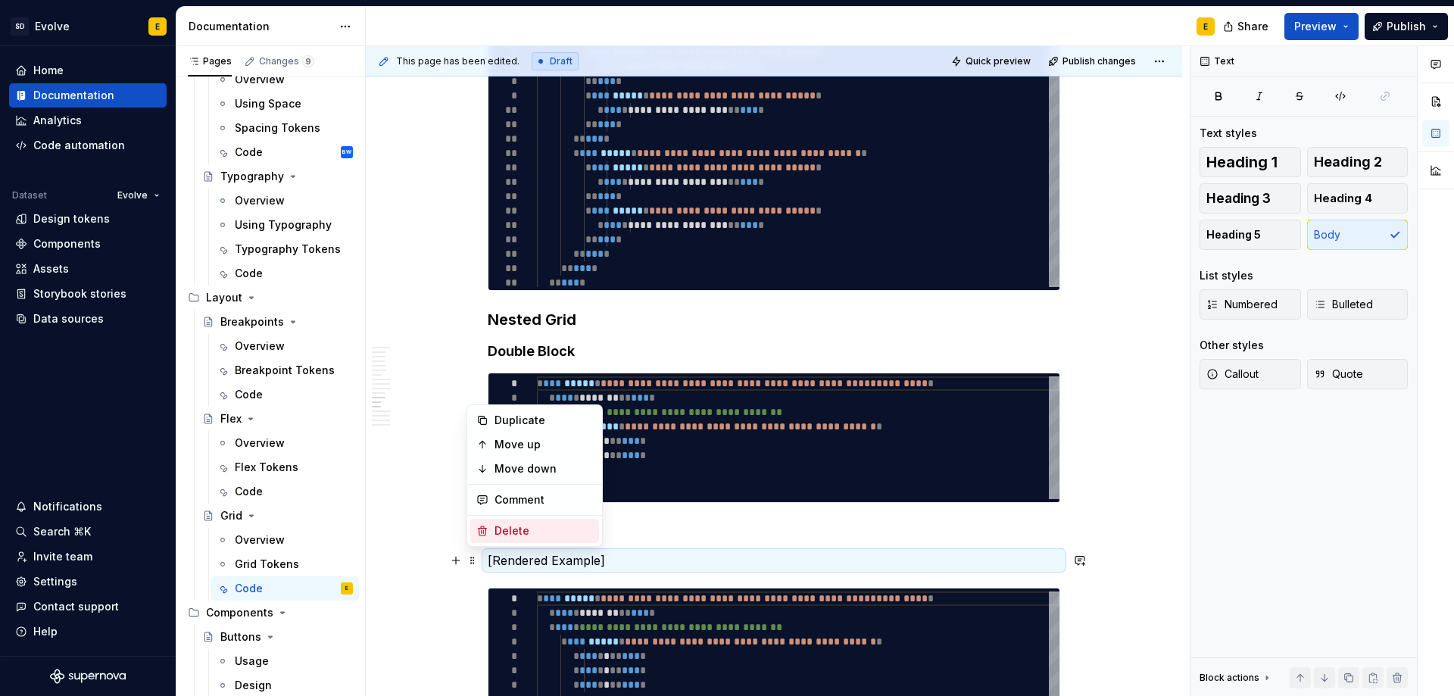
click at [496, 528] on div "Delete" at bounding box center [543, 530] width 98 height 15
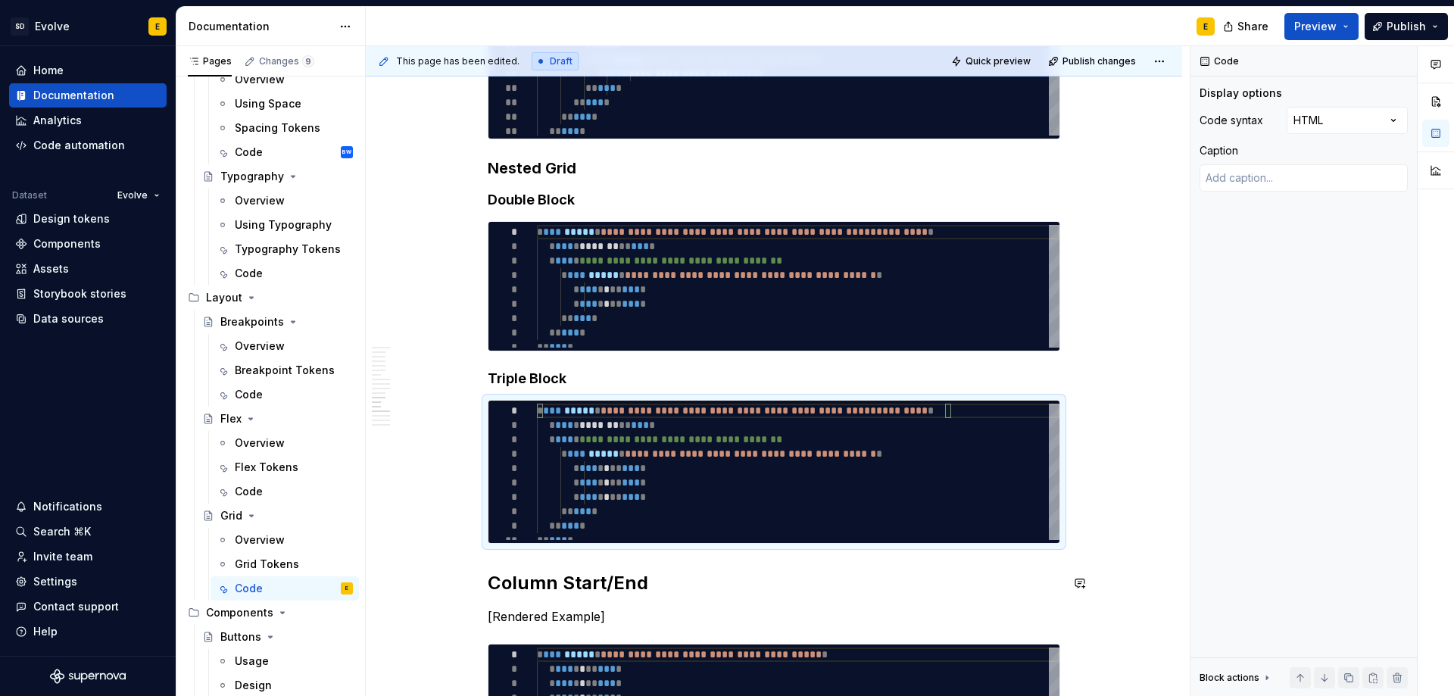
scroll to position [2650, 0]
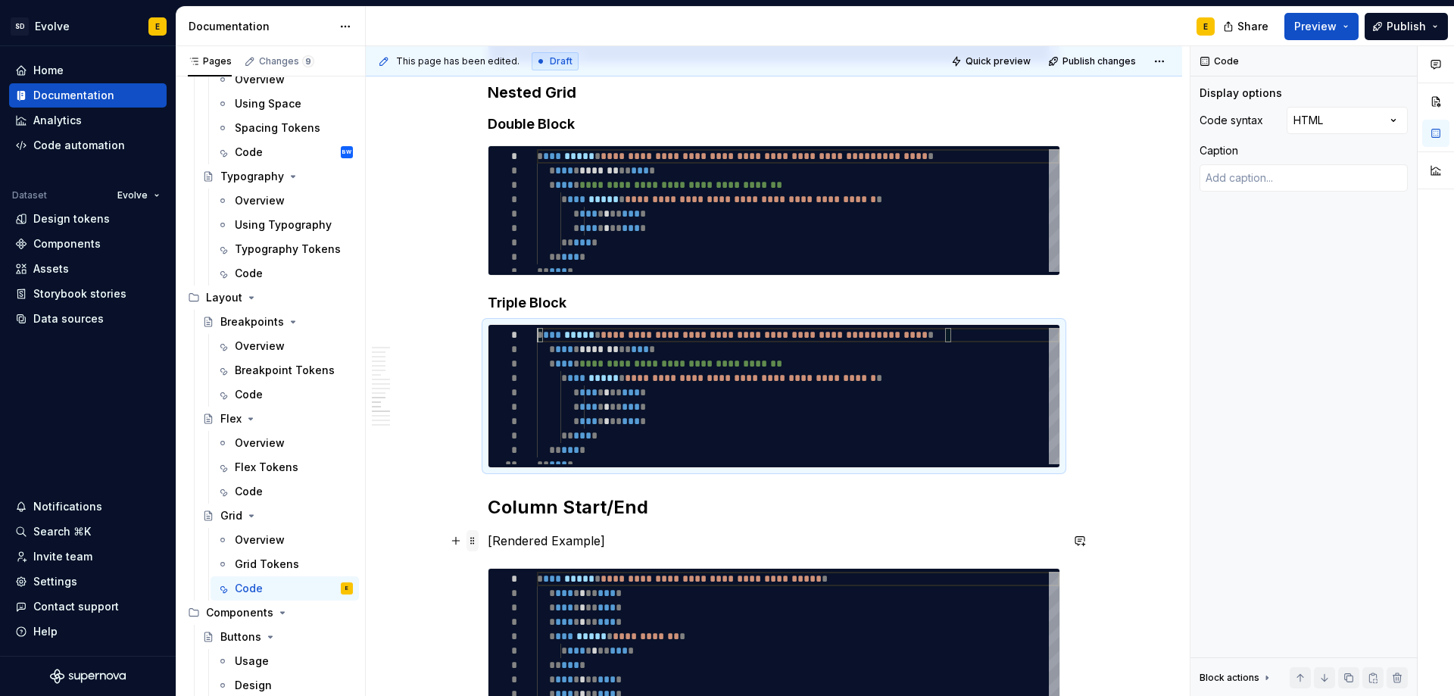
click at [469, 541] on span at bounding box center [472, 540] width 12 height 21
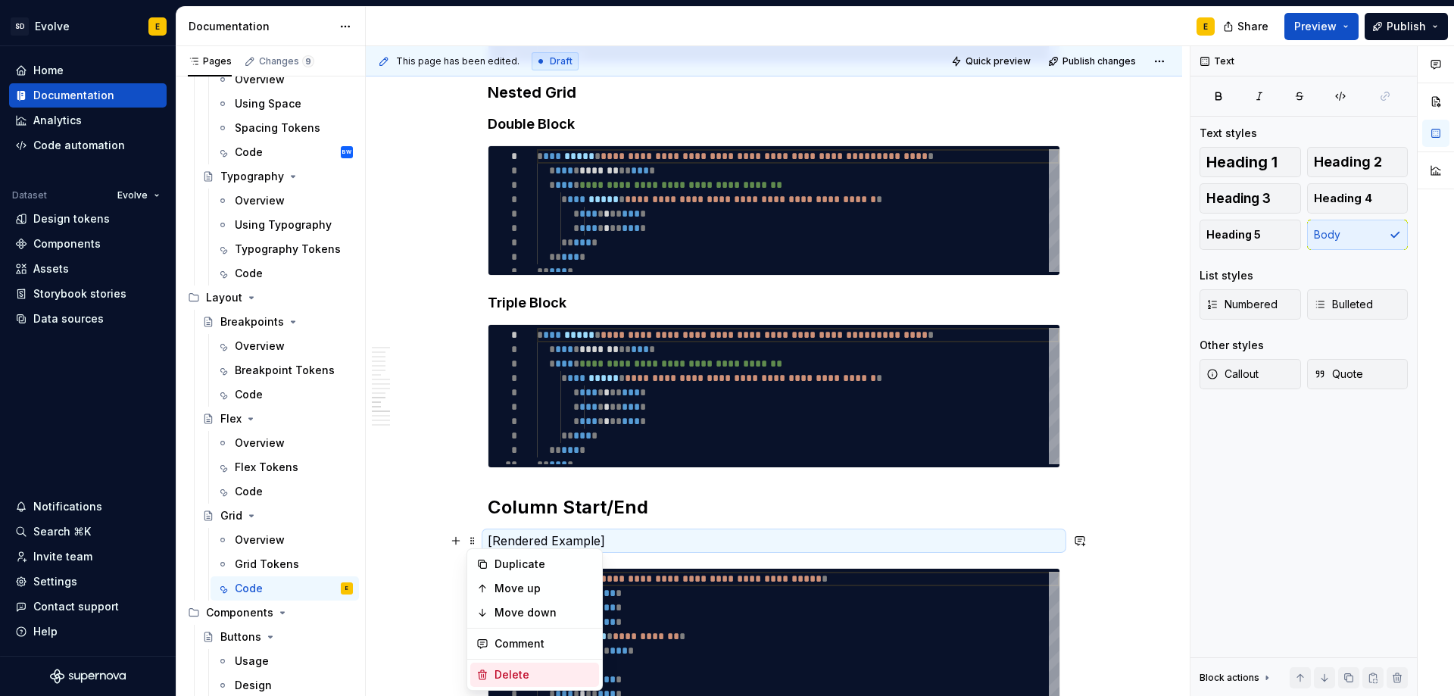
click at [503, 675] on div "Delete" at bounding box center [543, 674] width 98 height 15
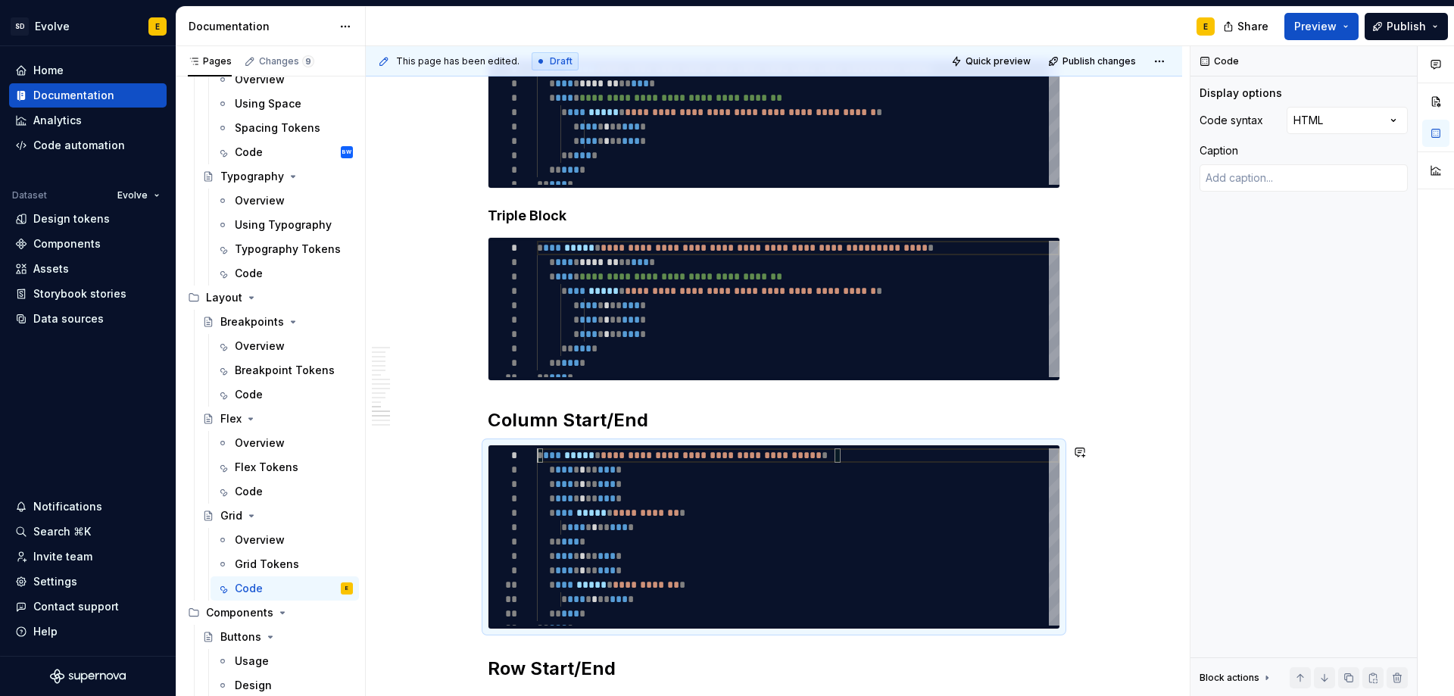
scroll to position [2801, 0]
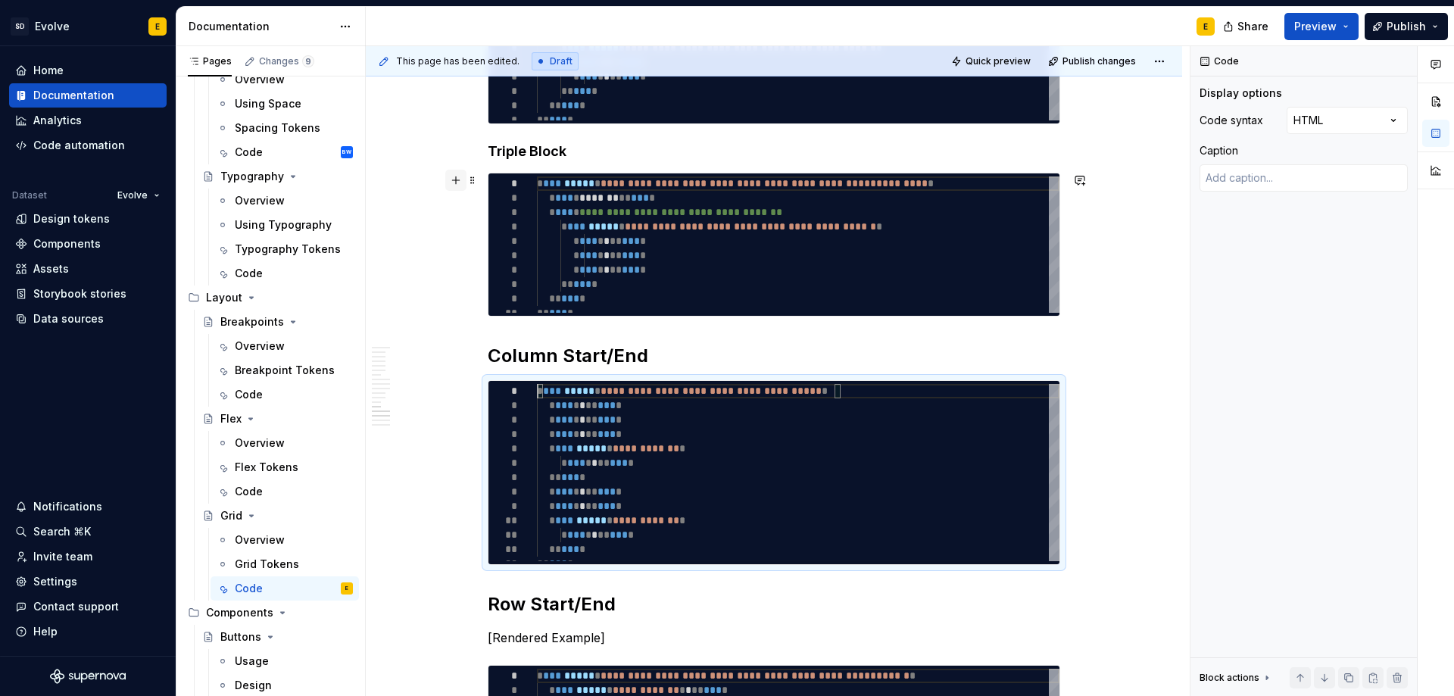
click at [454, 177] on button "button" at bounding box center [455, 180] width 21 height 21
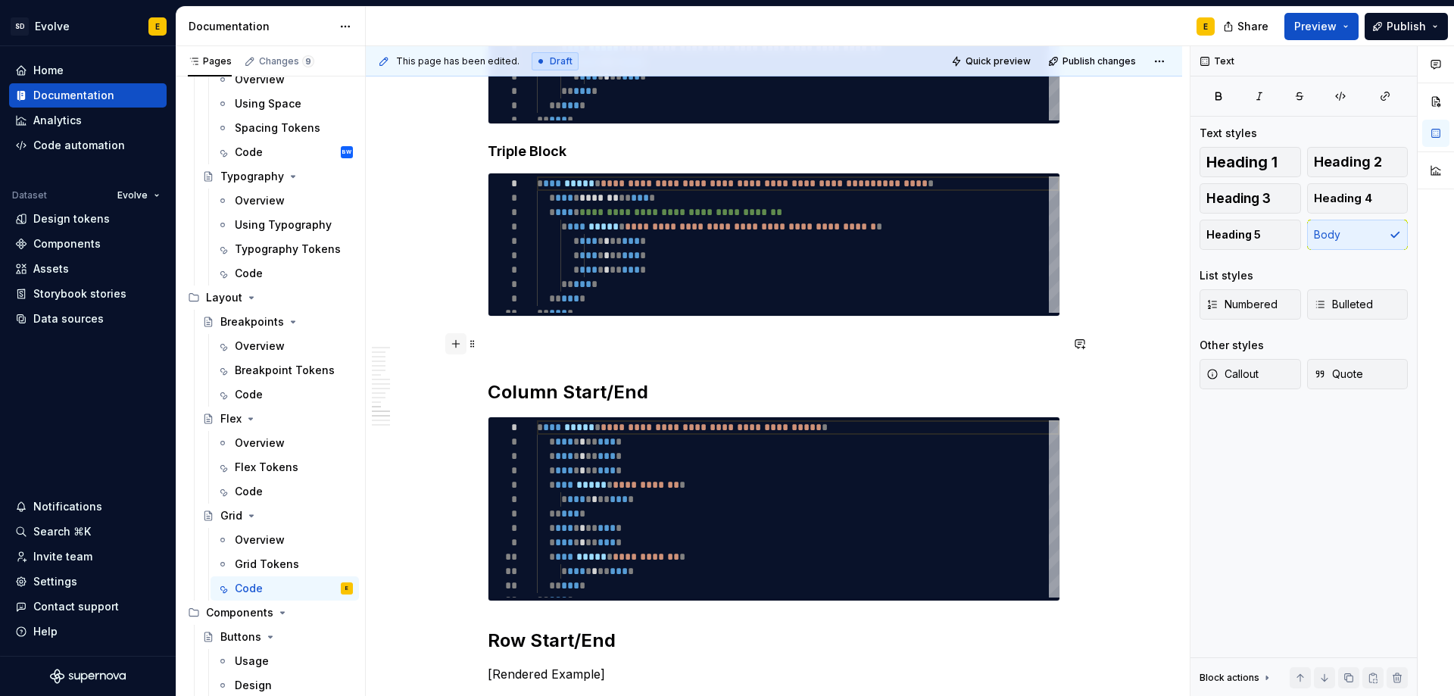
click at [460, 345] on button "button" at bounding box center [455, 343] width 21 height 21
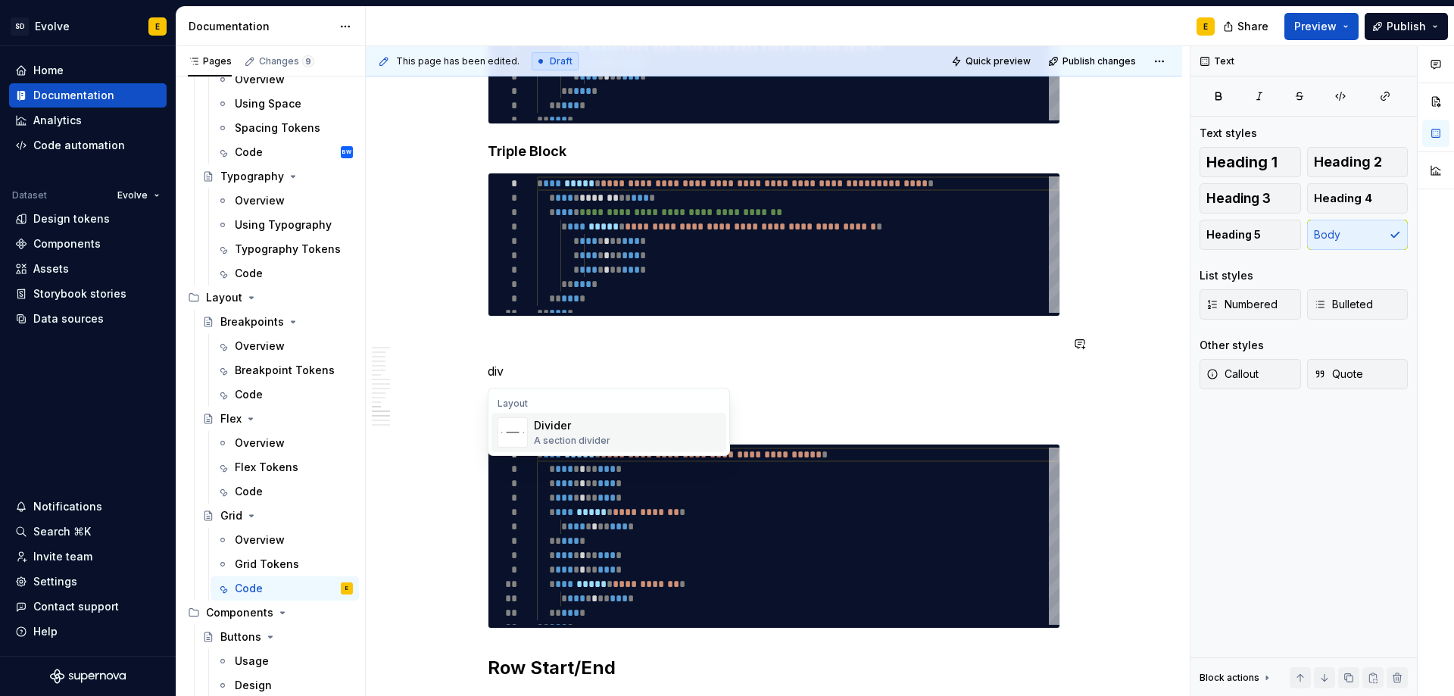
click at [554, 429] on div "Divider" at bounding box center [572, 425] width 76 height 15
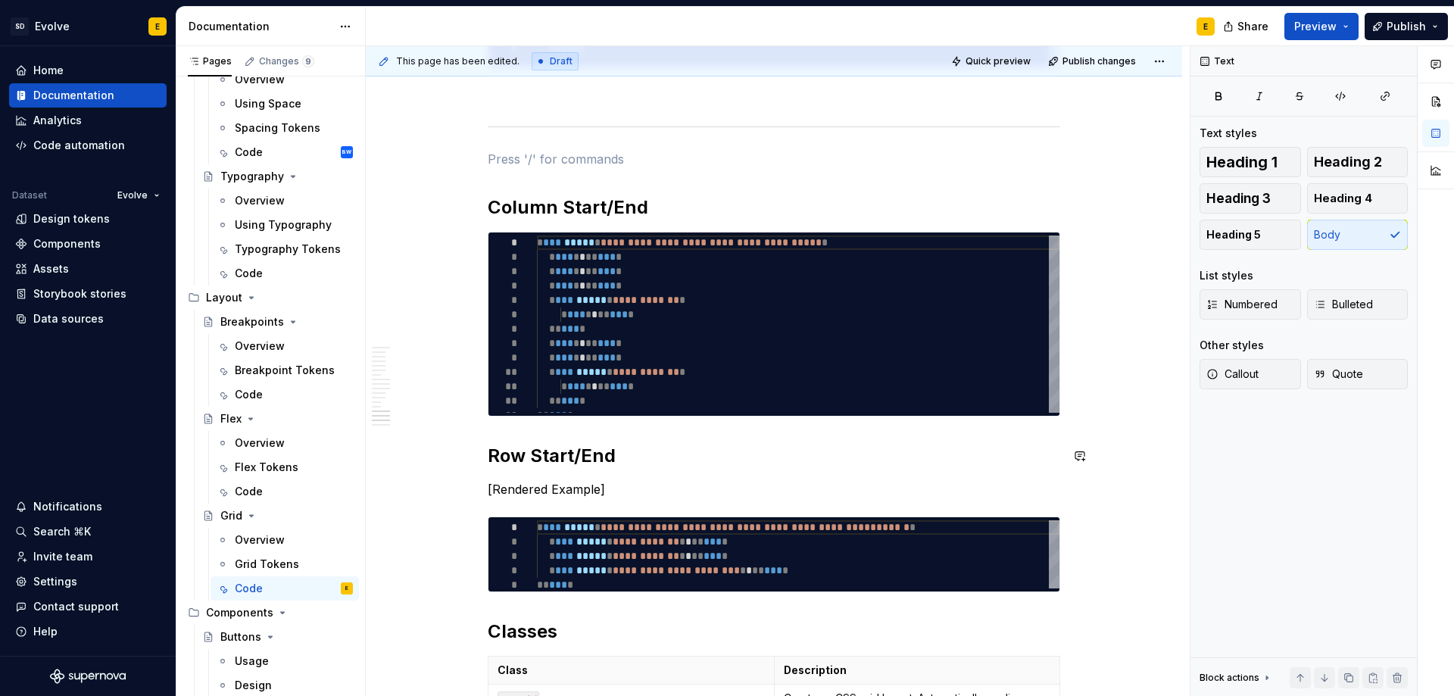
scroll to position [3028, 0]
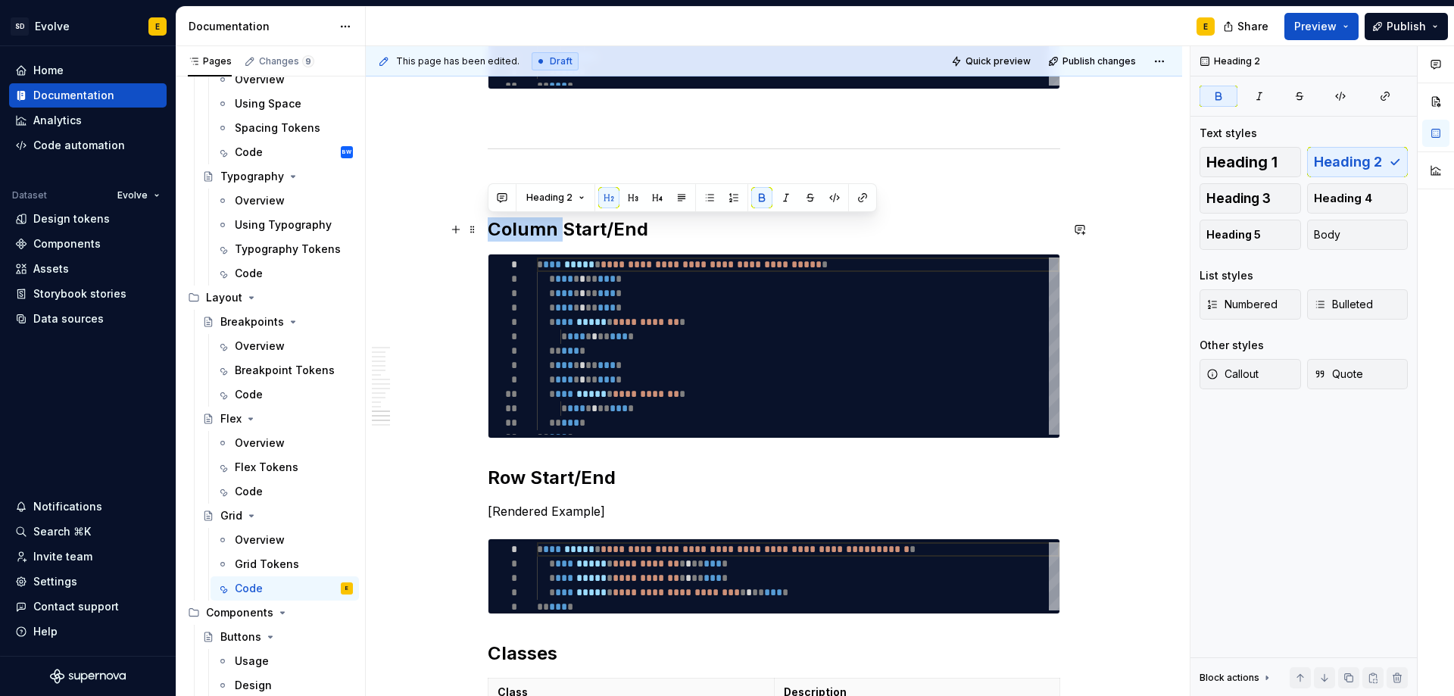
drag, startPoint x: 563, startPoint y: 231, endPoint x: 488, endPoint y: 232, distance: 75.0
click at [488, 232] on strong "Column Start/End" at bounding box center [568, 229] width 161 height 22
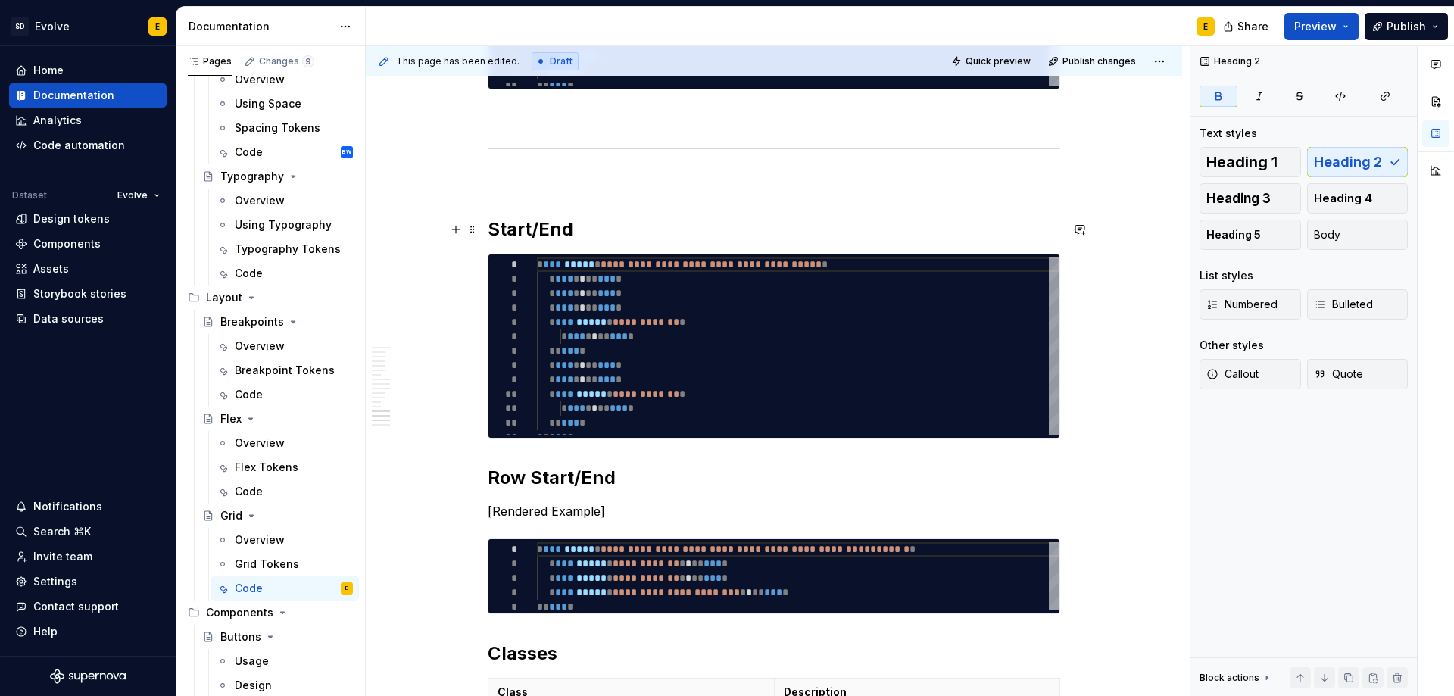
click at [576, 227] on h2 "Start/End" at bounding box center [774, 229] width 572 height 24
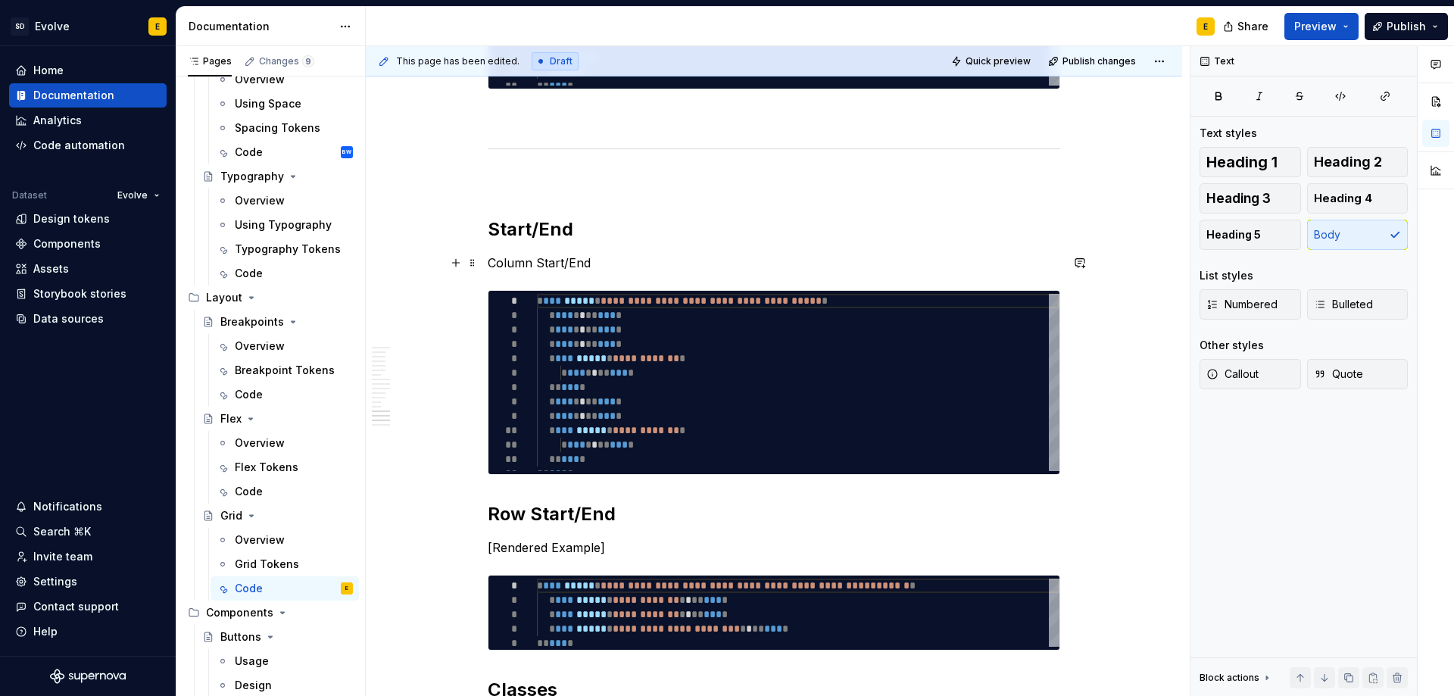
click at [604, 263] on p "Column Start/End" at bounding box center [774, 263] width 572 height 18
click at [1223, 199] on span "Heading 3" at bounding box center [1238, 198] width 64 height 15
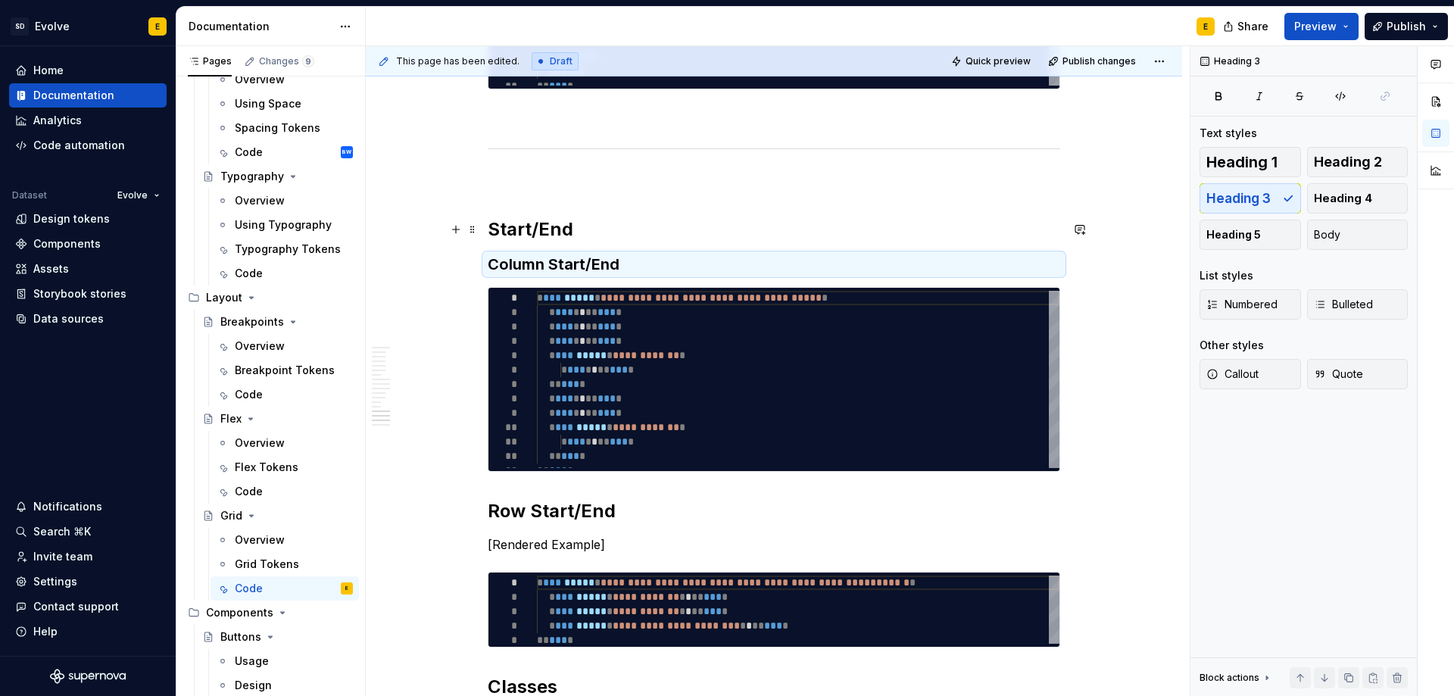
click at [592, 229] on h2 "Start/End" at bounding box center [774, 229] width 572 height 24
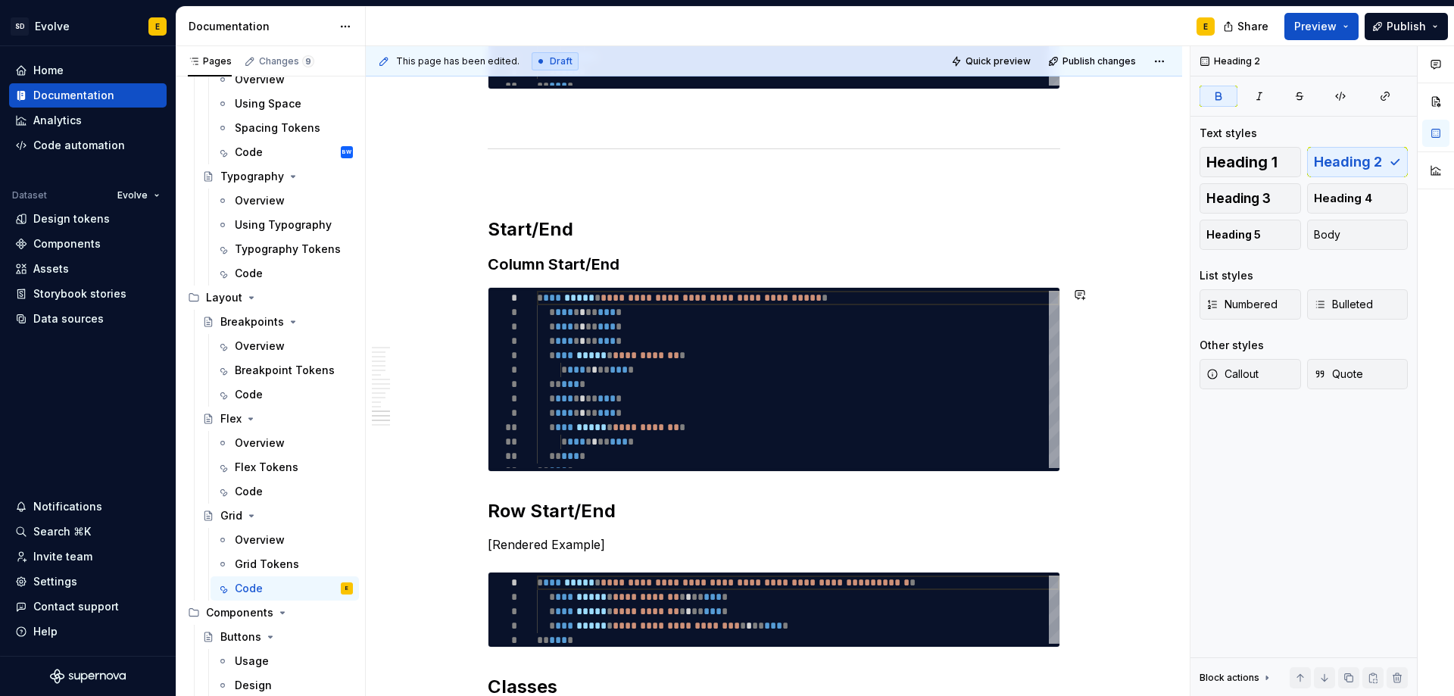
click at [585, 515] on strong "Row Start/End" at bounding box center [552, 511] width 128 height 22
click at [1236, 198] on span "Heading 3" at bounding box center [1238, 198] width 64 height 15
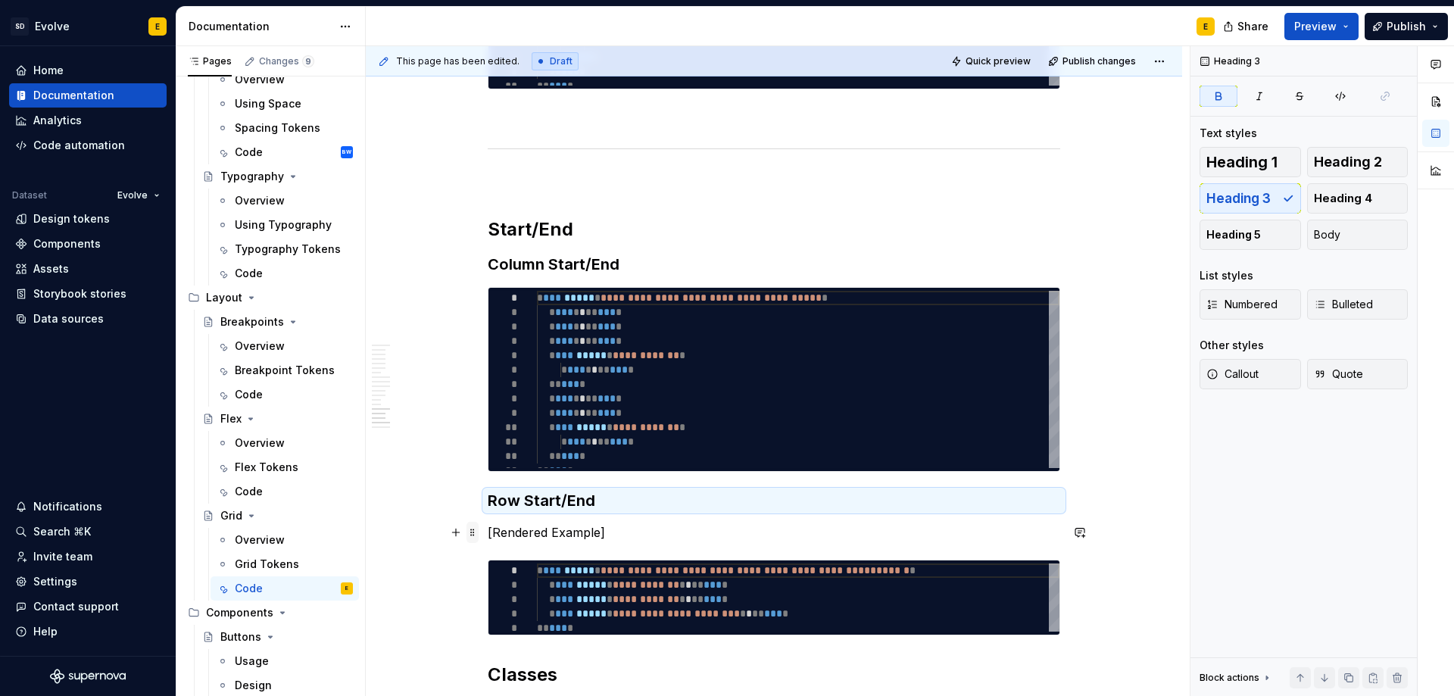
click at [467, 531] on span at bounding box center [472, 532] width 12 height 21
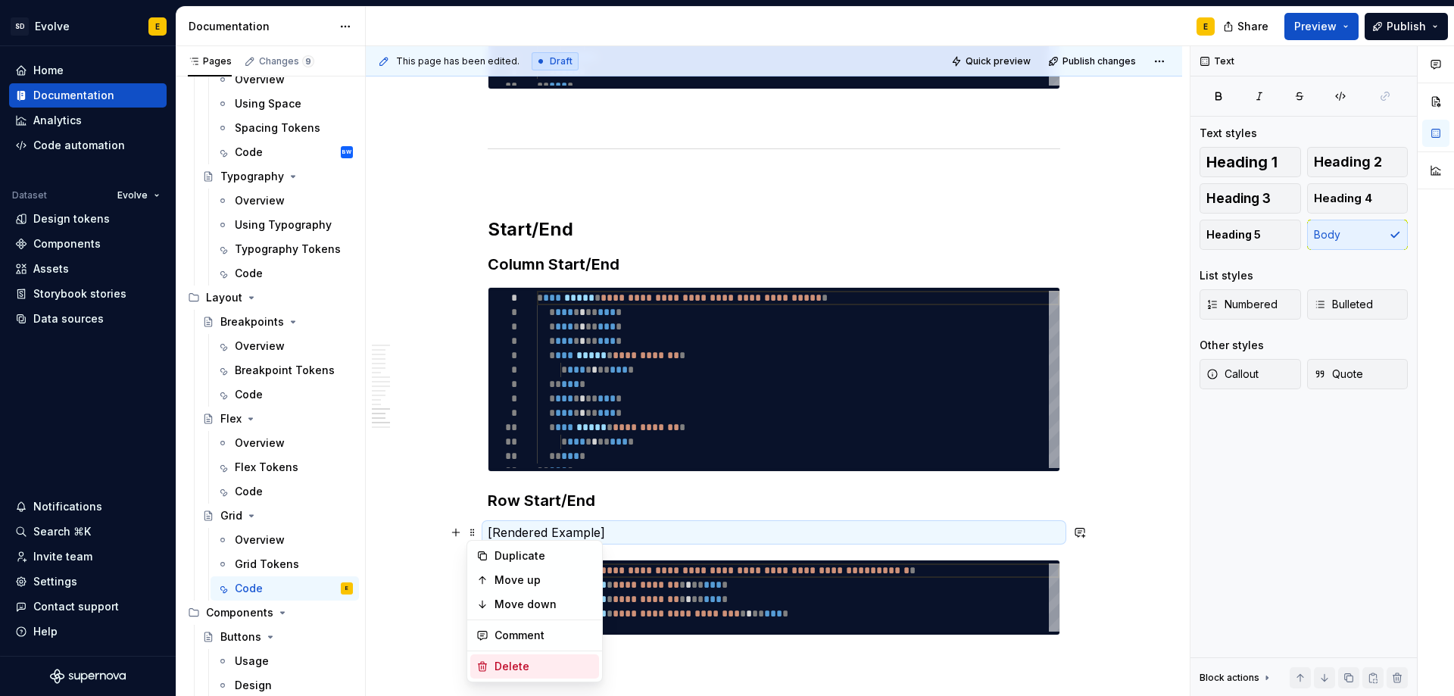
click at [503, 661] on div "Delete" at bounding box center [543, 666] width 98 height 15
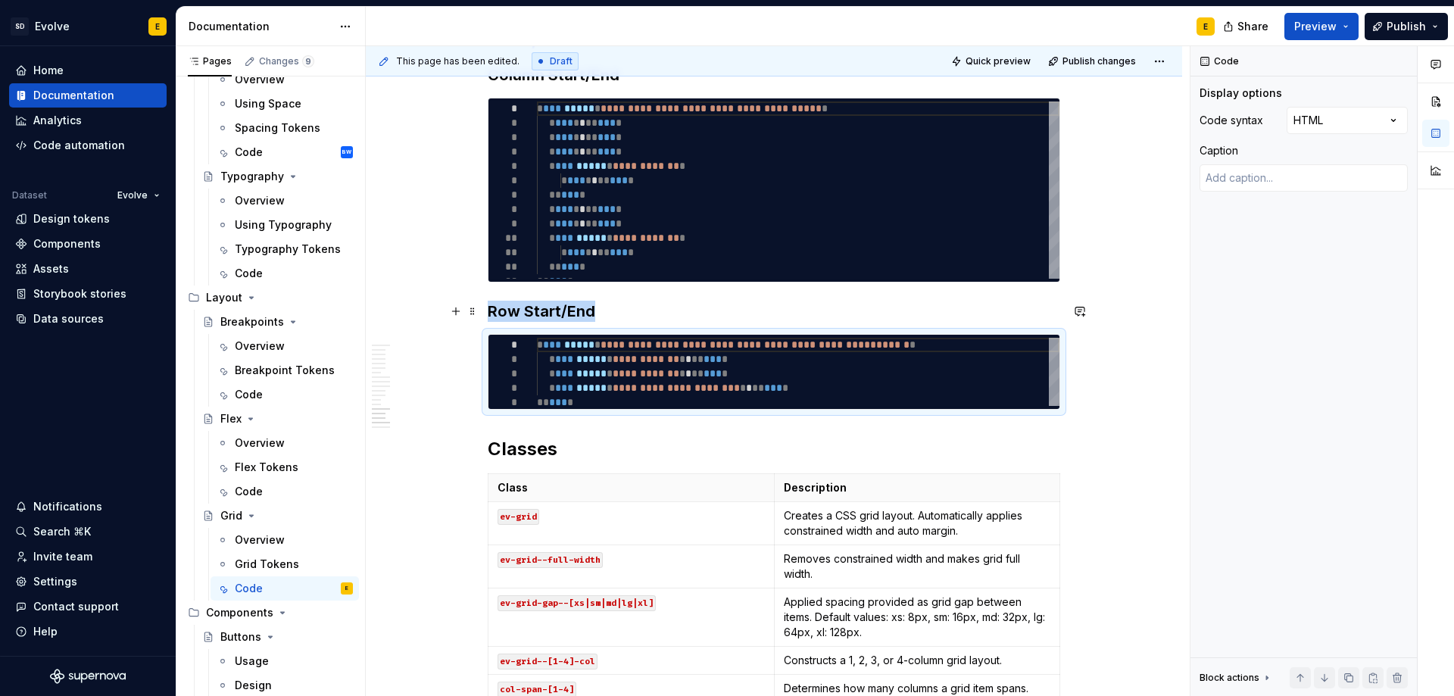
scroll to position [3256, 0]
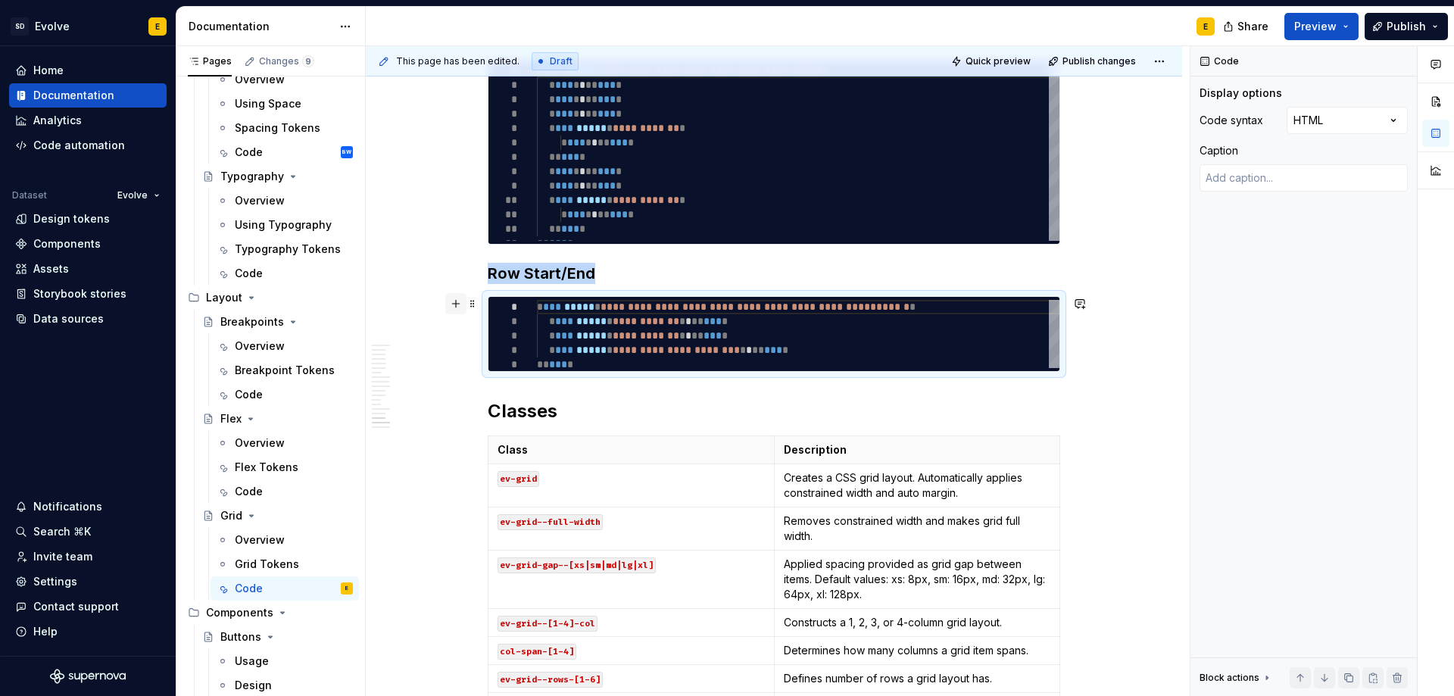
click at [453, 303] on button "button" at bounding box center [455, 303] width 21 height 21
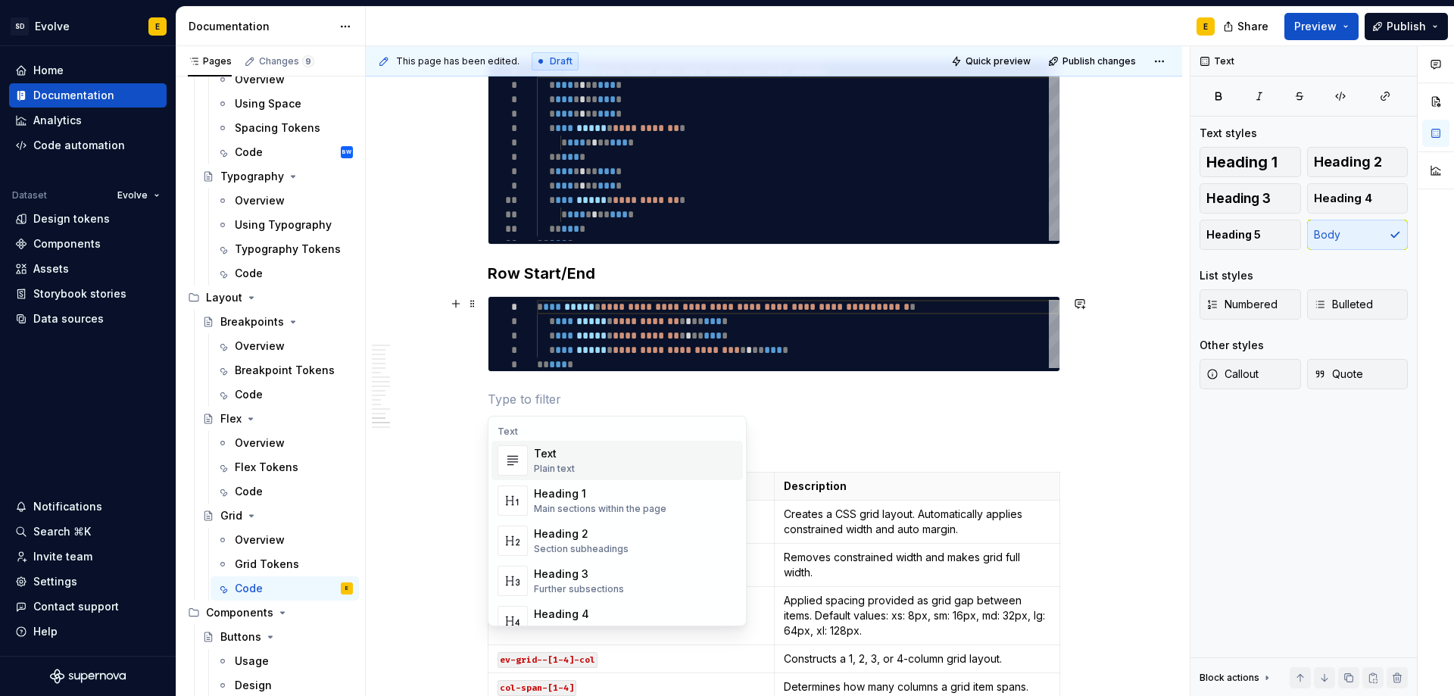
click at [516, 397] on p at bounding box center [774, 399] width 572 height 18
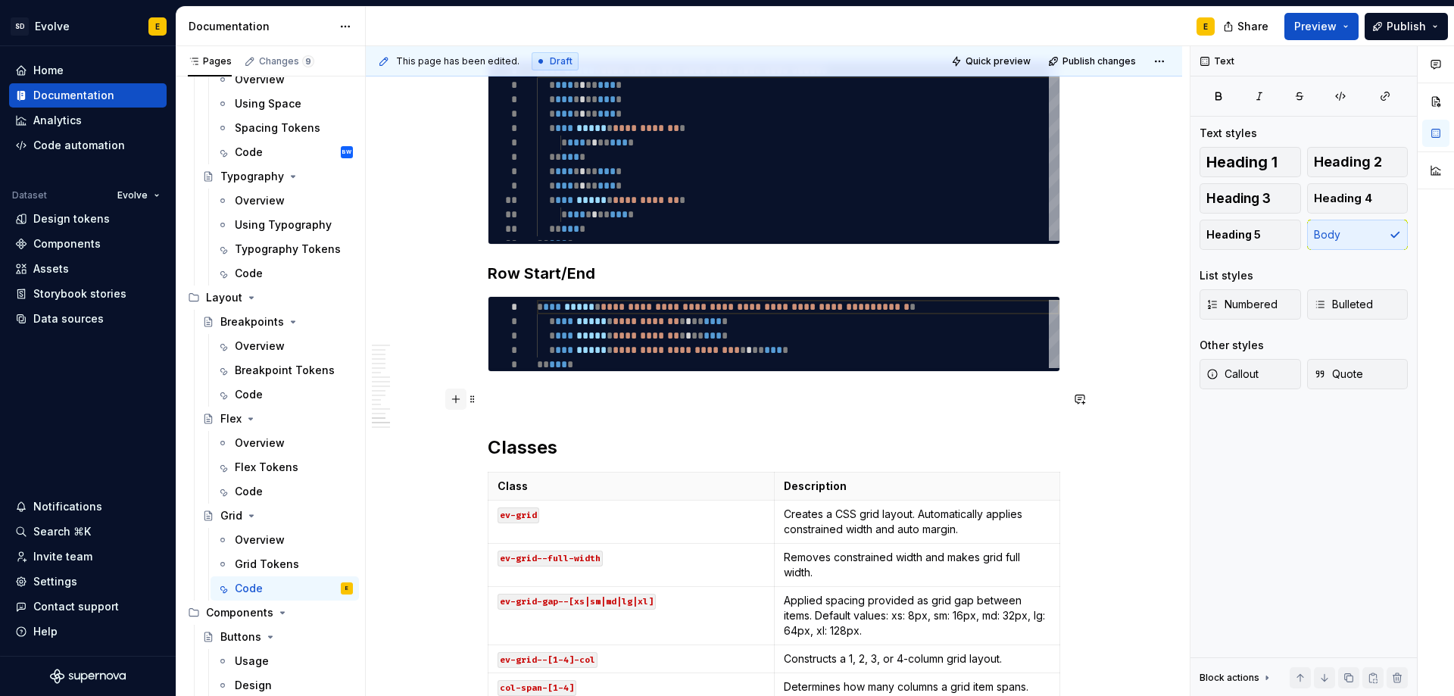
click at [455, 403] on button "button" at bounding box center [455, 398] width 21 height 21
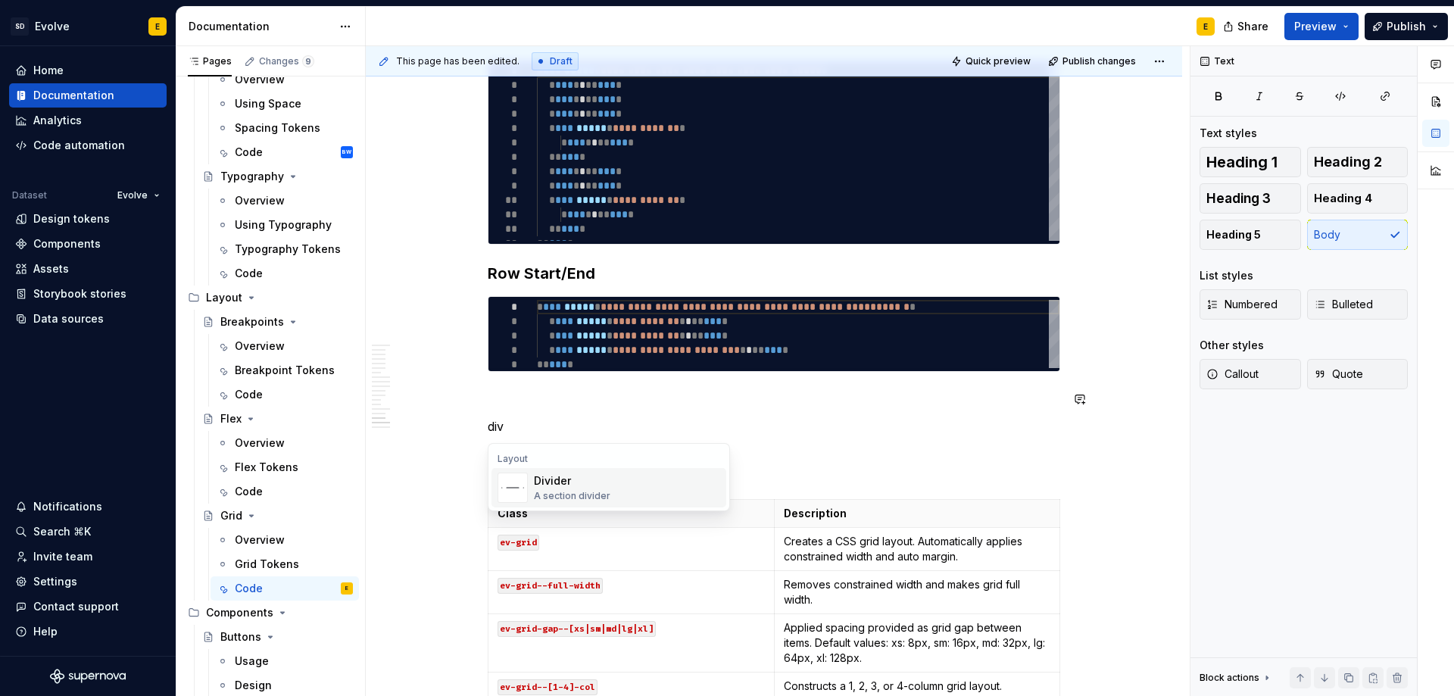
click at [556, 491] on div "A section divider" at bounding box center [572, 496] width 76 height 12
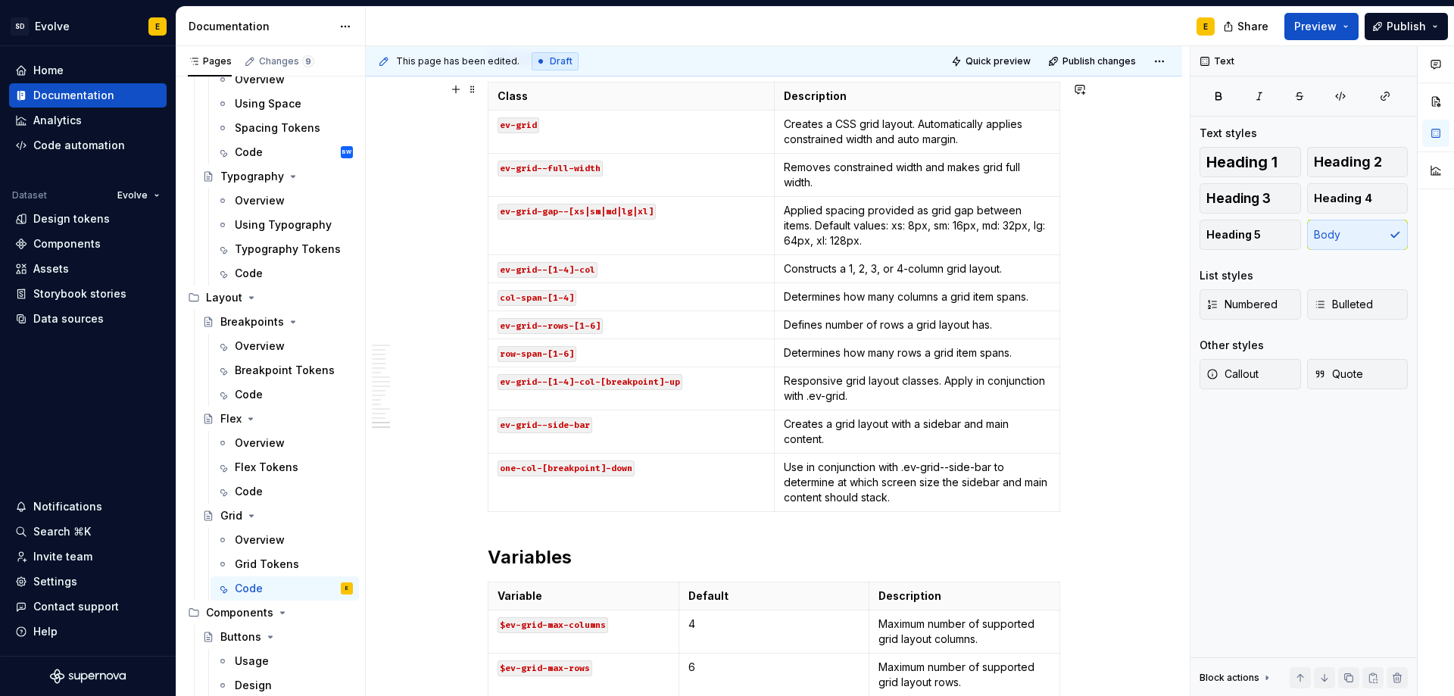
scroll to position [3634, 0]
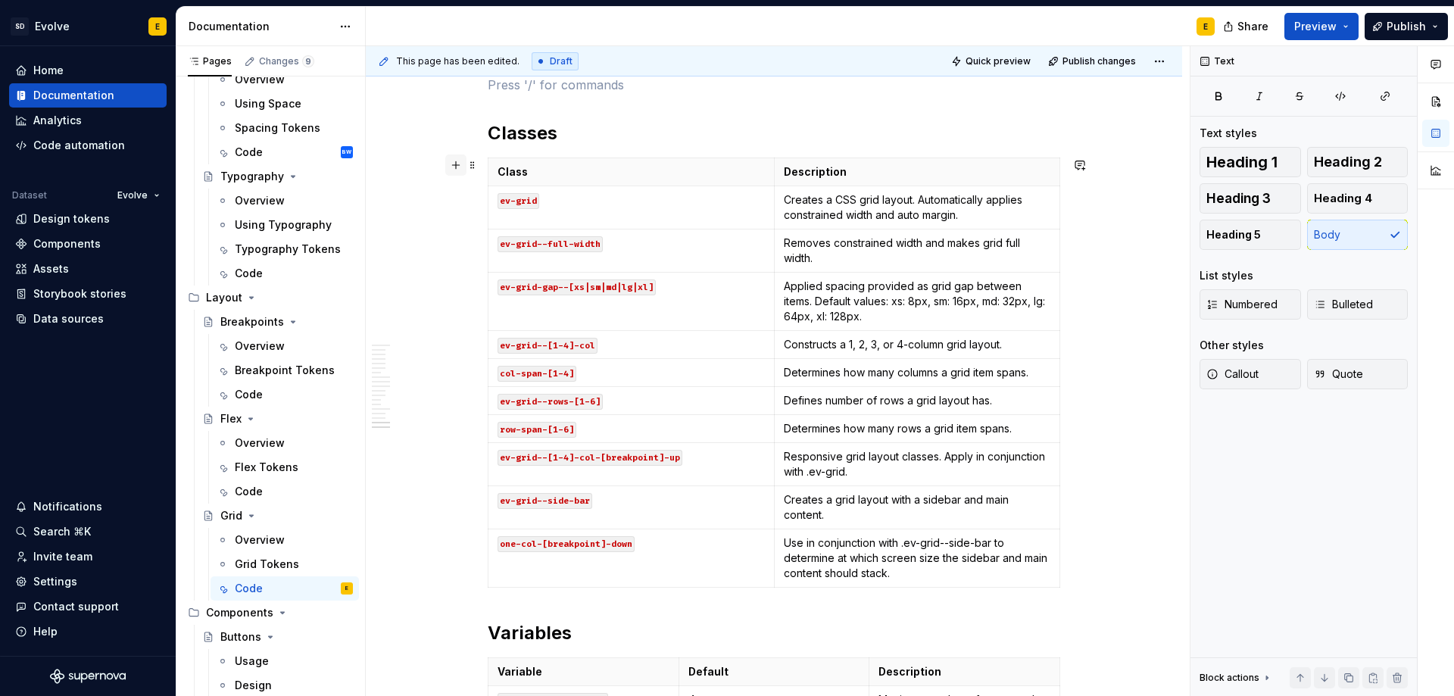
click at [451, 164] on button "button" at bounding box center [455, 164] width 21 height 21
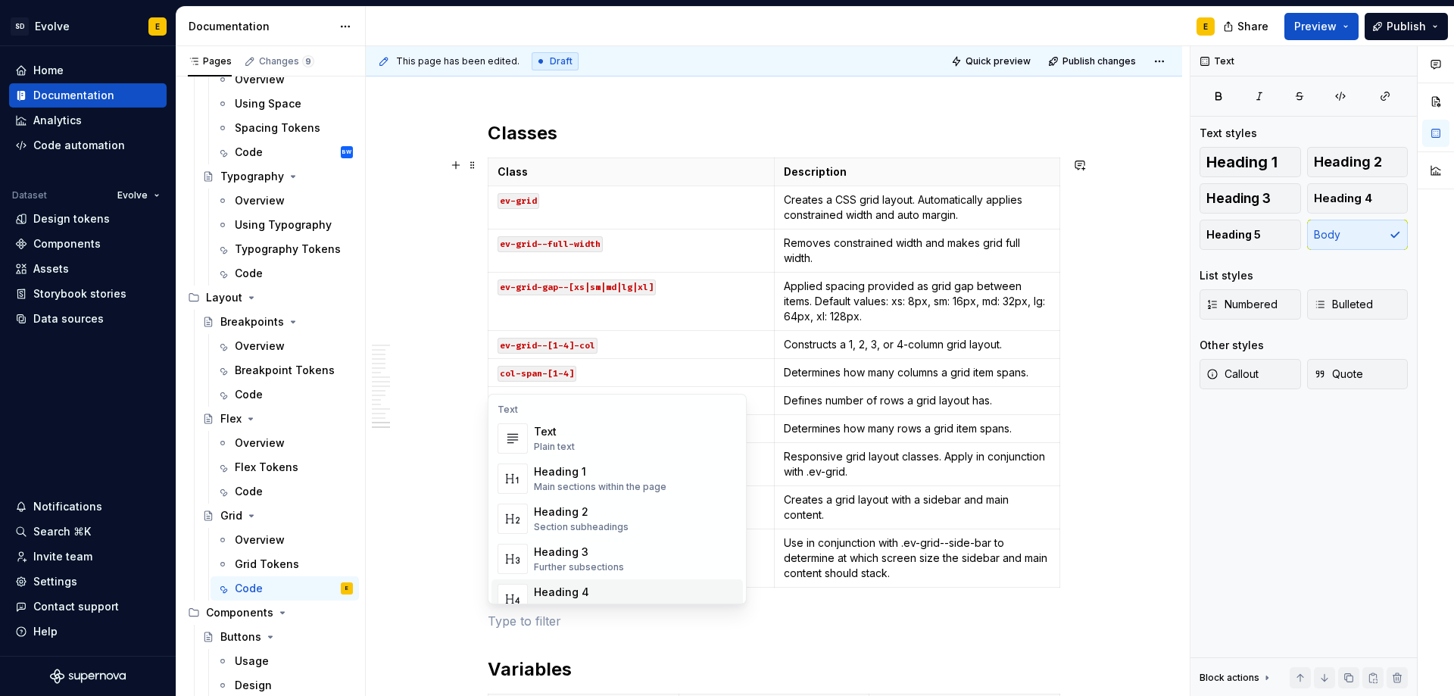
click at [514, 618] on p at bounding box center [774, 621] width 572 height 18
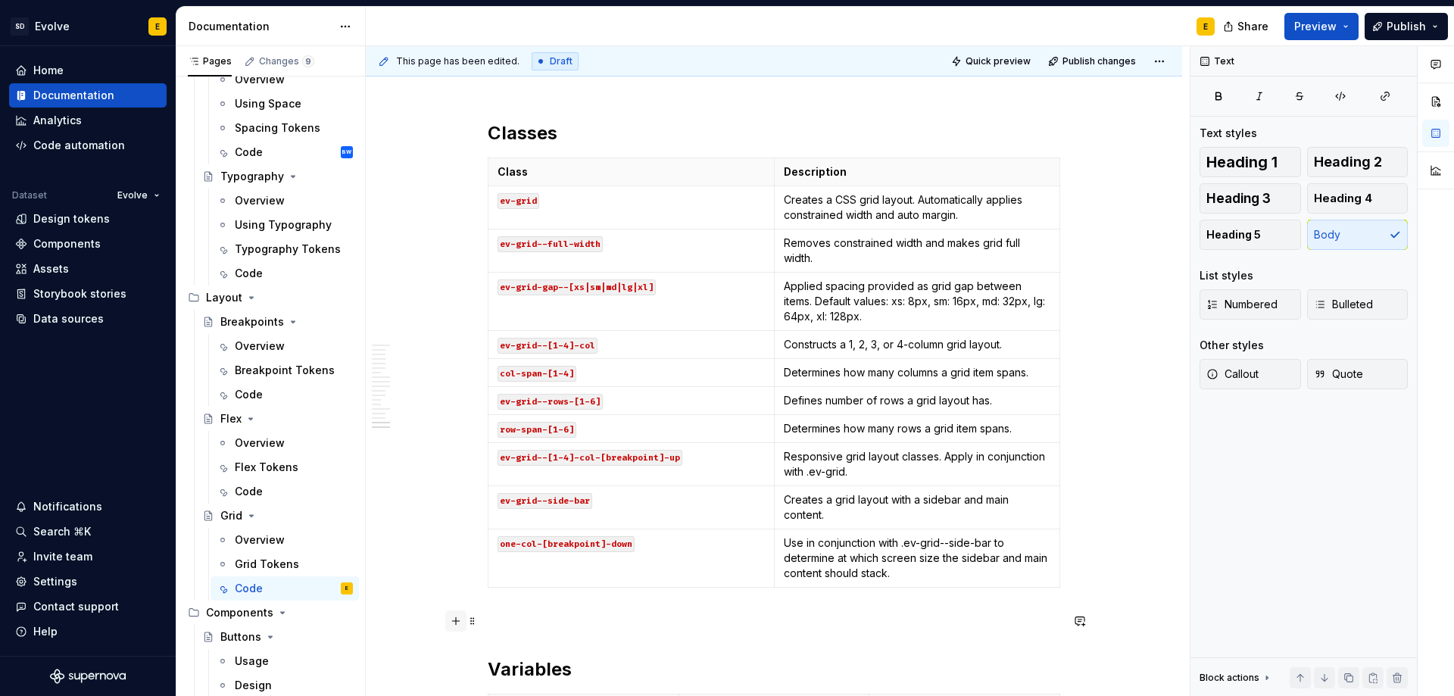
click at [459, 622] on button "button" at bounding box center [455, 620] width 21 height 21
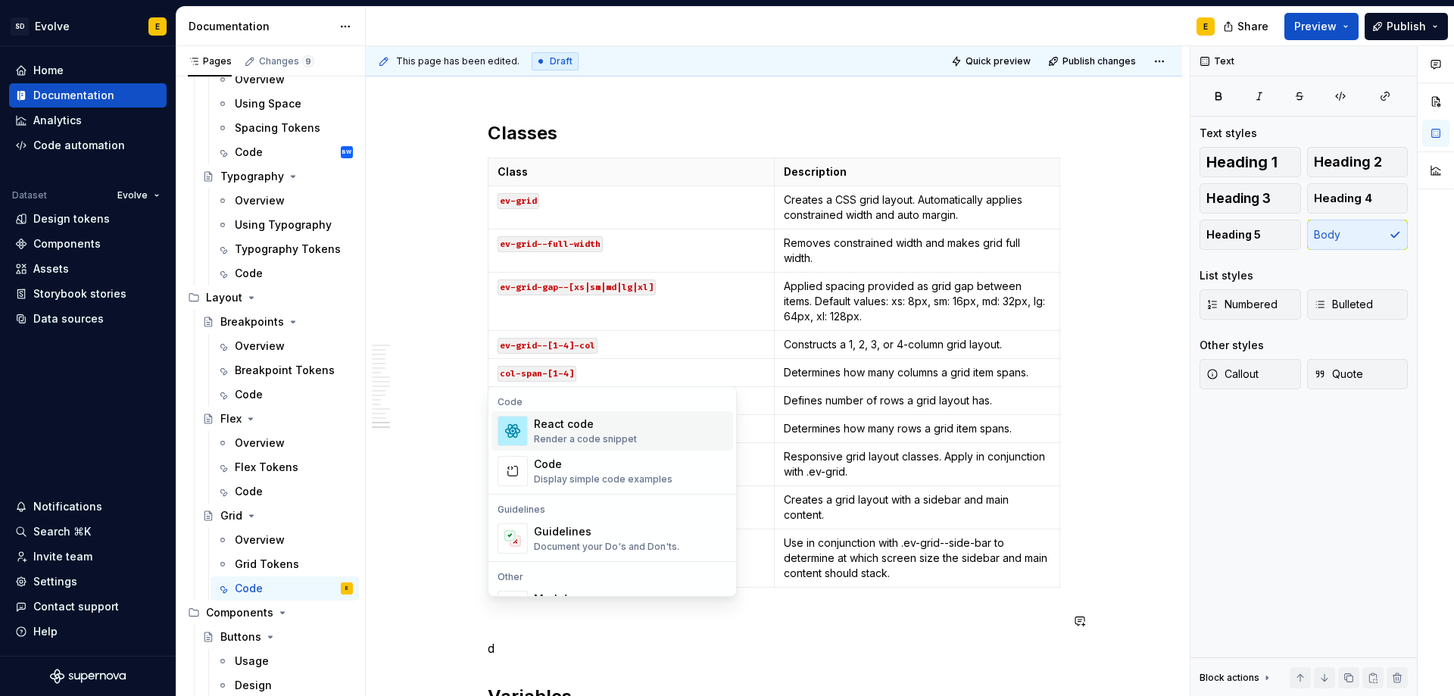
scroll to position [3669, 0]
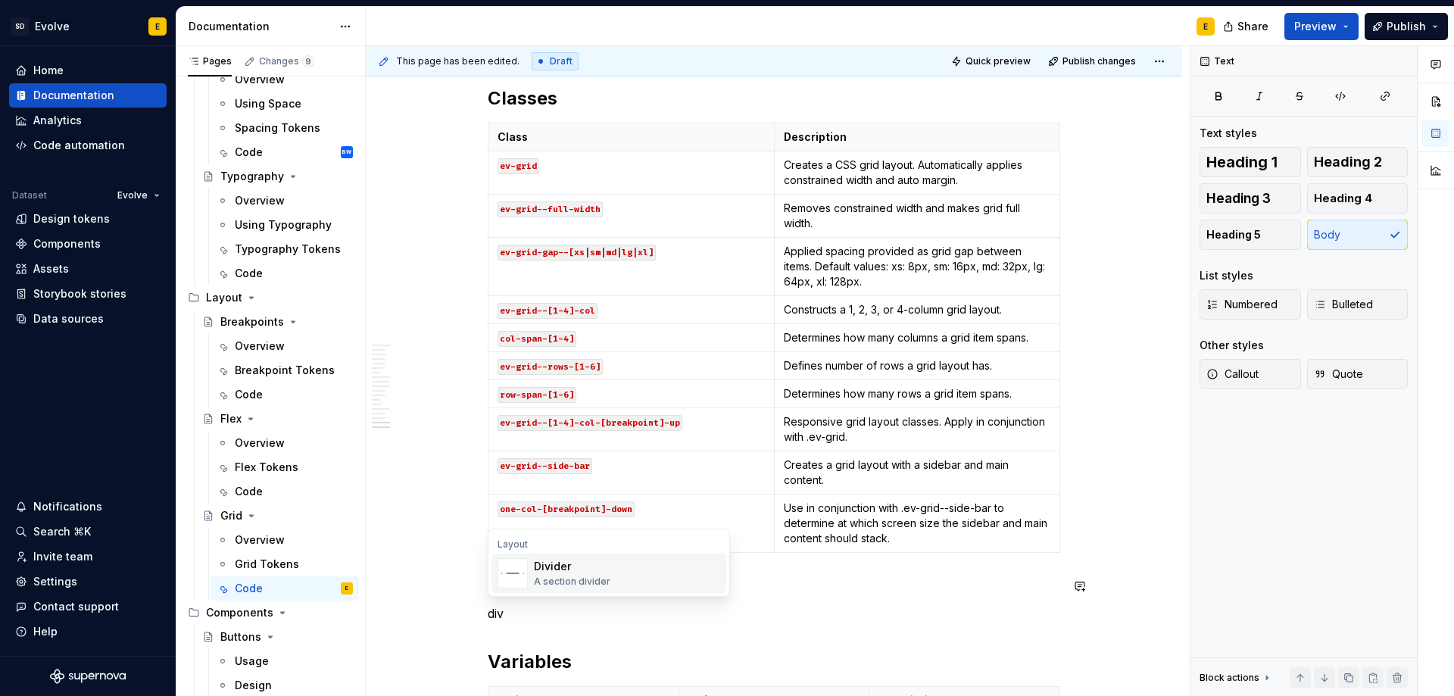
click at [572, 571] on div "Divider" at bounding box center [572, 566] width 76 height 15
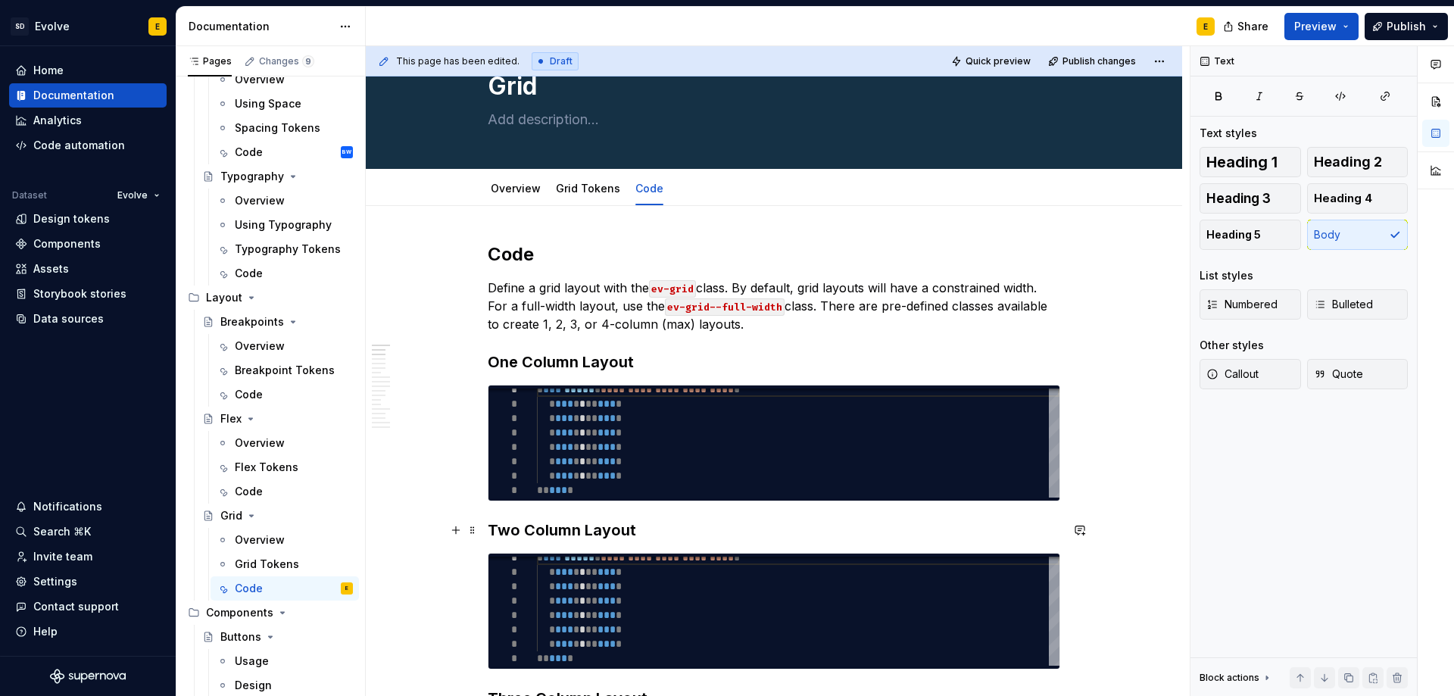
scroll to position [0, 0]
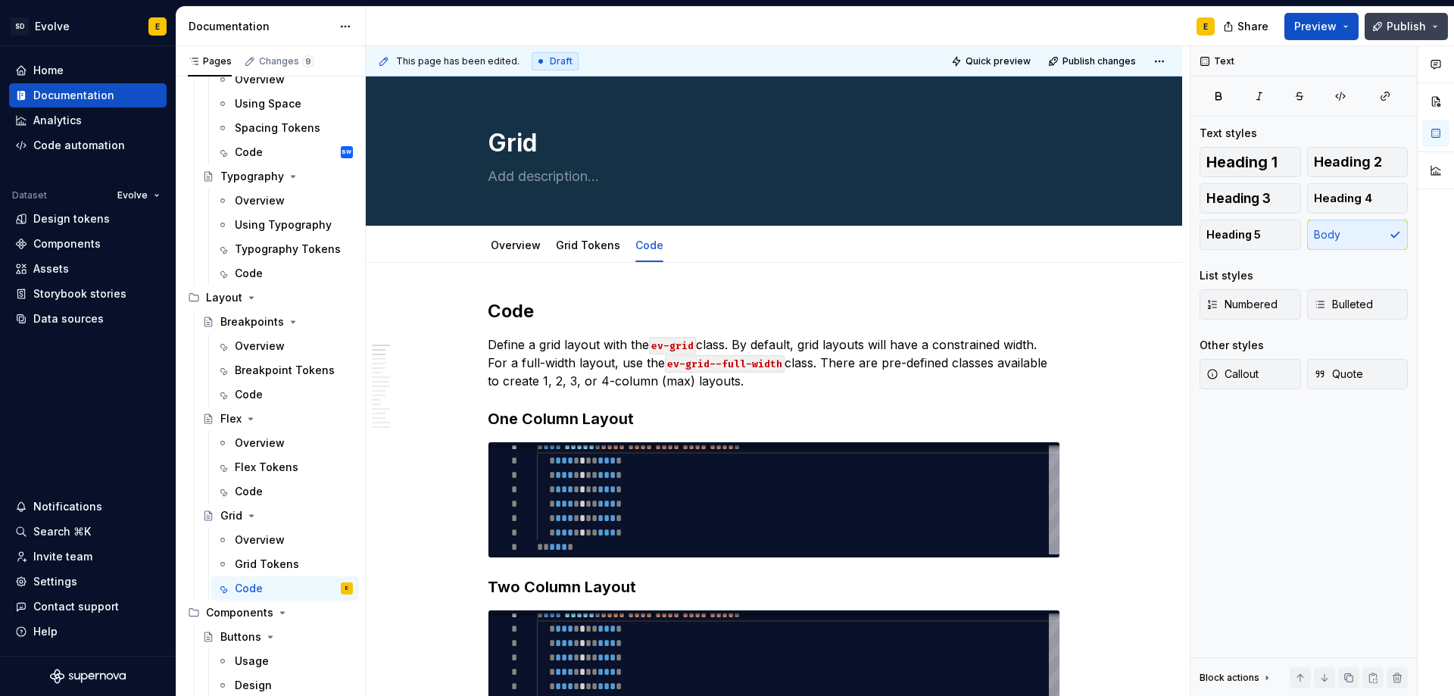
click at [1413, 27] on span "Publish" at bounding box center [1405, 26] width 39 height 15
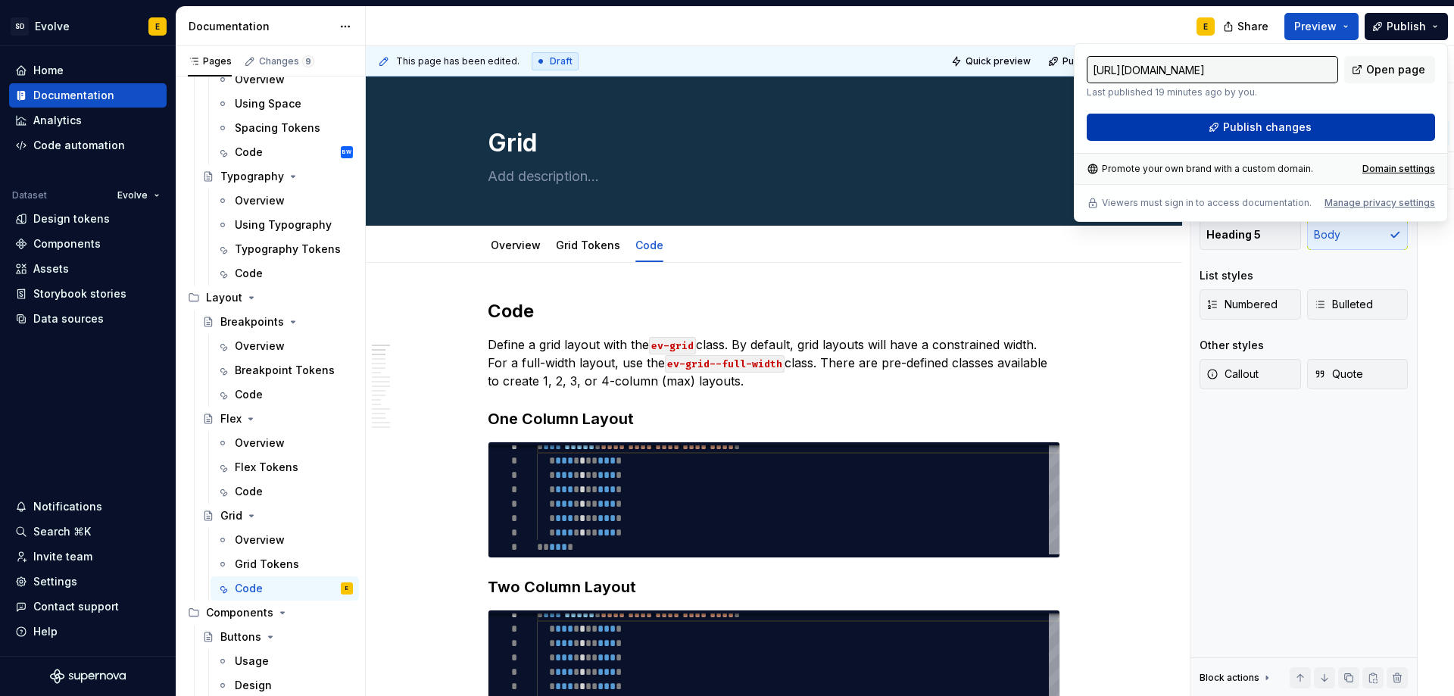
click at [1325, 126] on button "Publish changes" at bounding box center [1260, 127] width 348 height 27
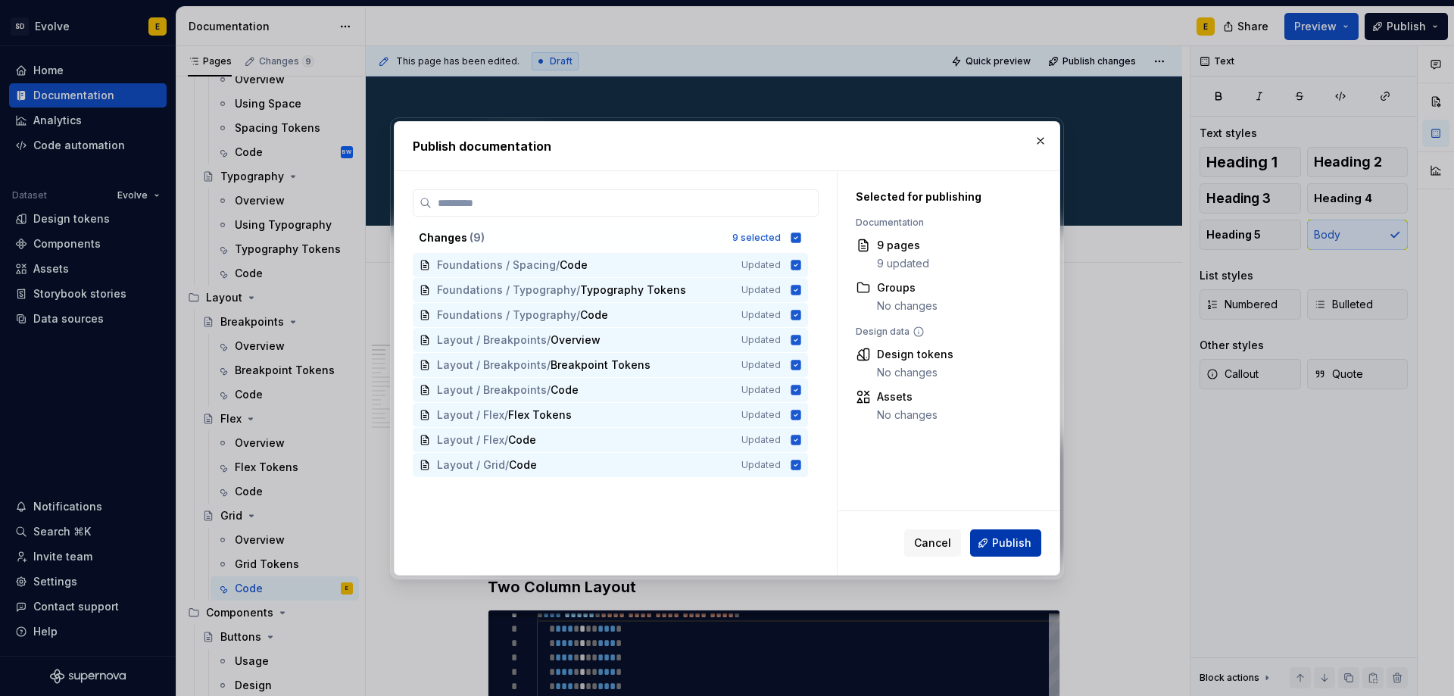
click at [1012, 551] on button "Publish" at bounding box center [1005, 542] width 71 height 27
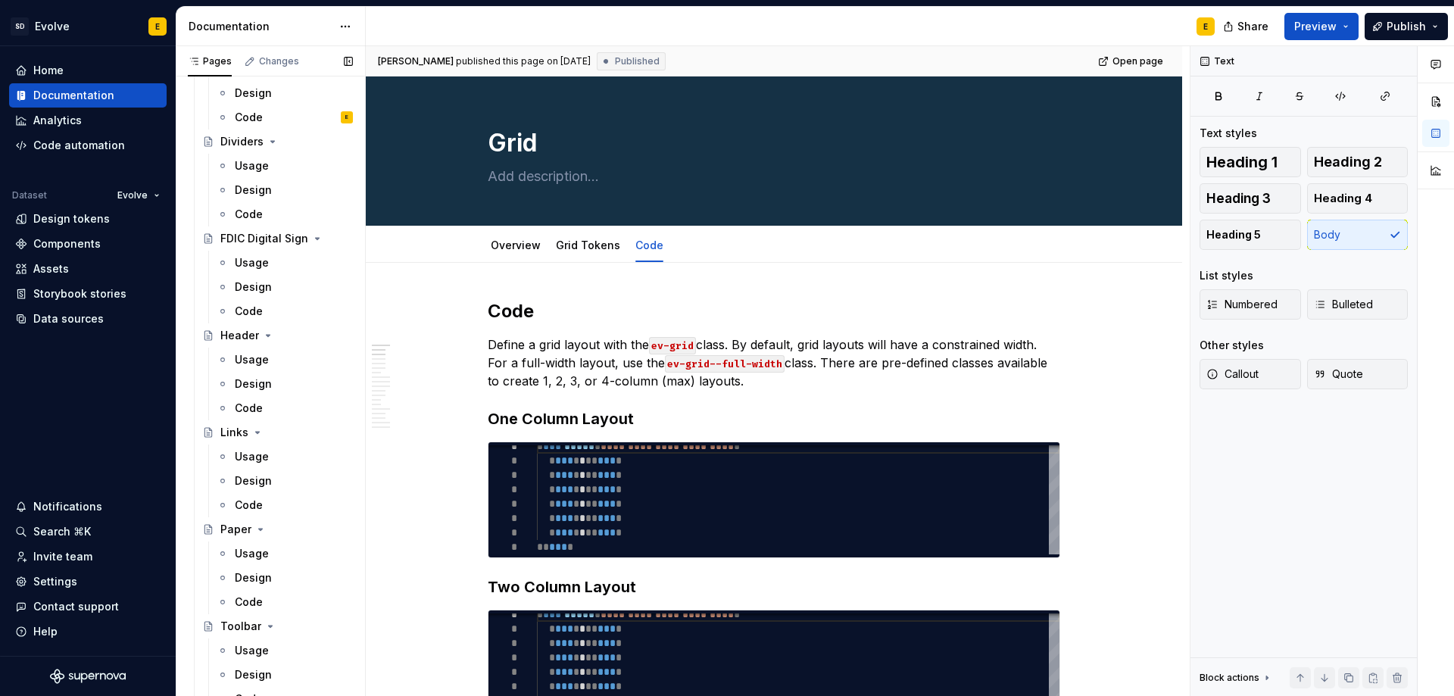
scroll to position [1024, 0]
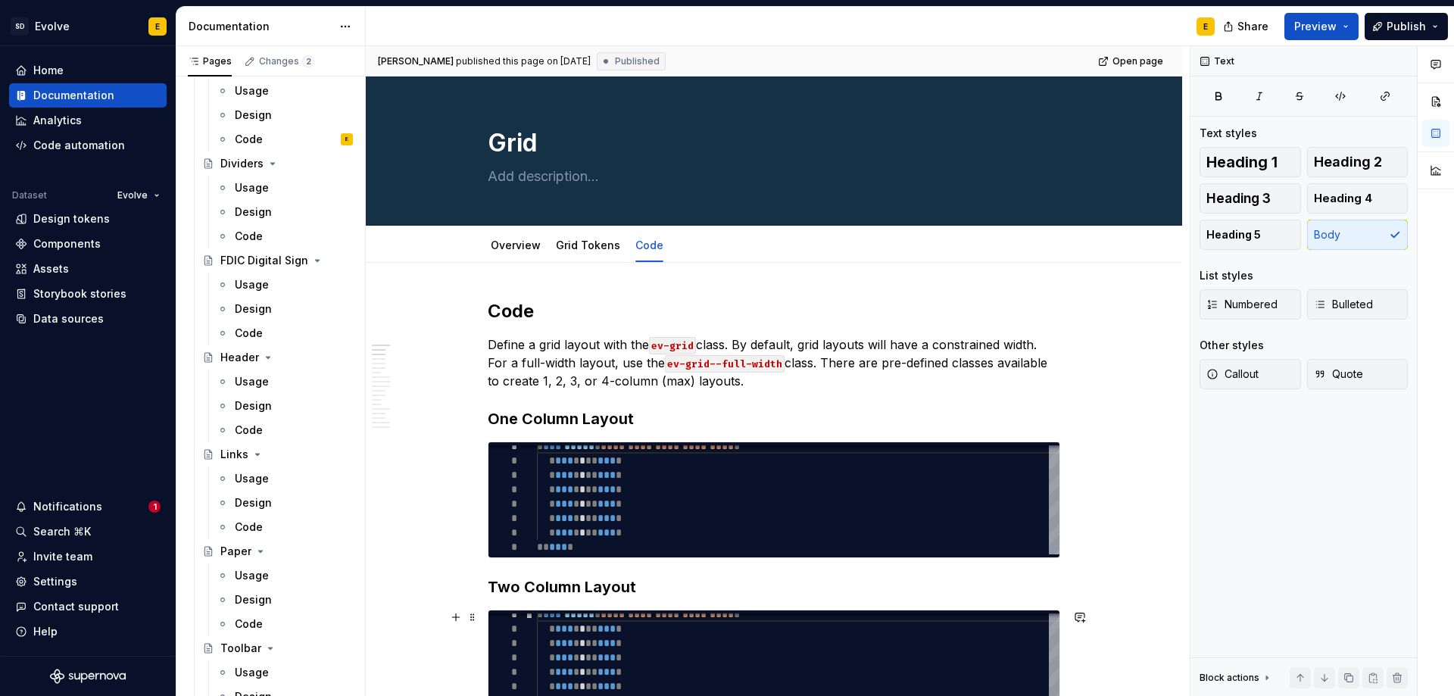
type textarea "*"
